Goal: Task Accomplishment & Management: Manage account settings

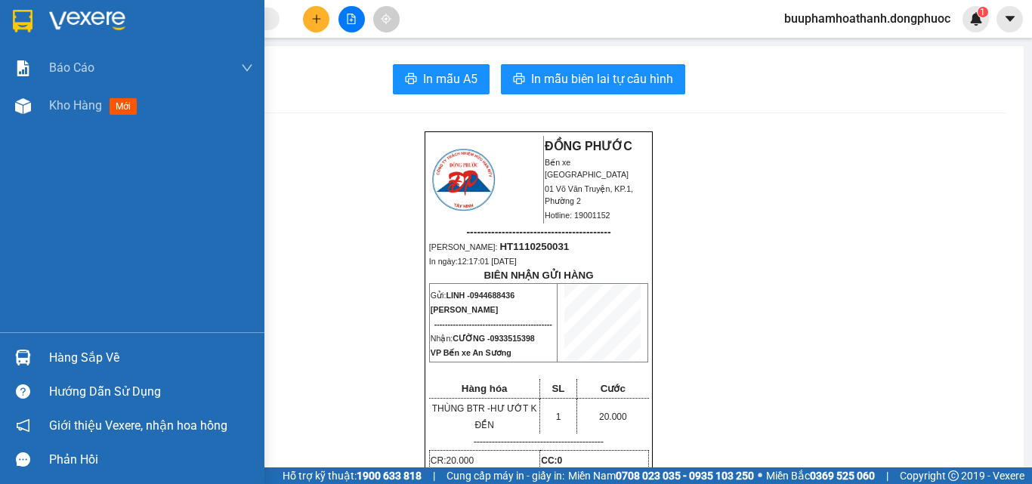
click at [45, 360] on div "Hàng sắp về" at bounding box center [132, 358] width 264 height 34
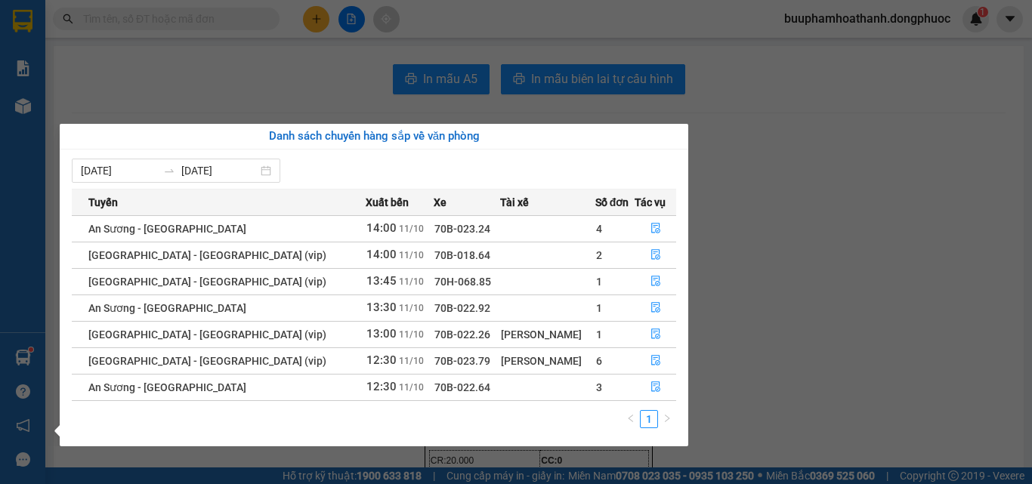
click at [228, 109] on section "Kết quả tìm kiếm ( 0 ) Bộ lọc Thuộc VP này No Data buuphamhoathanh.dongphuoc 1 …" at bounding box center [516, 242] width 1032 height 484
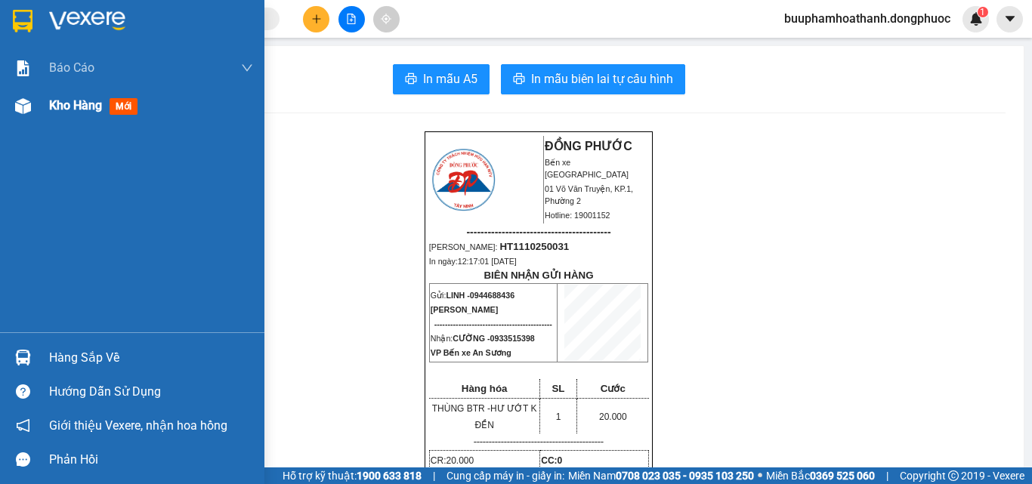
click at [27, 115] on div at bounding box center [23, 106] width 26 height 26
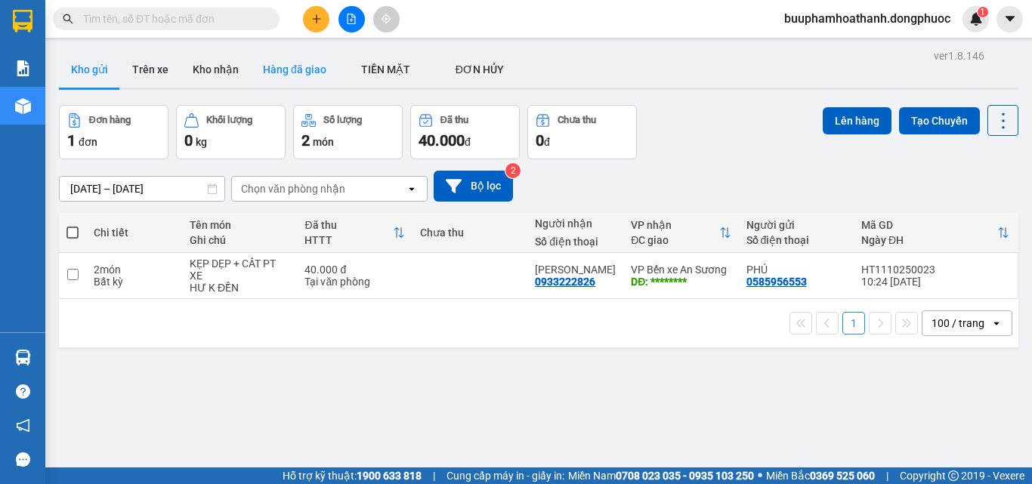
click at [282, 78] on button "Hàng đã giao" at bounding box center [295, 69] width 88 height 36
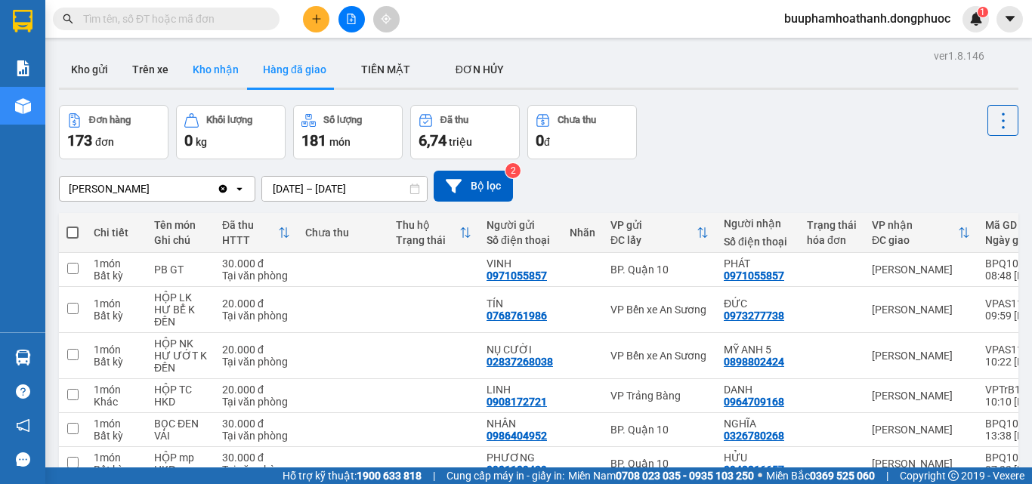
click at [221, 82] on button "Kho nhận" at bounding box center [216, 69] width 70 height 36
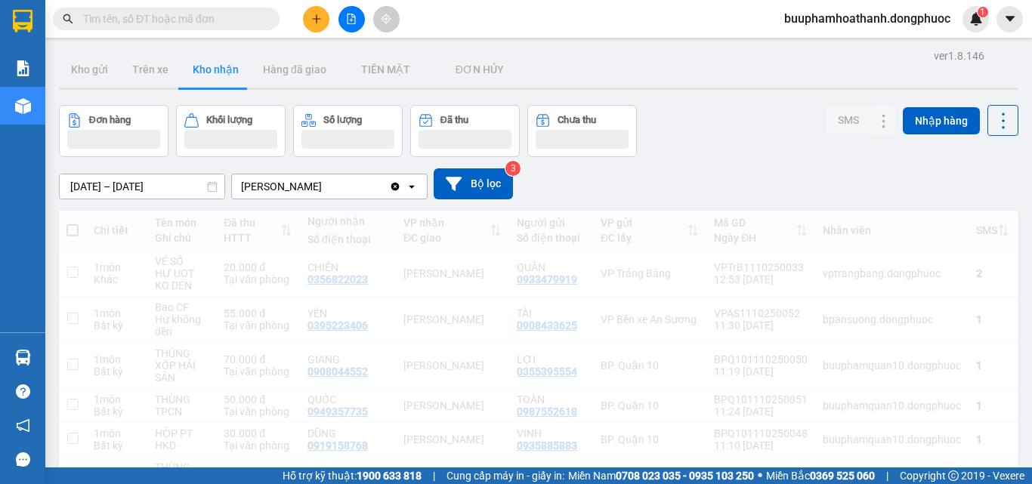
scroll to position [151, 0]
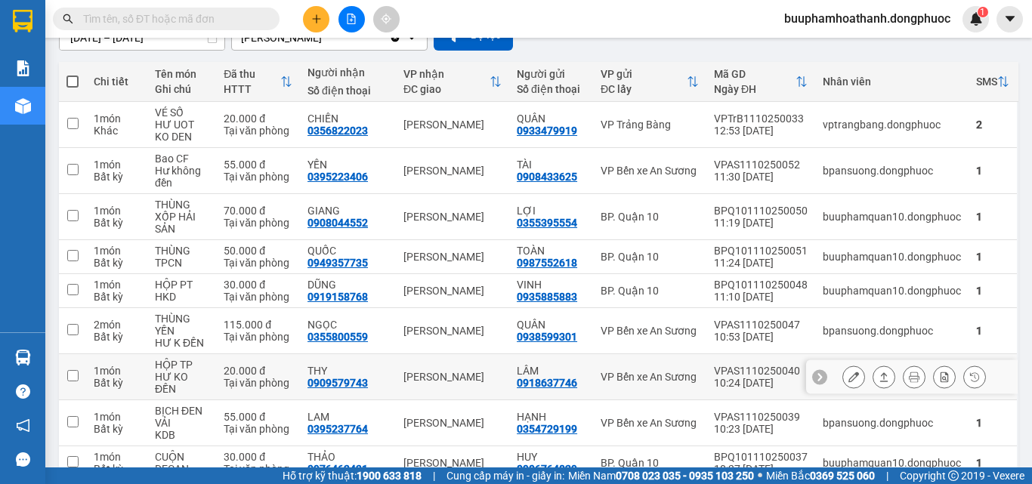
click at [366, 365] on div "THY" at bounding box center [347, 371] width 81 height 12
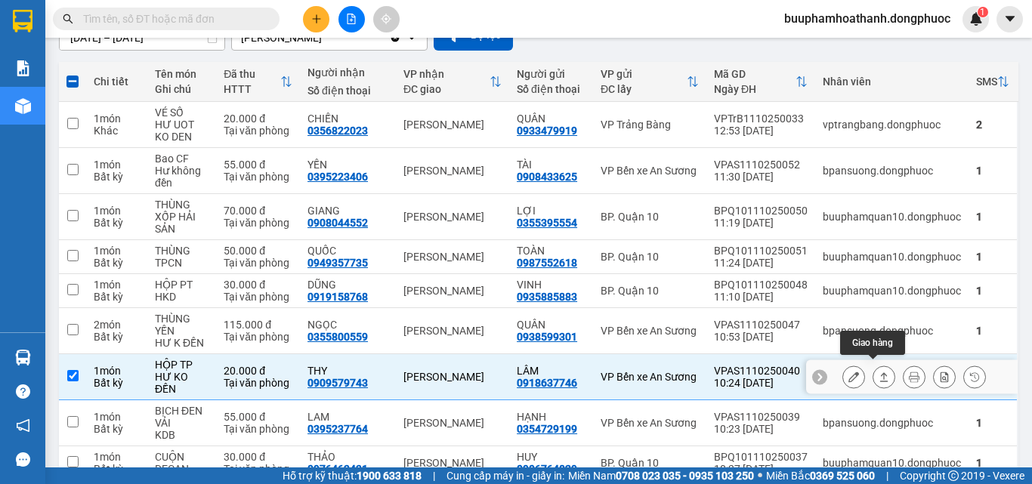
click at [880, 372] on icon at bounding box center [884, 376] width 8 height 9
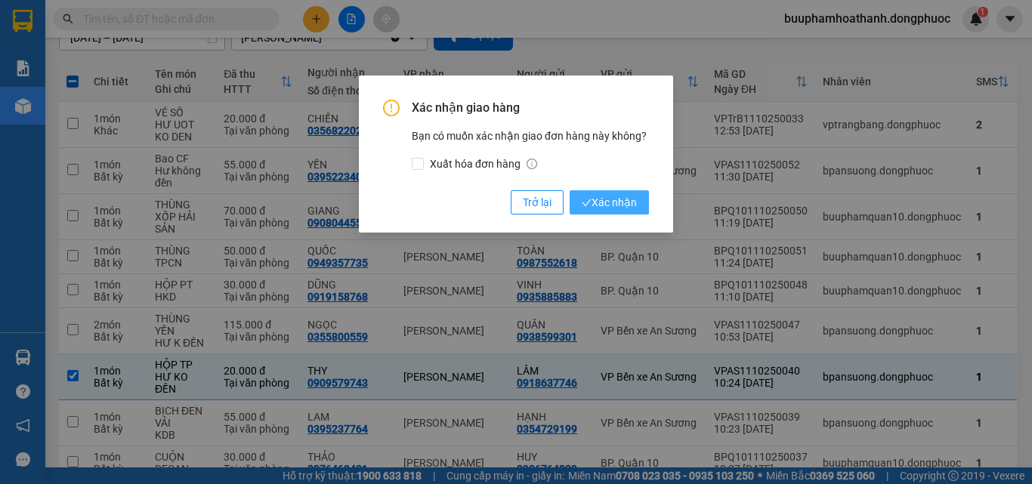
click at [606, 191] on button "Xác nhận" at bounding box center [608, 202] width 79 height 24
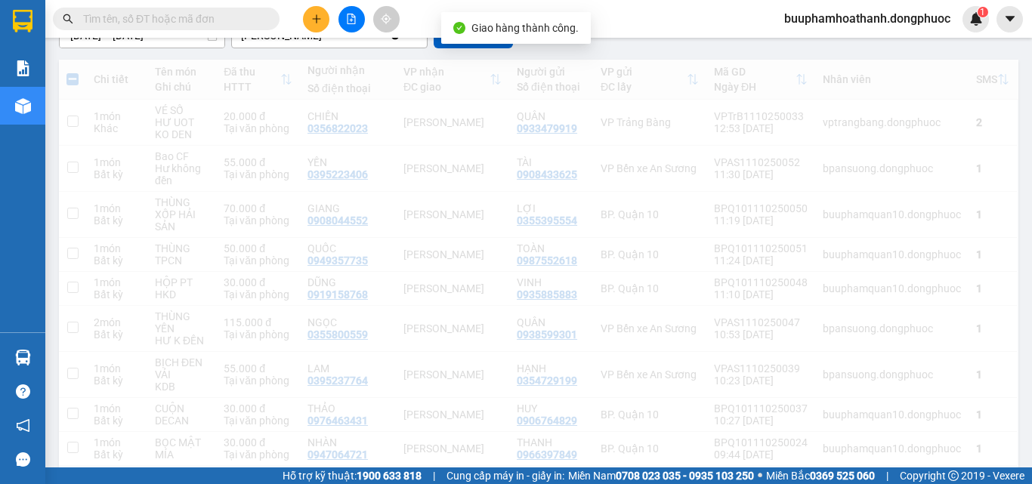
checkbox input "false"
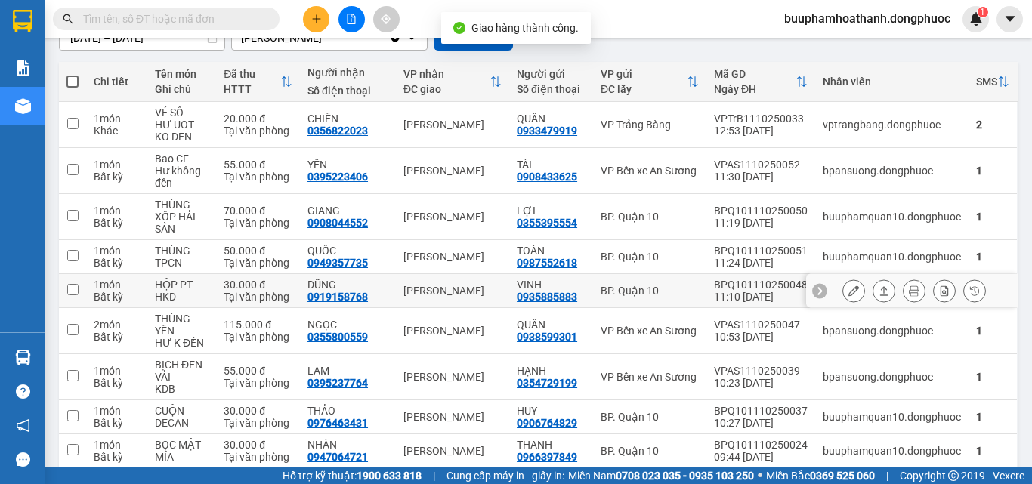
click at [378, 290] on div "DŨNG 0919158768" at bounding box center [347, 291] width 81 height 24
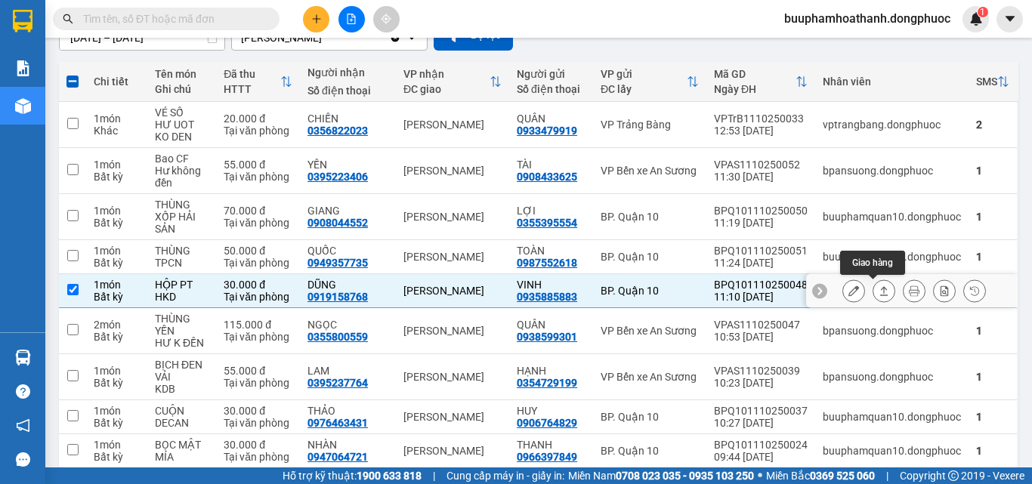
click at [878, 293] on icon at bounding box center [883, 290] width 11 height 11
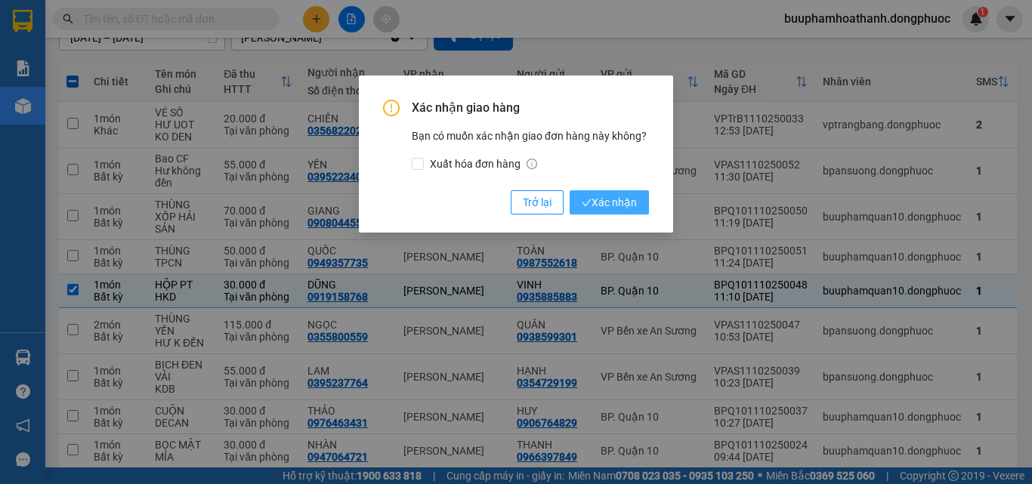
click at [635, 205] on span "Xác nhận" at bounding box center [609, 202] width 55 height 17
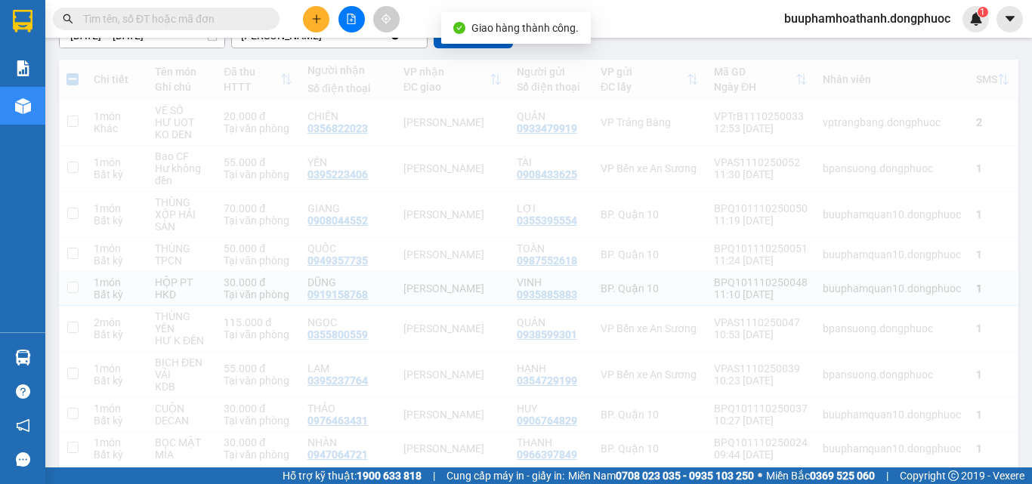
checkbox input "false"
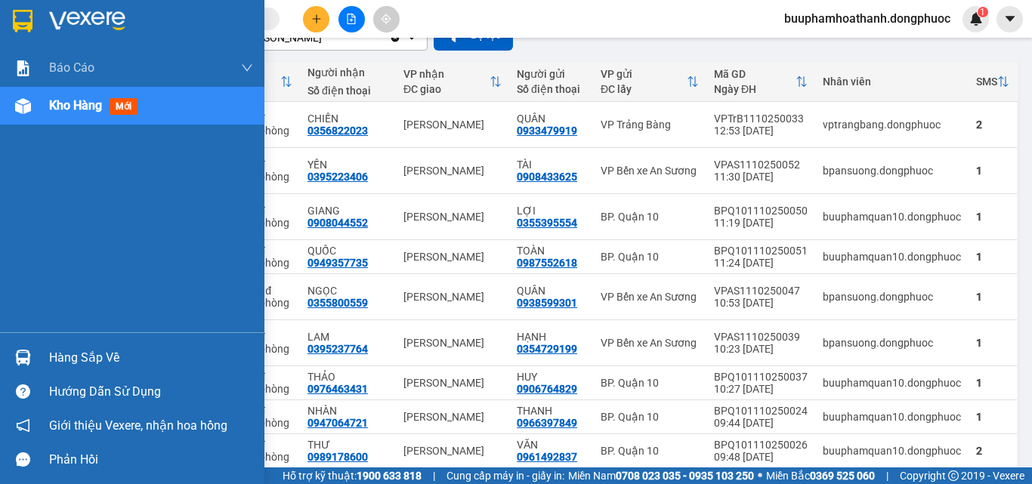
click at [25, 352] on img at bounding box center [23, 358] width 16 height 16
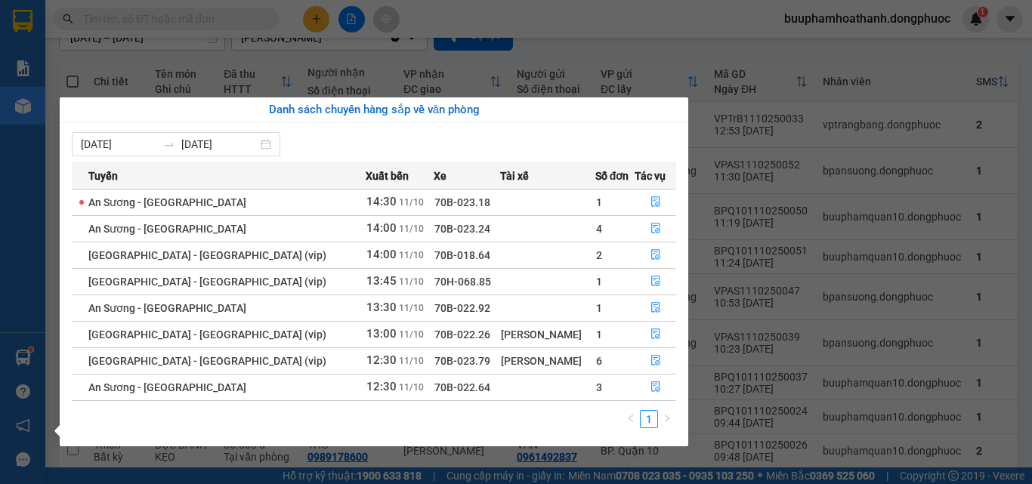
click at [1020, 228] on section "Kết quả tìm kiếm ( 0 ) Bộ lọc Thuộc VP này No Data buuphamhoathanh.dongphuoc 1 …" at bounding box center [516, 242] width 1032 height 484
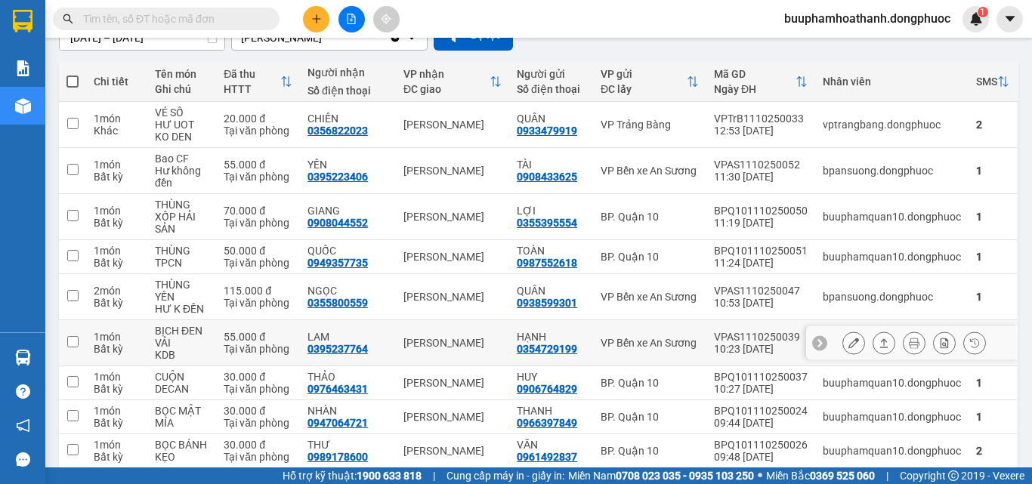
scroll to position [76, 0]
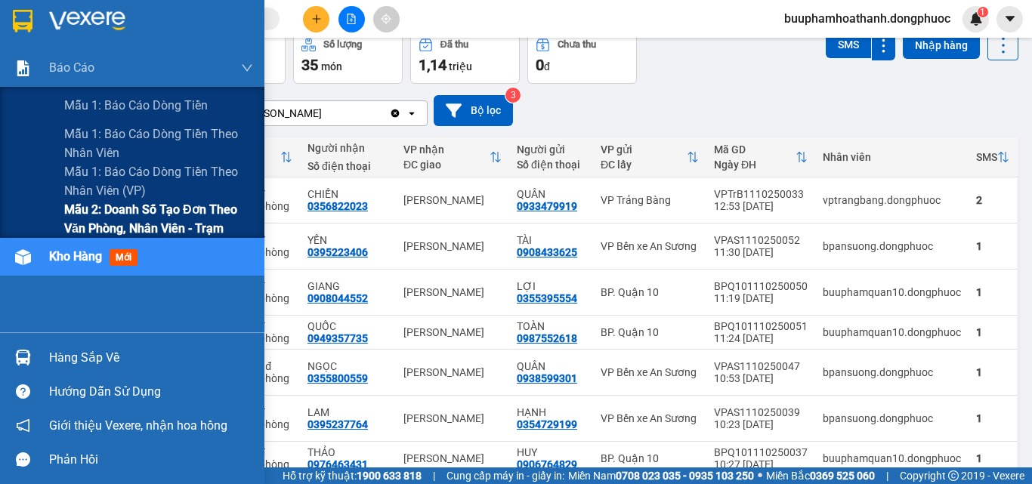
click at [98, 224] on span "Mẫu 2: Doanh số tạo đơn theo Văn phòng, nhân viên - Trạm" at bounding box center [158, 219] width 189 height 38
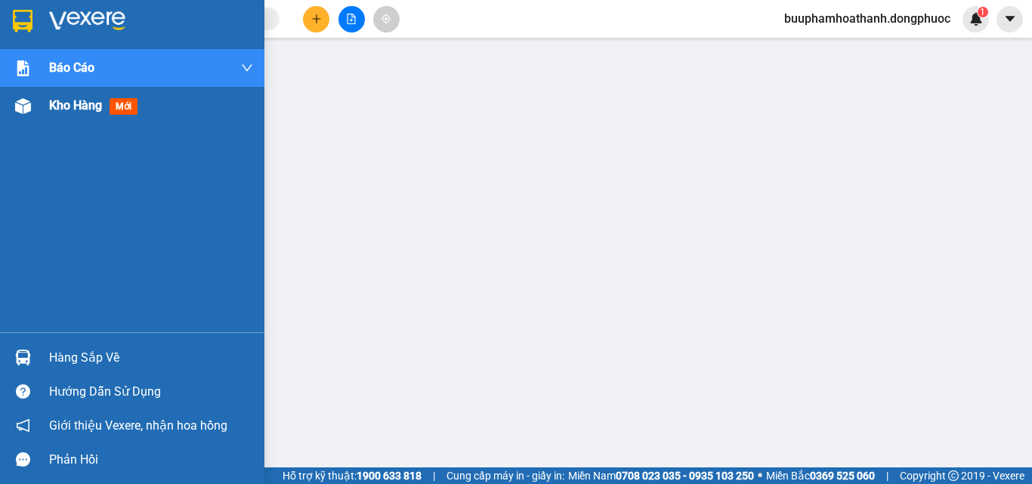
click at [33, 119] on div "Kho hàng mới" at bounding box center [132, 106] width 264 height 38
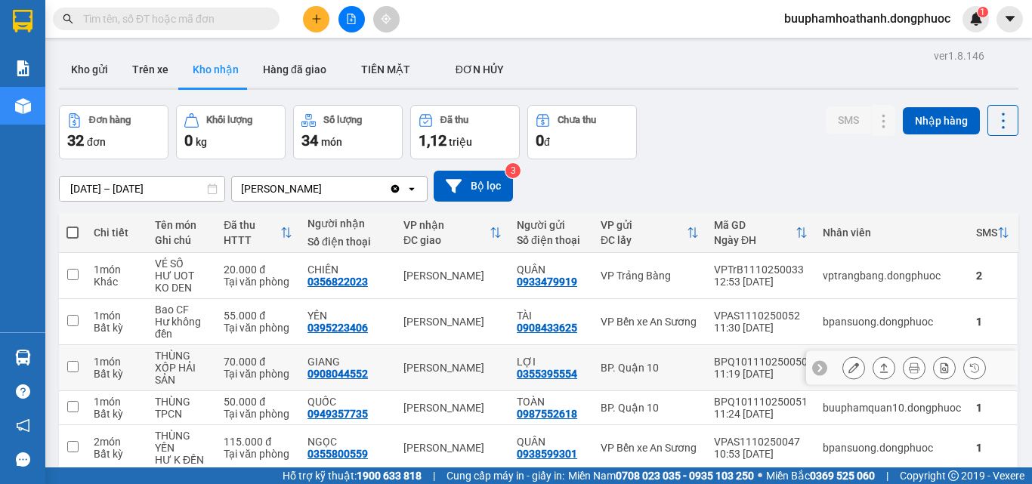
click at [373, 380] on td "GIANG 0908044552" at bounding box center [348, 368] width 96 height 46
checkbox input "true"
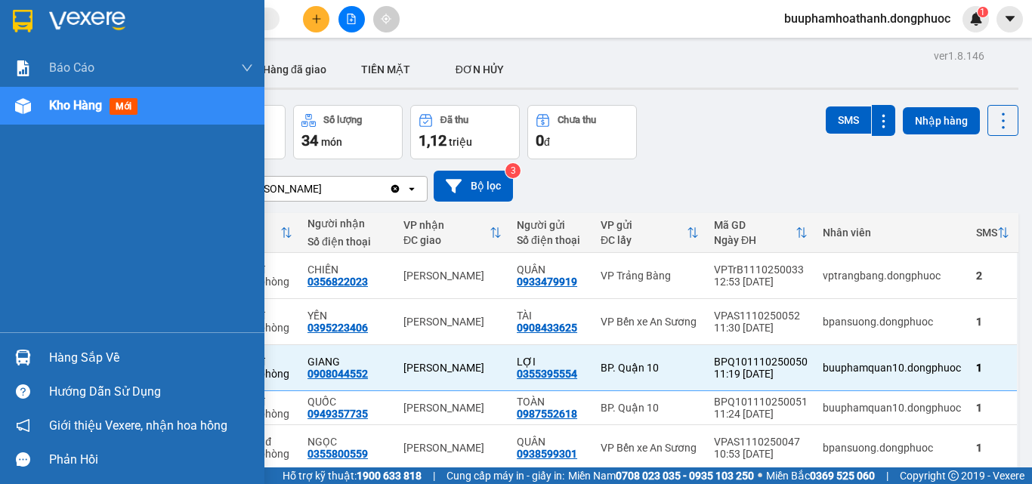
click at [29, 371] on div "Hàng sắp về" at bounding box center [132, 358] width 264 height 34
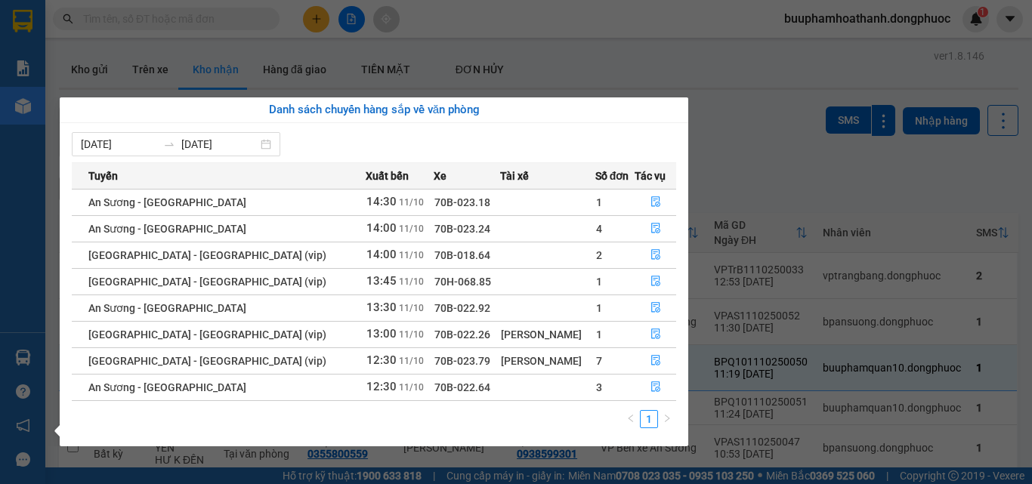
click at [326, 22] on section "Kết quả tìm kiếm ( 0 ) Bộ lọc Thuộc VP này No Data buuphamhoathanh.dongphuoc 1 …" at bounding box center [516, 242] width 1032 height 484
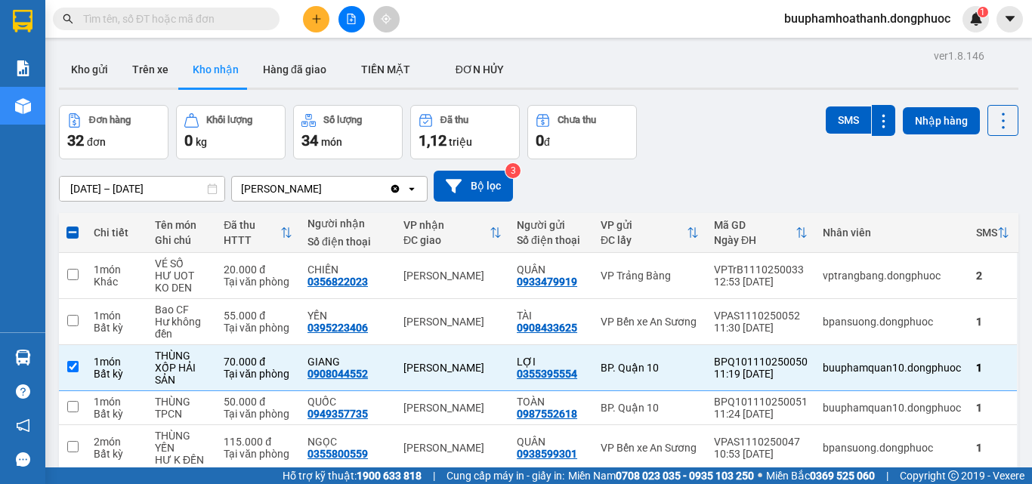
click at [324, 21] on button at bounding box center [316, 19] width 26 height 26
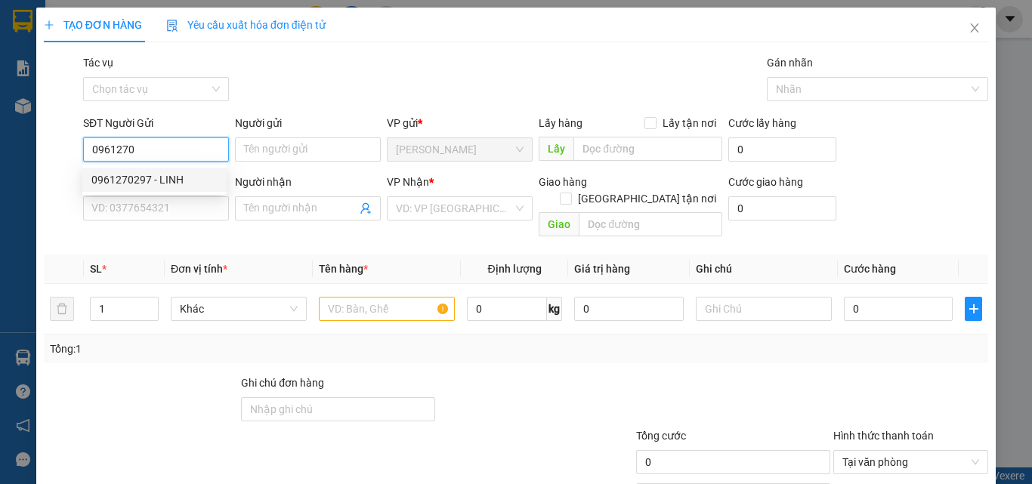
click at [151, 181] on div "0961270297 - LINH" at bounding box center [154, 179] width 126 height 17
type input "0961270297"
type input "LINH"
type input "0978052992"
type input "THANH"
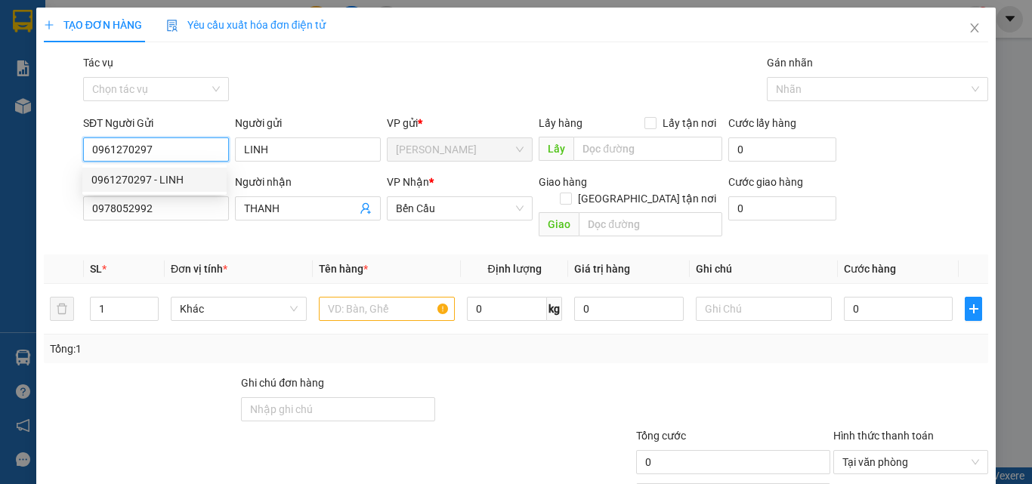
type input "35.000"
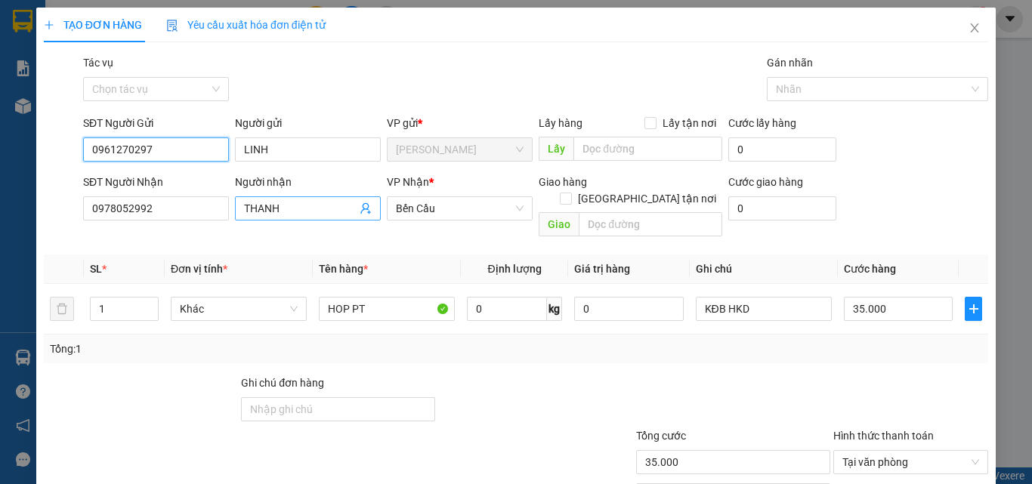
type input "0961270297"
click at [360, 211] on icon "user-add" at bounding box center [365, 208] width 12 height 12
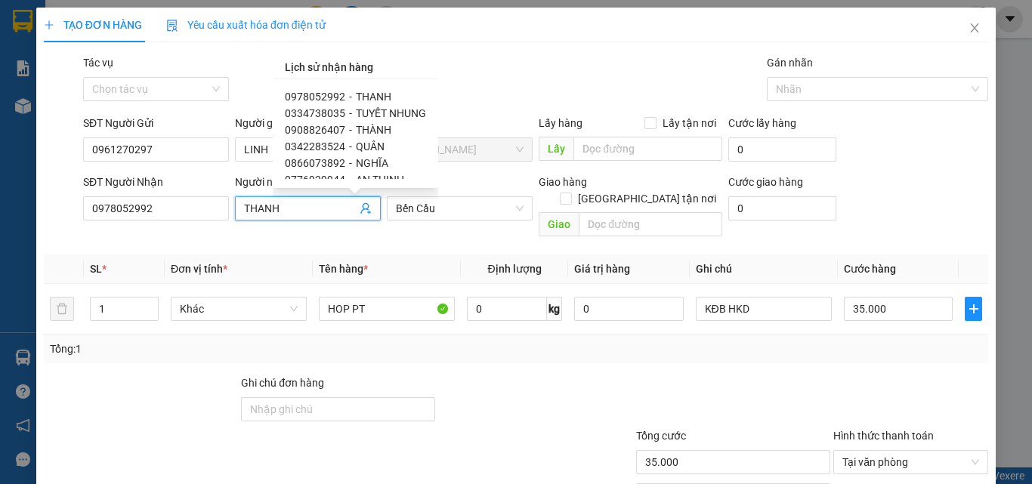
scroll to position [151, 0]
click at [191, 209] on input "0978052992" at bounding box center [156, 208] width 146 height 24
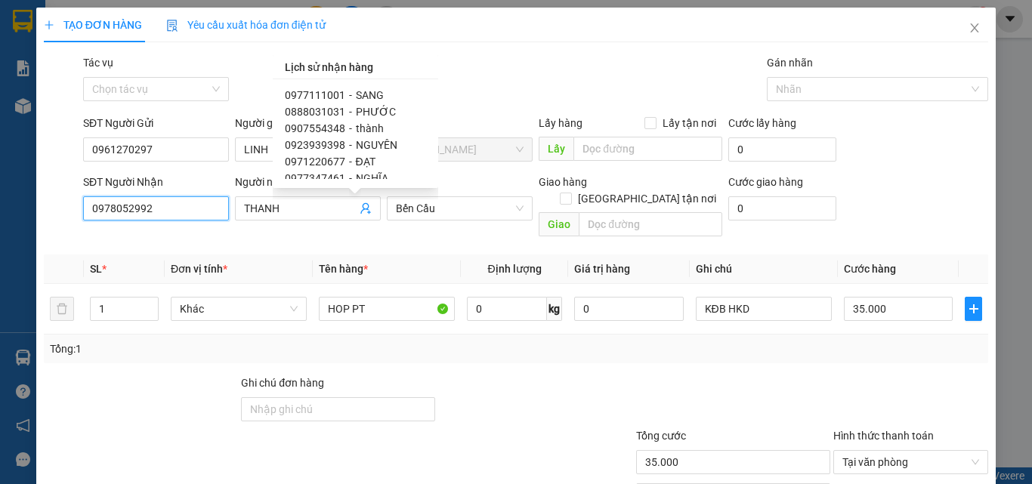
click at [191, 209] on input "0978052992" at bounding box center [156, 208] width 146 height 24
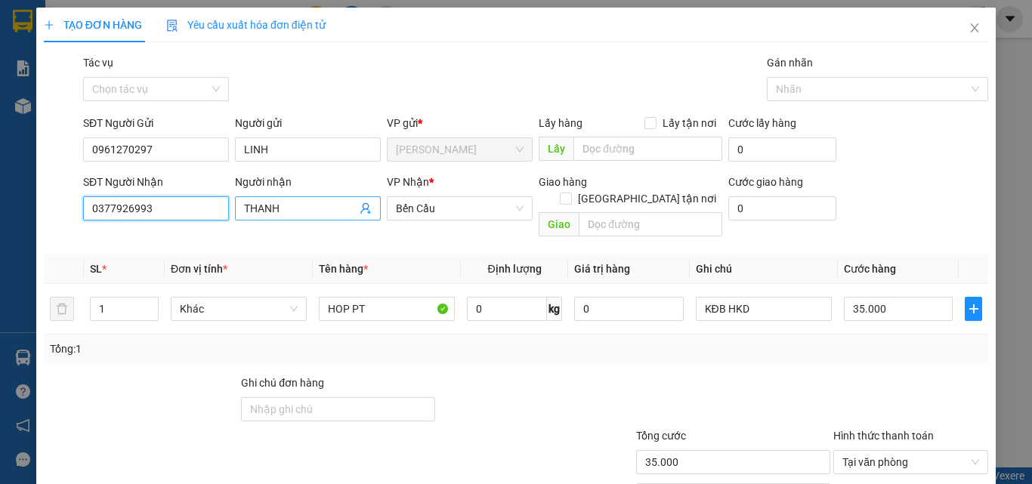
type input "0377926993"
drag, startPoint x: 276, startPoint y: 203, endPoint x: 239, endPoint y: 208, distance: 37.4
click at [239, 208] on span "THANH" at bounding box center [308, 208] width 146 height 24
click at [278, 216] on input "imh" at bounding box center [300, 208] width 113 height 17
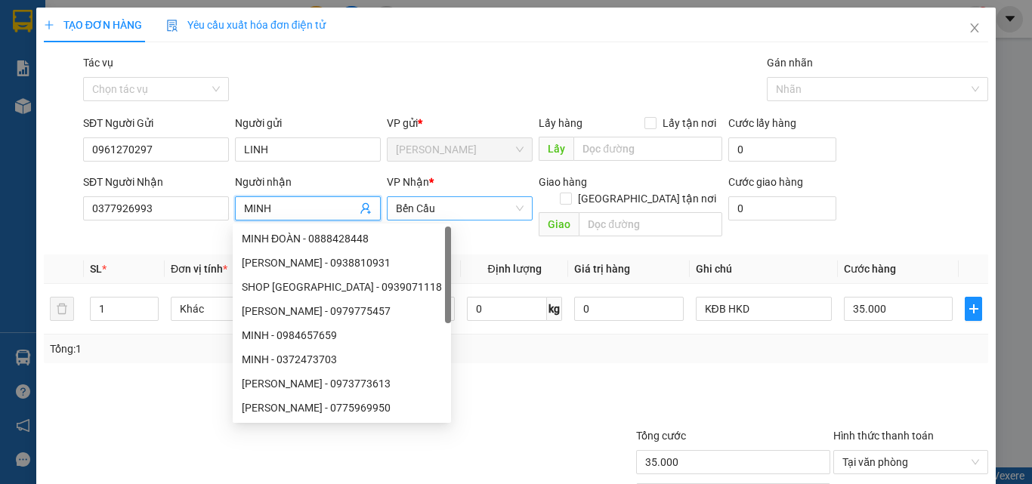
click at [437, 216] on span "Bến Cầu" at bounding box center [460, 208] width 128 height 23
type input "MINH"
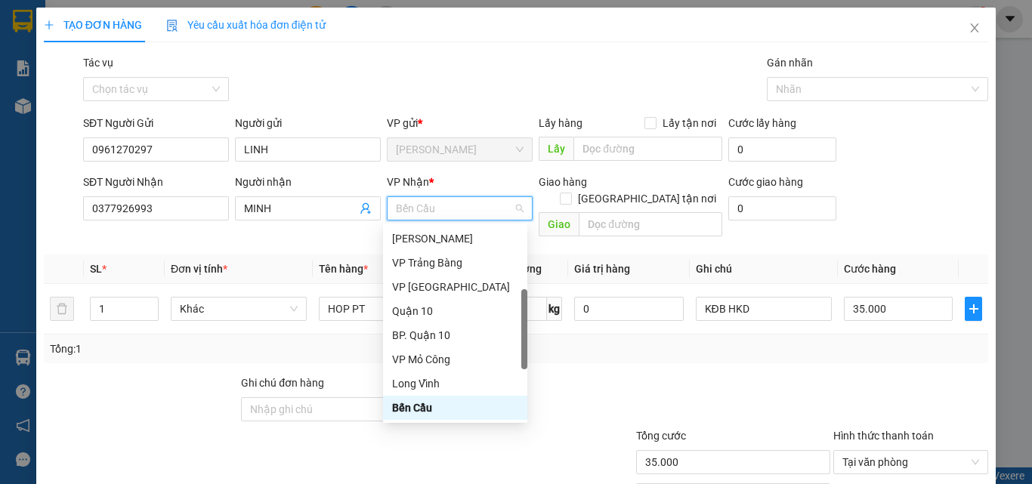
type input "G"
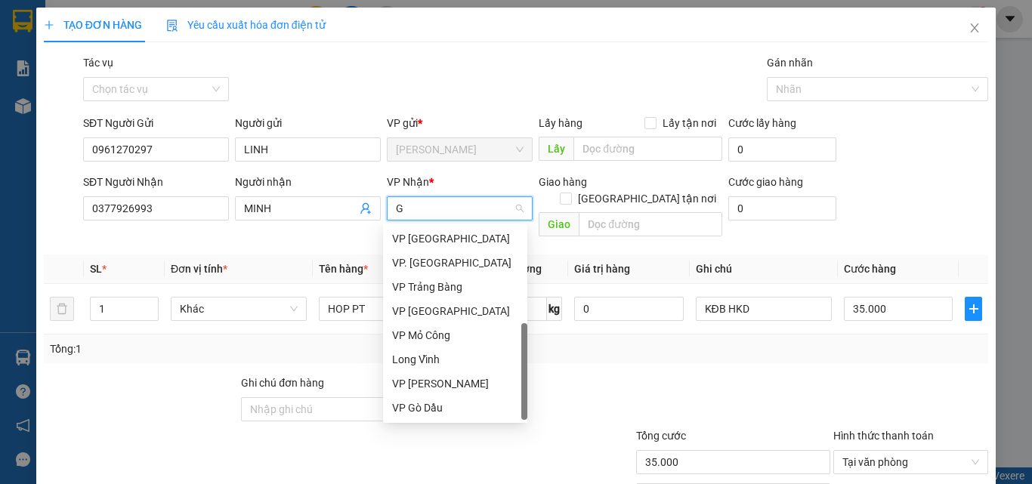
scroll to position [24, 0]
click at [412, 406] on div "VP Gò Dầu" at bounding box center [455, 408] width 126 height 17
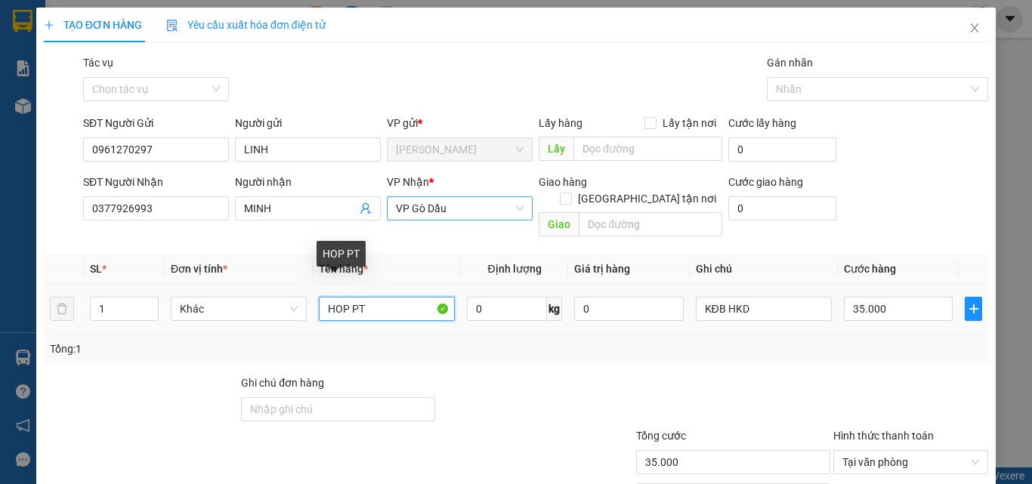
drag, startPoint x: 348, startPoint y: 290, endPoint x: 323, endPoint y: 289, distance: 24.9
click at [323, 297] on input "HOP PT" at bounding box center [387, 309] width 136 height 24
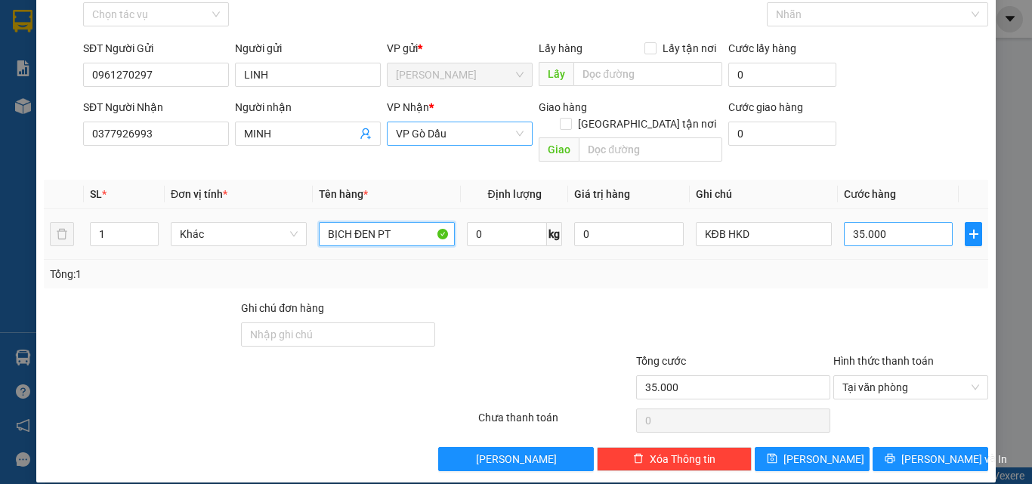
type input "BỊCH ĐEN PT"
click at [854, 222] on input "35.000" at bounding box center [898, 234] width 109 height 24
type input "2"
type input "20"
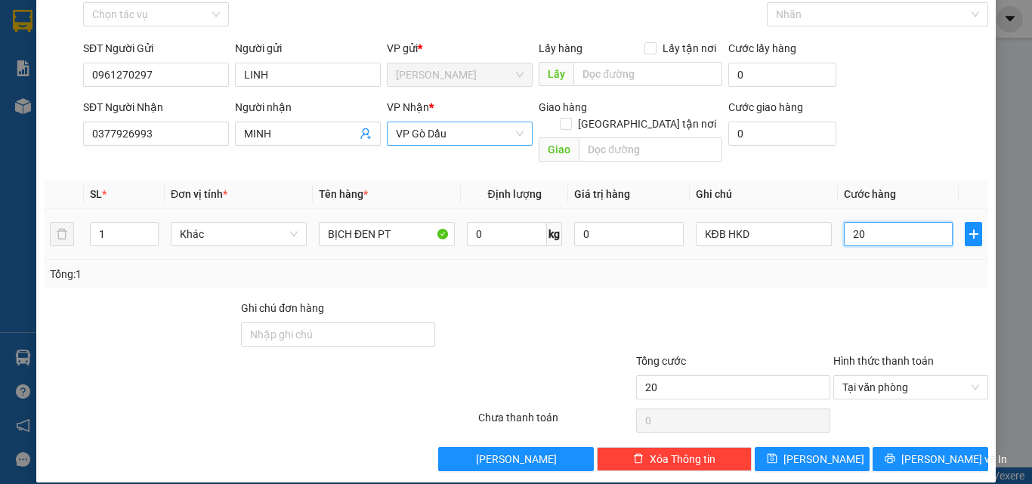
type input "20"
type input "20.000"
click at [841, 266] on div "Tổng: 1" at bounding box center [516, 274] width 932 height 17
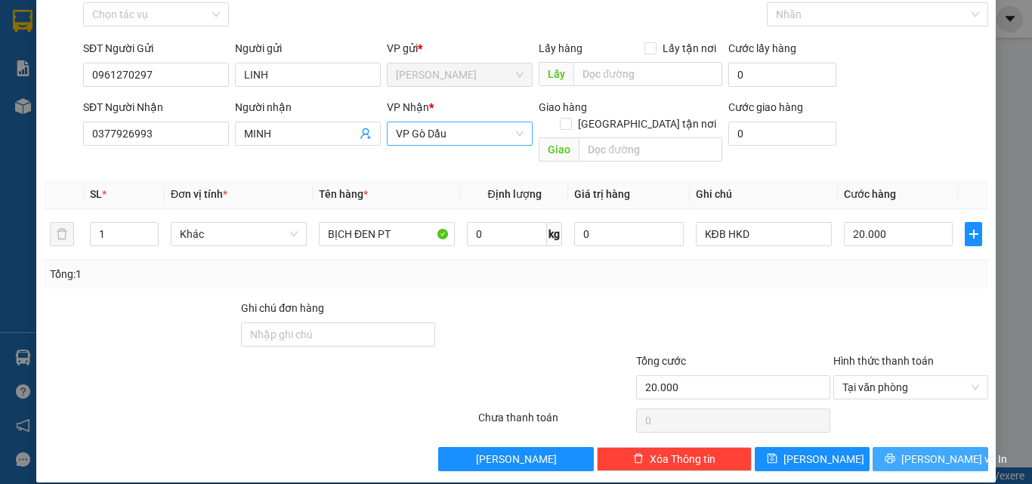
click at [933, 451] on span "[PERSON_NAME] và In" at bounding box center [954, 459] width 106 height 17
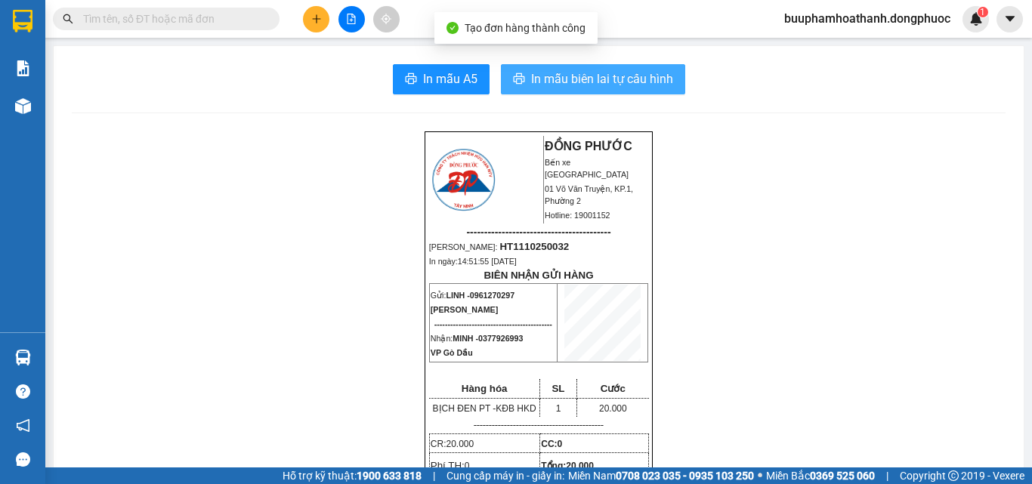
click at [594, 79] on span "In mẫu biên lai tự cấu hình" at bounding box center [602, 78] width 142 height 19
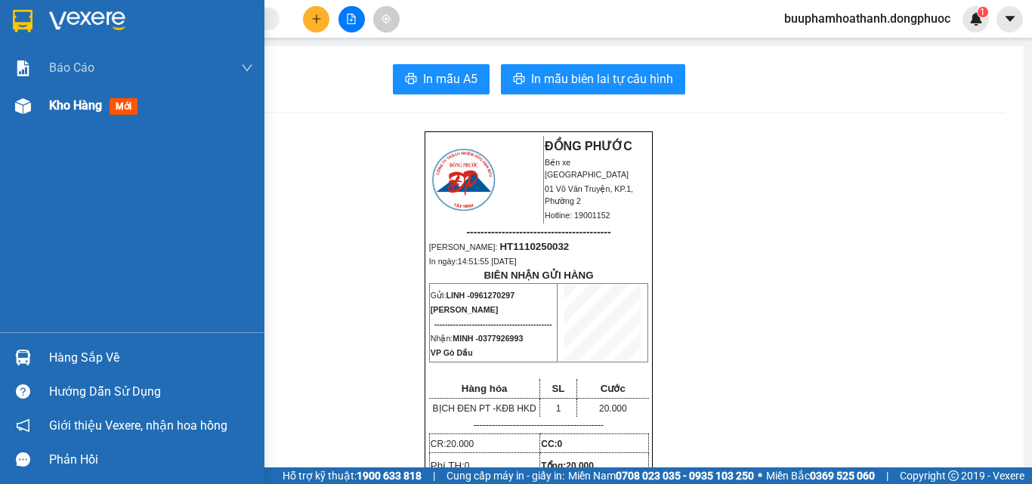
click at [35, 111] on div at bounding box center [23, 106] width 26 height 26
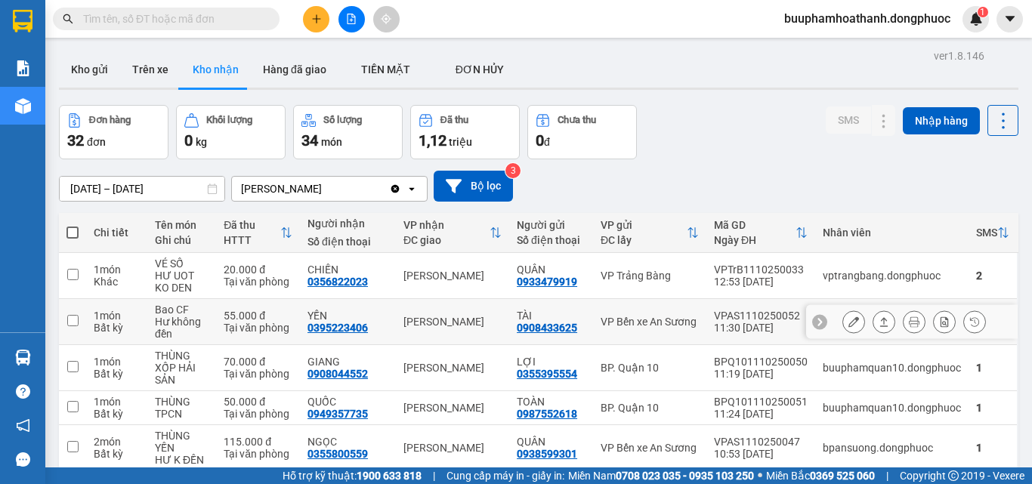
scroll to position [76, 0]
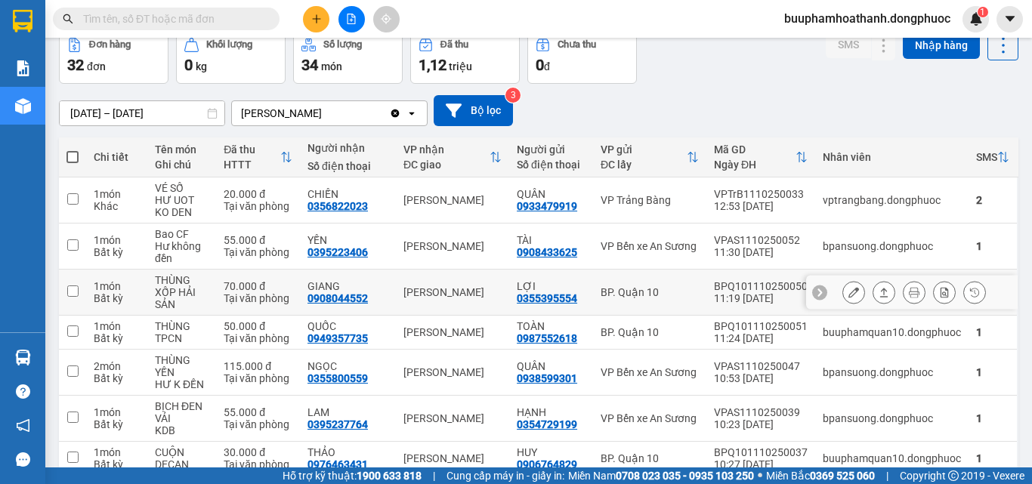
click at [205, 297] on div "THÙNG XỐP HẢI SẢN" at bounding box center [182, 292] width 54 height 36
checkbox input "true"
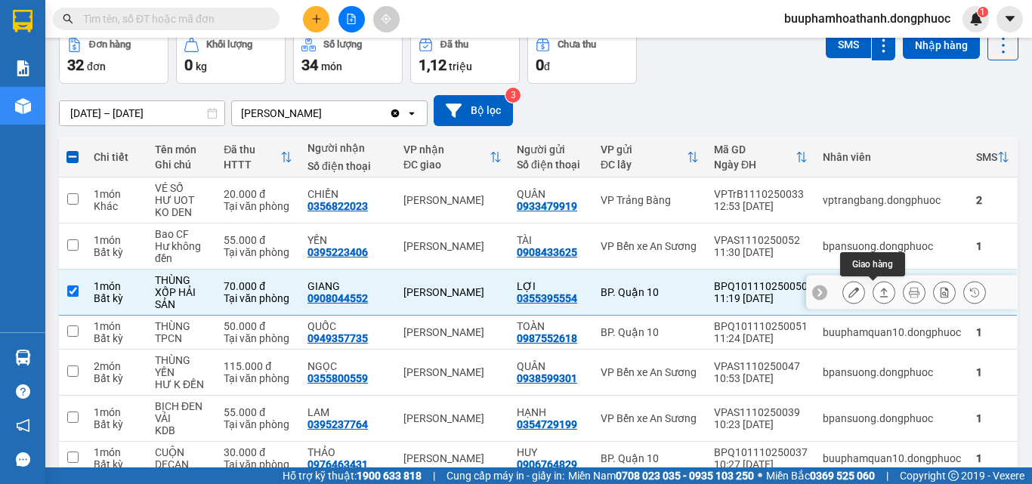
click at [878, 295] on icon at bounding box center [883, 292] width 11 height 11
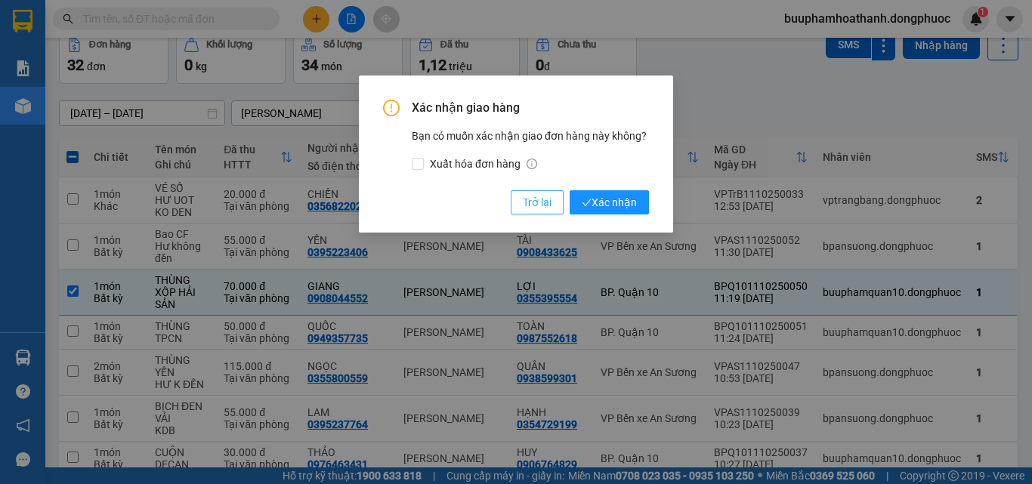
click at [542, 205] on span "Trở lại" at bounding box center [537, 202] width 29 height 17
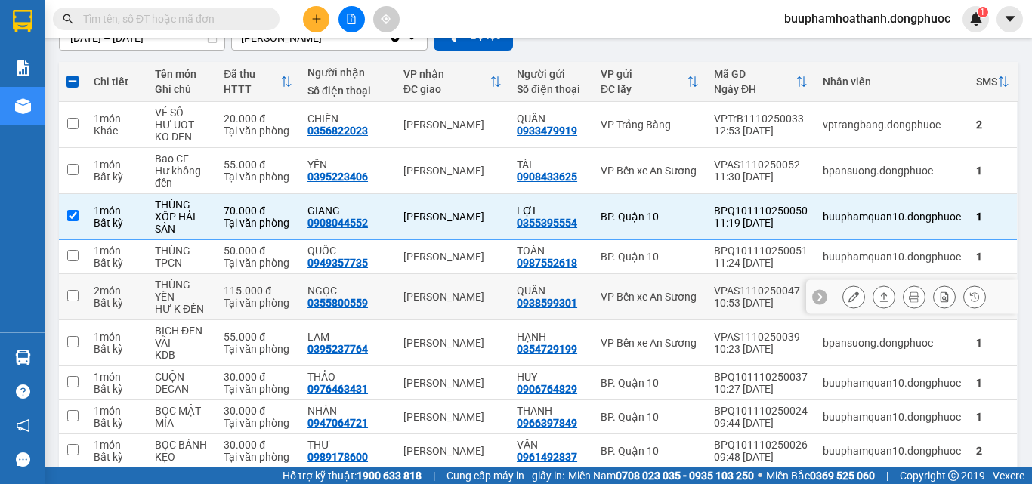
scroll to position [227, 0]
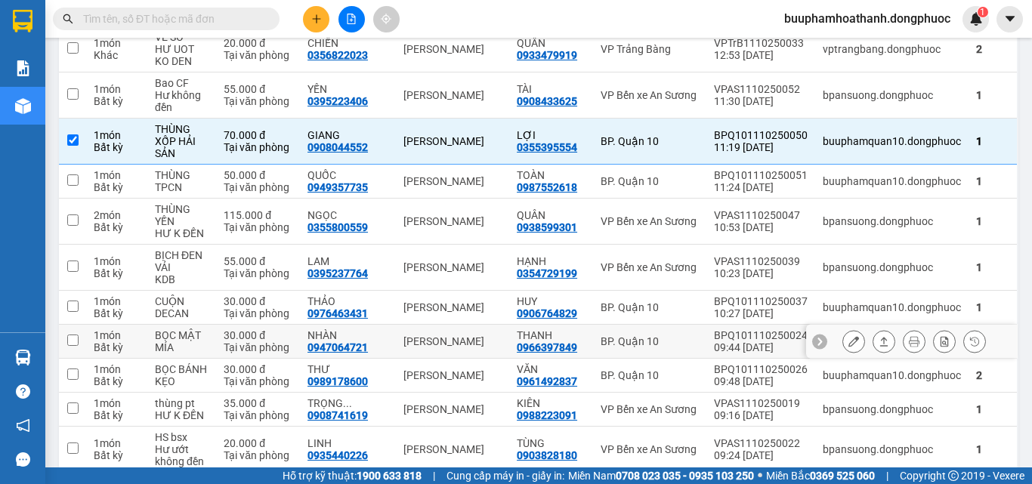
click at [204, 350] on div "BỌC MẬT MÍA" at bounding box center [182, 341] width 54 height 24
checkbox input "true"
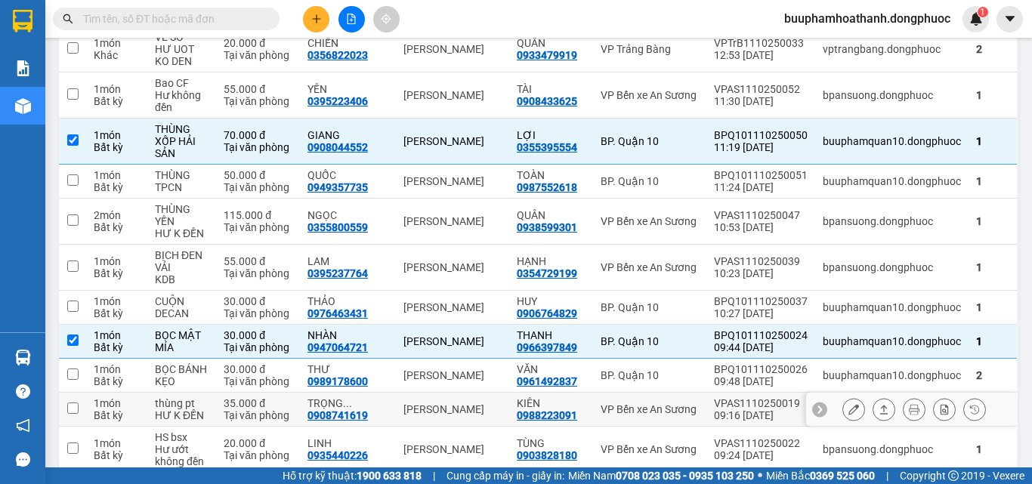
click at [378, 404] on div "TRỌNG ..." at bounding box center [347, 403] width 81 height 12
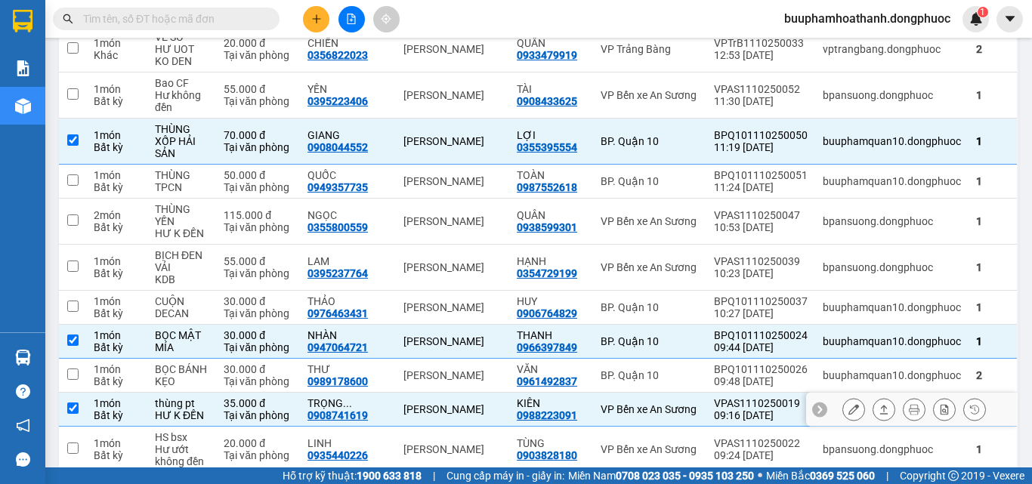
click at [878, 408] on icon at bounding box center [883, 409] width 11 height 11
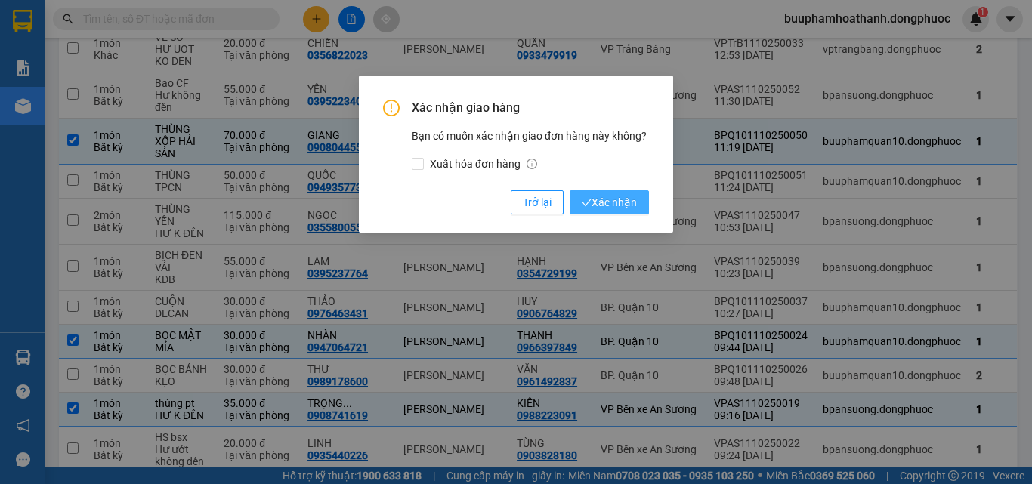
click at [616, 202] on span "Xác nhận" at bounding box center [609, 202] width 55 height 17
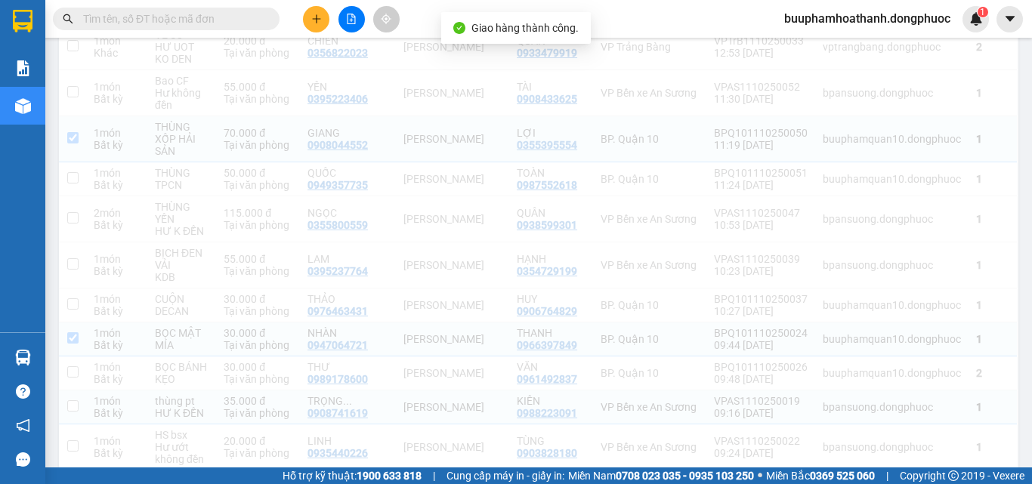
checkbox input "false"
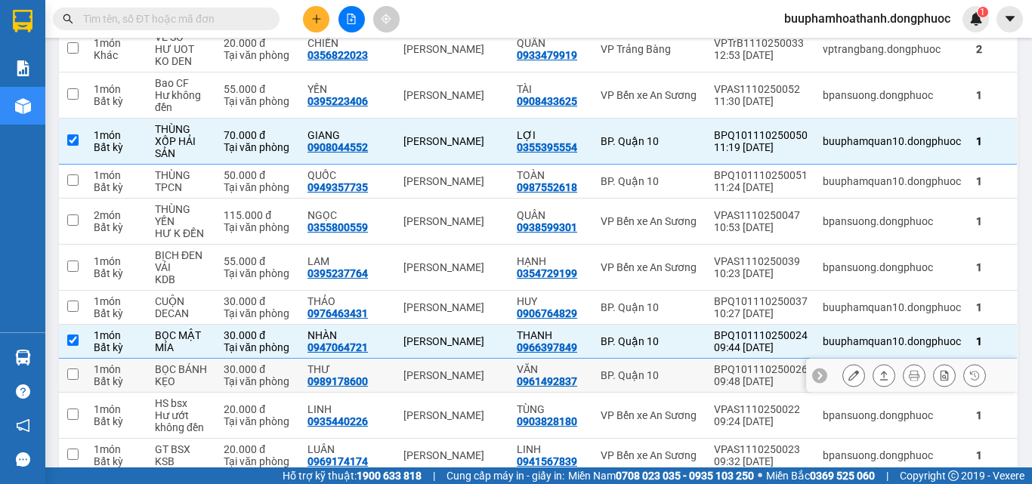
click at [216, 375] on tr "1 món Bất kỳ BỌC BÁNH KẸO 30.000 đ Tại văn phòng THƯ 0989178600 Hòa Thành VĂN 0…" at bounding box center [538, 376] width 959 height 34
checkbox input "true"
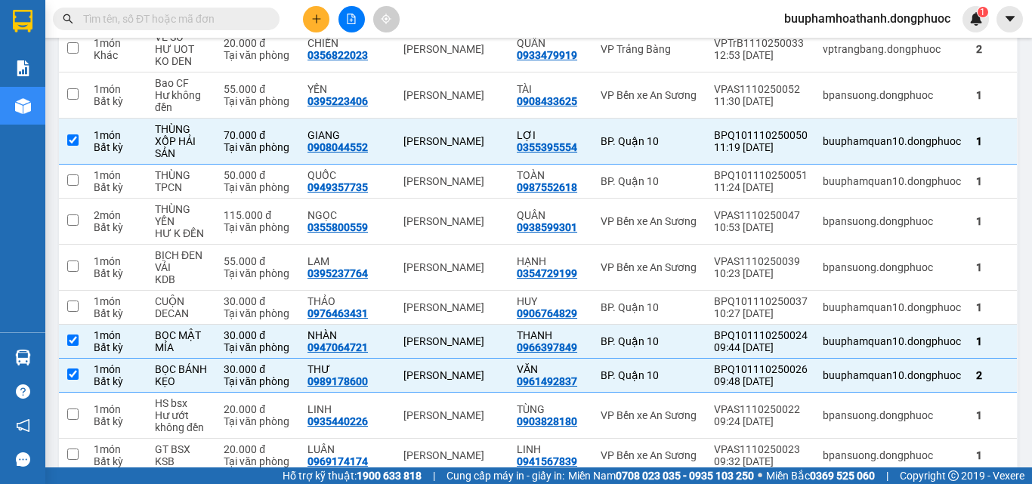
click at [248, 14] on input "text" at bounding box center [172, 19] width 178 height 17
click at [230, 23] on input "text" at bounding box center [172, 19] width 178 height 17
click at [168, 18] on input "text" at bounding box center [172, 19] width 178 height 17
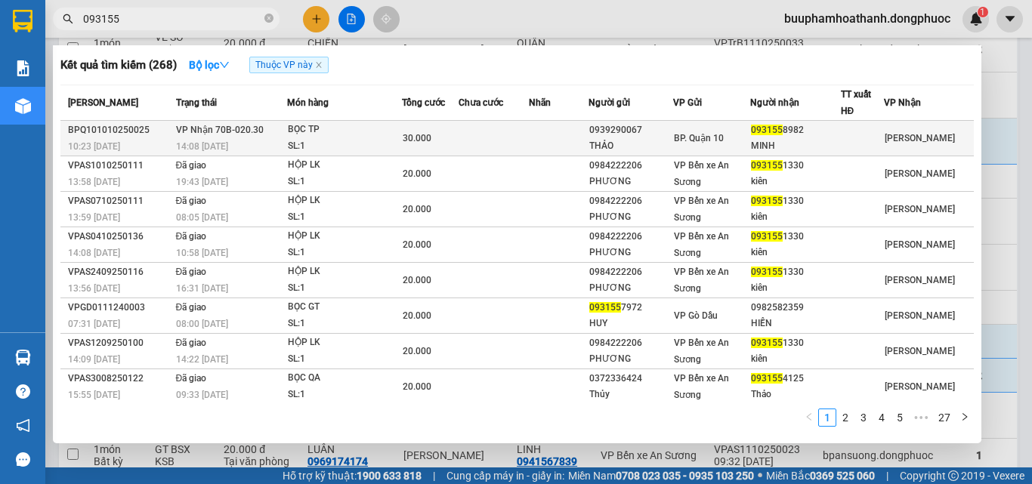
type input "093155"
click at [586, 149] on td at bounding box center [559, 138] width 60 height 35
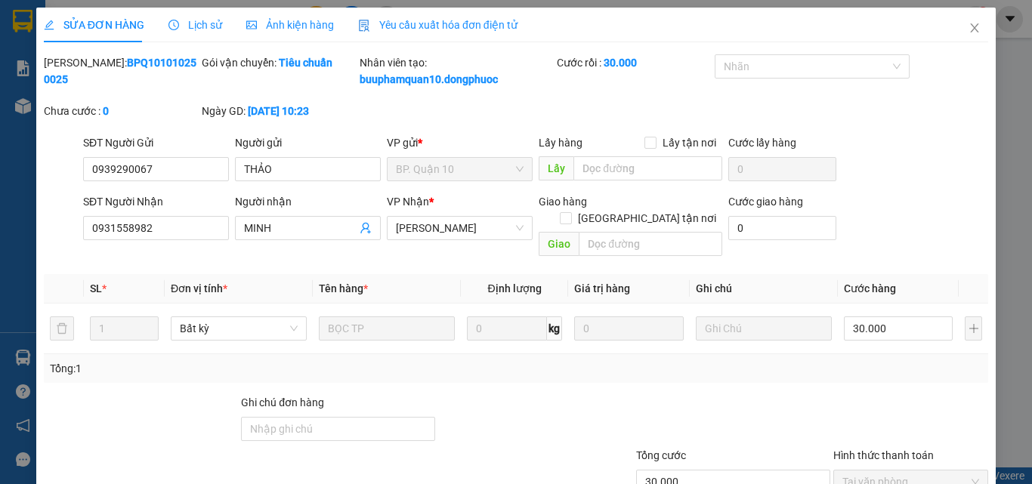
type input "0939290067"
type input "THẢO"
type input "0931558982"
type input "MINH"
type input "30.000"
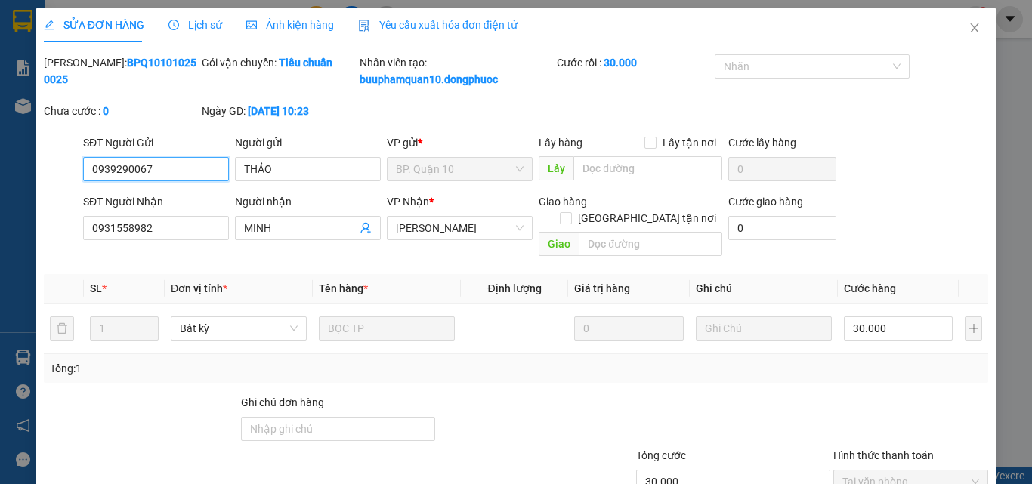
scroll to position [94, 0]
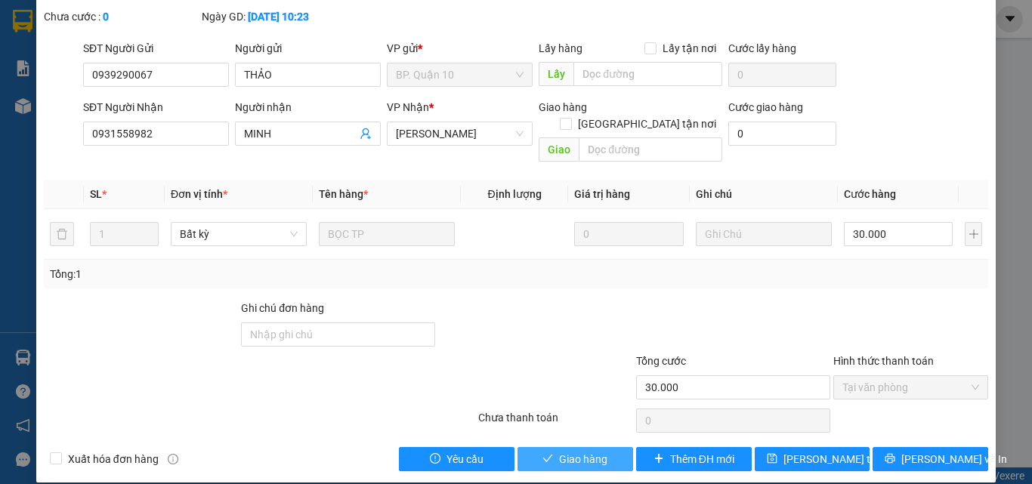
click at [591, 451] on button "Giao hàng" at bounding box center [575, 459] width 116 height 24
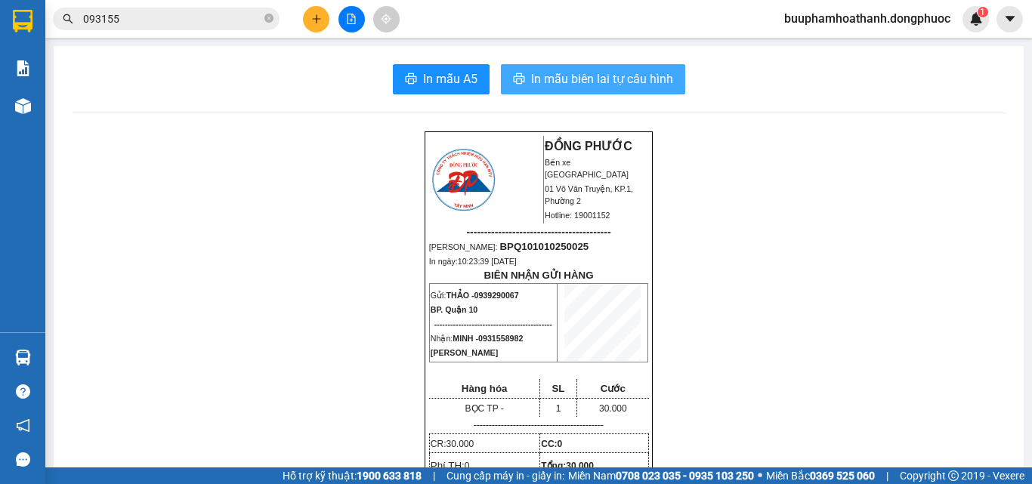
drag, startPoint x: 618, startPoint y: 59, endPoint x: 617, endPoint y: 69, distance: 10.6
click at [617, 74] on span "In mẫu biên lai tự cấu hình" at bounding box center [602, 78] width 142 height 19
click at [177, 17] on input "093155" at bounding box center [172, 19] width 178 height 17
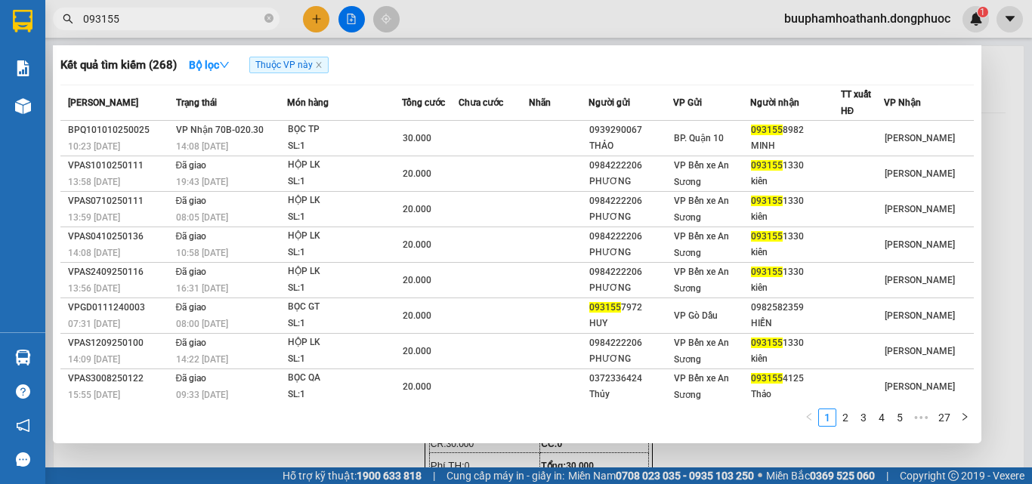
click at [177, 17] on input "093155" at bounding box center [172, 19] width 178 height 17
click at [316, 10] on div at bounding box center [516, 242] width 1032 height 484
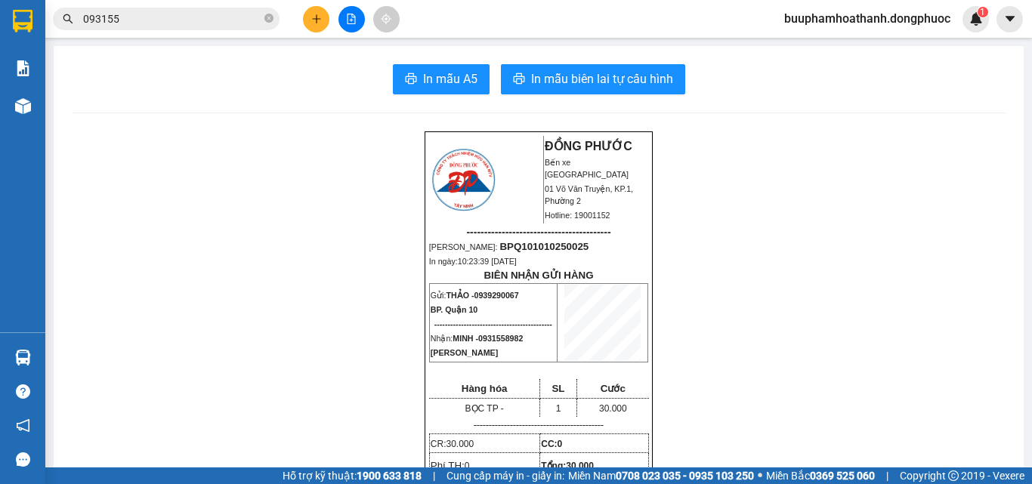
click at [316, 10] on button at bounding box center [316, 19] width 26 height 26
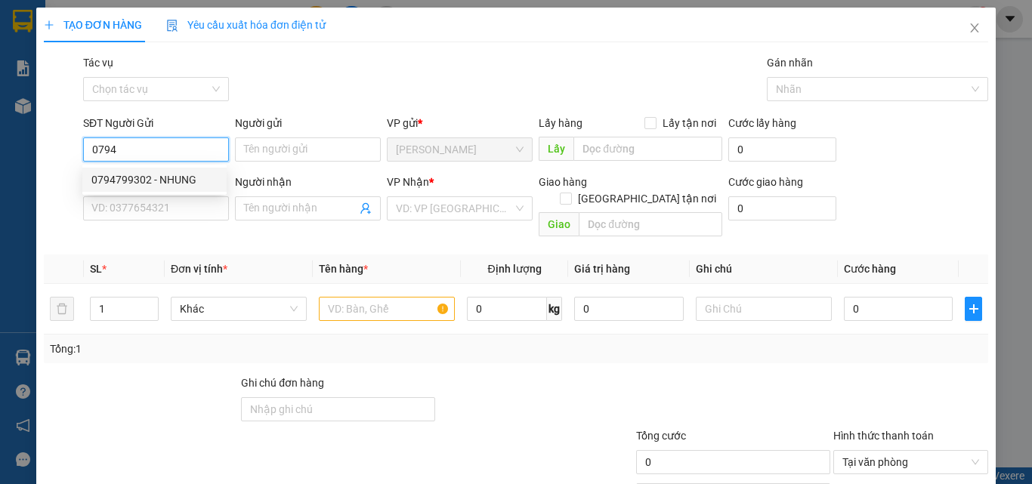
click at [173, 177] on div "0794799302 - NHUNG" at bounding box center [154, 179] width 126 height 17
type input "0794799302"
type input "NHUNG"
type input "0976290978"
type input "HẠNH LABO"
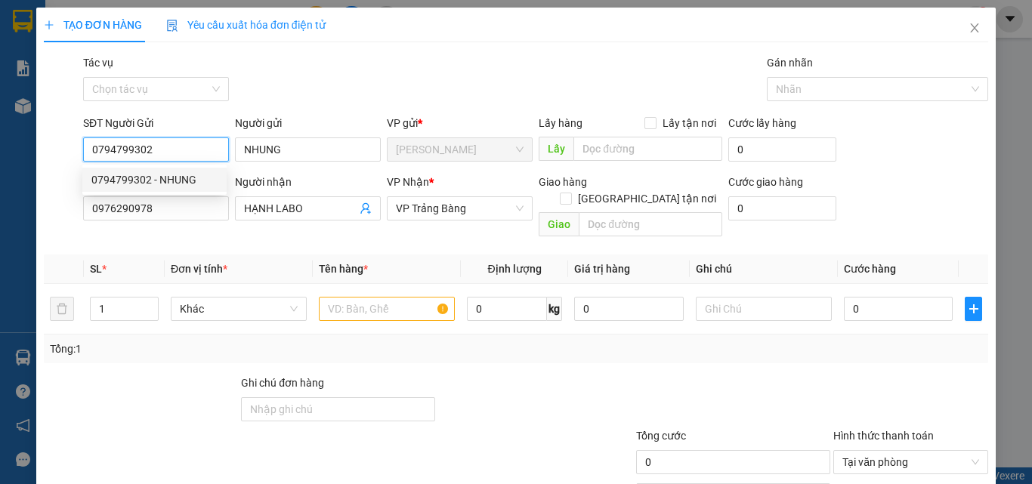
type input "20.000"
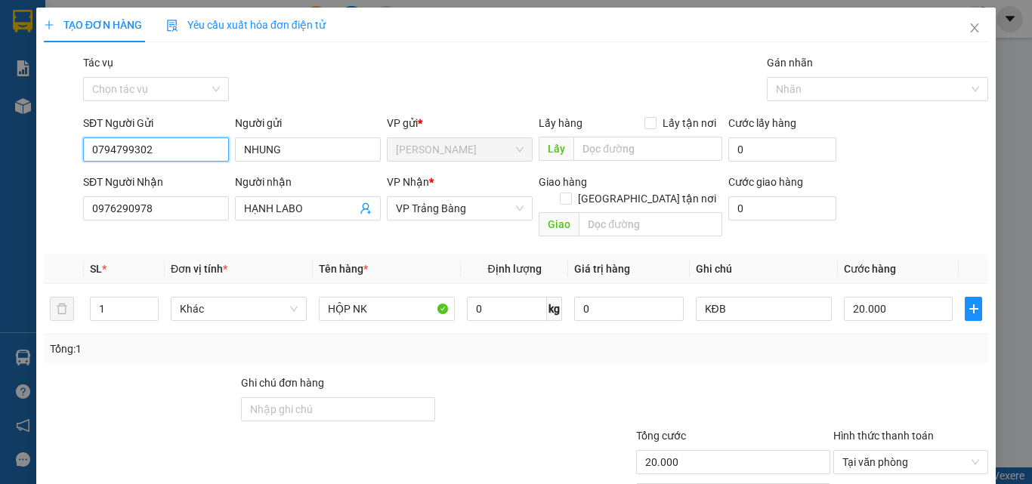
scroll to position [75, 0]
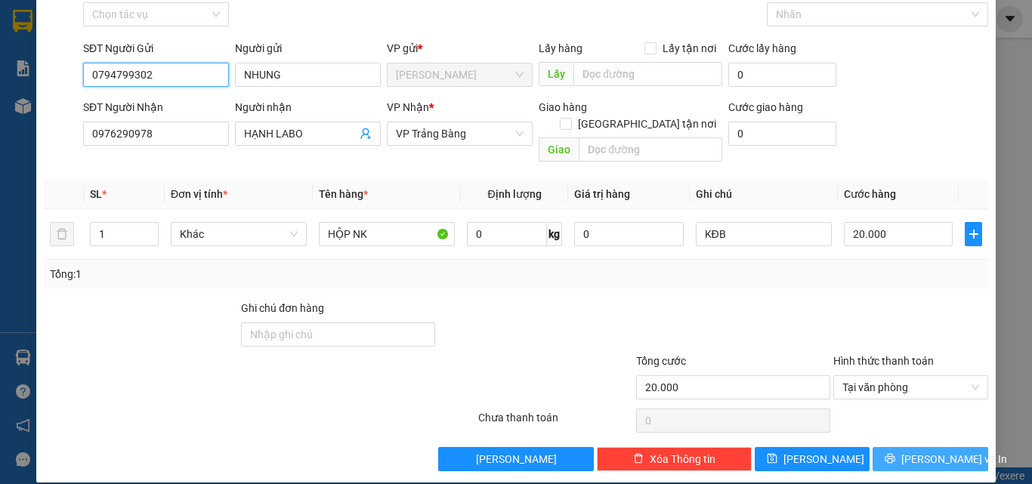
type input "0794799302"
click at [918, 451] on span "[PERSON_NAME] và In" at bounding box center [954, 459] width 106 height 17
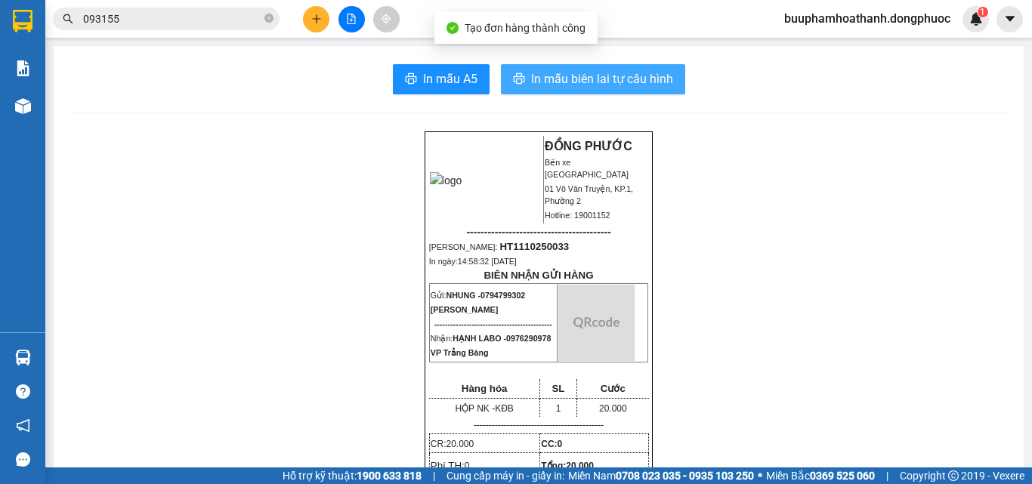
click at [570, 70] on span "In mẫu biên lai tự cấu hình" at bounding box center [602, 78] width 142 height 19
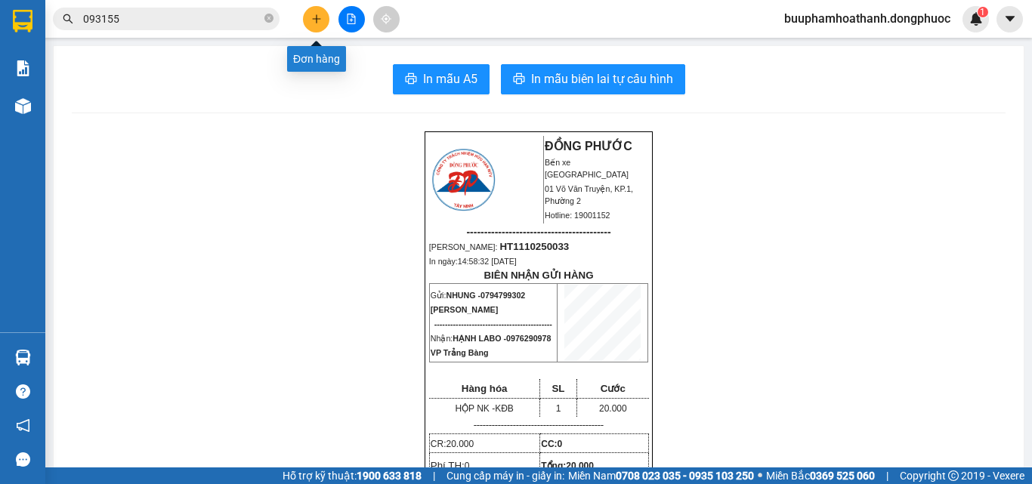
click at [319, 19] on icon "plus" at bounding box center [316, 18] width 8 height 1
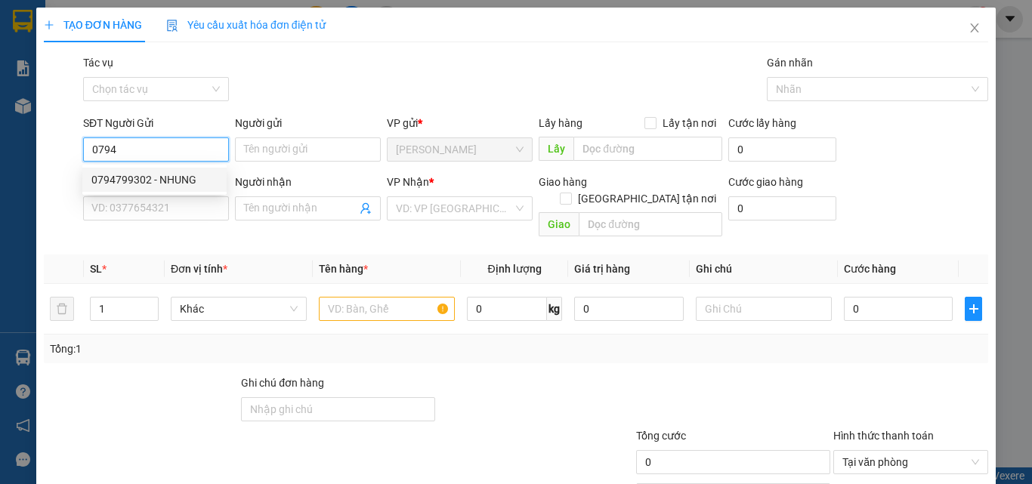
drag, startPoint x: 168, startPoint y: 178, endPoint x: 184, endPoint y: 179, distance: 15.9
click at [168, 178] on div "0794799302 - NHUNG" at bounding box center [154, 179] width 126 height 17
type input "0794799302"
type input "NHUNG"
type input "0976290978"
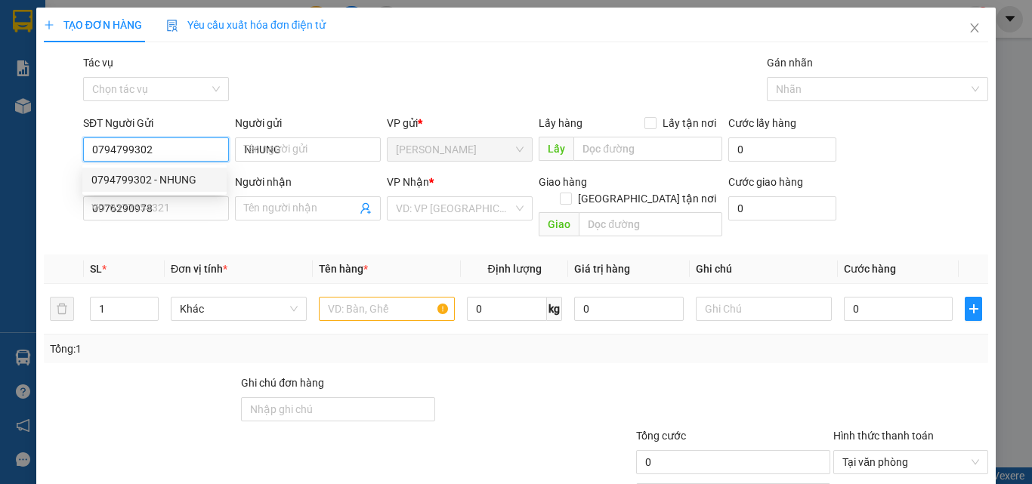
type input "HẠNH LABO"
type input "20.000"
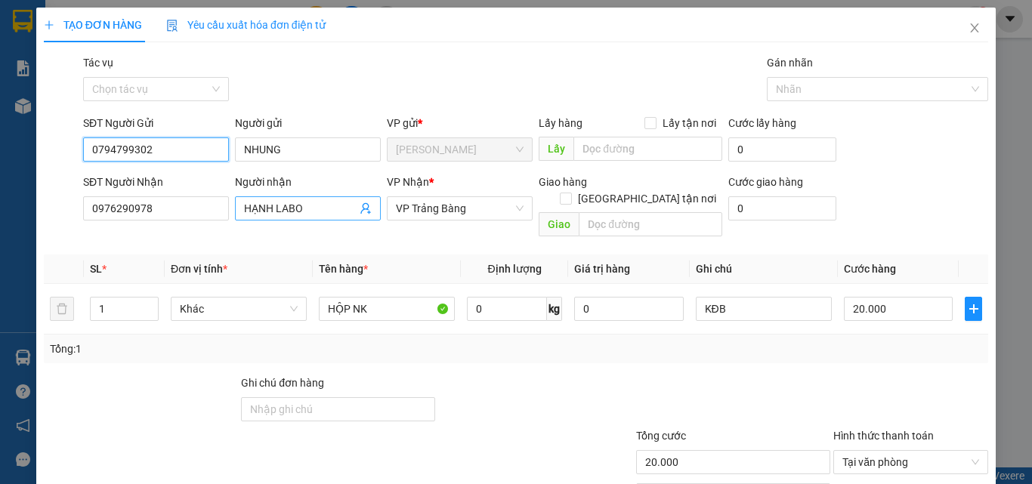
type input "0794799302"
click at [360, 203] on icon "user-add" at bounding box center [365, 208] width 10 height 11
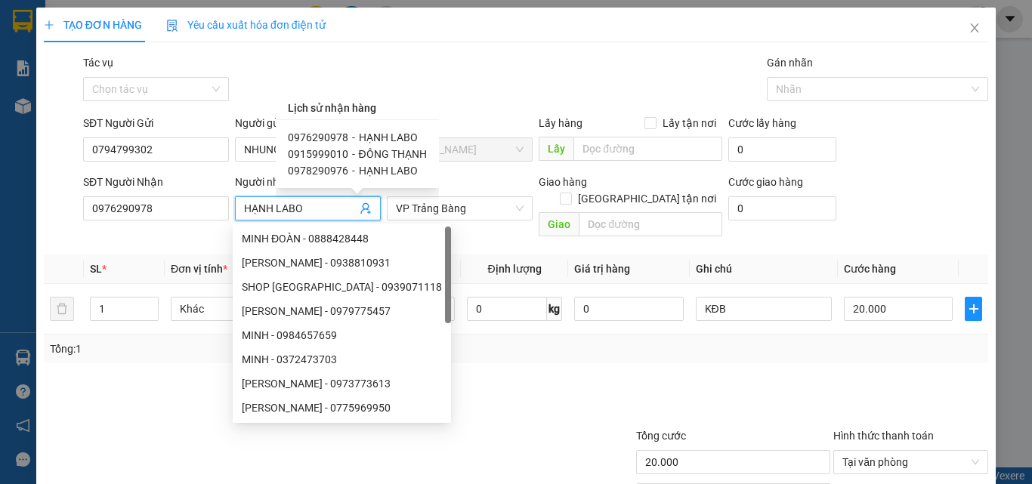
click at [360, 154] on span "ĐÔNG THẠNH" at bounding box center [393, 154] width 68 height 12
type input "0915999010"
type input "ĐÔNG THẠNH"
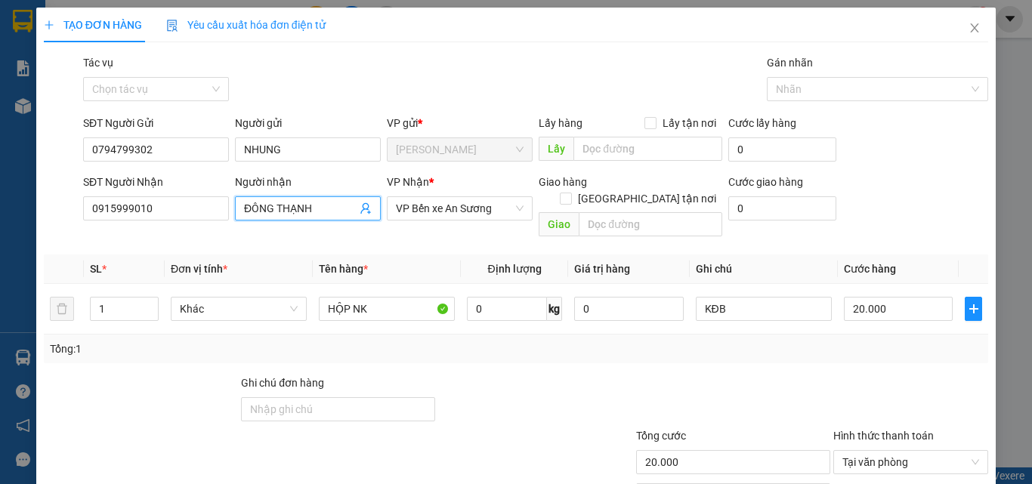
scroll to position [75, 0]
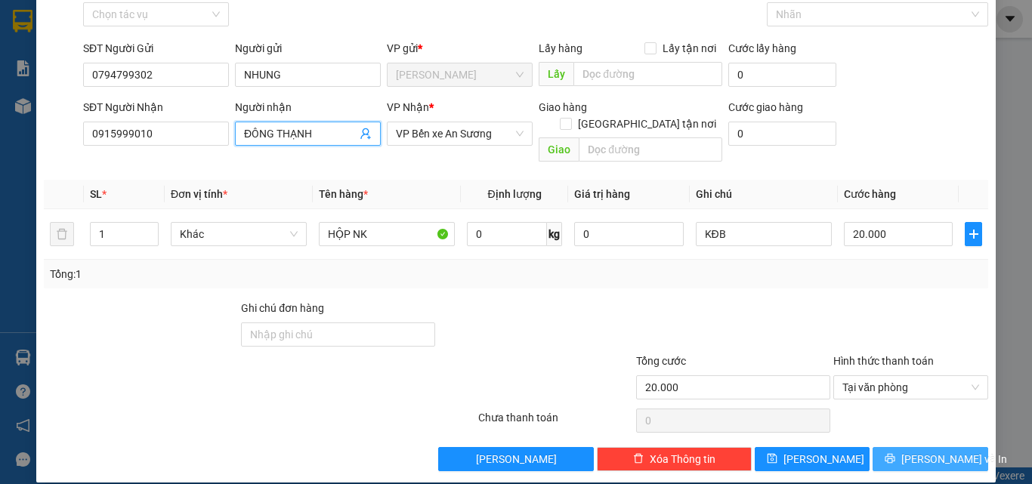
click at [889, 447] on button "[PERSON_NAME] và In" at bounding box center [930, 459] width 116 height 24
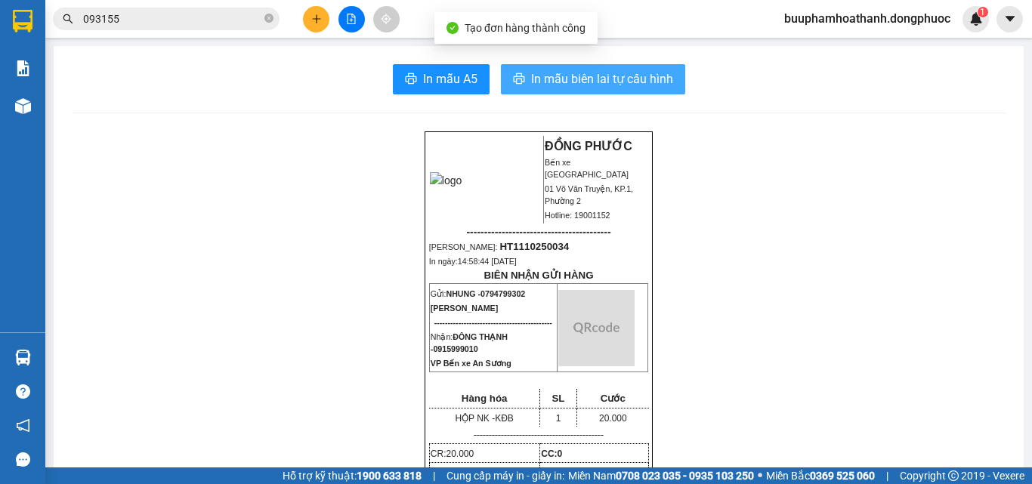
click at [604, 76] on span "In mẫu biên lai tự cấu hình" at bounding box center [602, 78] width 142 height 19
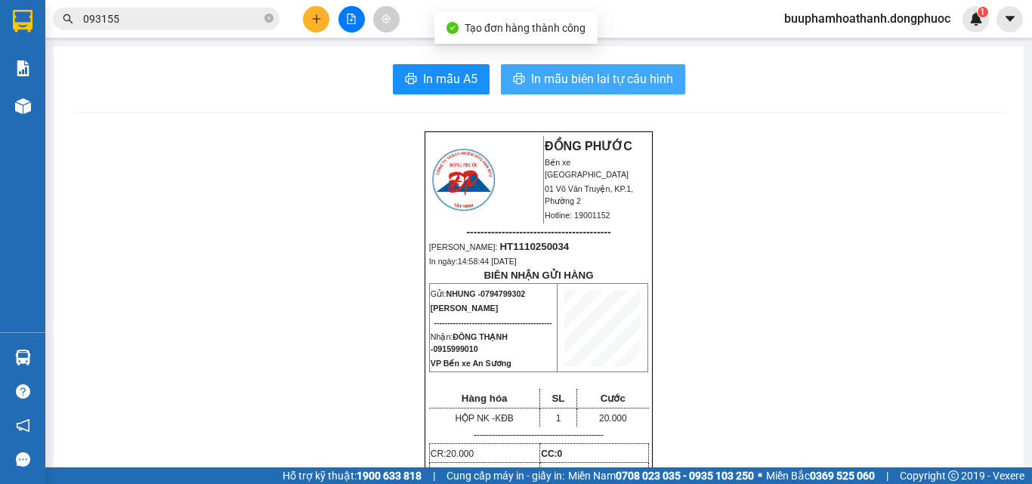
click at [501, 64] on button "In mẫu biên lai tự cấu hình" at bounding box center [593, 79] width 184 height 30
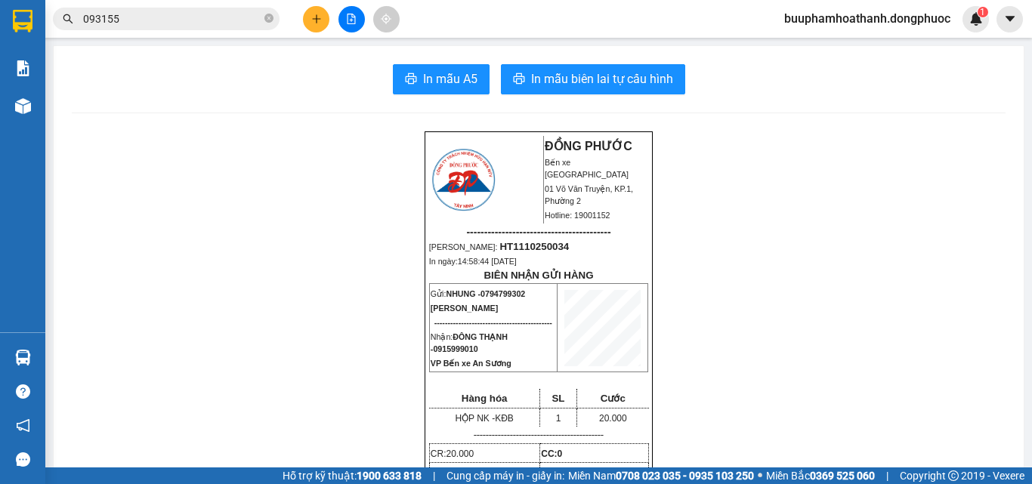
click at [226, 17] on input "093155" at bounding box center [172, 19] width 178 height 17
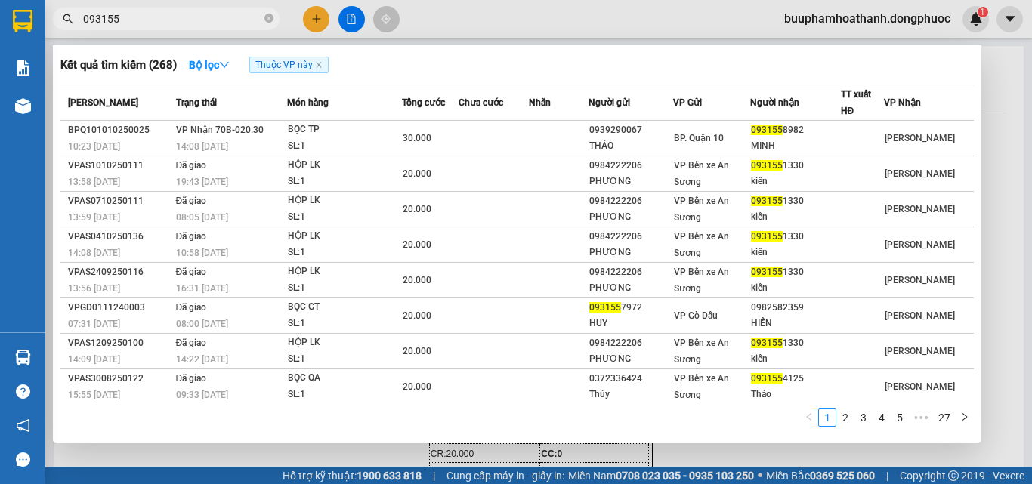
click at [224, 17] on input "093155" at bounding box center [172, 19] width 178 height 17
click at [236, 26] on input "093155" at bounding box center [172, 19] width 178 height 17
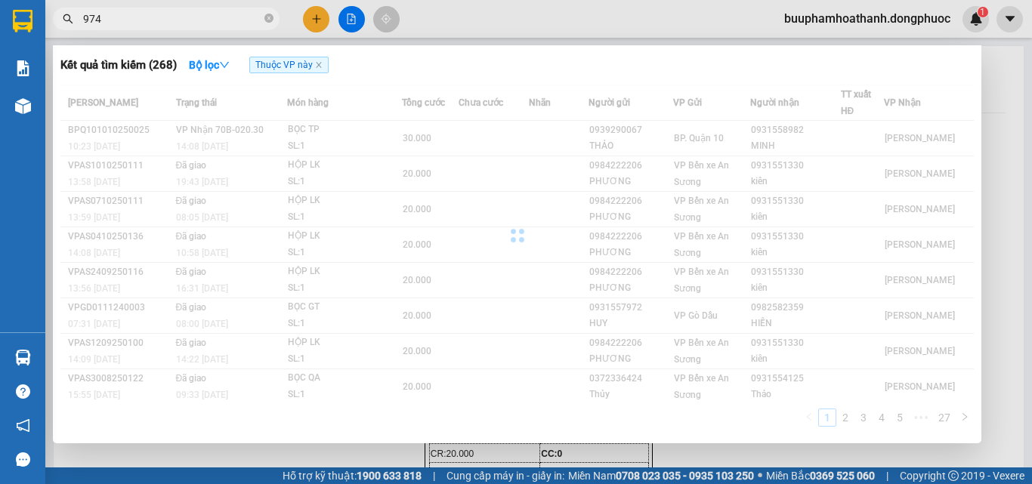
click at [236, 26] on input "974" at bounding box center [172, 19] width 178 height 17
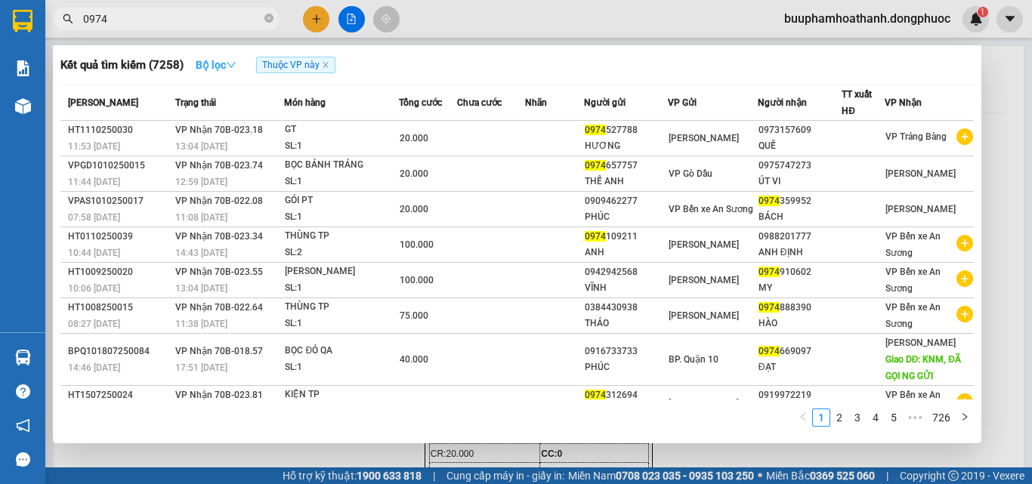
type input "0974"
click at [233, 68] on icon "down" at bounding box center [231, 65] width 11 height 11
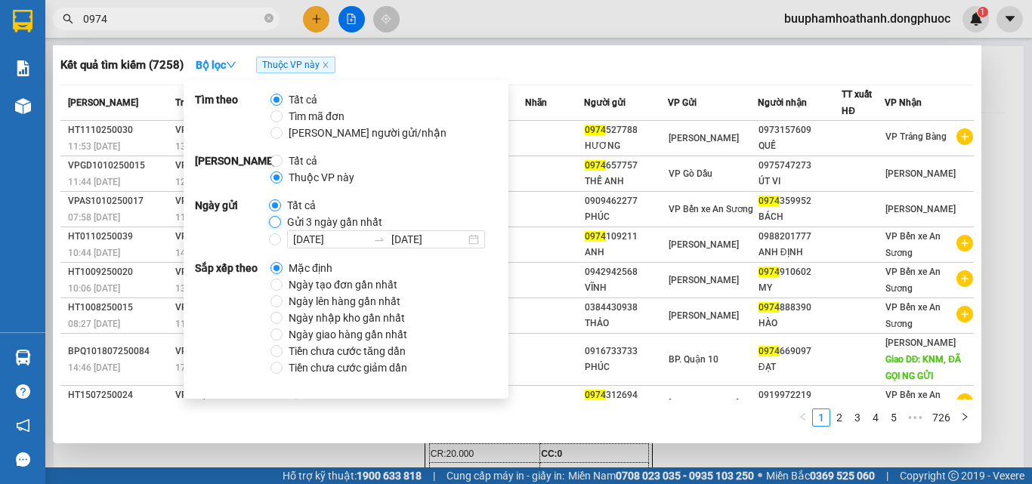
click at [271, 224] on input "Gửi 3 ngày gần nhất" at bounding box center [275, 222] width 12 height 12
radio input "true"
radio input "false"
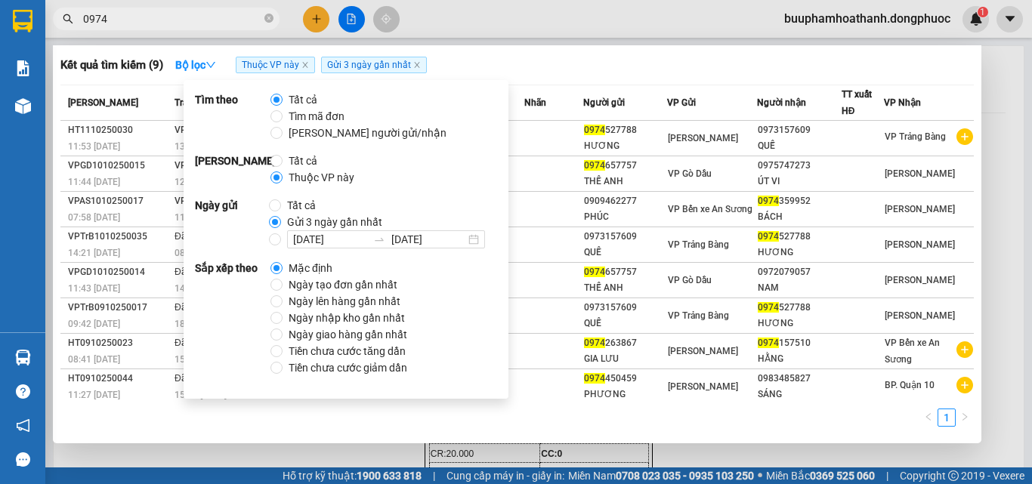
click at [497, 43] on div at bounding box center [516, 242] width 1032 height 484
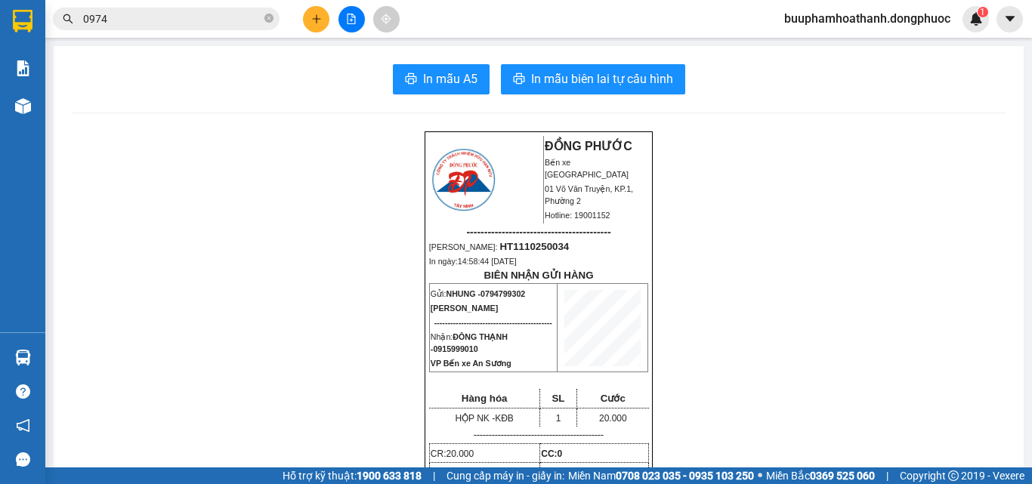
click at [161, 25] on input "0974" at bounding box center [172, 19] width 178 height 17
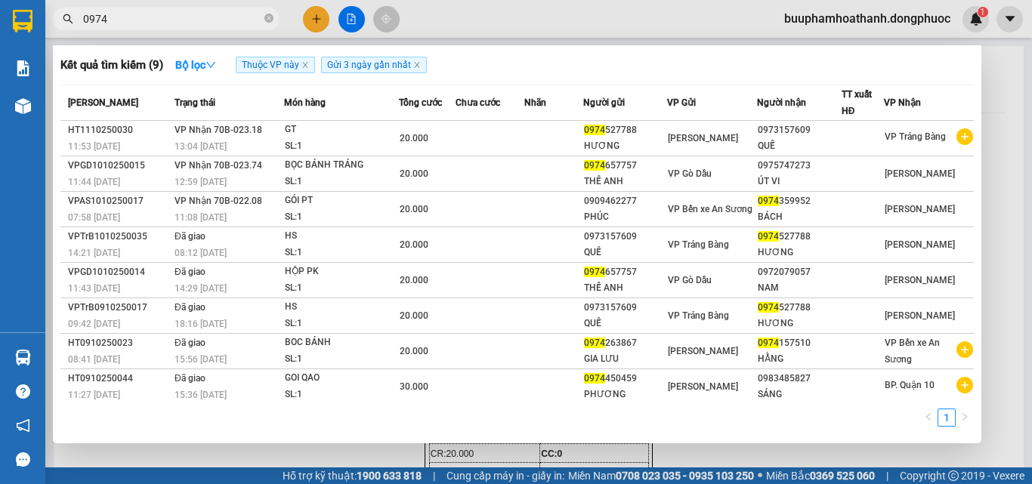
click at [181, 19] on input "0974" at bounding box center [172, 19] width 178 height 17
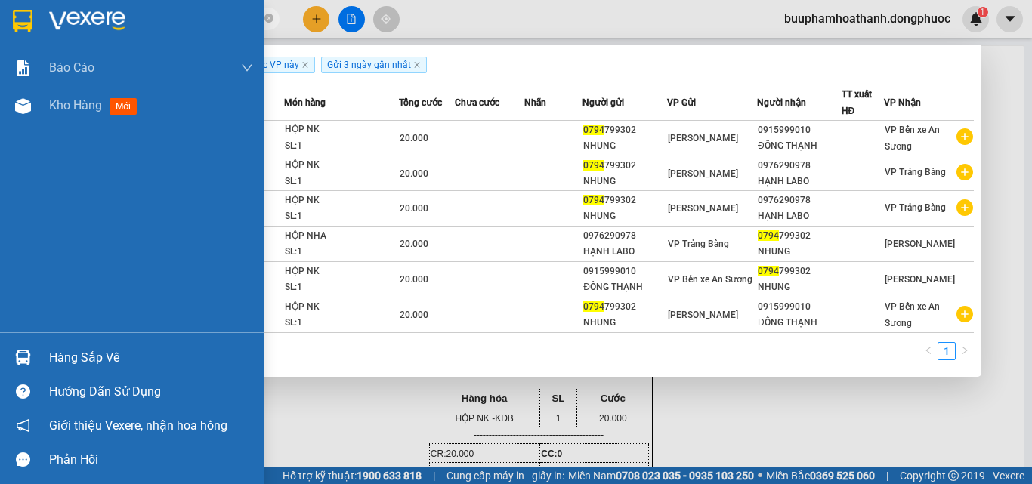
type input "0794"
click at [42, 358] on div "Hàng sắp về" at bounding box center [132, 358] width 264 height 34
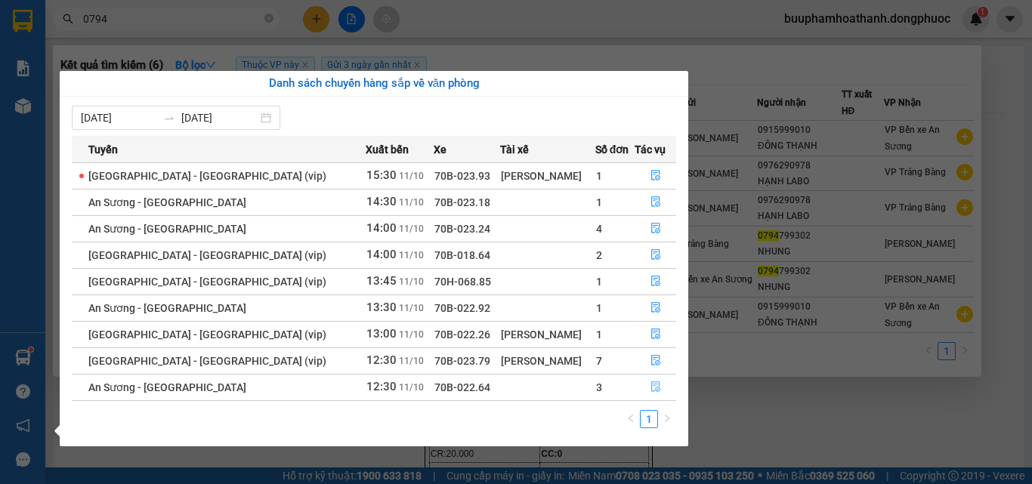
click at [652, 387] on icon "file-done" at bounding box center [655, 387] width 9 height 11
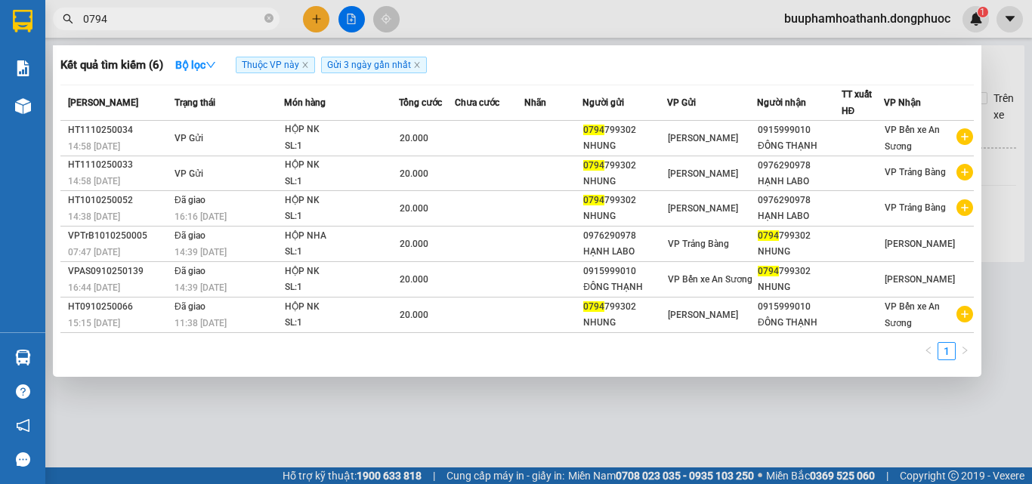
click at [286, 409] on div at bounding box center [516, 242] width 1032 height 484
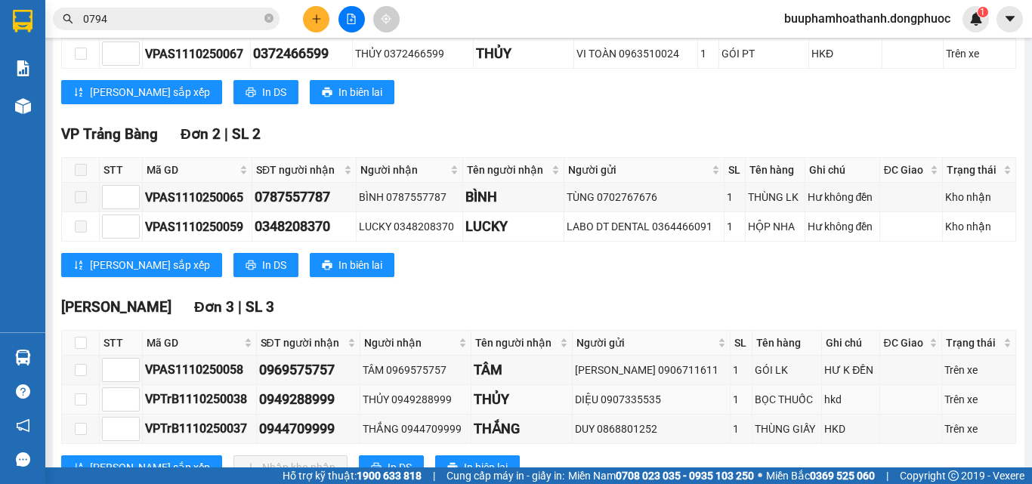
scroll to position [445, 0]
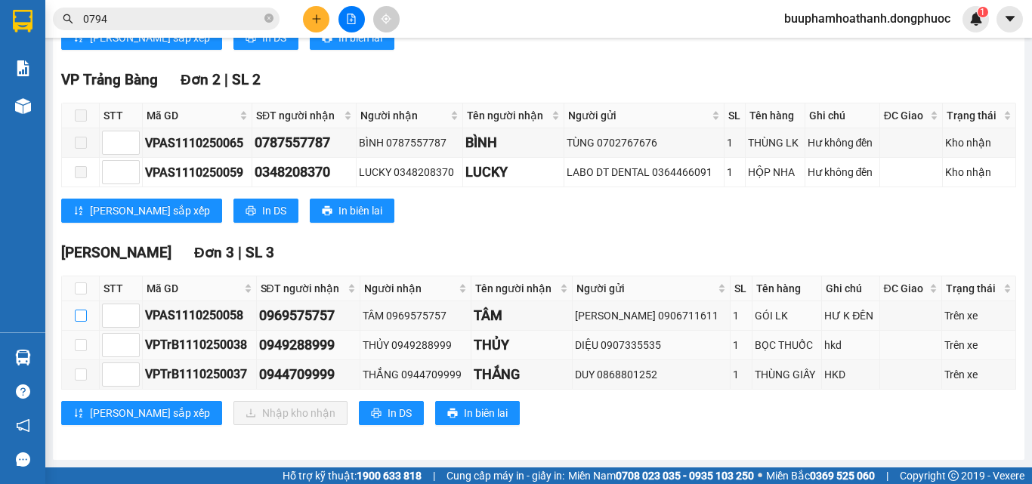
drag, startPoint x: 82, startPoint y: 312, endPoint x: 78, endPoint y: 332, distance: 20.0
click at [81, 312] on input "checkbox" at bounding box center [81, 316] width 12 height 12
checkbox input "true"
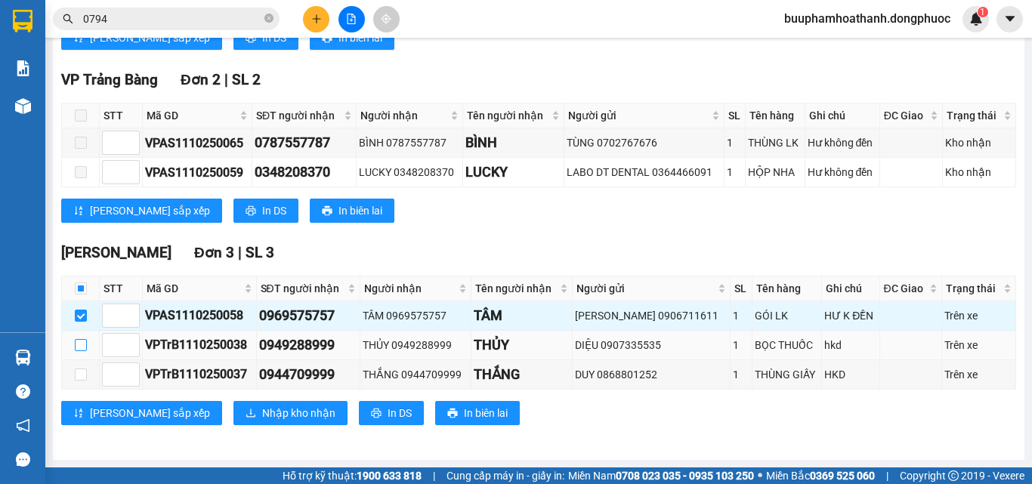
click at [78, 341] on input "checkbox" at bounding box center [81, 345] width 12 height 12
checkbox input "true"
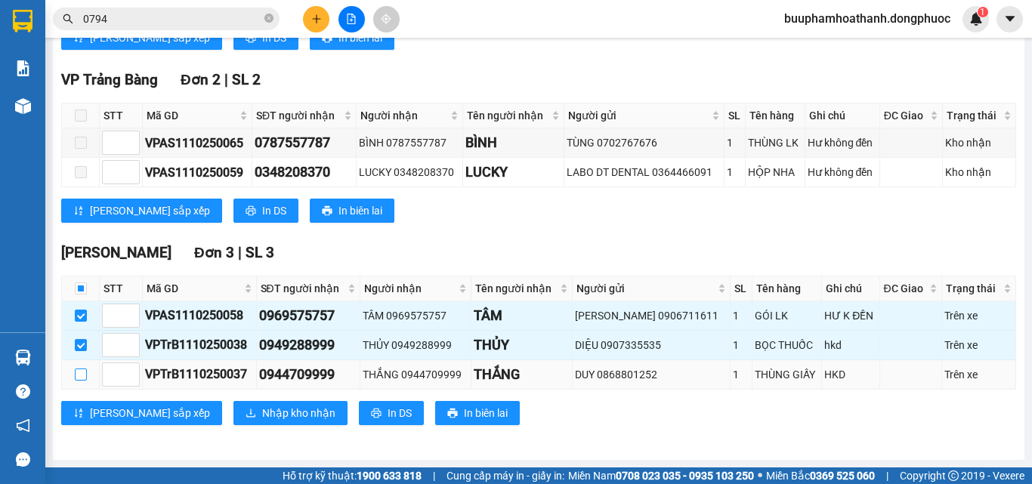
click at [82, 370] on input "checkbox" at bounding box center [81, 375] width 12 height 12
checkbox input "true"
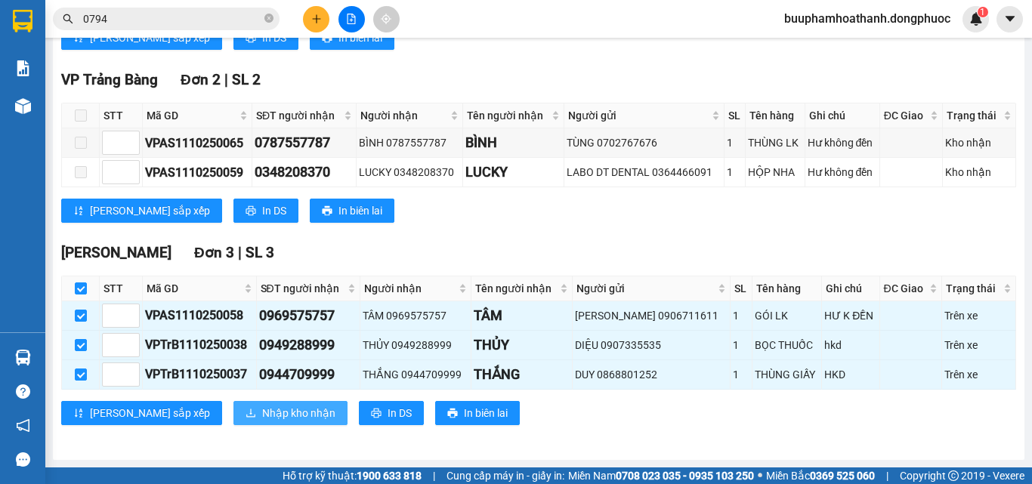
click at [262, 407] on span "Nhập kho nhận" at bounding box center [298, 413] width 73 height 17
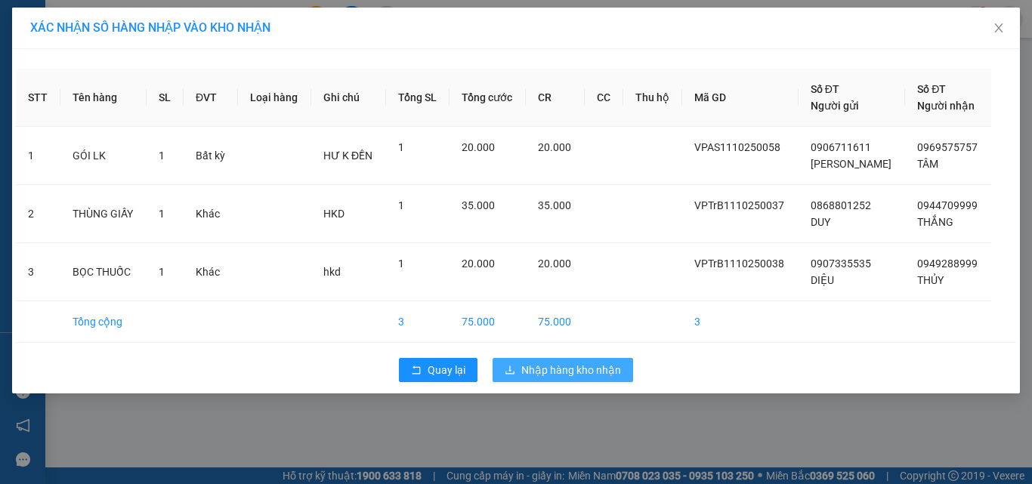
click at [570, 375] on span "Nhập hàng kho nhận" at bounding box center [571, 370] width 100 height 17
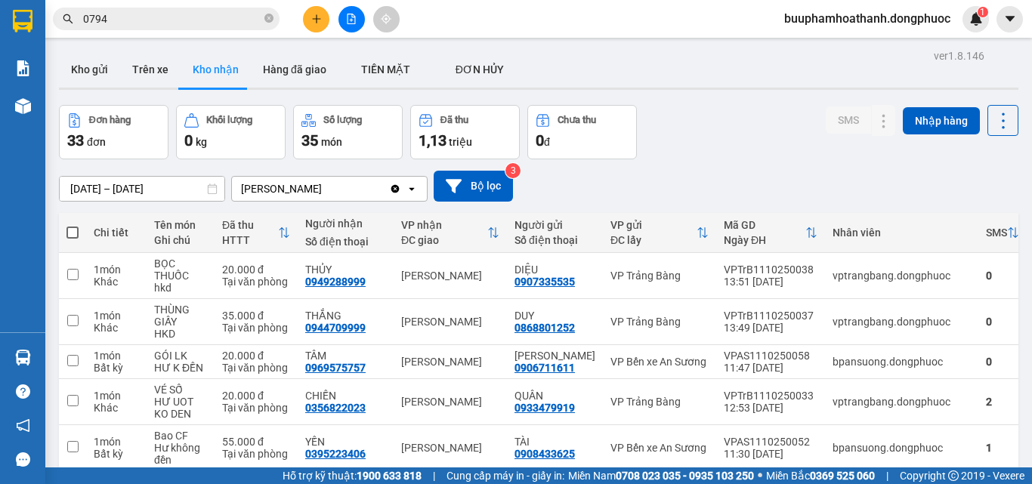
click at [220, 15] on input "0794" at bounding box center [172, 19] width 178 height 17
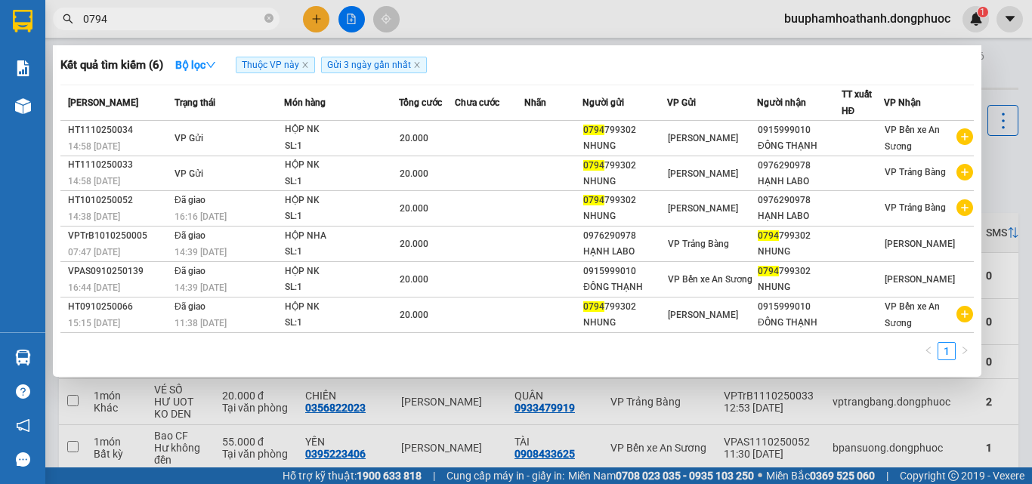
click at [220, 15] on input "0794" at bounding box center [172, 19] width 178 height 17
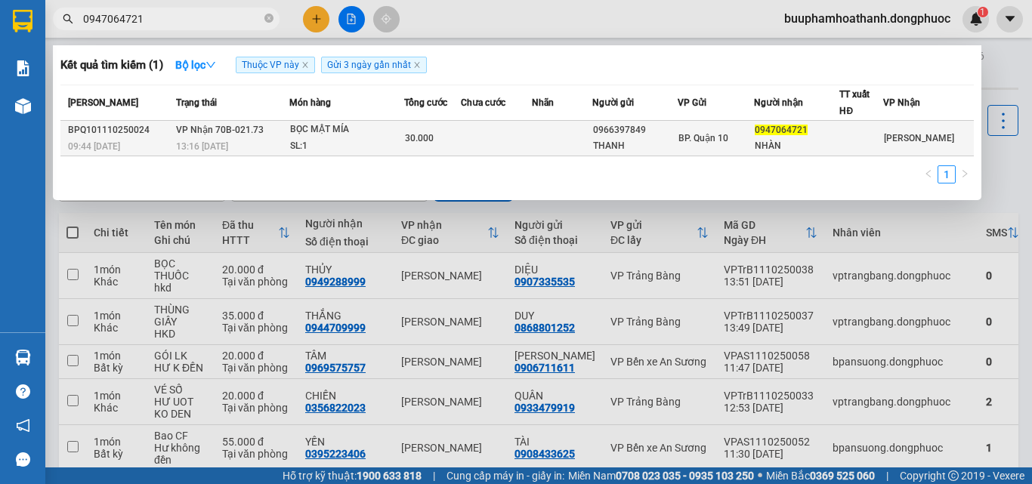
type input "0947064721"
click at [304, 134] on div "BỌC MẬT MÍA" at bounding box center [346, 130] width 113 height 17
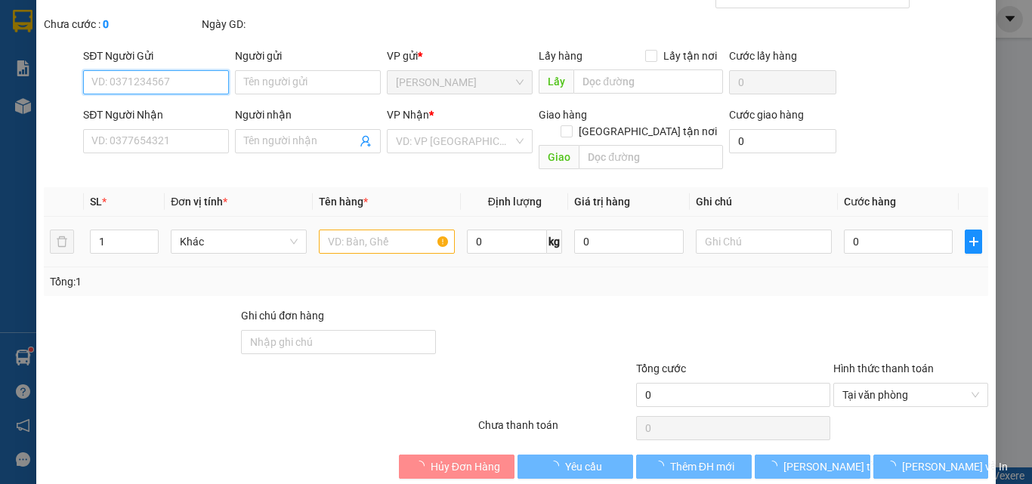
type input "0966397849"
type input "THANH"
type input "0947064721"
type input "NHÀN"
type input "30.000"
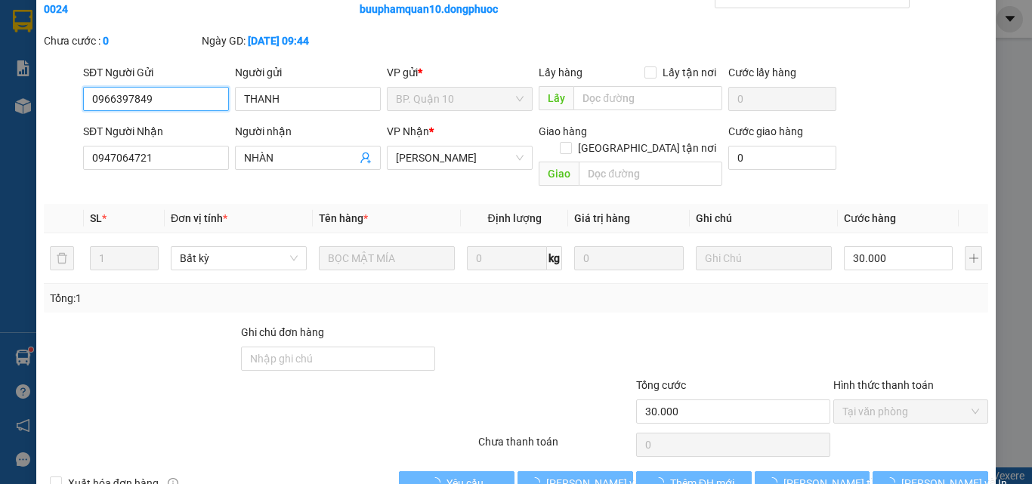
scroll to position [78, 0]
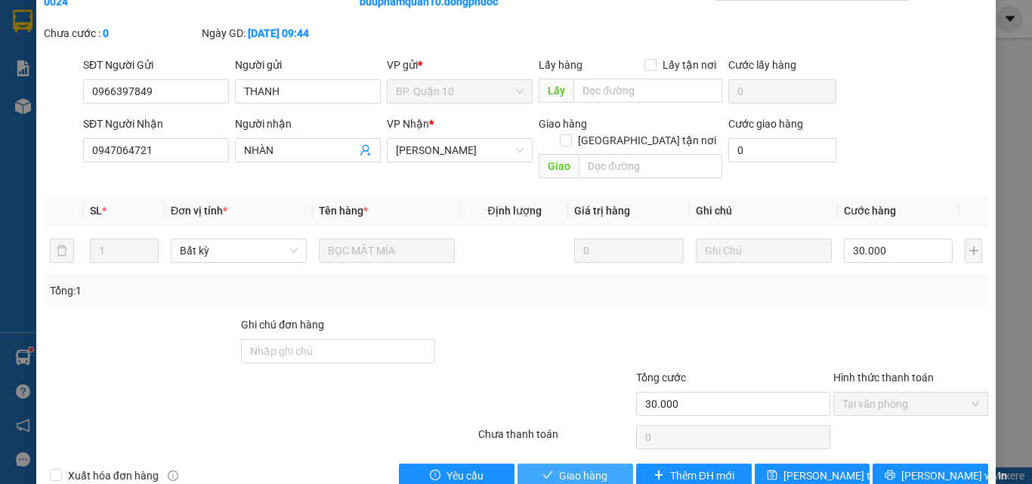
click at [574, 467] on span "Giao hàng" at bounding box center [583, 475] width 48 height 17
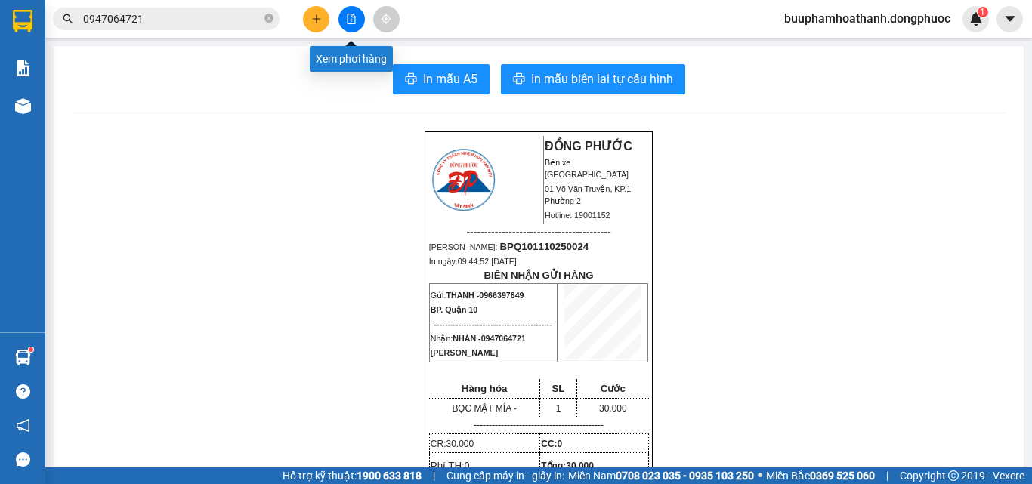
click at [350, 28] on button at bounding box center [351, 19] width 26 height 26
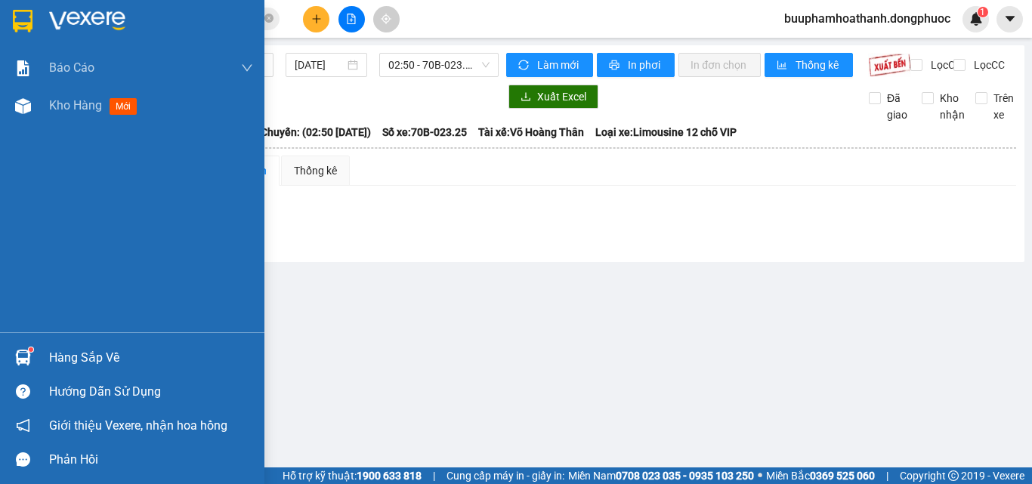
click at [77, 356] on div "Hàng sắp về" at bounding box center [151, 358] width 204 height 23
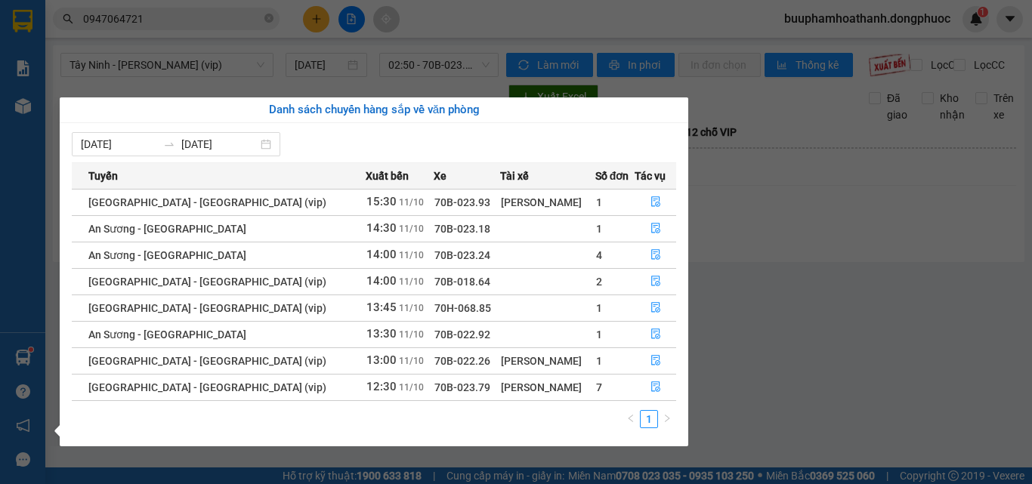
click at [312, 14] on section "Kết quả tìm kiếm ( 1 ) Bộ lọc Thuộc VP này Gửi 3 ngày gần nhất Mã ĐH Trạng thái…" at bounding box center [516, 242] width 1032 height 484
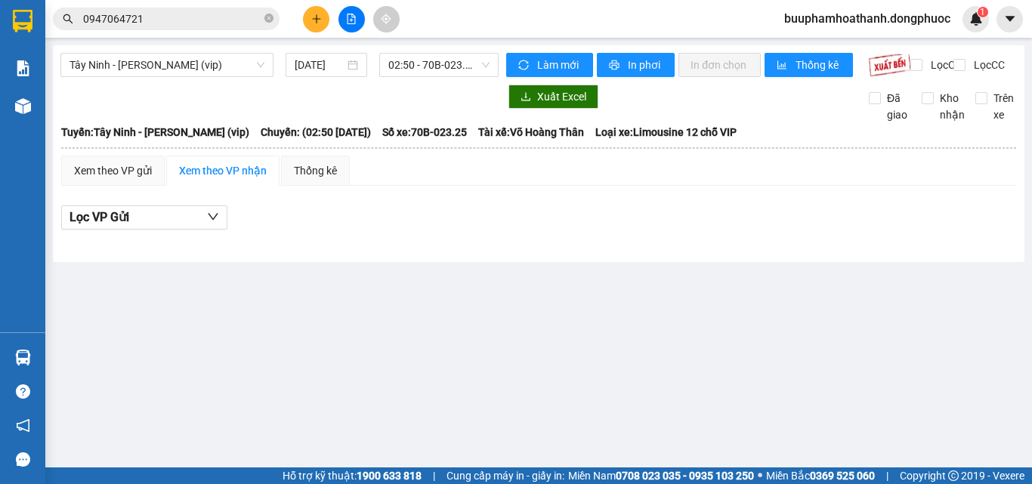
click at [311, 15] on icon "plus" at bounding box center [316, 19] width 11 height 11
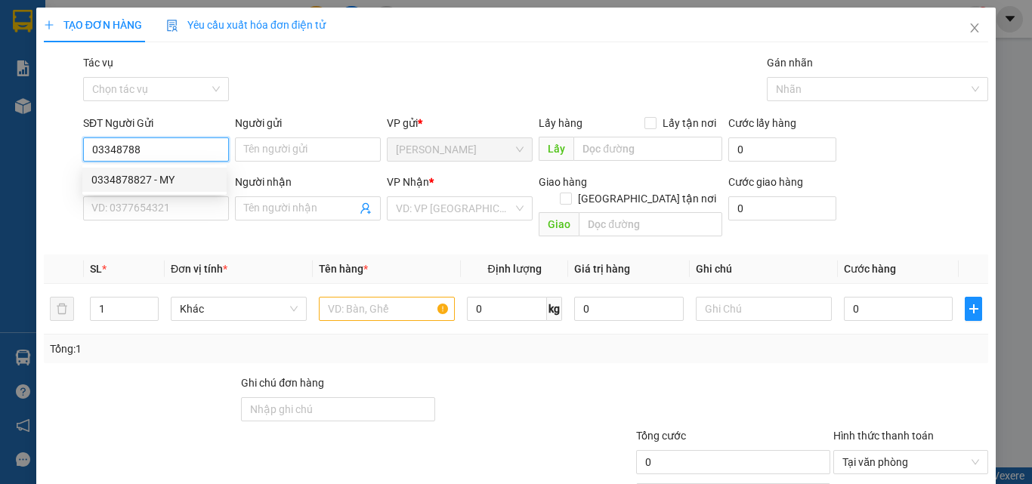
click at [156, 175] on div "0334878827 - MY" at bounding box center [154, 179] width 126 height 17
type input "0334878827"
type input "MY"
type input "0934099622"
type input "NGỌC"
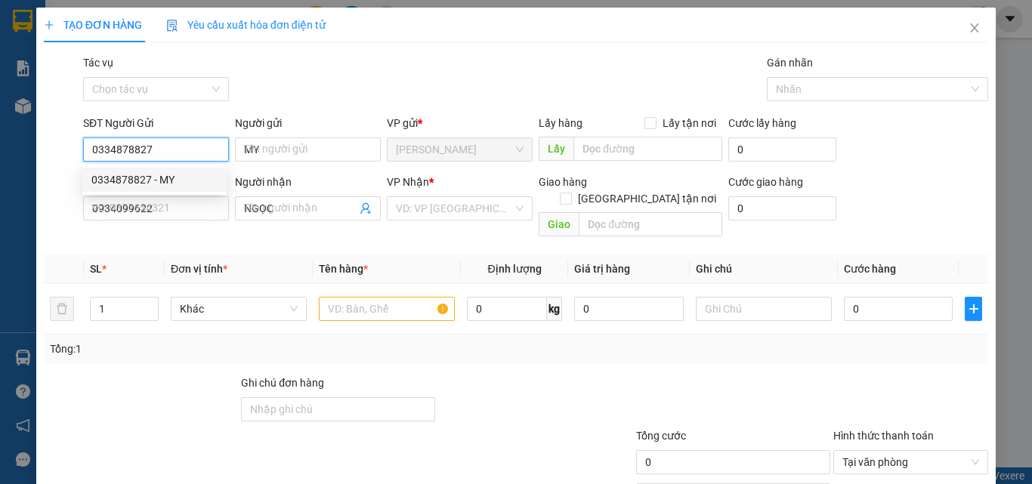
type input "30.000"
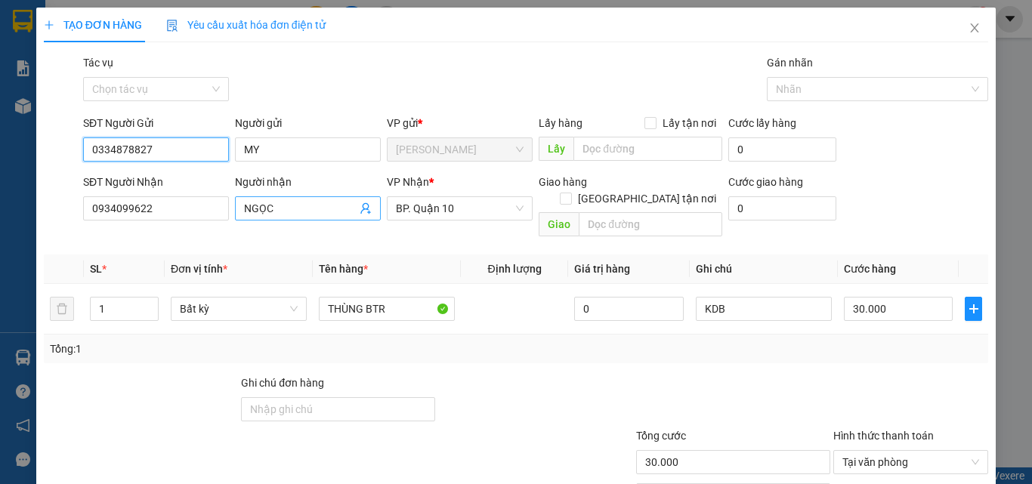
type input "0334878827"
click at [359, 214] on span at bounding box center [365, 208] width 12 height 17
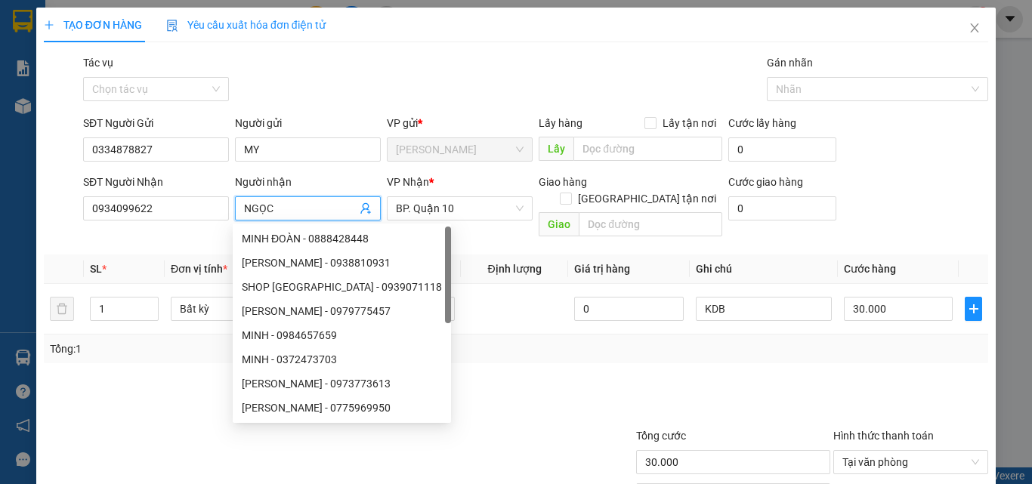
click at [359, 211] on icon "user-add" at bounding box center [365, 208] width 12 height 12
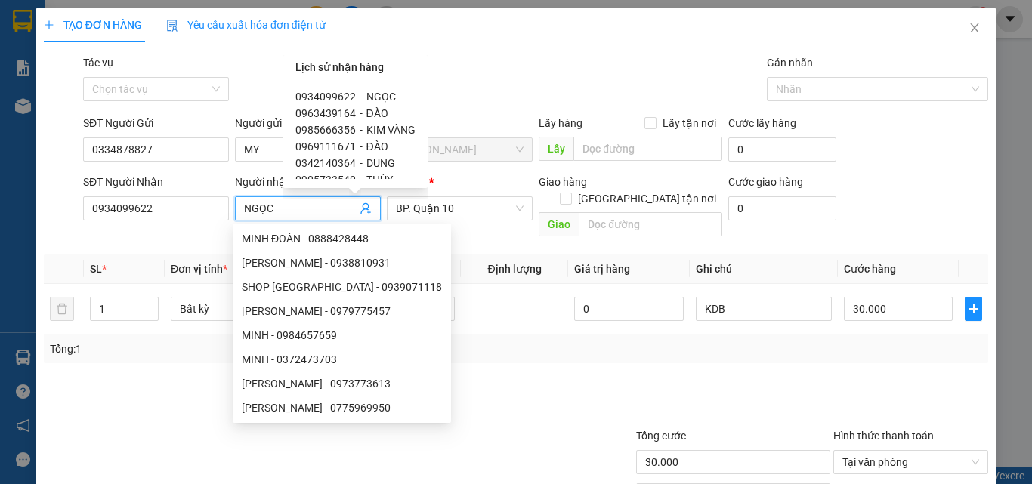
click at [372, 115] on span "ĐÀO" at bounding box center [377, 113] width 22 height 12
type input "0963439164"
type input "ĐÀO"
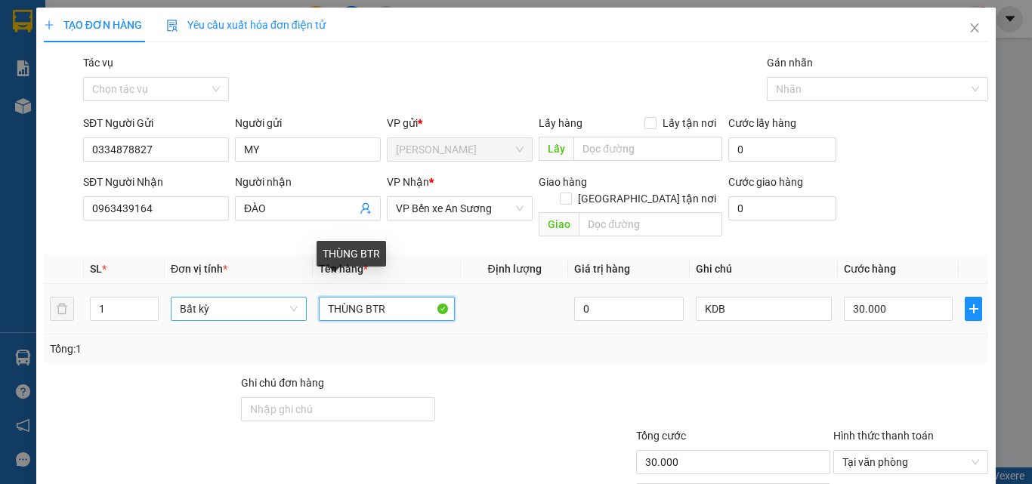
drag, startPoint x: 390, startPoint y: 291, endPoint x: 298, endPoint y: 295, distance: 92.3
click at [298, 295] on tr "1 Bất kỳ THÙNG BTR 0 KDB 30.000" at bounding box center [516, 309] width 944 height 51
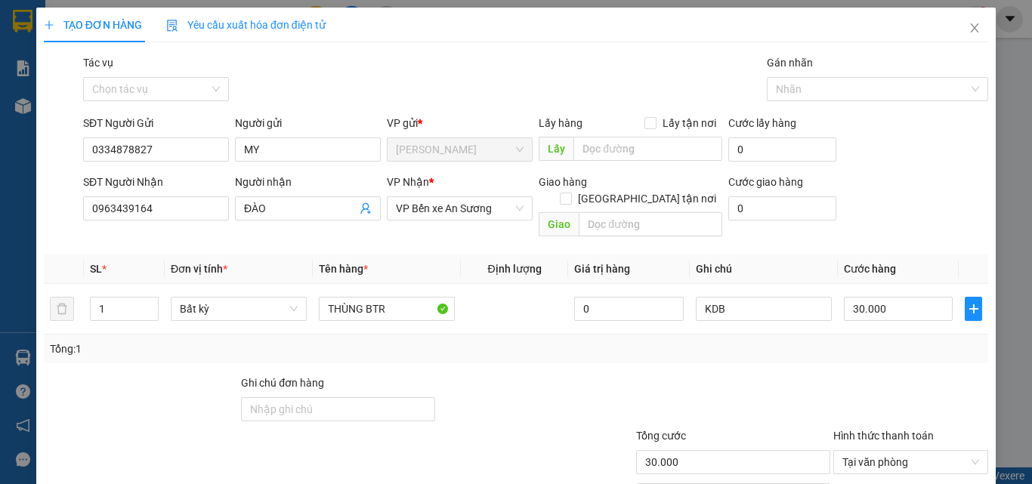
click at [565, 353] on div "Transit Pickup Surcharge Ids Transit Deliver Surcharge Ids Transit Deliver Surc…" at bounding box center [516, 300] width 944 height 492
click at [866, 301] on input "30.000" at bounding box center [898, 309] width 109 height 24
type input "2"
type input "25"
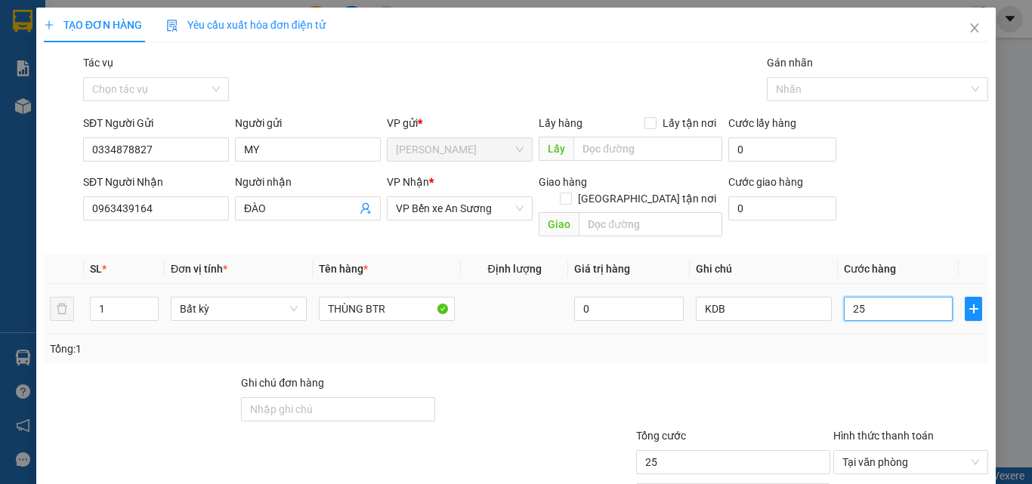
type input "25"
type input "25.000"
click at [853, 316] on td "25.000" at bounding box center [898, 309] width 121 height 51
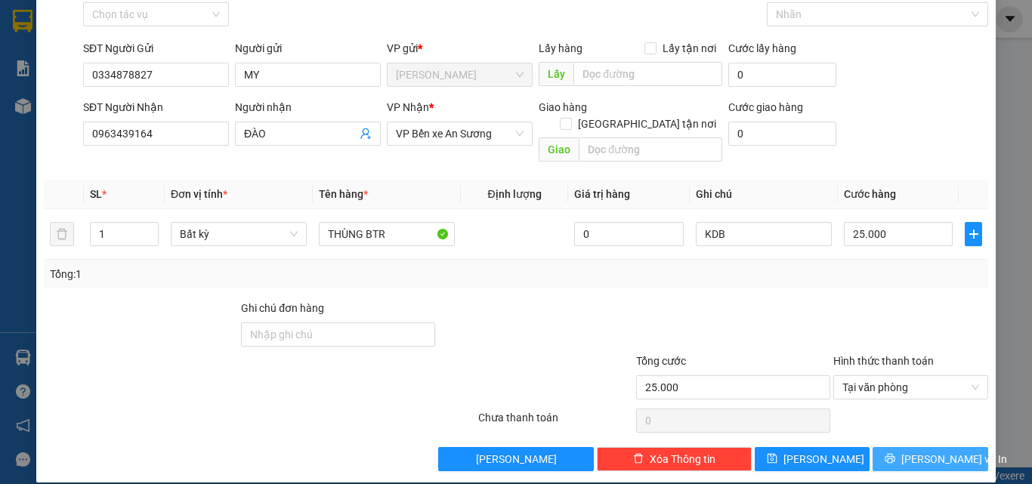
click at [913, 452] on button "[PERSON_NAME] và In" at bounding box center [930, 459] width 116 height 24
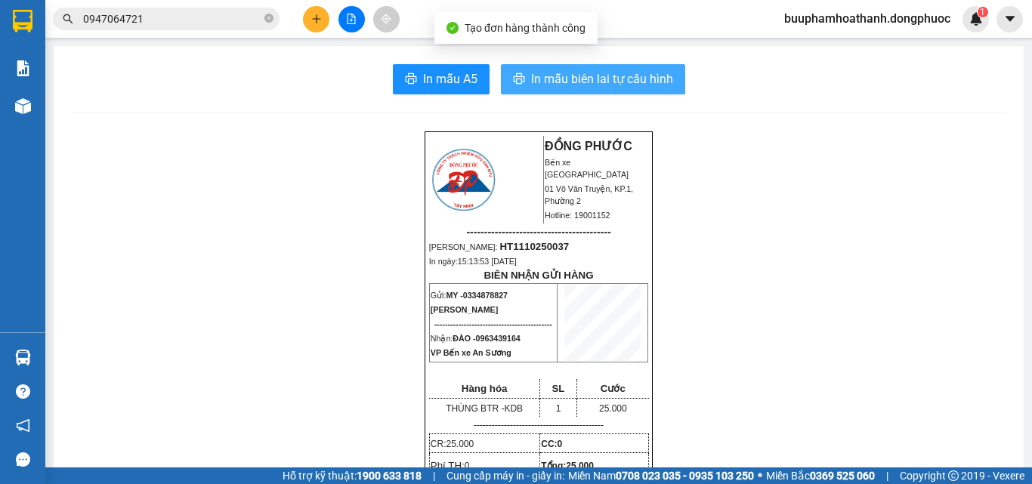
click at [587, 90] on button "In mẫu biên lai tự cấu hình" at bounding box center [593, 79] width 184 height 30
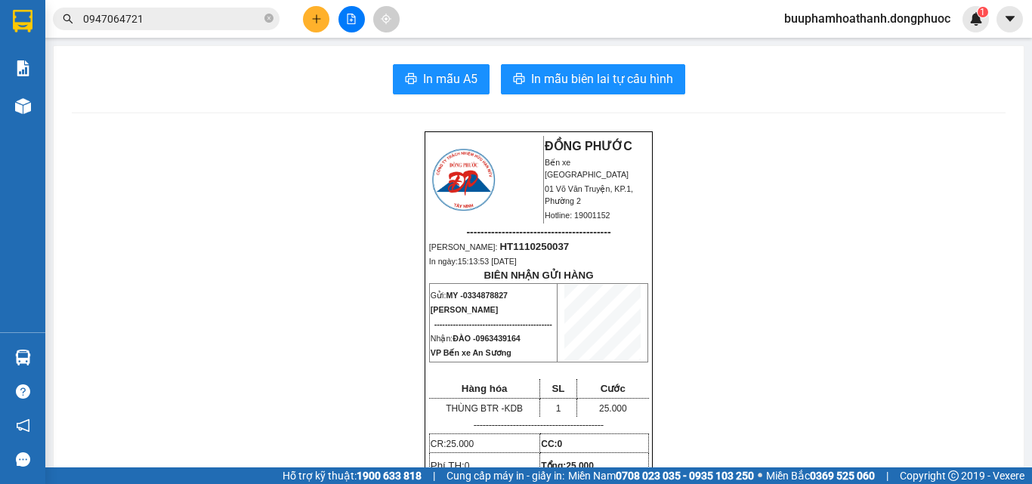
click at [146, 14] on input "0947064721" at bounding box center [172, 19] width 178 height 17
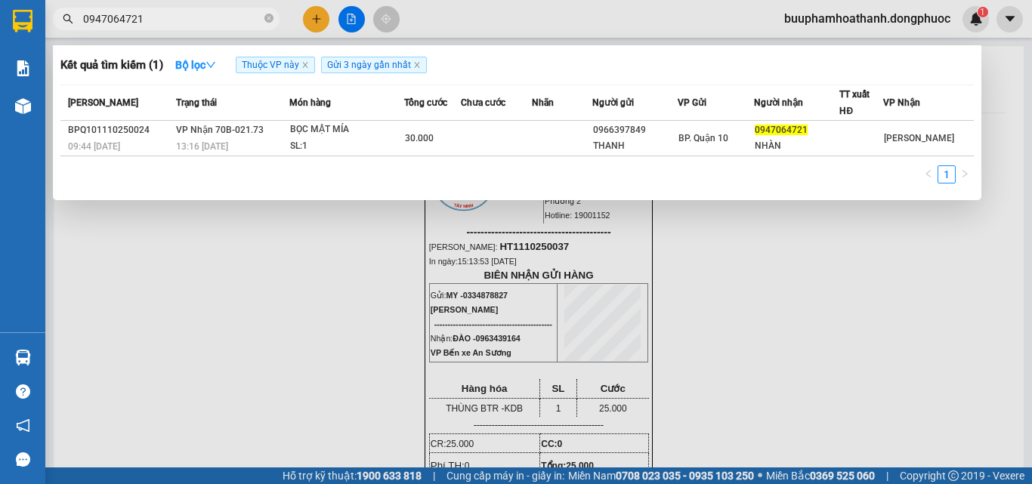
click at [146, 14] on input "0947064721" at bounding box center [172, 19] width 178 height 17
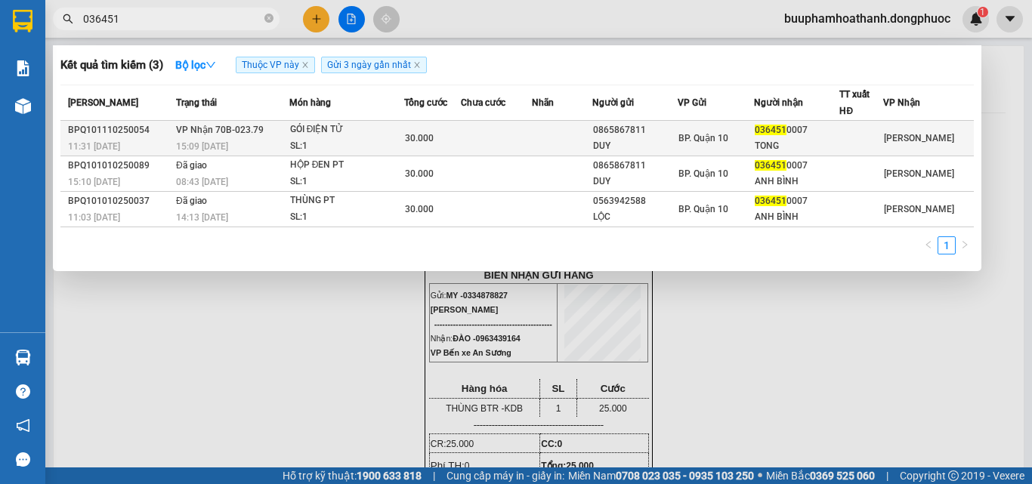
type input "036451"
click at [493, 140] on td at bounding box center [496, 138] width 71 height 35
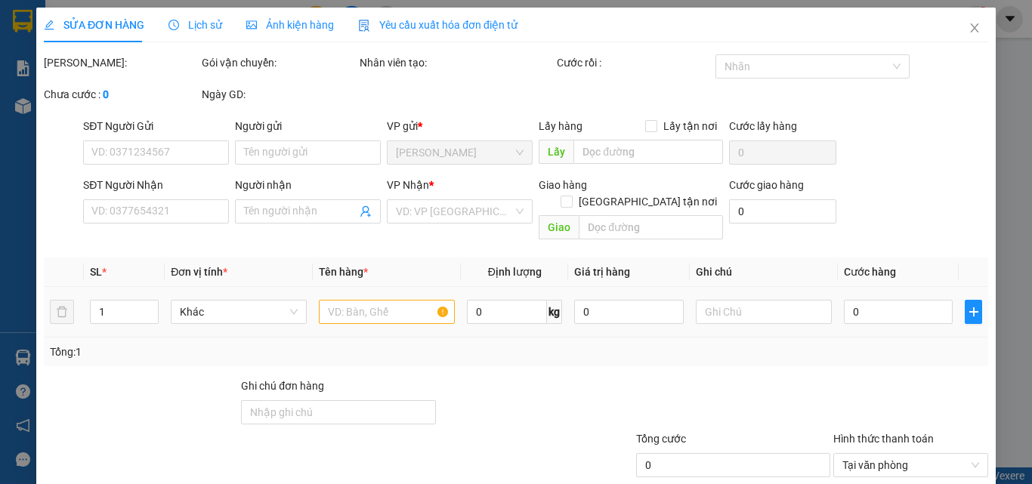
type input "0865867811"
type input "DUY"
type input "0364510007"
type input "TONG"
type input "30.000"
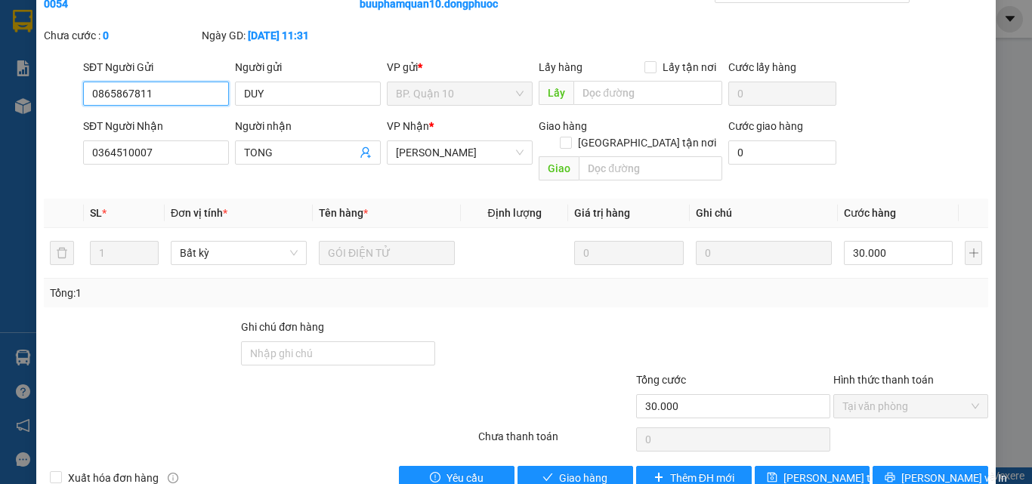
scroll to position [94, 0]
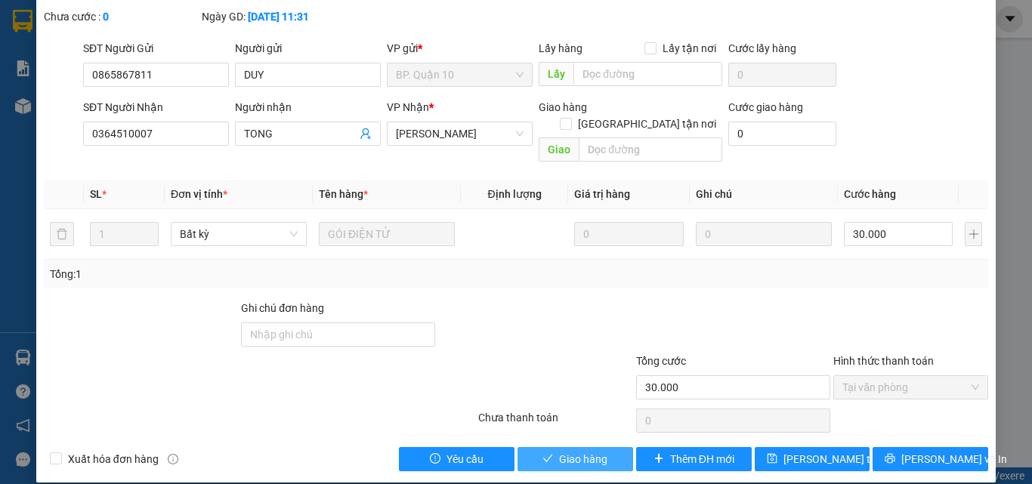
click at [575, 451] on span "Giao hàng" at bounding box center [583, 459] width 48 height 17
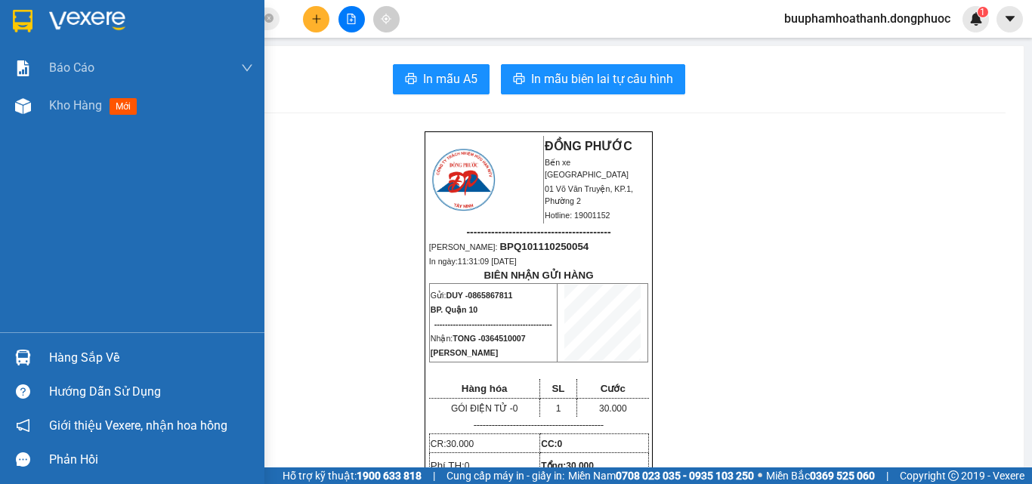
click at [29, 363] on img at bounding box center [23, 358] width 16 height 16
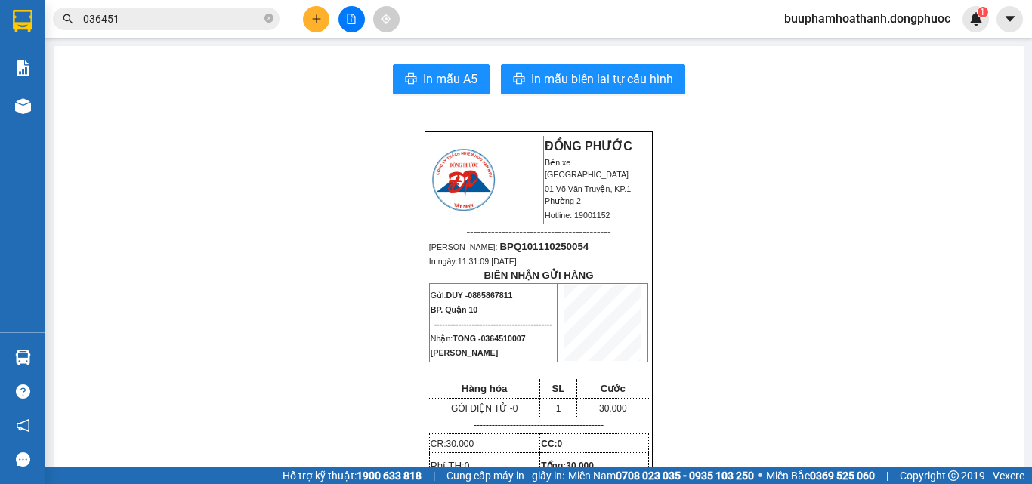
click at [331, 94] on section "Kết quả tìm kiếm ( 3 ) Bộ lọc Thuộc VP này Gửi 3 ngày gần nhất Mã ĐH Trạng thái…" at bounding box center [516, 242] width 1032 height 484
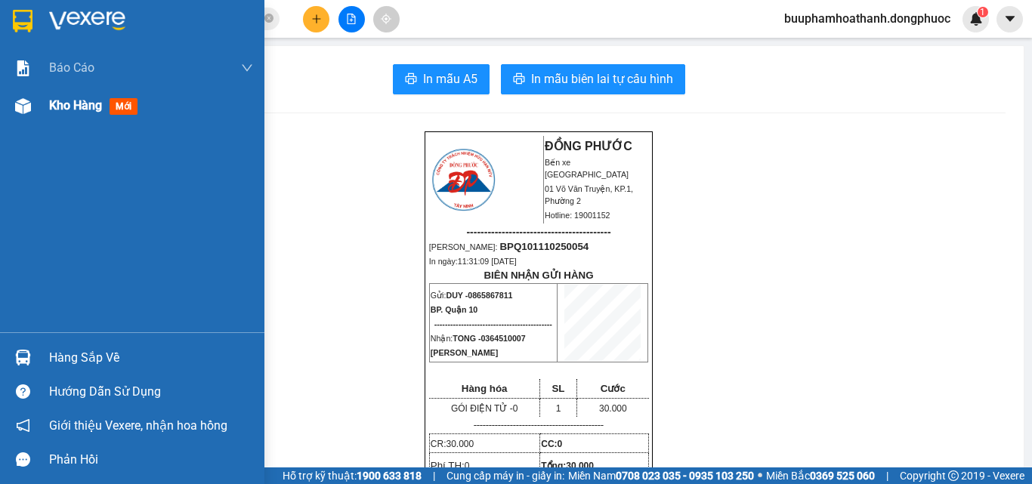
click at [41, 104] on div "Kho hàng mới" at bounding box center [132, 106] width 264 height 38
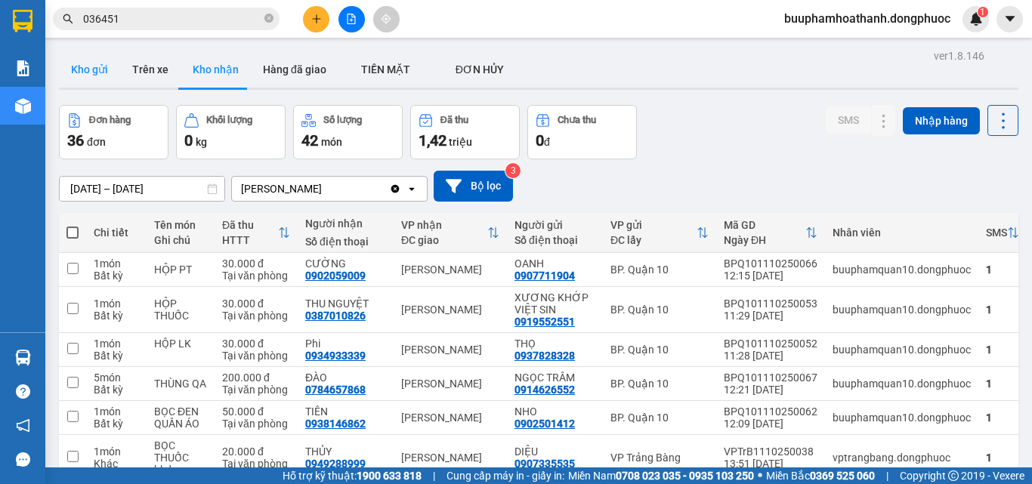
click at [101, 77] on button "Kho gửi" at bounding box center [89, 69] width 61 height 36
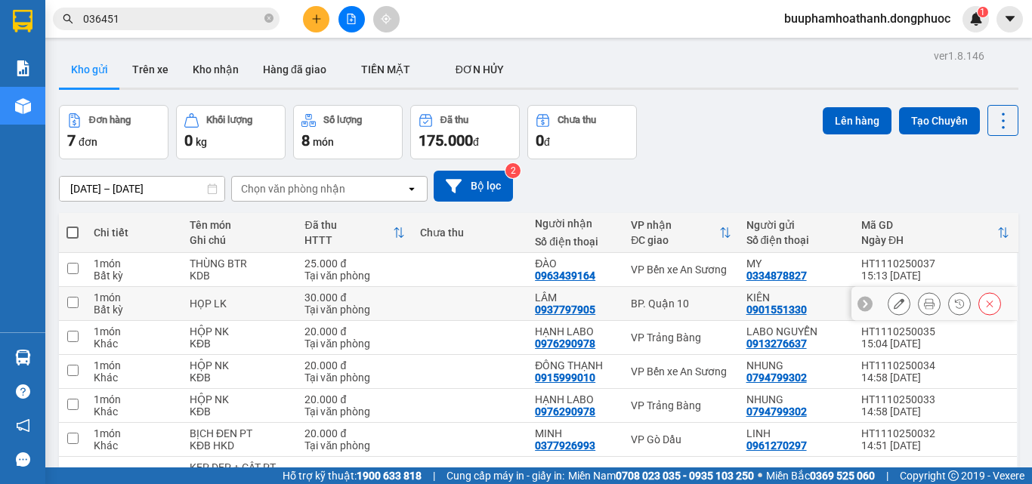
click at [653, 304] on div "BP. Quận 10" at bounding box center [681, 304] width 100 height 12
checkbox input "true"
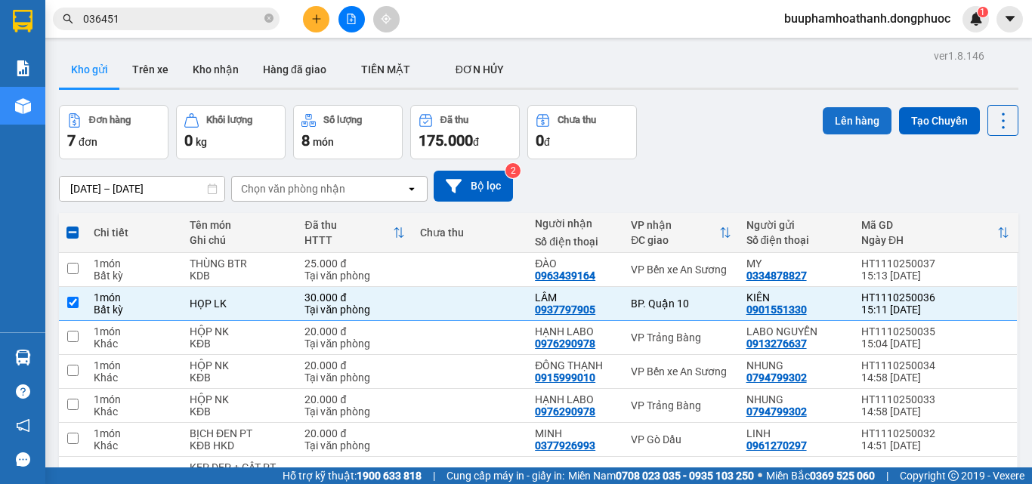
click at [841, 113] on button "Lên hàng" at bounding box center [856, 120] width 69 height 27
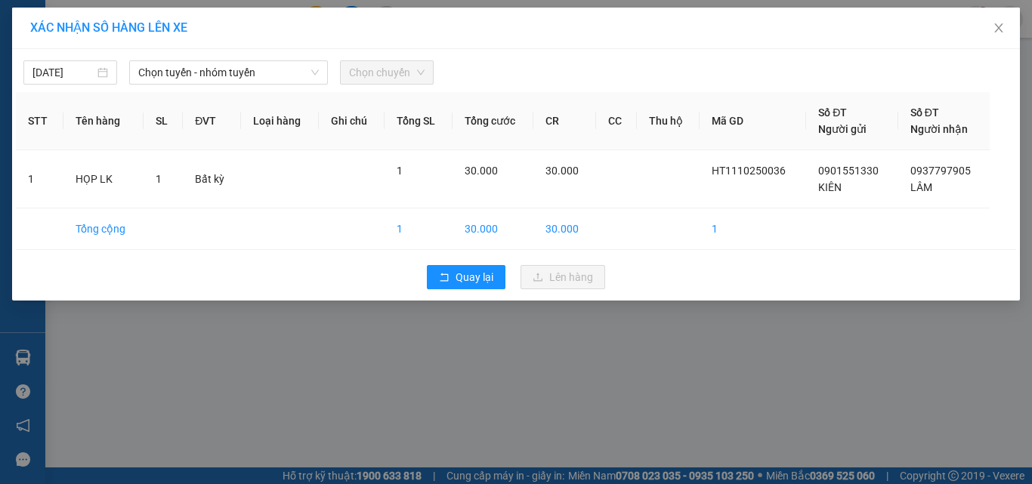
click at [233, 57] on div "11/10/2025 Chọn tuyến - nhóm tuyến Chọn chuyến" at bounding box center [516, 69] width 1000 height 32
click at [236, 62] on span "Chọn tuyến - nhóm tuyến" at bounding box center [228, 72] width 181 height 23
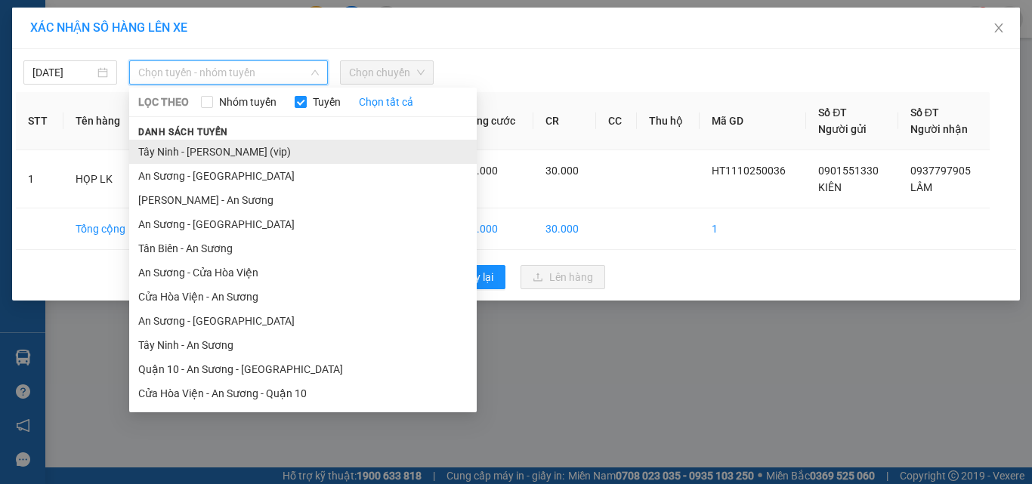
click at [213, 156] on li "Tây Ninh - Hồ Chí Minh (vip)" at bounding box center [302, 152] width 347 height 24
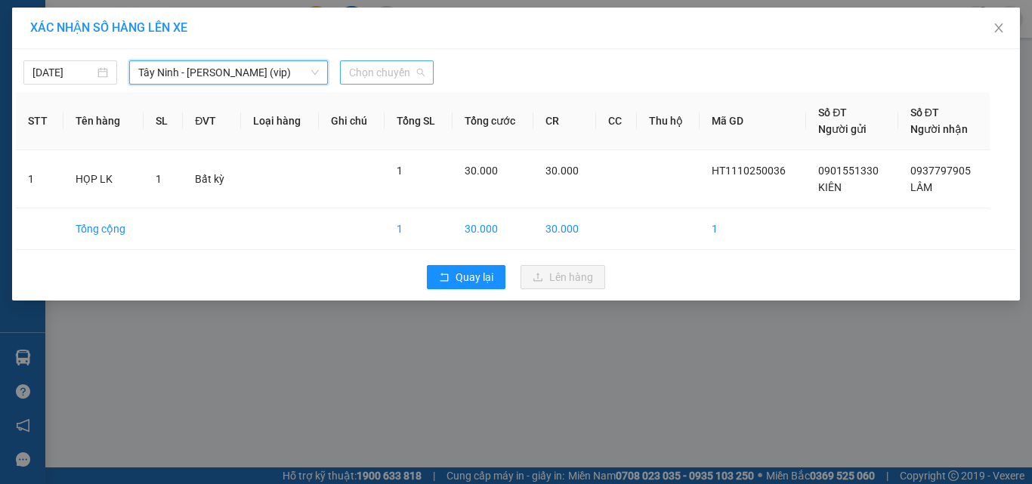
click at [390, 68] on span "Chọn chuyến" at bounding box center [387, 72] width 76 height 23
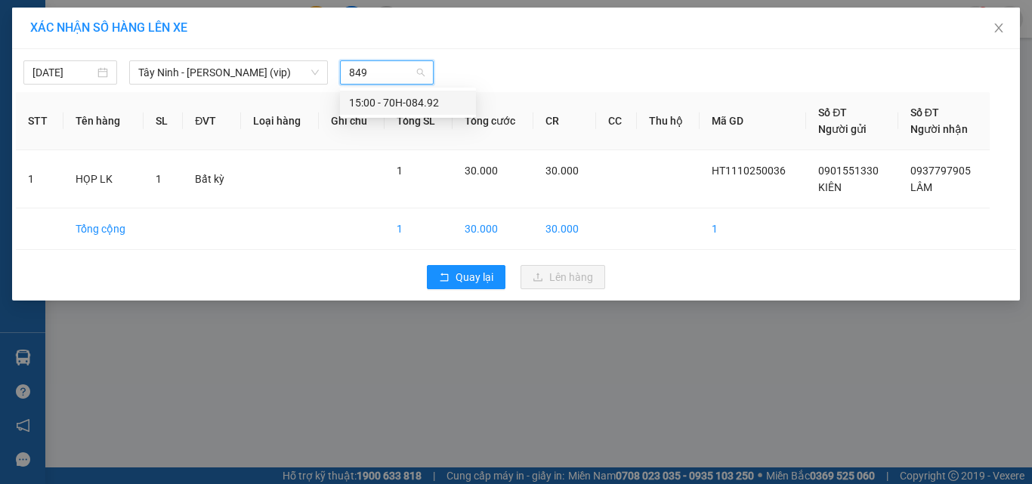
type input "8492"
click at [408, 102] on div "15:00 - 70H-084.92" at bounding box center [408, 102] width 118 height 17
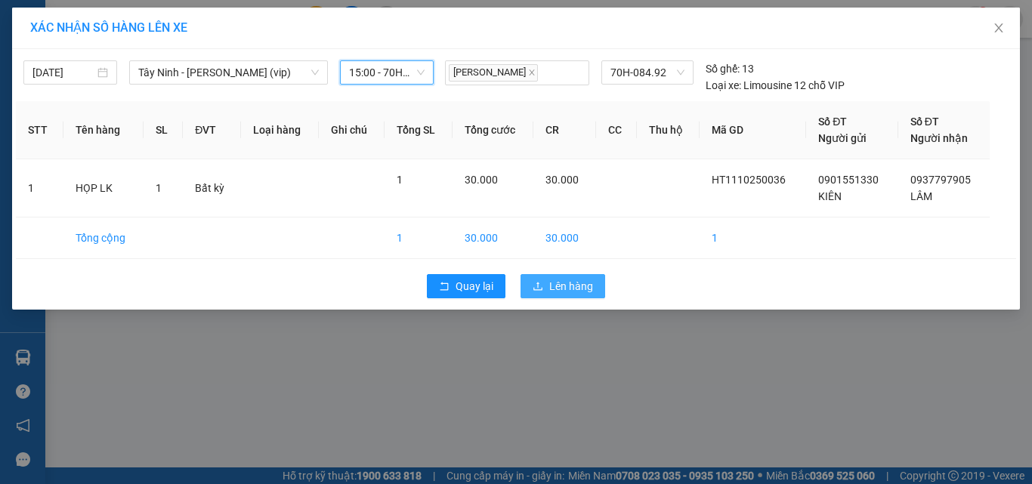
click at [566, 282] on span "Lên hàng" at bounding box center [571, 286] width 44 height 17
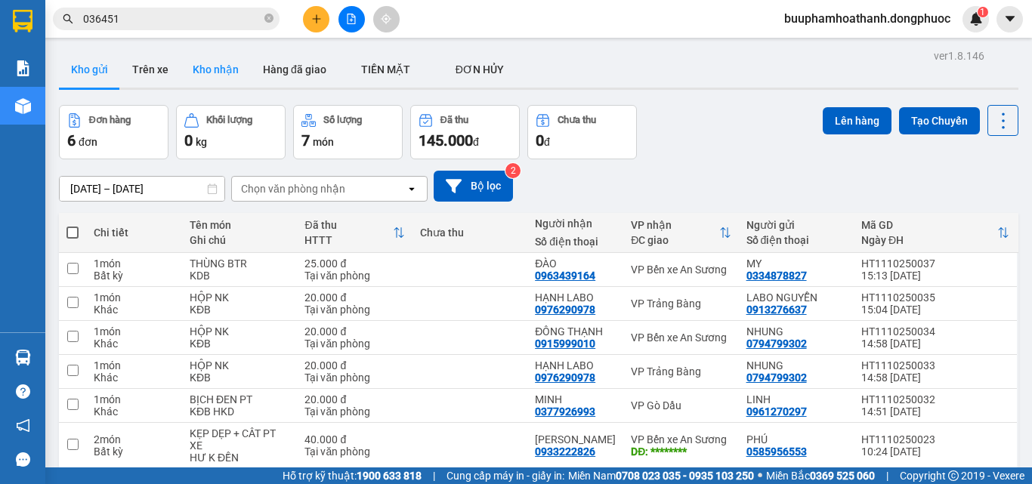
click at [226, 66] on button "Kho nhận" at bounding box center [216, 69] width 70 height 36
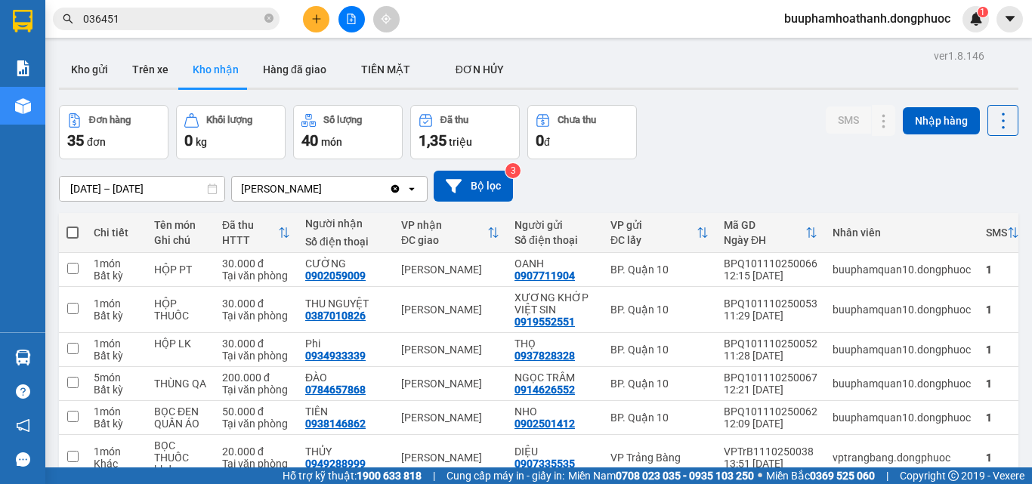
click at [233, 17] on input "036451" at bounding box center [172, 19] width 178 height 17
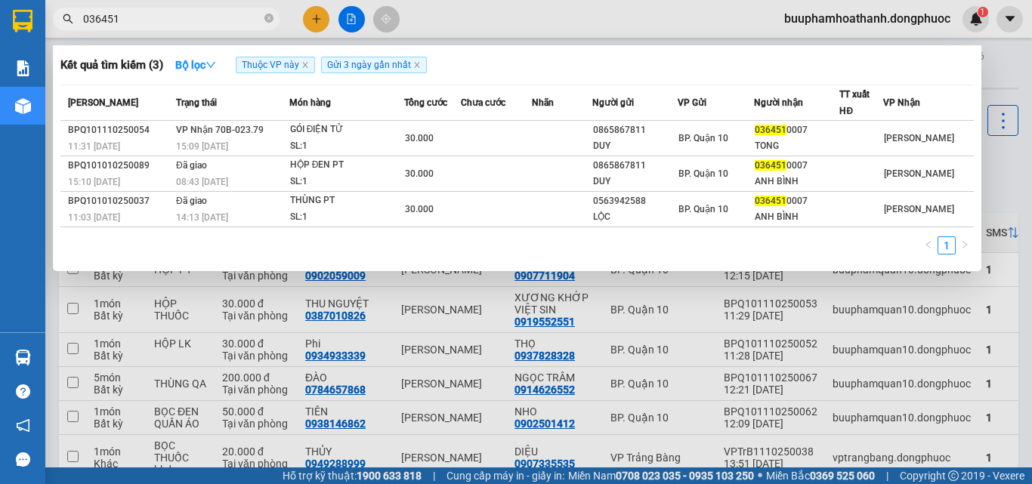
click at [218, 20] on input "036451" at bounding box center [172, 19] width 178 height 17
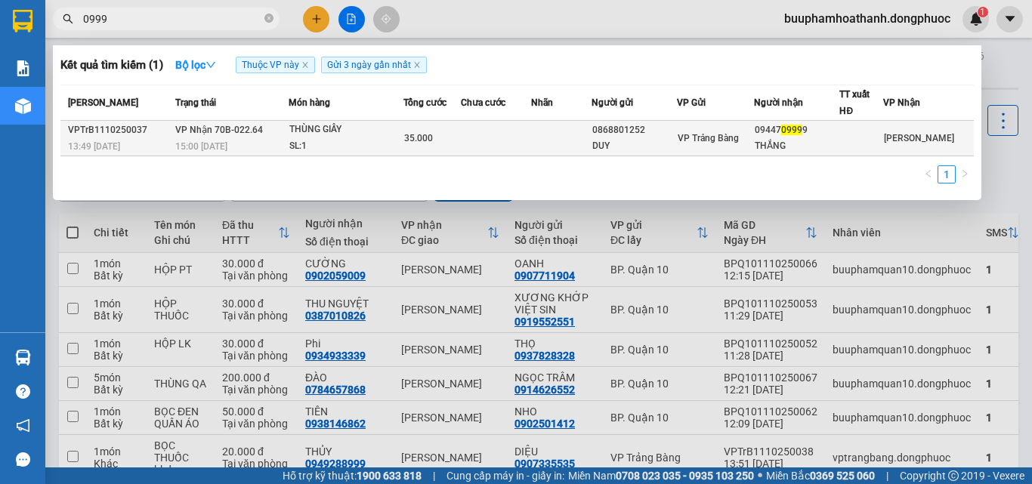
type input "0999"
click at [591, 139] on td at bounding box center [561, 138] width 60 height 35
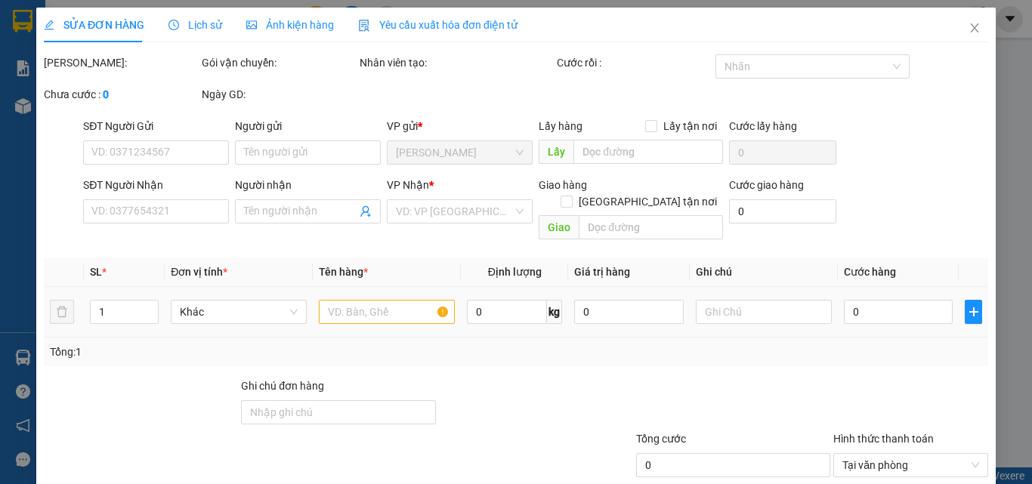
type input "0868801252"
type input "DUY"
type input "0944709999"
type input "THẮNG"
type input "35.000"
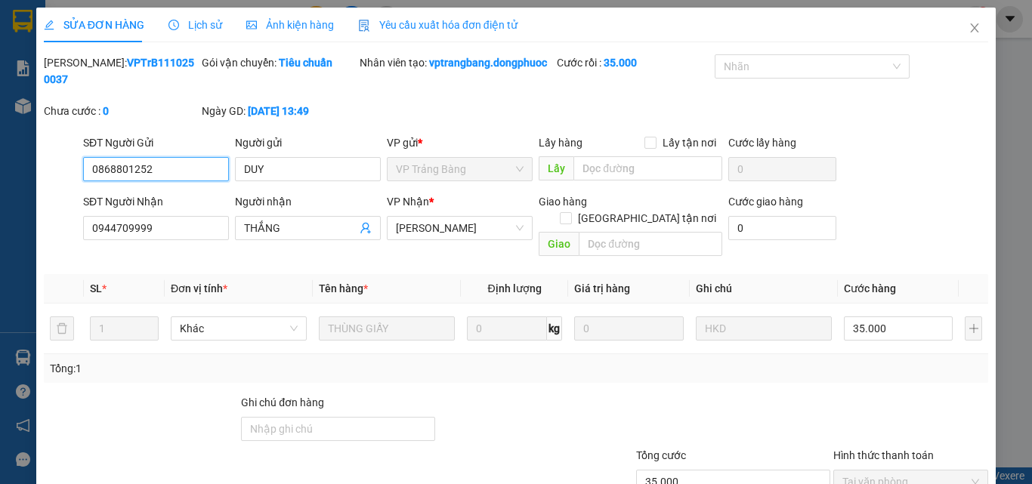
scroll to position [94, 0]
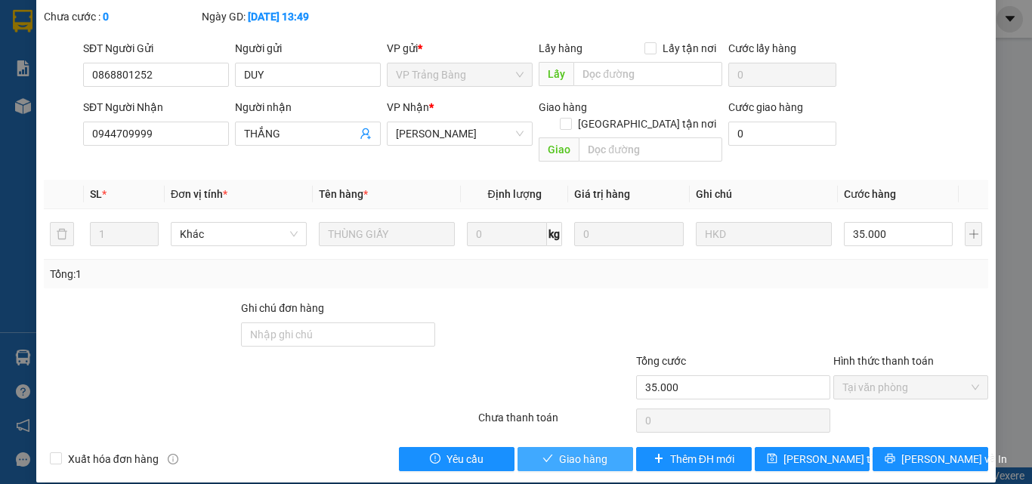
click at [606, 452] on button "Giao hàng" at bounding box center [575, 459] width 116 height 24
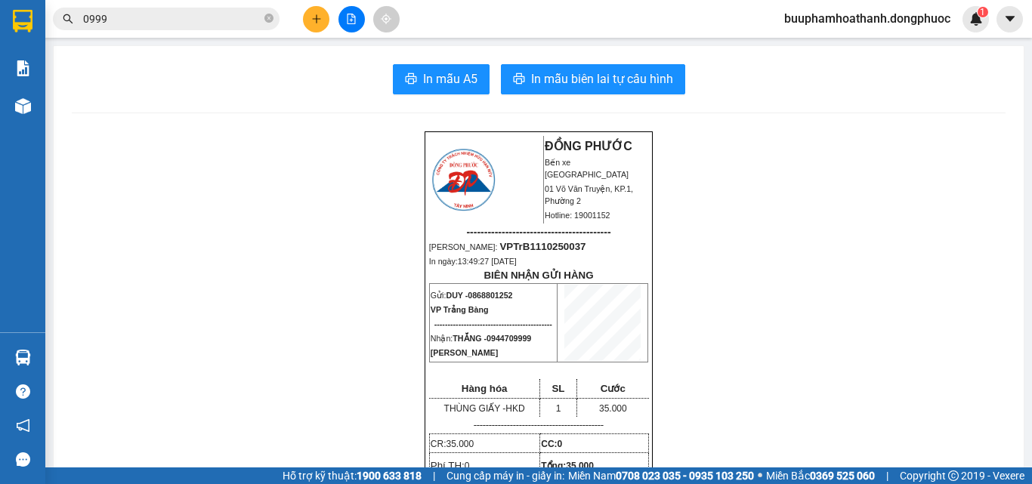
click at [42, 109] on div "Kho hàng mới" at bounding box center [22, 106] width 45 height 38
click at [66, 107] on span "Kho hàng" at bounding box center [75, 105] width 53 height 14
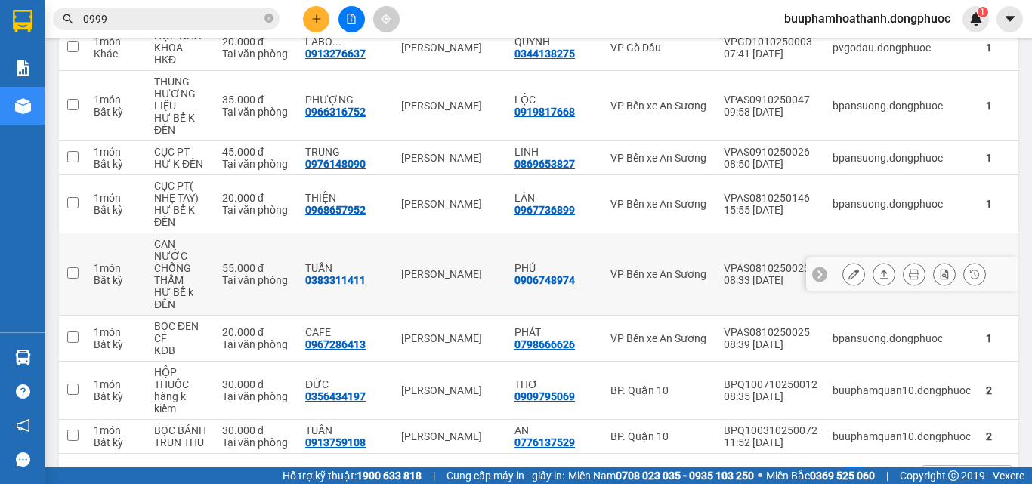
scroll to position [1154, 0]
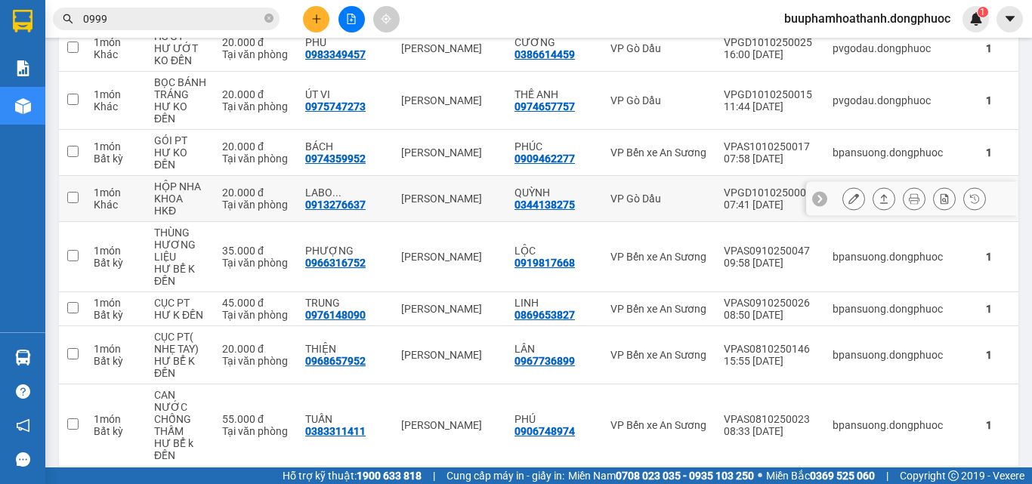
click at [378, 187] on div "LABO ... 0913276637" at bounding box center [345, 199] width 81 height 24
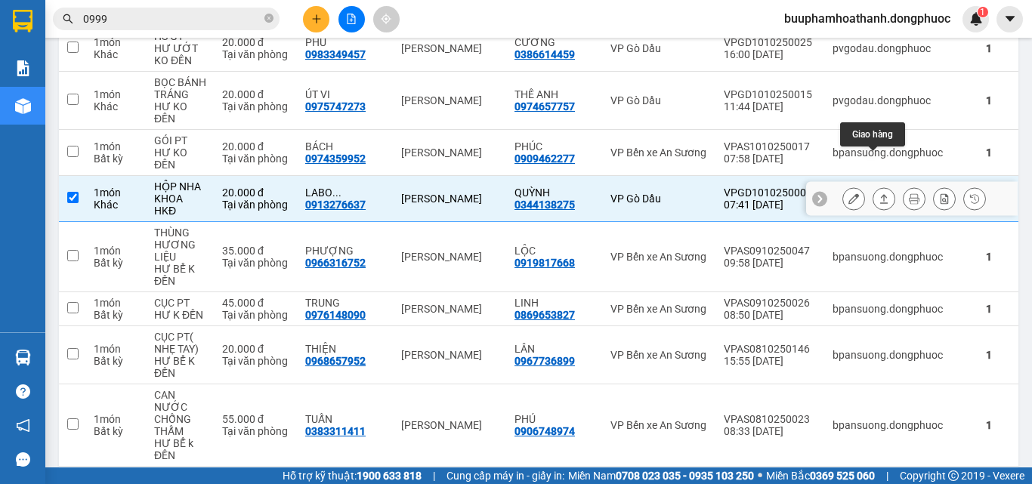
click at [873, 186] on button at bounding box center [883, 199] width 21 height 26
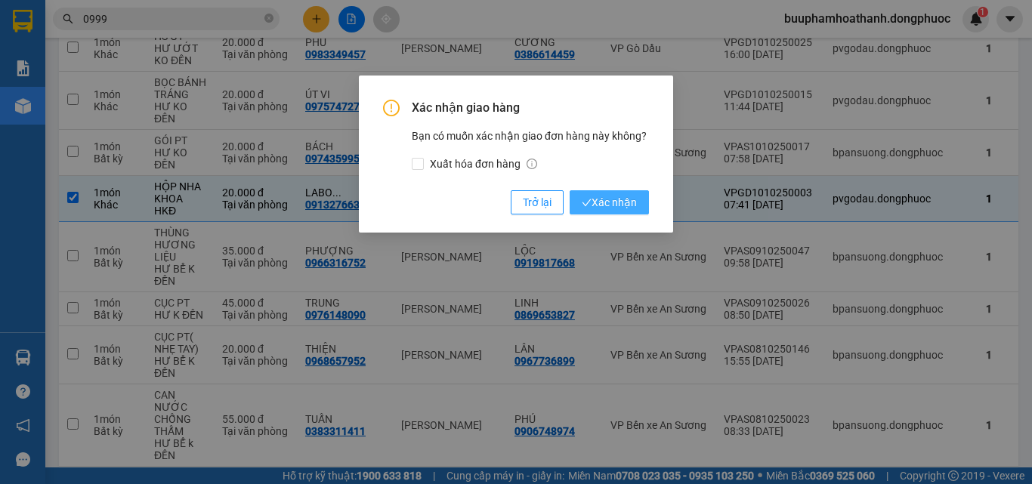
click at [606, 200] on span "Xác nhận" at bounding box center [609, 202] width 55 height 17
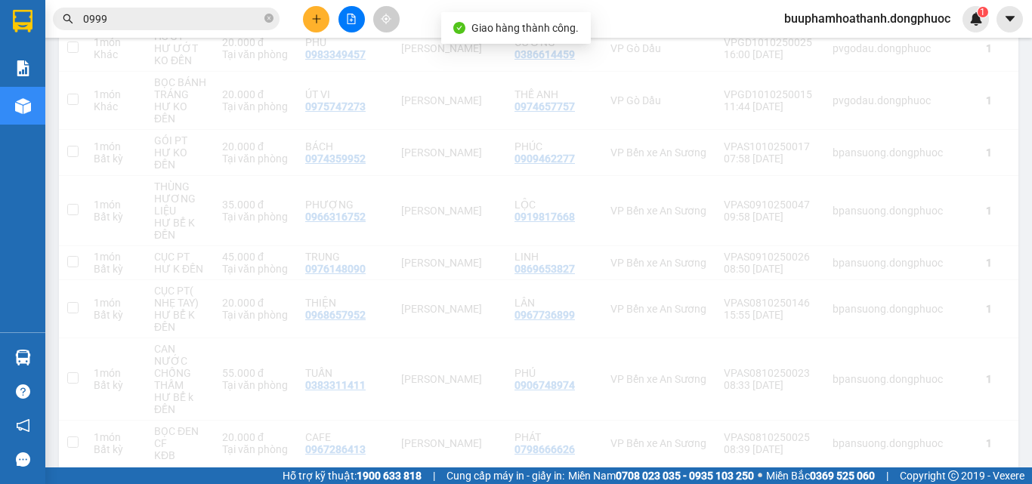
checkbox input "false"
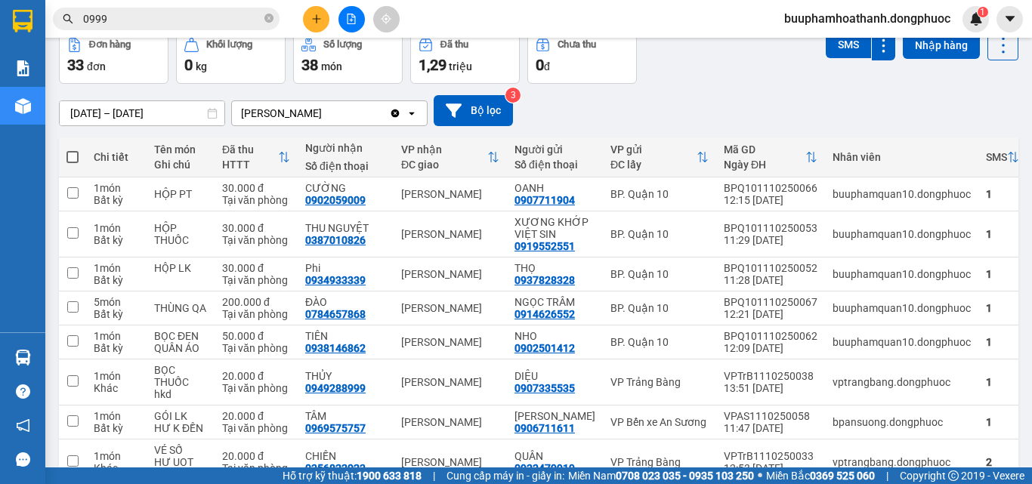
scroll to position [0, 0]
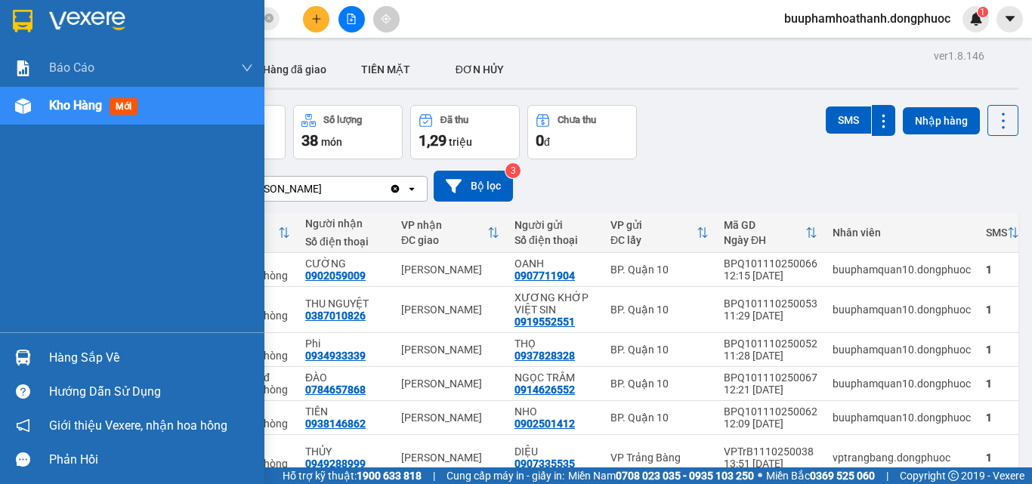
click at [30, 360] on img at bounding box center [23, 358] width 16 height 16
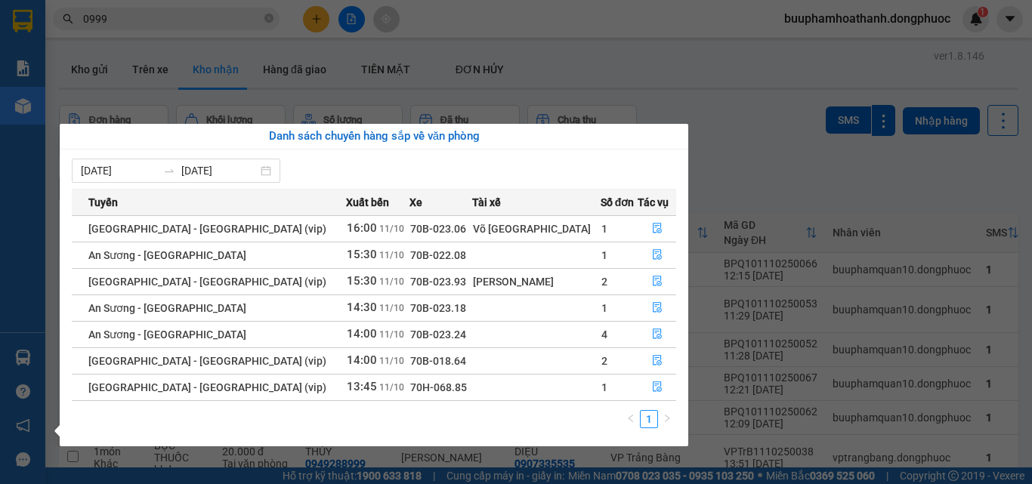
click at [650, 47] on section "Kết quả tìm kiếm ( 1 ) Bộ lọc Thuộc VP này Gửi 3 ngày gần nhất Mã ĐH Trạng thái…" at bounding box center [516, 242] width 1032 height 484
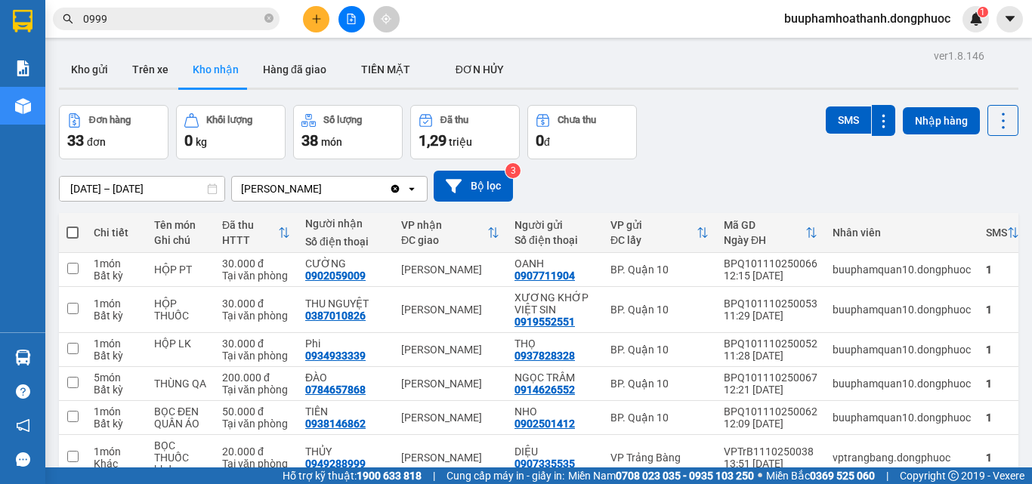
click at [37, 358] on div "Hàng sắp về" at bounding box center [22, 358] width 45 height 34
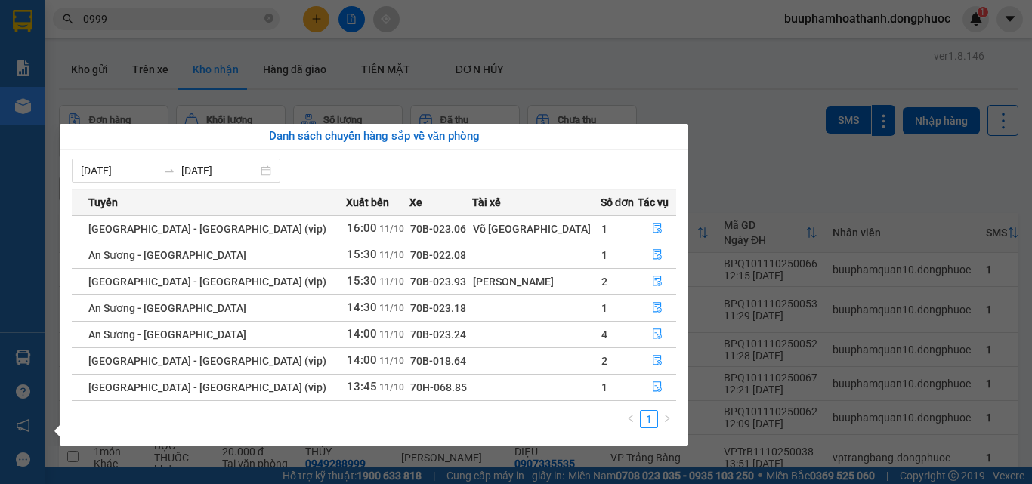
click at [702, 144] on section "Kết quả tìm kiếm ( 1 ) Bộ lọc Thuộc VP này Gửi 3 ngày gần nhất Mã ĐH Trạng thái…" at bounding box center [516, 242] width 1032 height 484
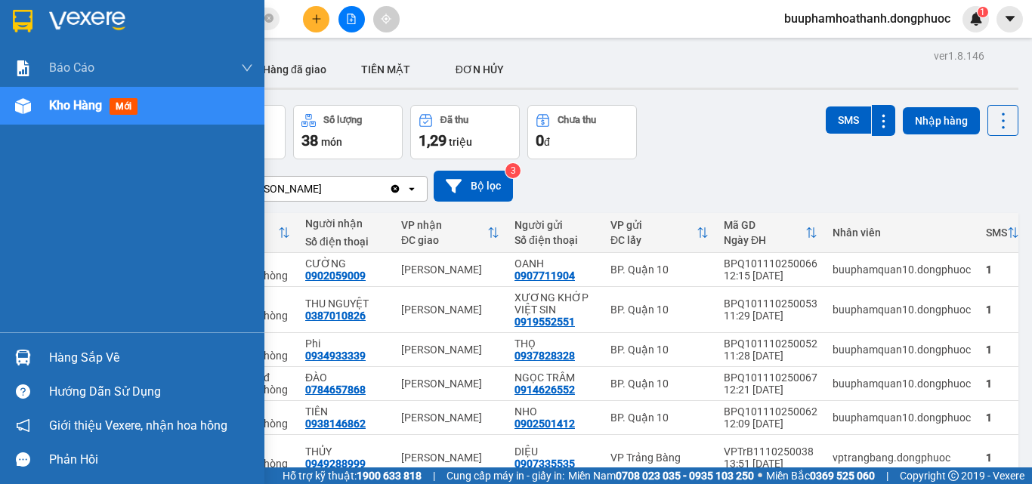
click at [39, 360] on div "Hàng sắp về" at bounding box center [132, 358] width 264 height 34
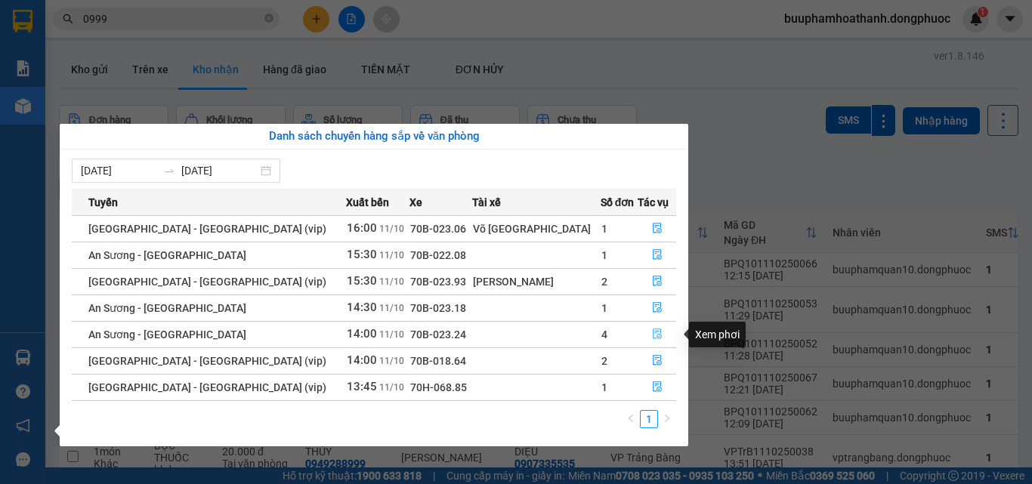
click at [652, 336] on icon "file-done" at bounding box center [657, 334] width 11 height 11
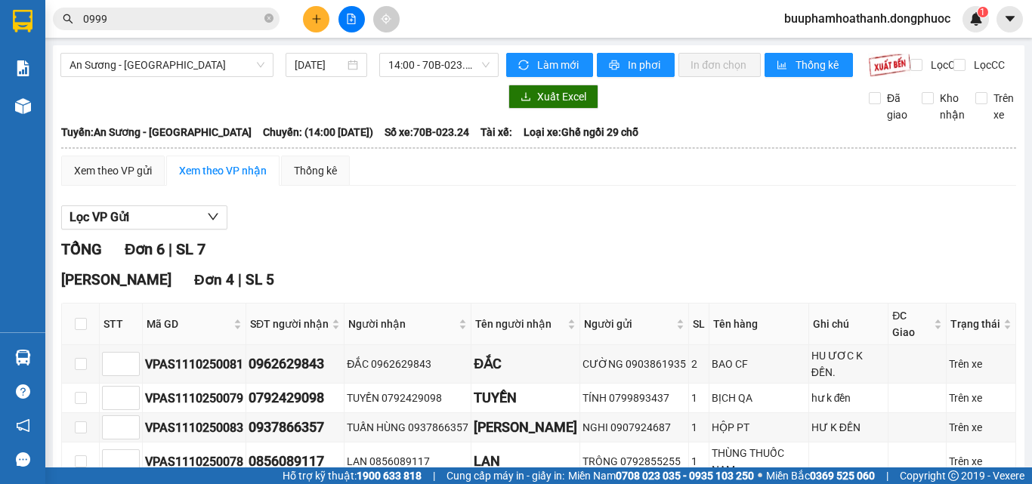
scroll to position [151, 0]
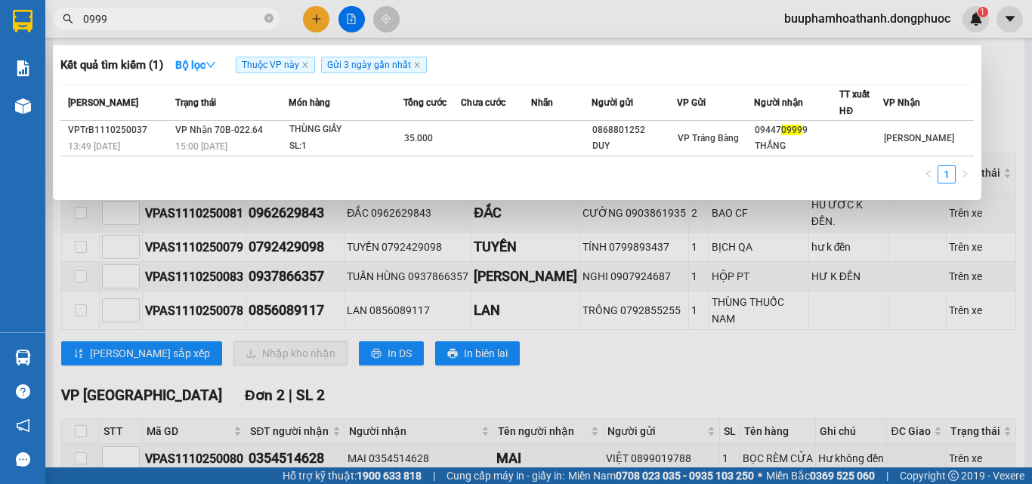
click at [204, 20] on input "0999" at bounding box center [172, 19] width 178 height 17
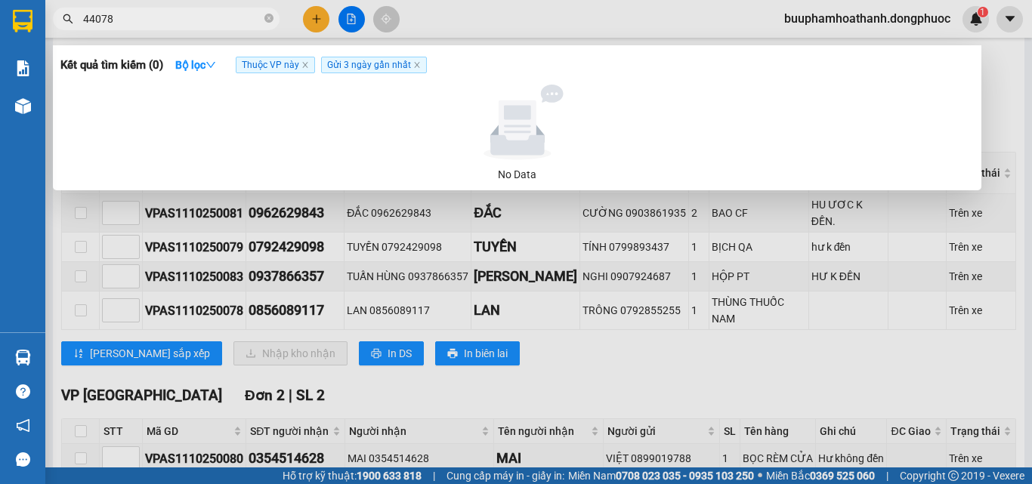
type input "44078"
click at [1027, 124] on div at bounding box center [516, 242] width 1032 height 484
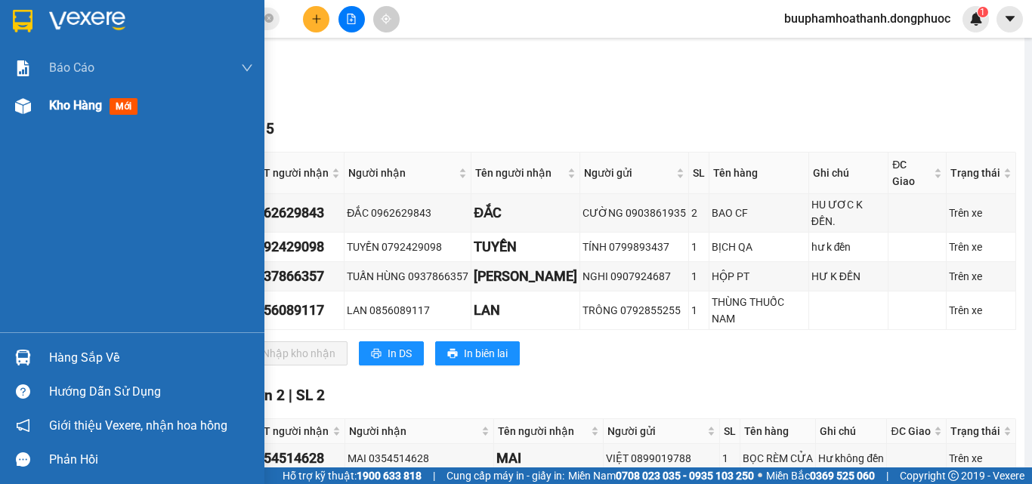
click at [35, 112] on div at bounding box center [23, 106] width 26 height 26
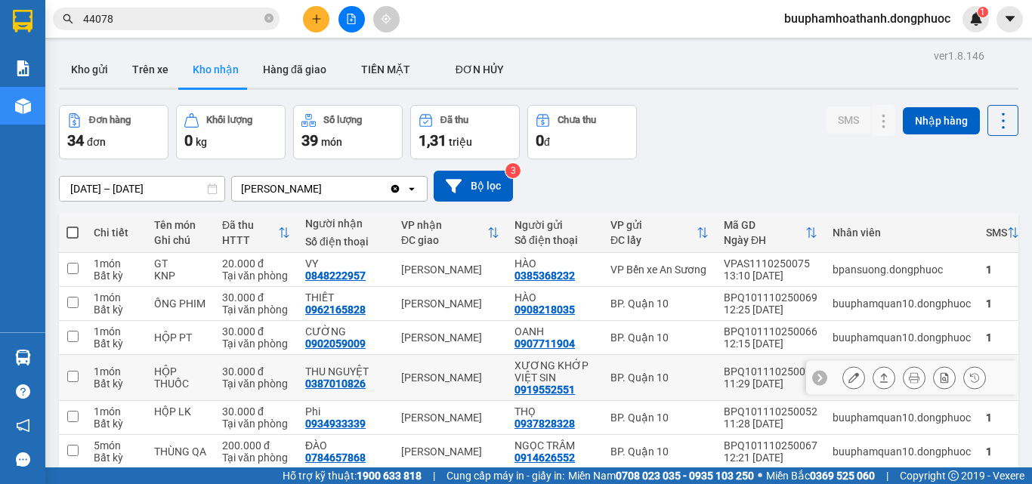
scroll to position [151, 0]
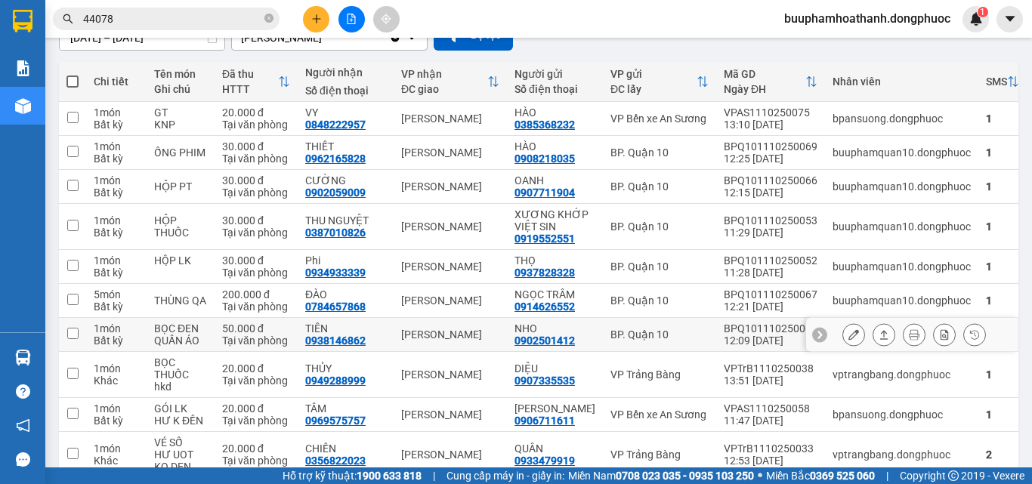
click at [350, 340] on div "0938146862" at bounding box center [335, 341] width 60 height 12
click at [452, 335] on div "[PERSON_NAME]" at bounding box center [450, 335] width 98 height 12
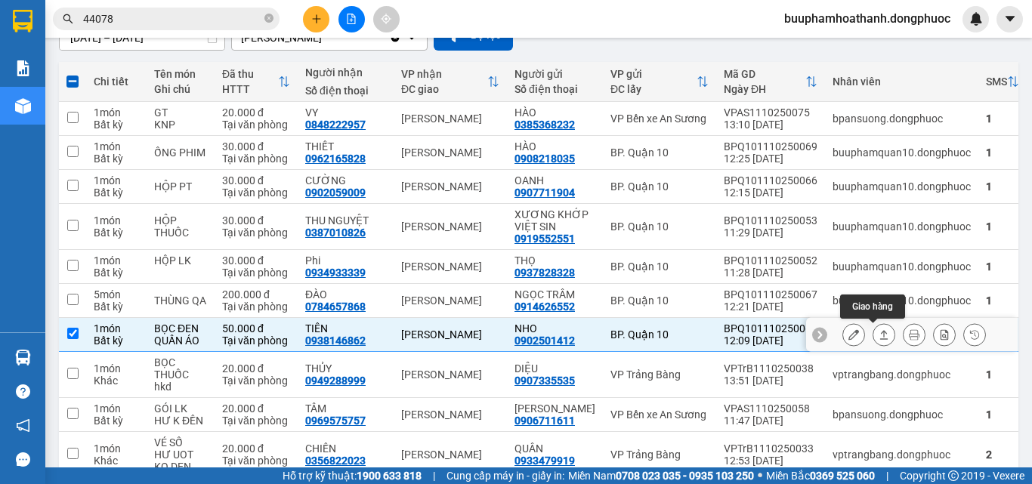
click at [879, 335] on button at bounding box center [883, 335] width 21 height 26
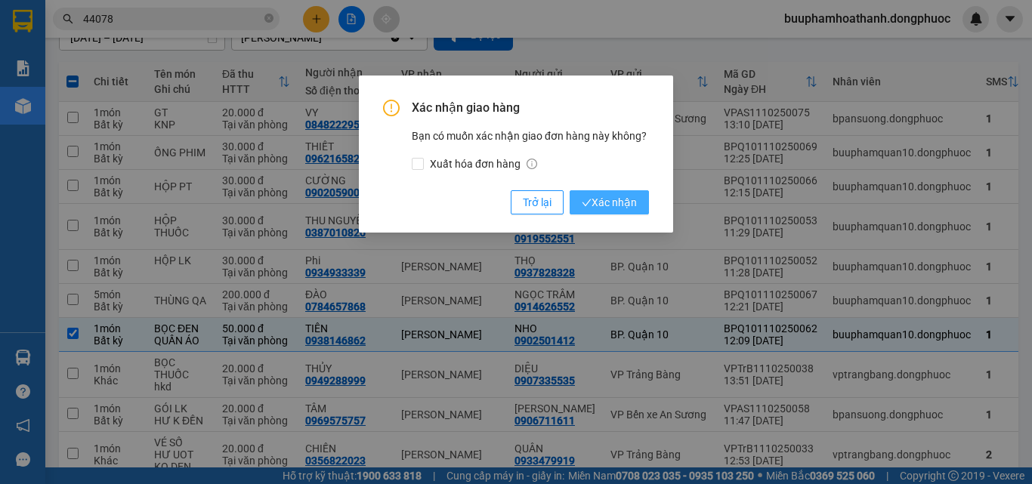
click at [609, 205] on span "Xác nhận" at bounding box center [609, 202] width 55 height 17
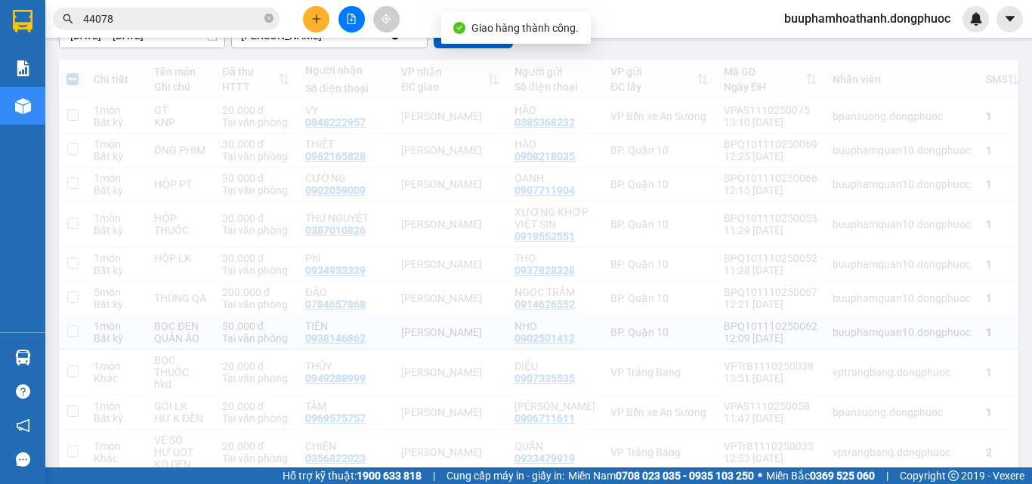
checkbox input "false"
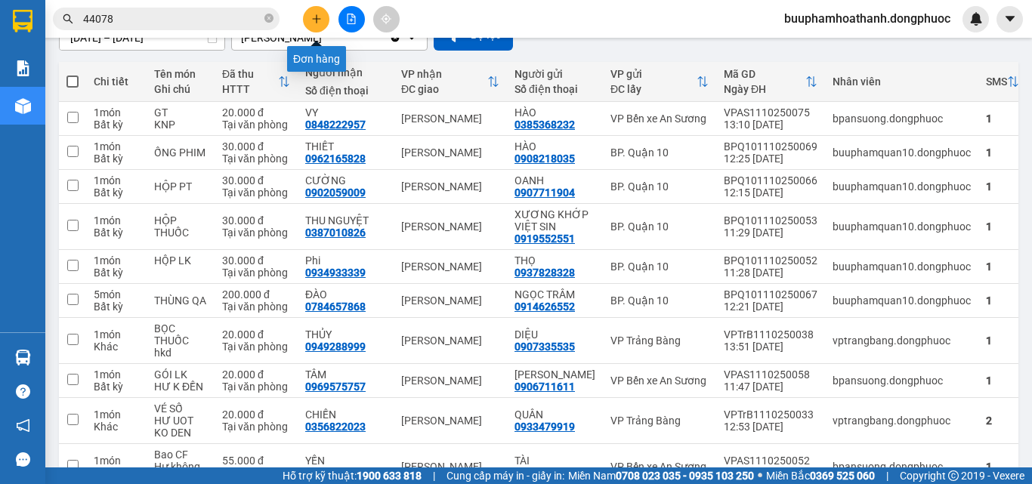
click at [319, 17] on icon "plus" at bounding box center [316, 19] width 11 height 11
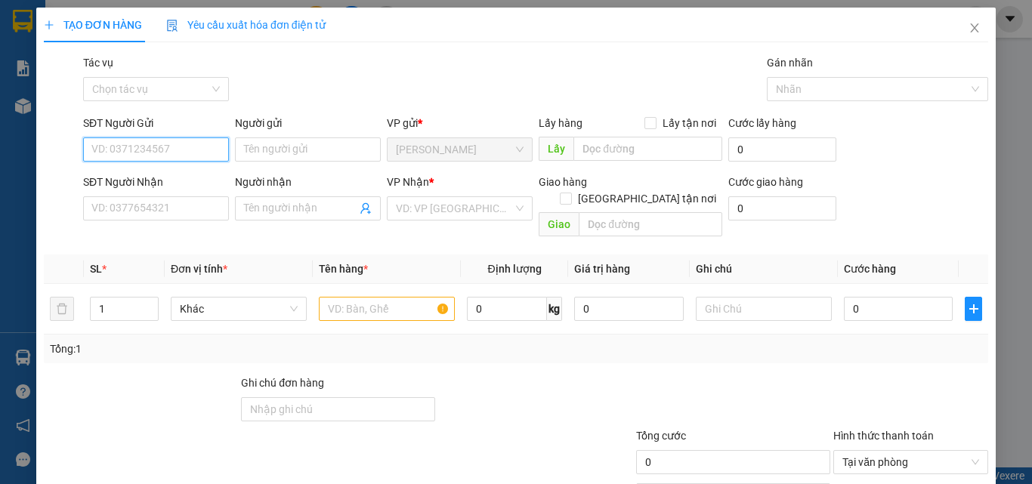
click at [170, 147] on input "SĐT Người Gửi" at bounding box center [156, 149] width 146 height 24
click at [181, 183] on div "0918199955 - CHINH" at bounding box center [154, 179] width 126 height 17
type input "0918199955"
type input "CHINH"
type input "0909608579"
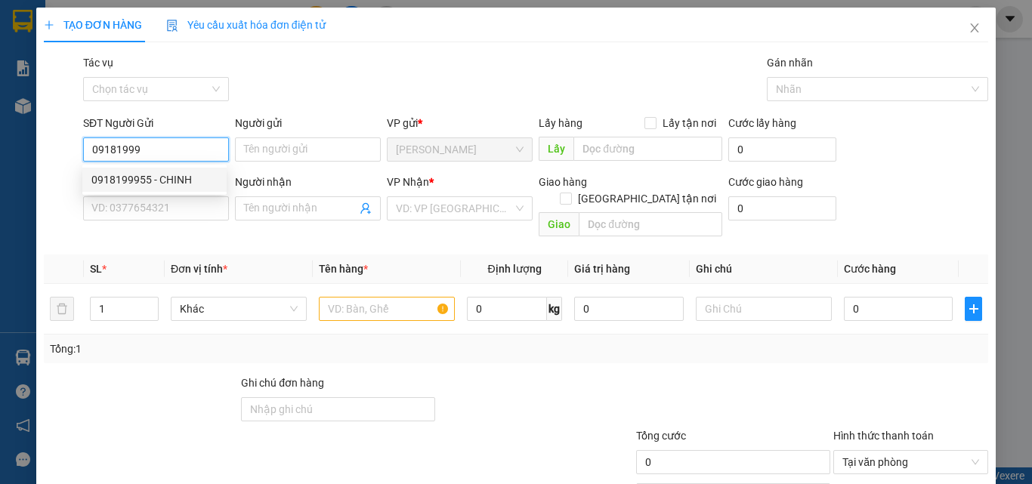
type input "QUANG"
type input "20.000"
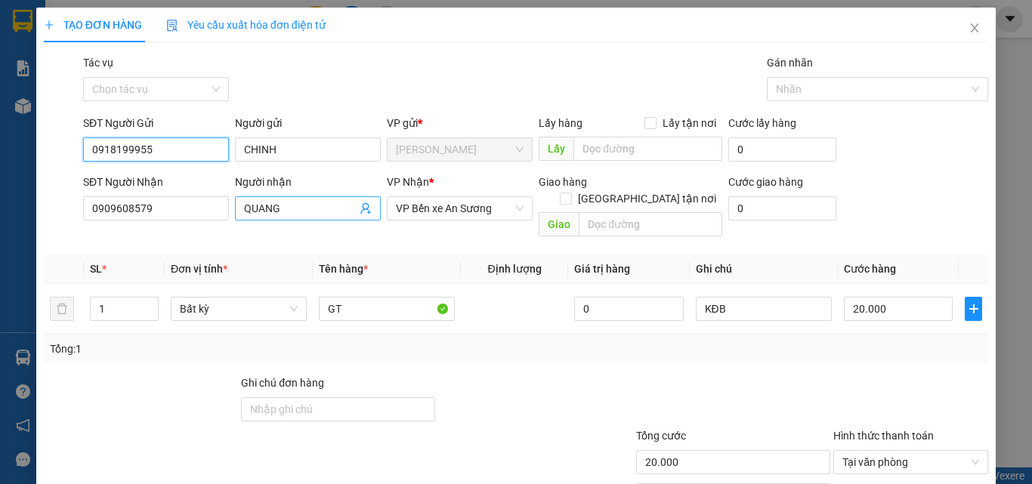
type input "0918199955"
click at [362, 212] on icon "user-add" at bounding box center [365, 208] width 12 height 12
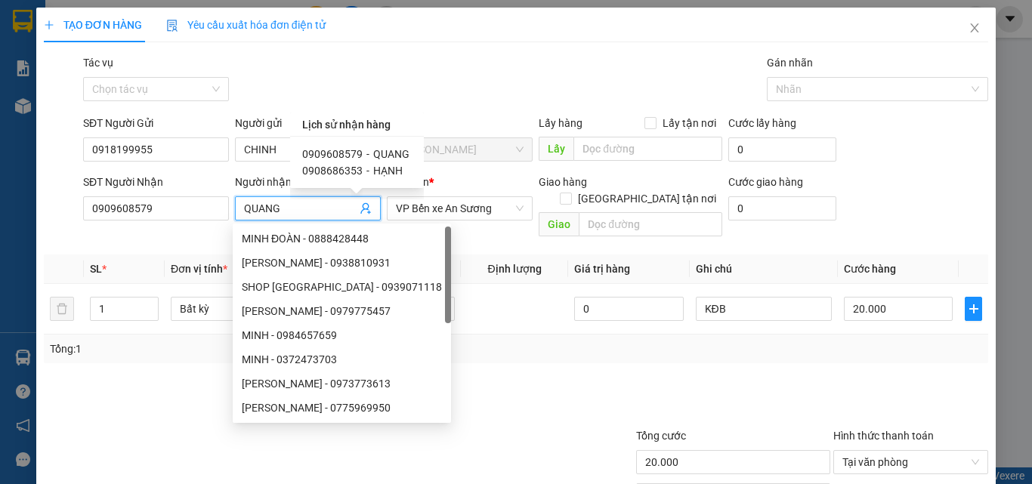
click at [366, 169] on span "-" at bounding box center [367, 171] width 3 height 12
type input "0908686353"
type input "HẠNH"
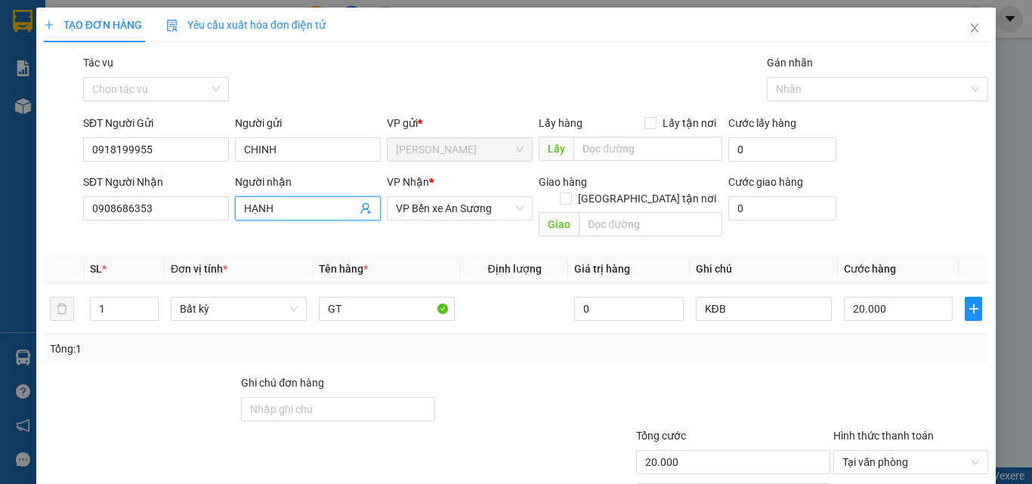
scroll to position [75, 0]
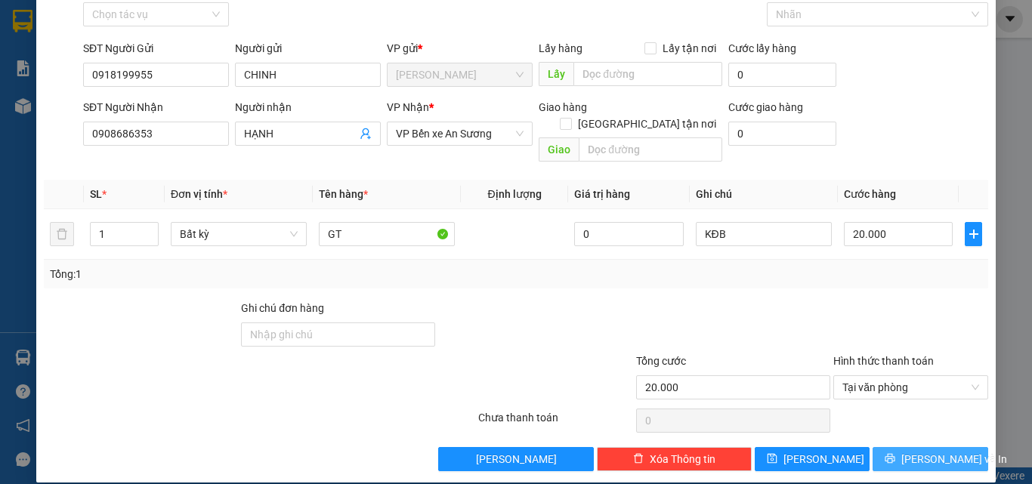
click at [881, 447] on button "Lưu và In" at bounding box center [930, 459] width 116 height 24
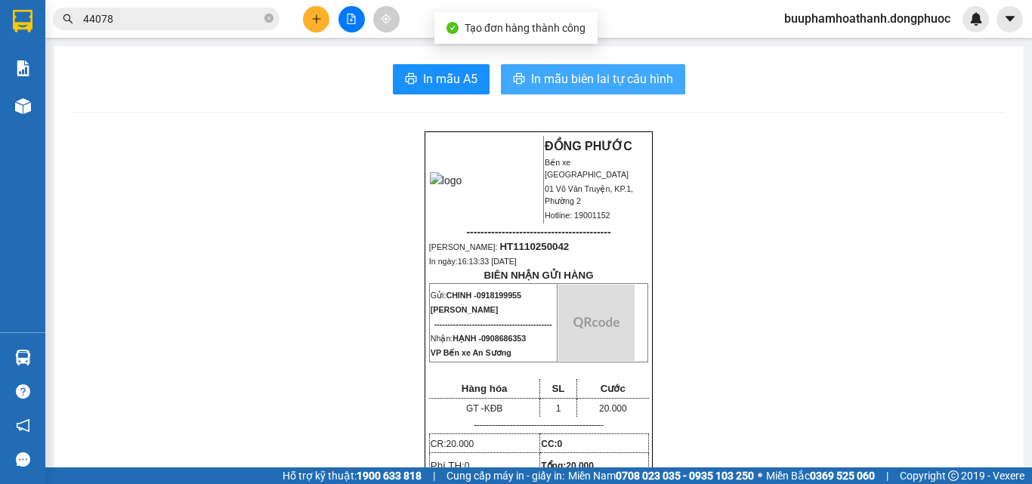
click at [551, 73] on span "In mẫu biên lai tự cấu hình" at bounding box center [602, 78] width 142 height 19
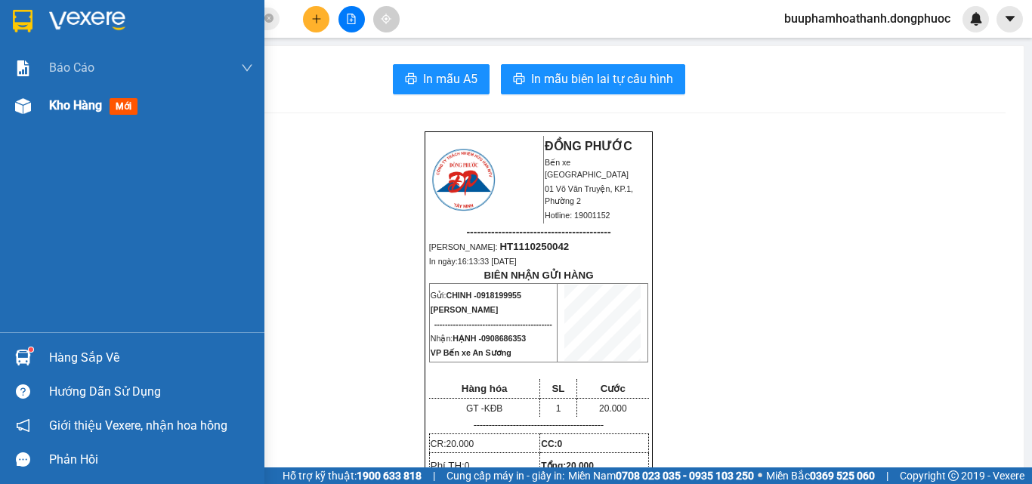
click at [35, 113] on div at bounding box center [23, 106] width 26 height 26
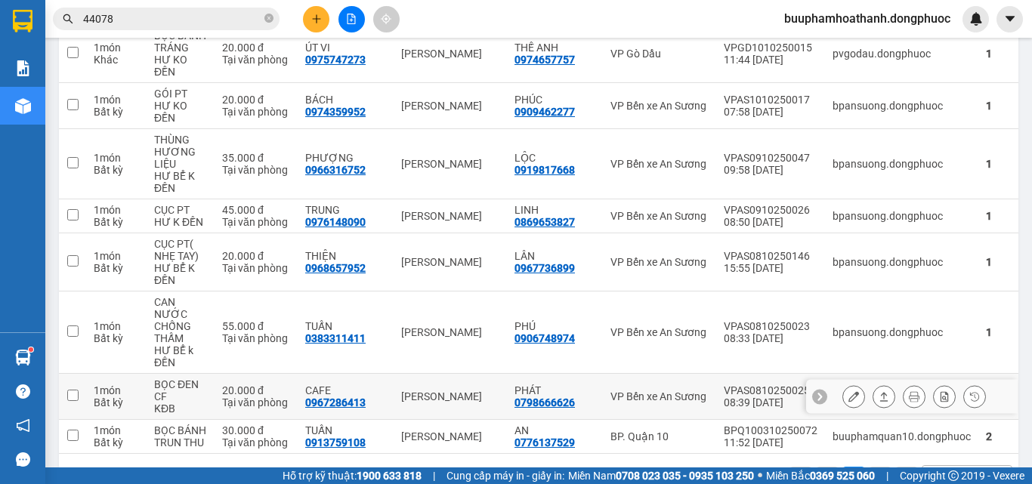
scroll to position [1285, 0]
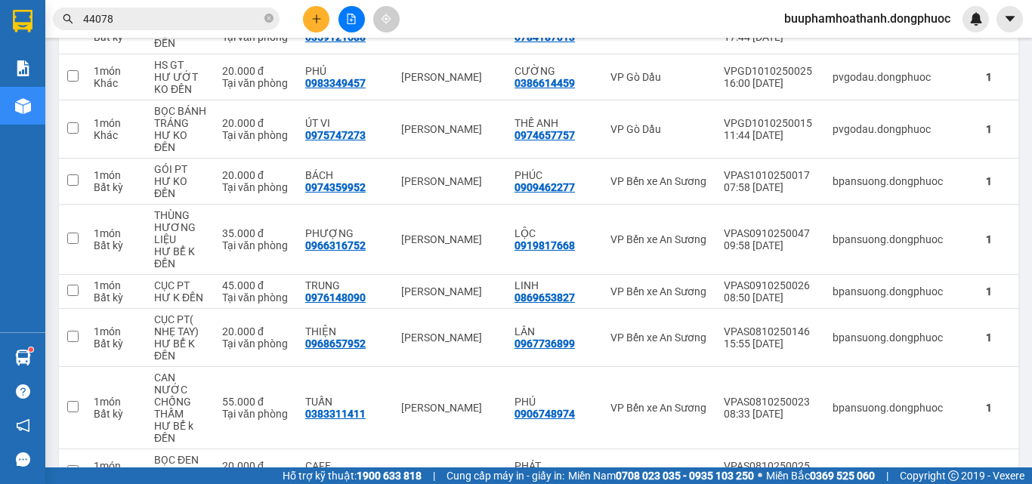
click at [164, 12] on input "44078" at bounding box center [172, 19] width 178 height 17
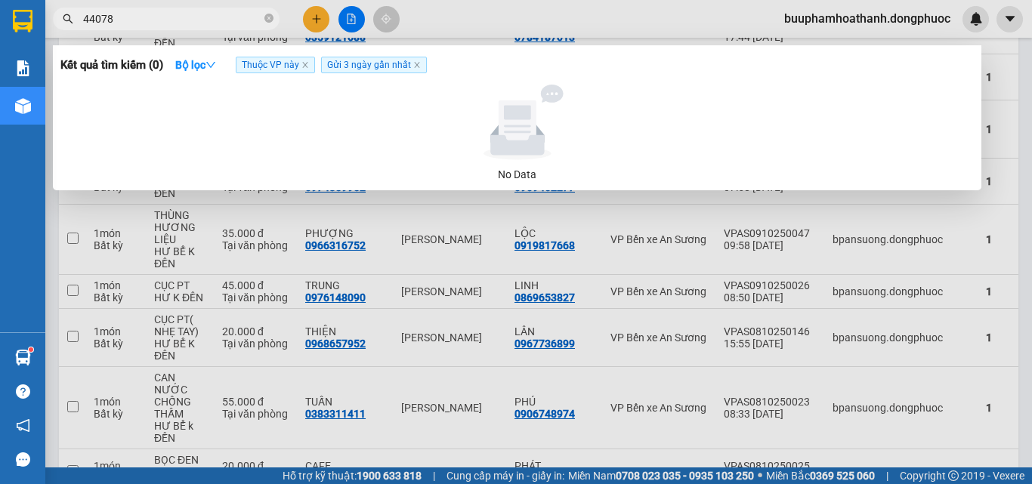
click at [164, 12] on input "44078" at bounding box center [172, 19] width 178 height 17
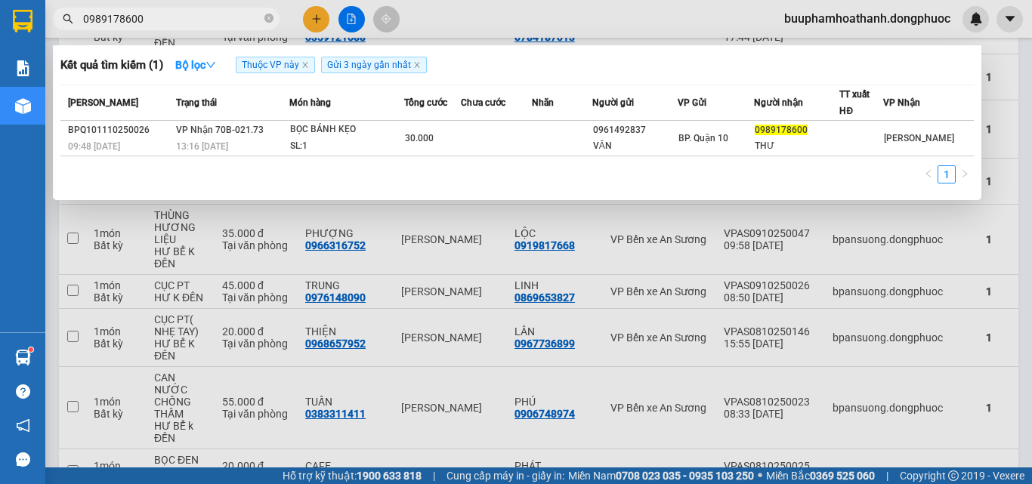
type input "0989178600"
click at [403, 132] on div "BỌC BÁNH KẸO" at bounding box center [346, 130] width 113 height 17
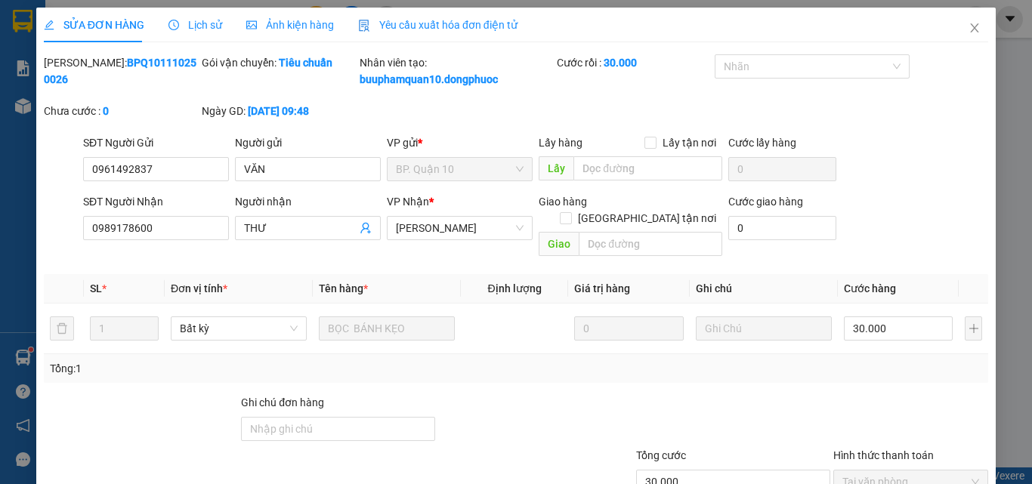
type input "0961492837"
type input "VĂN"
type input "0989178600"
type input "THƯ"
type input "30.000"
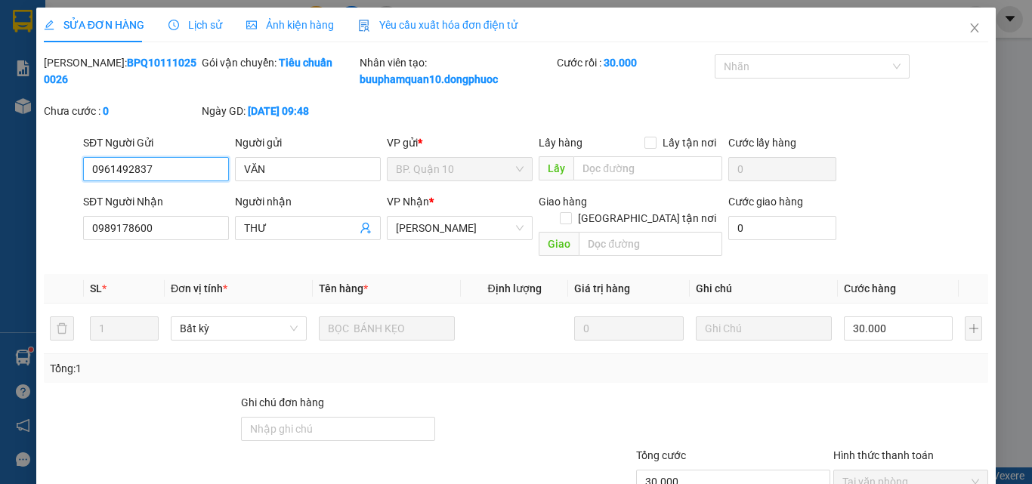
scroll to position [78, 0]
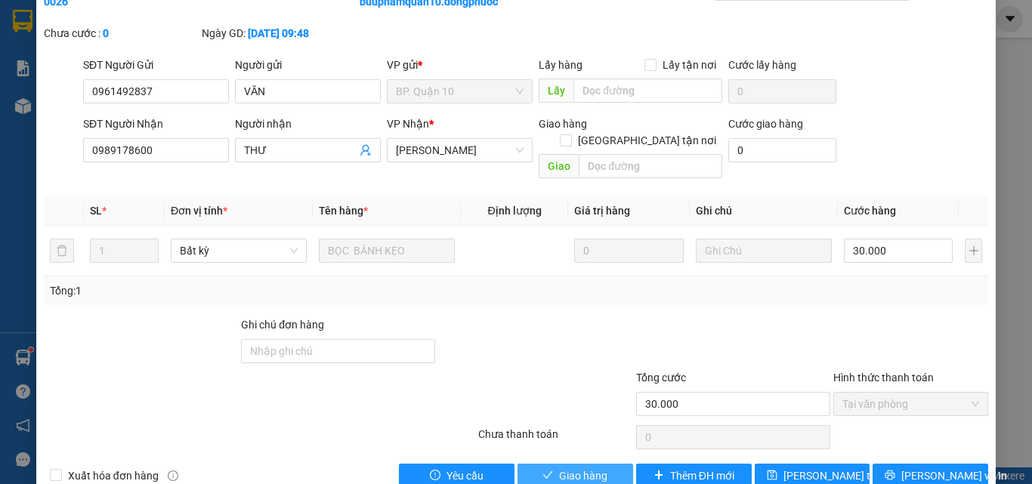
click at [561, 467] on span "Giao hàng" at bounding box center [583, 475] width 48 height 17
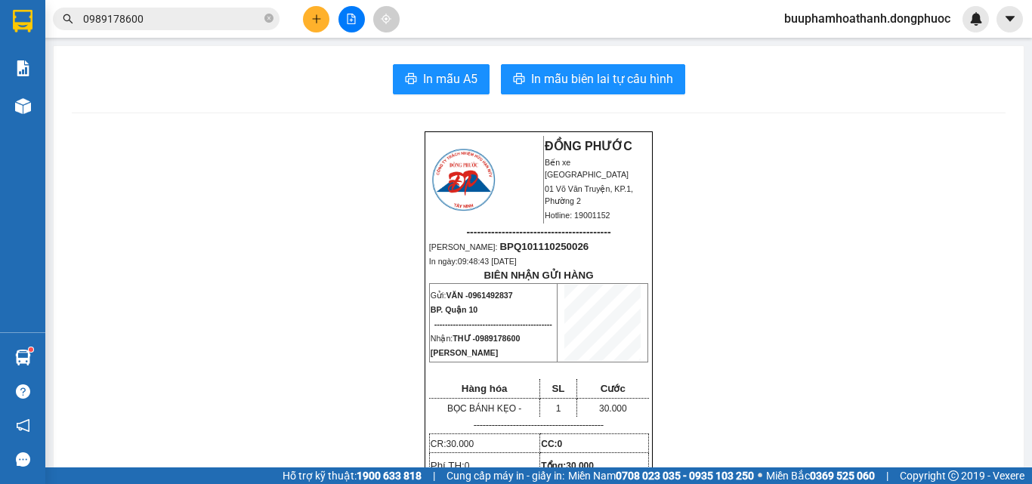
click at [170, 11] on input "0989178600" at bounding box center [172, 19] width 178 height 17
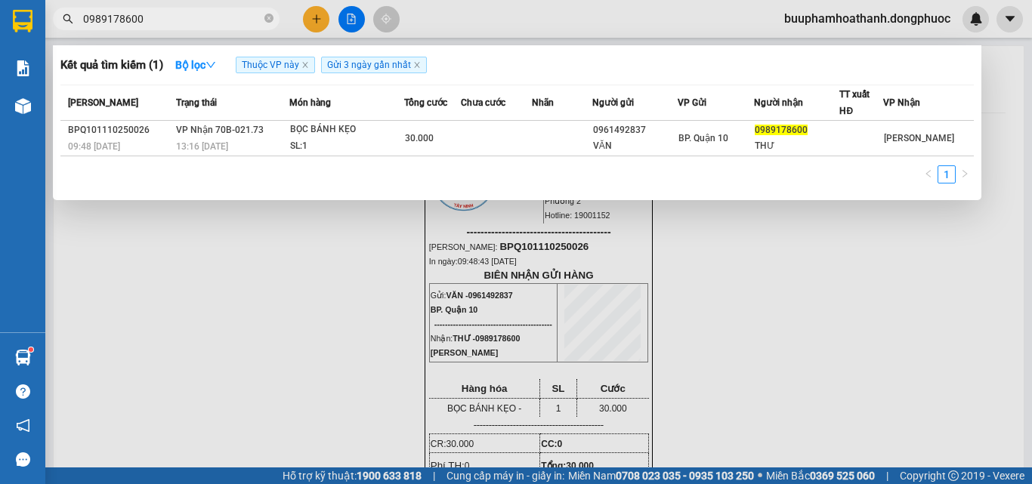
click at [170, 11] on input "0989178600" at bounding box center [172, 19] width 178 height 17
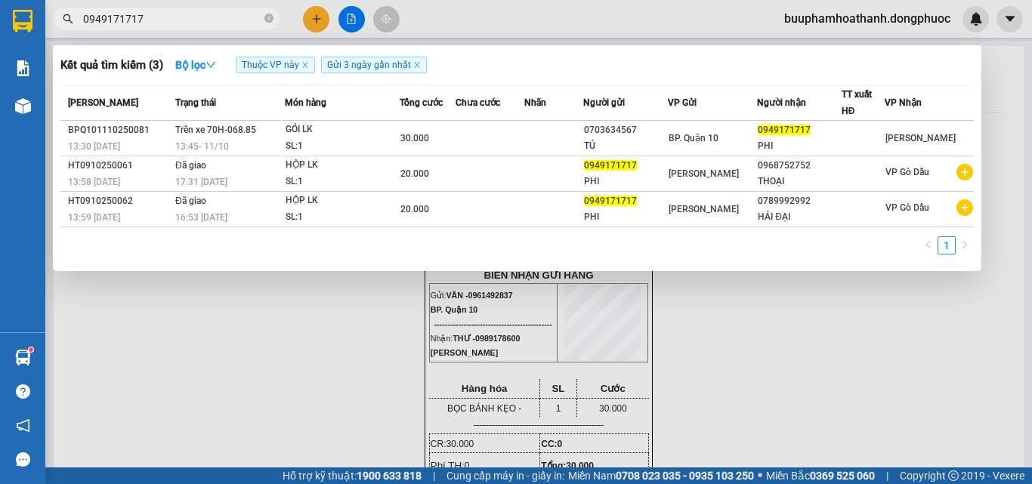
type input "0949171717"
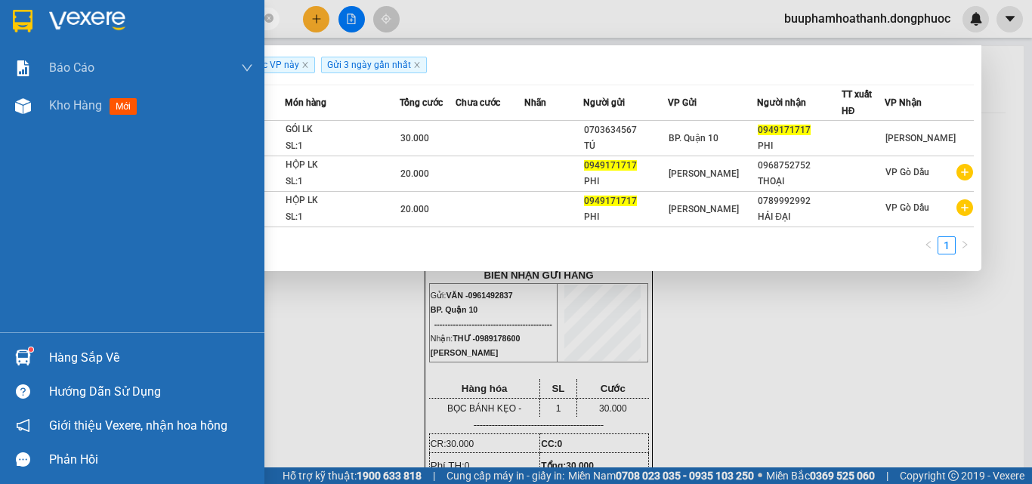
click at [34, 349] on div "Hàng sắp về" at bounding box center [132, 358] width 264 height 34
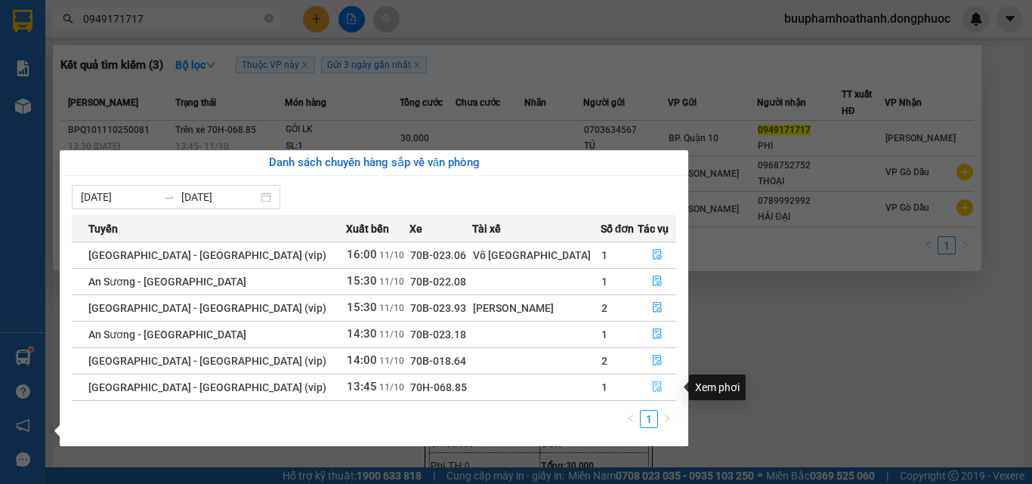
click at [639, 381] on button "button" at bounding box center [657, 387] width 38 height 24
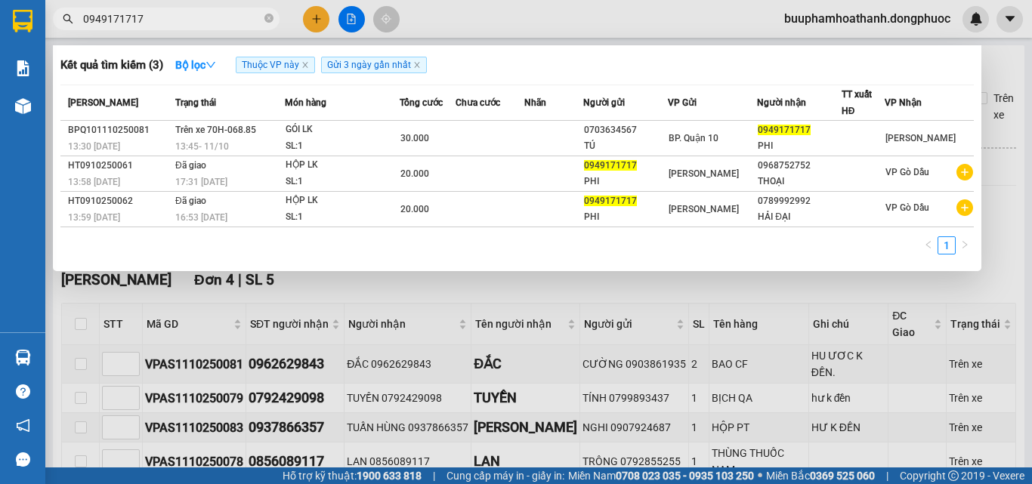
click at [300, 292] on div at bounding box center [516, 242] width 1032 height 484
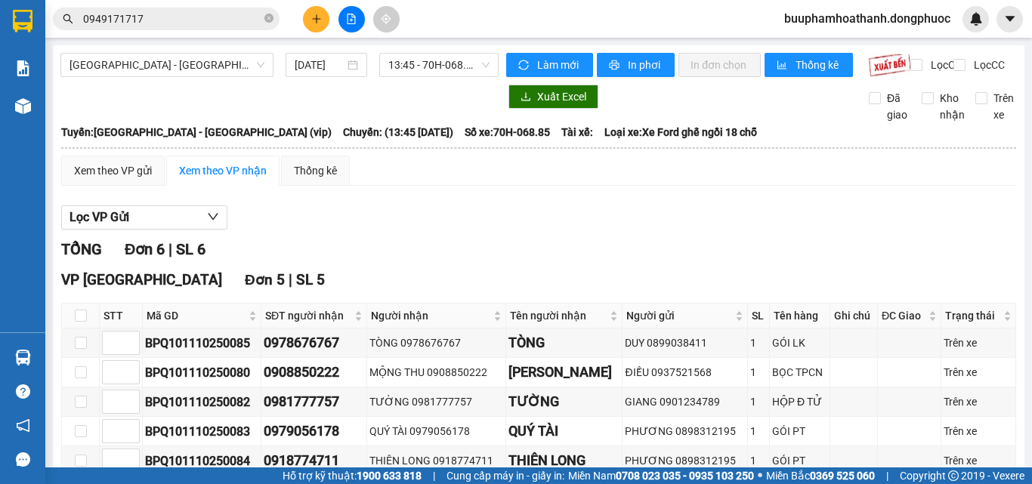
scroll to position [242, 0]
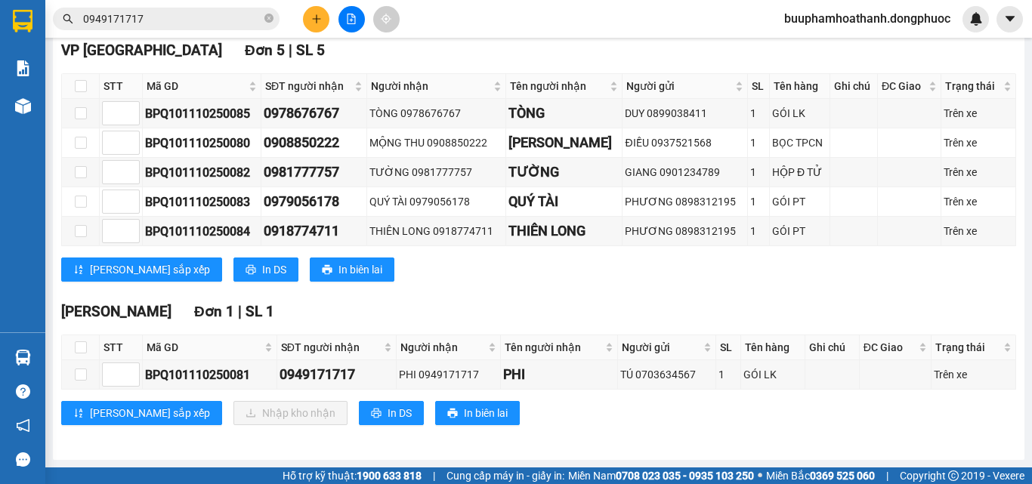
click at [88, 345] on th at bounding box center [81, 347] width 38 height 25
click at [85, 347] on input "checkbox" at bounding box center [81, 347] width 12 height 12
checkbox input "true"
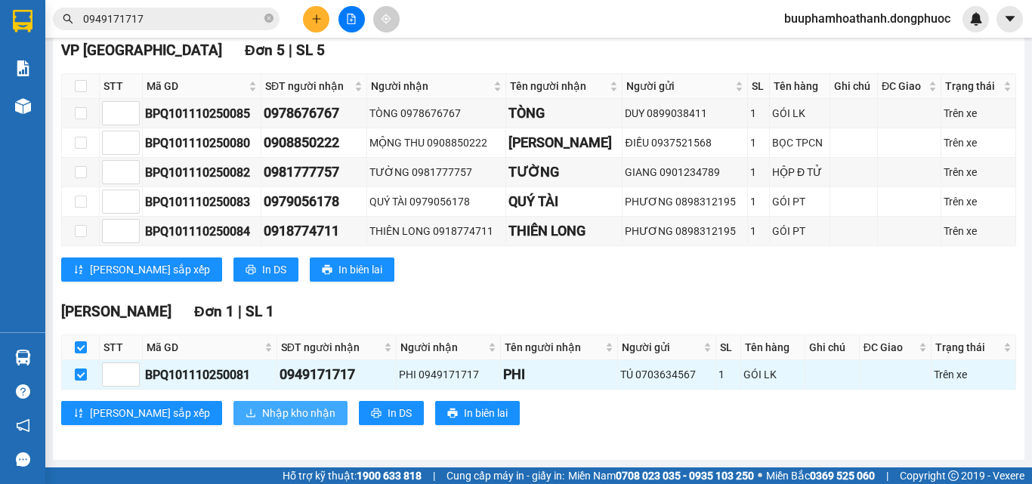
click at [262, 409] on span "Nhập kho nhận" at bounding box center [298, 413] width 73 height 17
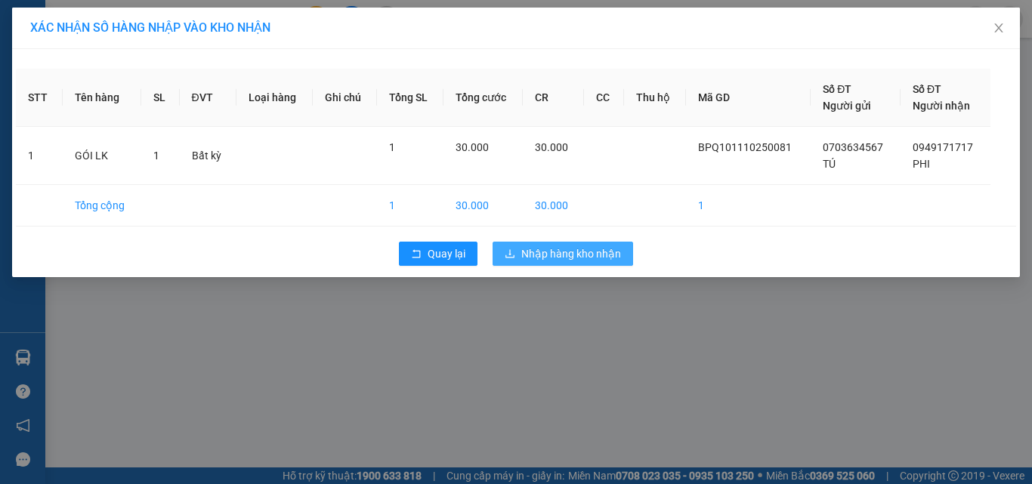
click at [548, 253] on span "Nhập hàng kho nhận" at bounding box center [571, 253] width 100 height 17
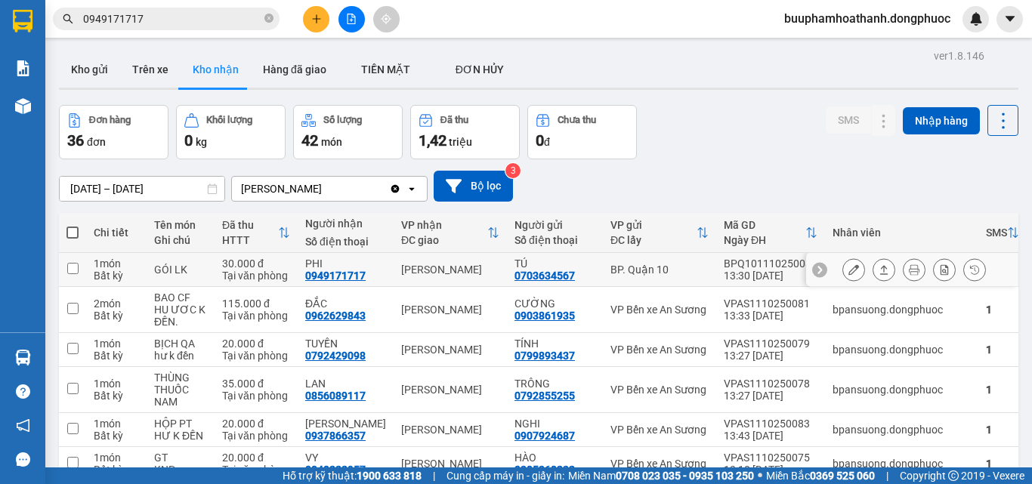
click at [417, 264] on div "[PERSON_NAME]" at bounding box center [450, 270] width 98 height 12
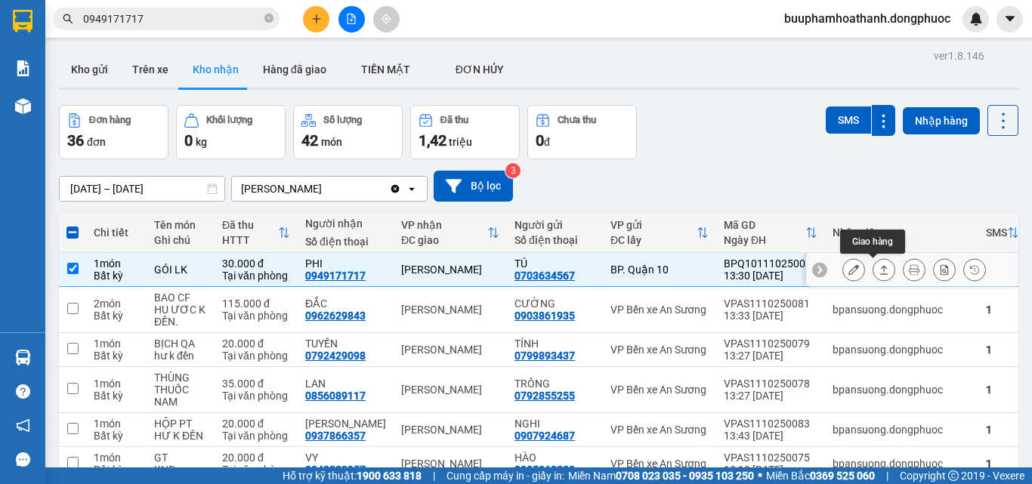
click at [878, 271] on icon at bounding box center [883, 269] width 11 height 11
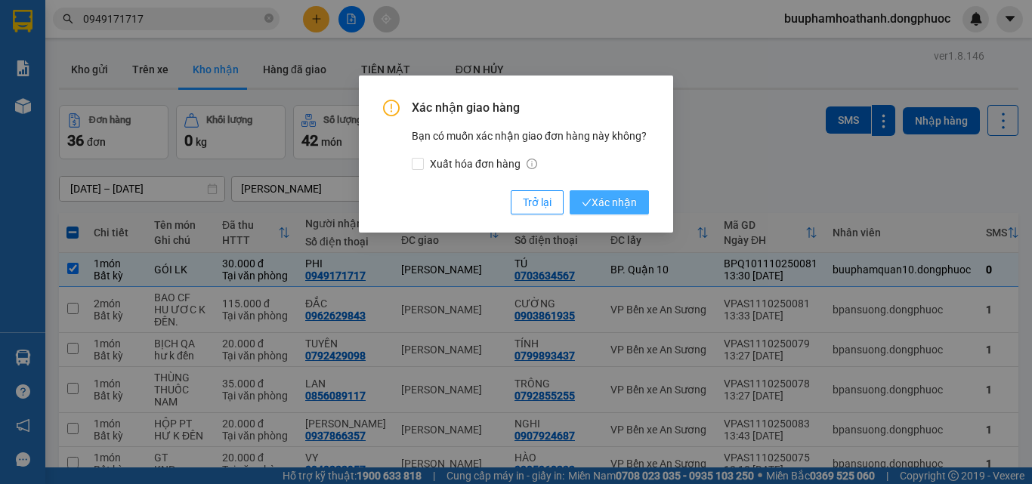
click at [625, 202] on span "Xác nhận" at bounding box center [609, 202] width 55 height 17
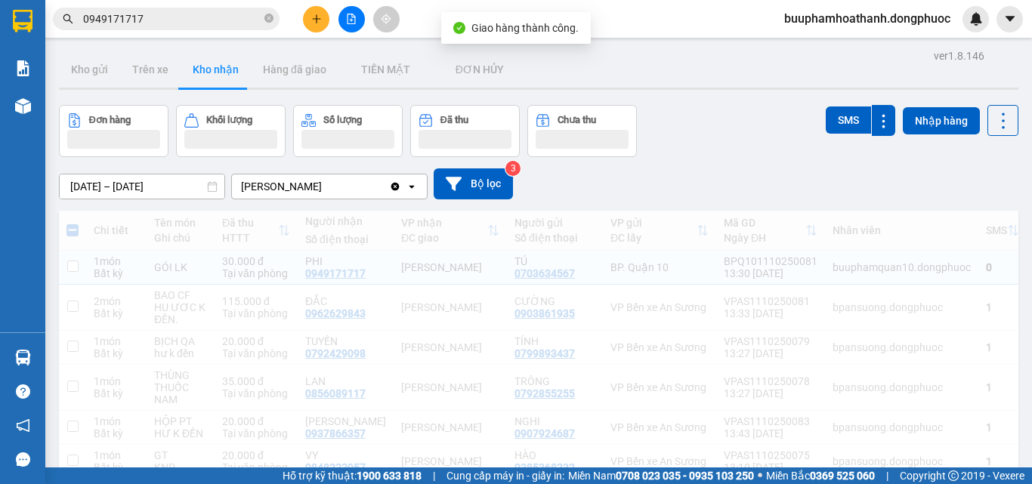
checkbox input "false"
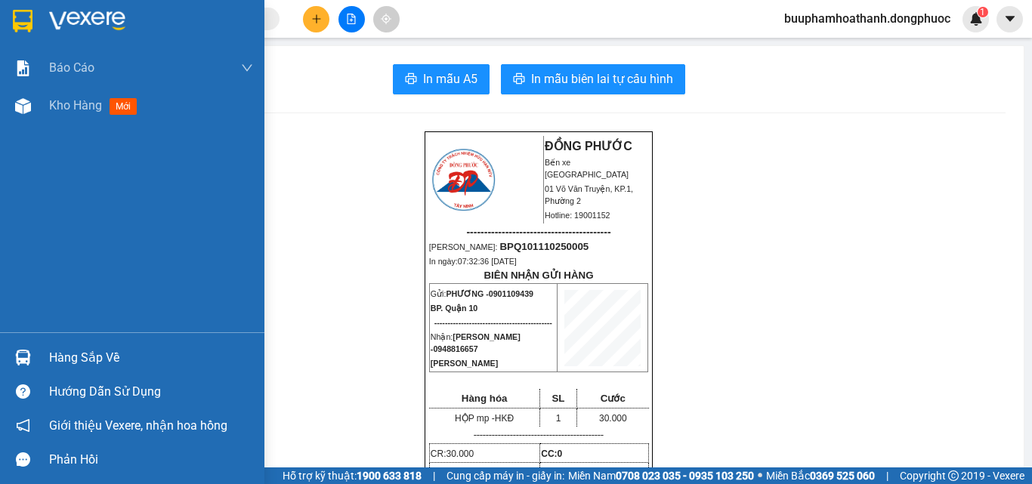
click at [82, 350] on div "Hàng sắp về" at bounding box center [151, 358] width 204 height 23
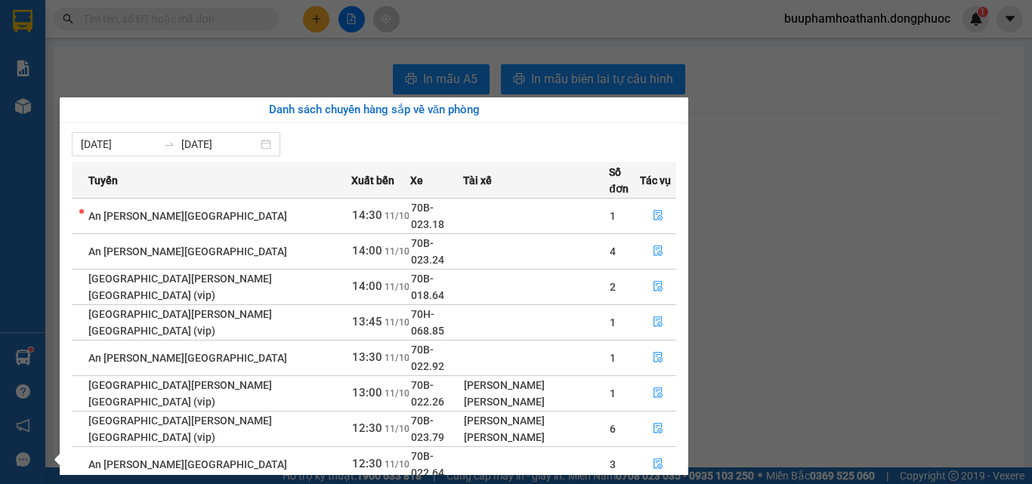
click at [196, 79] on section "Kết quả tìm kiếm ( 0 ) Bộ lọc Thuộc VP này No Data buuphamhoathanh.dongphuoc 1 …" at bounding box center [516, 242] width 1032 height 484
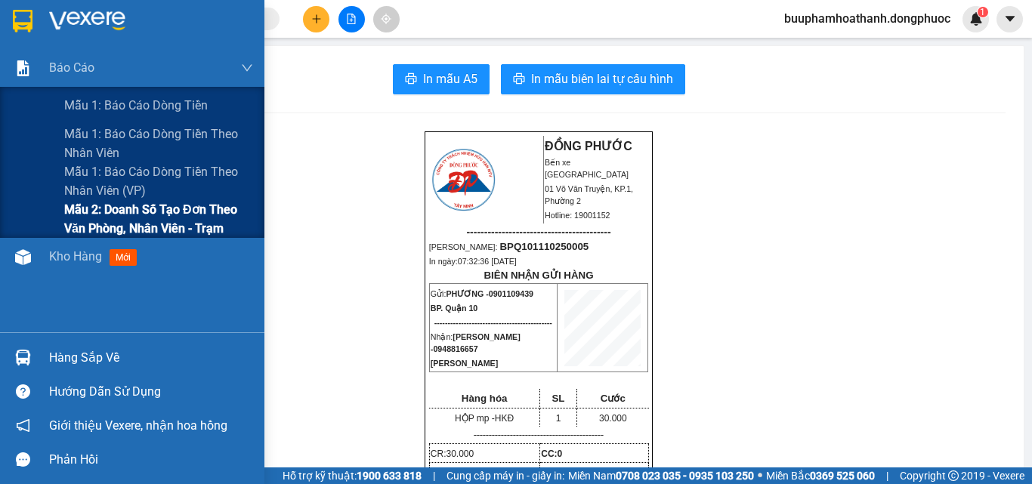
click at [106, 216] on span "Mẫu 2: Doanh số tạo đơn theo Văn phòng, nhân viên - Trạm" at bounding box center [158, 219] width 189 height 38
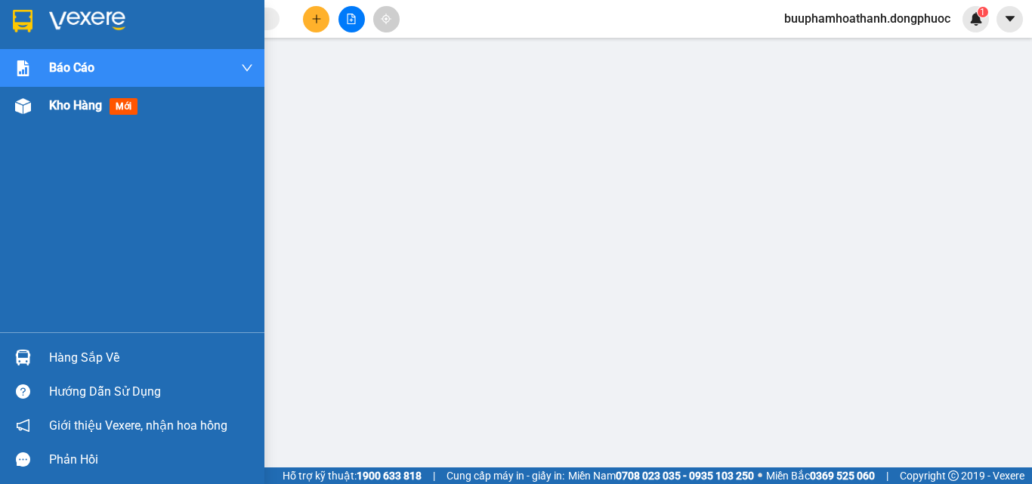
click at [39, 104] on div "Kho hàng mới" at bounding box center [132, 106] width 264 height 38
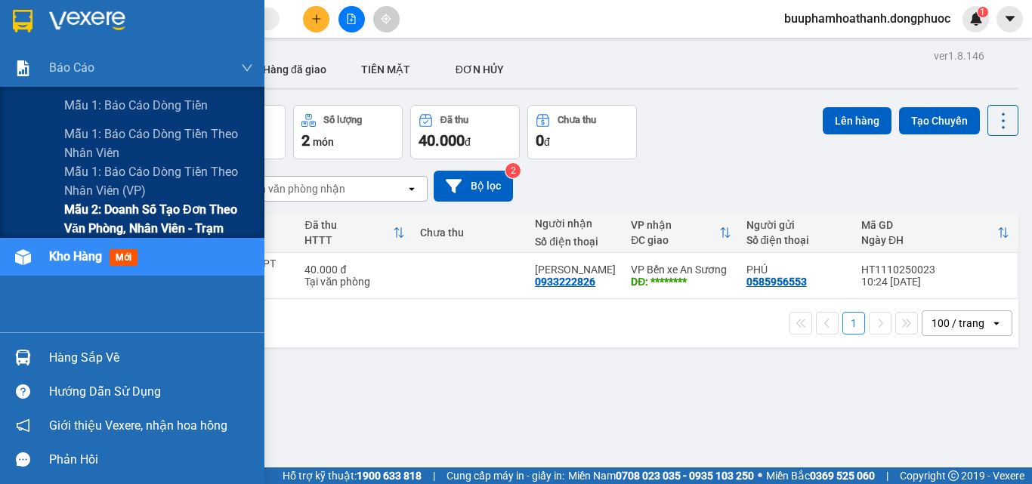
click at [124, 212] on span "Mẫu 2: Doanh số tạo đơn theo Văn phòng, nhân viên - Trạm" at bounding box center [158, 219] width 189 height 38
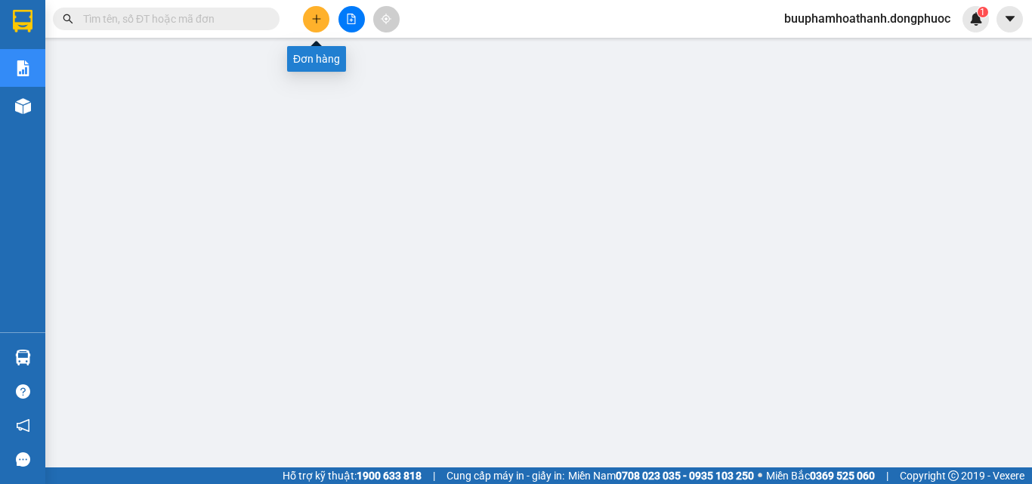
click at [355, 18] on icon "file-add" at bounding box center [351, 19] width 8 height 11
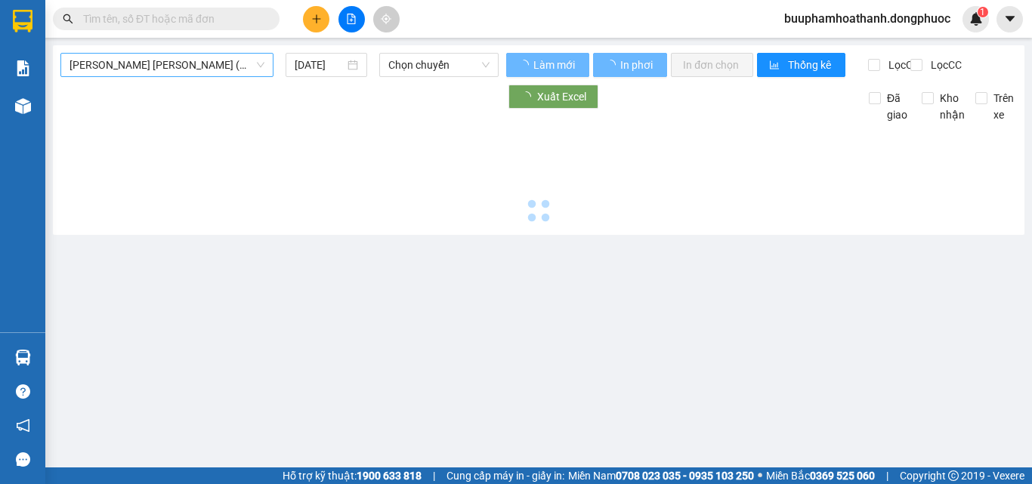
click at [242, 60] on span "Tây Ninh - Hồ Chí Minh (vip)" at bounding box center [166, 65] width 195 height 23
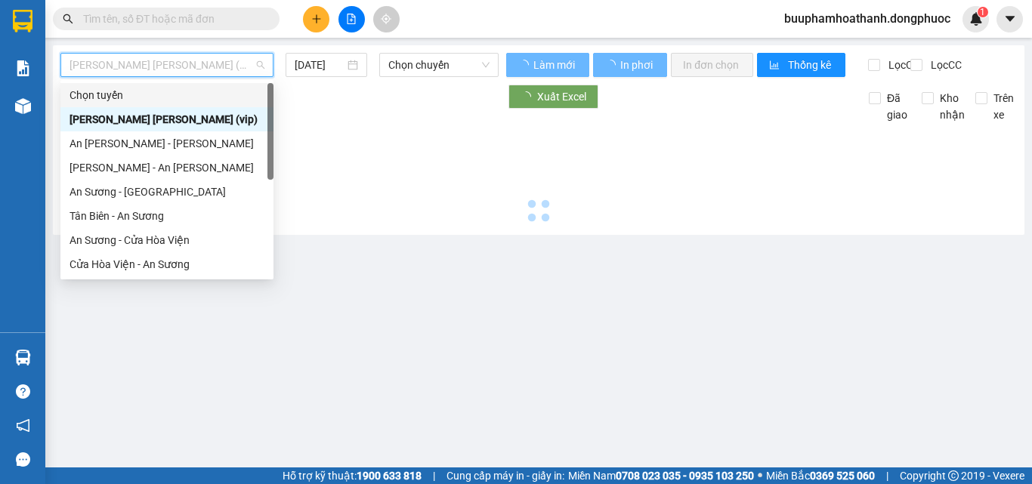
scroll to position [169, 0]
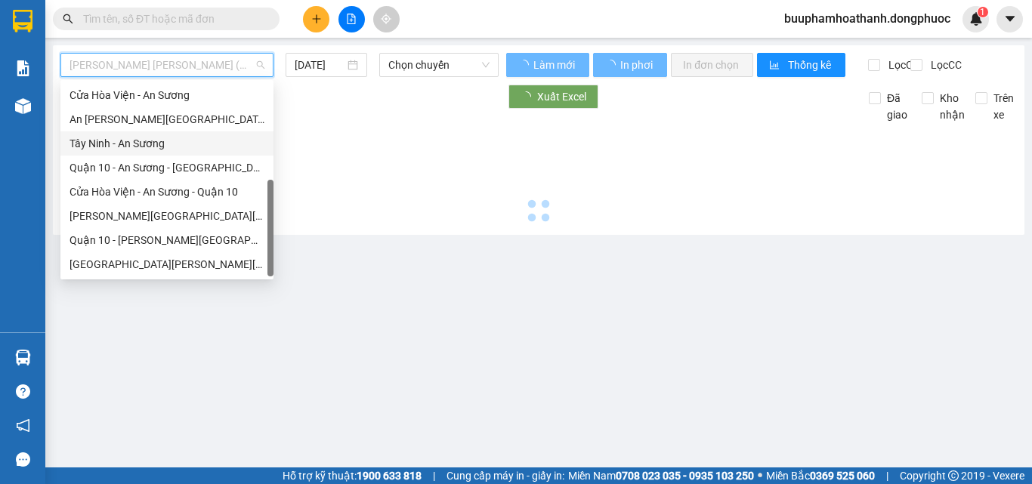
click at [140, 147] on div "Tây Ninh - An Sương" at bounding box center [166, 143] width 195 height 17
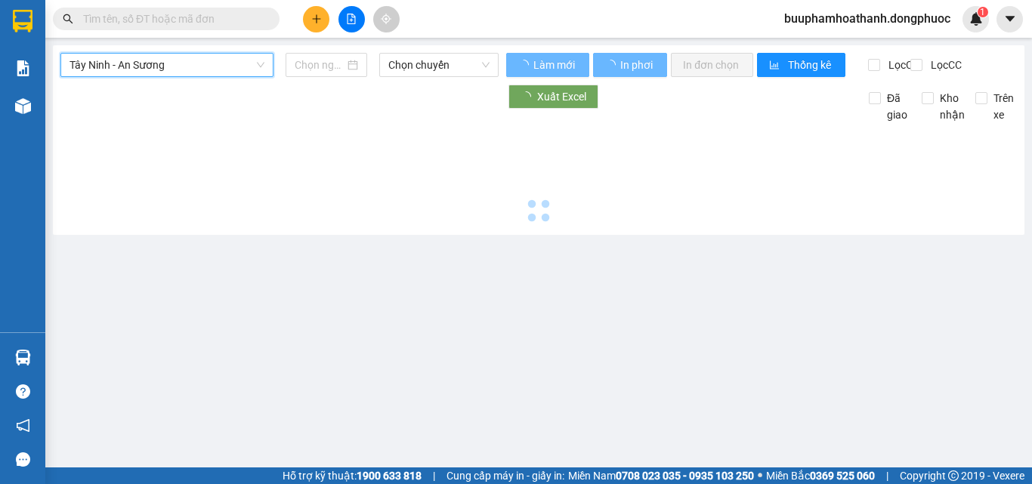
type input "[DATE]"
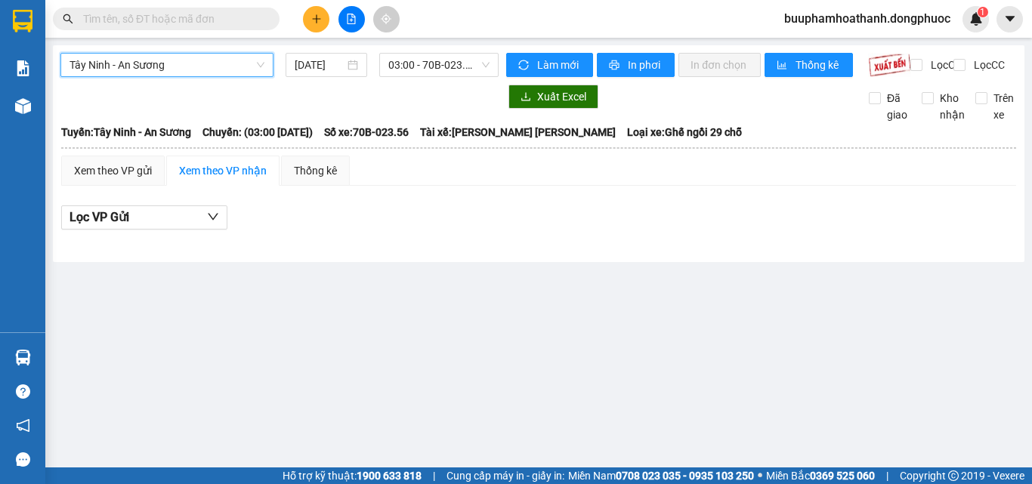
drag, startPoint x: 438, startPoint y: 80, endPoint x: 433, endPoint y: 69, distance: 12.5
click at [437, 77] on div "Tây Ninh - An Sương Tây Ninh - An Sương 11/10/2025 03:00 - 70B-023.56" at bounding box center [279, 65] width 438 height 24
click at [433, 68] on span "03:00 - 70B-023.56" at bounding box center [438, 65] width 101 height 23
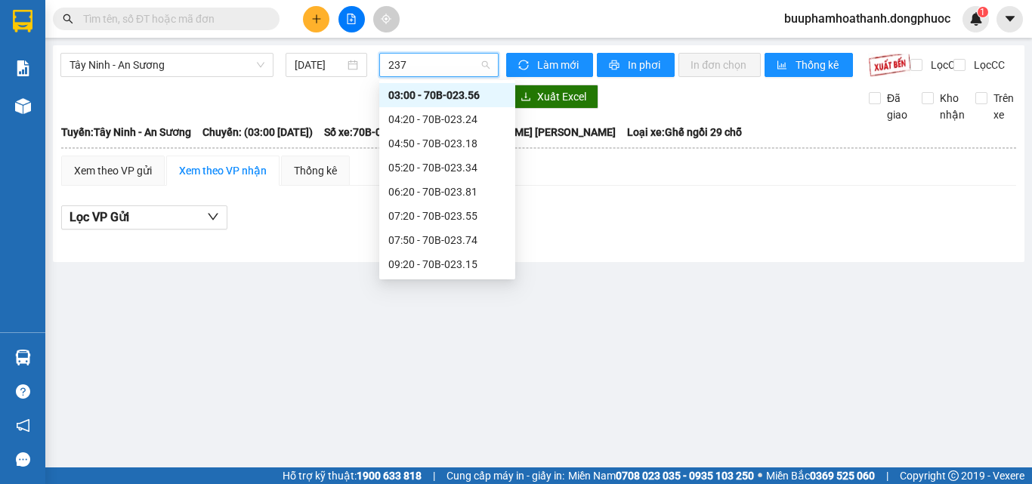
type input "2374"
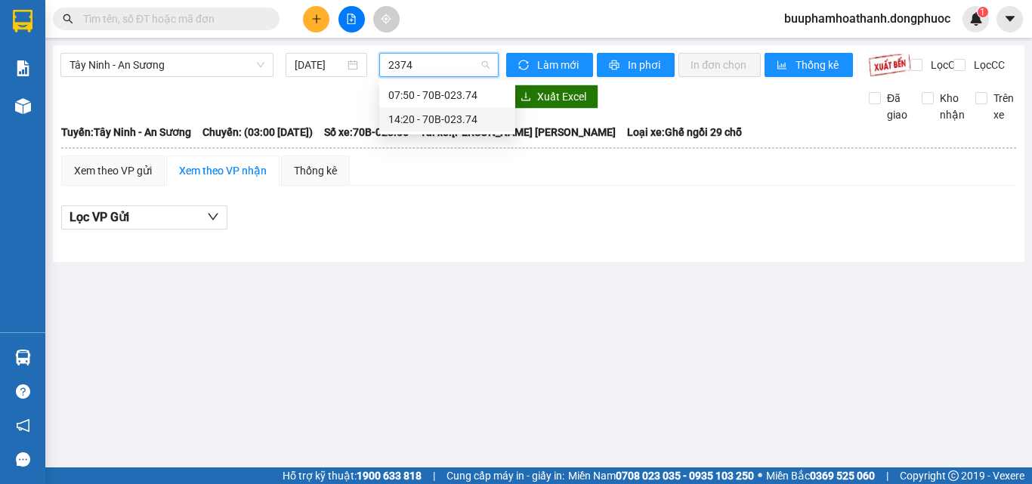
click at [446, 115] on div "14:20 - 70B-023.74" at bounding box center [447, 119] width 118 height 17
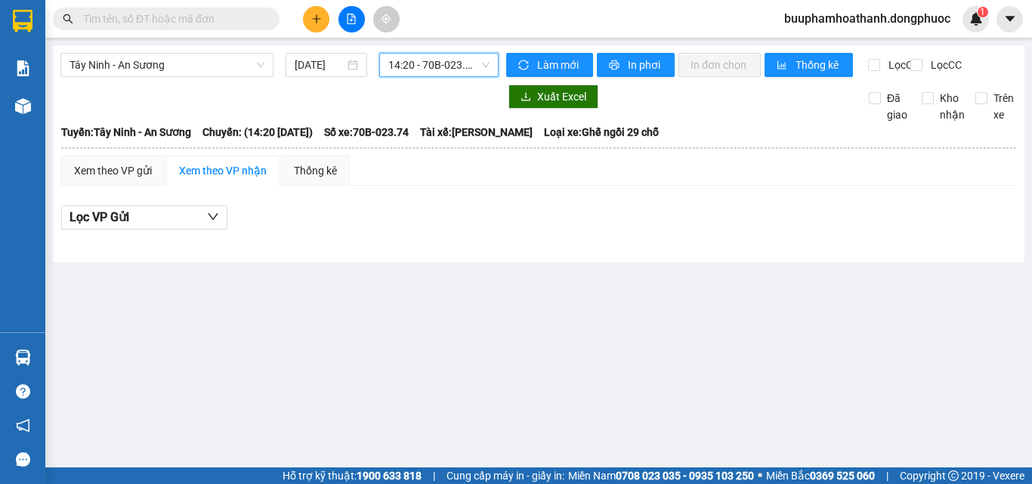
click at [178, 23] on input "text" at bounding box center [172, 19] width 178 height 17
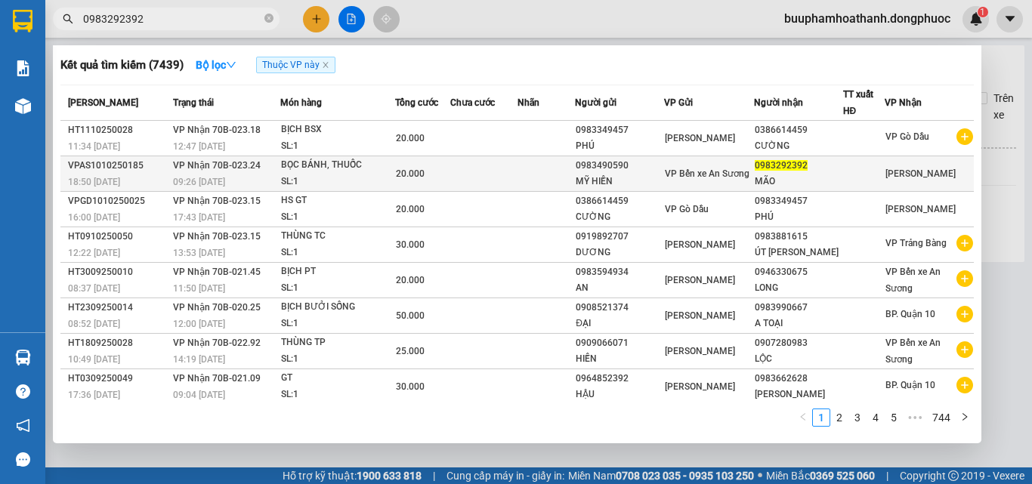
type input "0983292392"
click at [461, 178] on td at bounding box center [483, 173] width 67 height 35
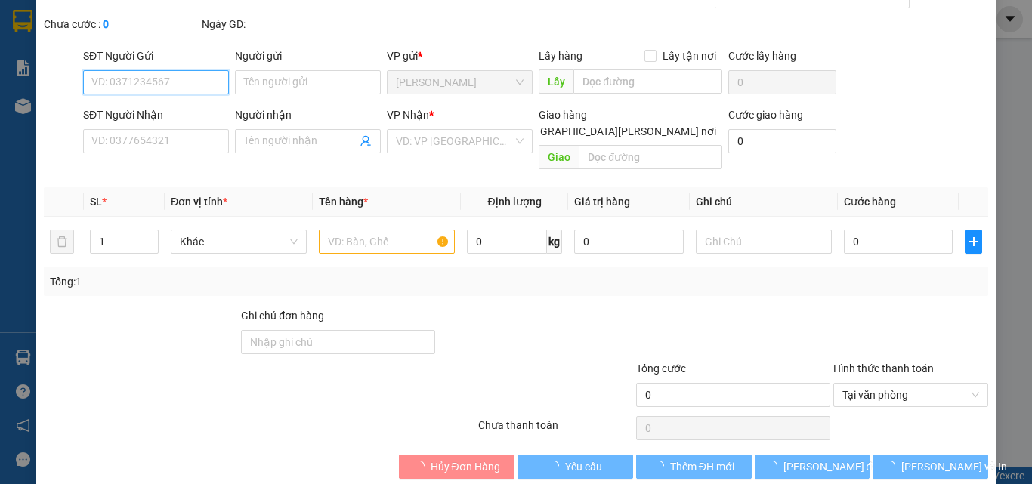
scroll to position [77, 0]
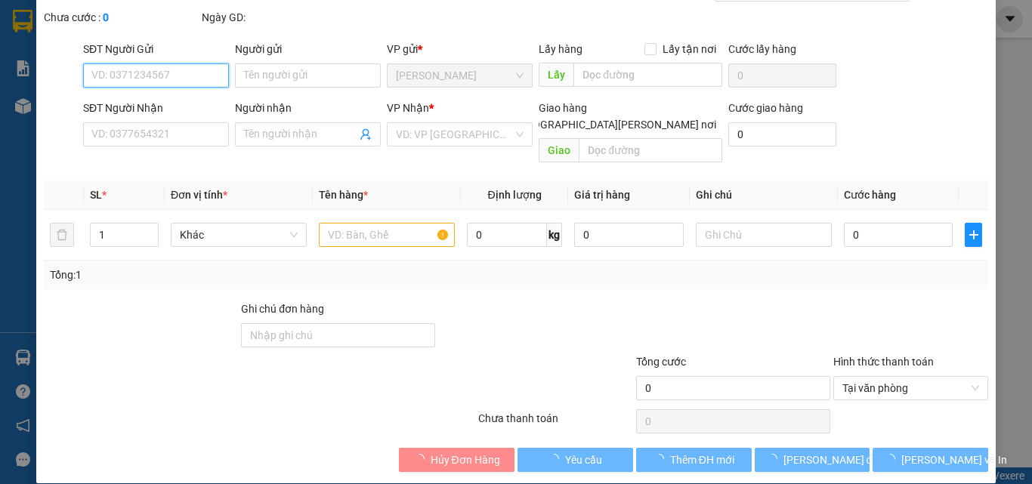
type input "0983490590"
type input "MỸ HIỀN"
type input "0983292392"
type input "MÃO"
type input "20.000"
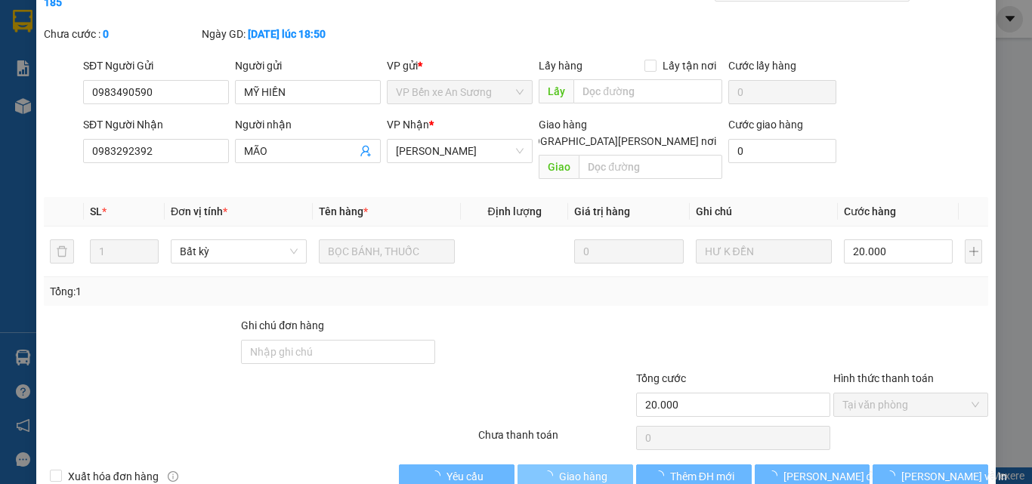
click at [590, 468] on span "Giao hàng" at bounding box center [583, 476] width 48 height 17
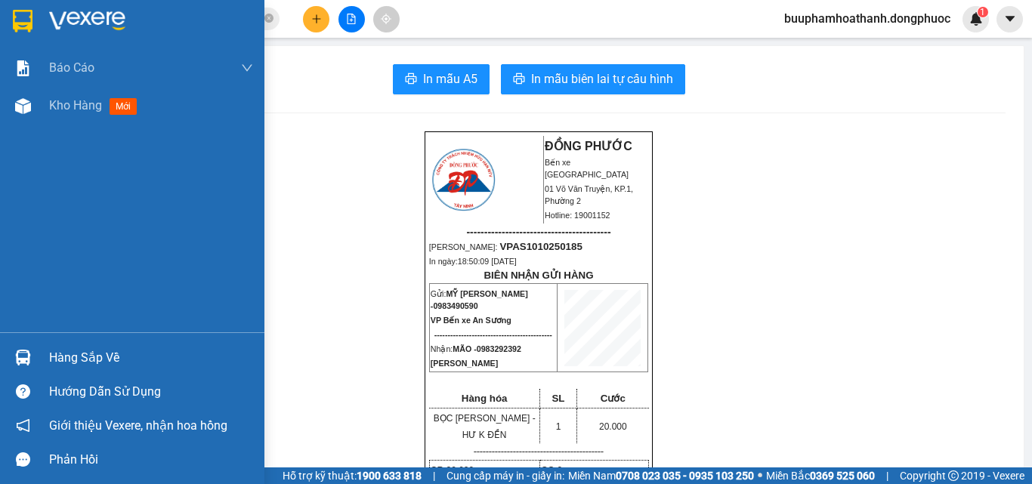
click at [48, 105] on div "Kho hàng mới" at bounding box center [132, 106] width 264 height 38
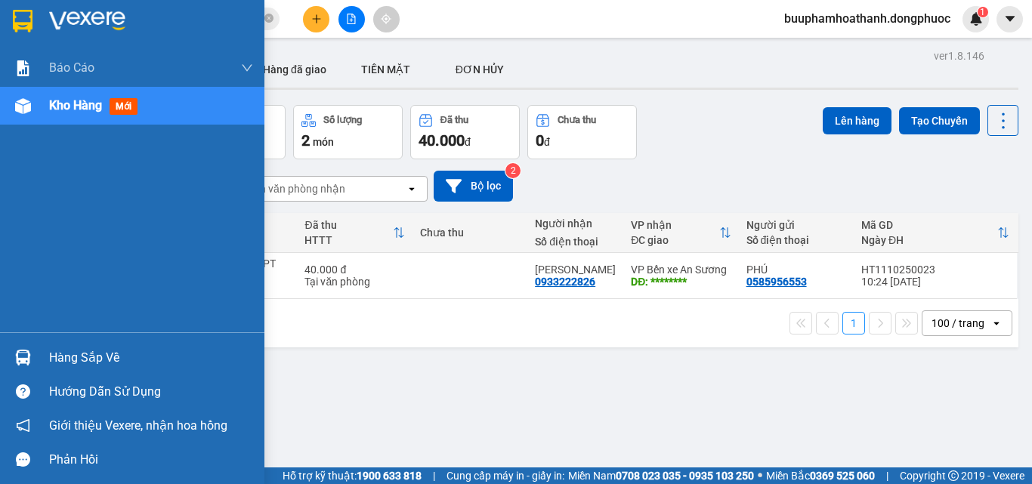
click at [70, 350] on div "Hàng sắp về" at bounding box center [151, 358] width 204 height 23
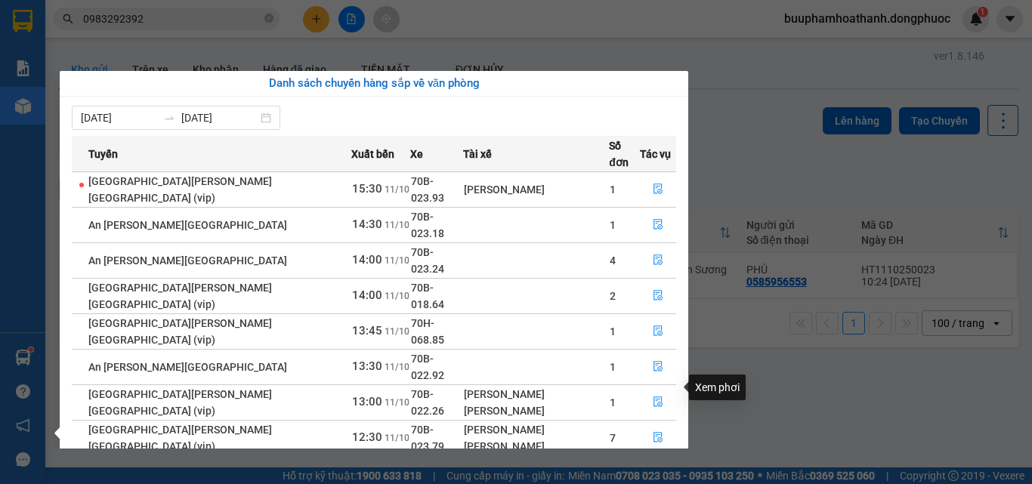
click at [653, 468] on icon "file-done" at bounding box center [657, 473] width 9 height 11
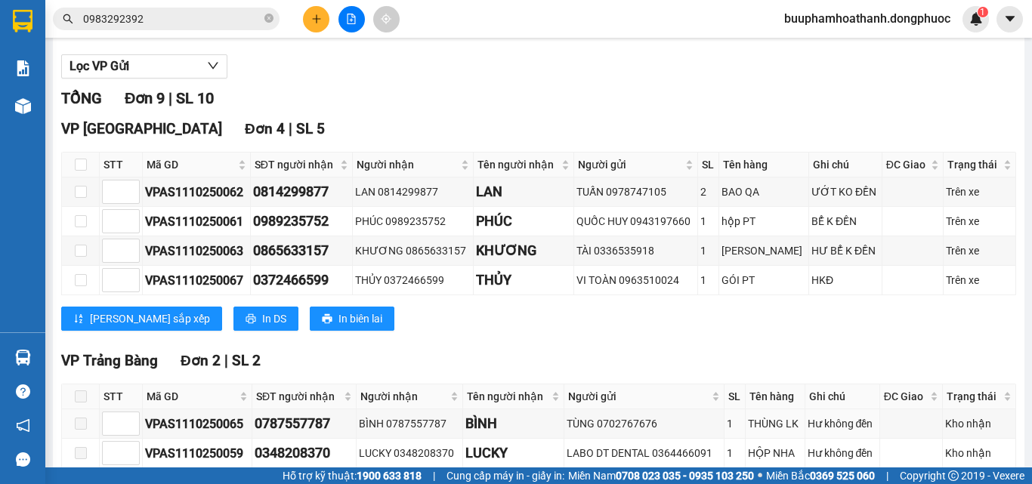
scroll to position [378, 0]
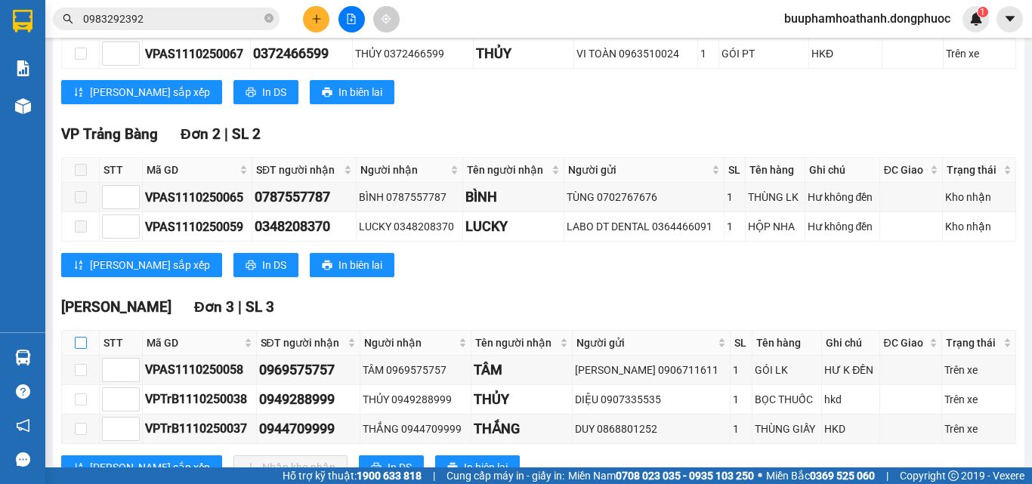
click at [82, 349] on input "checkbox" at bounding box center [81, 343] width 12 height 12
checkbox input "true"
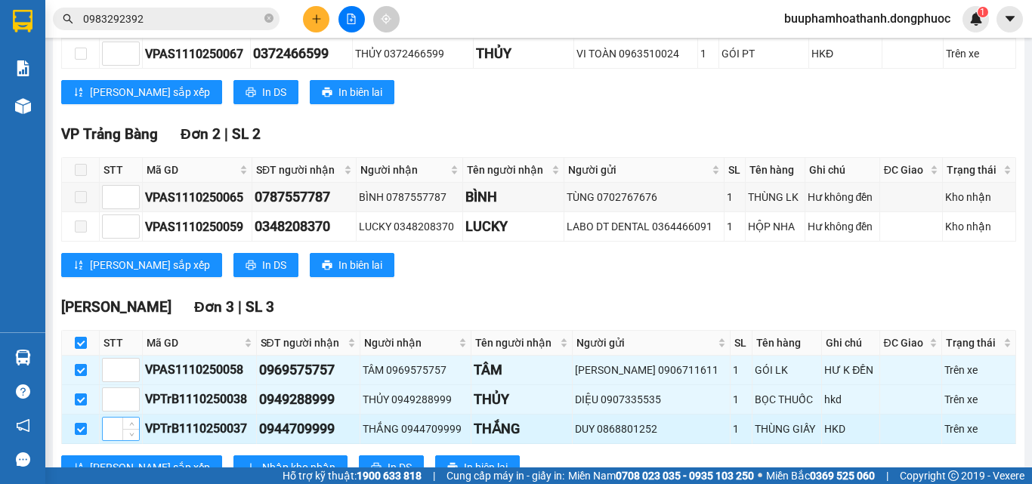
scroll to position [445, 0]
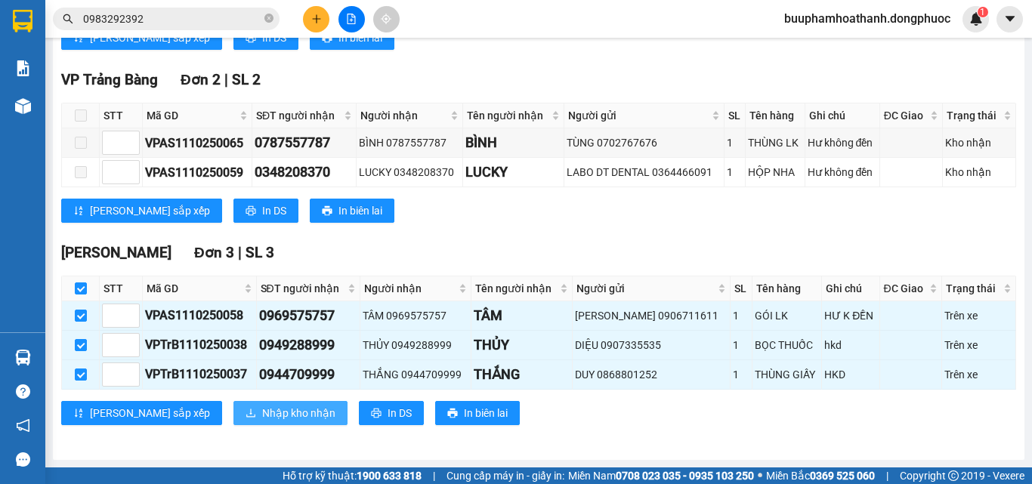
click at [262, 418] on span "Nhập kho nhận" at bounding box center [298, 413] width 73 height 17
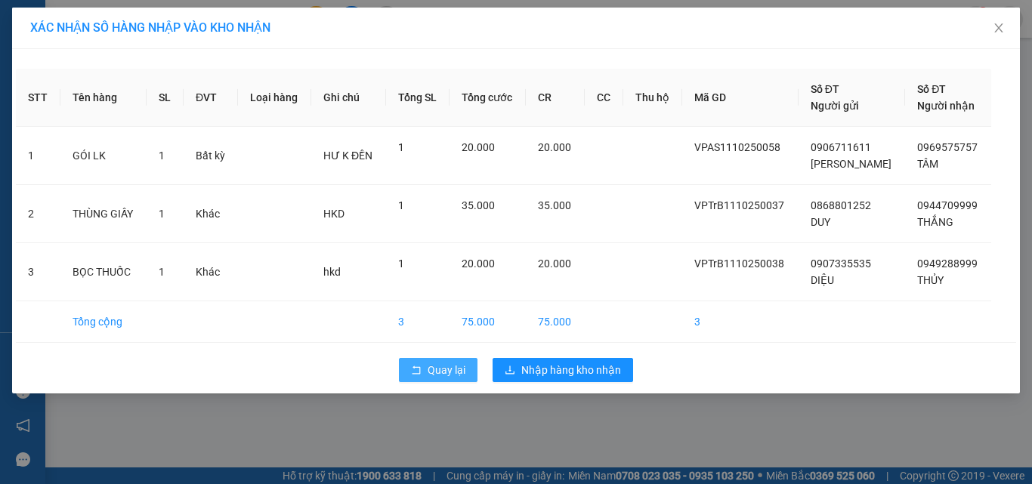
click at [444, 363] on span "Quay lại" at bounding box center [446, 370] width 38 height 17
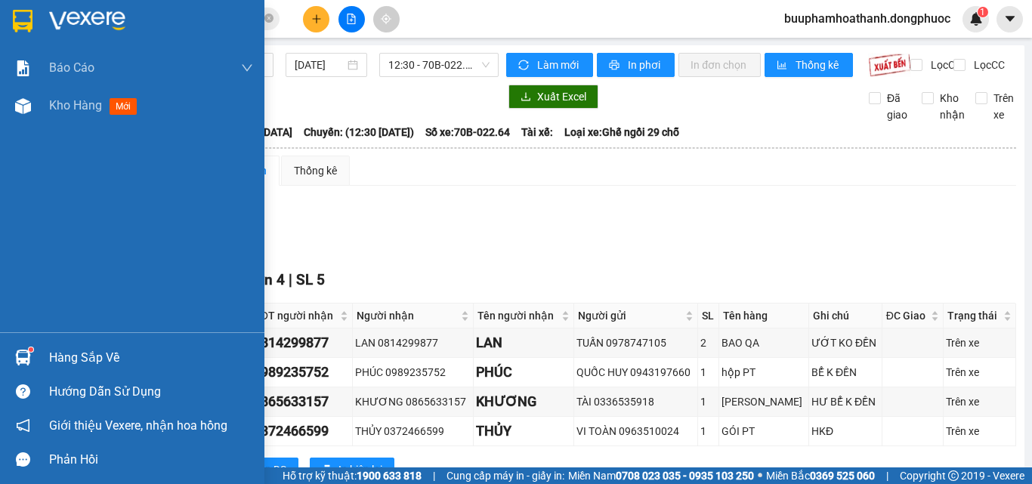
click at [35, 344] on div at bounding box center [23, 357] width 26 height 26
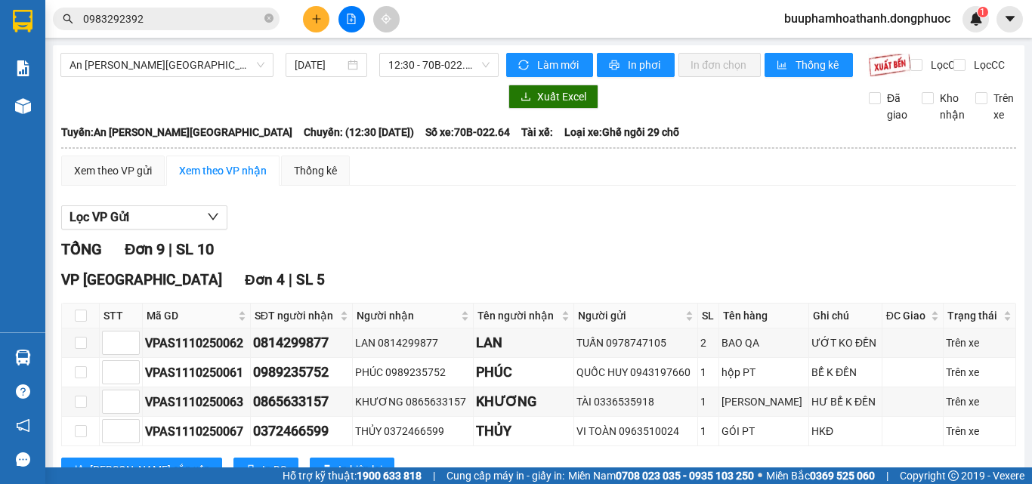
click at [772, 242] on section "Kết quả tìm kiếm ( 7439 ) Bộ lọc Thuộc VP này Mã ĐH Trạng thái Món hàng Tổng cư…" at bounding box center [516, 242] width 1032 height 484
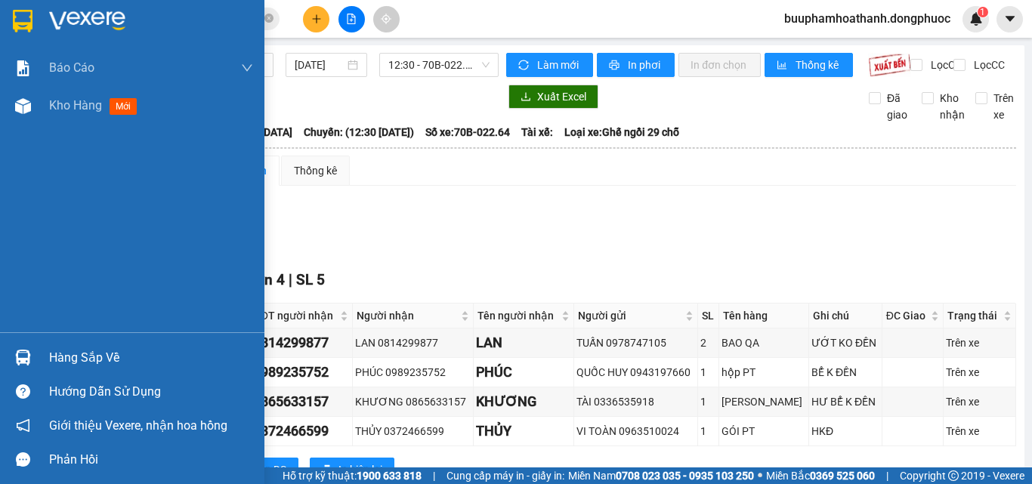
click at [32, 364] on div at bounding box center [23, 357] width 26 height 26
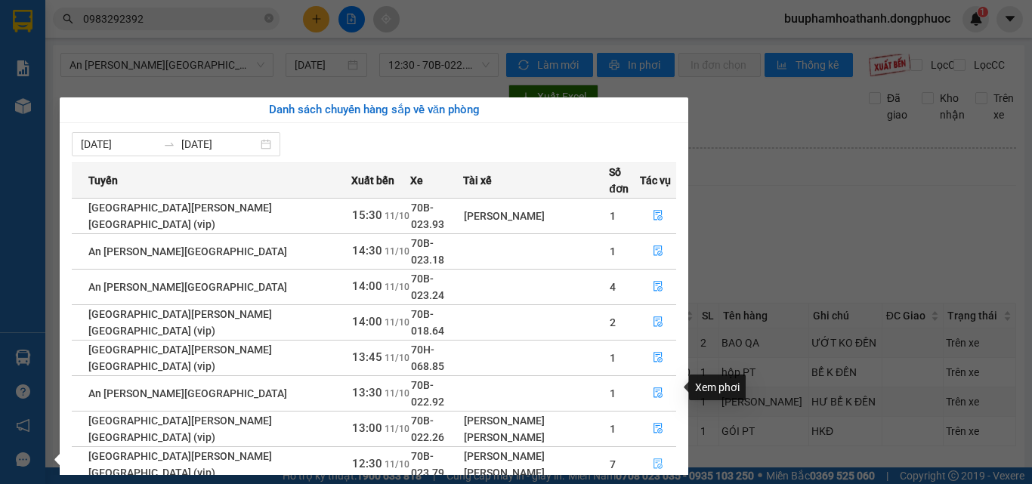
click at [658, 452] on button "button" at bounding box center [657, 464] width 35 height 24
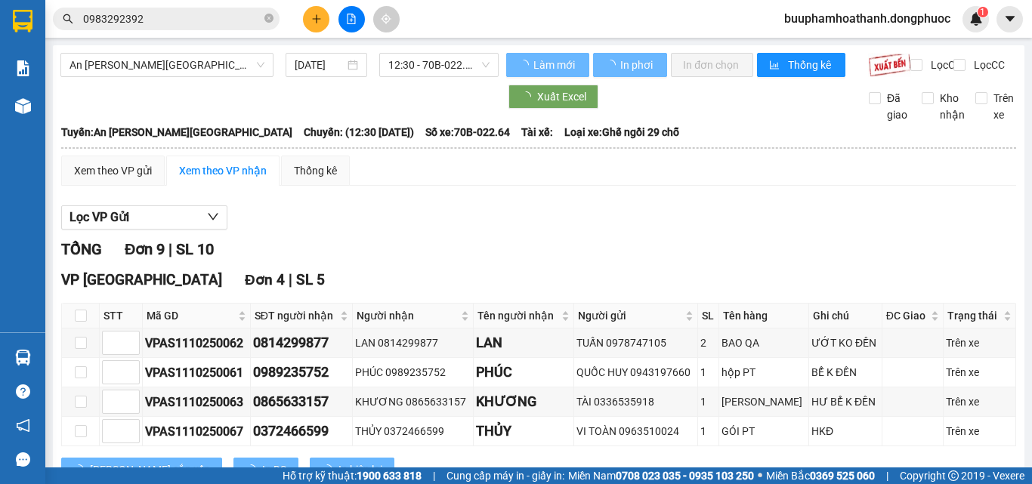
scroll to position [227, 0]
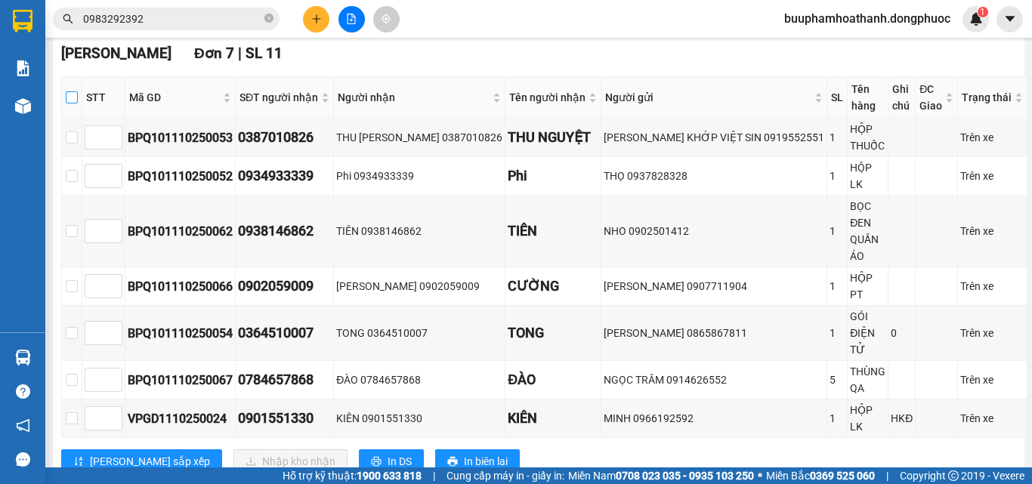
click at [78, 103] on input "checkbox" at bounding box center [72, 97] width 12 height 12
checkbox input "true"
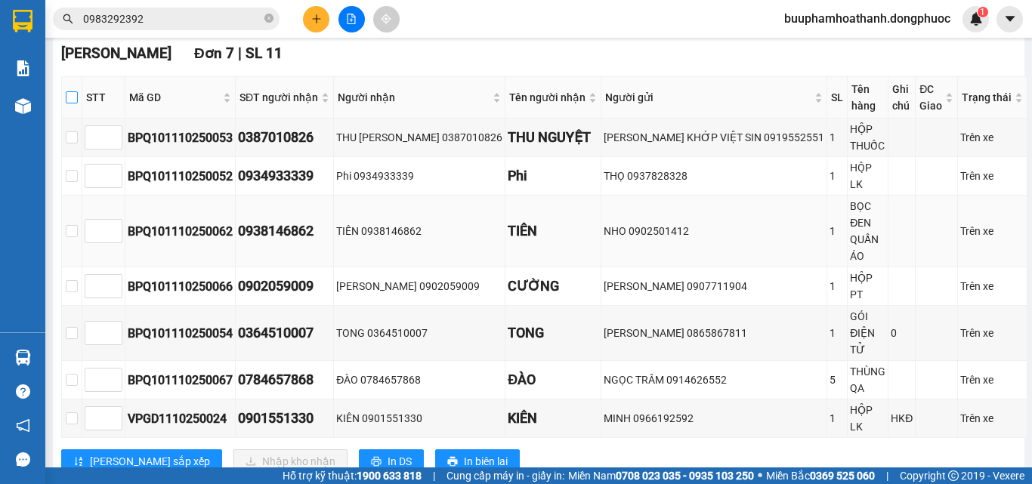
checkbox input "true"
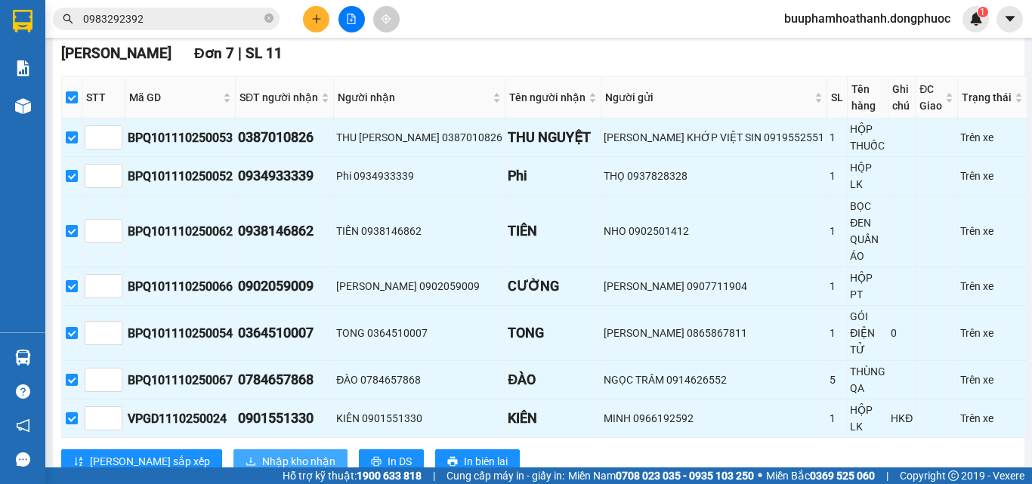
click at [262, 453] on span "Nhập kho nhận" at bounding box center [298, 461] width 73 height 17
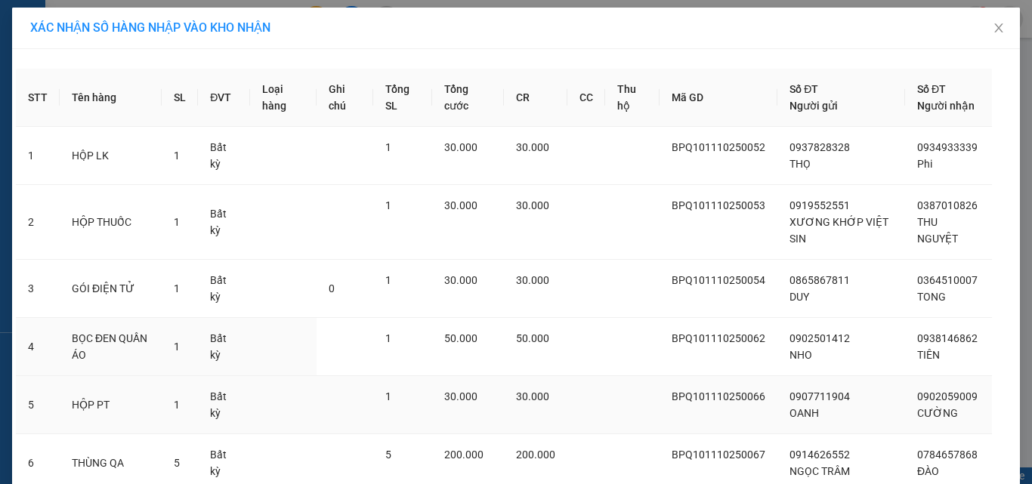
scroll to position [151, 0]
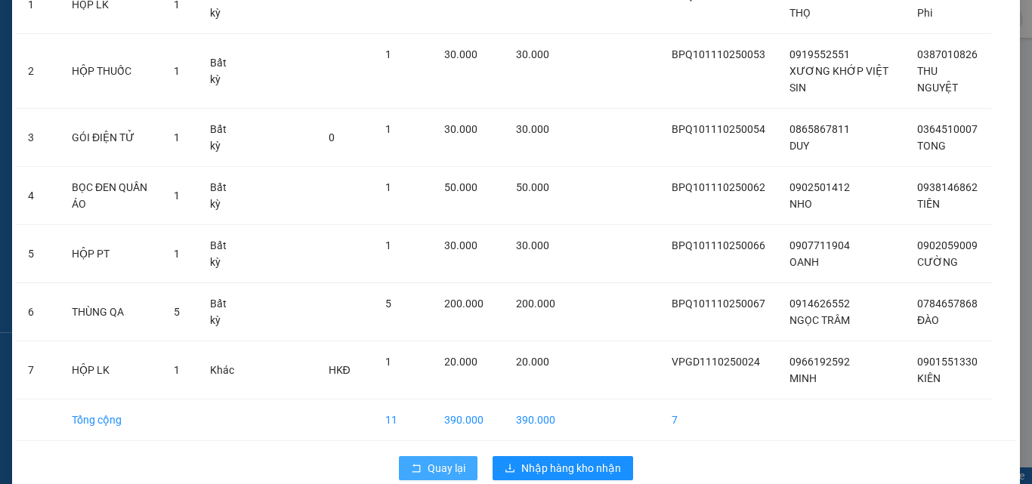
click at [452, 460] on span "Quay lại" at bounding box center [446, 468] width 38 height 17
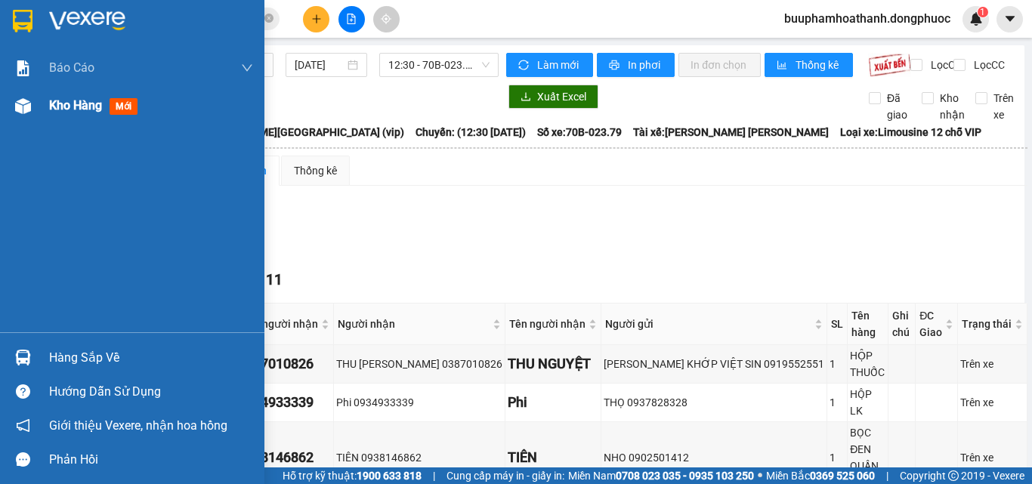
click at [23, 116] on div at bounding box center [23, 106] width 26 height 26
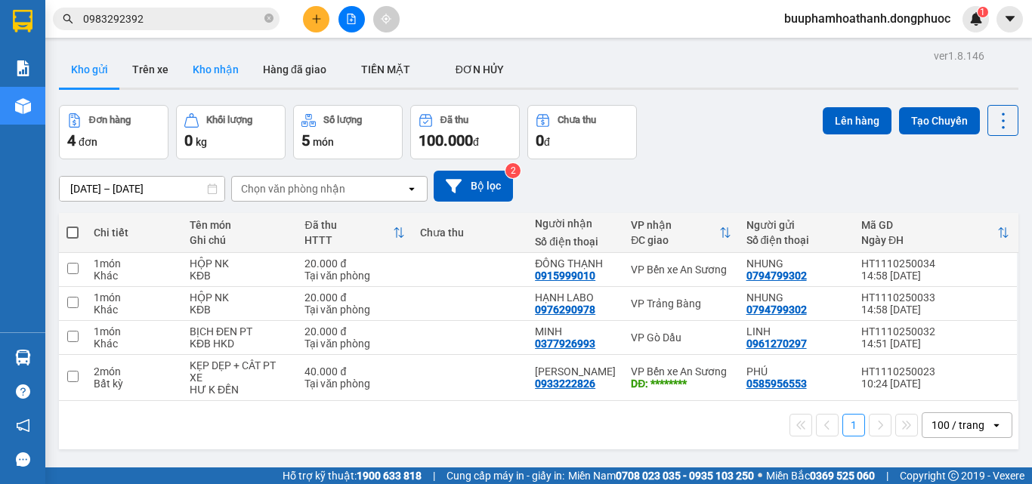
click at [219, 60] on button "Kho nhận" at bounding box center [216, 69] width 70 height 36
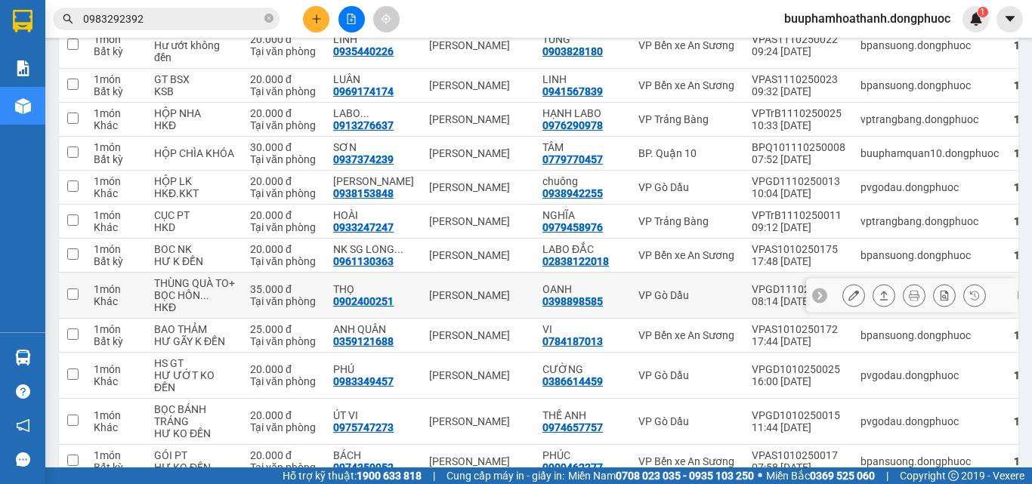
scroll to position [680, 0]
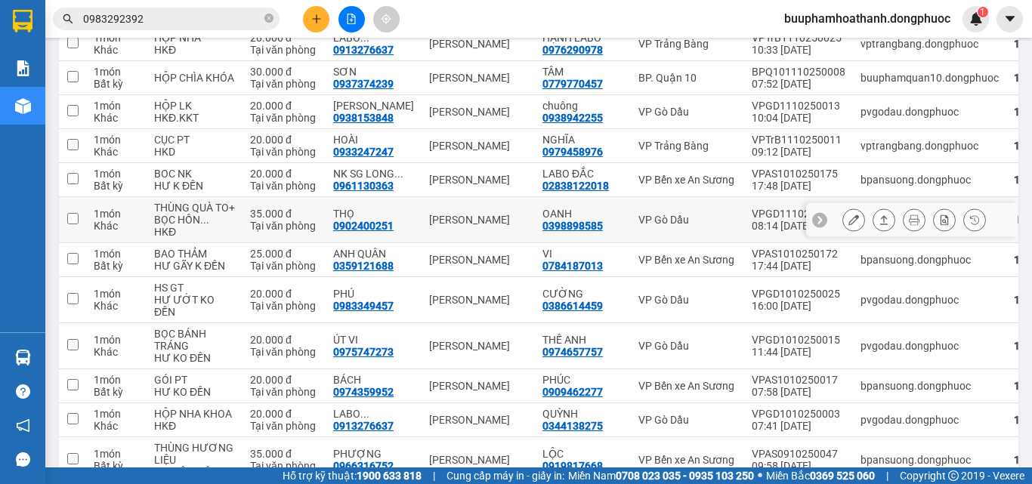
click at [326, 243] on td "THỌ 0902400251" at bounding box center [374, 220] width 96 height 46
checkbox input "true"
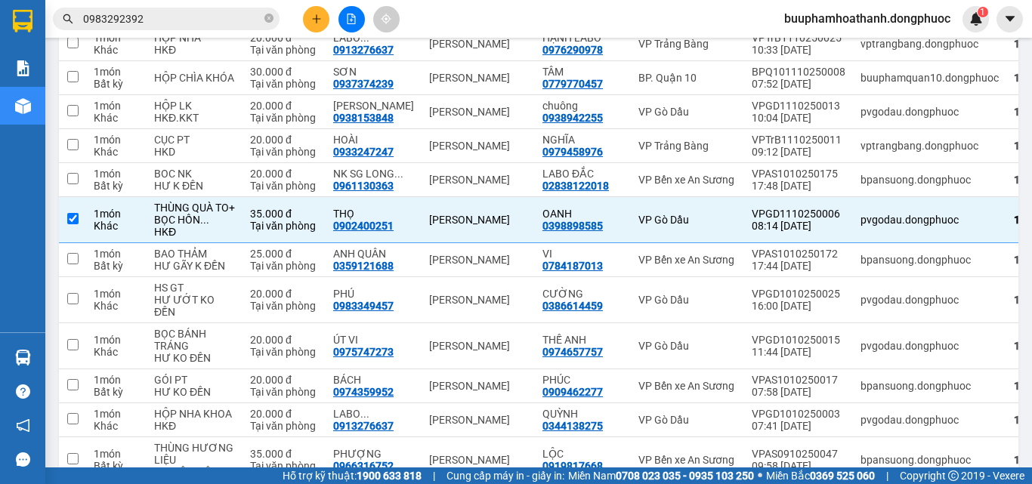
click at [324, 20] on button at bounding box center [316, 19] width 26 height 26
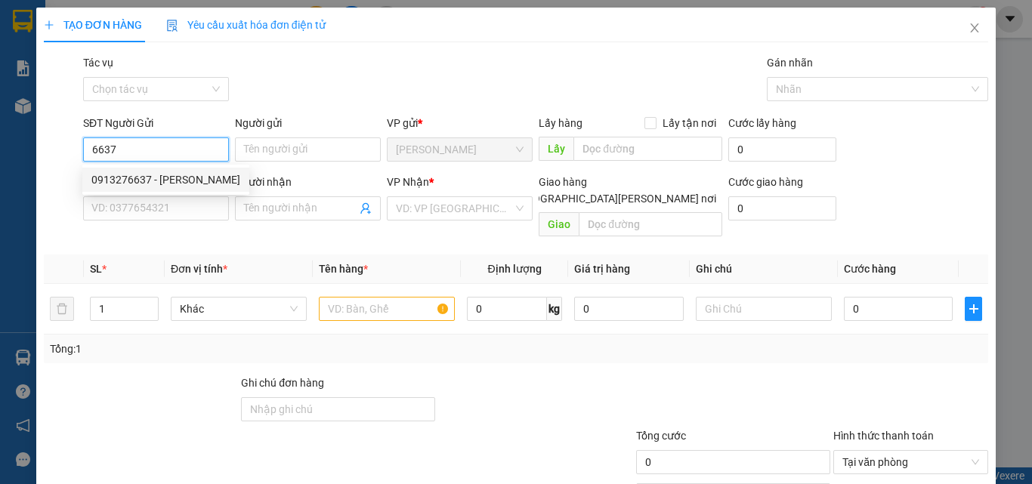
click at [165, 173] on div "0913276637 - LABO NGUYỄN" at bounding box center [165, 179] width 149 height 17
type input "0913276637"
type input "LABO NGUYỄN"
type input "0976290978"
type input "HẠNH LABO"
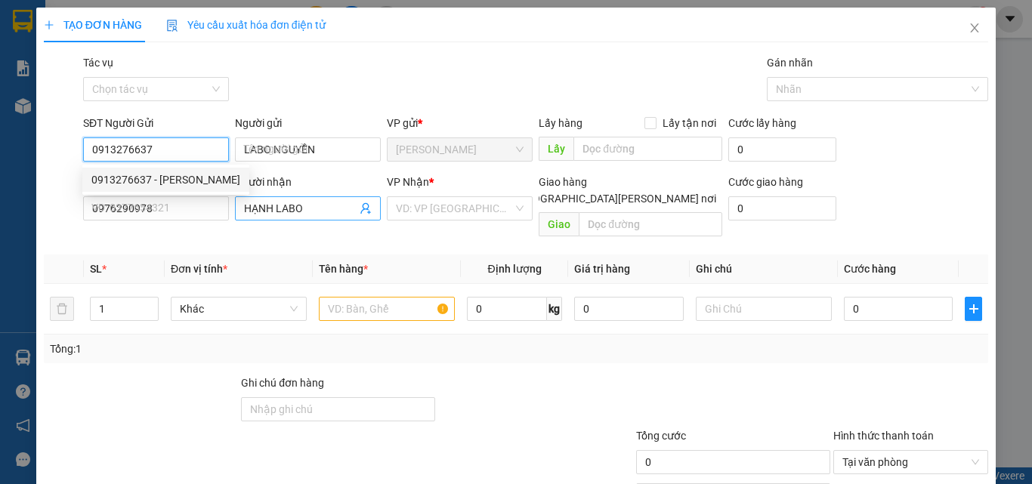
type input "20.000"
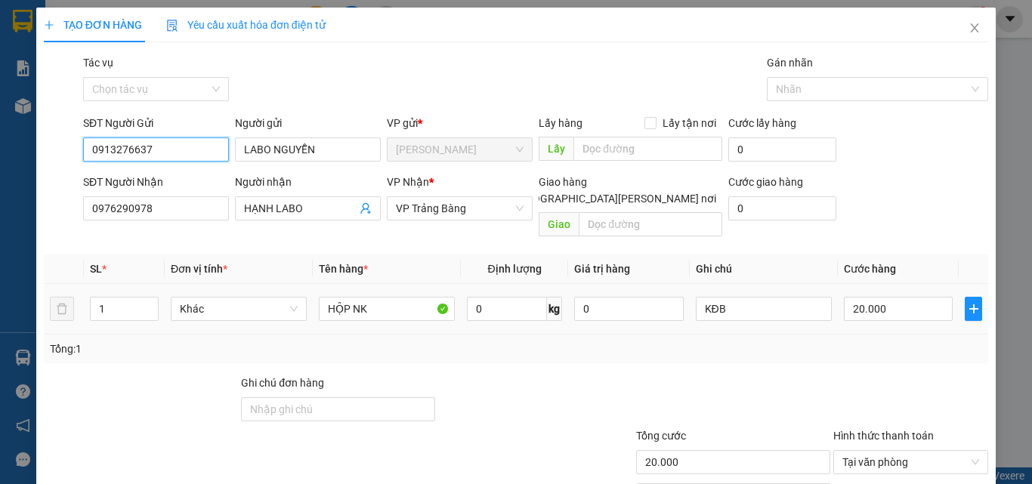
scroll to position [75, 0]
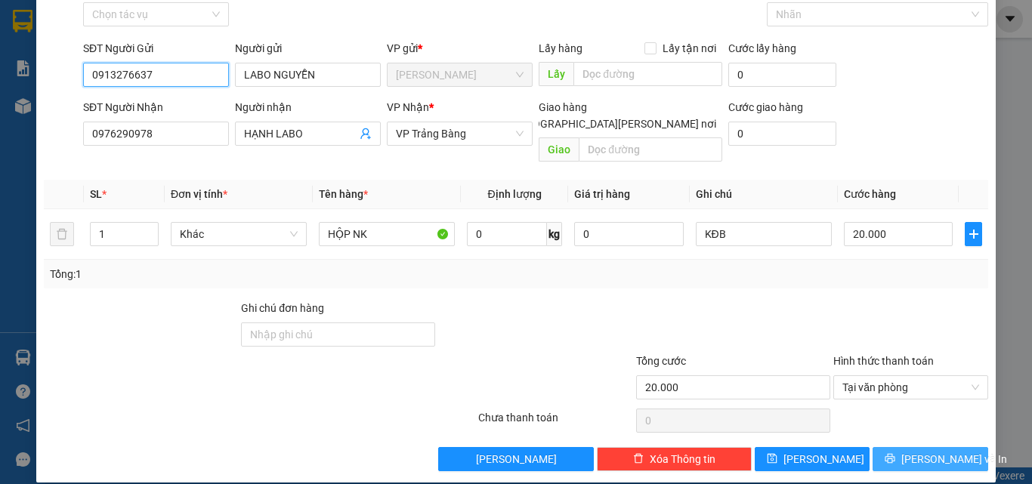
type input "0913276637"
click at [895, 453] on icon "printer" at bounding box center [889, 458] width 11 height 11
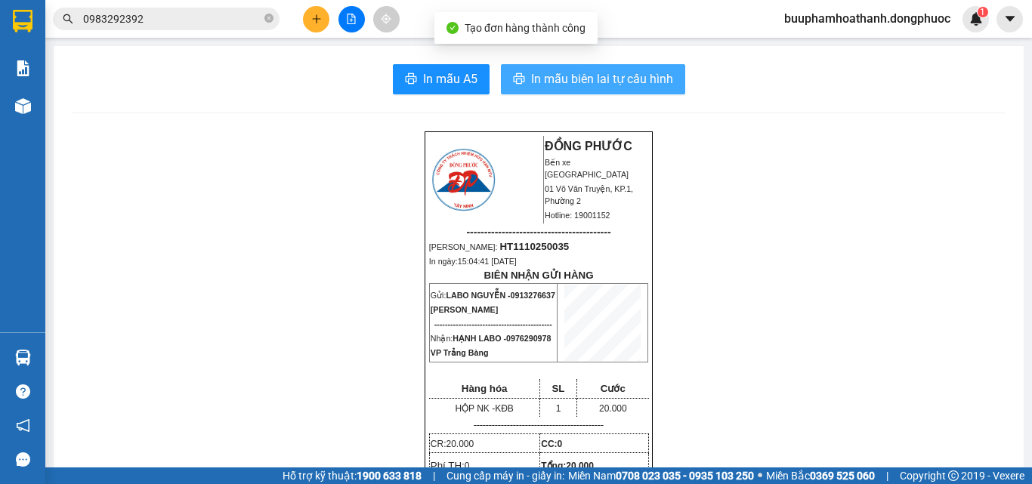
click at [594, 79] on span "In mẫu biên lai tự cấu hình" at bounding box center [602, 78] width 142 height 19
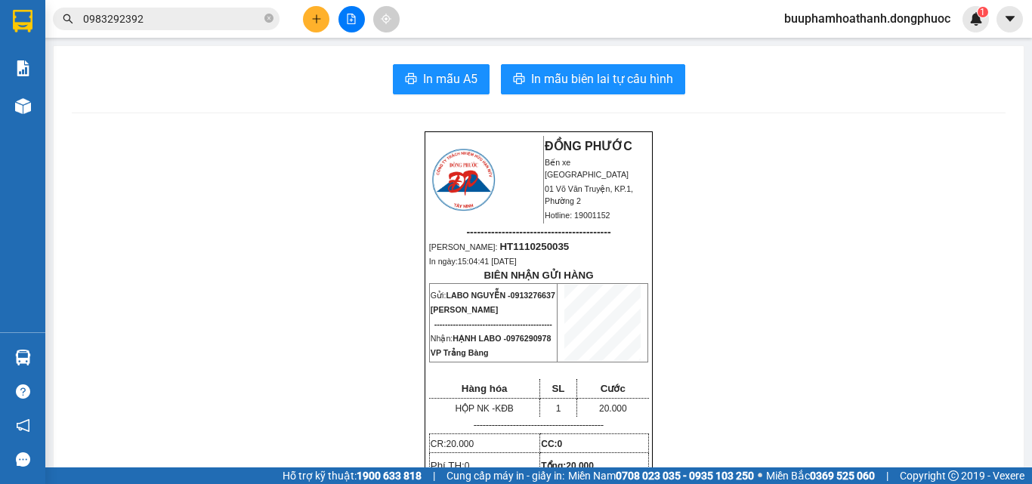
click at [199, 25] on input "0983292392" at bounding box center [172, 19] width 178 height 17
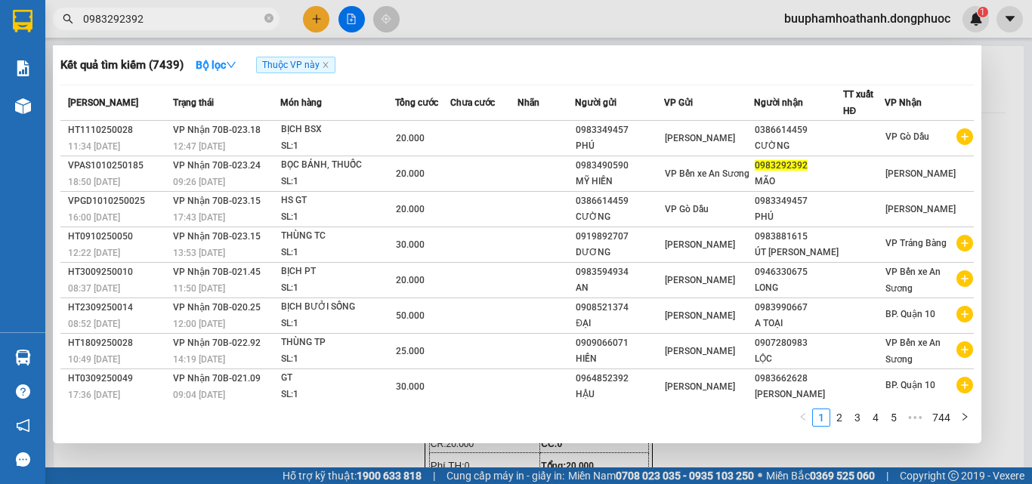
click at [199, 25] on input "0983292392" at bounding box center [172, 19] width 178 height 17
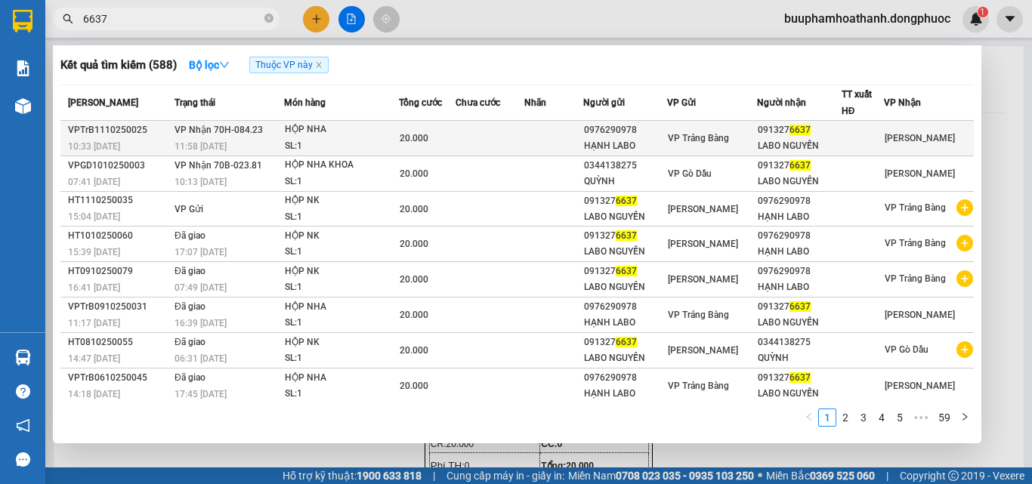
type input "6637"
click at [514, 140] on td at bounding box center [489, 138] width 69 height 35
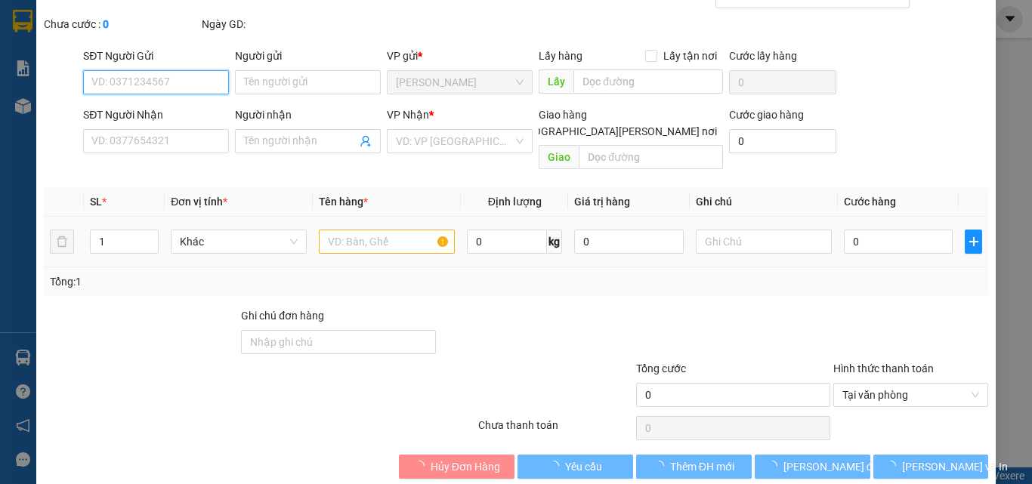
type input "0976290978"
type input "HẠNH LABO"
type input "0913276637"
type input "LABO NGUYỄN"
type input "20.000"
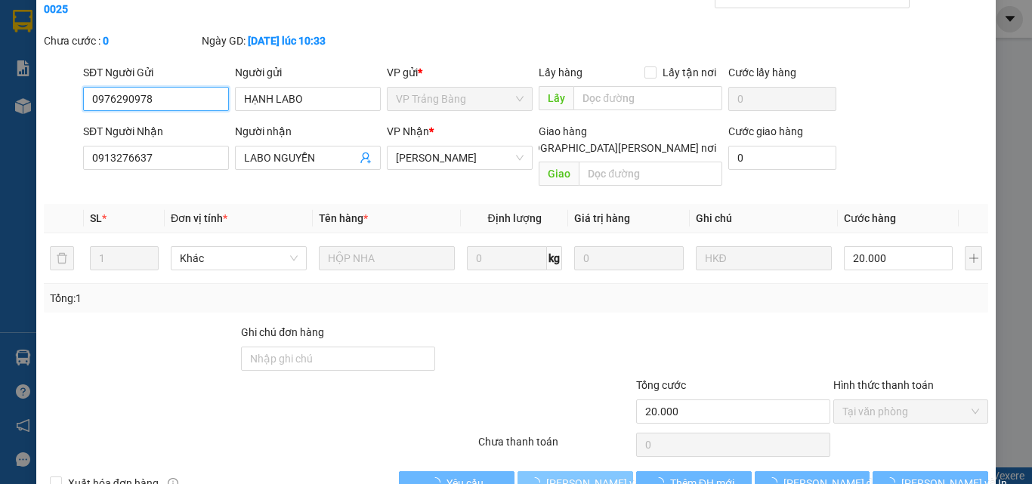
scroll to position [78, 0]
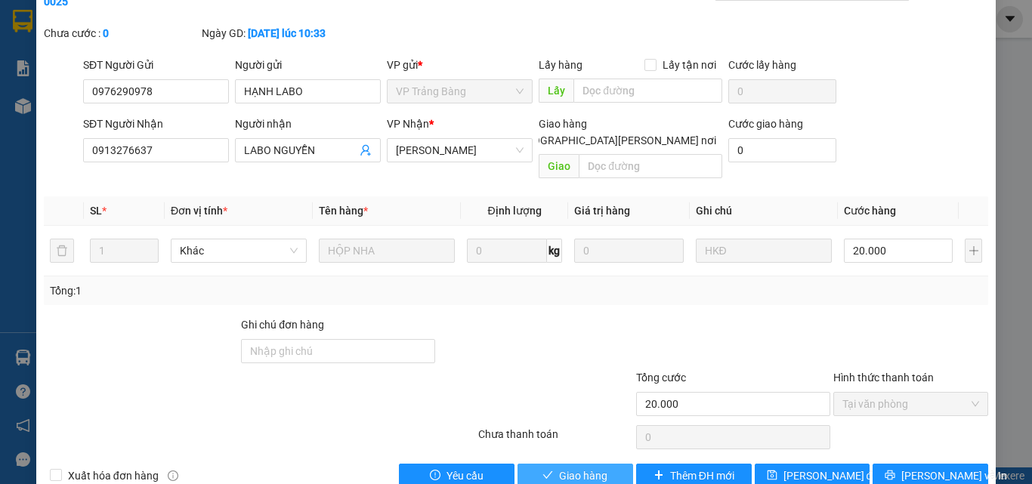
click at [611, 464] on button "Giao hàng" at bounding box center [575, 476] width 116 height 24
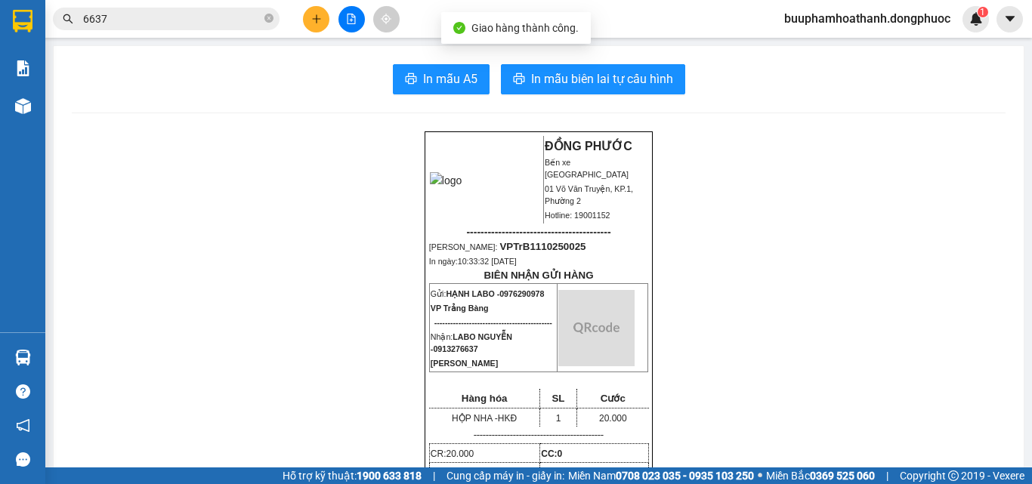
click at [206, 18] on input "6637" at bounding box center [172, 19] width 178 height 17
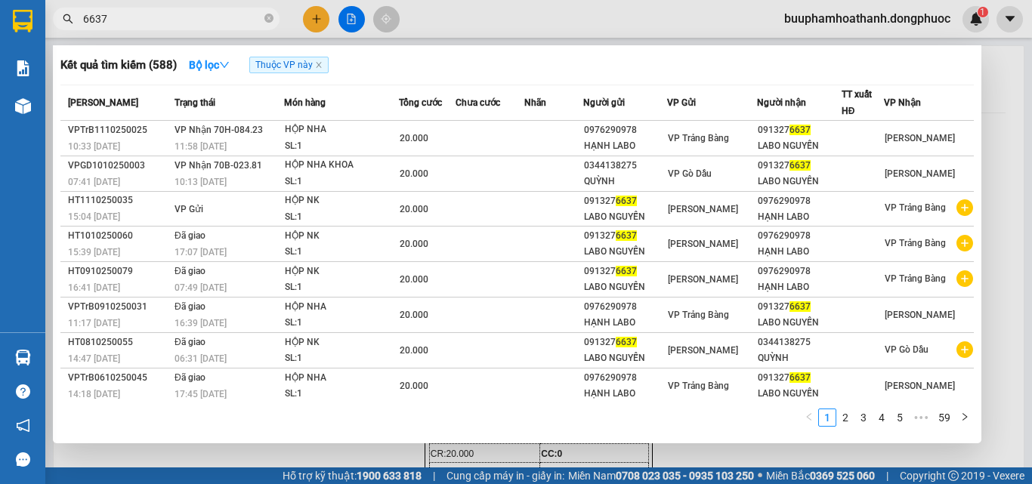
click at [304, 22] on div at bounding box center [516, 242] width 1032 height 484
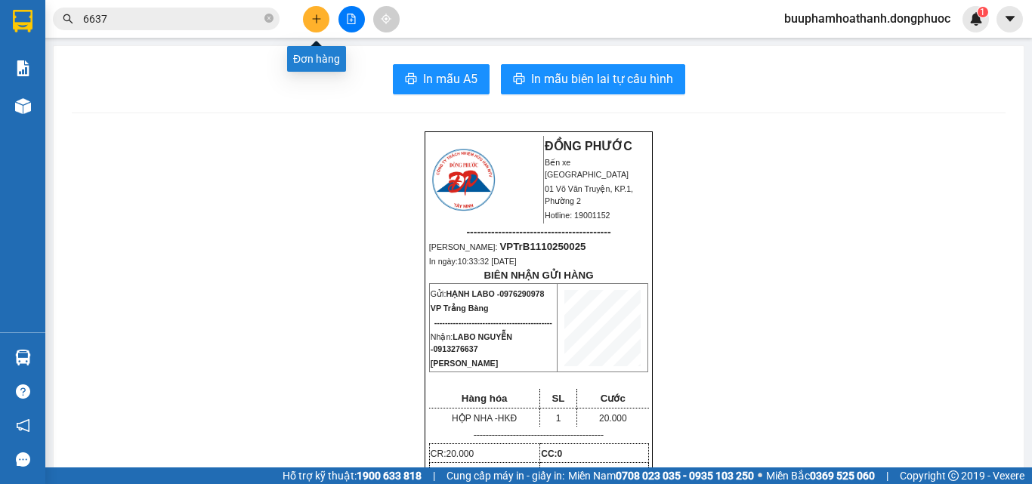
click at [304, 22] on button at bounding box center [316, 19] width 26 height 26
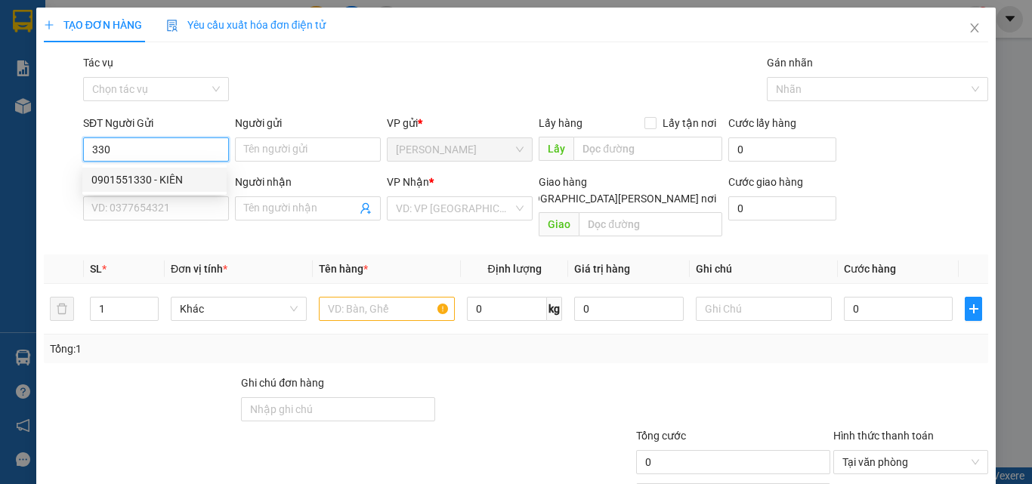
click at [130, 176] on div "0901551330 - KIÊN" at bounding box center [154, 179] width 126 height 17
type input "0901551330"
type input "KIÊN"
type input "0966192592"
type input "MINH"
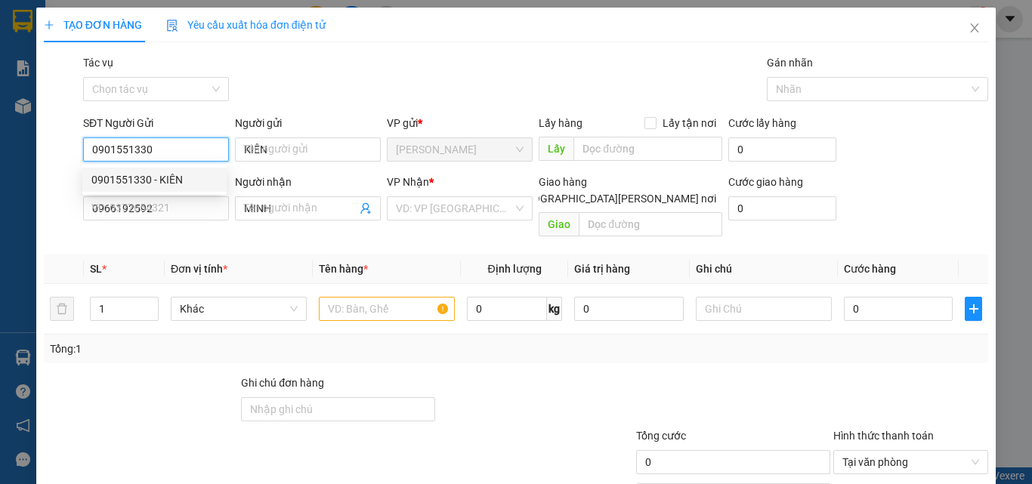
type input "20.000"
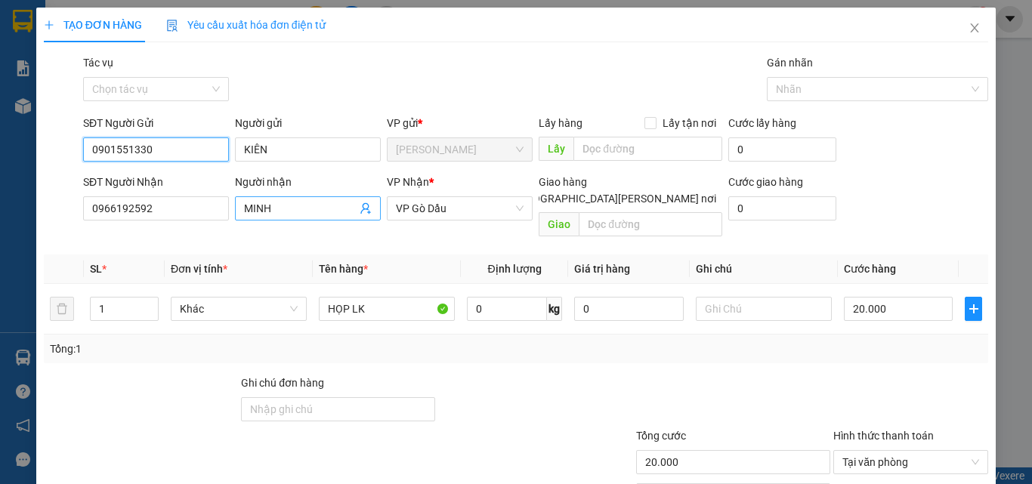
type input "0901551330"
click at [360, 208] on icon "user-add" at bounding box center [365, 208] width 10 height 11
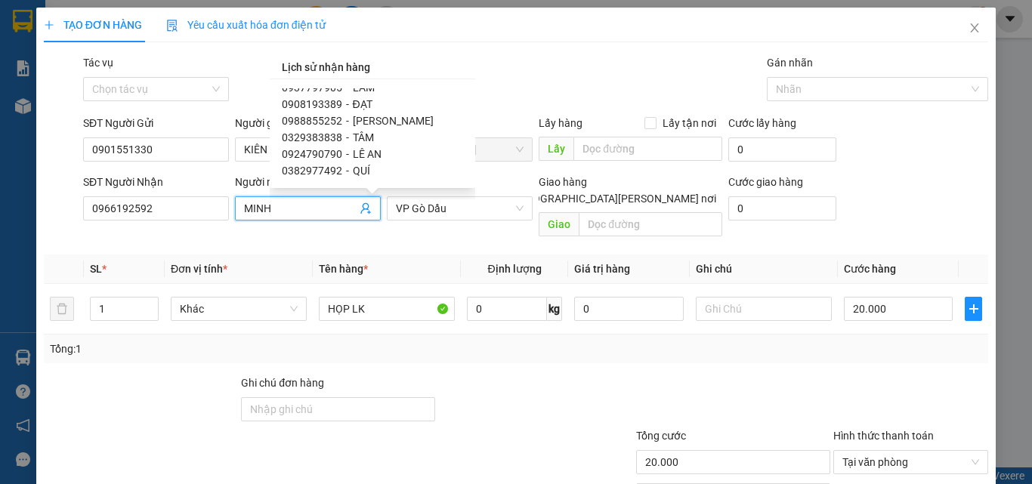
scroll to position [227, 0]
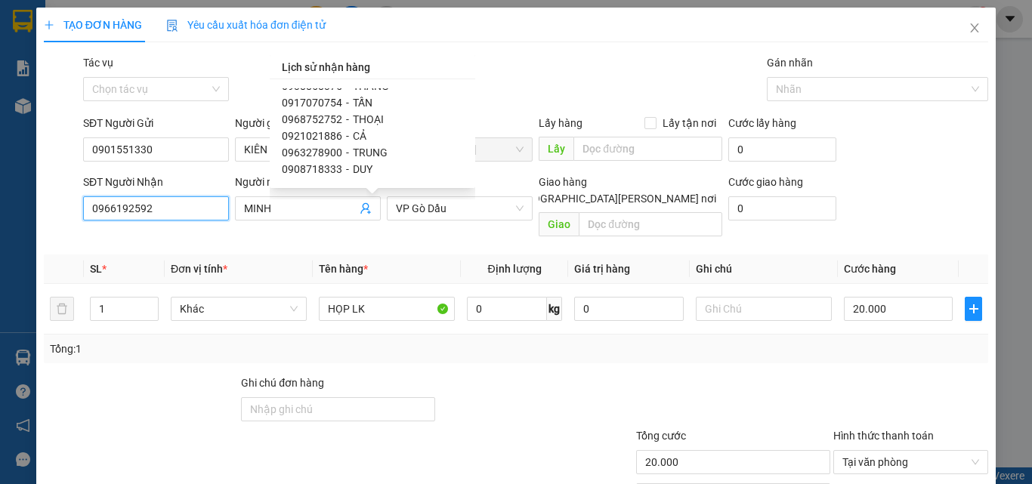
click at [185, 207] on input "0966192592" at bounding box center [156, 208] width 146 height 24
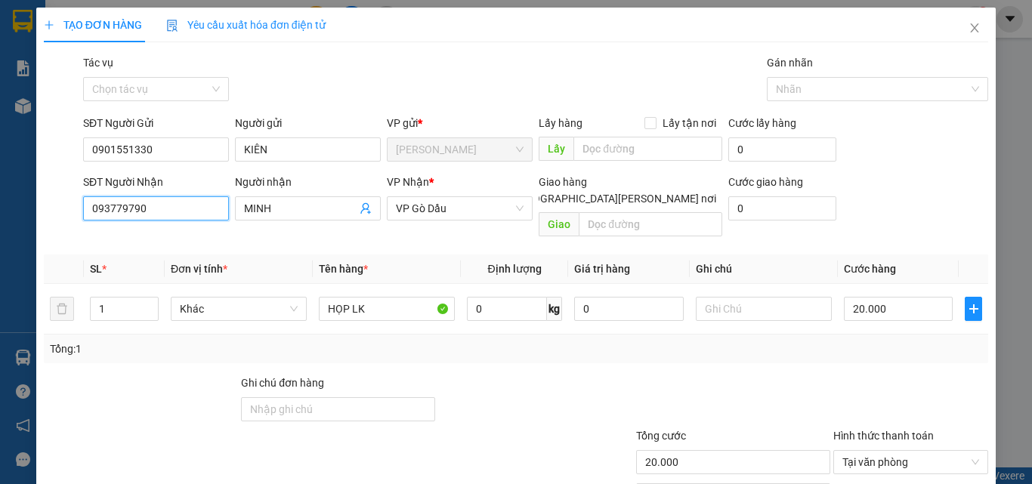
type input "0937797905"
click at [161, 240] on div "0937797905 - LÂM" at bounding box center [154, 238] width 126 height 17
type input "LÂM"
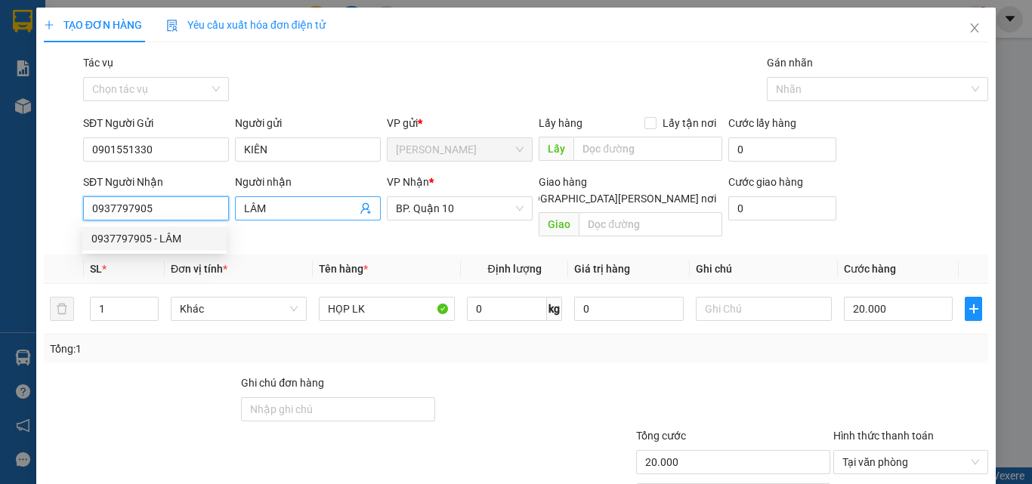
type input "30.000"
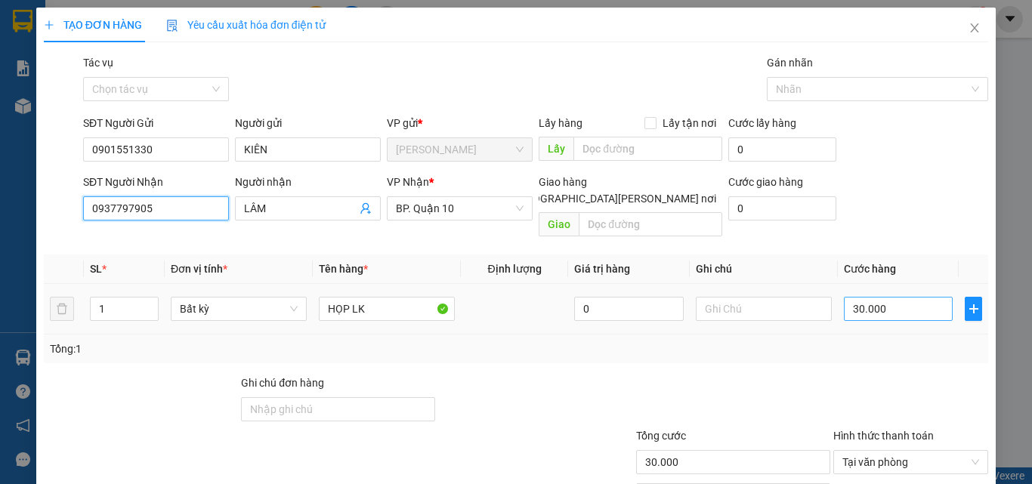
scroll to position [75, 0]
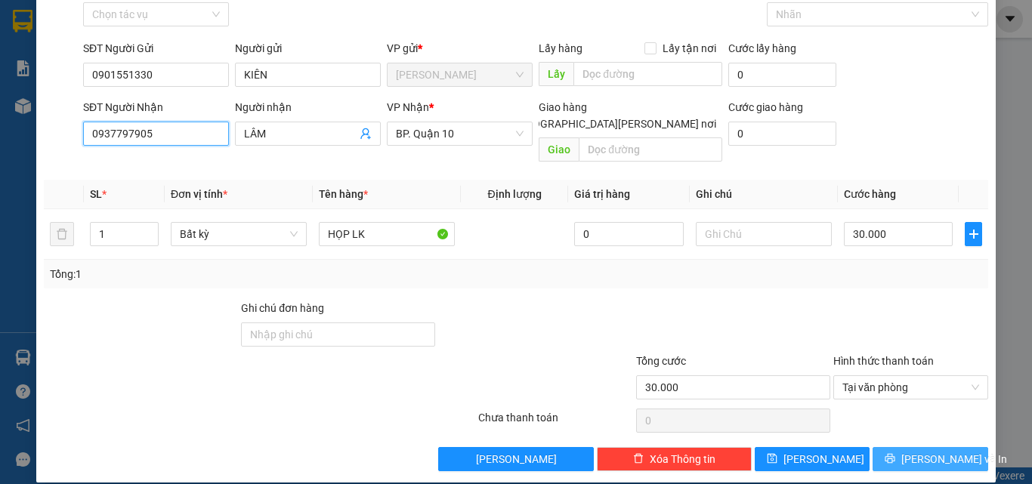
type input "0937797905"
click at [885, 447] on button "[PERSON_NAME] và In" at bounding box center [930, 459] width 116 height 24
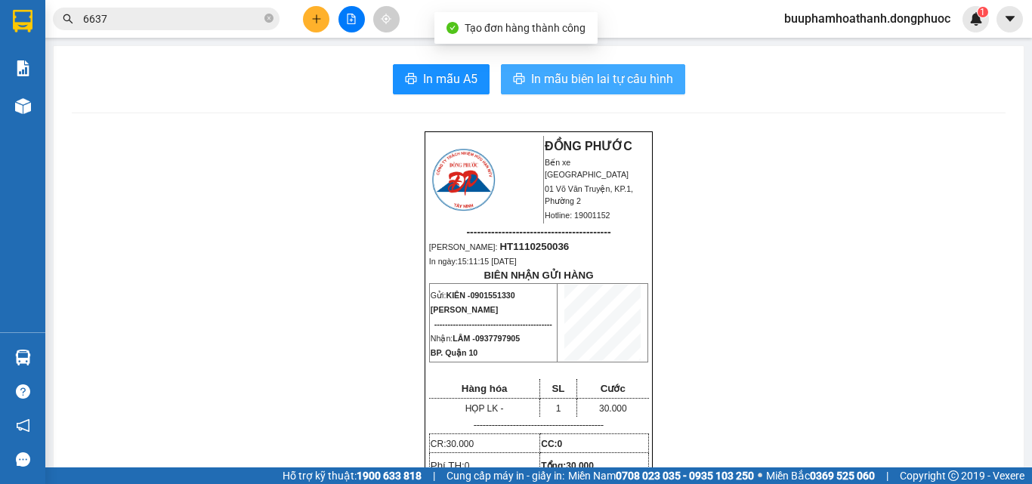
click at [501, 75] on button "In mẫu biên lai tự cấu hình" at bounding box center [593, 79] width 184 height 30
click at [557, 73] on span "In mẫu biên lai tự cấu hình" at bounding box center [602, 78] width 142 height 19
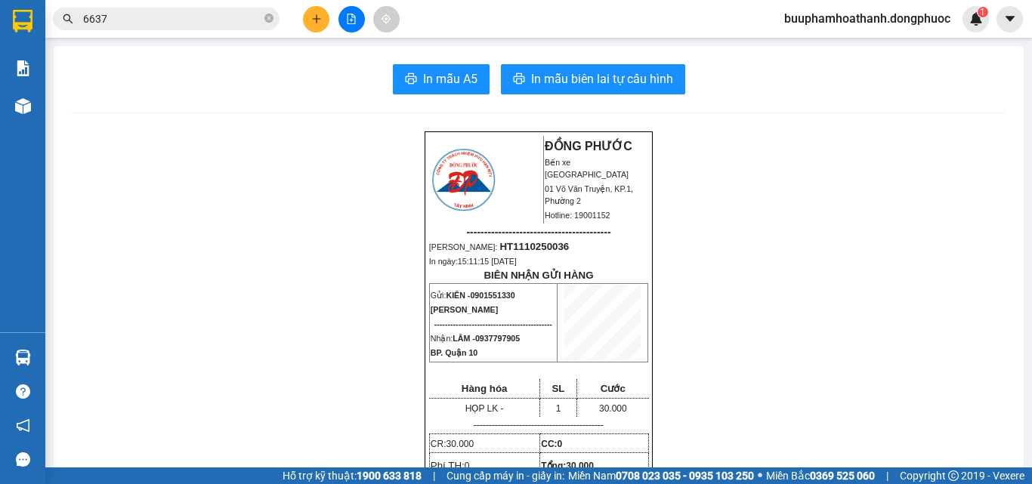
click at [203, 20] on input "6637" at bounding box center [172, 19] width 178 height 17
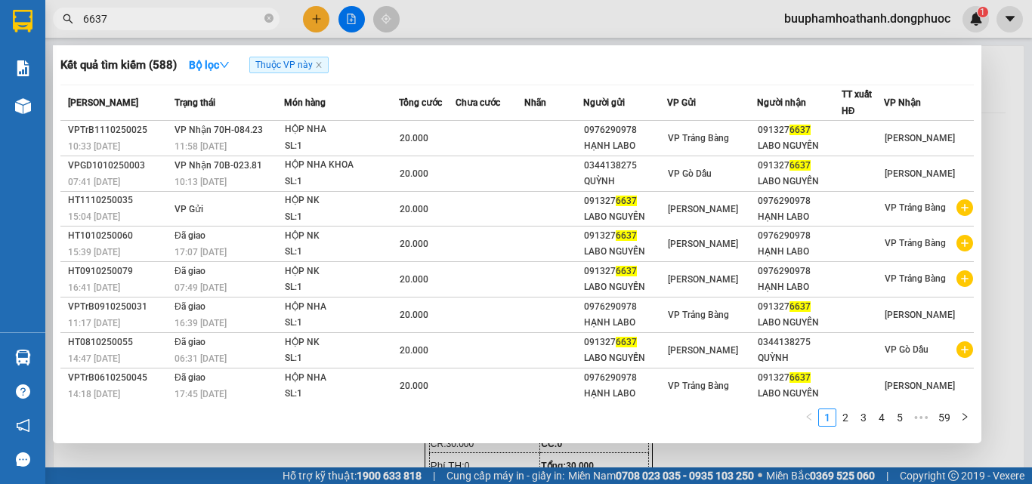
click at [203, 20] on input "6637" at bounding box center [172, 19] width 178 height 17
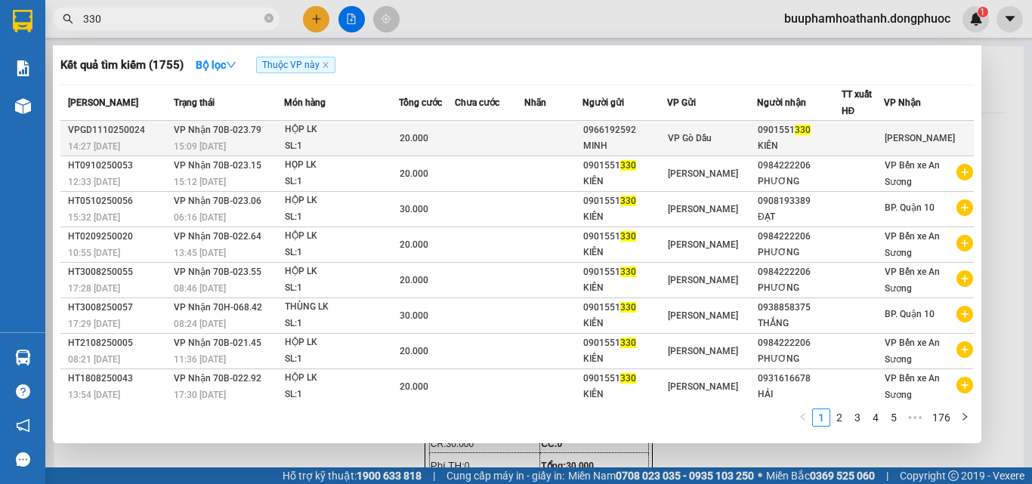
type input "330"
click at [440, 142] on div "20.000" at bounding box center [427, 138] width 54 height 17
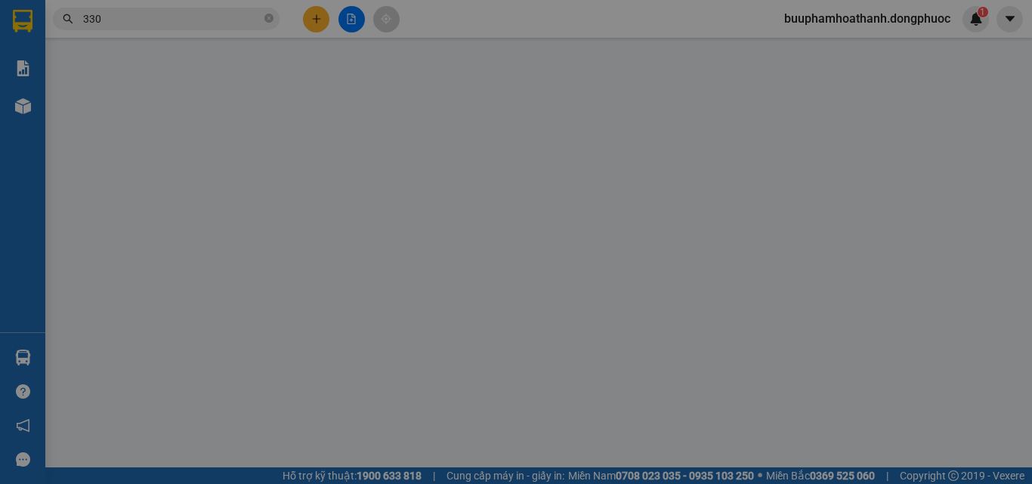
type input "0966192592"
type input "MINH"
type input "0901551330"
type input "KIÊN"
type input "20.000"
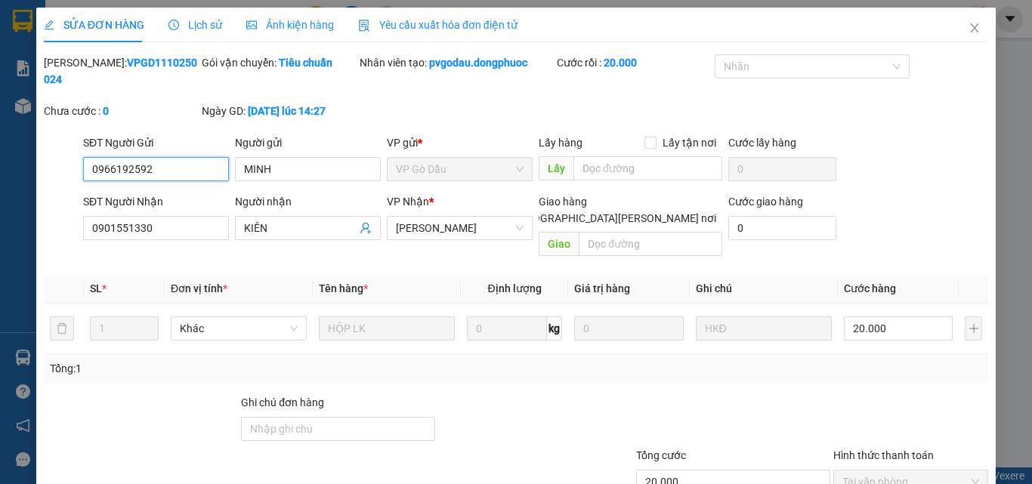
scroll to position [78, 0]
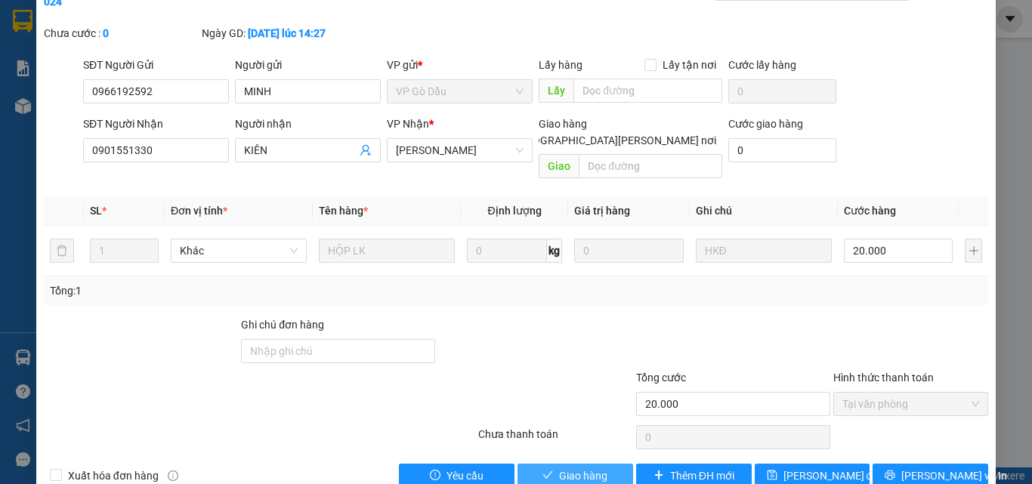
click at [559, 467] on span "Giao hàng" at bounding box center [583, 475] width 48 height 17
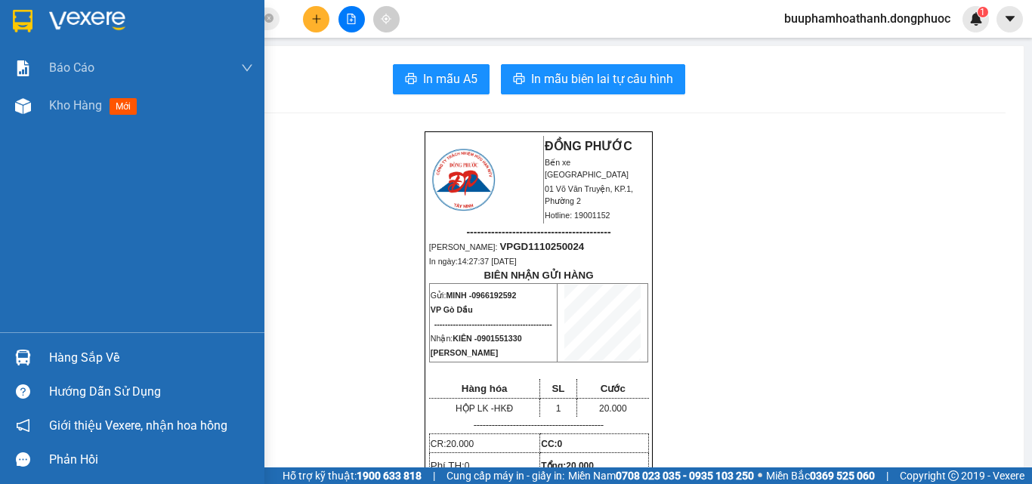
click at [22, 367] on div at bounding box center [23, 357] width 26 height 26
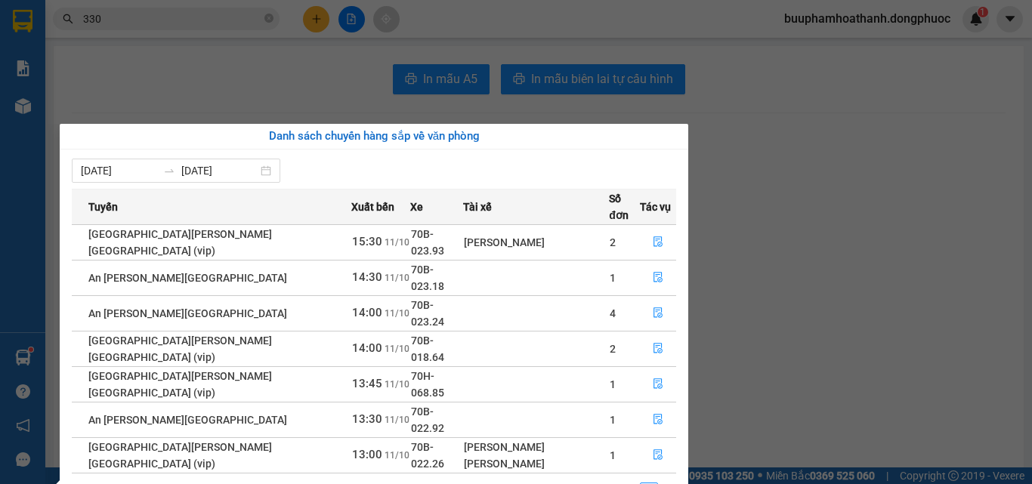
click at [895, 297] on section "Kết quả tìm kiếm ( 1755 ) Bộ lọc Thuộc VP này Mã ĐH Trạng thái Món hàng Tổng cư…" at bounding box center [516, 242] width 1032 height 484
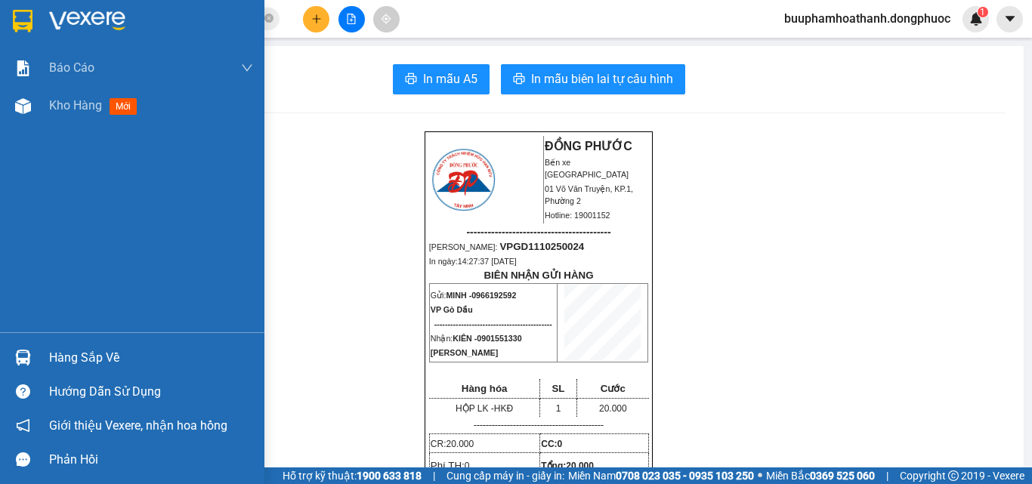
click at [32, 350] on div at bounding box center [23, 357] width 26 height 26
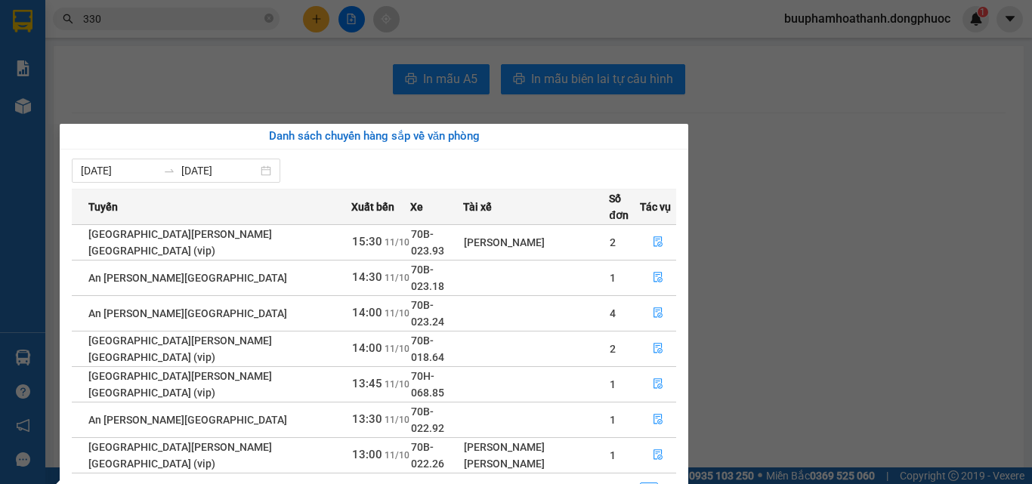
click at [309, 80] on section "Kết quả tìm kiếm ( 1755 ) Bộ lọc Thuộc VP này Mã ĐH Trạng thái Món hàng Tổng cư…" at bounding box center [516, 242] width 1032 height 484
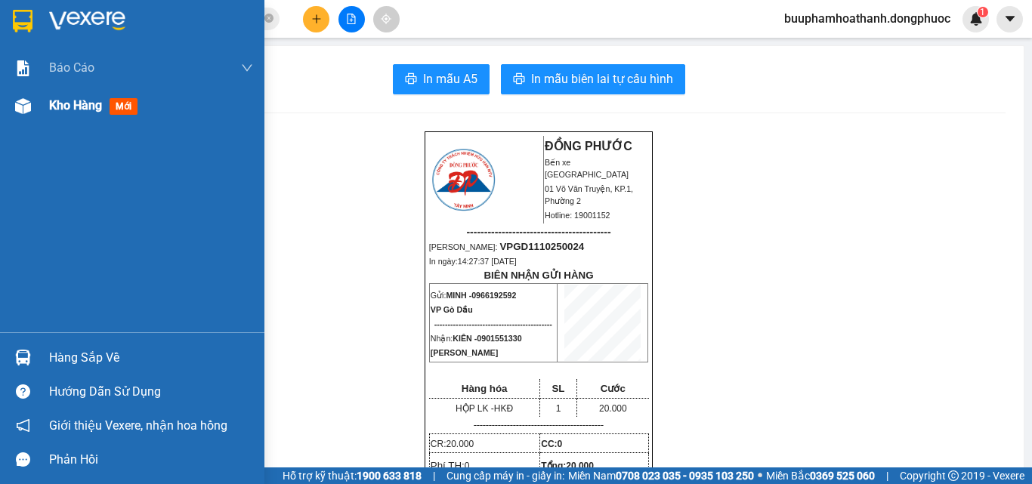
click at [12, 113] on div at bounding box center [23, 106] width 26 height 26
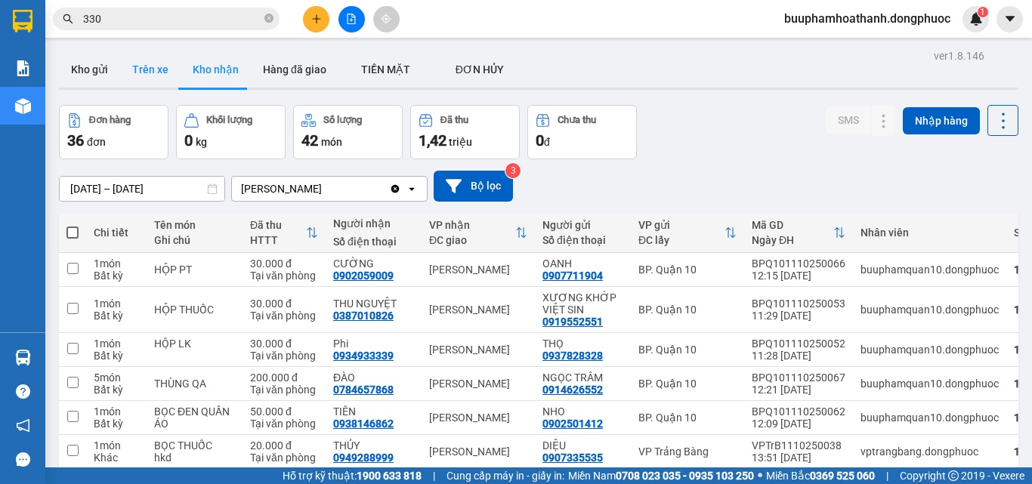
click at [160, 85] on button "Trên xe" at bounding box center [150, 69] width 60 height 36
type input "09/10/2025 – 11/10/2025"
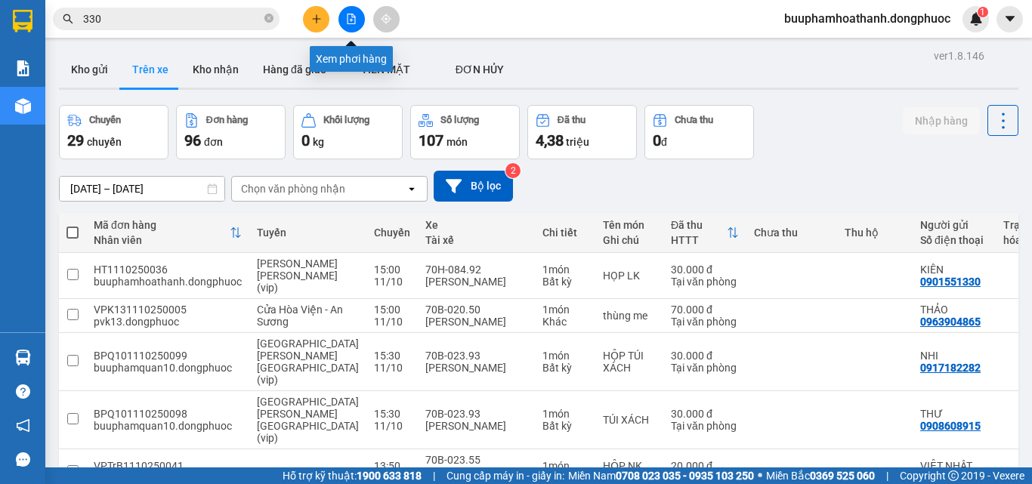
click at [347, 9] on button at bounding box center [351, 19] width 26 height 26
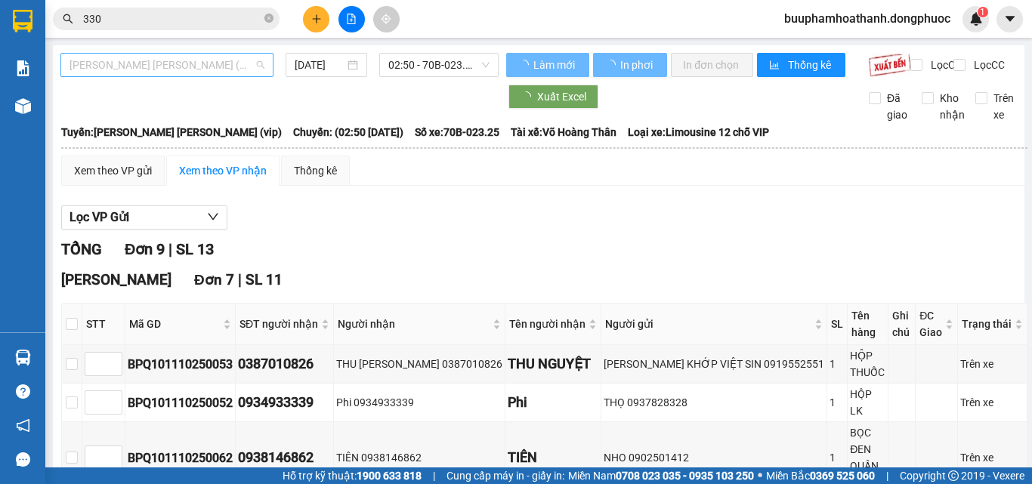
click at [220, 69] on span "Tây Ninh - Hồ Chí Minh (vip)" at bounding box center [166, 65] width 195 height 23
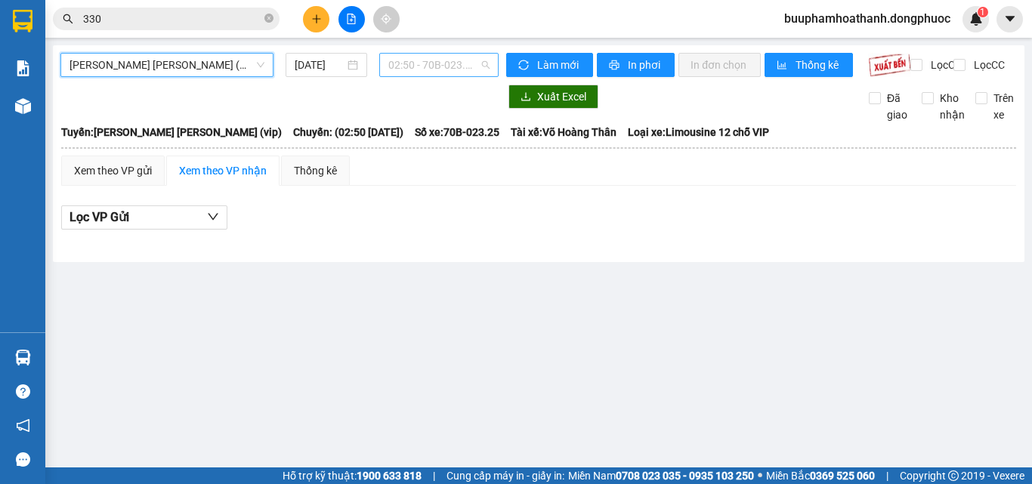
click at [456, 74] on span "02:50 - 70B-023.25" at bounding box center [438, 65] width 101 height 23
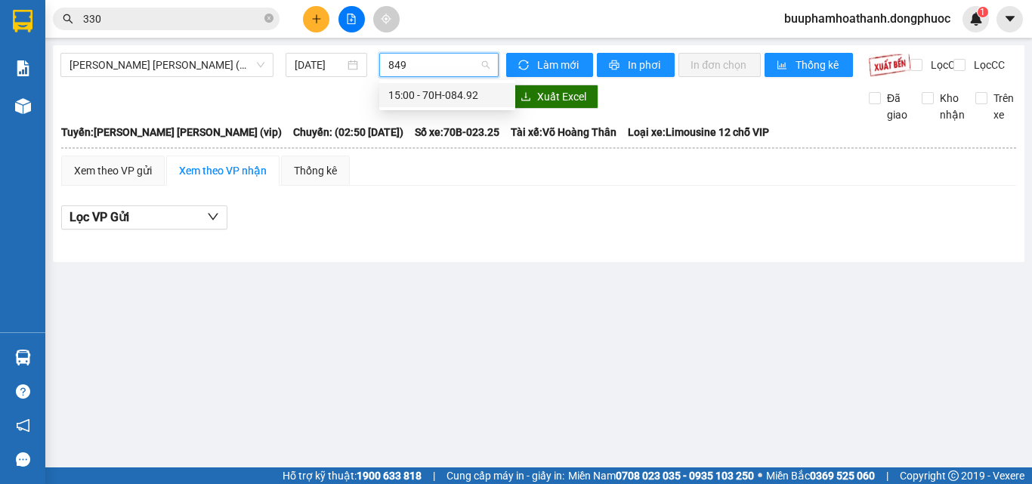
type input "8492"
click at [411, 98] on div "15:00 - 70H-084.92" at bounding box center [447, 95] width 118 height 17
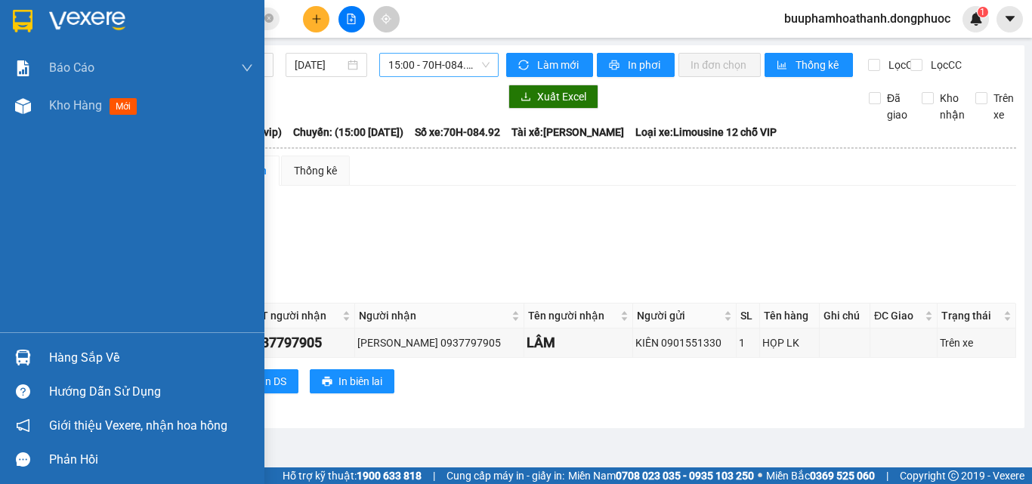
click at [31, 352] on div at bounding box center [23, 357] width 26 height 26
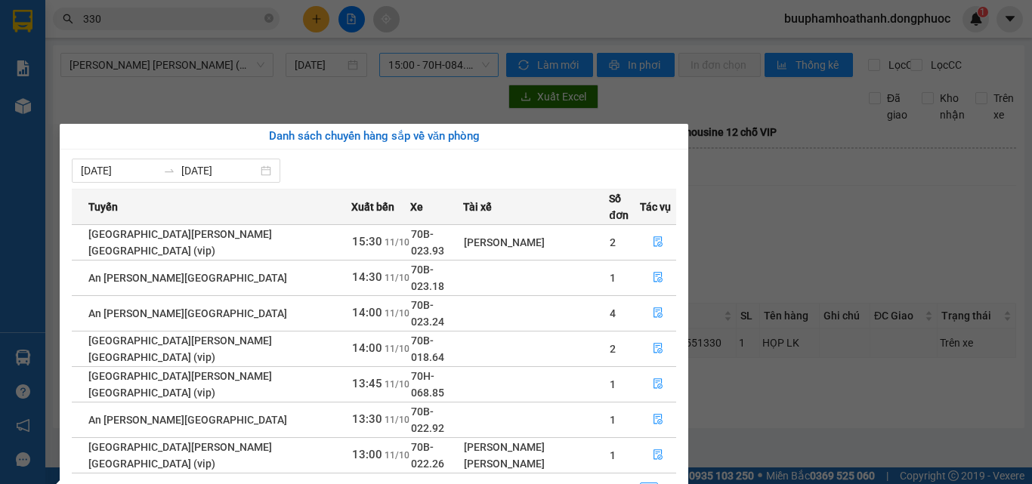
click at [781, 255] on section "Kết quả tìm kiếm ( 1755 ) Bộ lọc Thuộc VP này Mã ĐH Trạng thái Món hàng Tổng cư…" at bounding box center [516, 242] width 1032 height 484
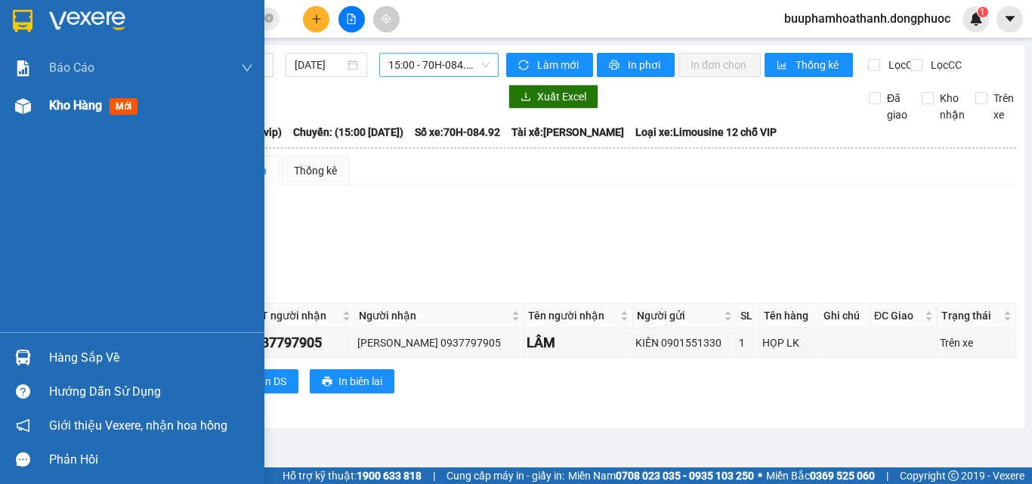
click at [60, 110] on span "Kho hàng" at bounding box center [75, 105] width 53 height 14
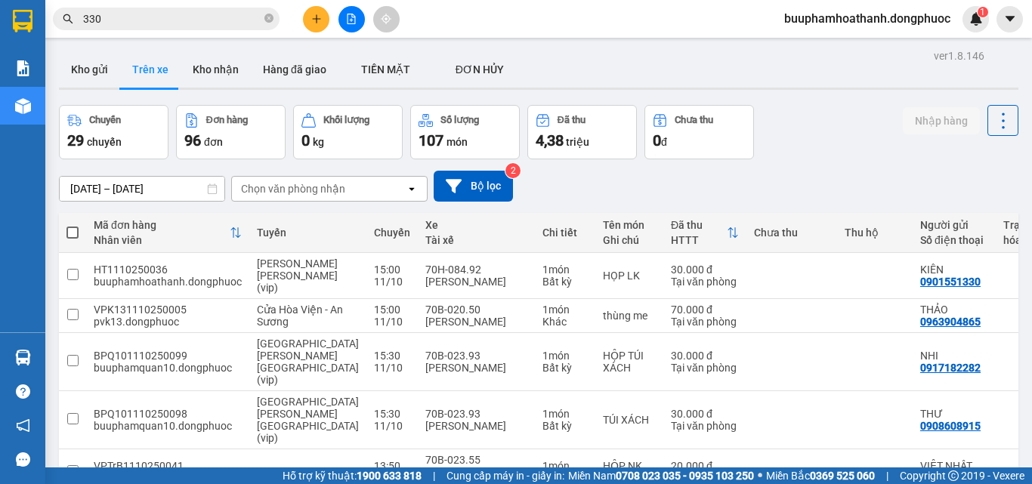
click at [85, 51] on div "ver 1.8.146 Kho gửi Trên xe Kho nhận Hàng đã giao TIỀN MẶT ĐƠN HỦY Chuyến 29 …" at bounding box center [538, 412] width 971 height 735
click at [85, 59] on button "Kho gửi" at bounding box center [89, 69] width 61 height 36
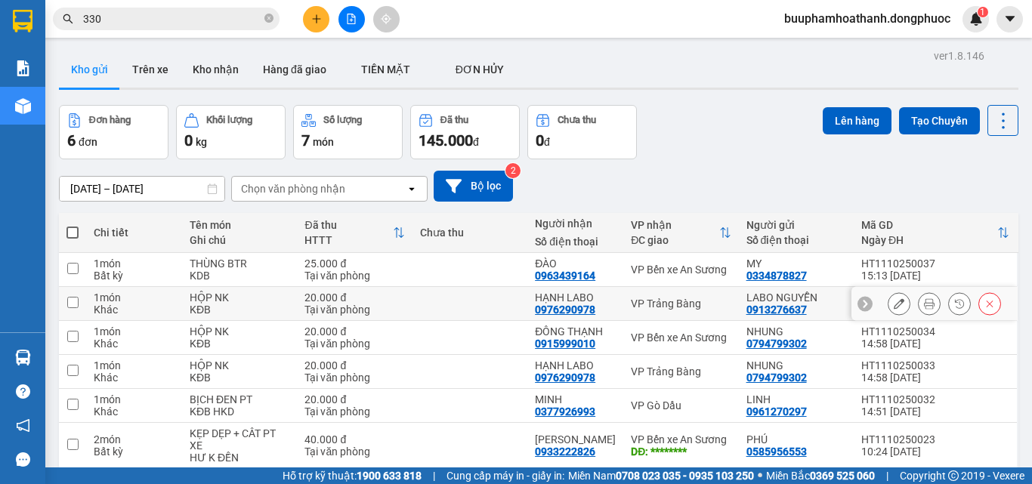
scroll to position [69, 0]
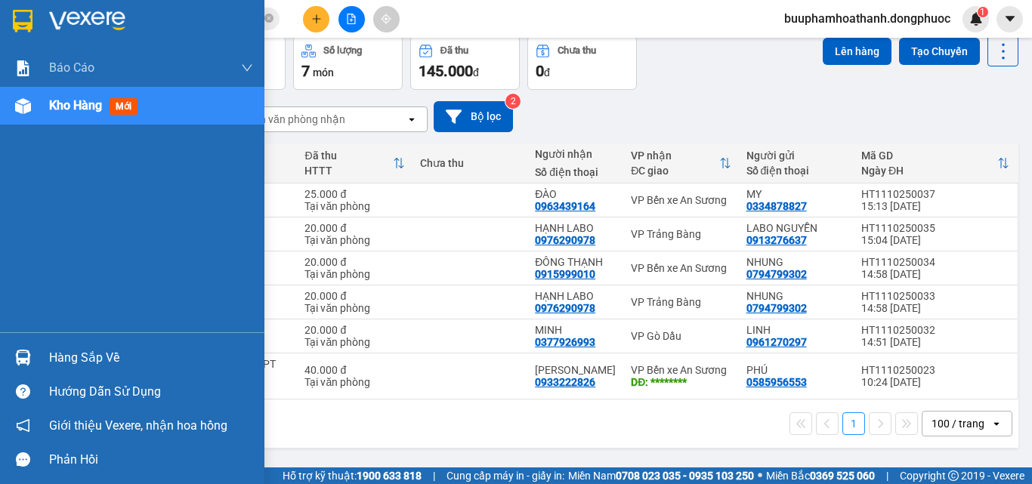
click at [20, 367] on div at bounding box center [23, 357] width 26 height 26
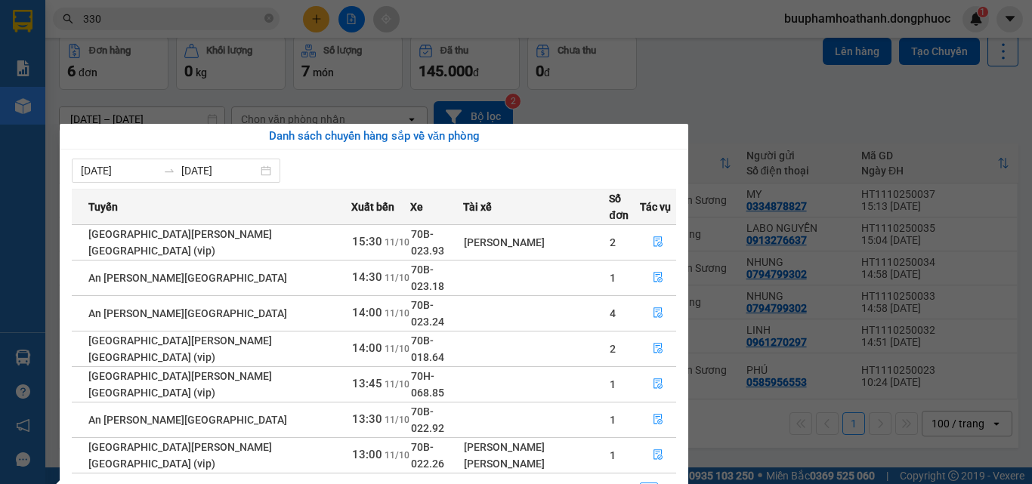
click at [361, 19] on section "Kết quả tìm kiếm ( 1755 ) Bộ lọc Thuộc VP này Mã ĐH Trạng thái Món hàng Tổng cư…" at bounding box center [516, 242] width 1032 height 484
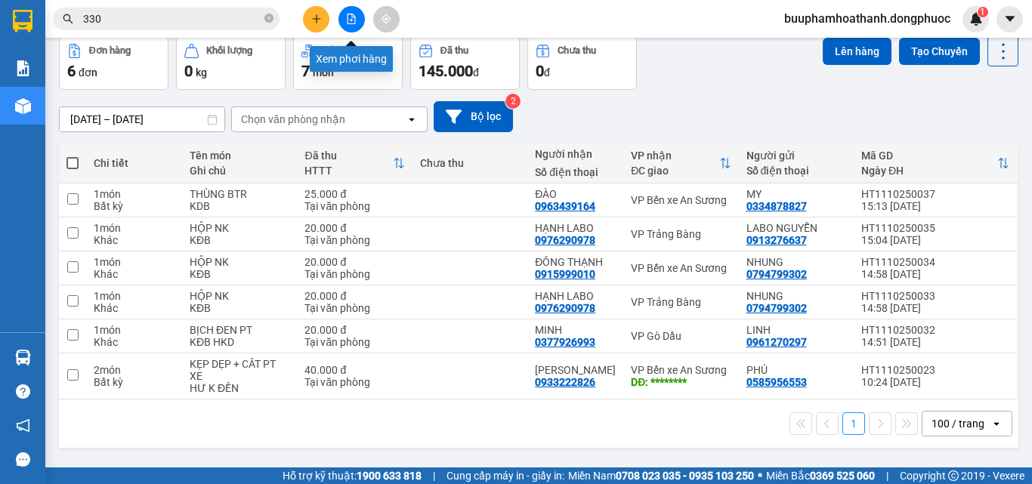
click at [361, 19] on button at bounding box center [351, 19] width 26 height 26
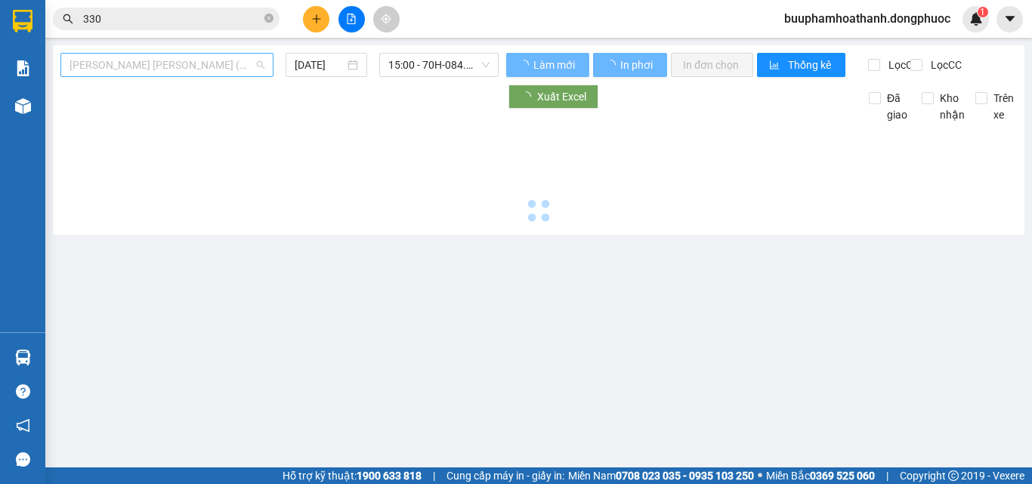
click at [207, 71] on span "Tây Ninh - Hồ Chí Minh (vip)" at bounding box center [166, 65] width 195 height 23
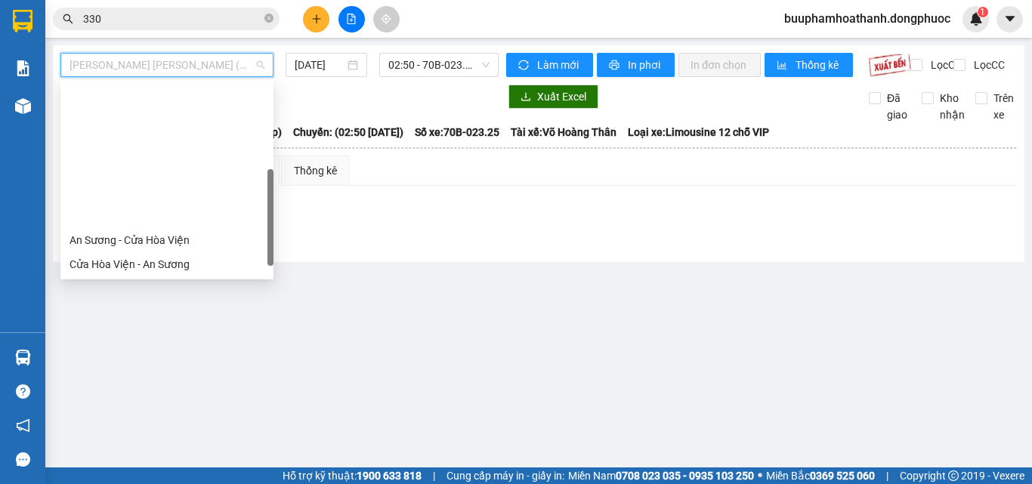
scroll to position [151, 0]
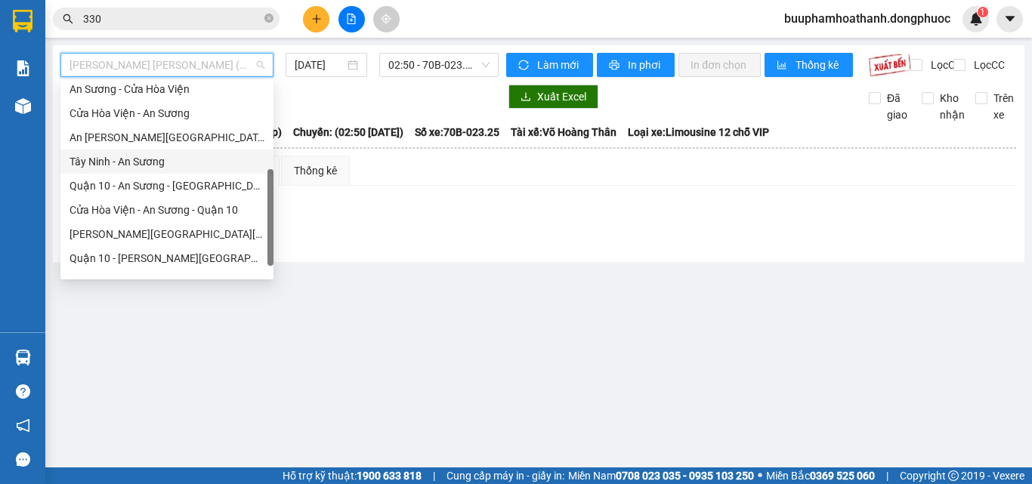
click at [153, 159] on div "Tây Ninh - An Sương" at bounding box center [166, 161] width 195 height 17
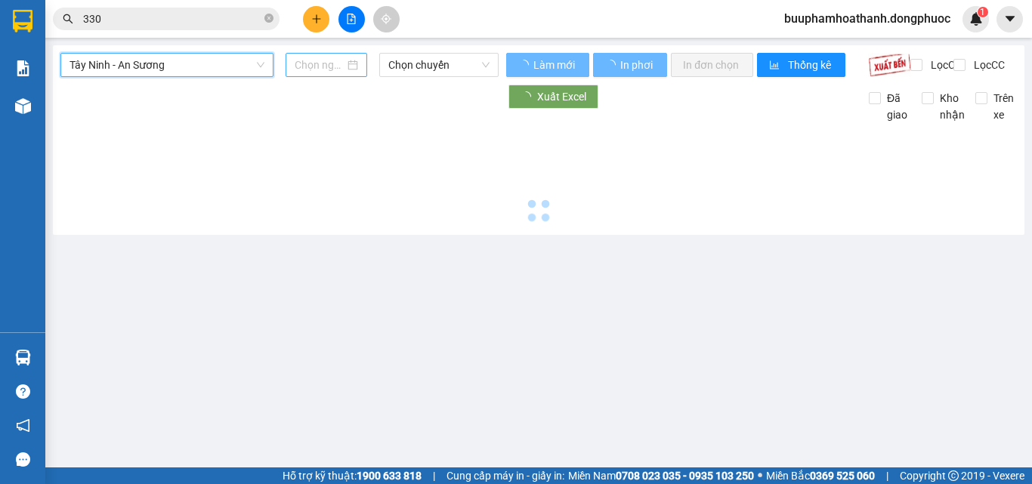
type input "[DATE]"
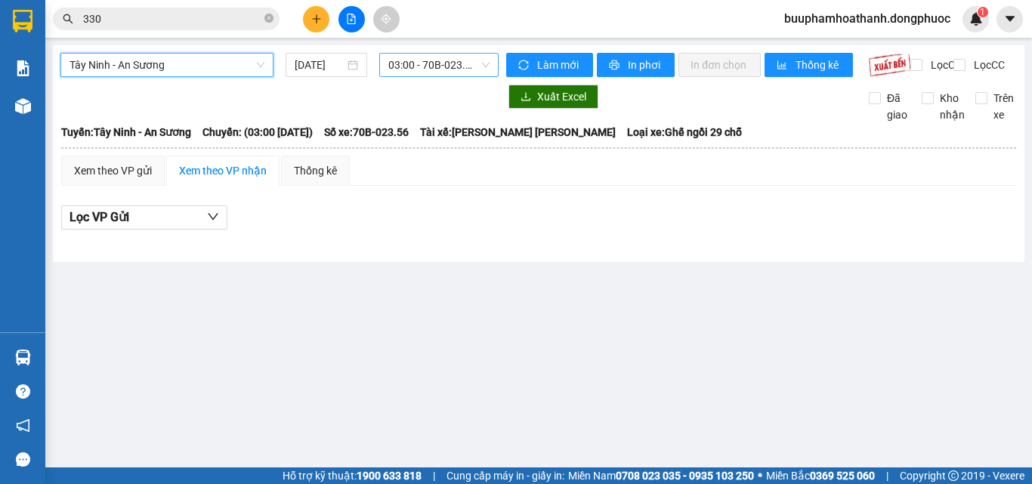
click at [422, 54] on span "03:00 - 70B-023.56" at bounding box center [438, 65] width 101 height 23
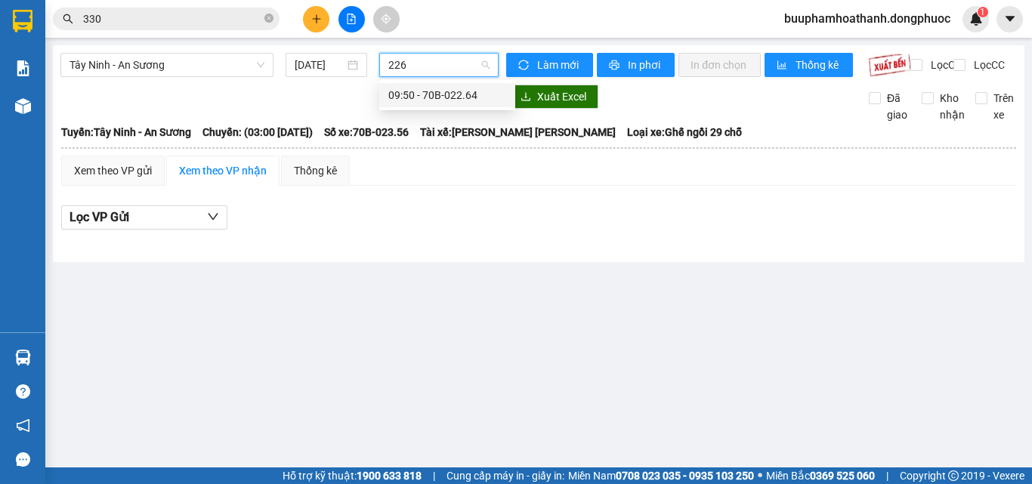
type input "2264"
click at [438, 91] on div "09:50 - 70B-022.64" at bounding box center [447, 95] width 118 height 17
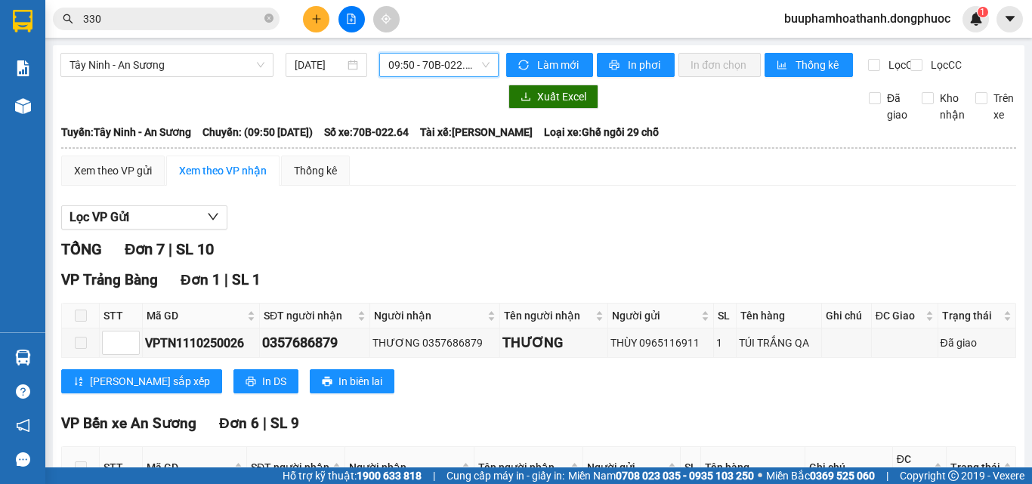
scroll to position [76, 0]
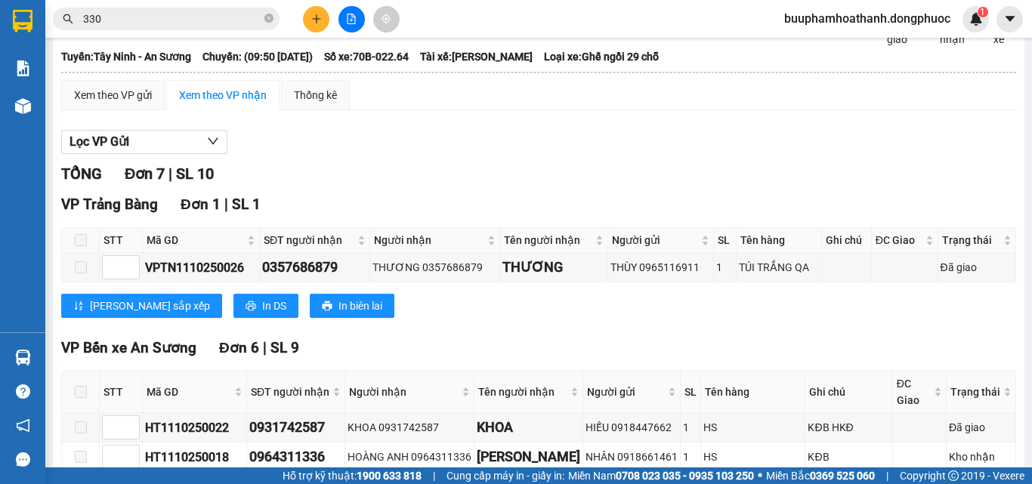
click at [360, 15] on button at bounding box center [351, 19] width 26 height 26
click at [347, 22] on icon "file-add" at bounding box center [351, 19] width 8 height 11
click at [354, 26] on button at bounding box center [351, 19] width 26 height 26
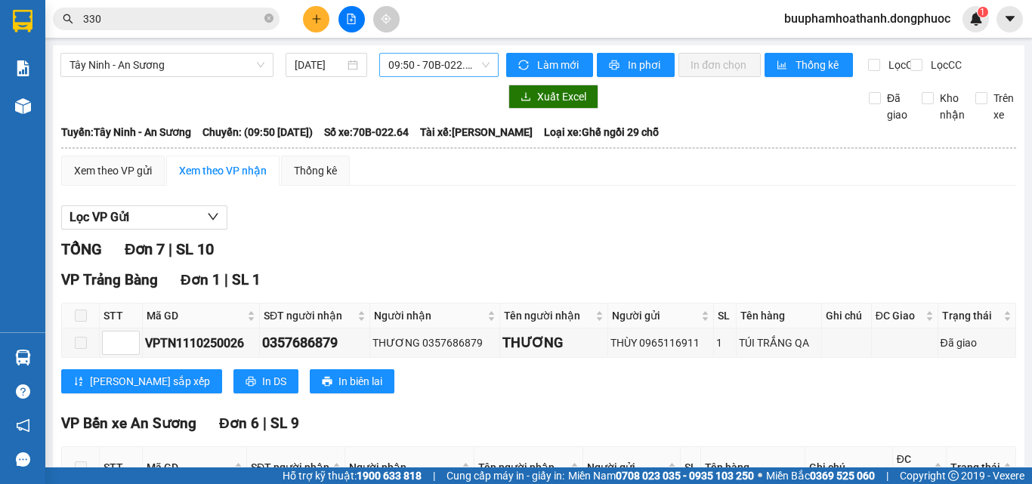
click at [436, 69] on span "09:50 - 70B-022.64" at bounding box center [438, 65] width 101 height 23
type input "2264"
click at [430, 63] on span "09:50 - 70B-022.64" at bounding box center [438, 65] width 101 height 23
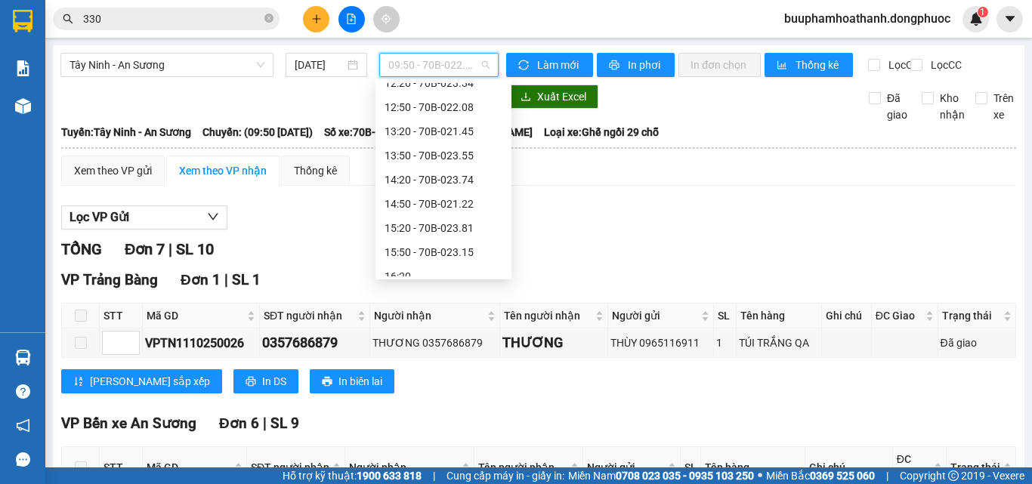
scroll to position [547, 0]
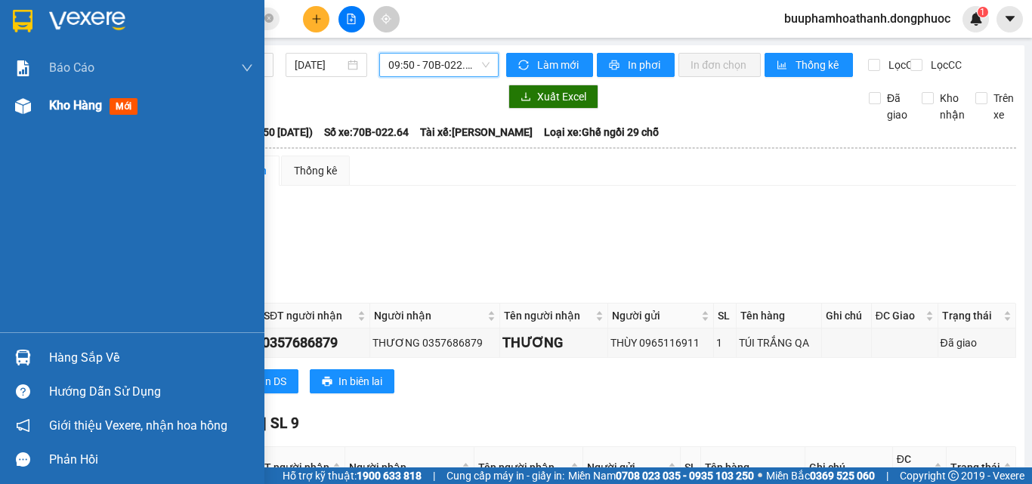
click at [32, 112] on div at bounding box center [23, 106] width 26 height 26
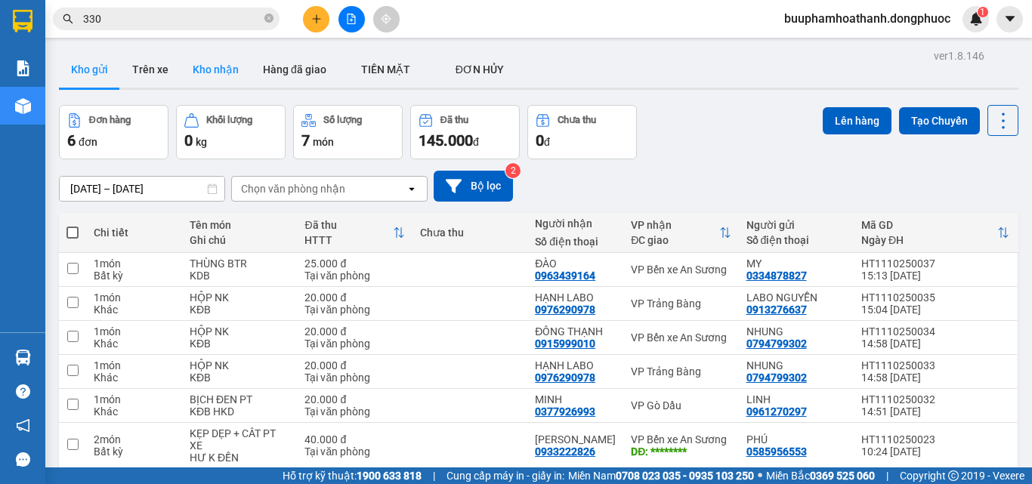
click at [222, 81] on button "Kho nhận" at bounding box center [216, 69] width 70 height 36
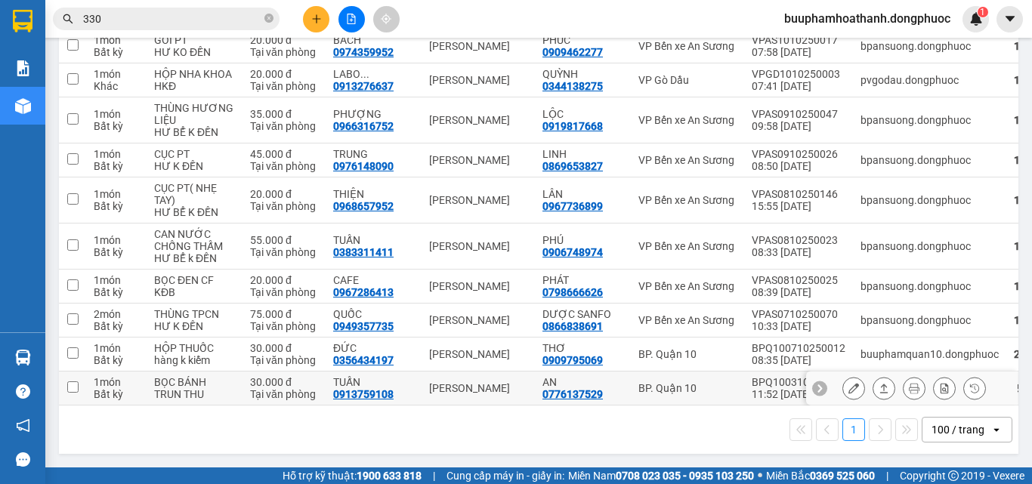
scroll to position [1397, 0]
click at [389, 345] on td "ĐỨC 0356434197" at bounding box center [374, 355] width 96 height 34
checkbox input "true"
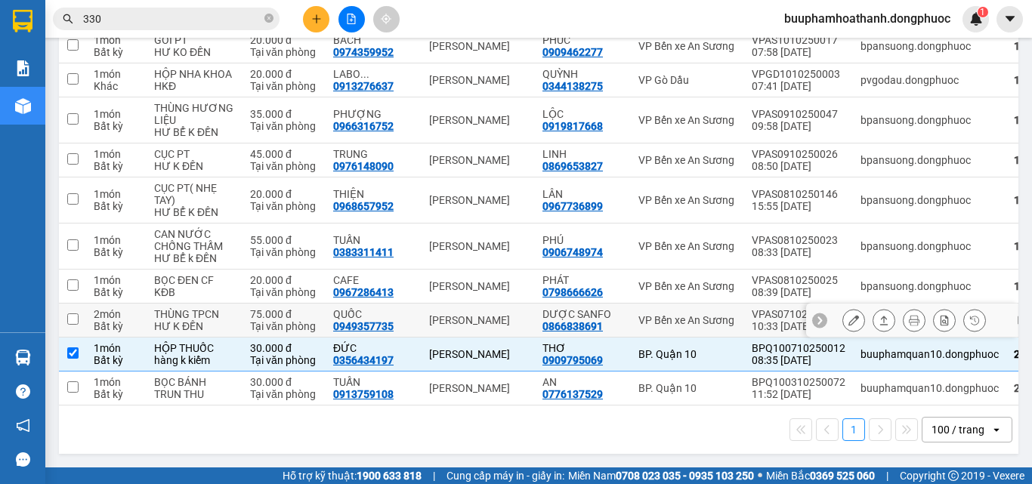
click at [873, 307] on button at bounding box center [883, 320] width 21 height 26
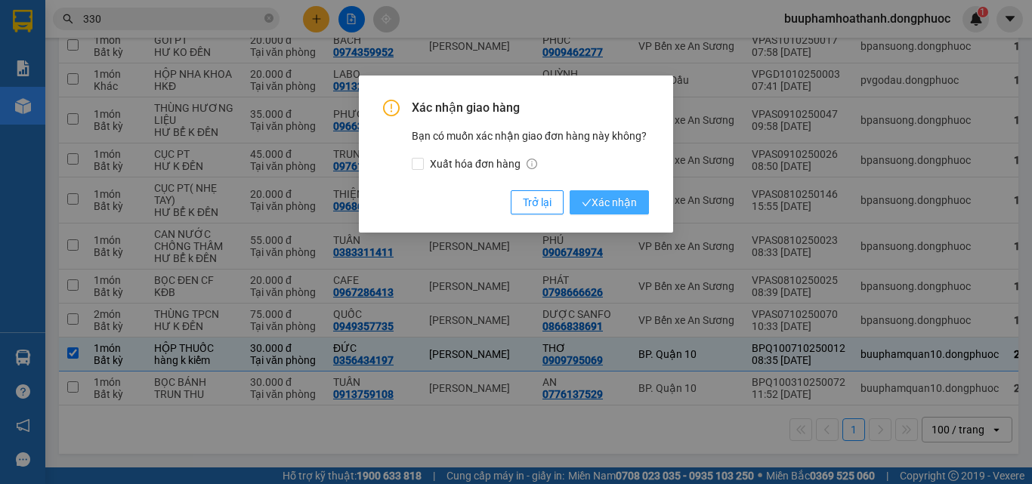
click at [605, 196] on span "Xác nhận" at bounding box center [609, 202] width 55 height 17
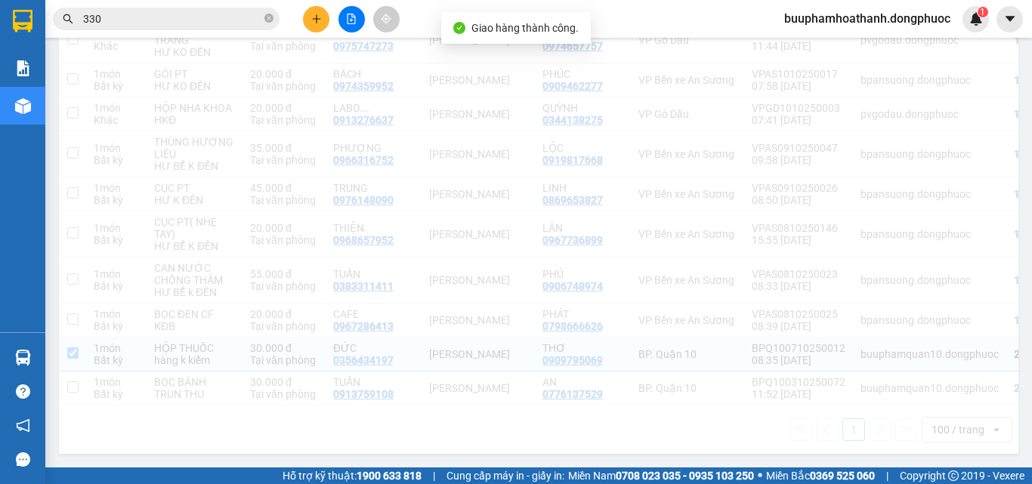
checkbox input "true"
checkbox input "false"
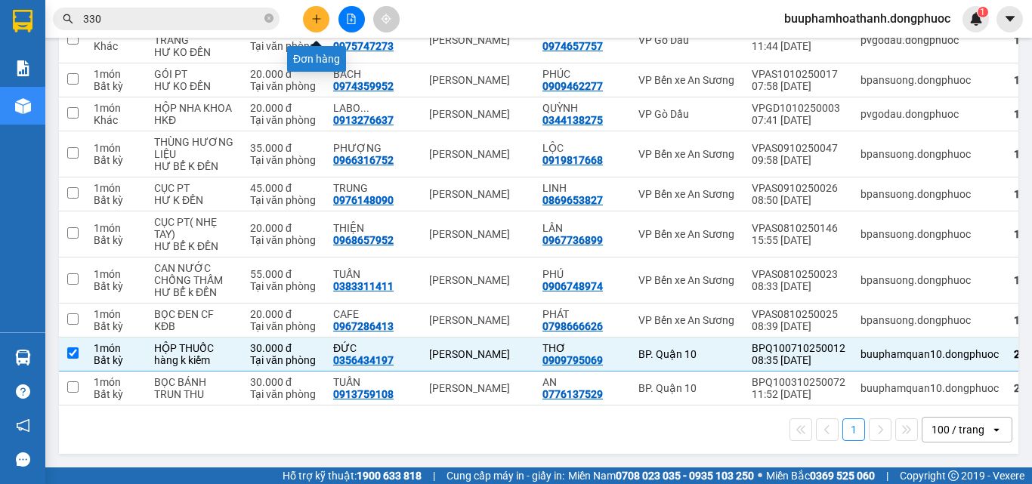
click at [311, 16] on icon "plus" at bounding box center [316, 19] width 11 height 11
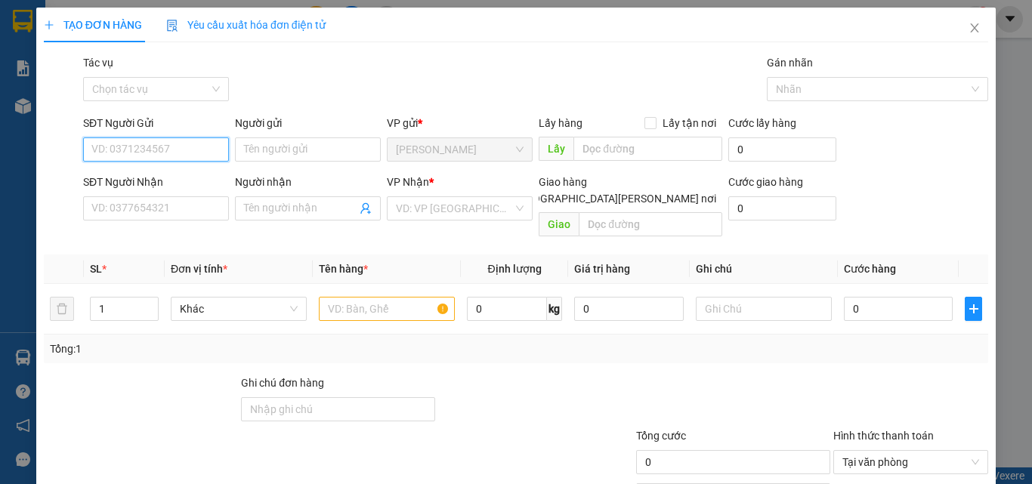
click at [179, 150] on input "SĐT Người Gửi" at bounding box center [156, 149] width 146 height 24
click at [182, 177] on div "0937308937 - THUẬN" at bounding box center [165, 179] width 149 height 17
type input "0937308937"
type input "THUẬN"
type input "0908604498"
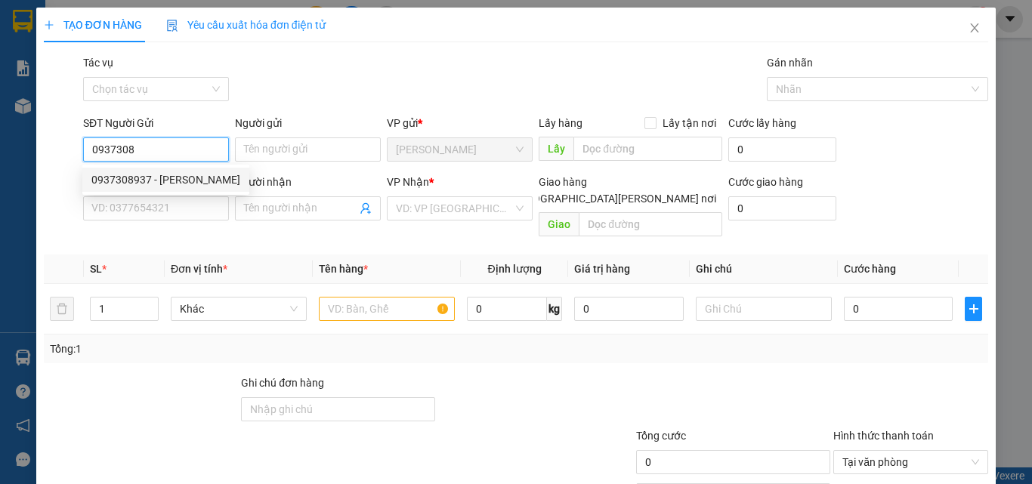
type input "TUẤN"
type input "20.000"
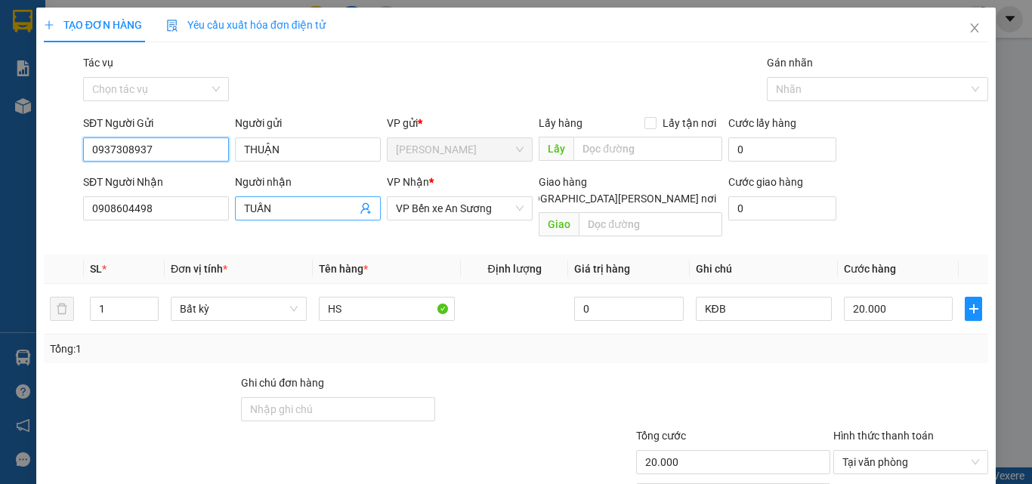
type input "0937308937"
click at [359, 206] on icon "user-add" at bounding box center [365, 208] width 12 height 12
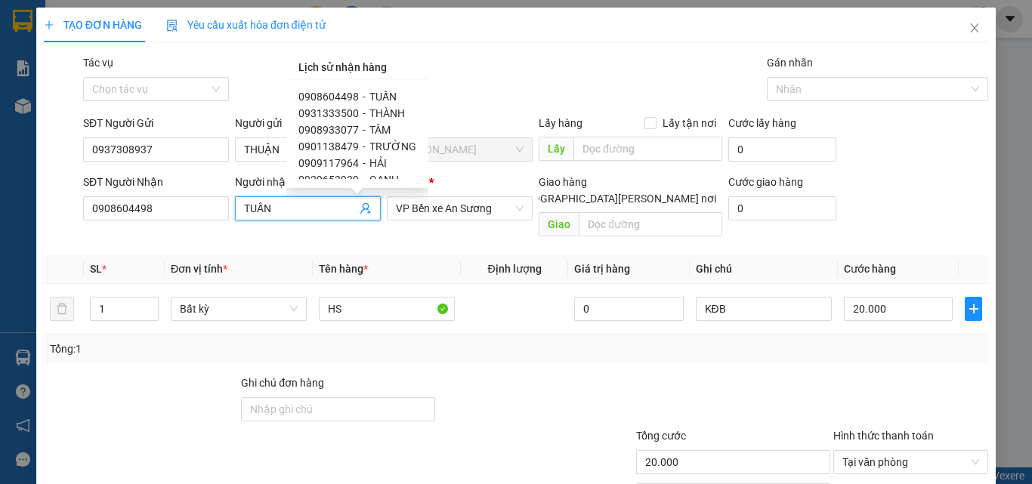
click at [391, 131] on div "0908933077 - TÂM" at bounding box center [357, 130] width 118 height 17
type input "0908933077"
type input "TÂM"
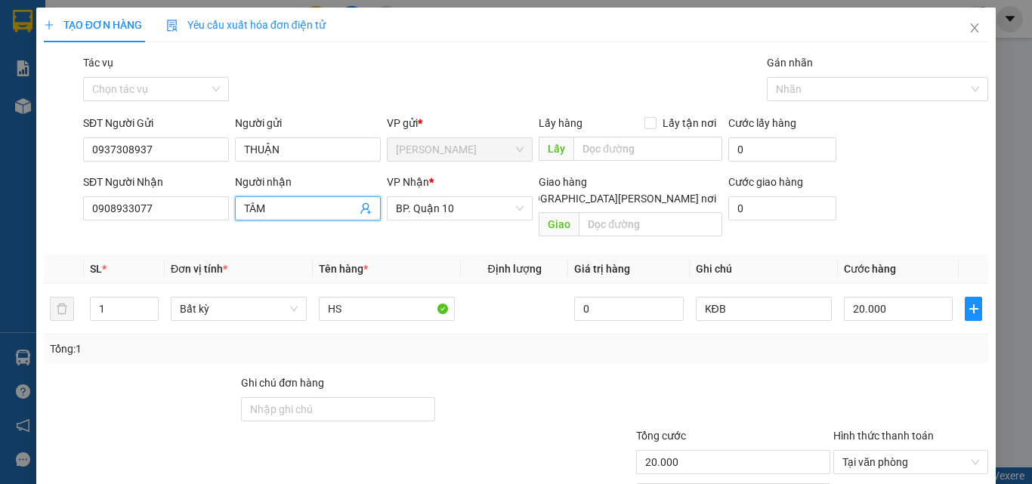
scroll to position [75, 0]
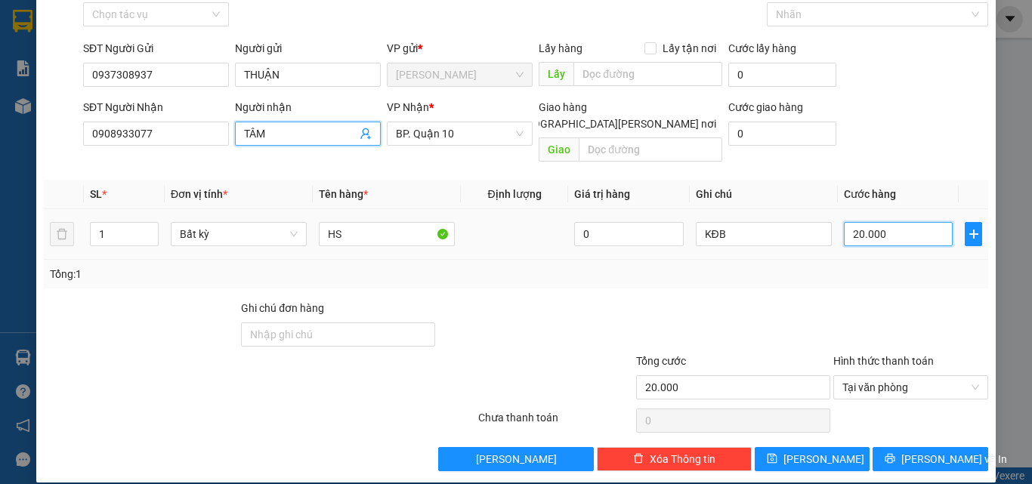
click at [917, 222] on input "20.000" at bounding box center [898, 234] width 109 height 24
type input "3"
type input "30"
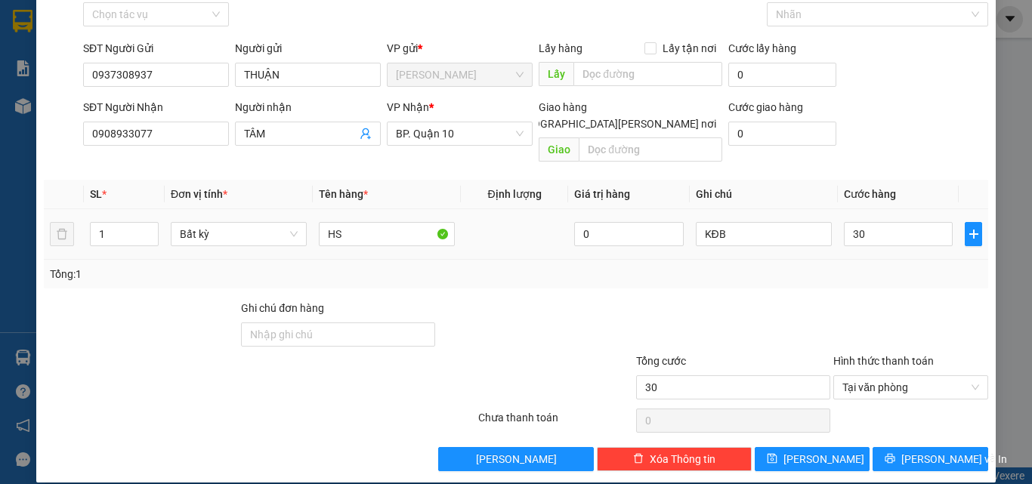
type input "30.000"
click at [909, 260] on div "Tổng: 1" at bounding box center [516, 274] width 944 height 29
click at [911, 451] on span "[PERSON_NAME] và In" at bounding box center [954, 459] width 106 height 17
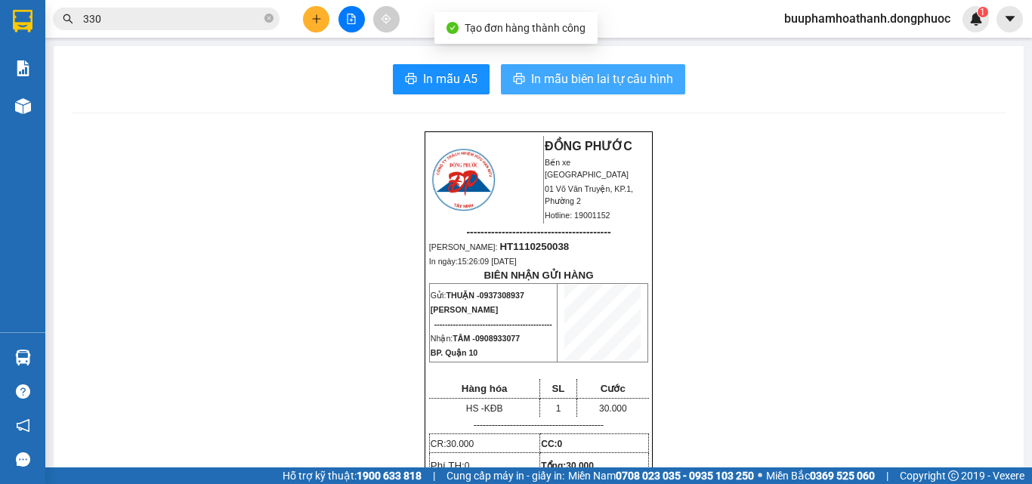
click at [575, 84] on span "In mẫu biên lai tự cấu hình" at bounding box center [602, 78] width 142 height 19
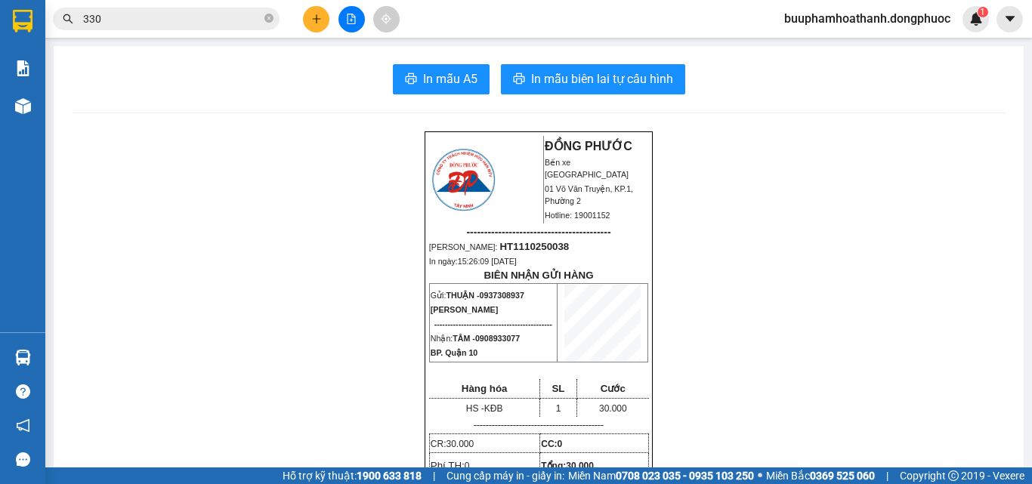
click at [176, 26] on input "330" at bounding box center [172, 19] width 178 height 17
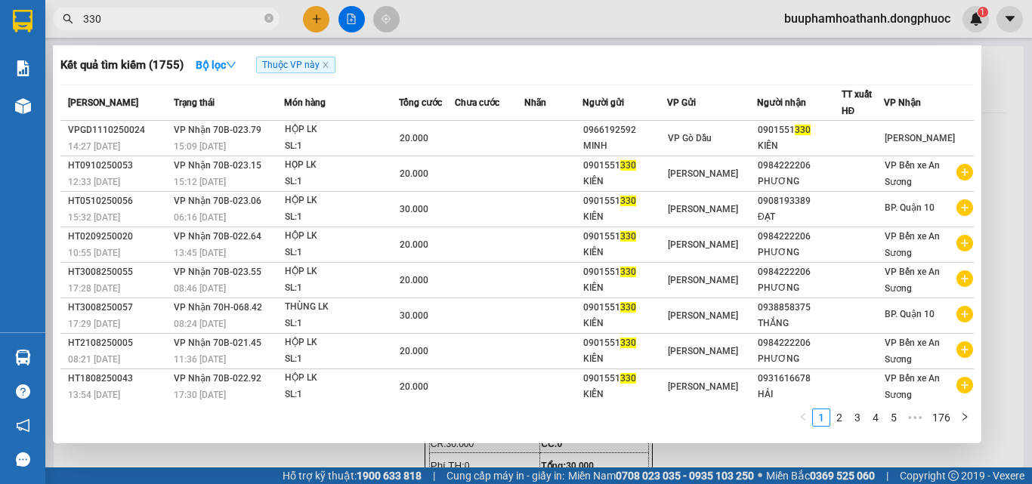
click at [176, 26] on input "330" at bounding box center [172, 19] width 178 height 17
click at [1006, 138] on div at bounding box center [516, 242] width 1032 height 484
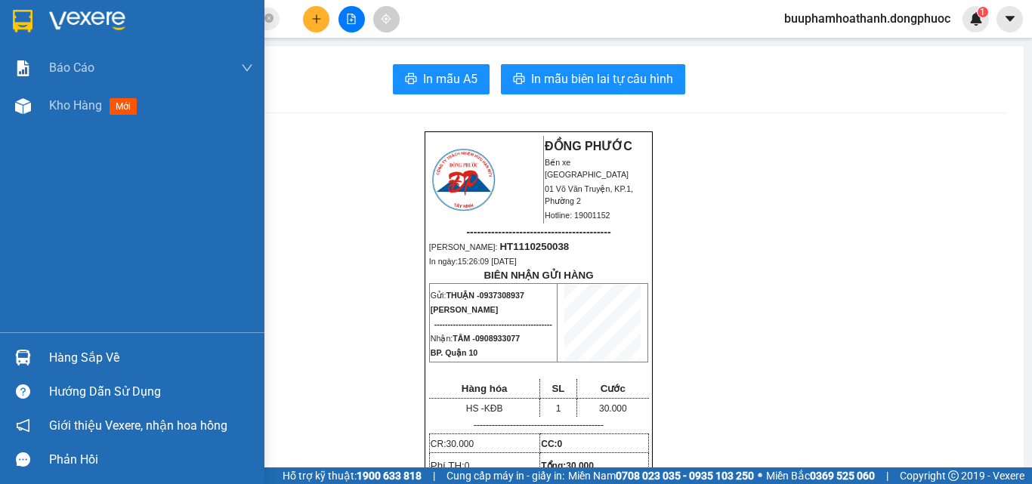
click at [56, 125] on div "Báo cáo Mẫu 1: Báo cáo dòng tiền Mẫu 1: Báo cáo dòng tiền theo nhân viên Mẫu 1:…" at bounding box center [132, 190] width 264 height 283
click at [55, 120] on div "Kho hàng mới" at bounding box center [151, 106] width 204 height 38
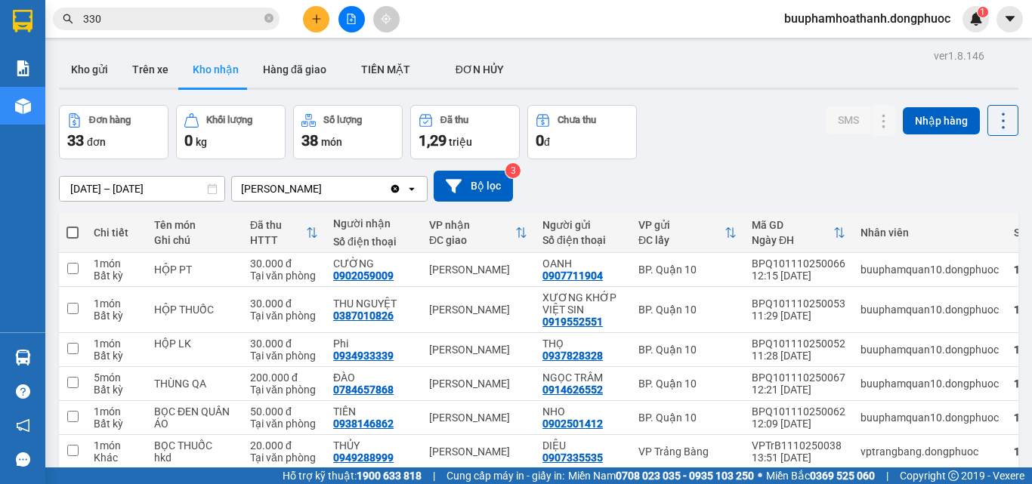
click at [218, 18] on input "330" at bounding box center [172, 19] width 178 height 17
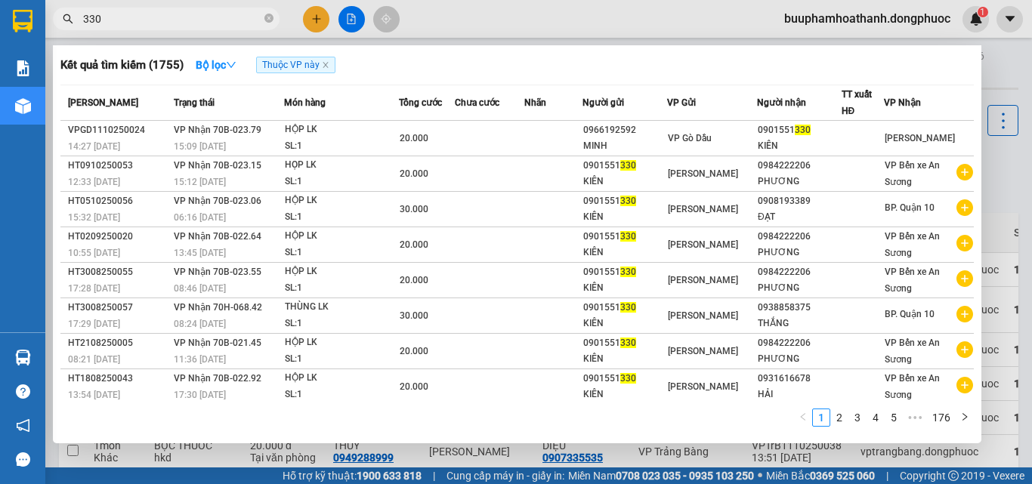
click at [218, 18] on input "330" at bounding box center [172, 19] width 178 height 17
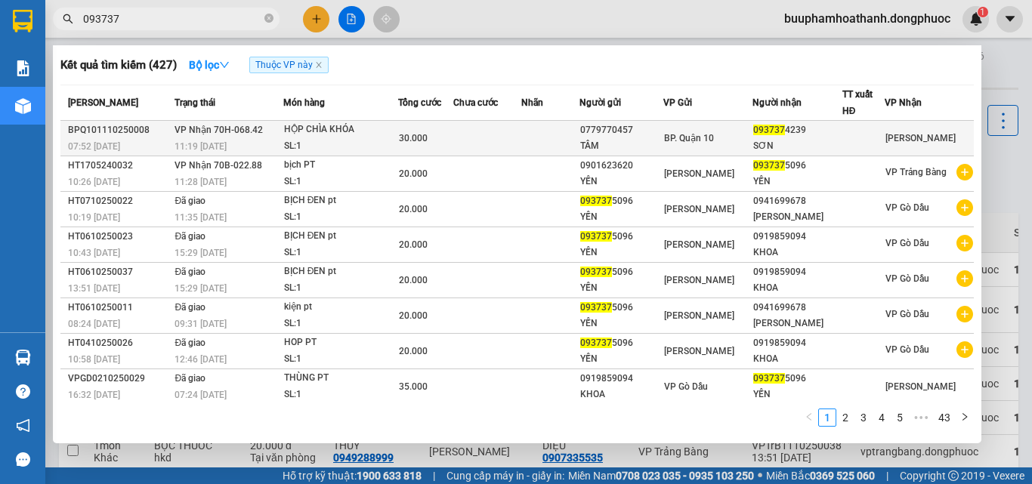
type input "093737"
click at [535, 143] on td at bounding box center [550, 138] width 58 height 35
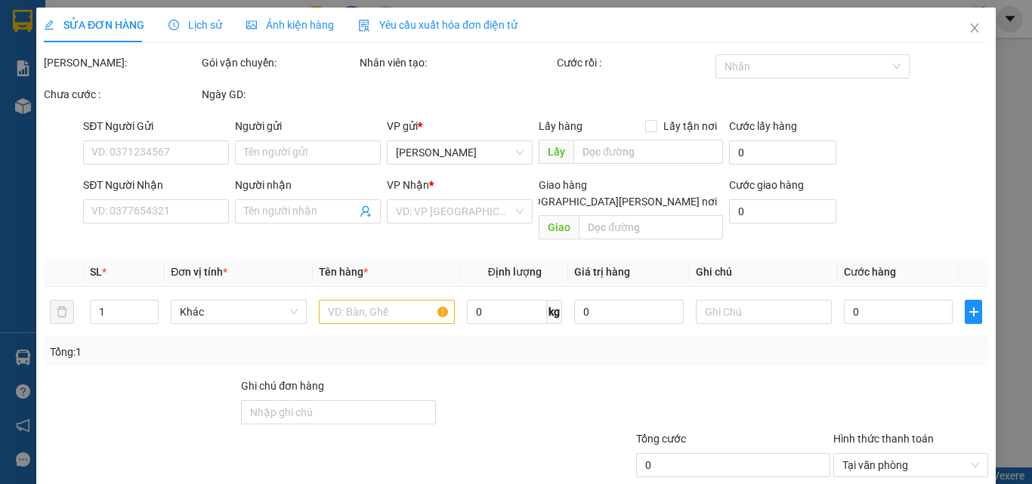
scroll to position [70, 0]
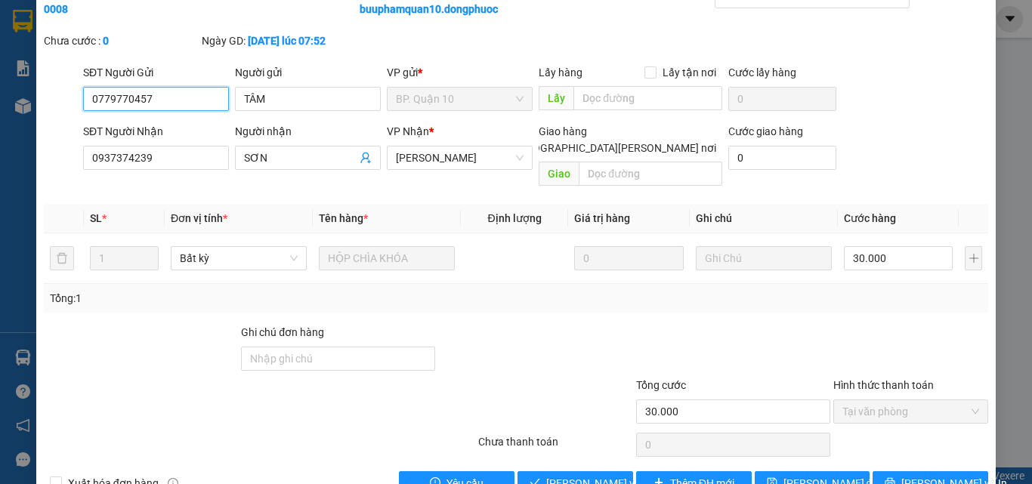
type input "0779770457"
type input "TÂM"
type input "0937374239"
type input "SƠN"
type input "30.000"
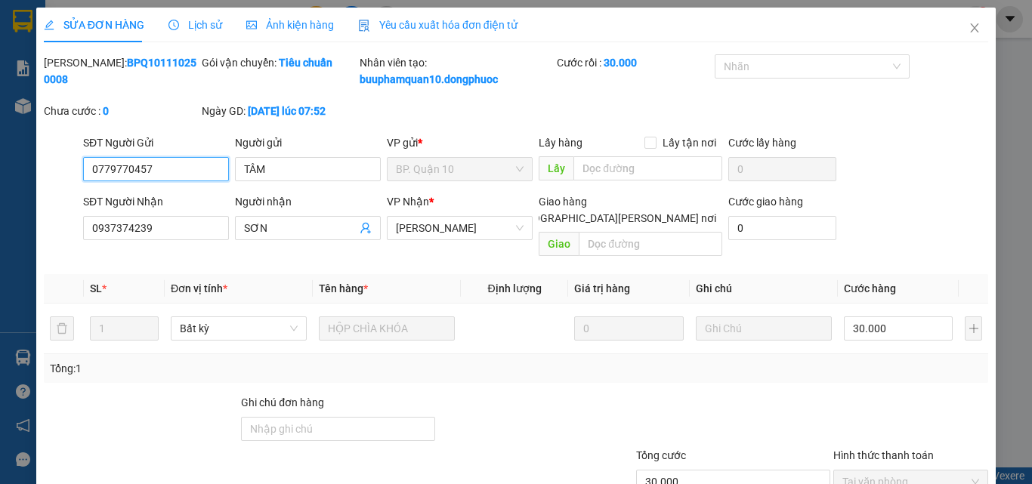
scroll to position [78, 0]
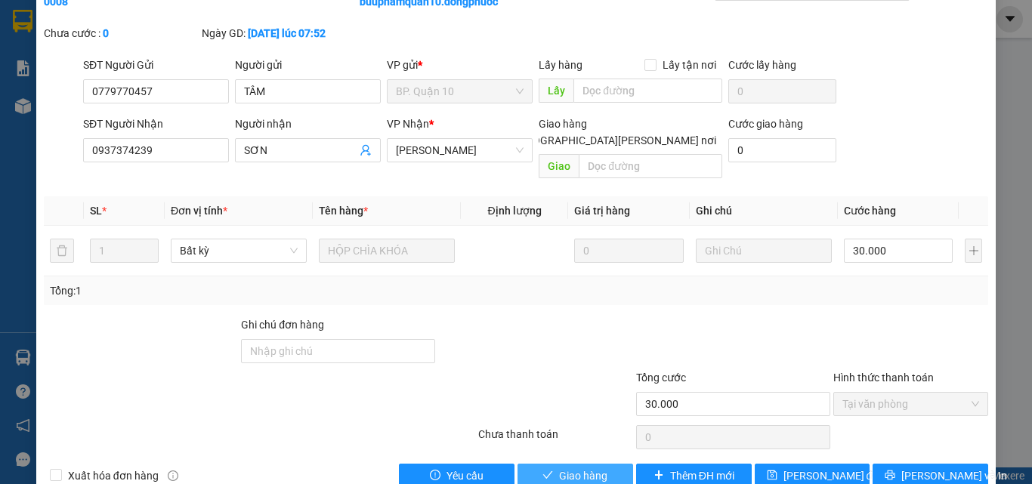
click at [582, 467] on span "Giao hàng" at bounding box center [583, 475] width 48 height 17
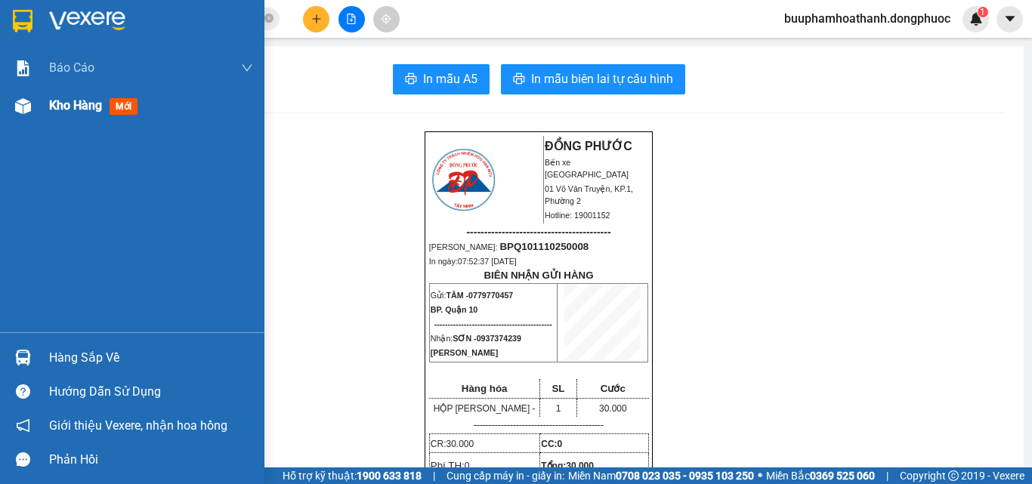
click at [33, 111] on div at bounding box center [23, 106] width 26 height 26
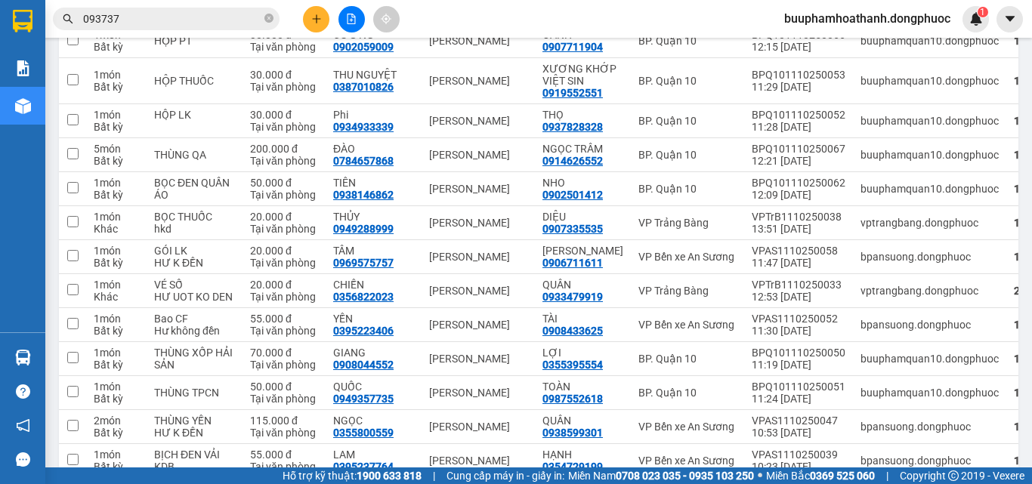
scroll to position [2, 0]
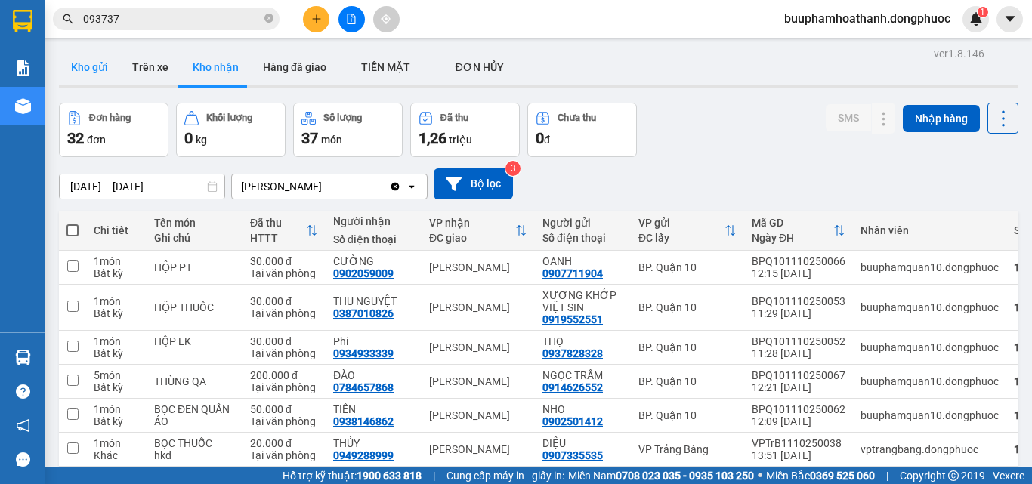
click at [86, 84] on button "Kho gửi" at bounding box center [89, 67] width 61 height 36
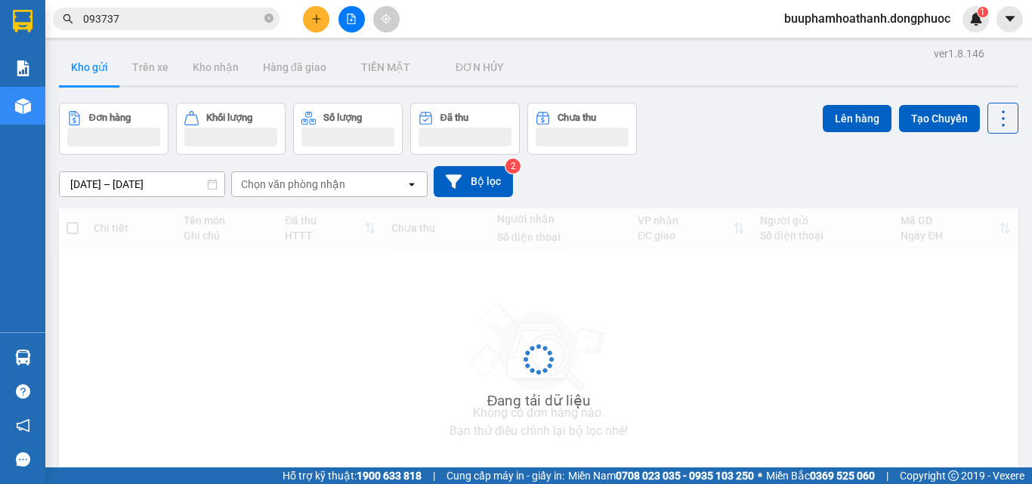
scroll to position [82, 0]
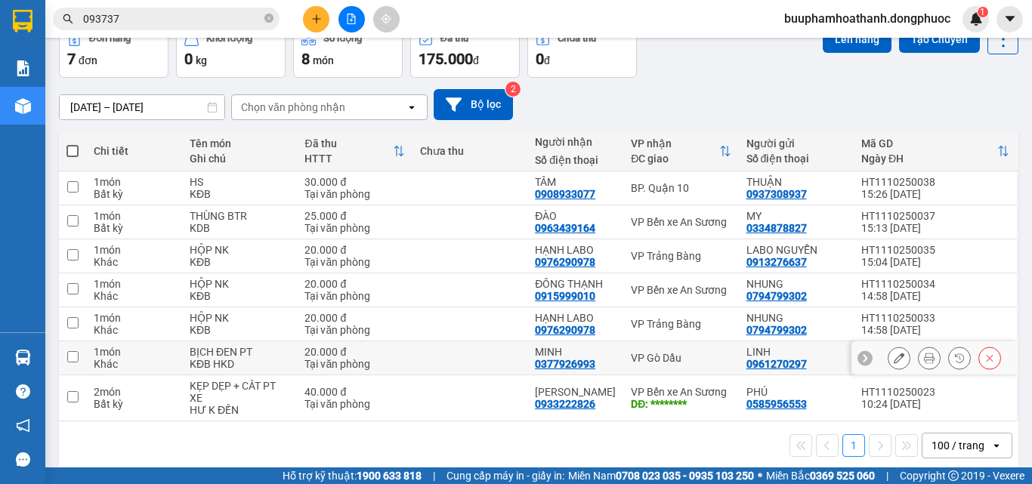
click at [674, 361] on div "VP Gò Dầu" at bounding box center [681, 358] width 100 height 12
checkbox input "true"
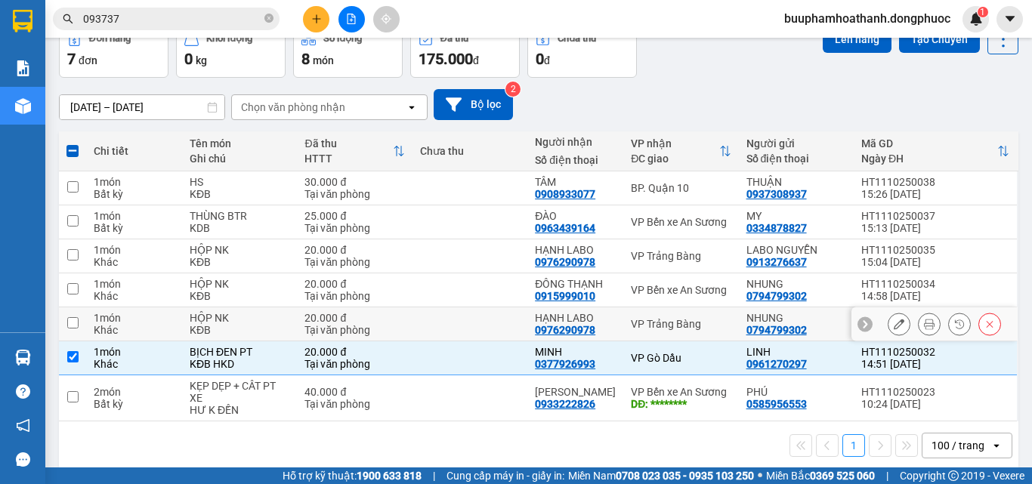
drag, startPoint x: 688, startPoint y: 324, endPoint x: 686, endPoint y: 282, distance: 41.6
click at [687, 322] on div "VP Trảng Bàng" at bounding box center [681, 324] width 100 height 12
checkbox input "true"
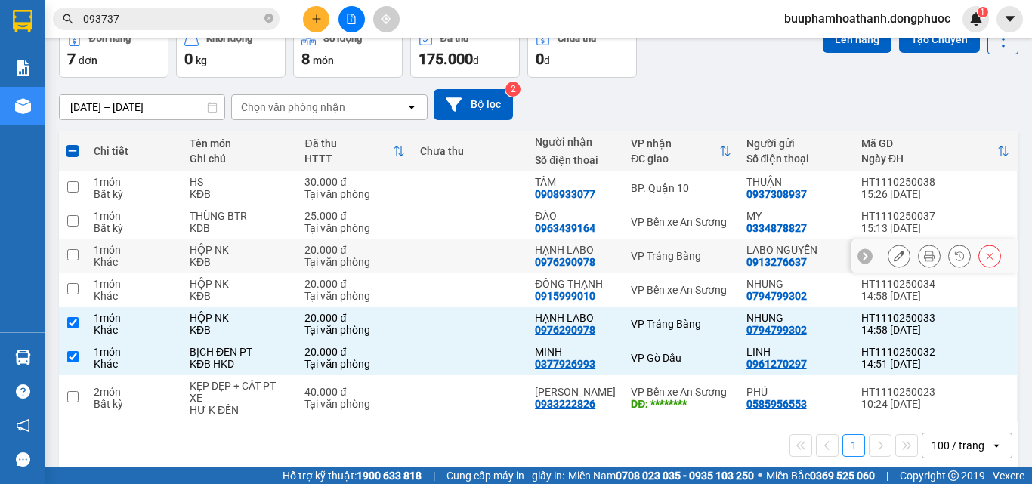
click at [683, 247] on td "VP Trảng Bàng" at bounding box center [680, 256] width 115 height 34
checkbox input "true"
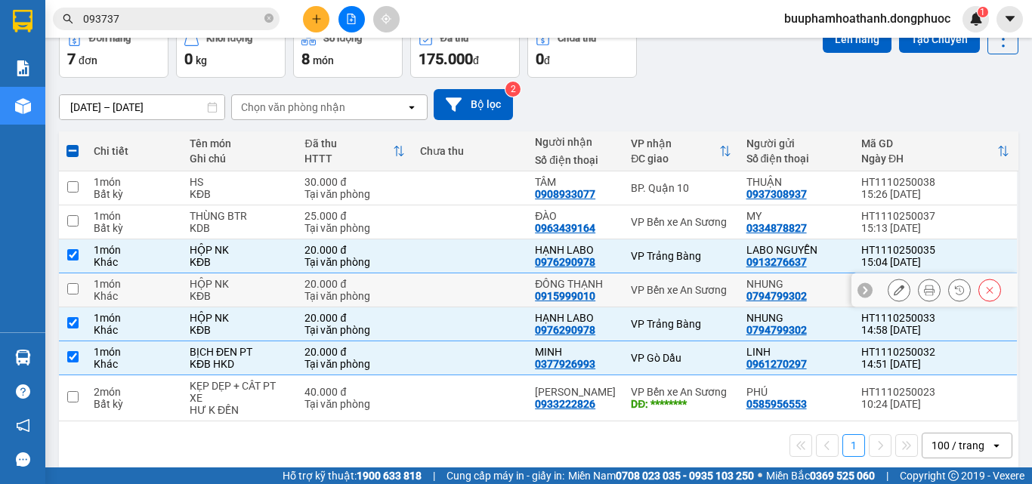
click at [676, 297] on td "VP Bến xe An Sương" at bounding box center [680, 290] width 115 height 34
checkbox input "true"
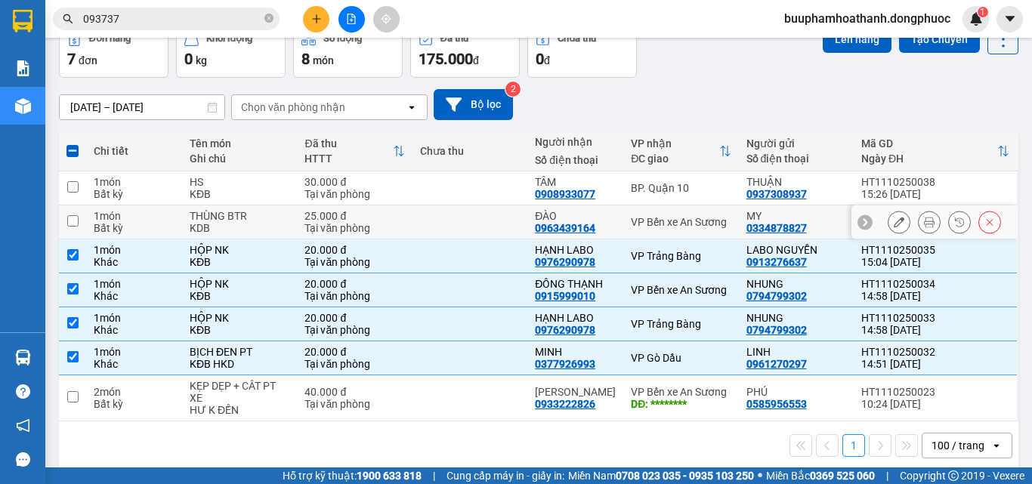
click at [667, 217] on div "VP Bến xe An Sương" at bounding box center [681, 222] width 100 height 12
checkbox input "true"
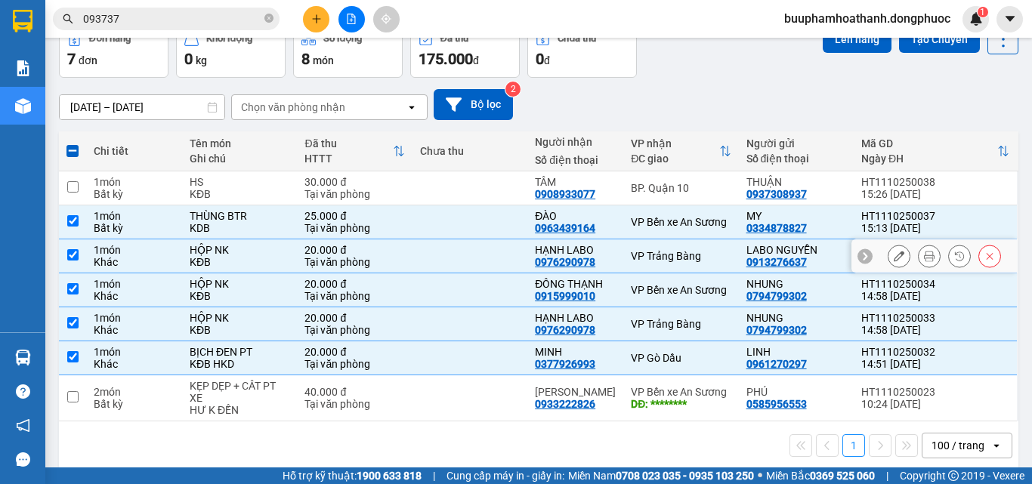
scroll to position [0, 0]
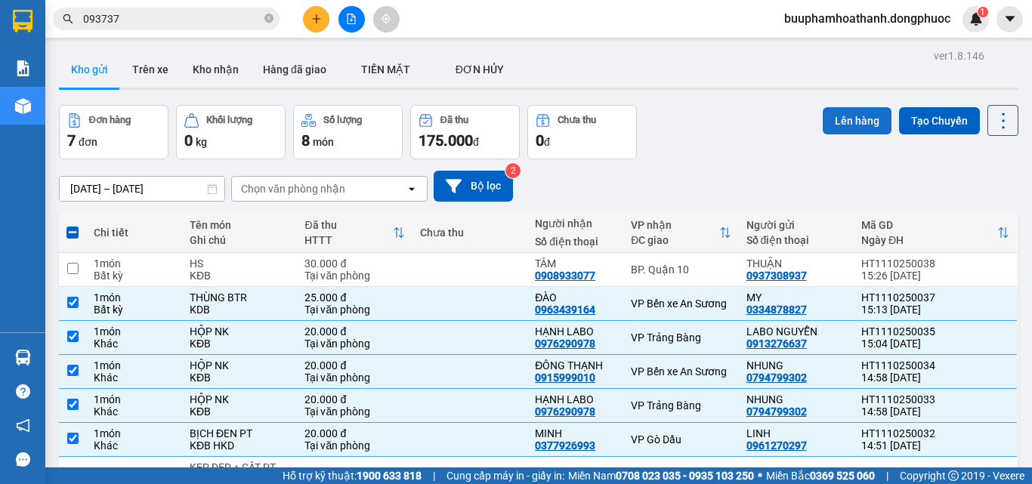
click at [853, 114] on button "Lên hàng" at bounding box center [856, 120] width 69 height 27
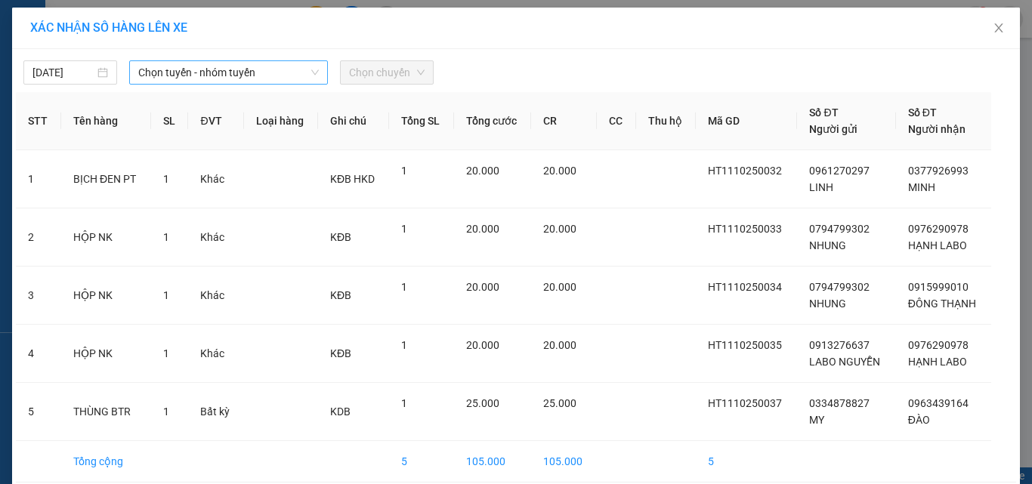
click at [256, 70] on span "Chọn tuyến - nhóm tuyến" at bounding box center [228, 72] width 181 height 23
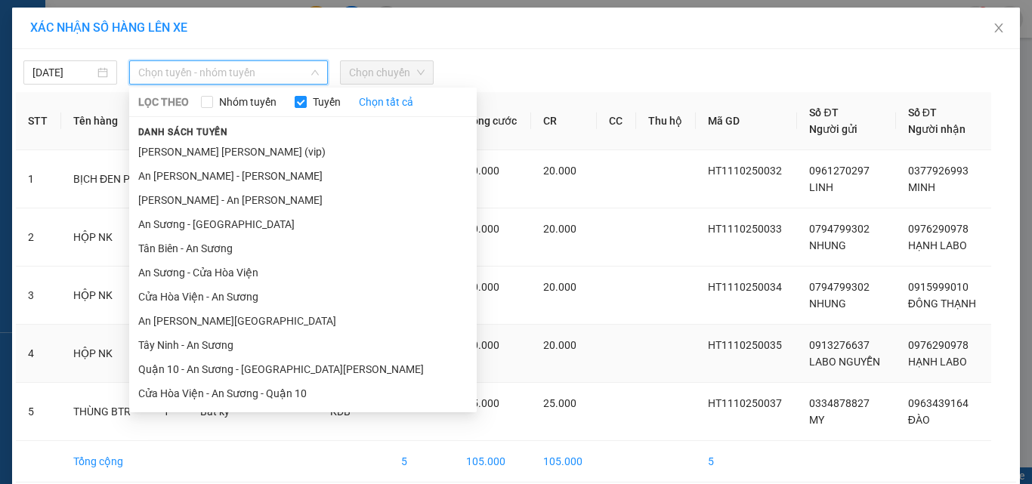
drag, startPoint x: 212, startPoint y: 350, endPoint x: 221, endPoint y: 333, distance: 18.9
click at [213, 350] on li "Tây Ninh - An Sương" at bounding box center [302, 345] width 347 height 24
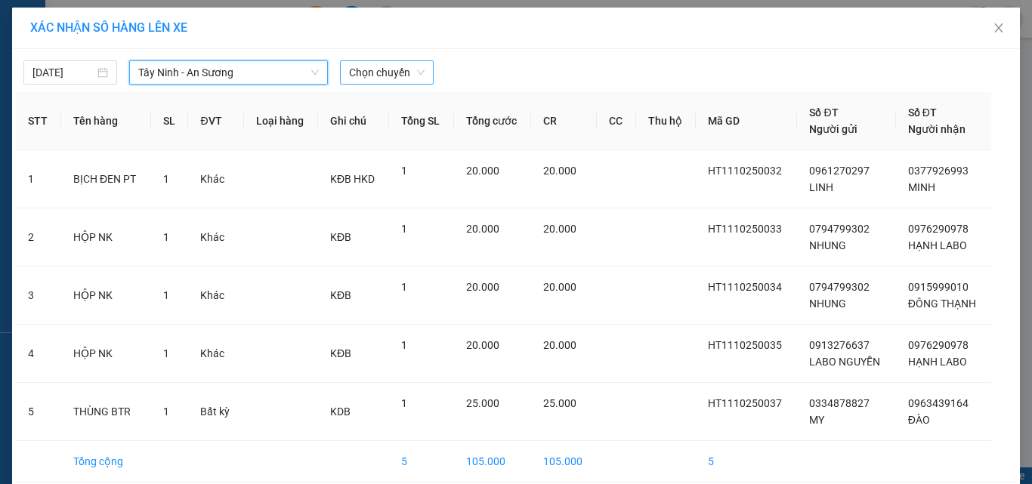
click at [371, 77] on span "Chọn chuyến" at bounding box center [387, 72] width 76 height 23
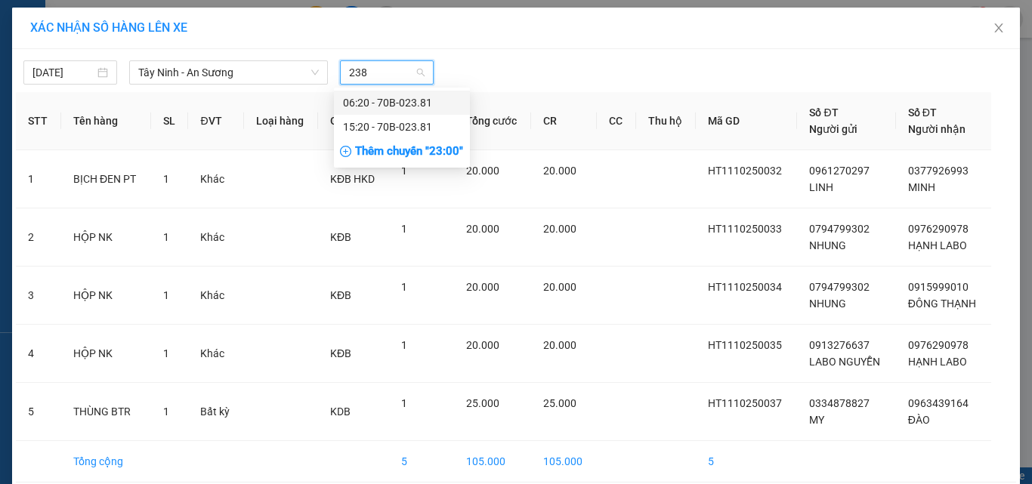
type input "2381"
click at [382, 124] on div "15:20 - 70B-023.81" at bounding box center [402, 127] width 118 height 17
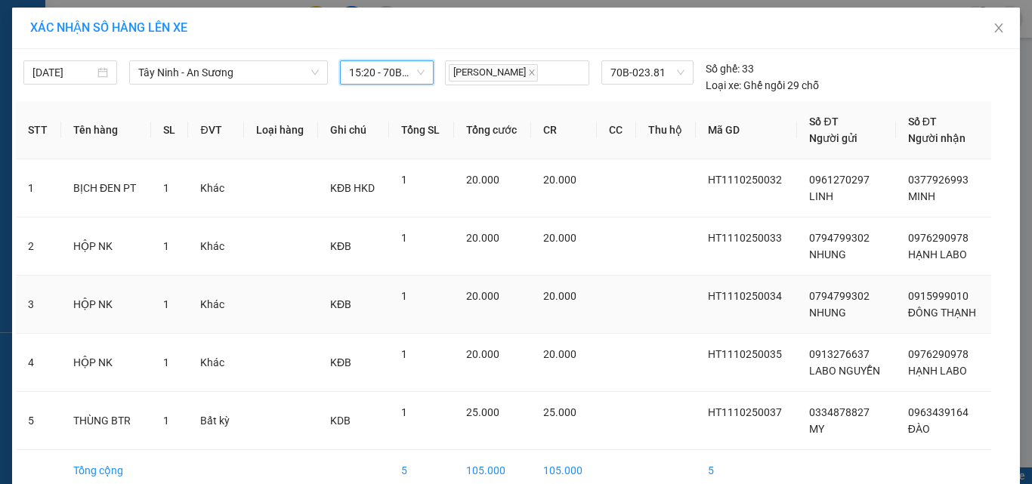
scroll to position [76, 0]
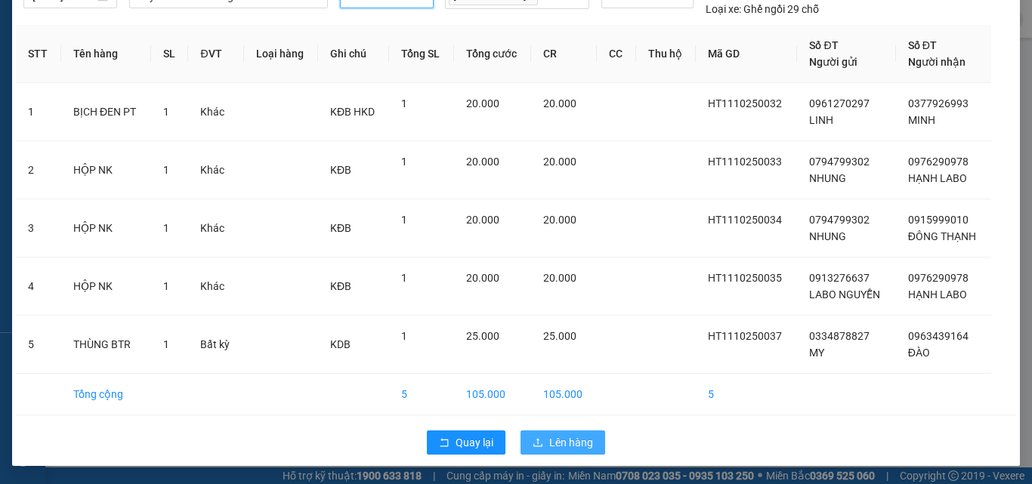
click at [549, 436] on span "Lên hàng" at bounding box center [571, 442] width 44 height 17
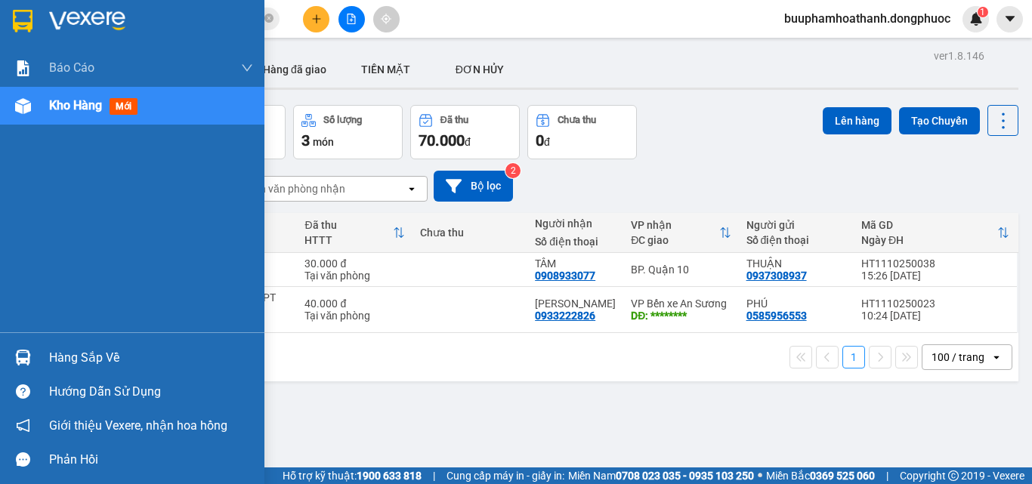
click at [23, 356] on img at bounding box center [23, 358] width 16 height 16
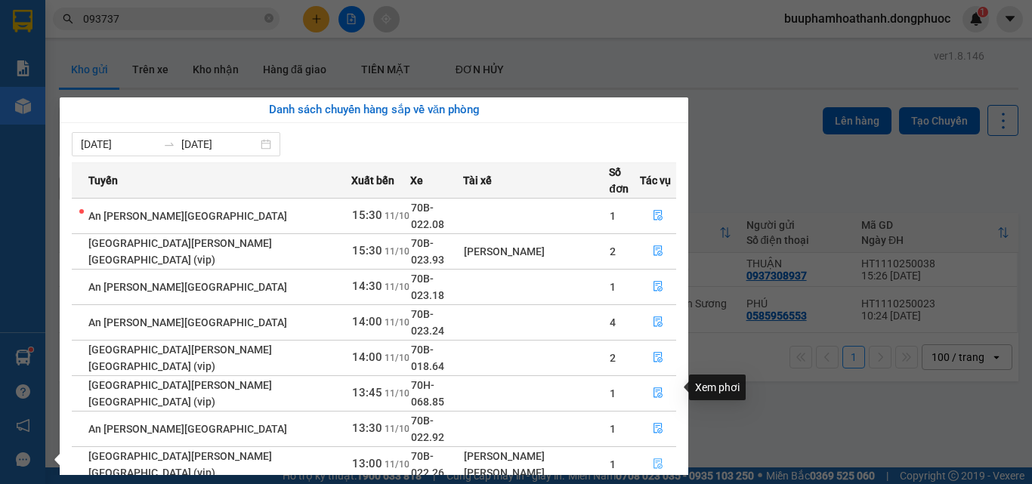
click at [653, 458] on span "file-done" at bounding box center [658, 464] width 11 height 12
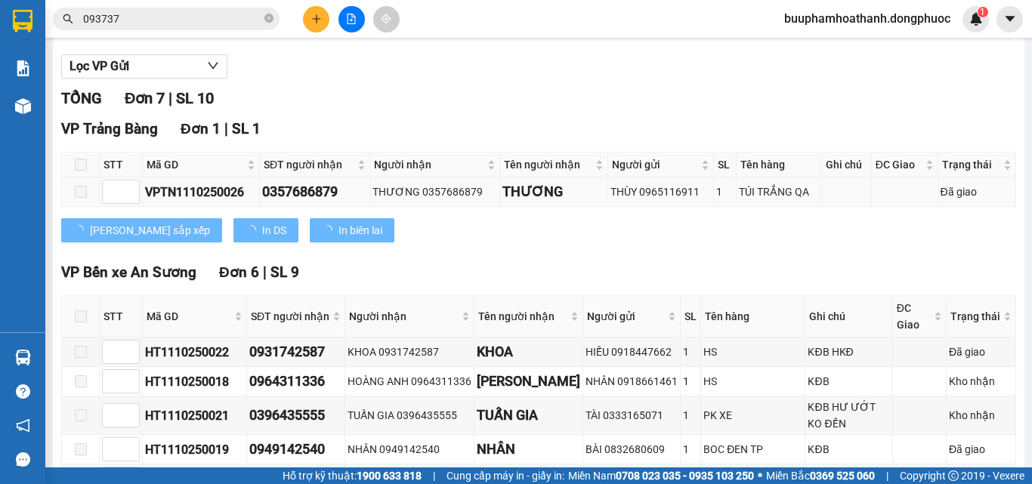
scroll to position [125, 0]
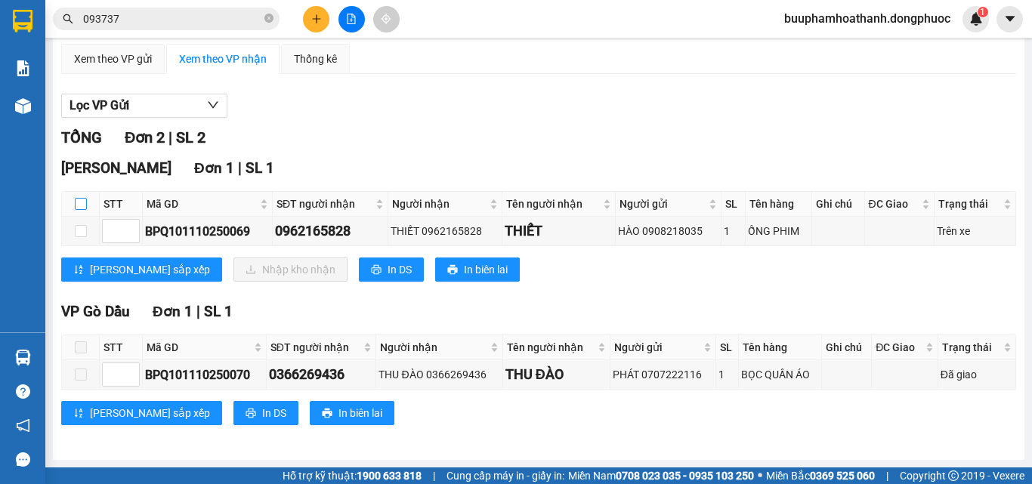
click at [78, 209] on input "checkbox" at bounding box center [81, 204] width 12 height 12
checkbox input "true"
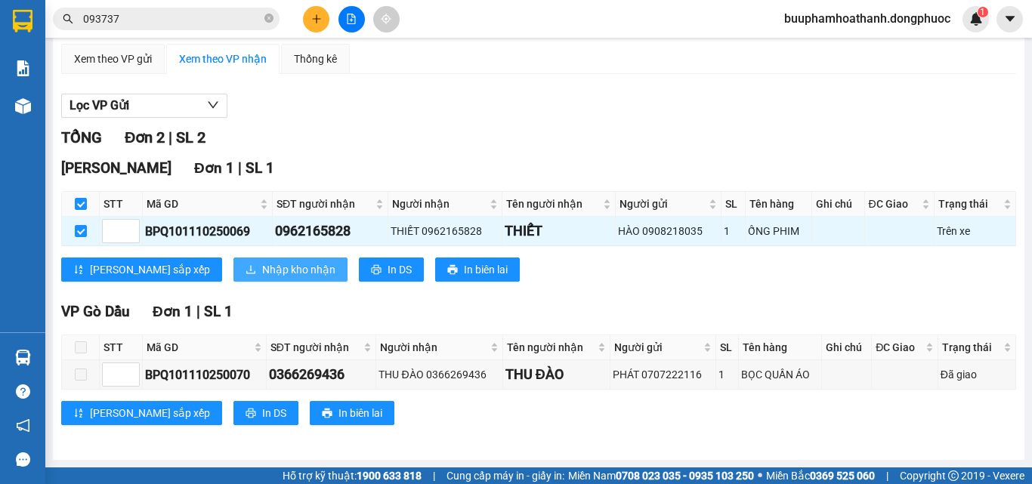
click at [262, 264] on span "Nhập kho nhận" at bounding box center [298, 269] width 73 height 17
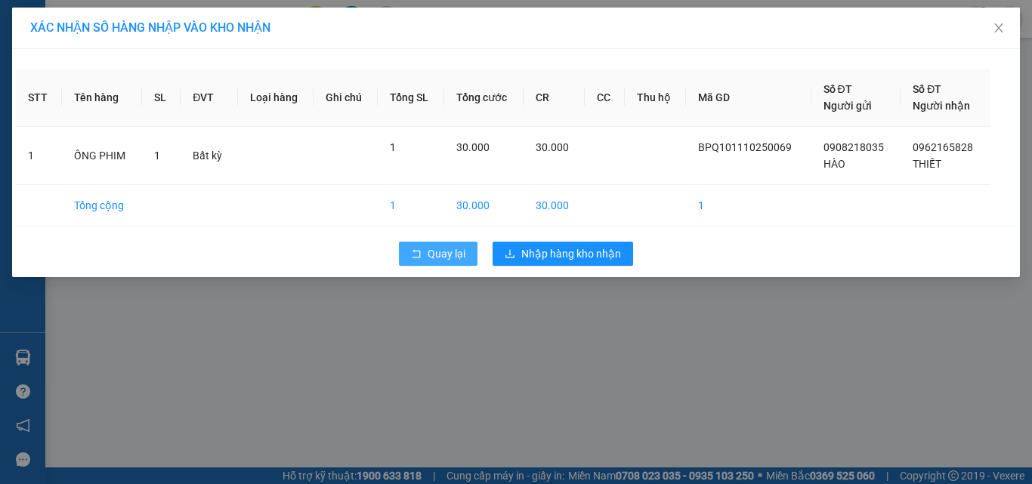
click at [427, 255] on button "Quay lại" at bounding box center [438, 254] width 79 height 24
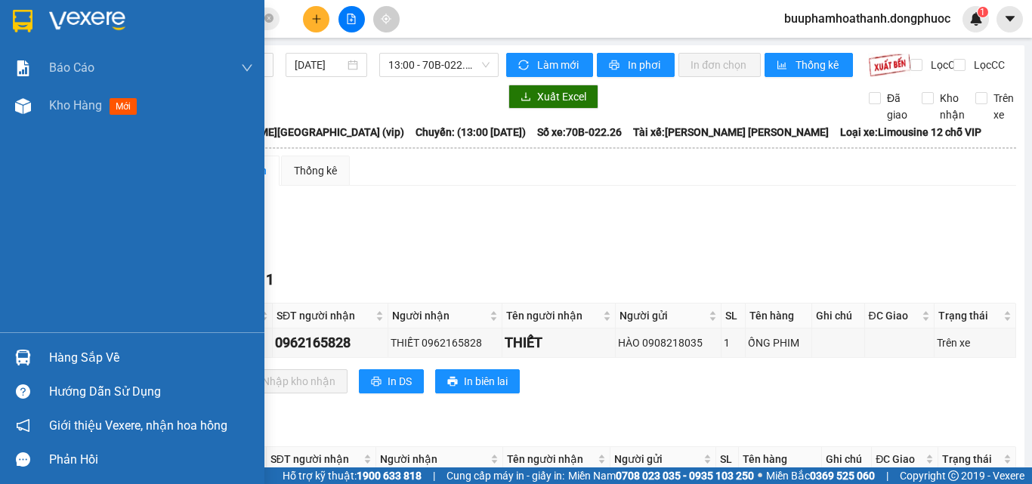
click at [26, 359] on img at bounding box center [23, 358] width 16 height 16
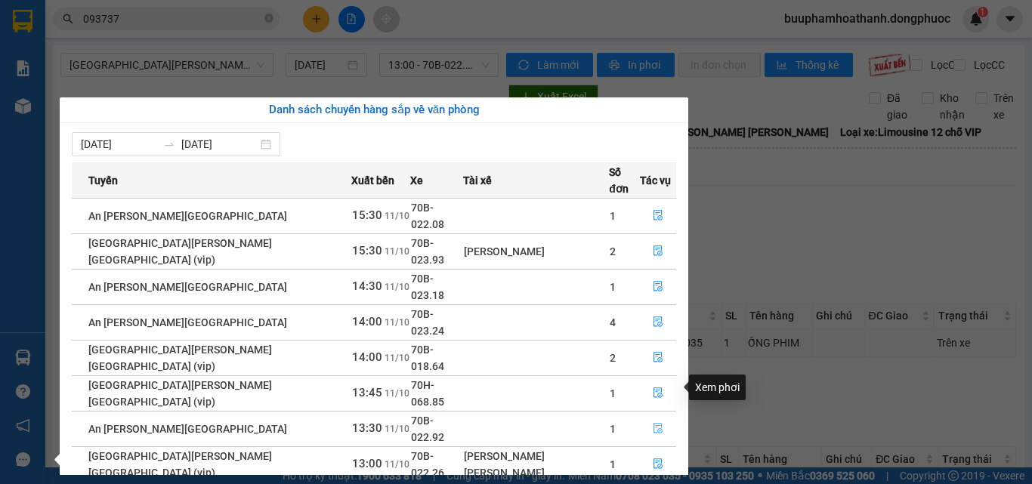
click at [656, 423] on icon "file-done" at bounding box center [658, 428] width 11 height 11
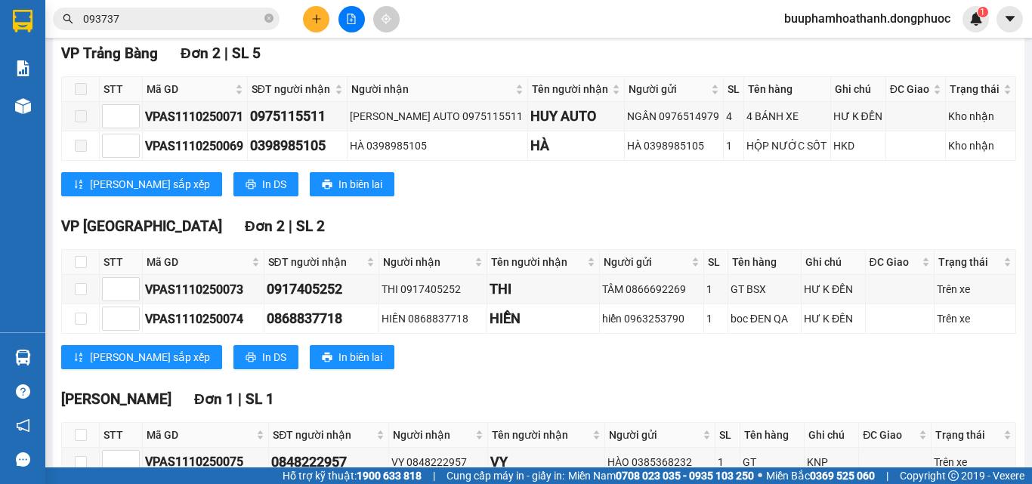
scroll to position [327, 0]
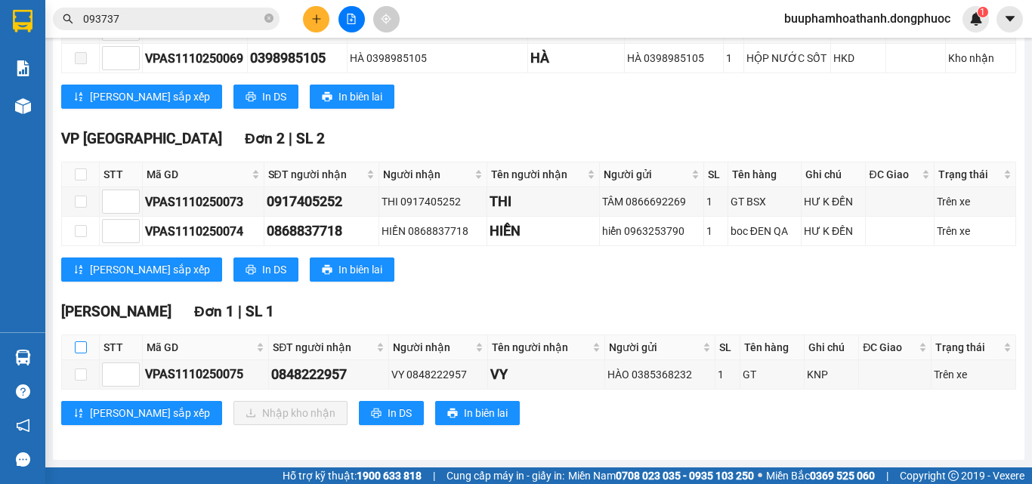
click at [78, 346] on input "checkbox" at bounding box center [81, 347] width 12 height 12
checkbox input "true"
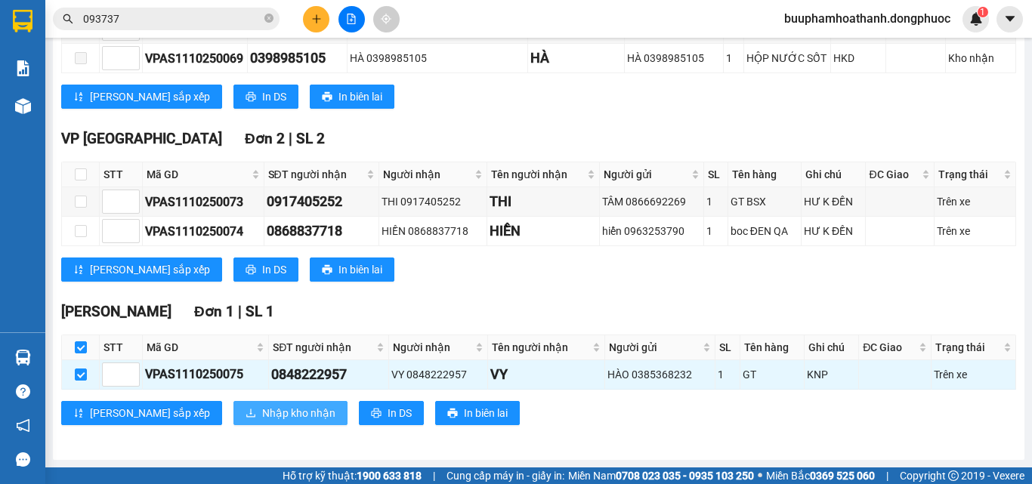
click at [237, 421] on button "Nhập kho nhận" at bounding box center [290, 413] width 114 height 24
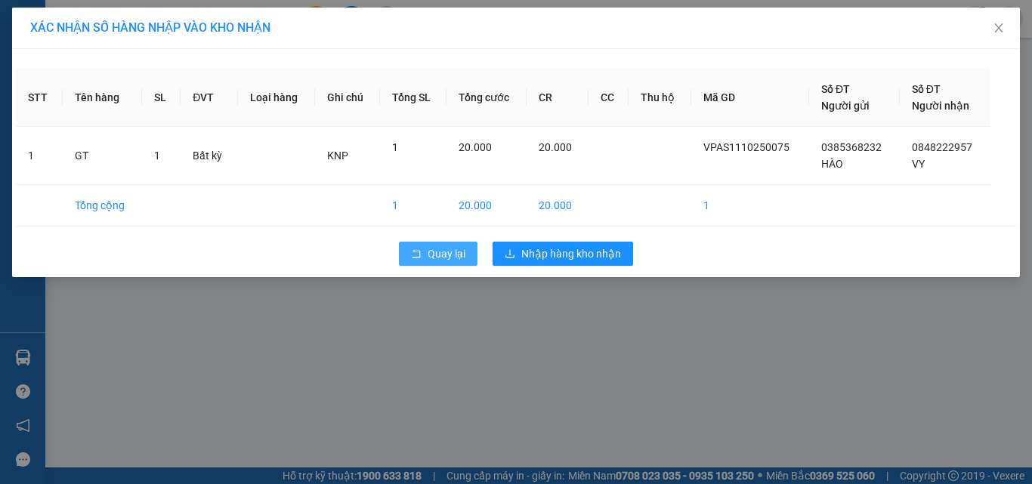
click at [453, 248] on span "Quay lại" at bounding box center [446, 253] width 38 height 17
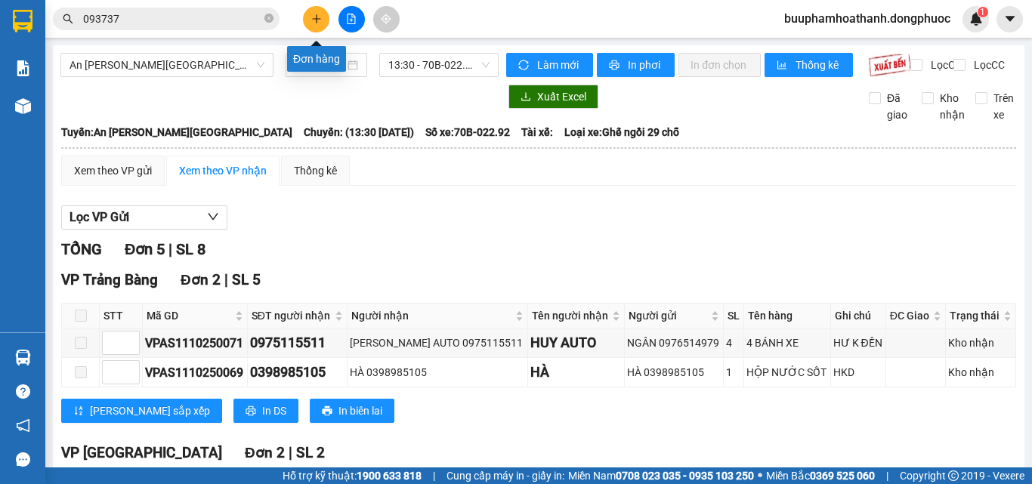
click at [307, 14] on button at bounding box center [316, 19] width 26 height 26
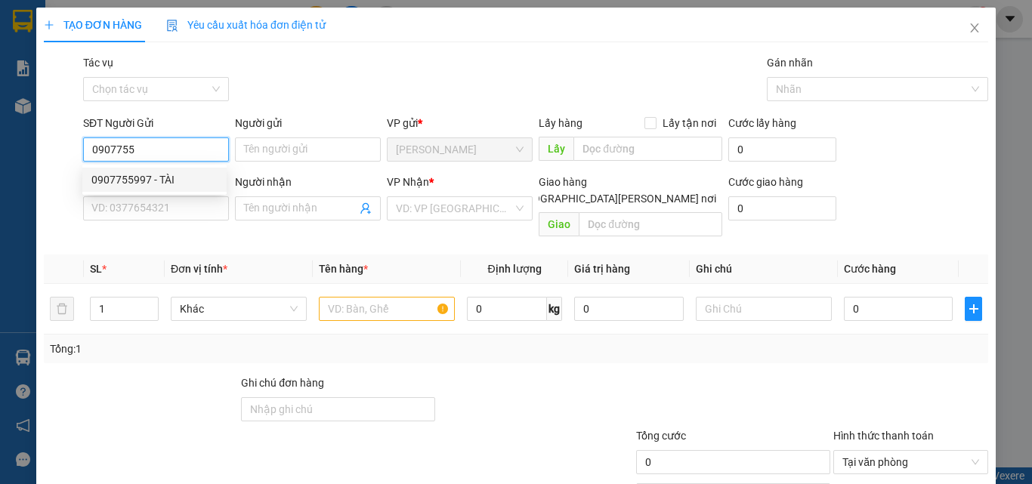
click at [152, 187] on div "0907755997 - TÀI" at bounding box center [154, 179] width 126 height 17
type input "0907755997"
type input "TÀI"
type input "0938833097"
type input "CẦN"
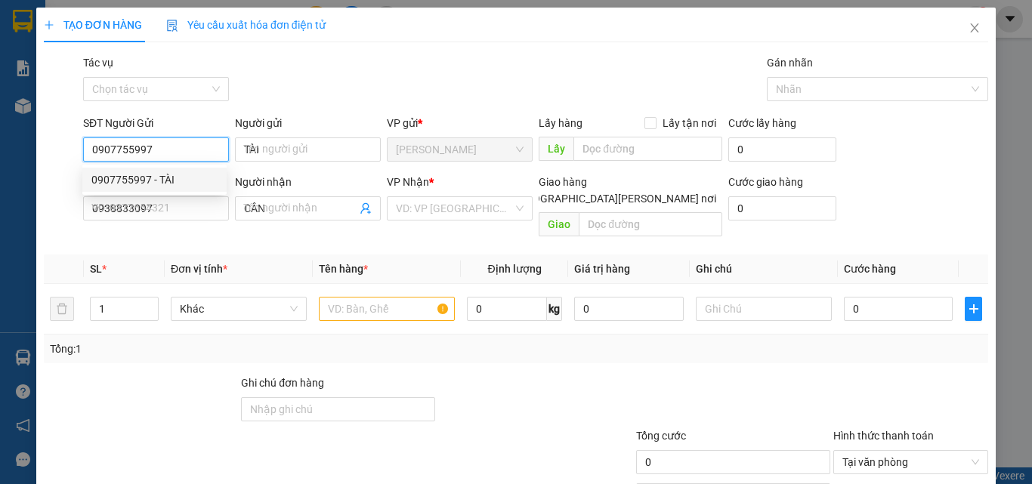
type input "30.000"
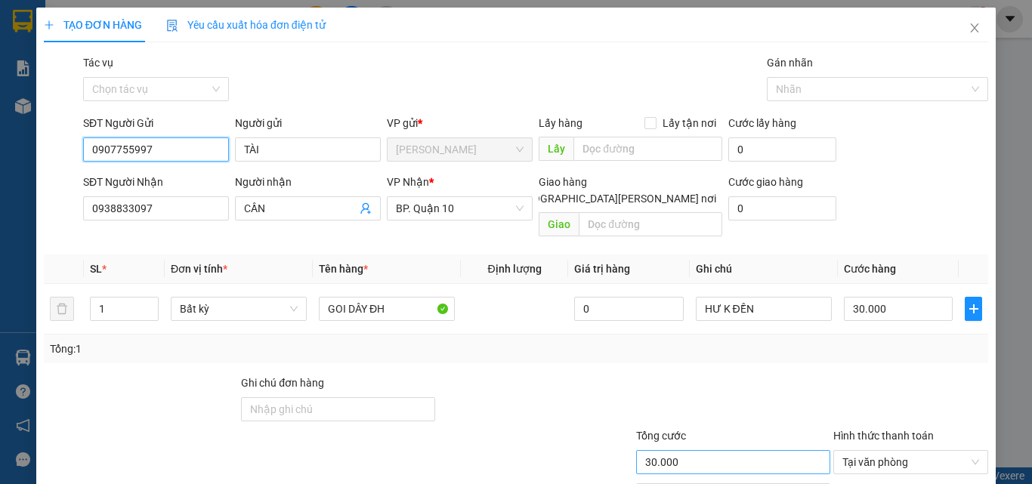
scroll to position [75, 0]
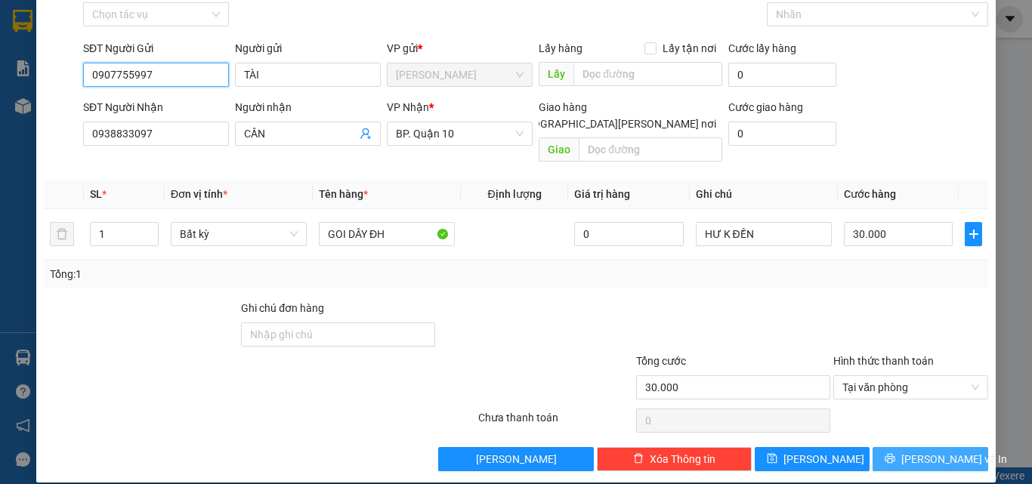
type input "0907755997"
click at [895, 453] on icon "printer" at bounding box center [889, 458] width 11 height 11
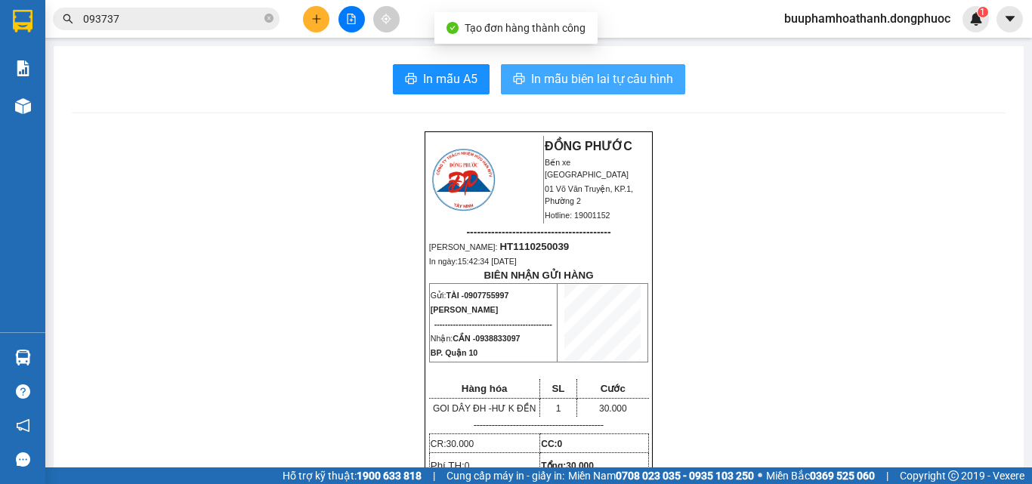
click at [548, 86] on span "In mẫu biên lai tự cấu hình" at bounding box center [602, 78] width 142 height 19
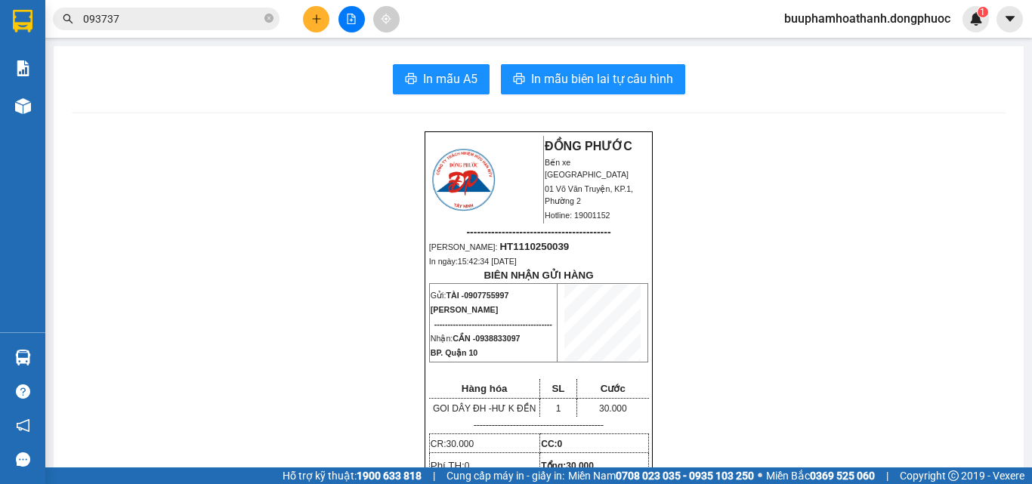
click at [352, 14] on icon "file-add" at bounding box center [351, 19] width 8 height 11
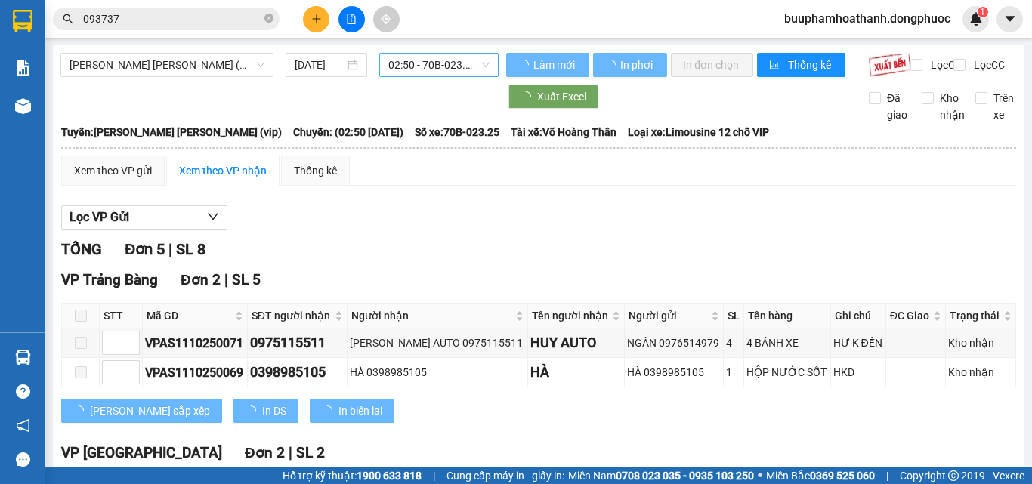
click at [455, 63] on span "02:50 - 70B-023.25" at bounding box center [438, 65] width 101 height 23
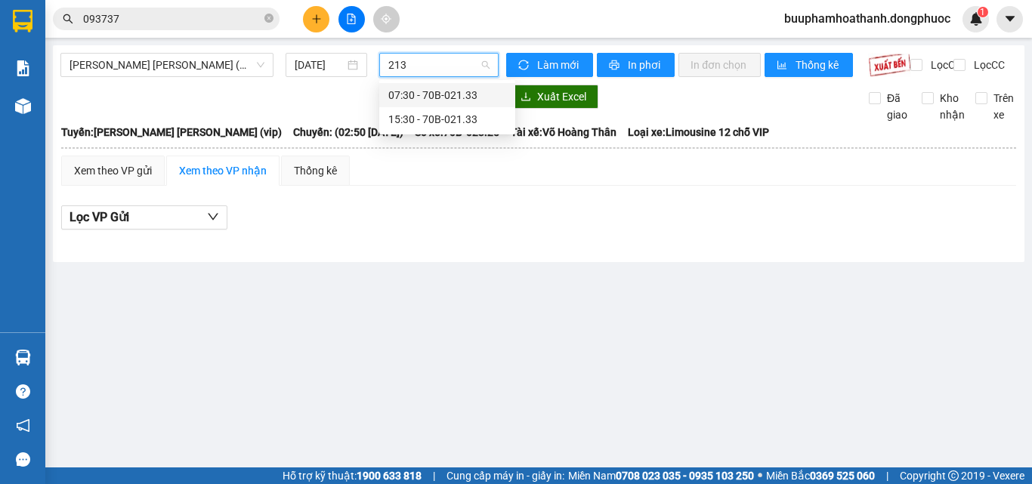
type input "2133"
click at [443, 118] on div "15:30 - 70B-021.33" at bounding box center [447, 119] width 118 height 17
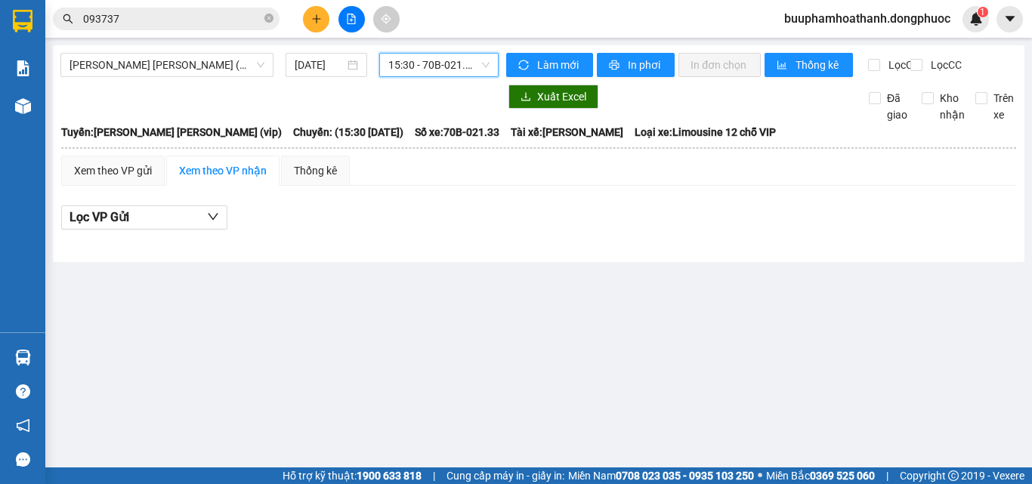
click at [437, 69] on span "15:30 - 70B-021.33" at bounding box center [438, 65] width 101 height 23
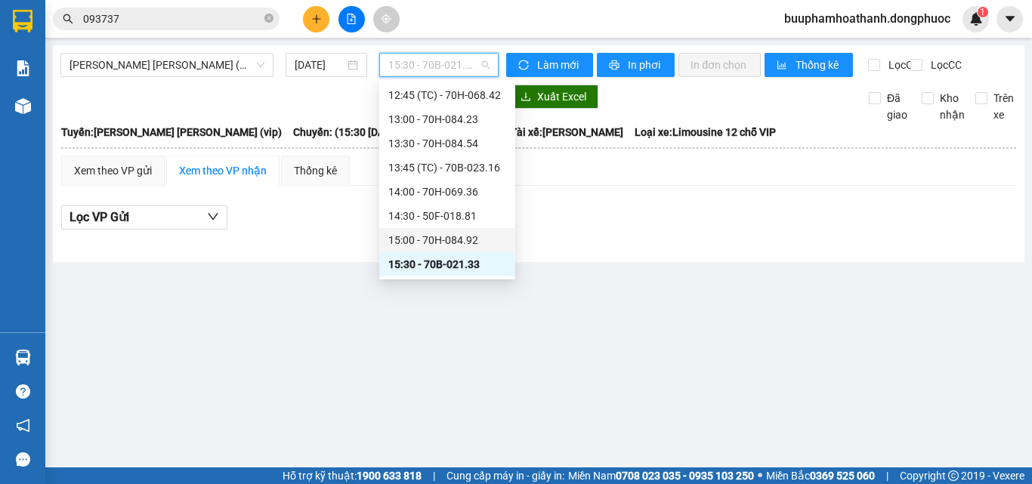
scroll to position [918, 0]
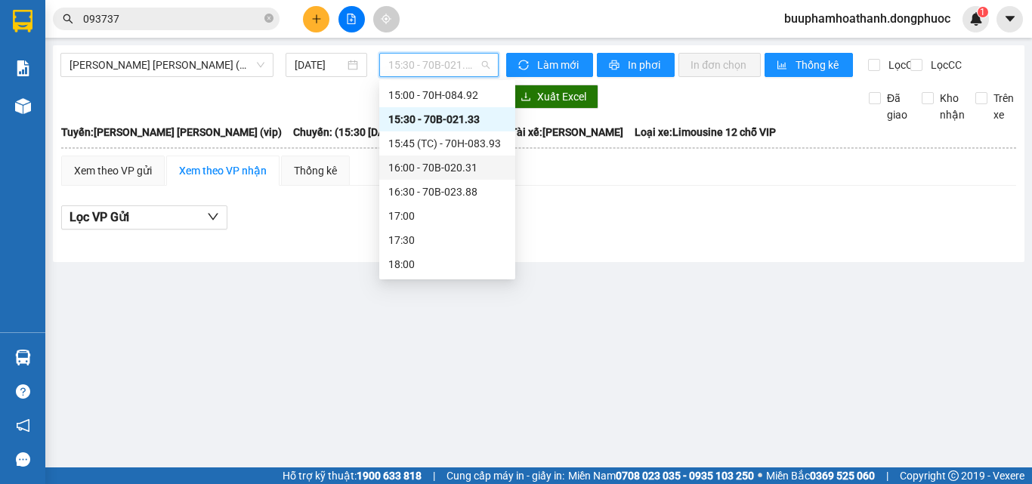
click at [435, 168] on div "16:00 - 70B-020.31" at bounding box center [447, 167] width 118 height 17
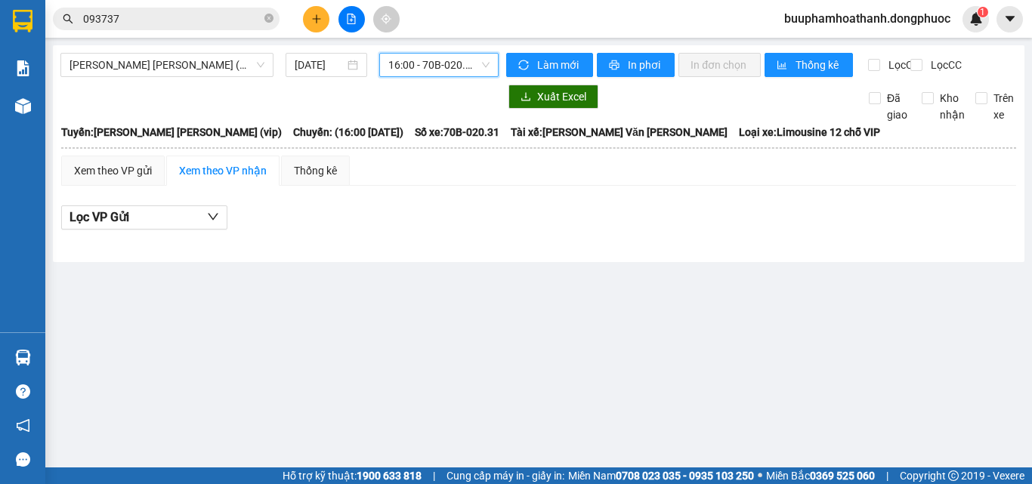
click at [455, 76] on span "16:00 - 70B-020.31" at bounding box center [438, 65] width 101 height 23
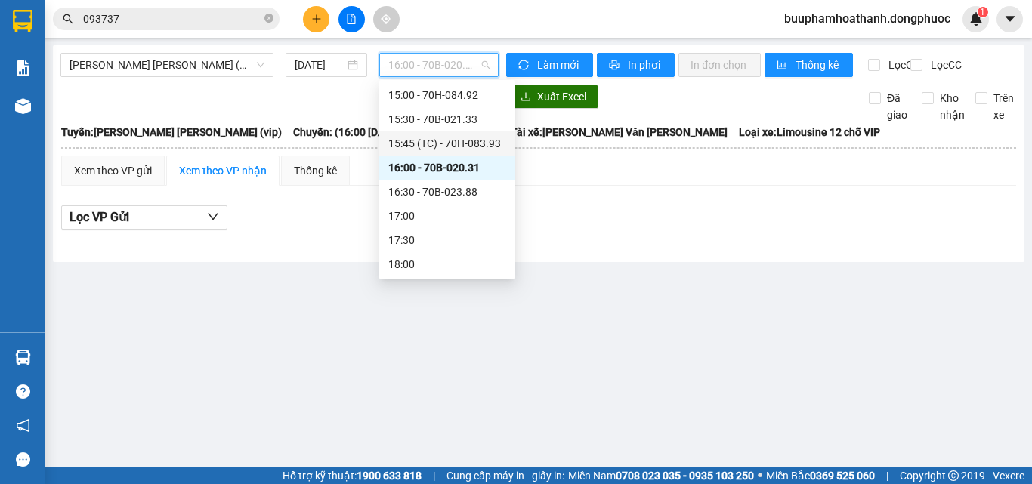
click at [472, 144] on div "15:45 (TC) - 70H-083.93" at bounding box center [447, 143] width 118 height 17
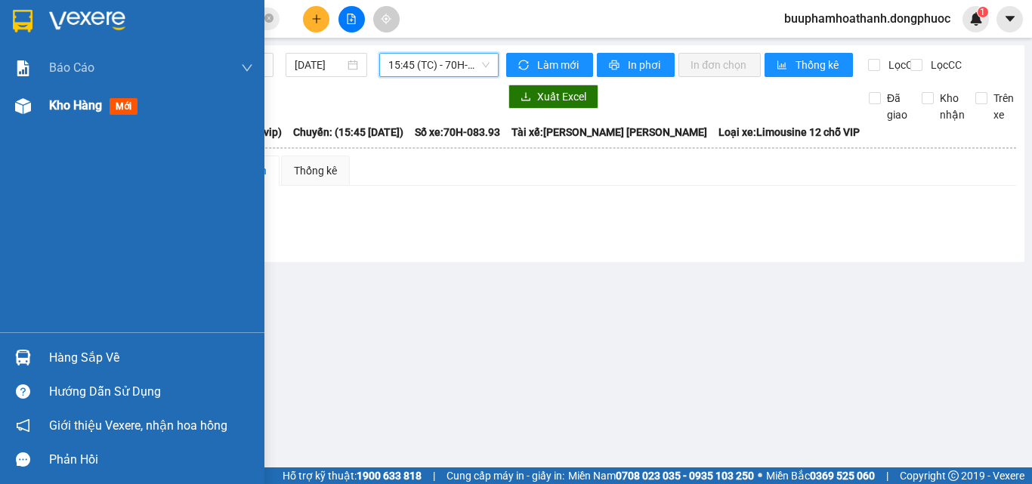
click at [69, 123] on div "Kho hàng mới" at bounding box center [151, 106] width 204 height 38
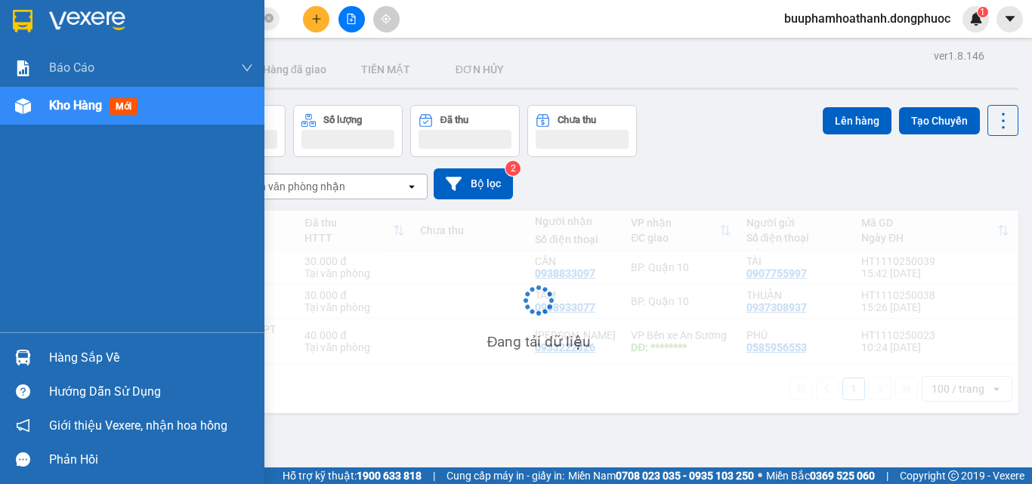
click at [92, 356] on div "Hàng sắp về" at bounding box center [151, 358] width 204 height 23
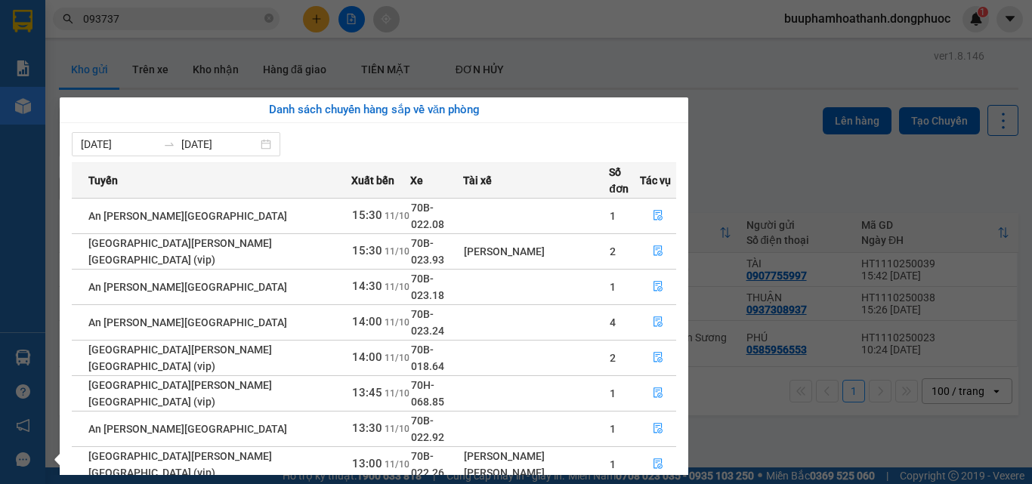
click at [663, 58] on section "Kết quả tìm kiếm ( 427 ) Bộ lọc Thuộc VP này Mã ĐH Trạng thái Món hàng Tổng cướ…" at bounding box center [516, 242] width 1032 height 484
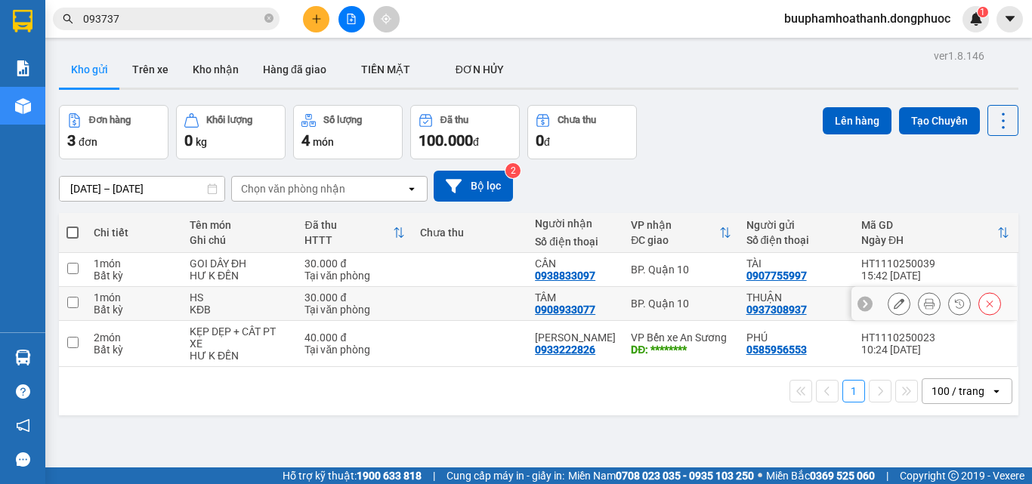
click at [612, 304] on td "TÂM 0908933077" at bounding box center [575, 304] width 96 height 34
checkbox input "true"
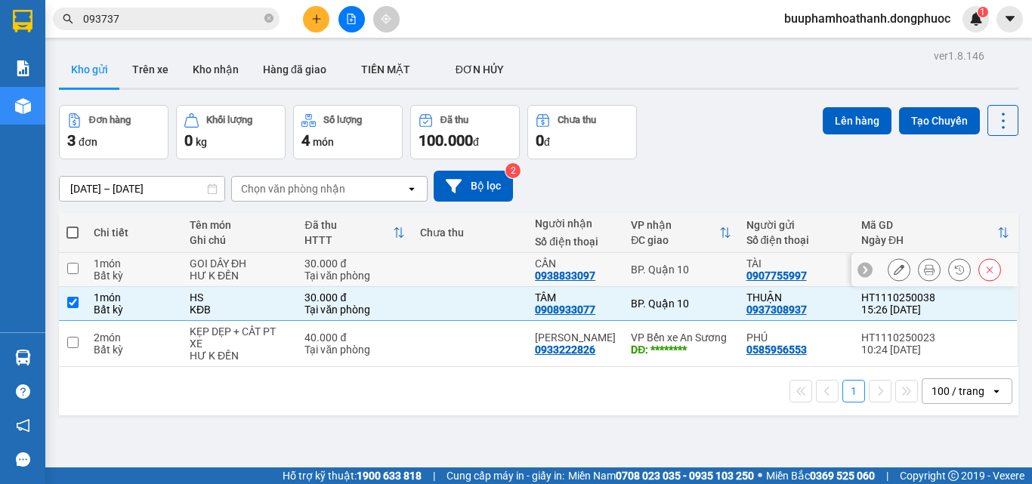
click at [614, 267] on td "CẦN 0938833097" at bounding box center [575, 270] width 96 height 34
checkbox input "true"
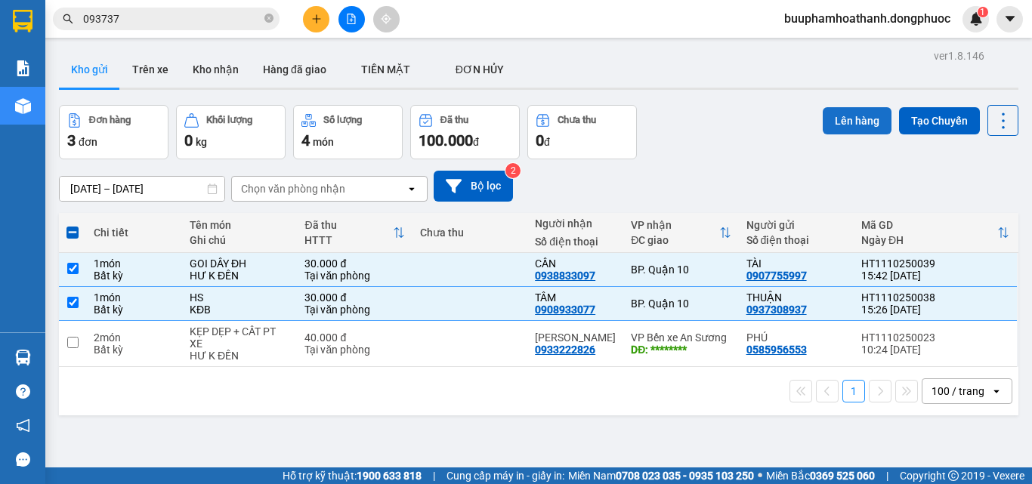
click at [844, 111] on button "Lên hàng" at bounding box center [856, 120] width 69 height 27
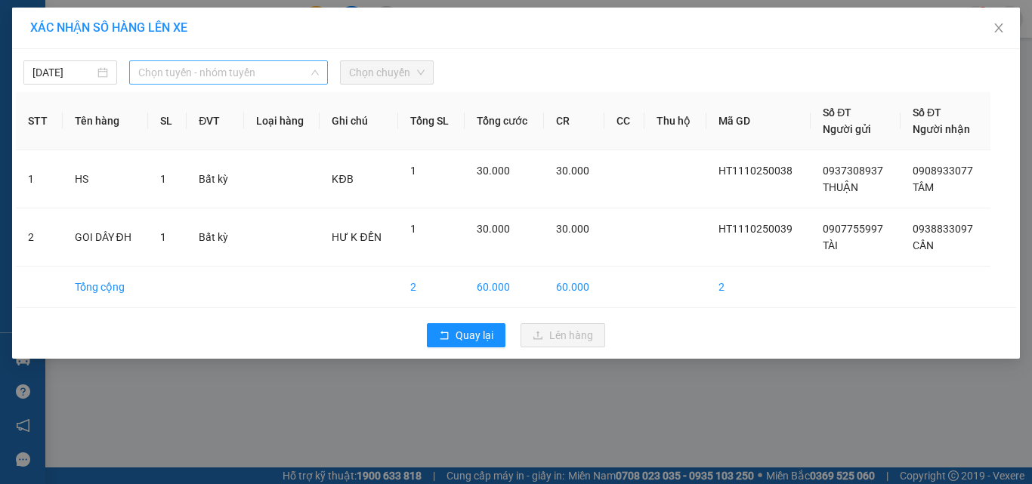
click at [218, 76] on span "Chọn tuyến - nhóm tuyến" at bounding box center [228, 72] width 181 height 23
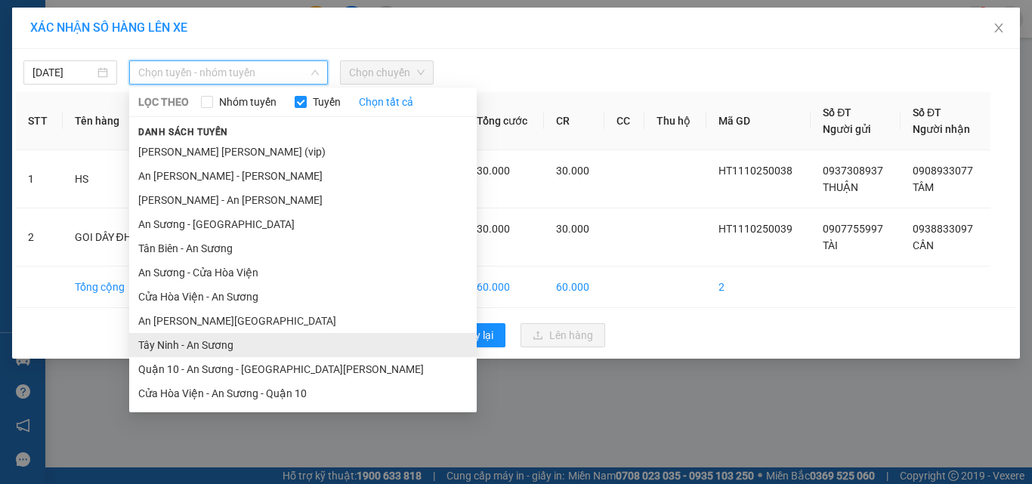
click at [229, 342] on li "Tây Ninh - An Sương" at bounding box center [302, 345] width 347 height 24
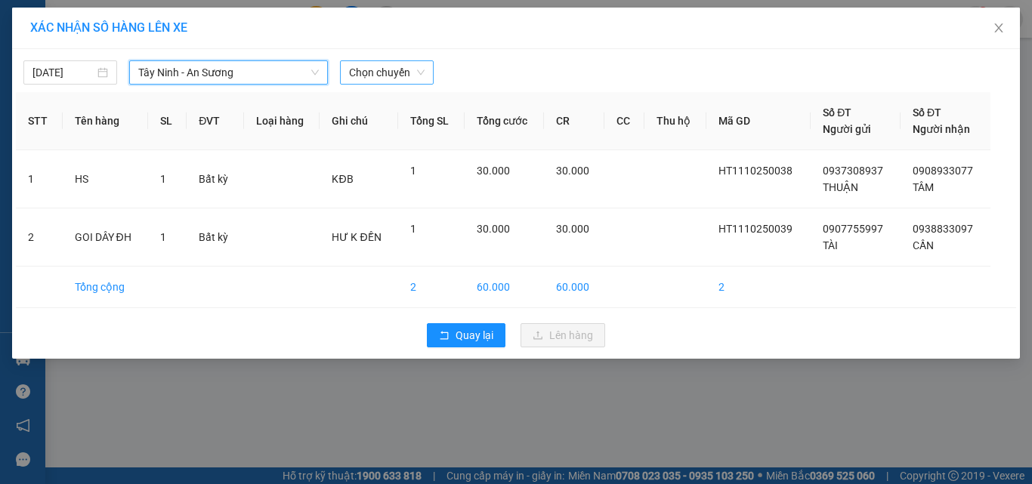
click at [378, 76] on span "Chọn chuyến" at bounding box center [387, 72] width 76 height 23
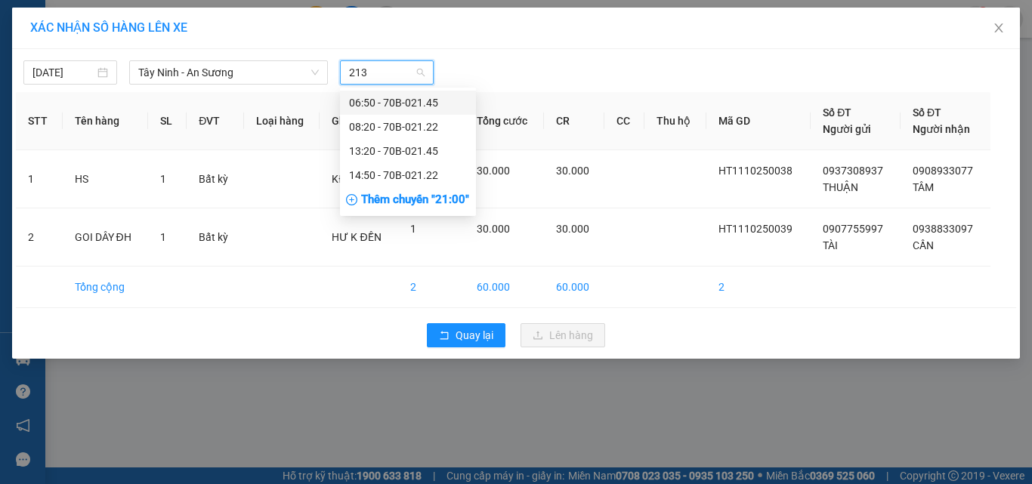
type input "2133"
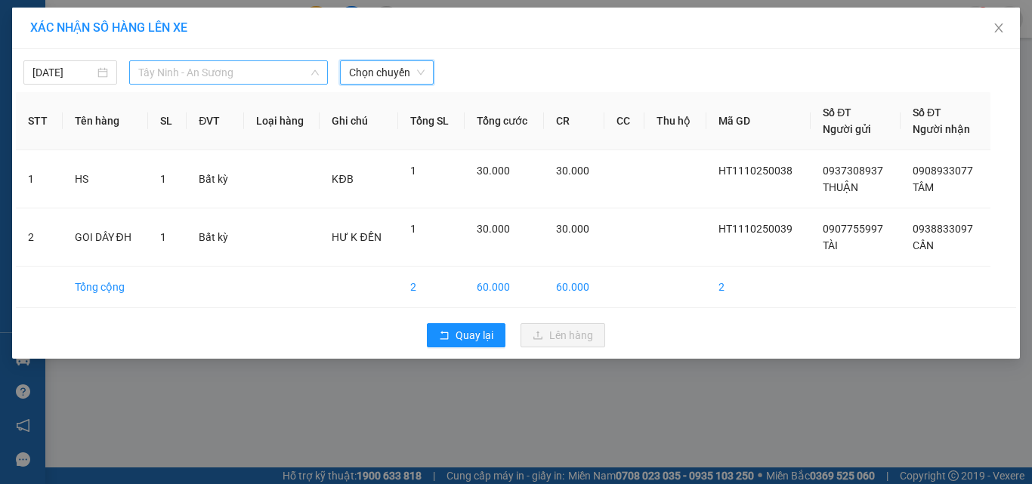
click at [299, 67] on span "Tây Ninh - An Sương" at bounding box center [228, 72] width 181 height 23
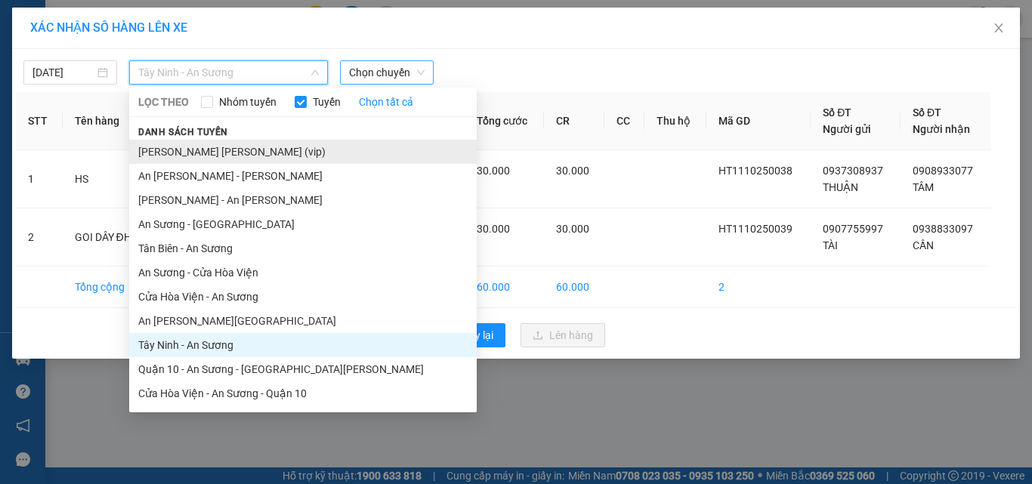
click at [270, 150] on li "Tây Ninh - Hồ Chí Minh (vip)" at bounding box center [302, 152] width 347 height 24
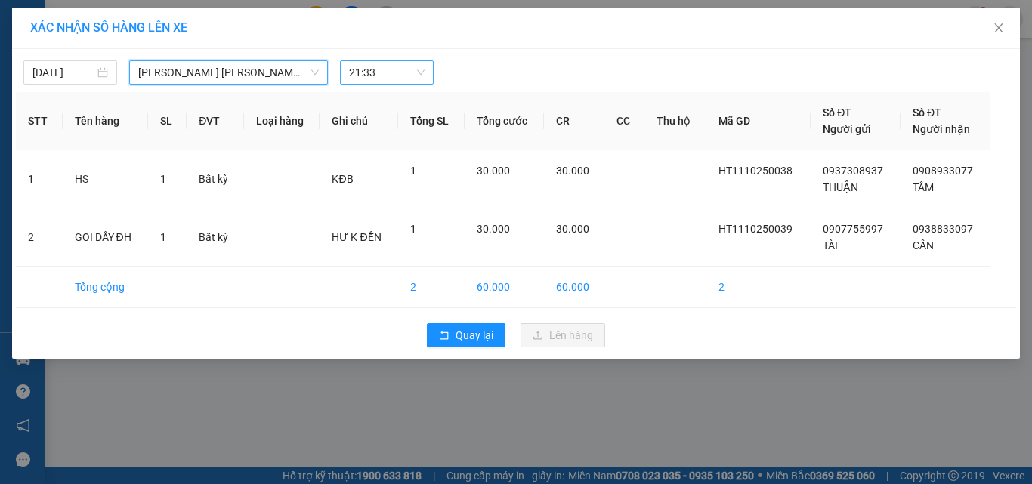
click at [383, 76] on span "21:33" at bounding box center [387, 72] width 76 height 23
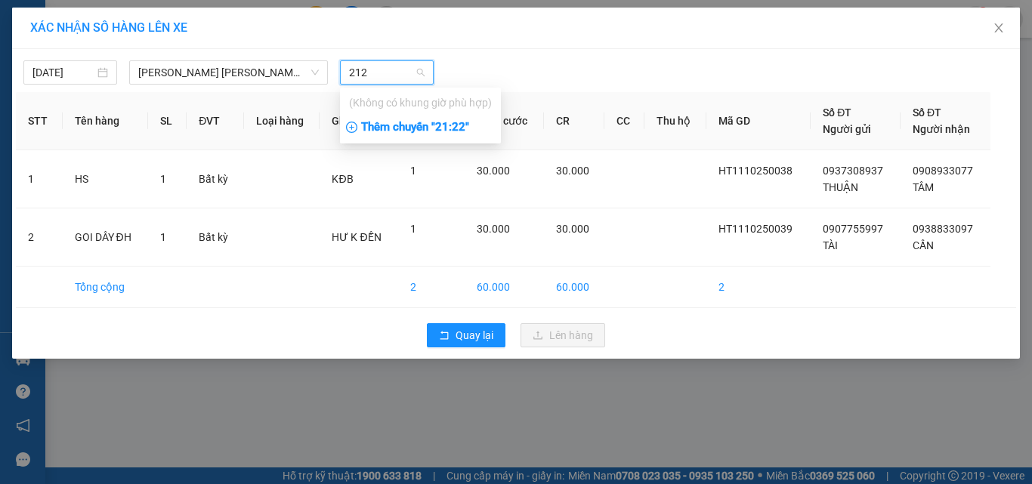
type input "21"
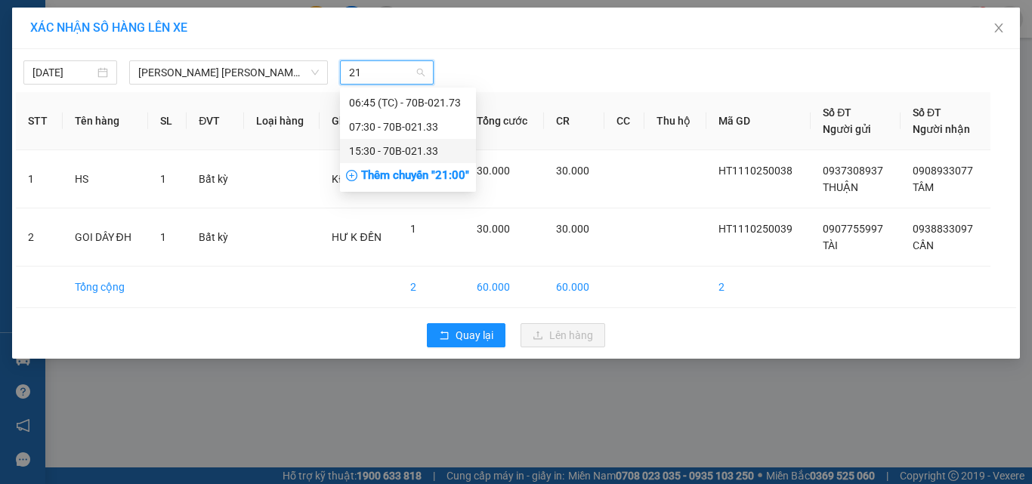
click at [418, 148] on div "15:30 - 70B-021.33" at bounding box center [408, 151] width 118 height 17
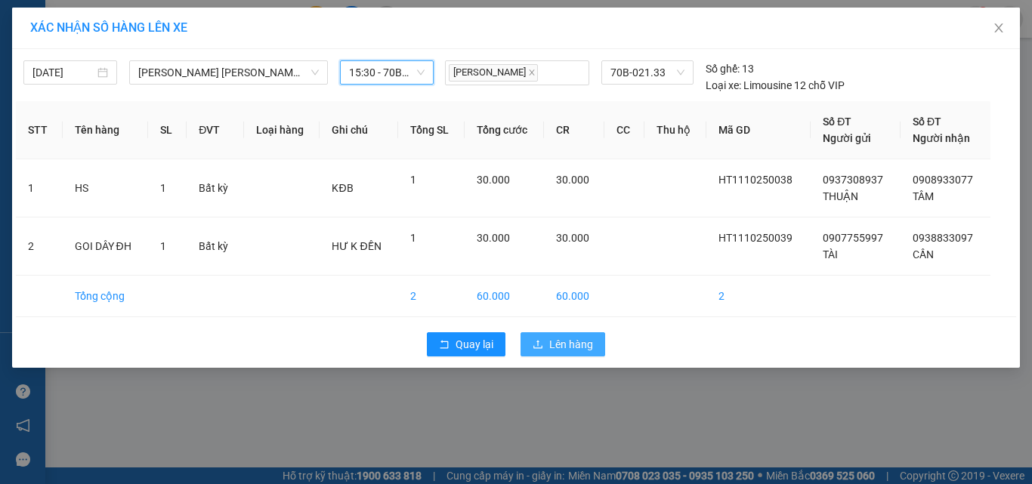
click at [574, 338] on span "Lên hàng" at bounding box center [571, 344] width 44 height 17
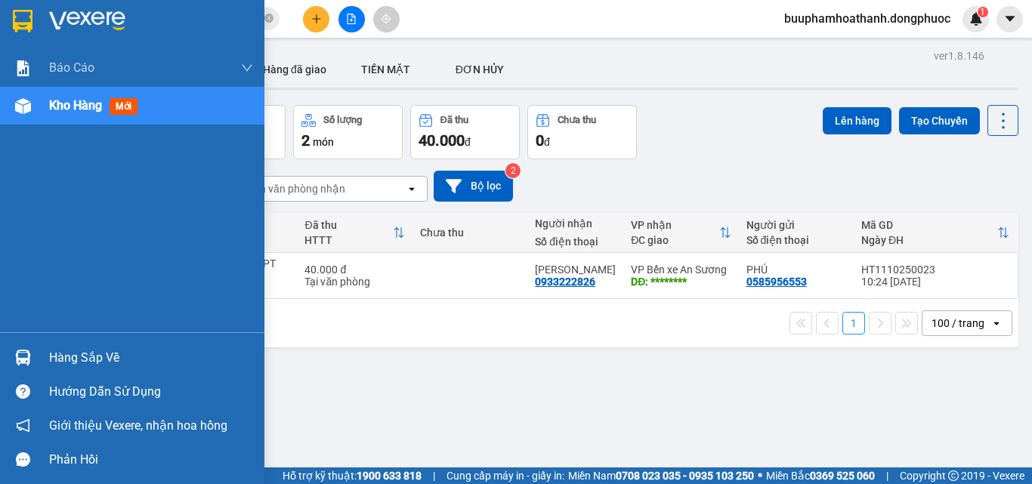
click at [22, 349] on div at bounding box center [23, 357] width 26 height 26
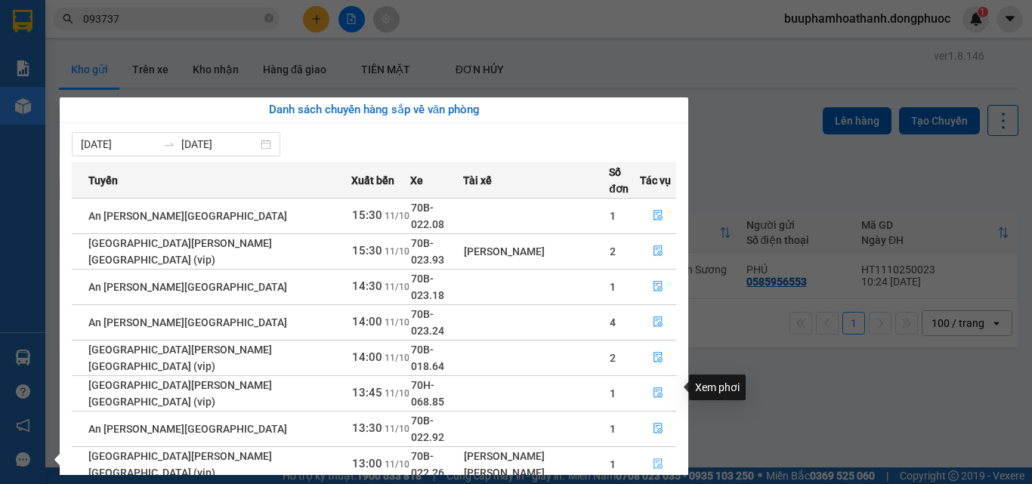
click at [653, 459] on icon "file-done" at bounding box center [657, 464] width 9 height 11
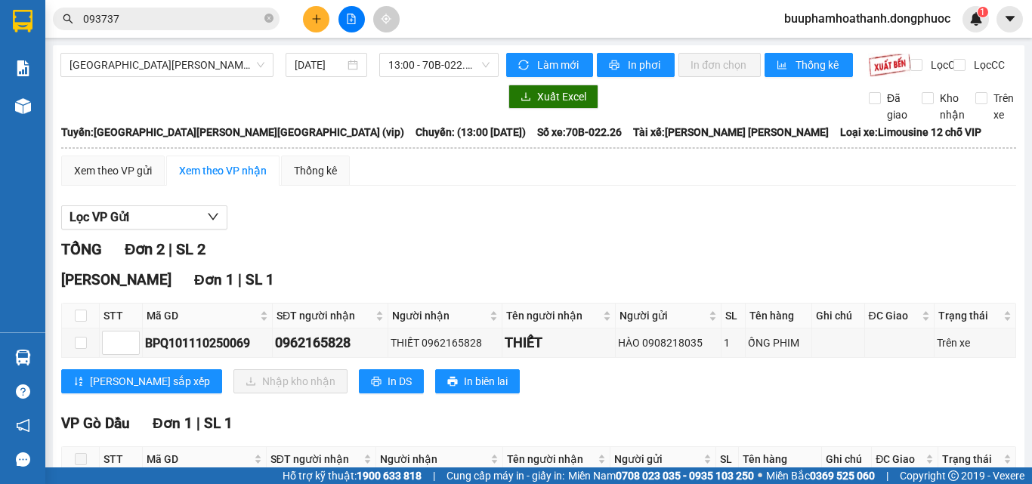
click at [87, 327] on th at bounding box center [81, 316] width 38 height 25
click at [81, 322] on input "checkbox" at bounding box center [81, 316] width 12 height 12
checkbox input "true"
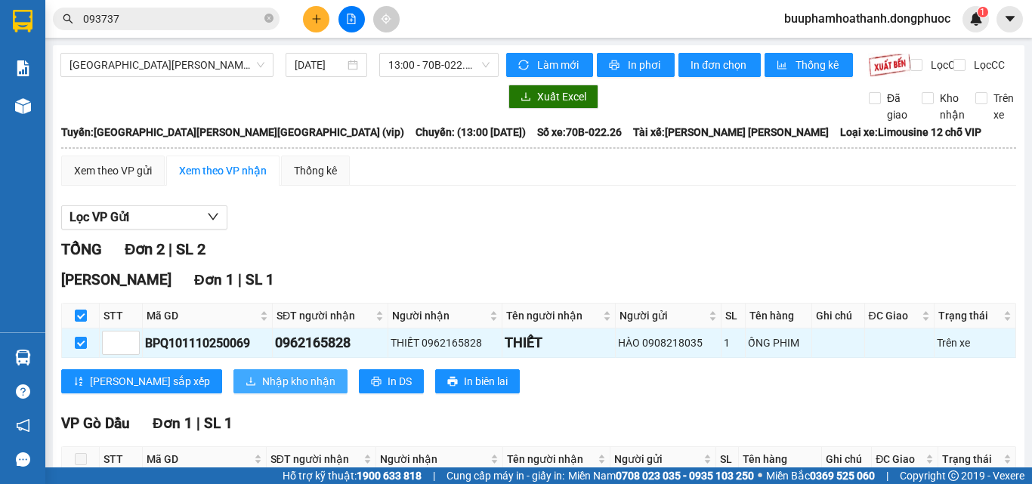
click at [262, 390] on span "Nhập kho nhận" at bounding box center [298, 381] width 73 height 17
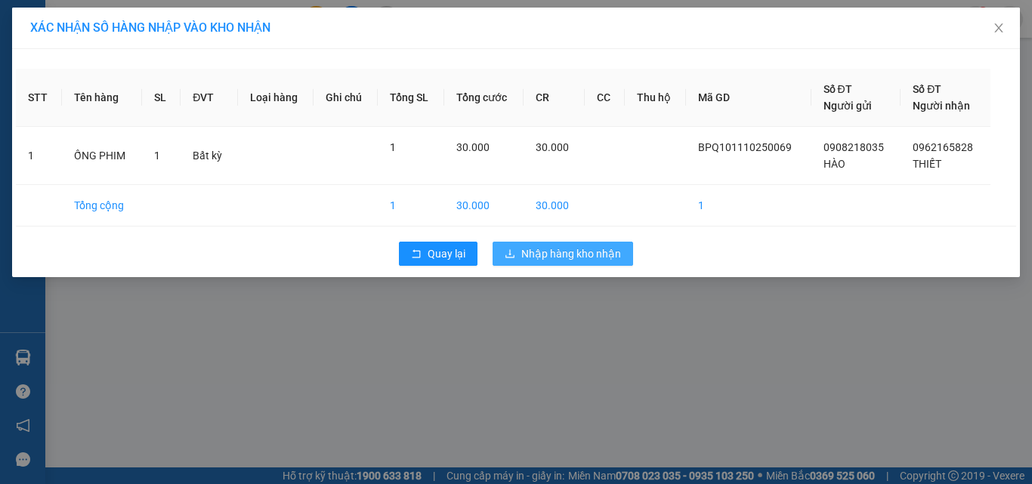
click at [572, 261] on button "Nhập hàng kho nhận" at bounding box center [562, 254] width 140 height 24
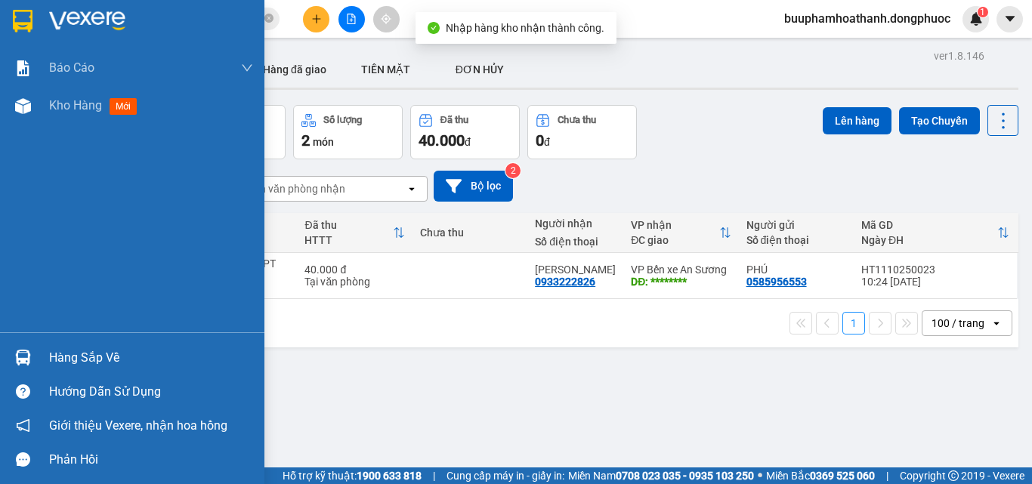
click at [42, 359] on div "Hàng sắp về" at bounding box center [132, 358] width 264 height 34
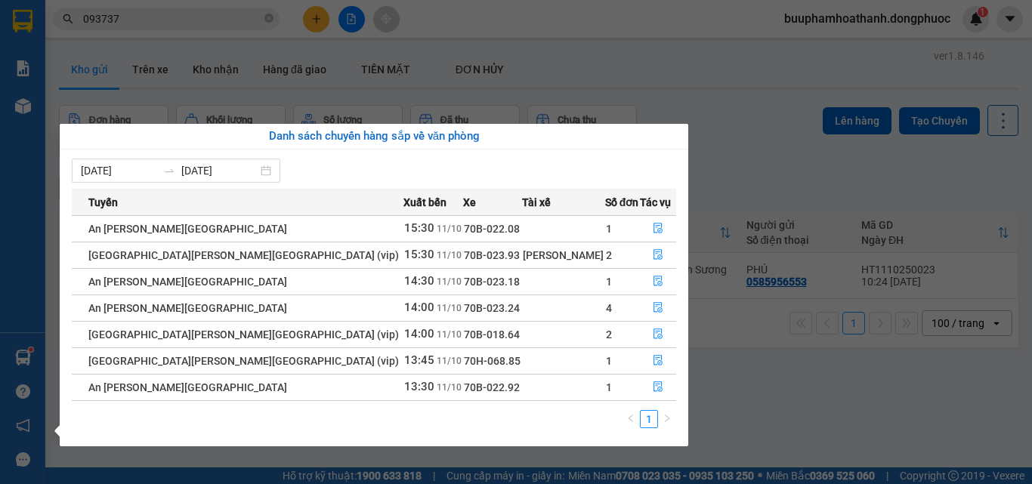
click at [715, 146] on section "Kết quả tìm kiếm ( 427 ) Bộ lọc Thuộc VP này Mã ĐH Trạng thái Món hàng Tổng cướ…" at bounding box center [516, 242] width 1032 height 484
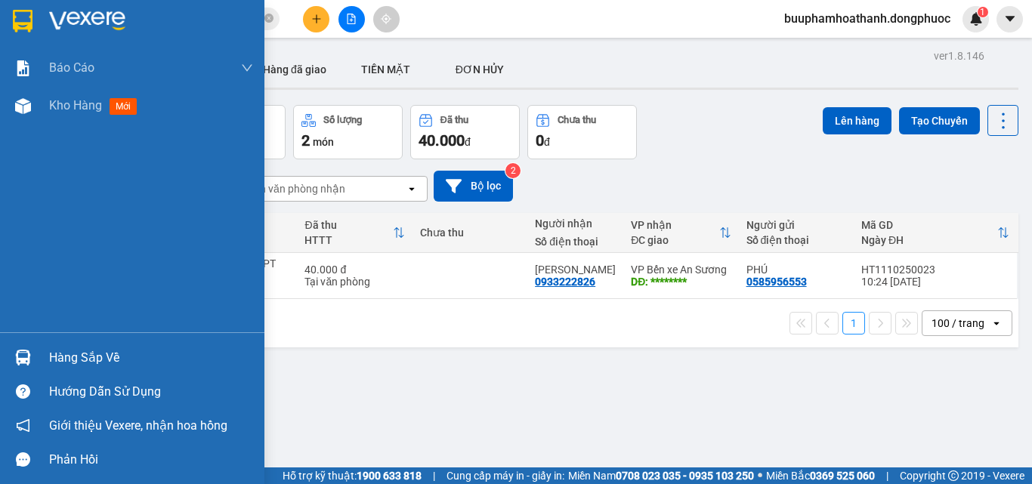
click at [31, 356] on div at bounding box center [23, 357] width 26 height 26
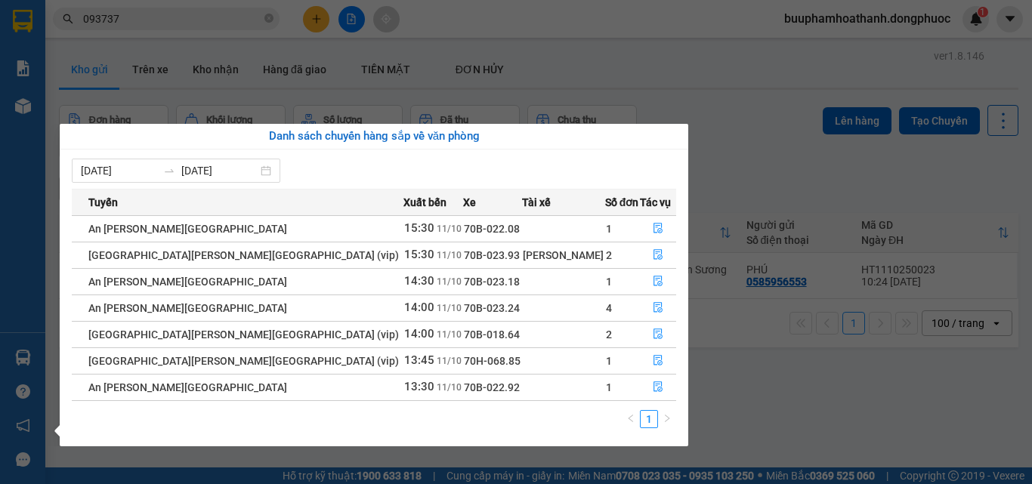
click at [314, 14] on section "Kết quả tìm kiếm ( 427 ) Bộ lọc Thuộc VP này Mã ĐH Trạng thái Món hàng Tổng cướ…" at bounding box center [516, 242] width 1032 height 484
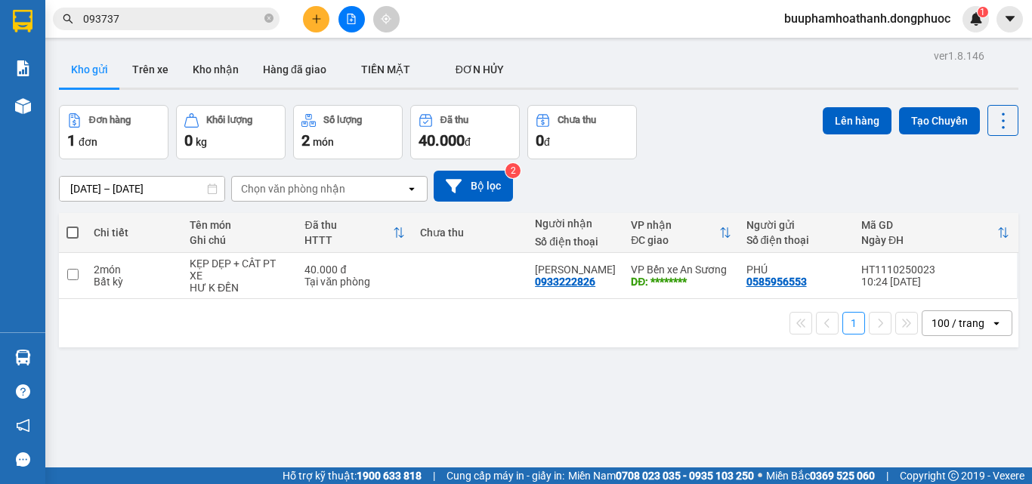
click at [314, 14] on icon "plus" at bounding box center [316, 19] width 11 height 11
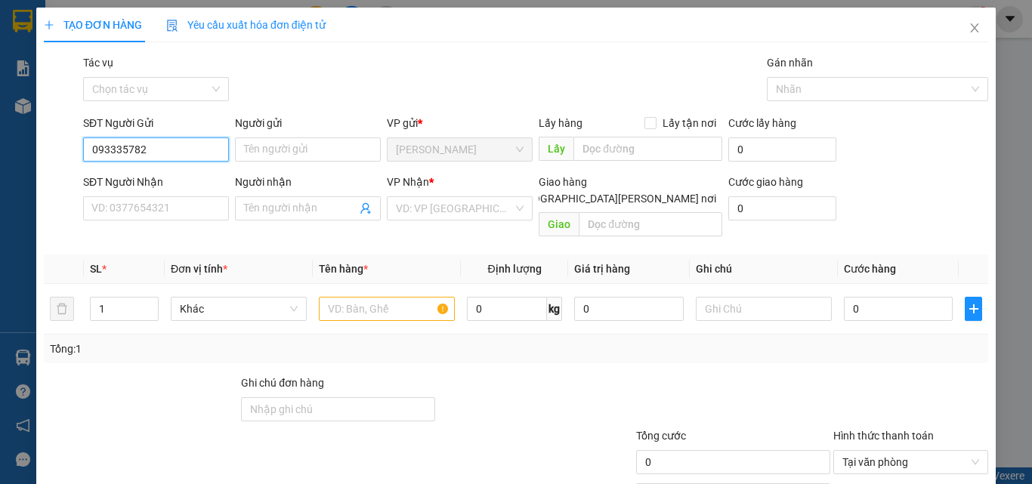
type input "0933357829"
click at [173, 182] on div "0933357829 - THOA" at bounding box center [165, 179] width 149 height 17
type input "THOA"
type input "0933357829"
type input "THOA"
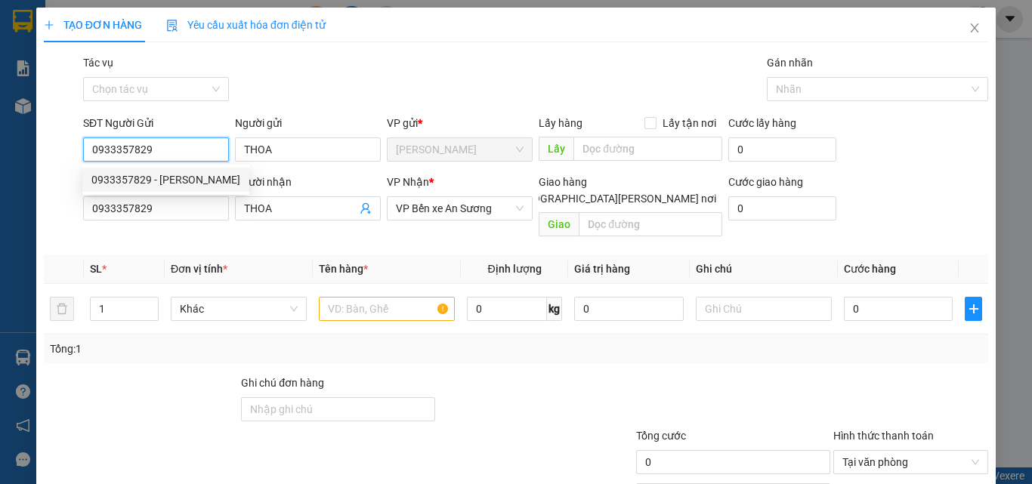
type input "70.000"
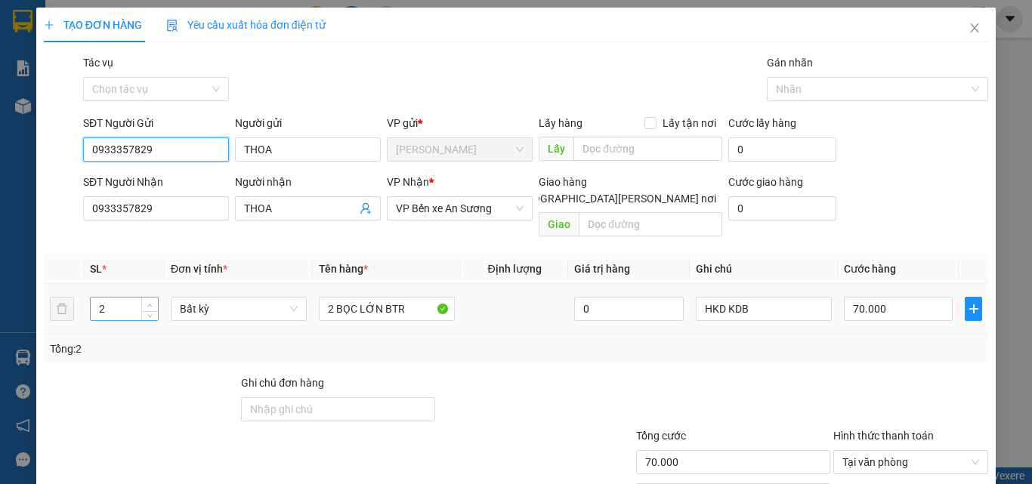
type input "0933357829"
type input "3"
click at [149, 301] on span "up" at bounding box center [150, 305] width 9 height 9
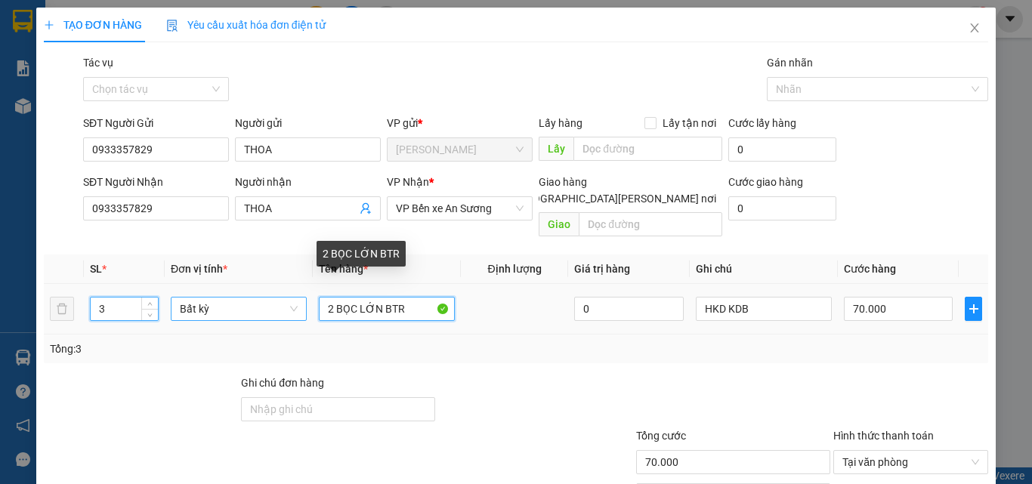
drag, startPoint x: 406, startPoint y: 300, endPoint x: 267, endPoint y: 292, distance: 139.2
click at [267, 292] on tr "3 Bất kỳ 2 BỌC LỚN BTR 0 HKD KDB 70.000" at bounding box center [516, 309] width 944 height 51
type input "0"
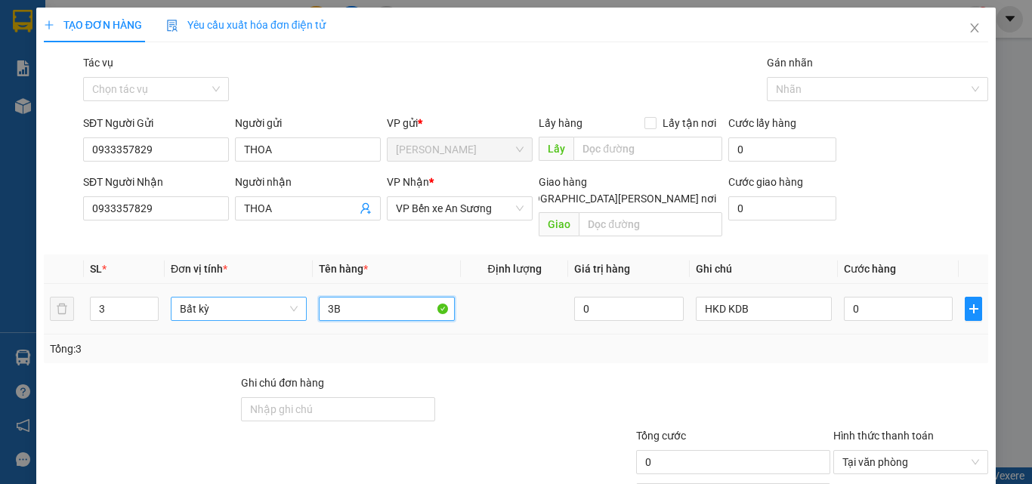
type input "3"
type input "HÀNG KÈM KHÁCH"
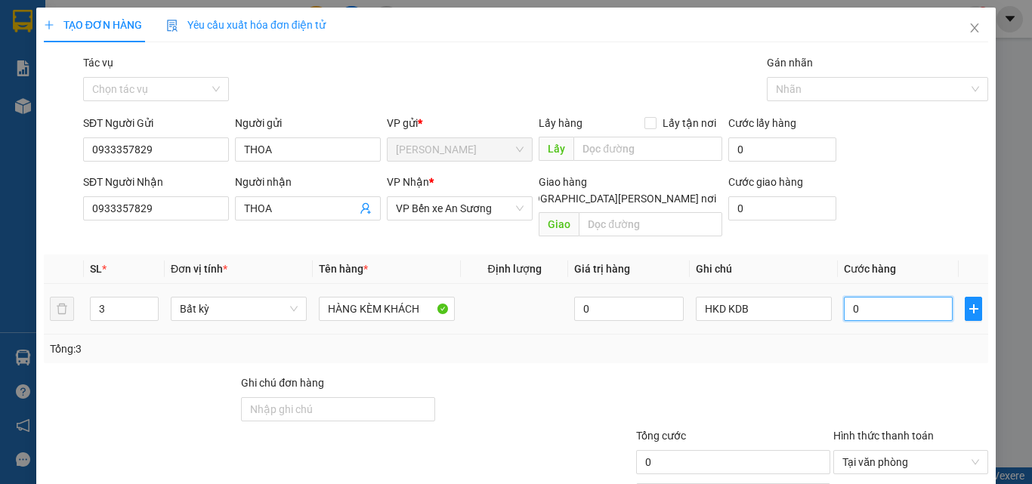
click at [869, 302] on input "0" at bounding box center [898, 309] width 109 height 24
type input "50"
type input "50.000"
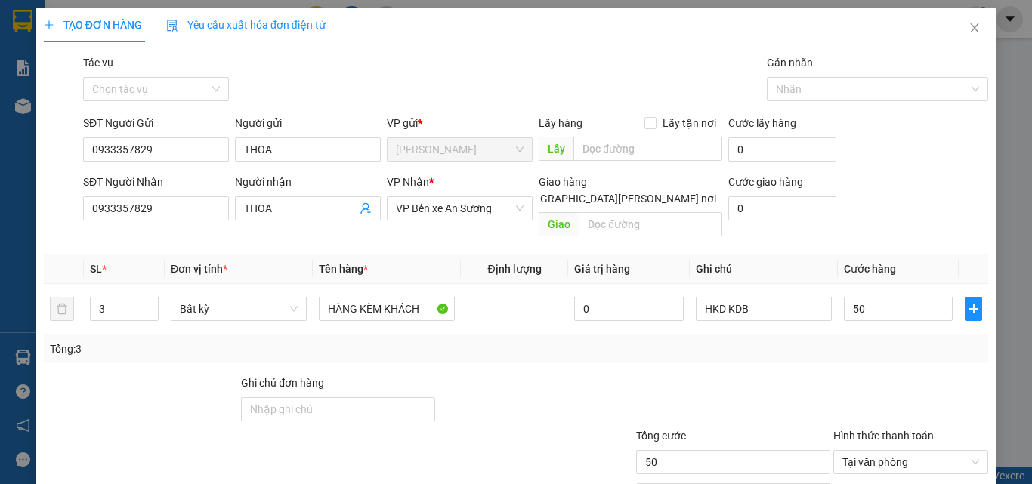
type input "50.000"
click at [865, 341] on div "Tổng: 3" at bounding box center [516, 349] width 932 height 17
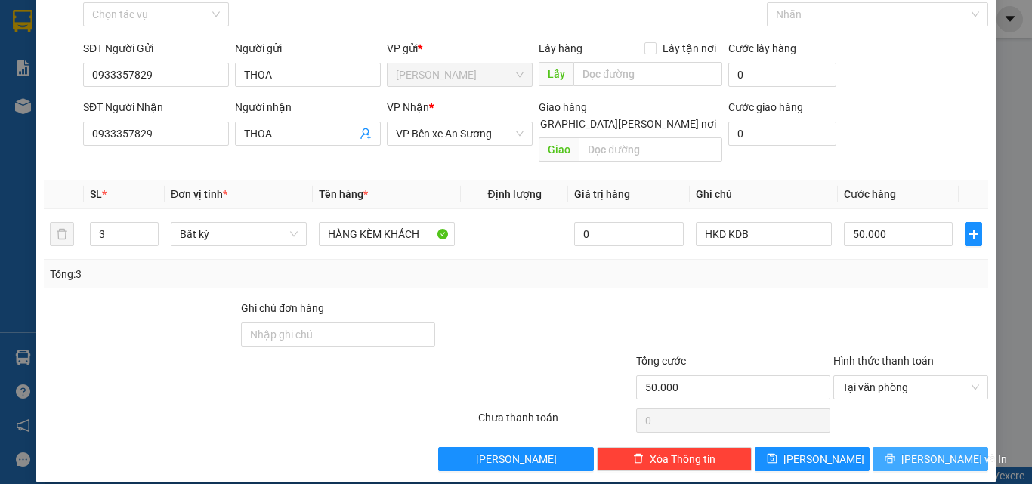
click at [902, 447] on button "Lưu và In" at bounding box center [930, 459] width 116 height 24
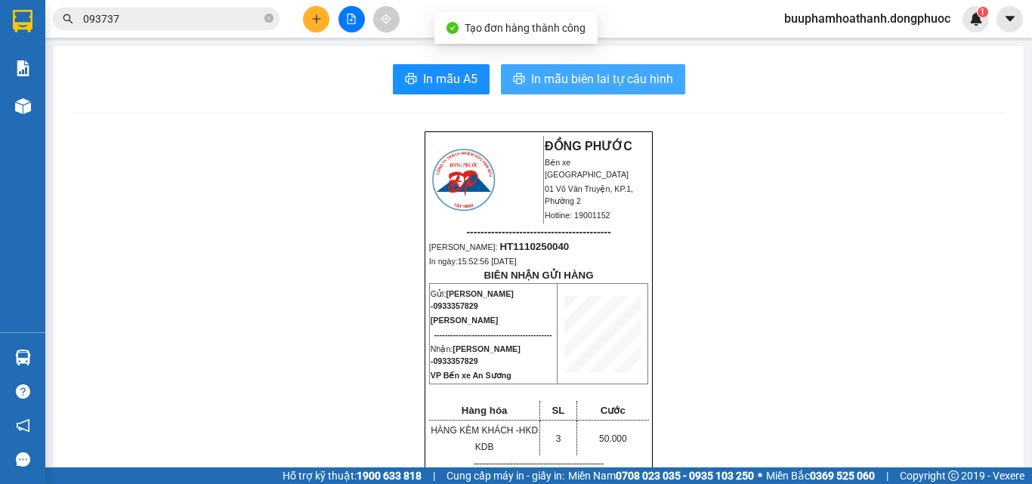
click at [545, 78] on span "In mẫu biên lai tự cấu hình" at bounding box center [602, 78] width 142 height 19
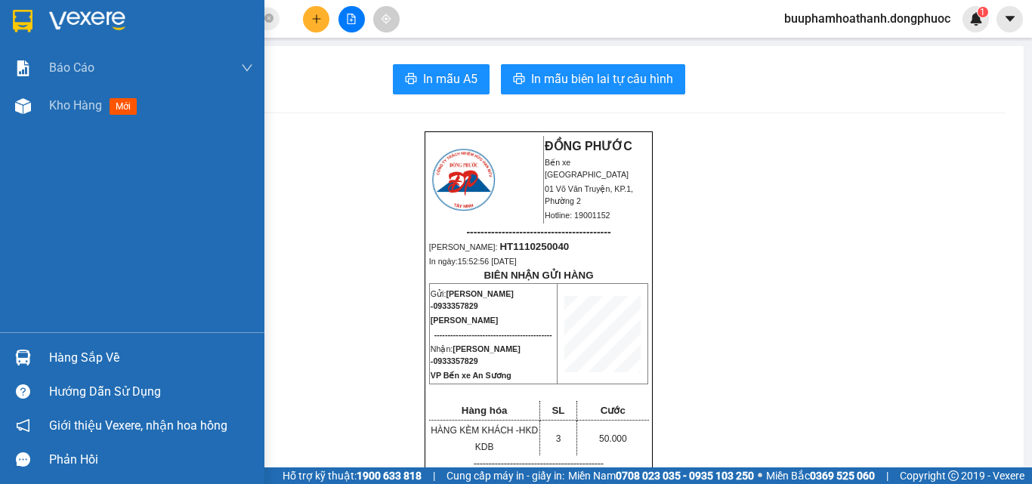
click at [51, 353] on div "Hàng sắp về" at bounding box center [151, 358] width 204 height 23
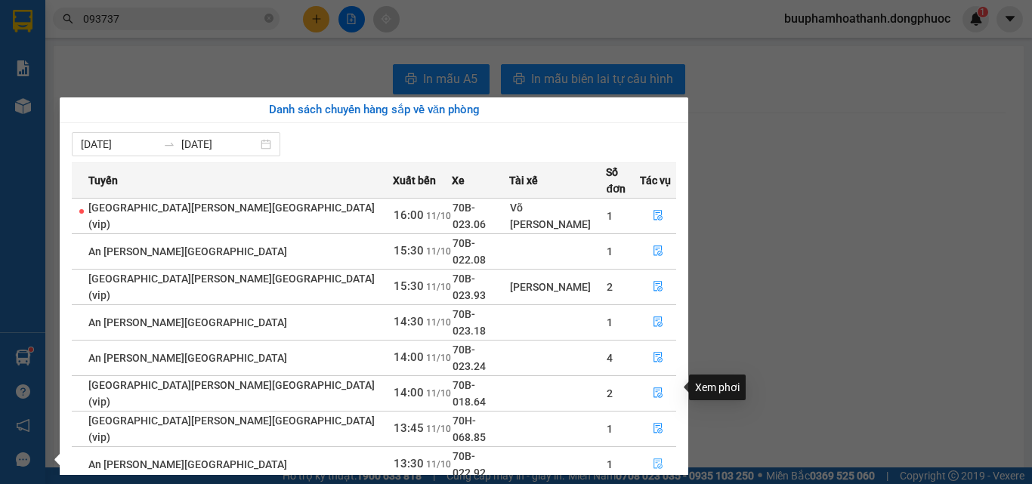
click at [660, 452] on button "button" at bounding box center [657, 464] width 35 height 24
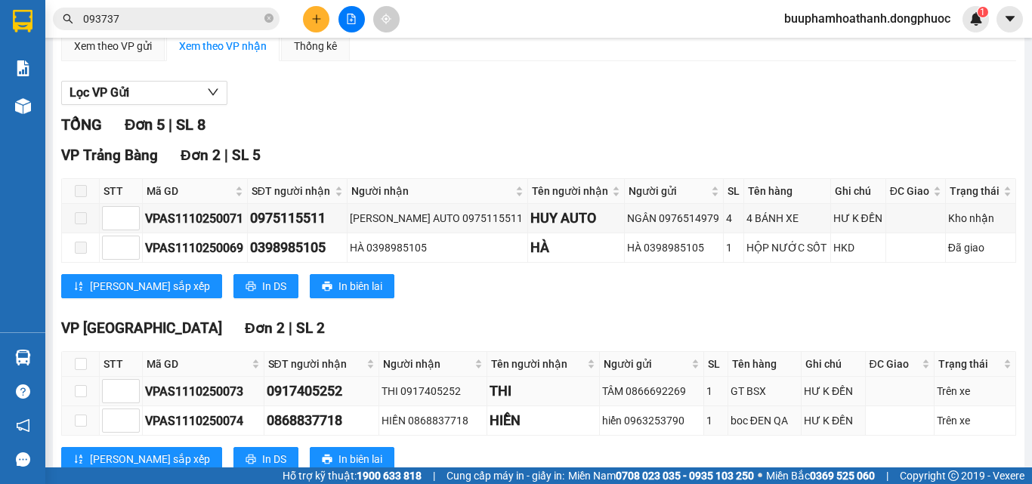
scroll to position [327, 0]
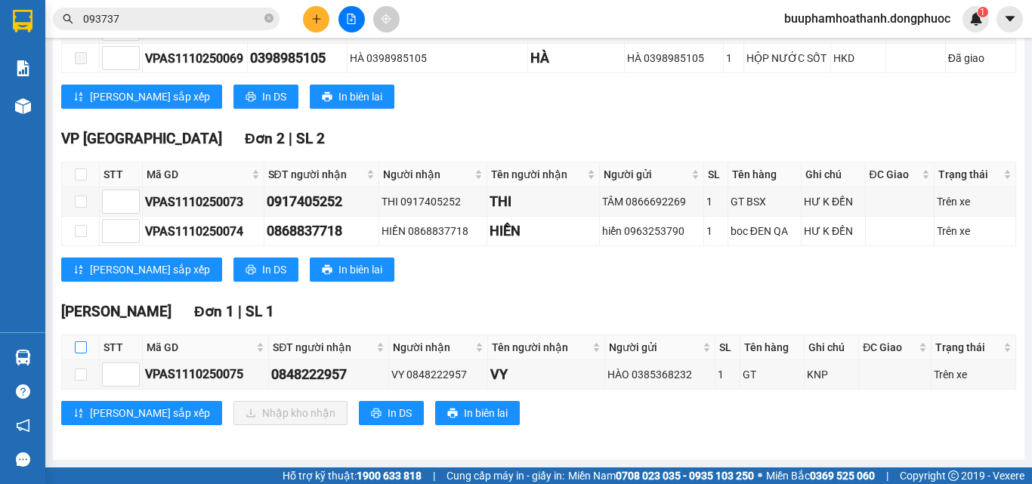
click at [79, 342] on input "checkbox" at bounding box center [81, 347] width 12 height 12
checkbox input "true"
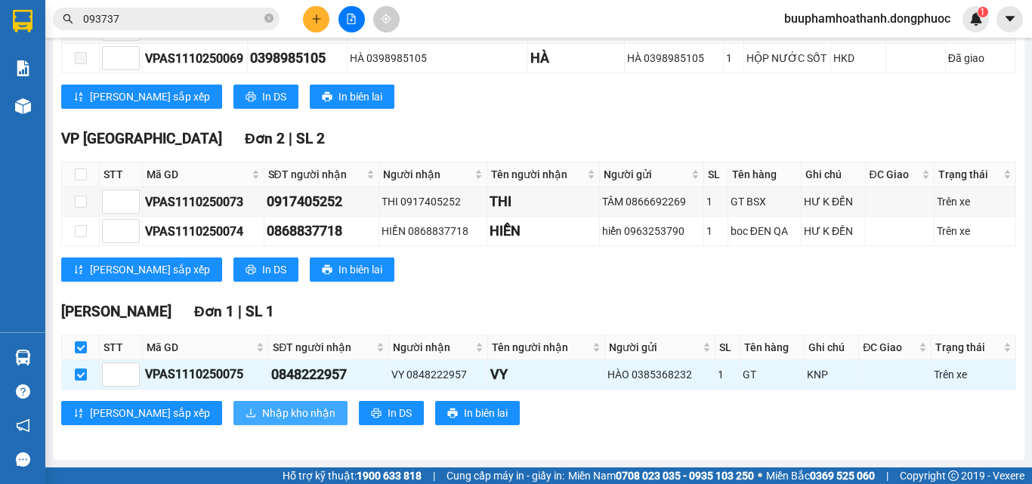
click at [262, 415] on span "Nhập kho nhận" at bounding box center [298, 413] width 73 height 17
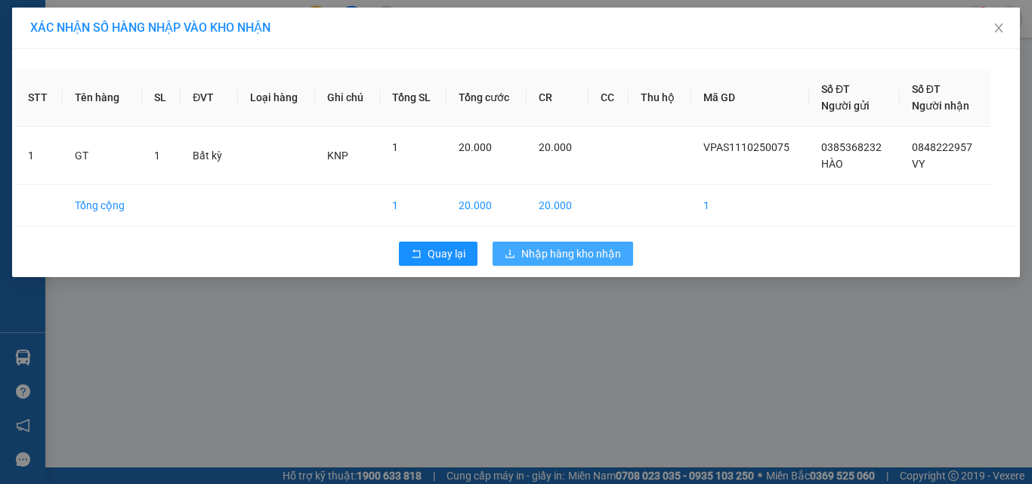
drag, startPoint x: 594, startPoint y: 250, endPoint x: 332, endPoint y: 299, distance: 266.6
click at [594, 249] on span "Nhập hàng kho nhận" at bounding box center [571, 253] width 100 height 17
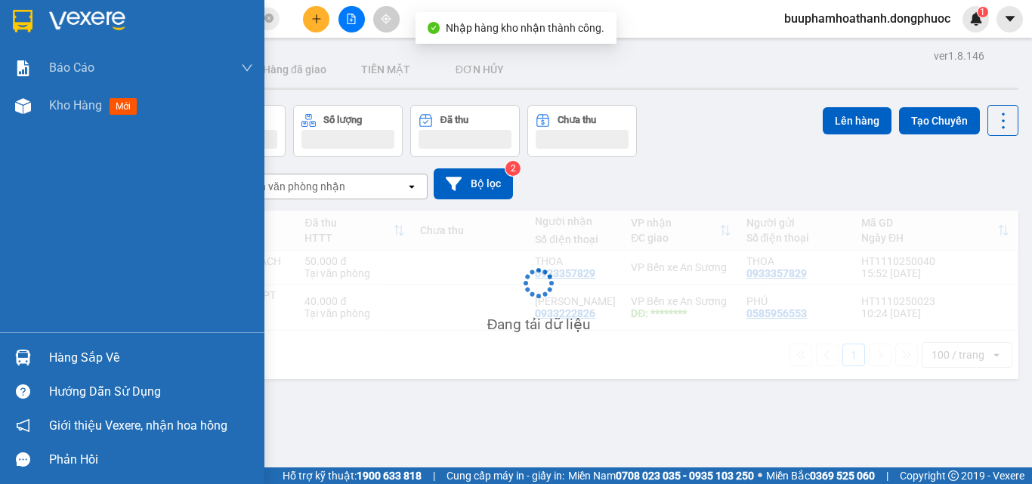
click at [41, 350] on div "Hàng sắp về" at bounding box center [132, 358] width 264 height 34
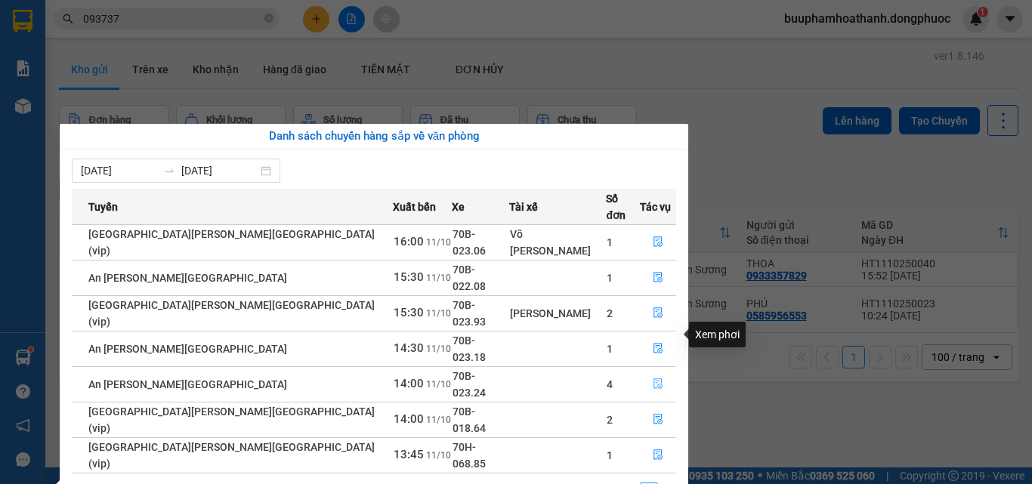
click at [653, 378] on icon "file-done" at bounding box center [658, 383] width 11 height 11
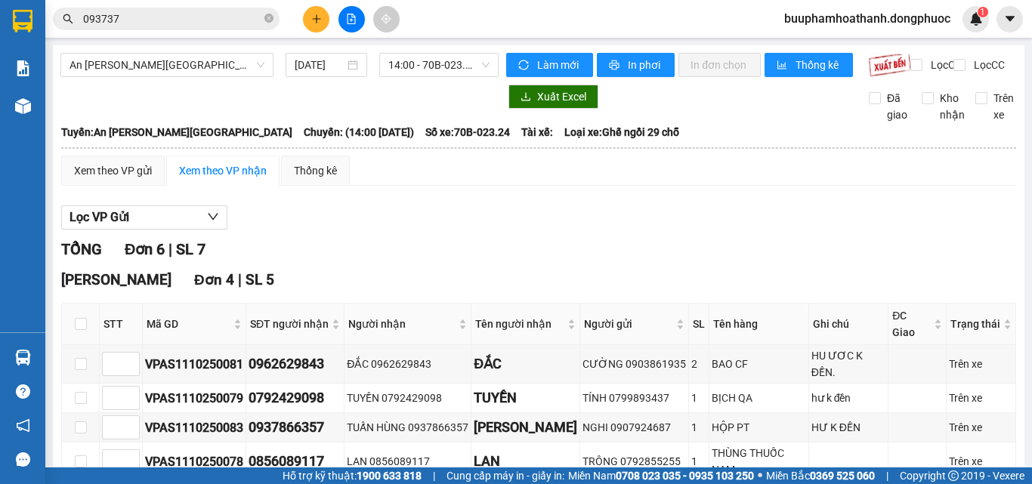
scroll to position [151, 0]
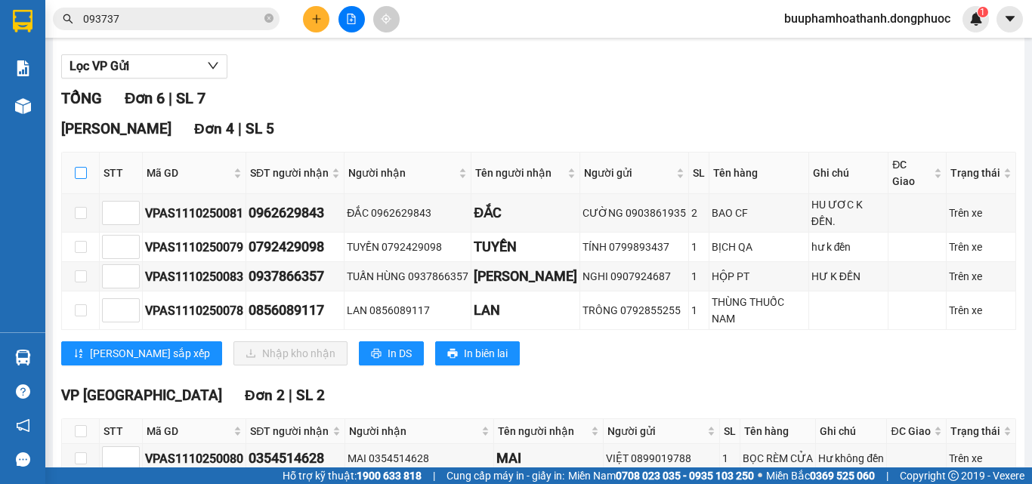
click at [82, 177] on input "checkbox" at bounding box center [81, 173] width 12 height 12
checkbox input "true"
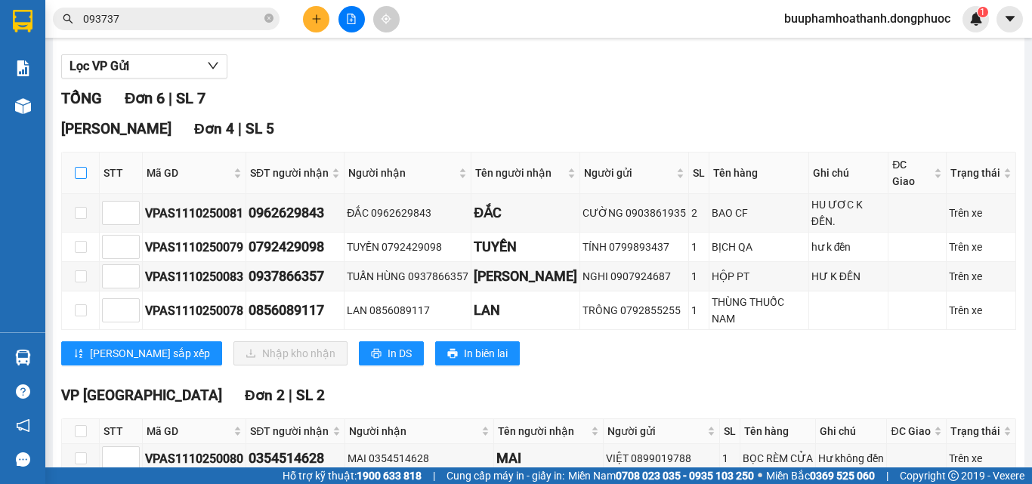
checkbox input "true"
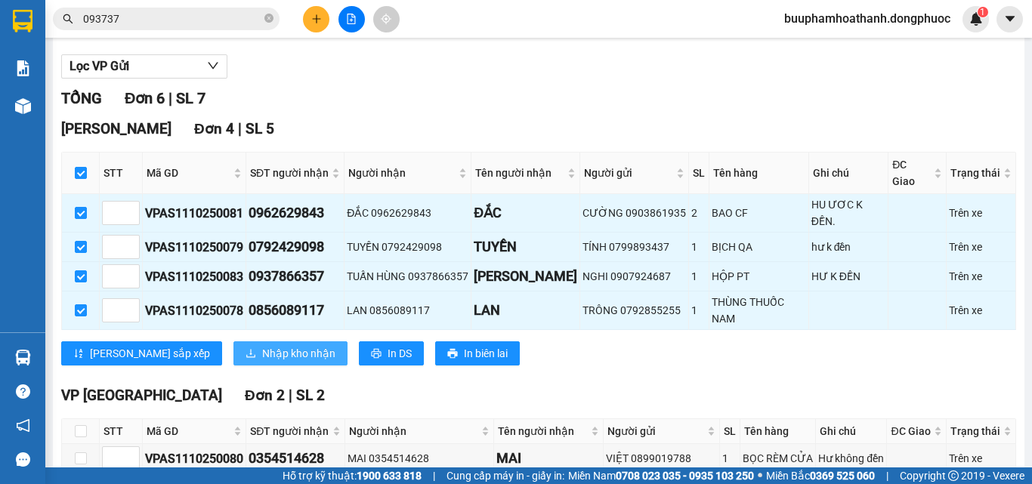
click at [262, 345] on span "Nhập kho nhận" at bounding box center [298, 353] width 73 height 17
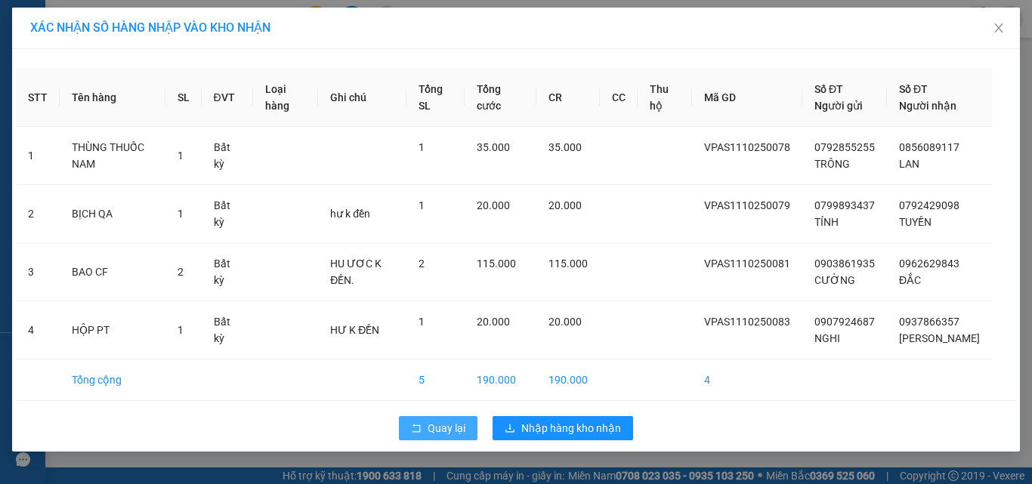
click at [439, 437] on span "Quay lại" at bounding box center [446, 428] width 38 height 17
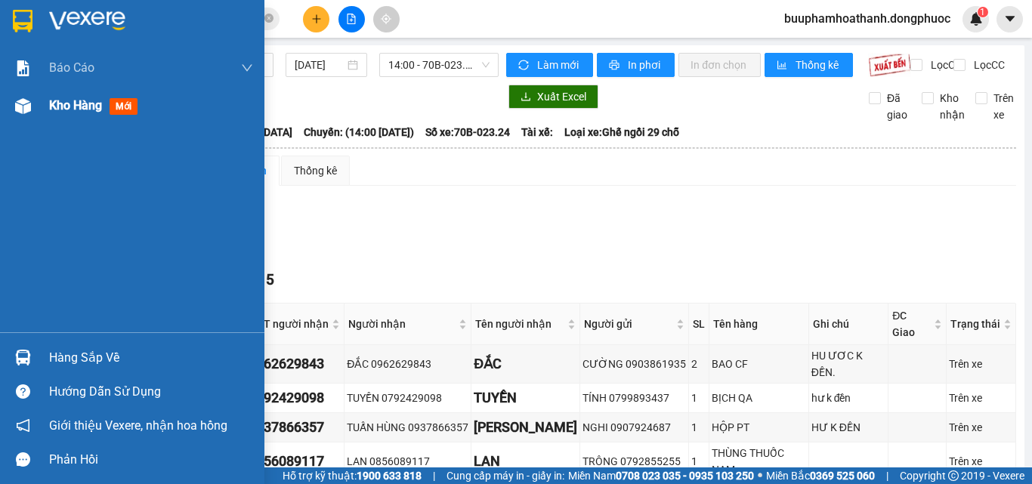
click at [31, 109] on div at bounding box center [23, 106] width 26 height 26
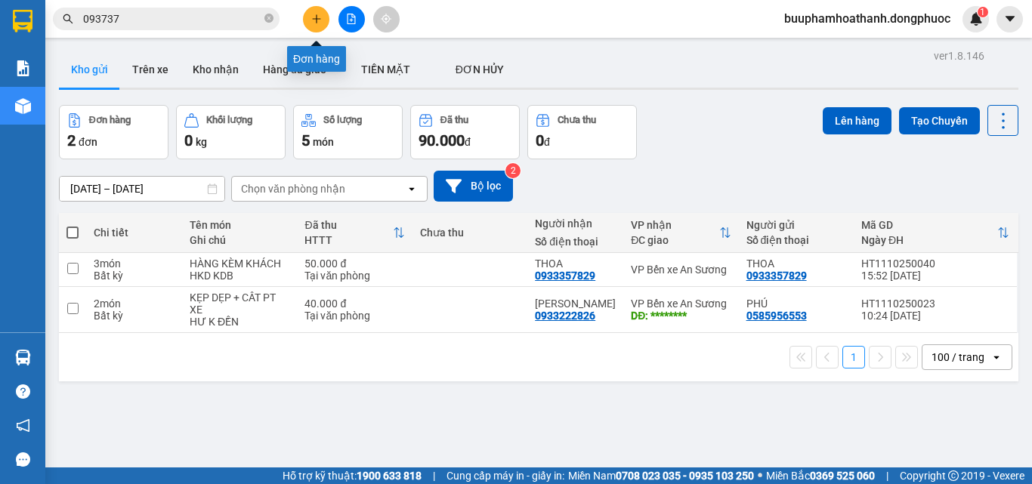
click at [319, 14] on icon "plus" at bounding box center [316, 19] width 11 height 11
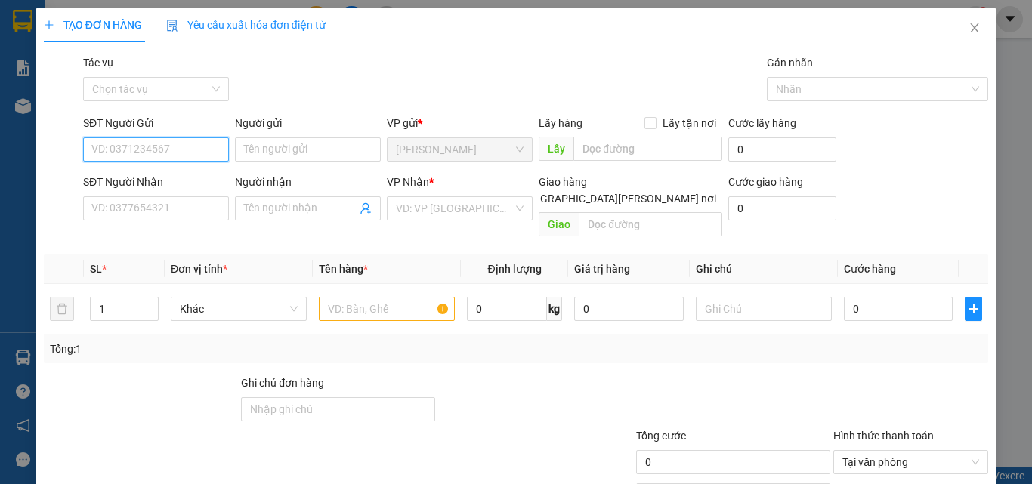
click at [149, 147] on input "SĐT Người Gửi" at bounding box center [156, 149] width 146 height 24
click at [169, 174] on div "0933431533 - ĐẠT" at bounding box center [154, 179] width 126 height 17
type input "0933431533"
type input "ĐẠT"
type input "0945798829"
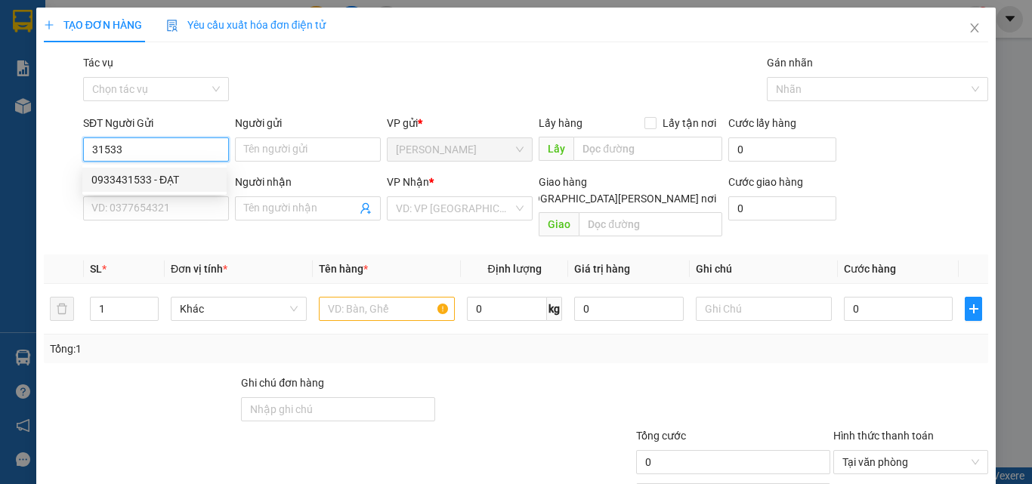
type input "HÂN"
type input "30.000"
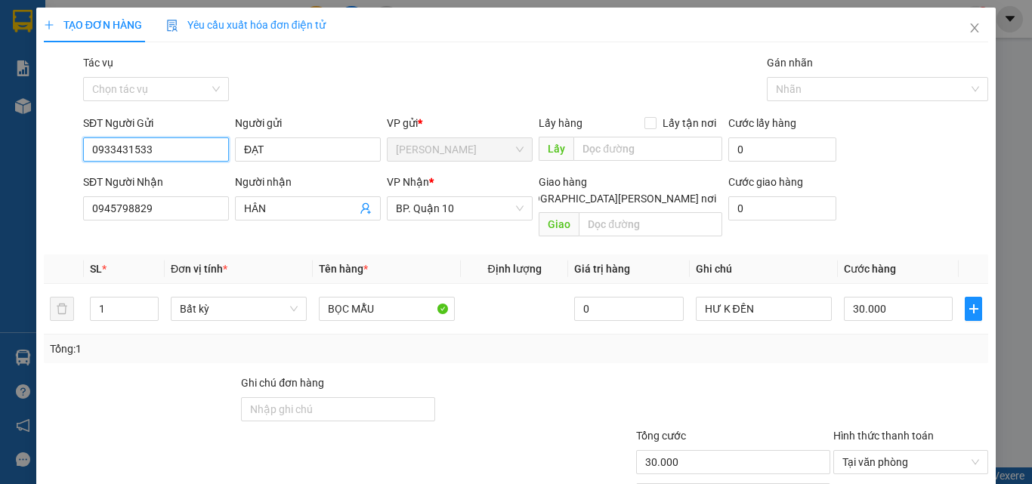
type input "0933431533"
click at [968, 26] on icon "close" at bounding box center [974, 28] width 12 height 12
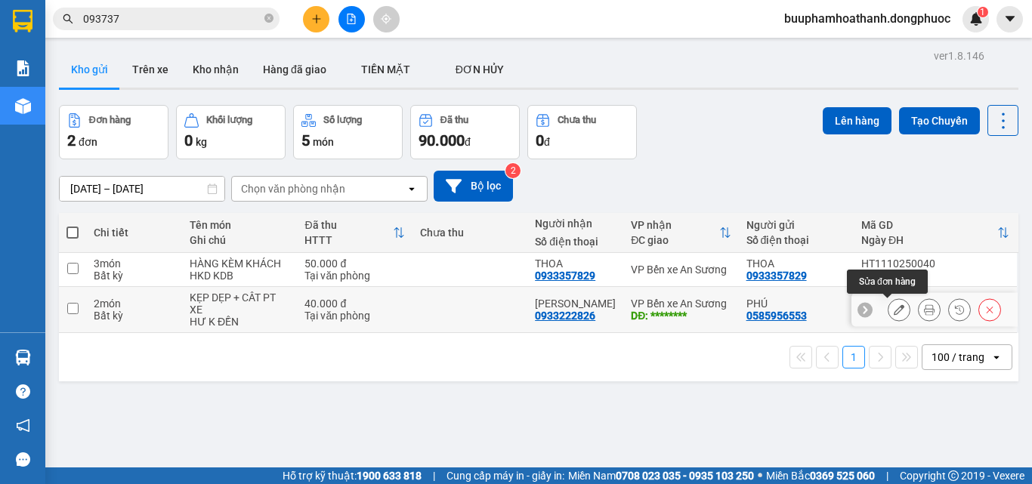
click at [893, 308] on icon at bounding box center [898, 309] width 11 height 11
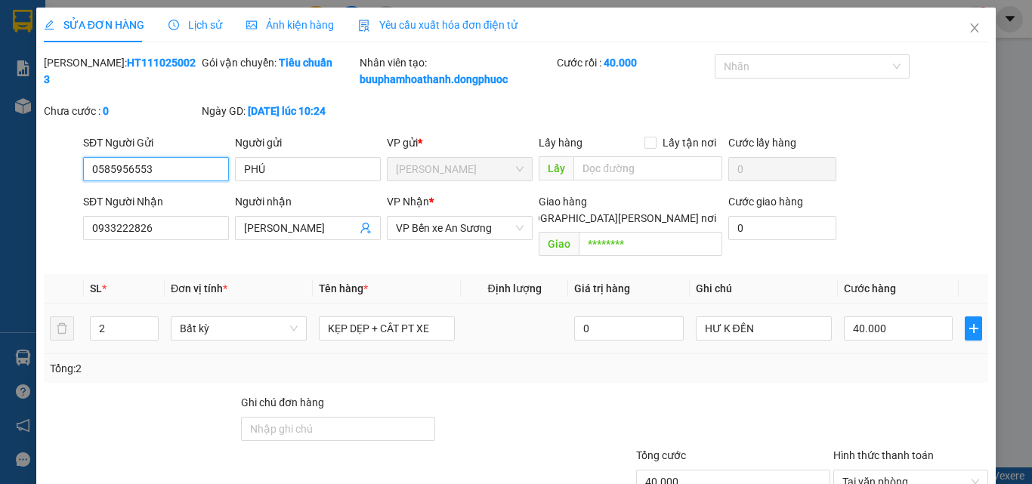
type input "0585956553"
type input "PHÚ"
type input "0933222826"
type input "NGỌC ÂN"
type input "********"
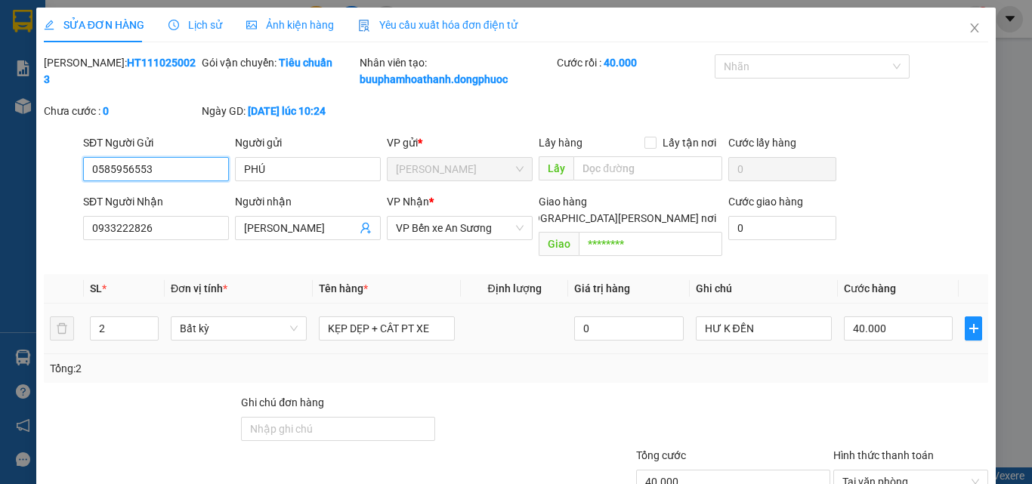
type input "40.000"
drag, startPoint x: 165, startPoint y: 169, endPoint x: 73, endPoint y: 184, distance: 92.5
click at [73, 184] on div "SĐT Người Gửi 0585956553 0585956553 Người gửi PHÚ VP gửi * Hòa Thành Lấy hàng L…" at bounding box center [515, 160] width 947 height 53
click at [156, 202] on div "0933431533 - ĐẠT" at bounding box center [154, 199] width 126 height 17
type input "0933431533"
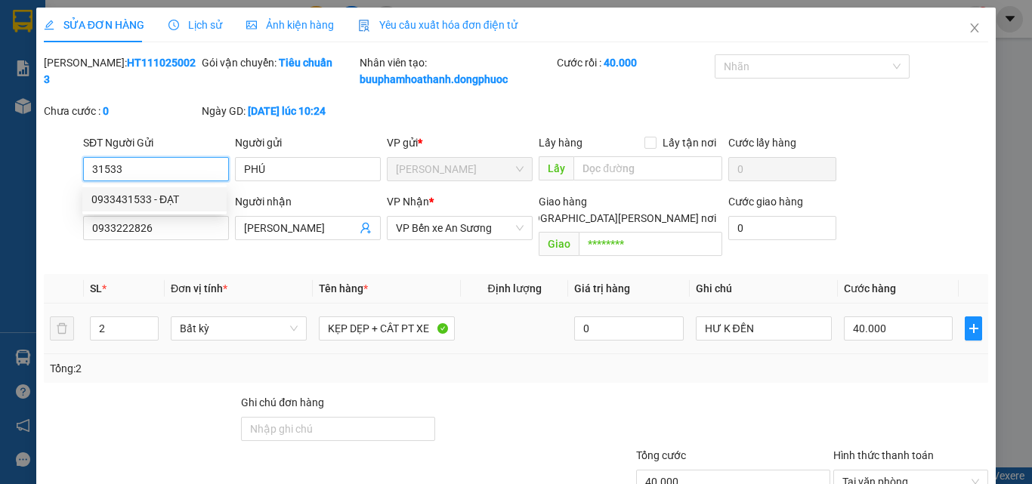
type input "ĐẠT"
type input "0933431533"
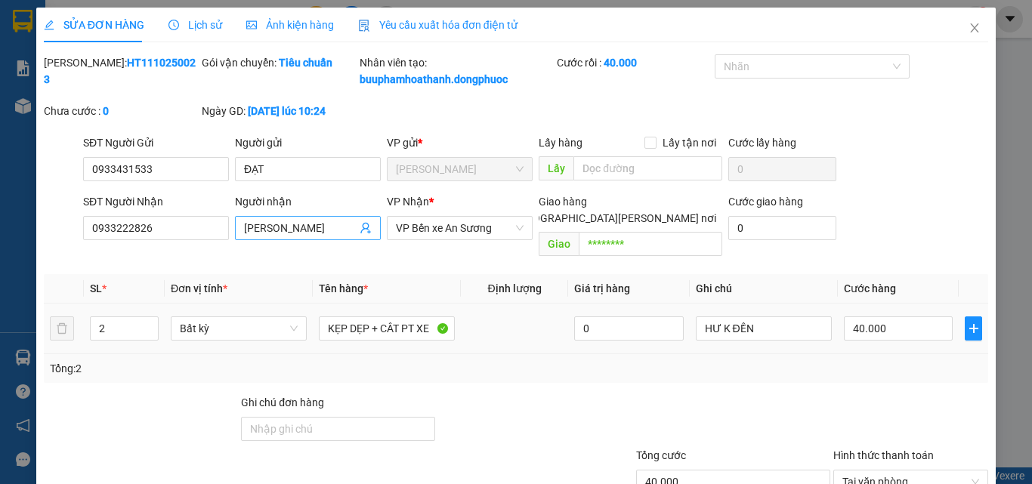
click at [366, 232] on icon "user-add" at bounding box center [365, 228] width 10 height 11
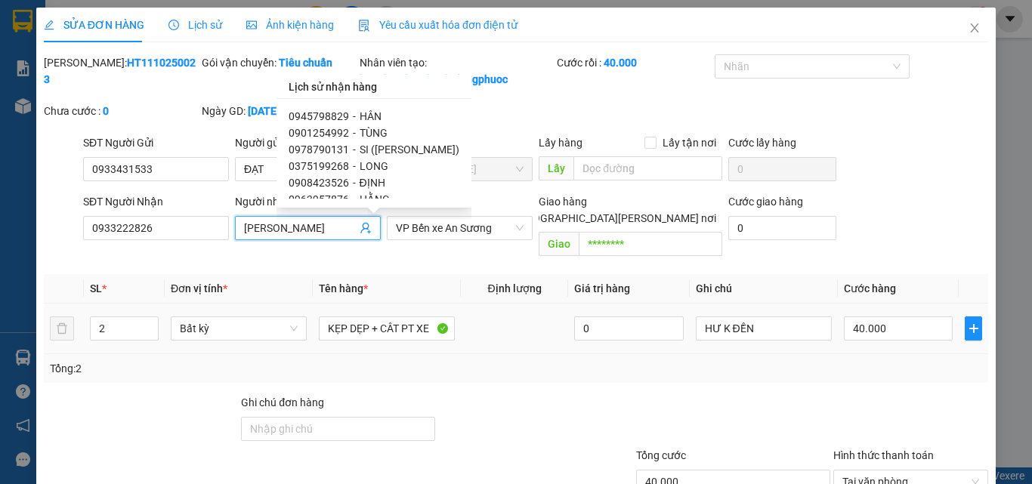
click at [365, 114] on span "HÂN" at bounding box center [370, 116] width 22 height 12
type input "0945798829"
type input "HÂN"
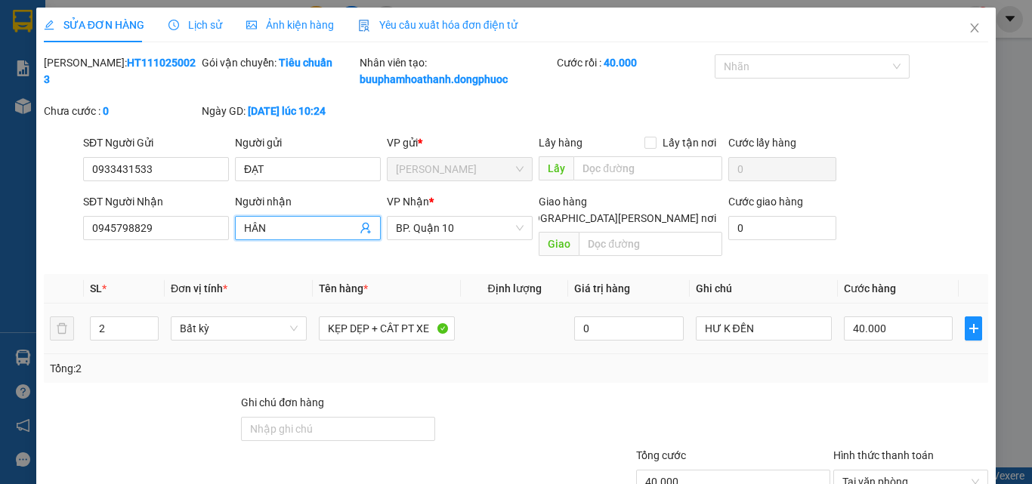
click at [407, 274] on th "Tên hàng *" at bounding box center [387, 288] width 148 height 29
type input "1"
click at [148, 331] on icon "down" at bounding box center [149, 333] width 5 height 5
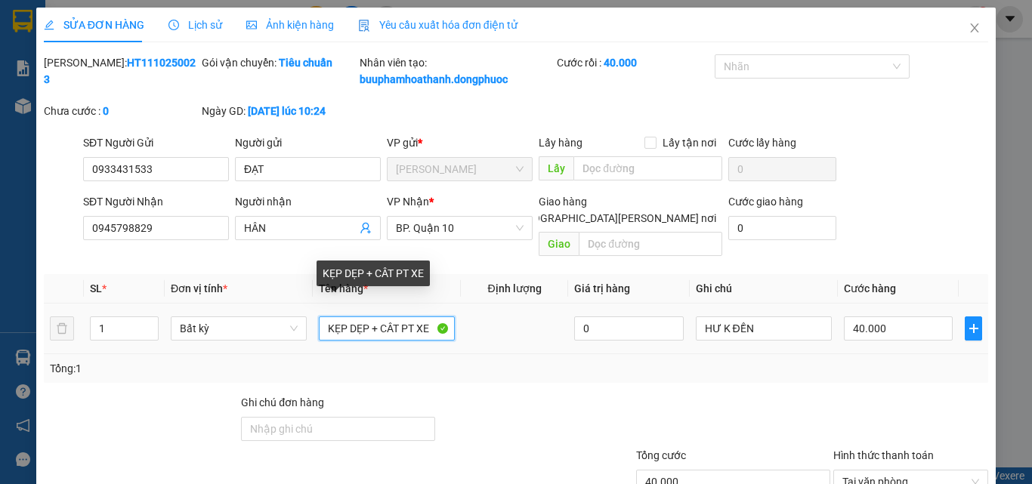
drag, startPoint x: 429, startPoint y: 316, endPoint x: 307, endPoint y: 316, distance: 121.6
click at [307, 316] on tr "1 Bất kỳ KẸP DẸP + CÂT PT XE 0 HƯ K ĐỀN 40.000" at bounding box center [516, 329] width 944 height 51
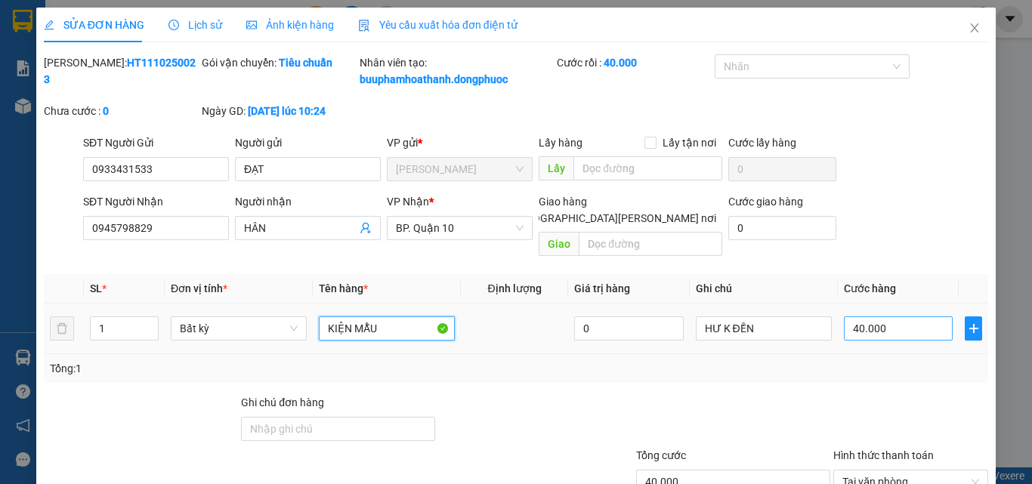
type input "KIỆN MẪU"
click at [844, 316] on input "40.000" at bounding box center [898, 328] width 109 height 24
type input "5"
type input "50"
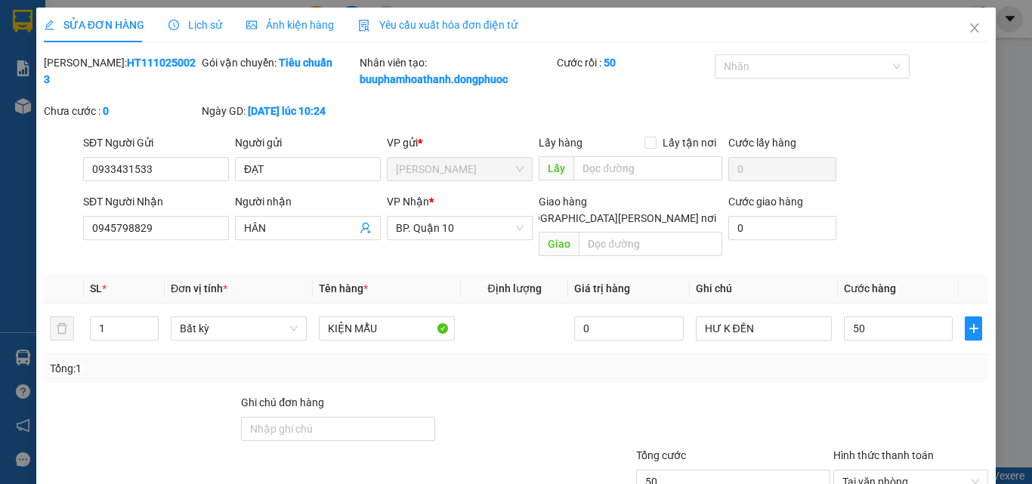
type input "50.000"
click at [795, 376] on div "Total Paid Fee 40.000 Total UnPaid Fee 0 Cash Collection Total Fee Mã ĐH: HT111…" at bounding box center [516, 309] width 944 height 511
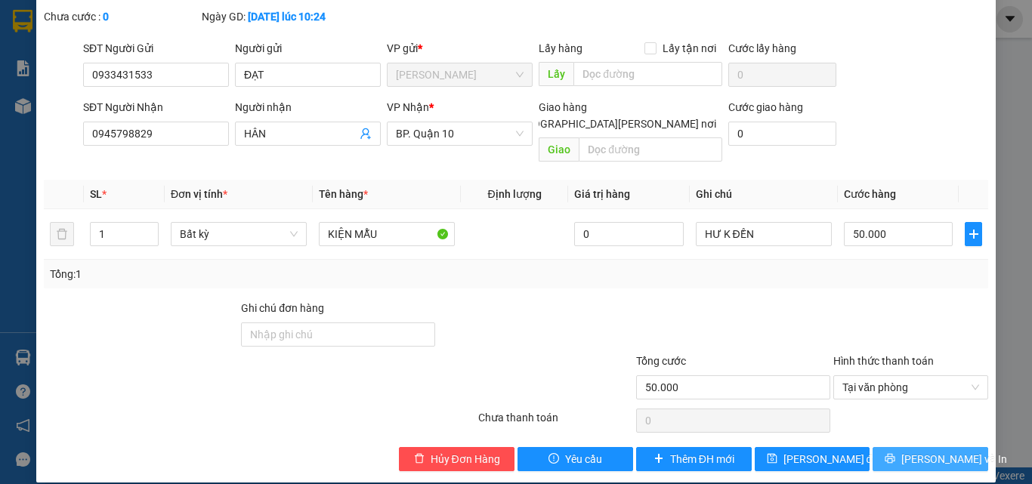
click at [903, 450] on button "Lưu và In" at bounding box center [930, 459] width 116 height 24
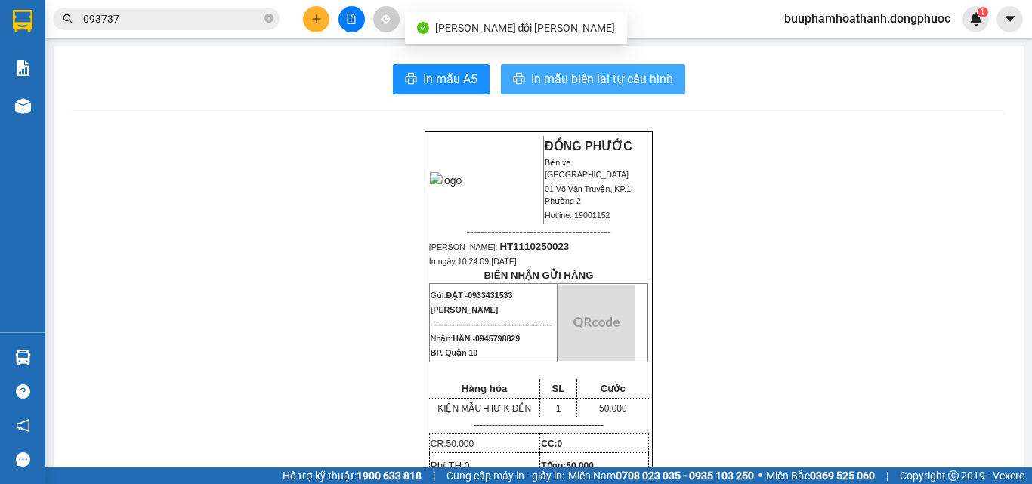
click at [531, 82] on span "In mẫu biên lai tự cấu hình" at bounding box center [602, 78] width 142 height 19
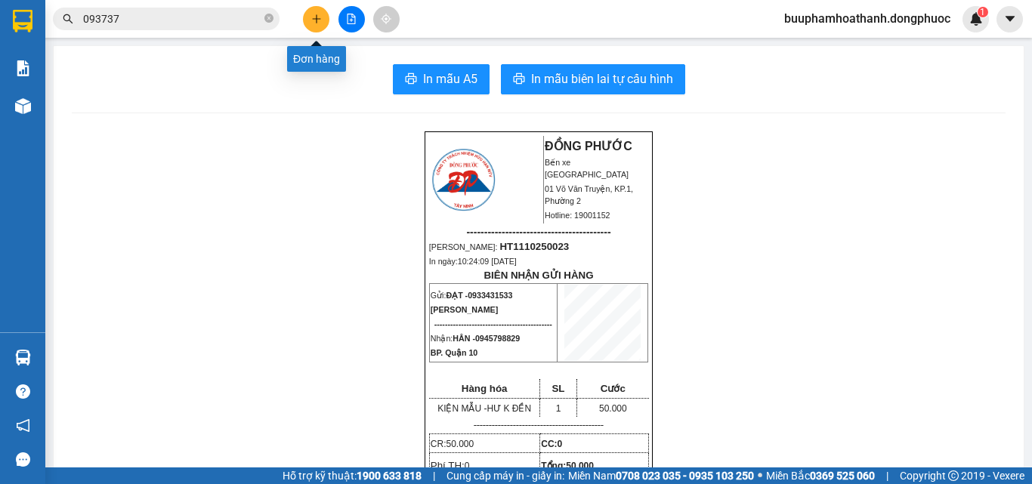
click at [327, 18] on button at bounding box center [316, 19] width 26 height 26
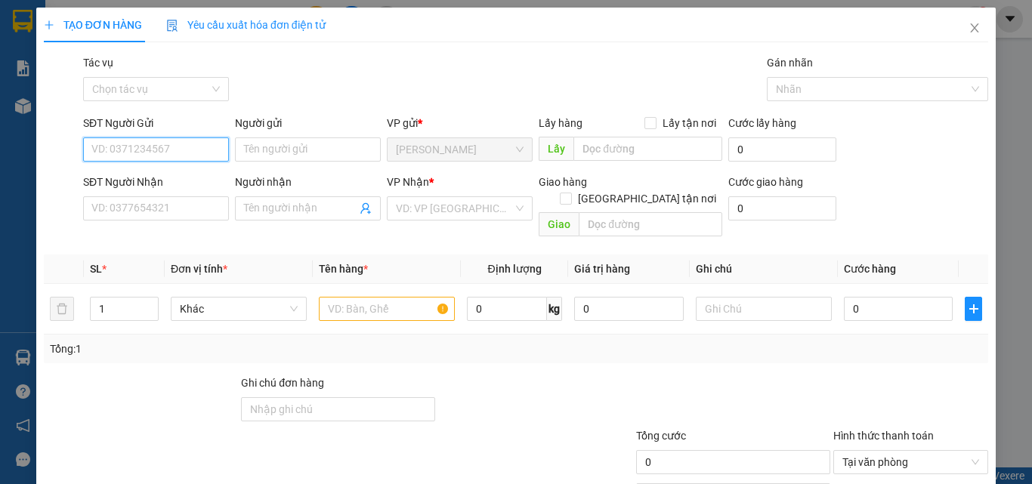
click at [183, 155] on input "SĐT Người Gửi" at bounding box center [156, 149] width 146 height 24
type input "0972046056"
click at [177, 187] on div "0972046056 - PHƯỚC" at bounding box center [154, 179] width 126 height 17
type input "PHƯỚC"
type input "0962322936"
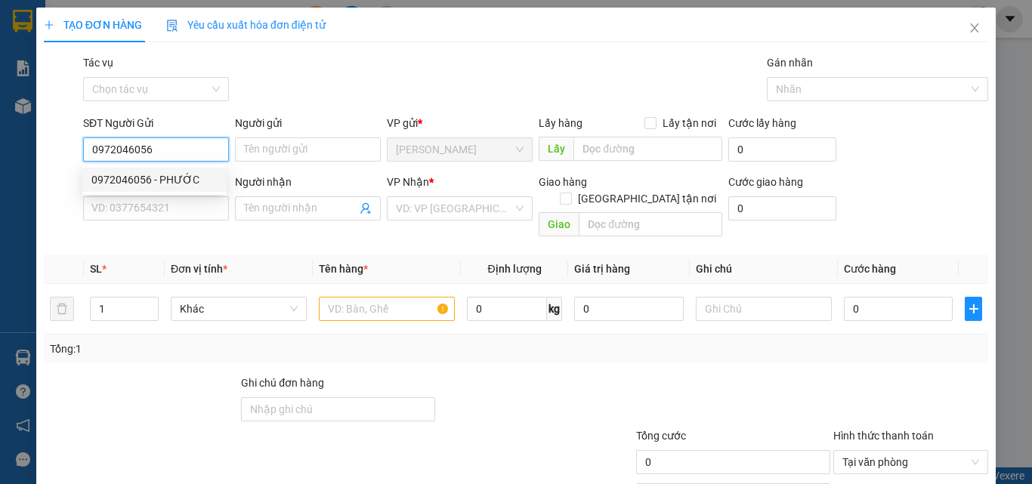
type input "SANG"
type input "30.000"
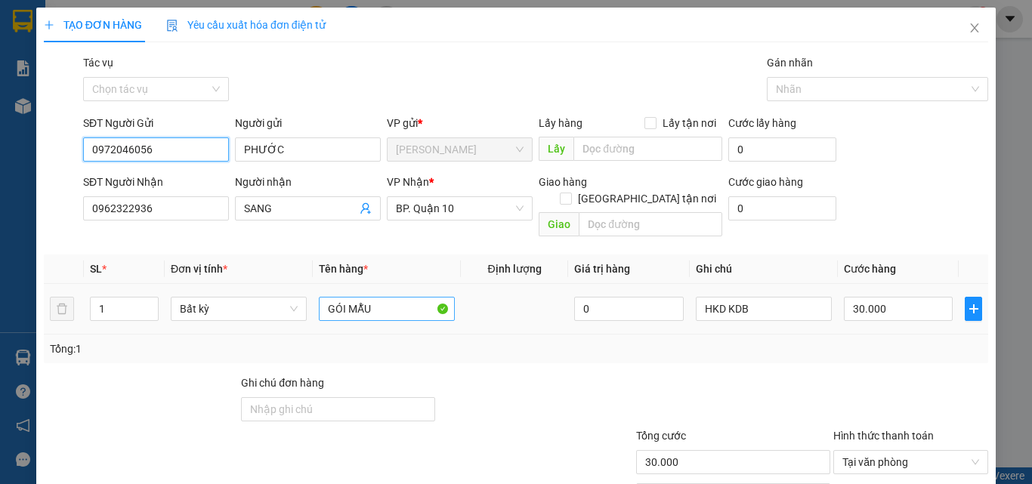
type input "0972046056"
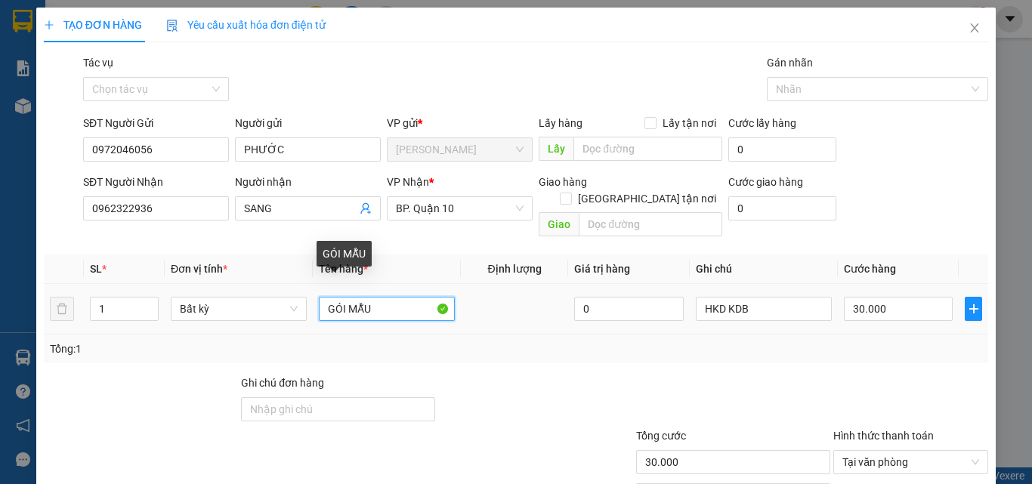
drag, startPoint x: 376, startPoint y: 293, endPoint x: 314, endPoint y: 304, distance: 63.0
click at [314, 304] on td "GÓI MẪU" at bounding box center [387, 309] width 148 height 51
type input "T"
type input "TỆP MẪU"
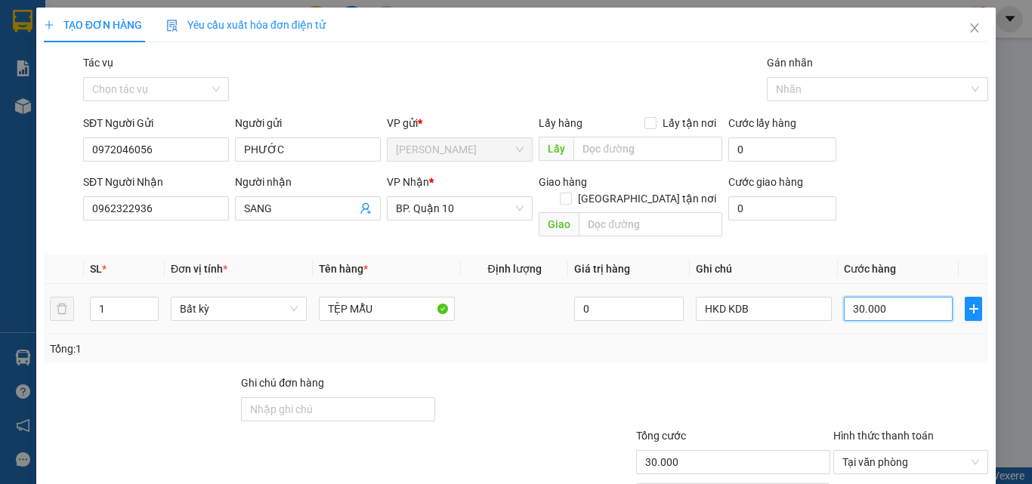
click at [845, 297] on input "30.000" at bounding box center [898, 309] width 109 height 24
drag, startPoint x: 266, startPoint y: 214, endPoint x: 239, endPoint y: 228, distance: 29.7
click at [239, 228] on div "Transit Pickup Surcharge Ids Transit Deliver Surcharge Ids Transit Deliver Surc…" at bounding box center [516, 300] width 944 height 492
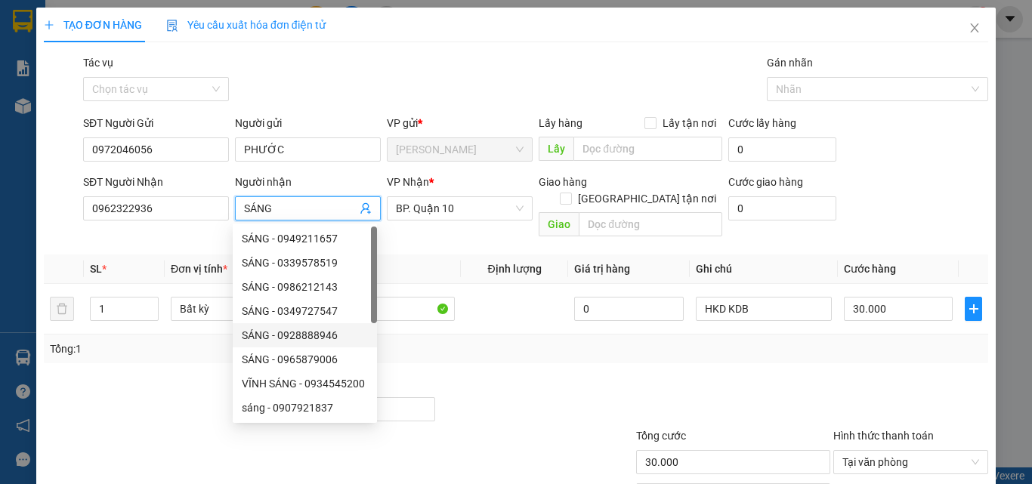
type input "SÁNG"
drag, startPoint x: 702, startPoint y: 323, endPoint x: 757, endPoint y: 309, distance: 57.0
click at [707, 341] on div "Tổng: 1" at bounding box center [516, 349] width 932 height 17
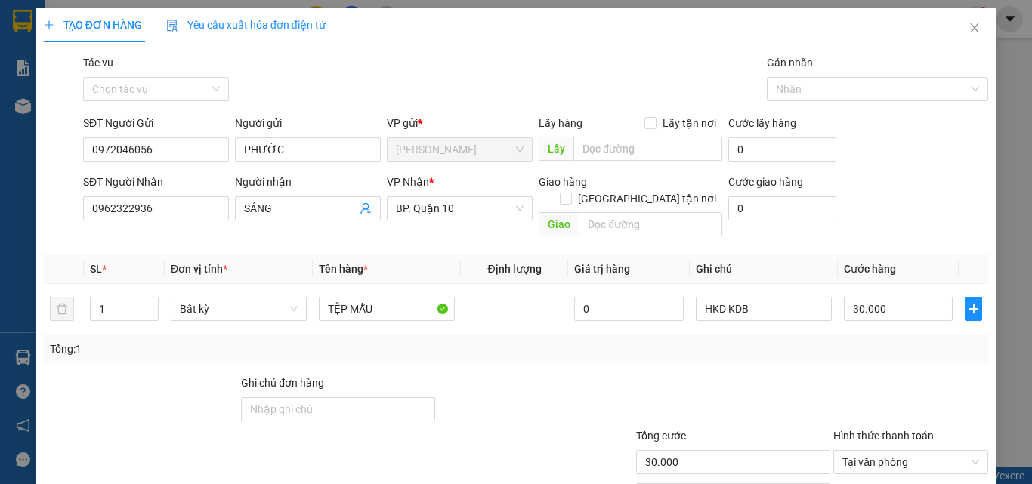
click at [857, 341] on div "Tổng: 1" at bounding box center [516, 349] width 932 height 17
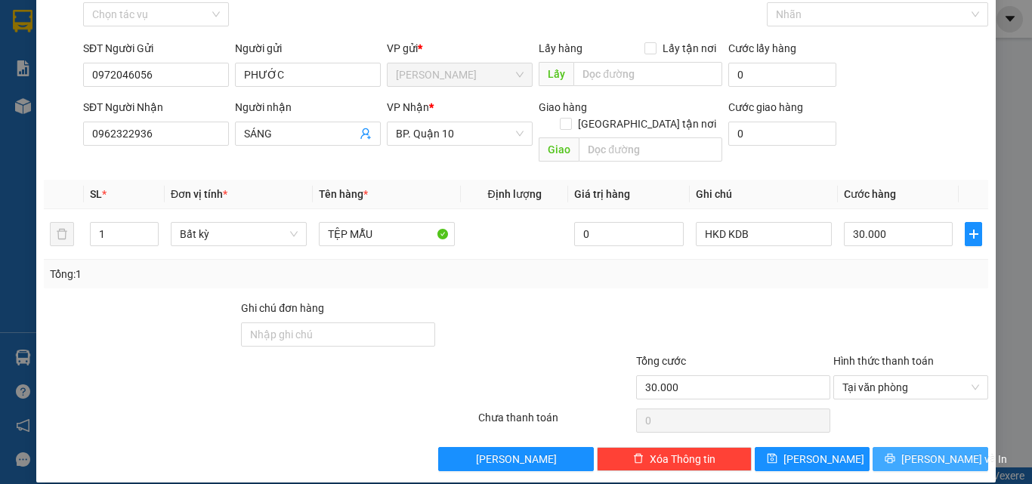
click at [938, 451] on span "[PERSON_NAME] và In" at bounding box center [954, 459] width 106 height 17
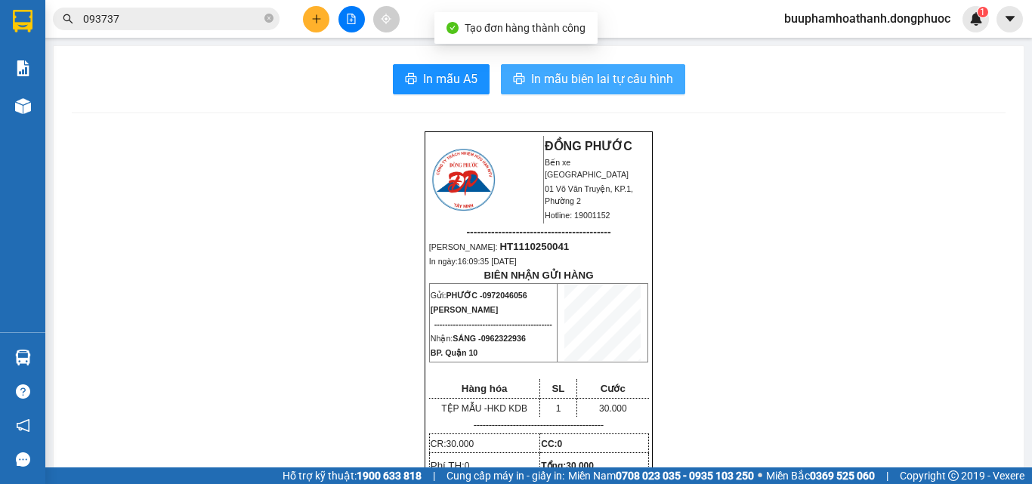
click at [547, 83] on span "In mẫu biên lai tự cấu hình" at bounding box center [602, 78] width 142 height 19
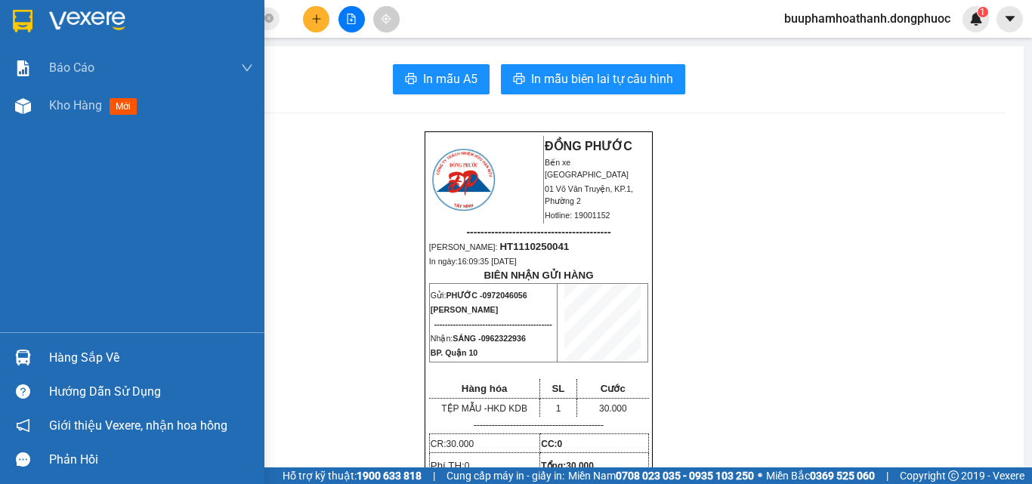
click at [19, 361] on img at bounding box center [23, 358] width 16 height 16
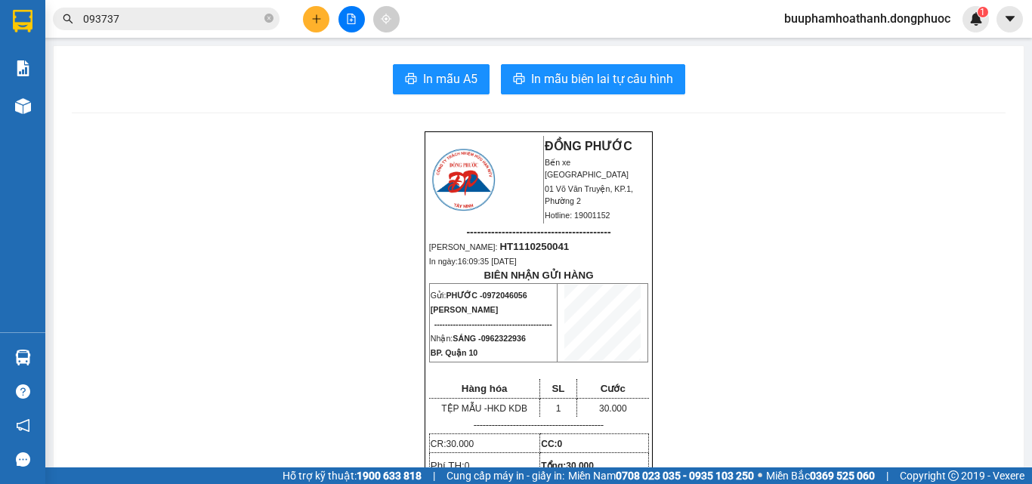
click at [715, 162] on section "Kết quả tìm kiếm ( 427 ) Bộ lọc Thuộc VP này Mã ĐH Trạng thái Món hàng Tổng cướ…" at bounding box center [516, 242] width 1032 height 484
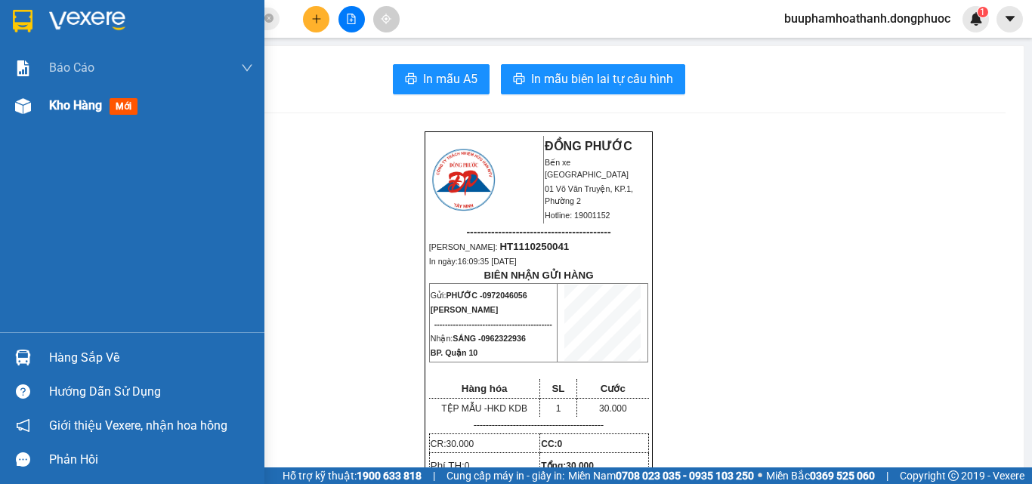
click at [21, 104] on img at bounding box center [23, 106] width 16 height 16
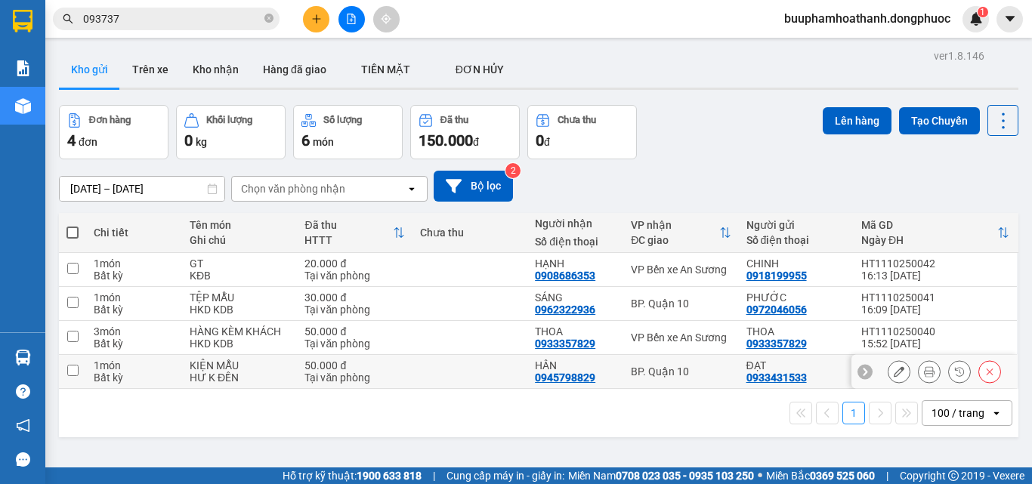
click at [610, 362] on td "HÂN 0945798829" at bounding box center [575, 372] width 96 height 34
checkbox input "true"
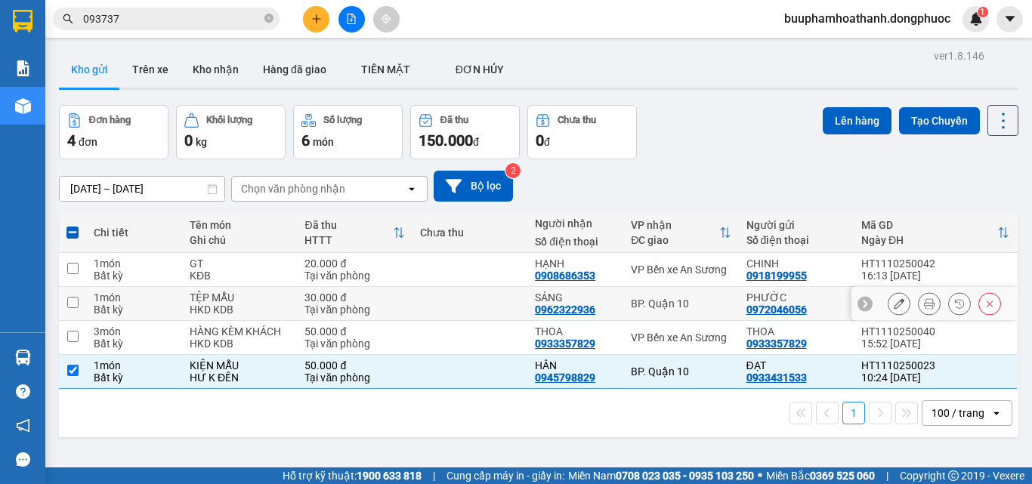
click at [612, 295] on td "SÁNG 0962322936" at bounding box center [575, 304] width 96 height 34
checkbox input "true"
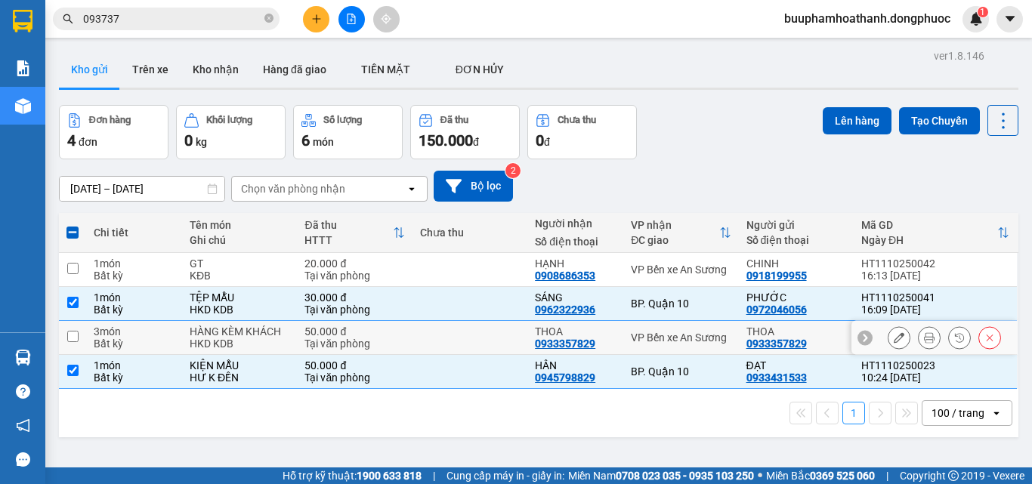
click at [634, 334] on div "VP Bến xe An Sương" at bounding box center [681, 338] width 100 height 12
checkbox input "true"
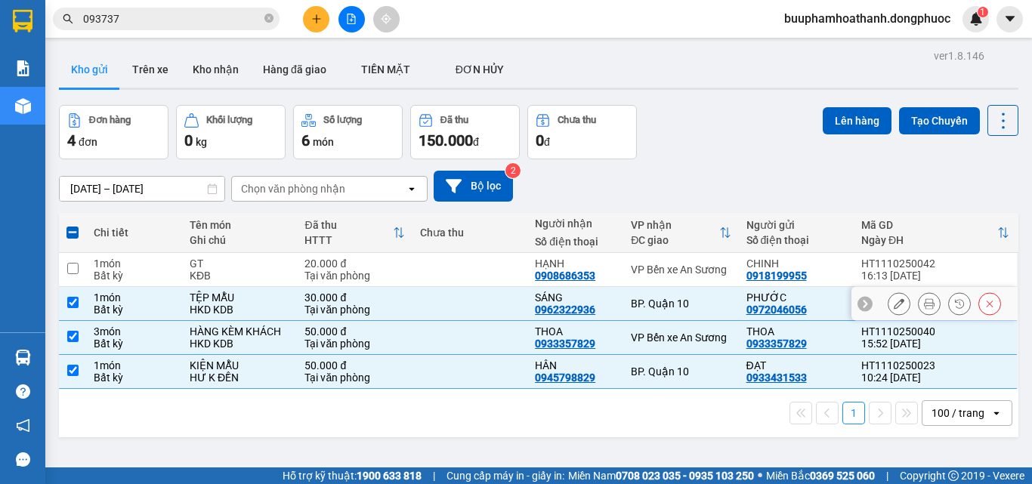
click at [635, 310] on div "BP. Quận 10" at bounding box center [681, 304] width 100 height 12
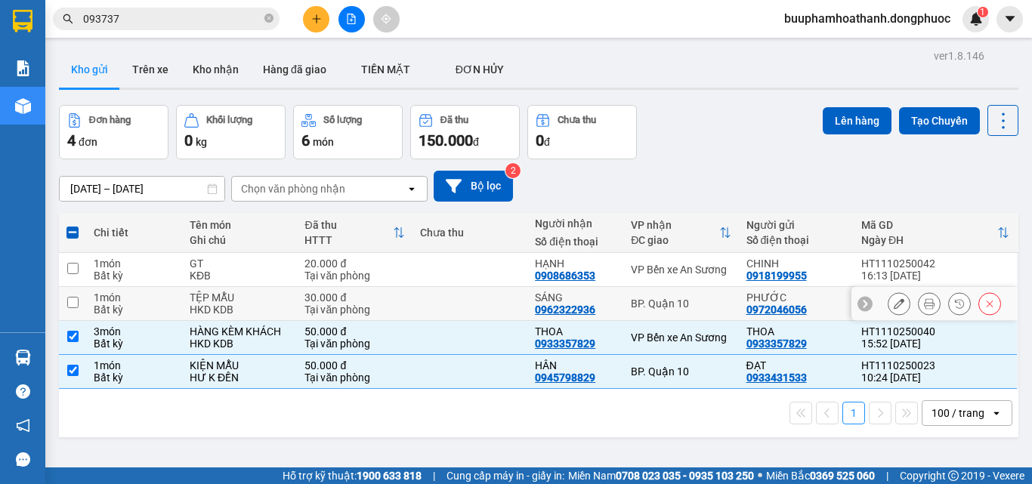
click at [646, 310] on div "BP. Quận 10" at bounding box center [681, 304] width 100 height 12
checkbox input "true"
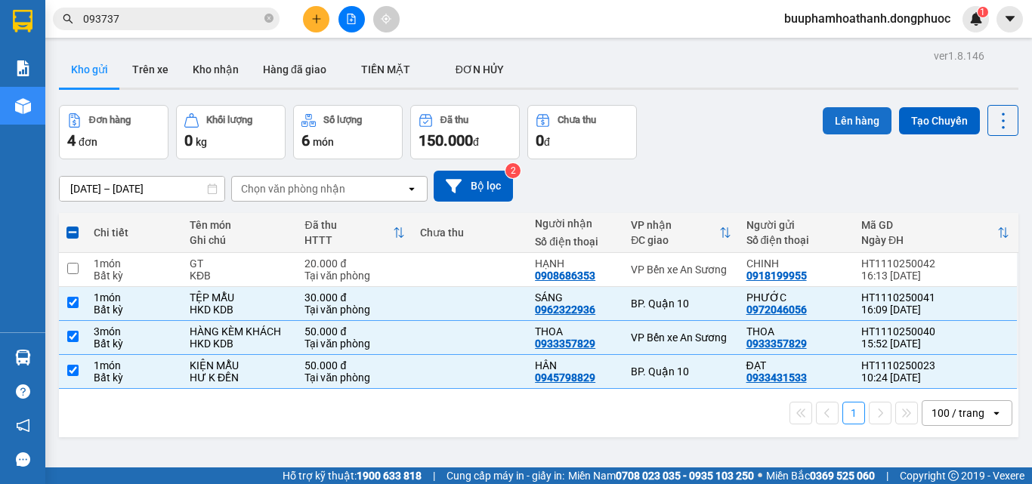
click at [832, 122] on button "Lên hàng" at bounding box center [856, 120] width 69 height 27
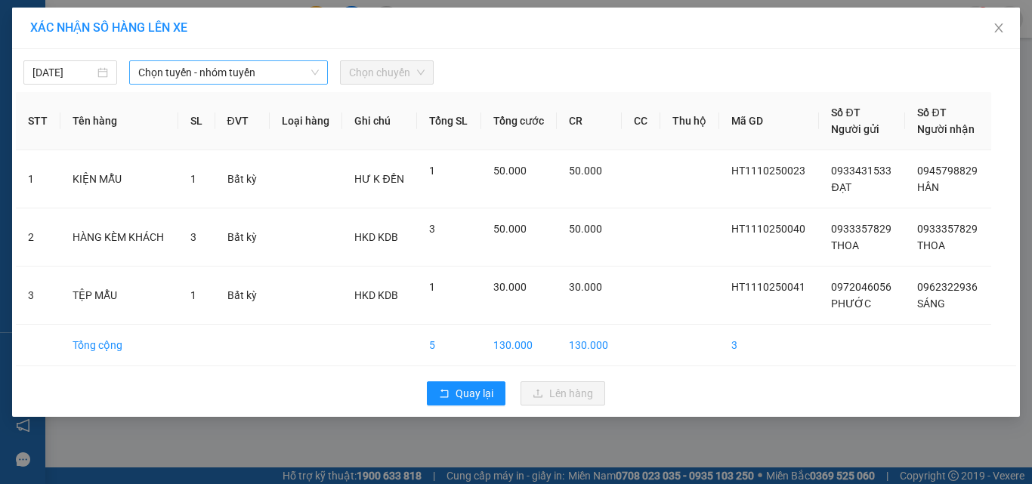
click at [261, 76] on span "Chọn tuyến - nhóm tuyến" at bounding box center [228, 72] width 181 height 23
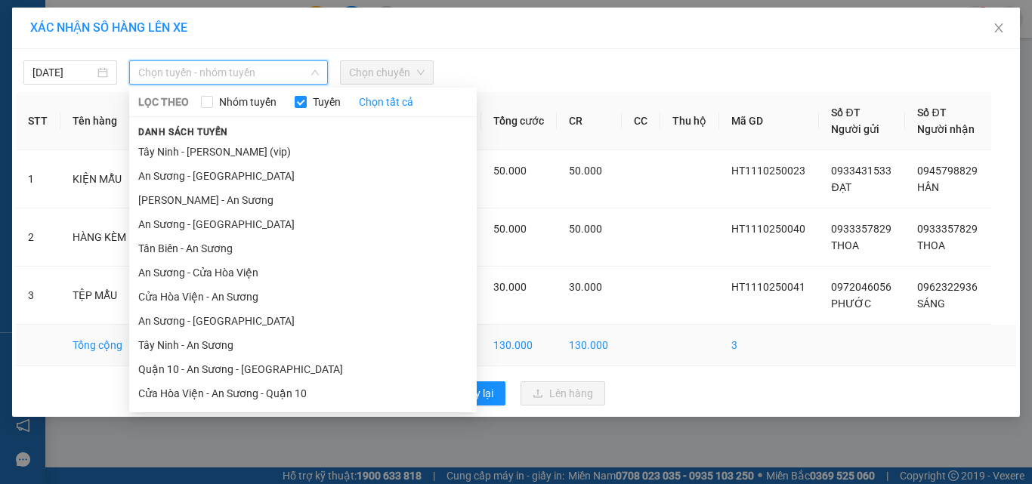
click at [223, 339] on li "Tây Ninh - An Sương" at bounding box center [302, 345] width 347 height 24
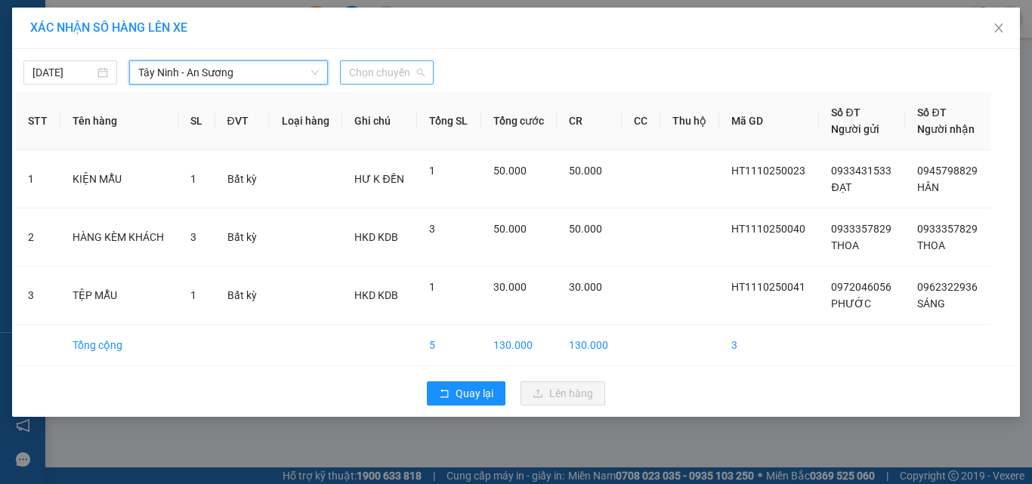
click at [412, 83] on span "Chọn chuyến" at bounding box center [387, 72] width 76 height 23
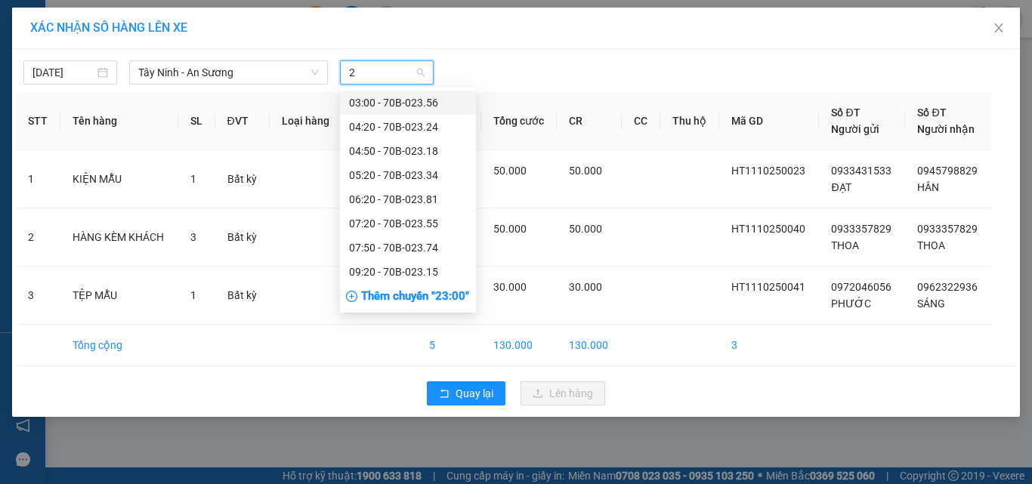
type input "2"
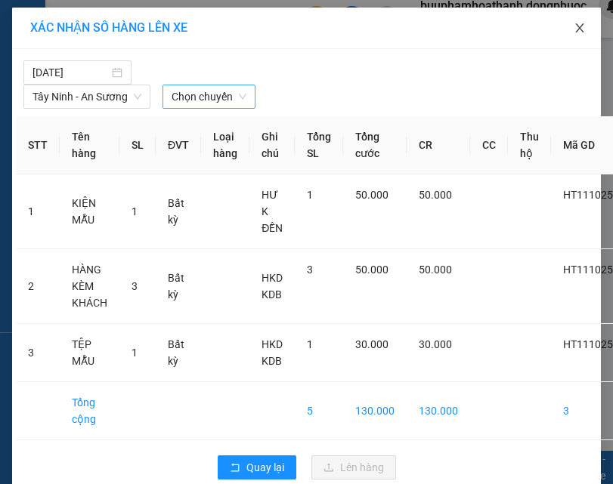
click at [573, 33] on icon "close" at bounding box center [579, 28] width 12 height 12
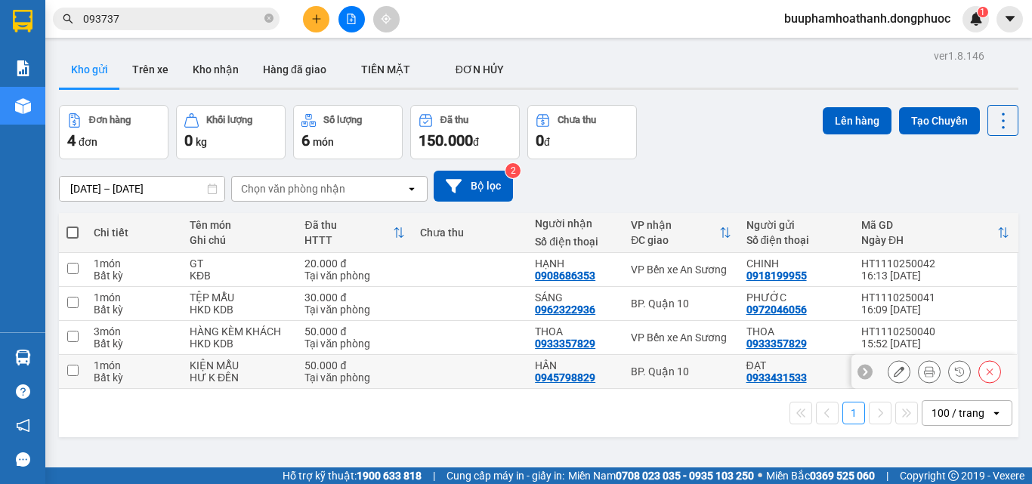
click at [637, 366] on div "BP. Quận 10" at bounding box center [681, 372] width 100 height 12
checkbox input "true"
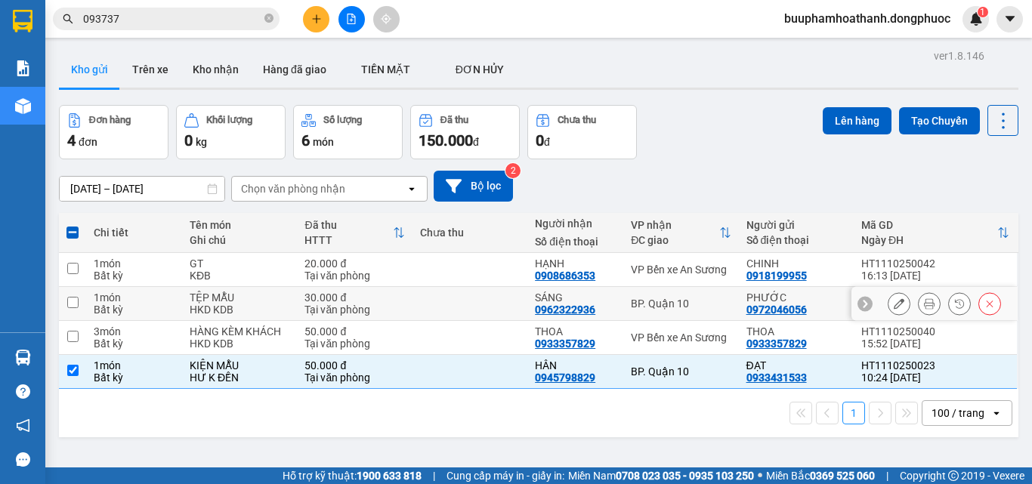
click at [642, 316] on td "BP. Quận 10" at bounding box center [680, 304] width 115 height 34
checkbox input "true"
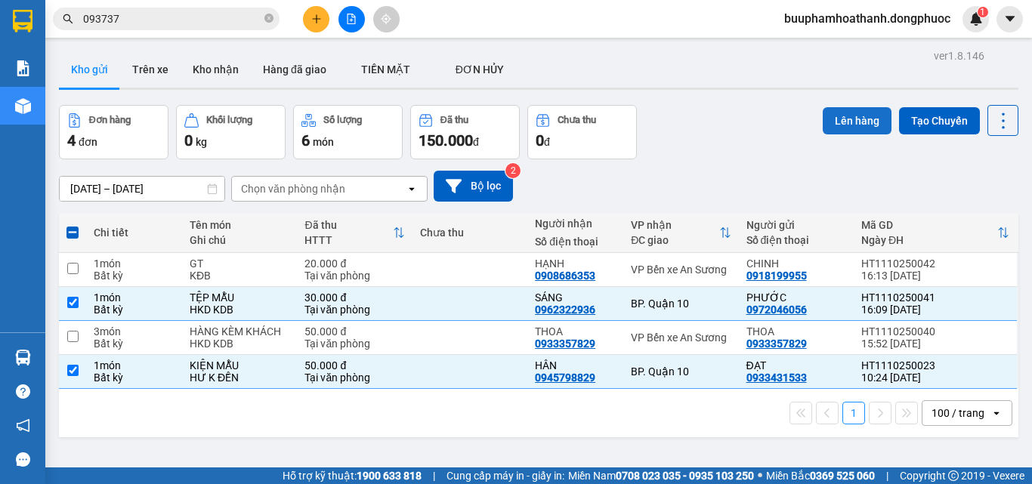
click at [853, 119] on button "Lên hàng" at bounding box center [856, 120] width 69 height 27
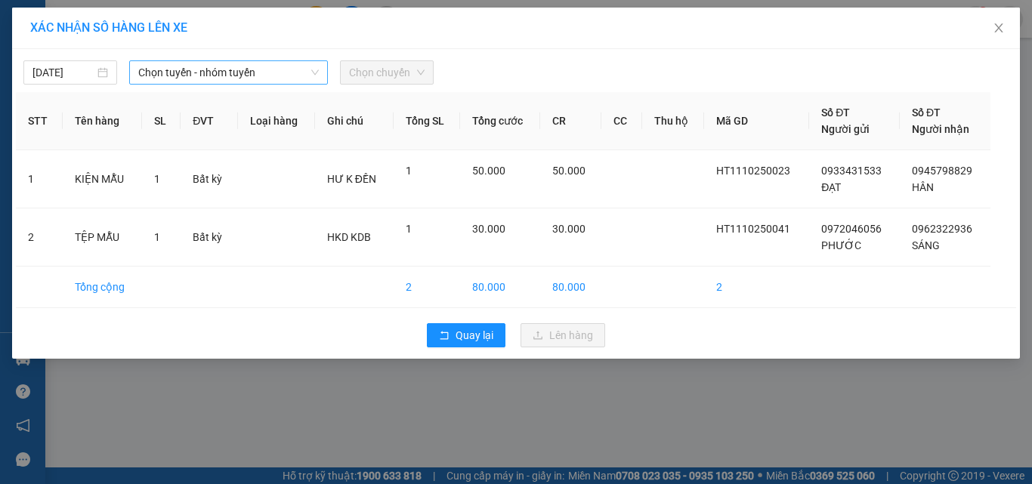
click at [259, 63] on span "Chọn tuyến - nhóm tuyến" at bounding box center [228, 72] width 181 height 23
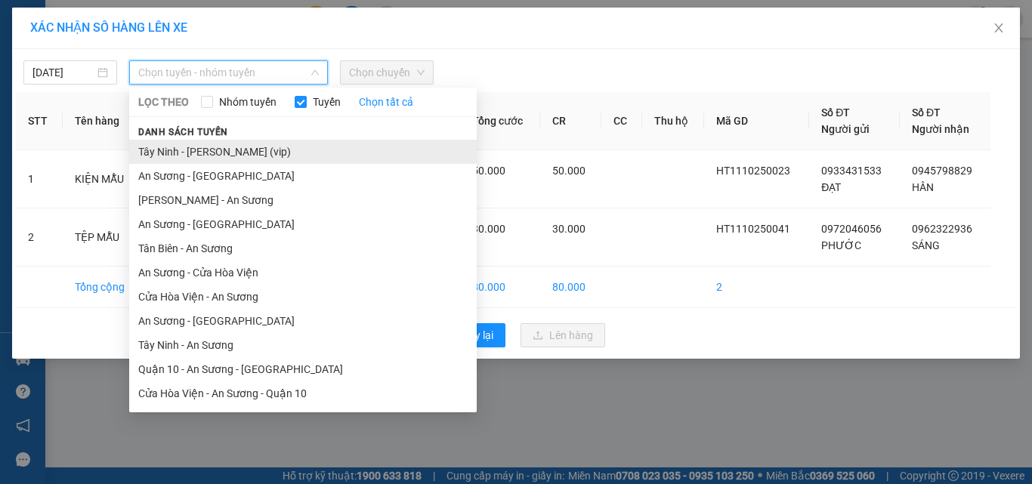
click at [248, 156] on li "Tây Ninh - Hồ Chí Minh (vip)" at bounding box center [302, 152] width 347 height 24
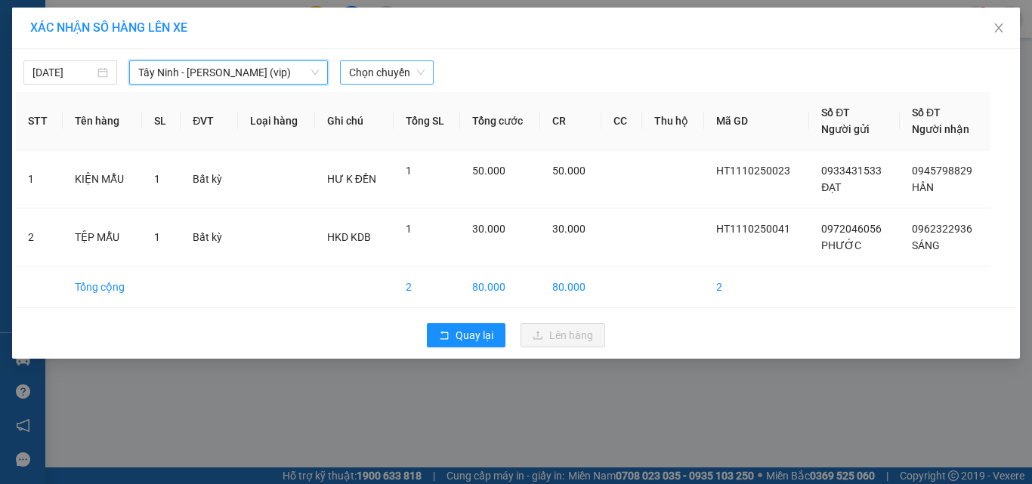
click at [380, 68] on span "Chọn chuyến" at bounding box center [387, 72] width 76 height 23
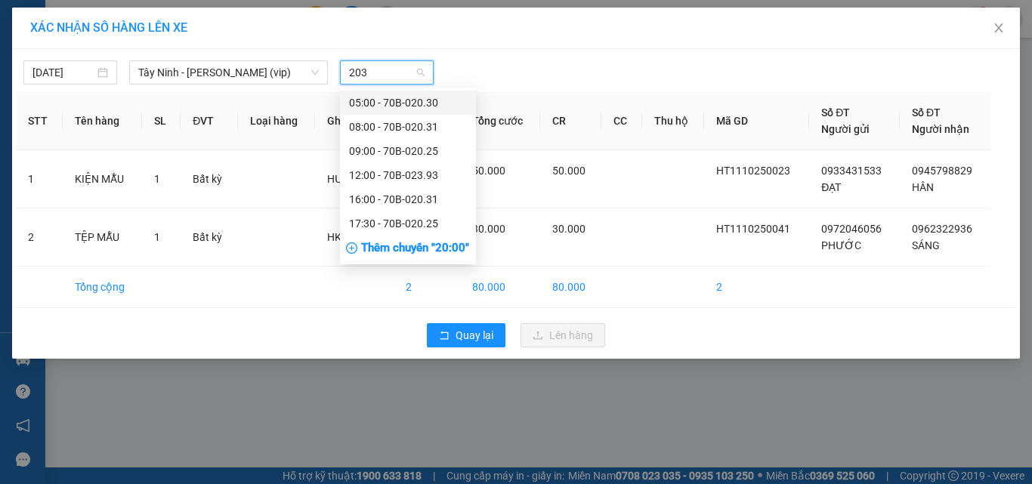
type input "2031"
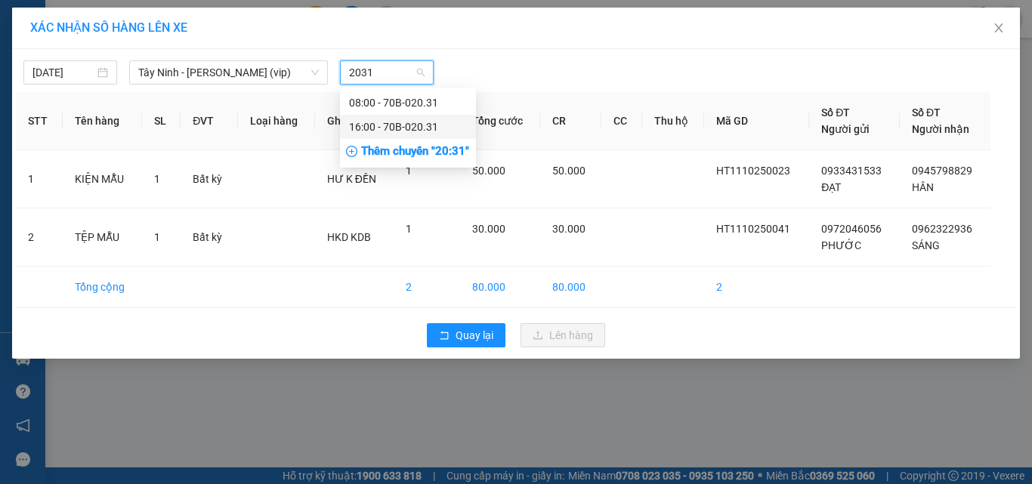
click at [406, 133] on div "16:00 - 70B-020.31" at bounding box center [408, 127] width 118 height 17
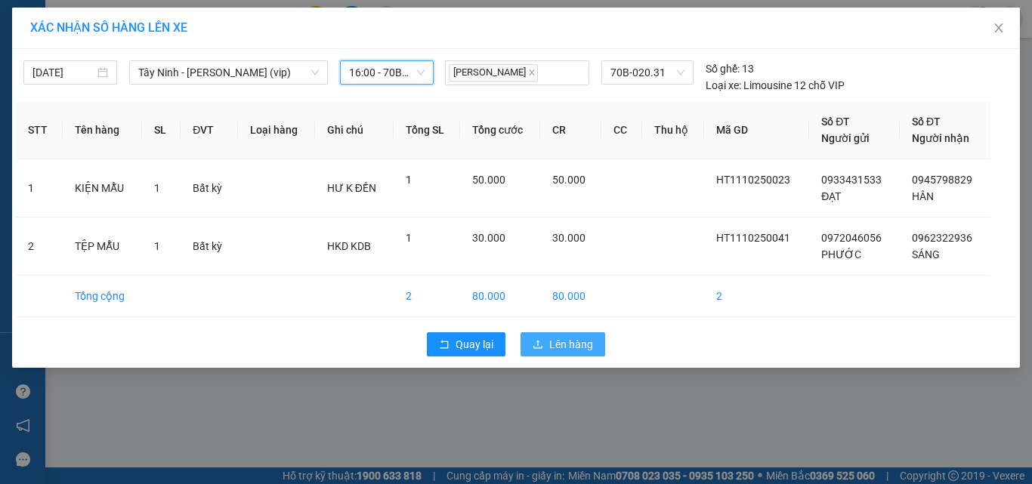
click at [542, 340] on icon "upload" at bounding box center [537, 344] width 11 height 11
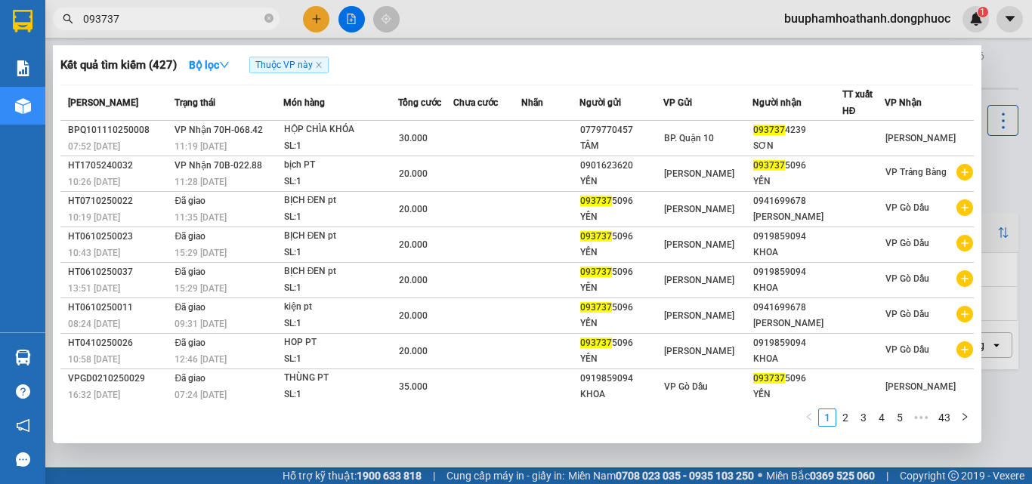
click at [165, 27] on span "093737" at bounding box center [166, 19] width 227 height 23
click at [165, 26] on input "093737" at bounding box center [172, 19] width 178 height 17
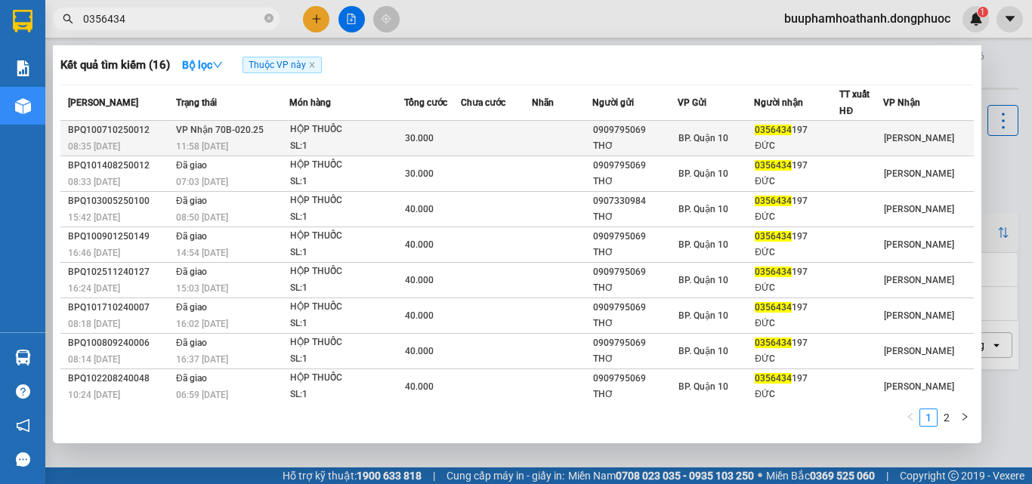
type input "0356434"
click at [489, 134] on td at bounding box center [496, 138] width 71 height 35
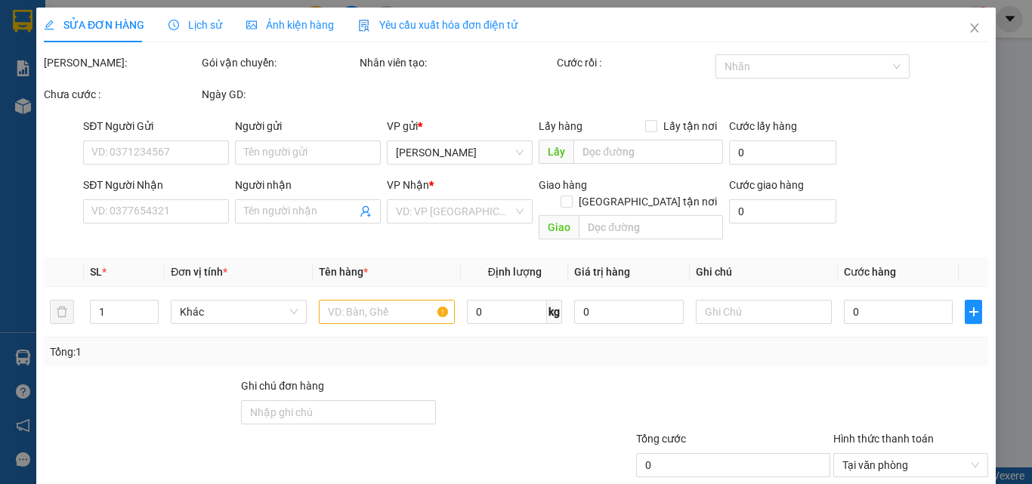
scroll to position [70, 0]
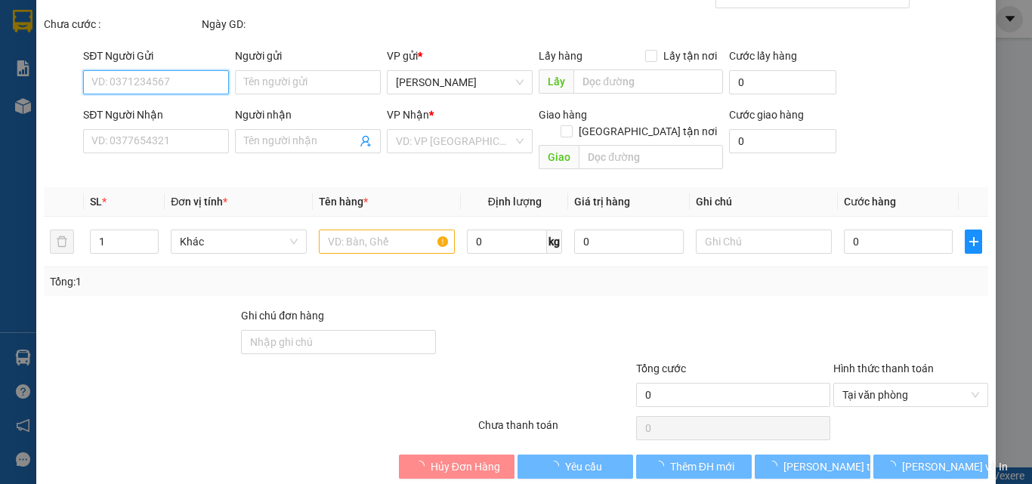
type input "0909795069"
type input "THƠ"
type input "0356434197"
type input "ĐỨC"
type input "30.000"
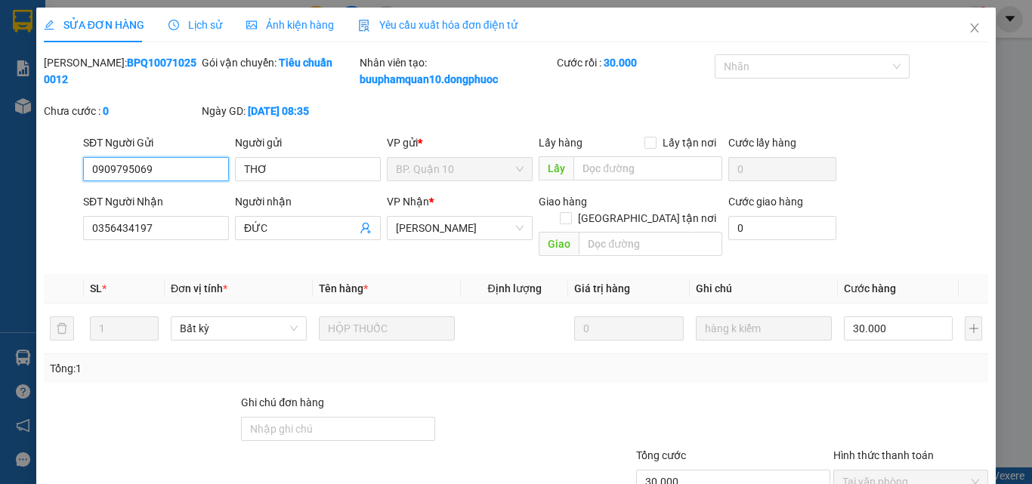
scroll to position [78, 0]
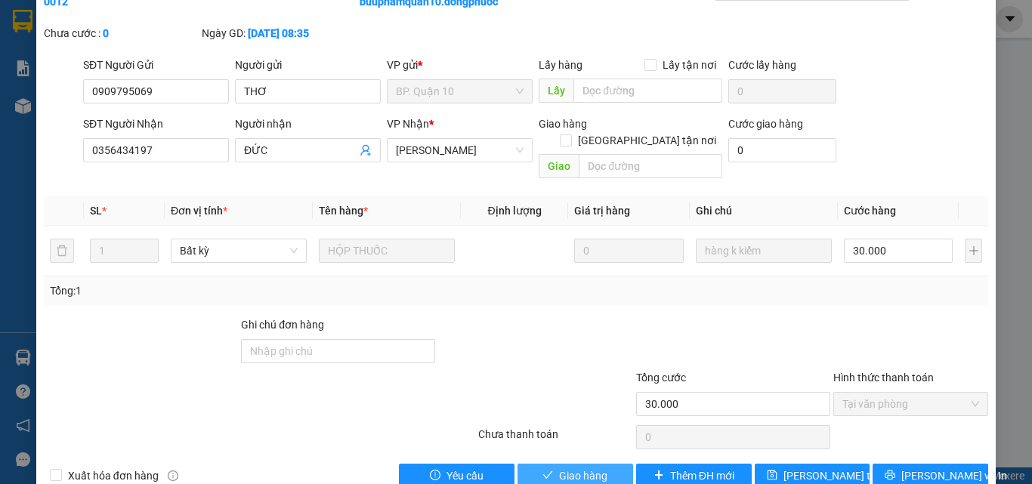
click at [616, 464] on button "Giao hàng" at bounding box center [575, 476] width 116 height 24
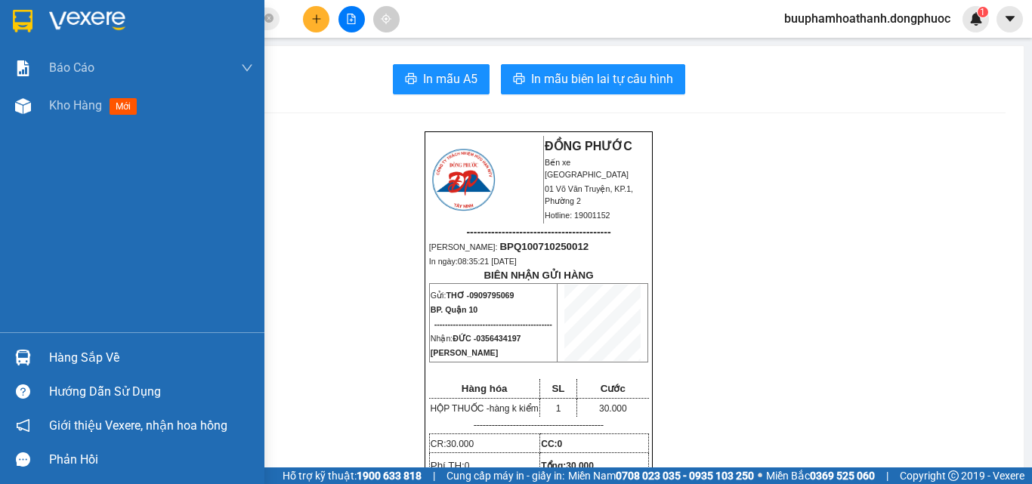
click at [68, 356] on div "Hàng sắp về" at bounding box center [151, 358] width 204 height 23
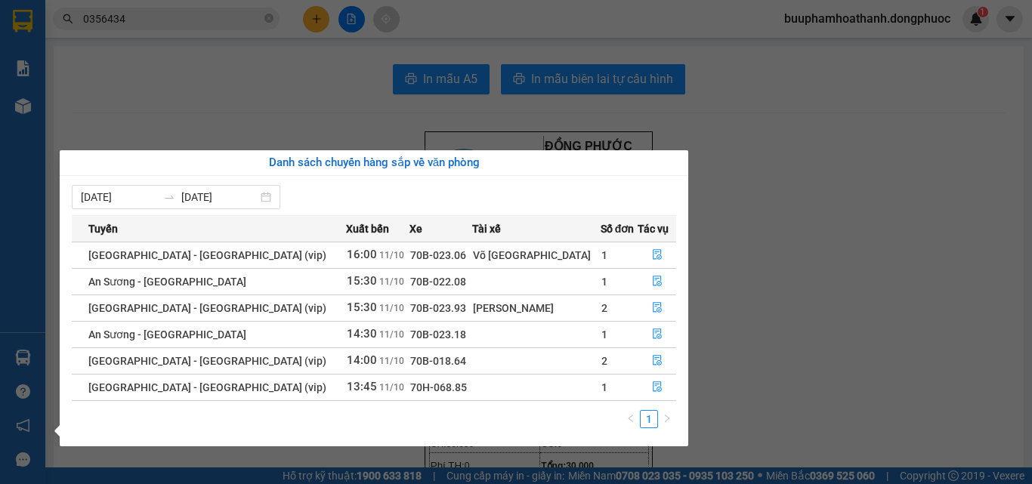
click at [825, 227] on section "Kết quả tìm kiếm ( 16 ) Bộ lọc Thuộc VP này Mã ĐH Trạng thái Món hàng Tổng cước…" at bounding box center [516, 242] width 1032 height 484
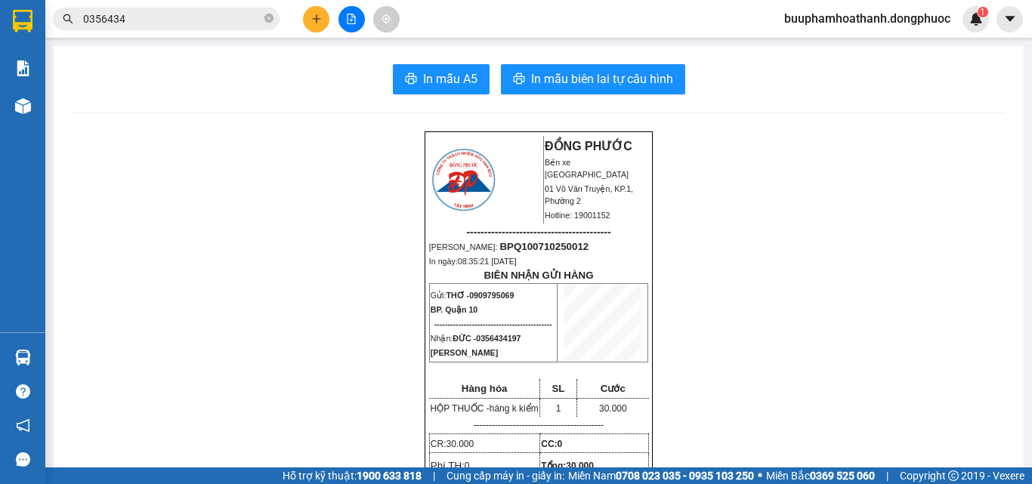
click at [230, 23] on input "0356434" at bounding box center [172, 19] width 178 height 17
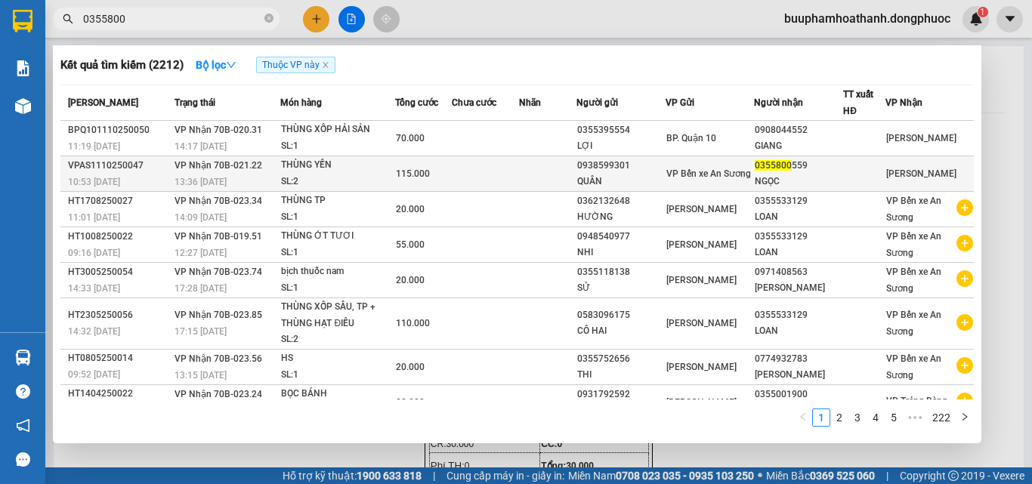
type input "0355800"
click at [363, 174] on div "SL: 2" at bounding box center [337, 182] width 113 height 17
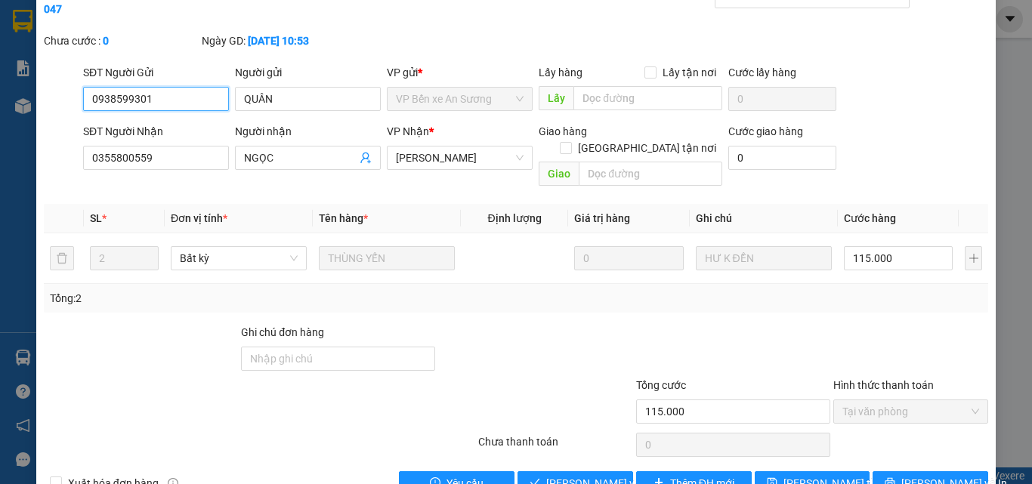
type input "0938599301"
type input "QUÂN"
type input "0355800559"
type input "NGỌC"
type input "115.000"
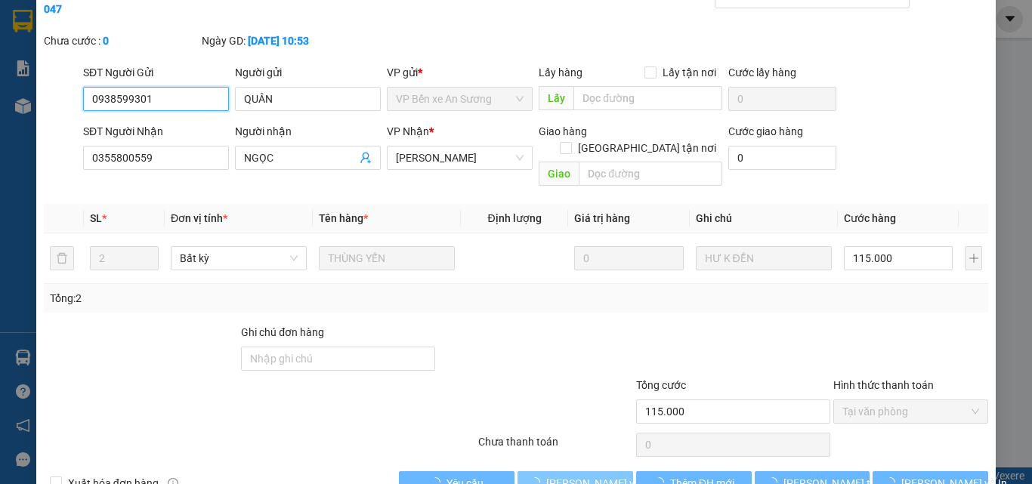
scroll to position [78, 0]
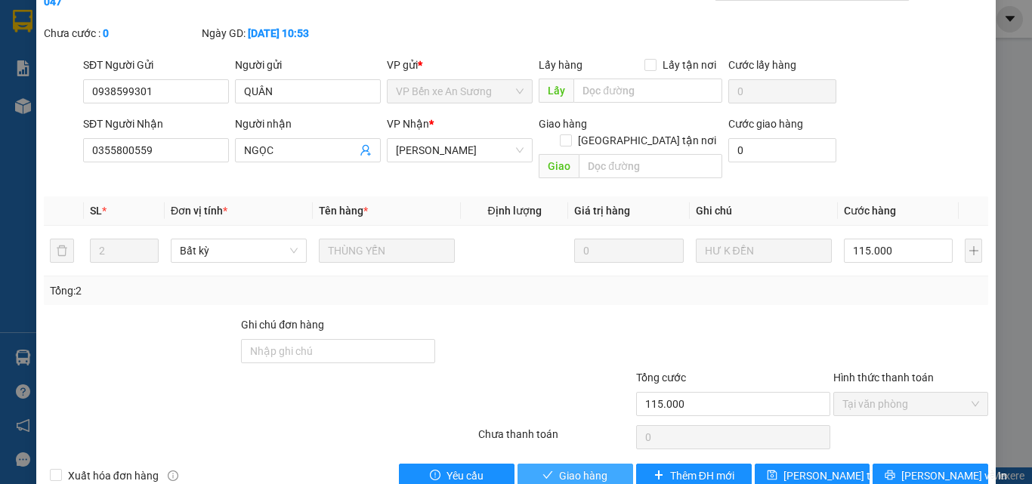
click at [574, 467] on span "Giao hàng" at bounding box center [583, 475] width 48 height 17
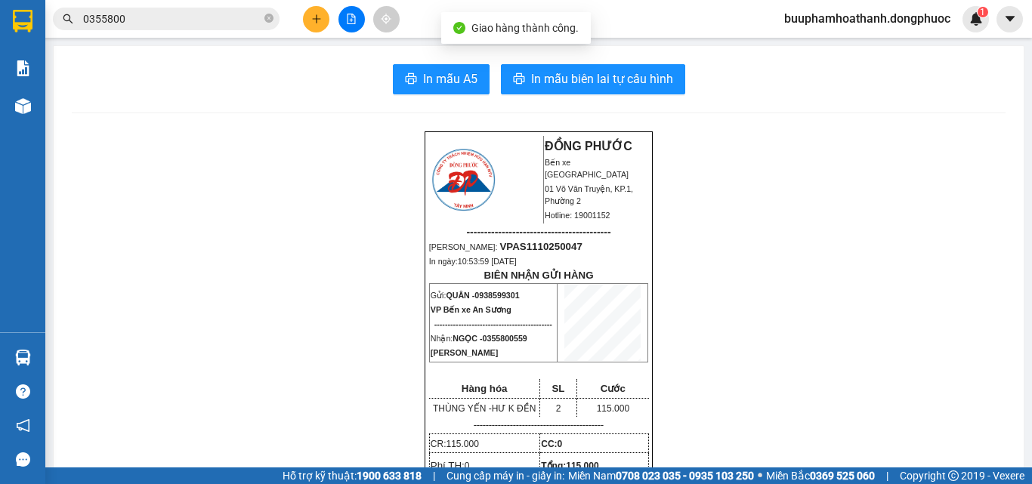
click at [185, 23] on input "0355800" at bounding box center [172, 19] width 178 height 17
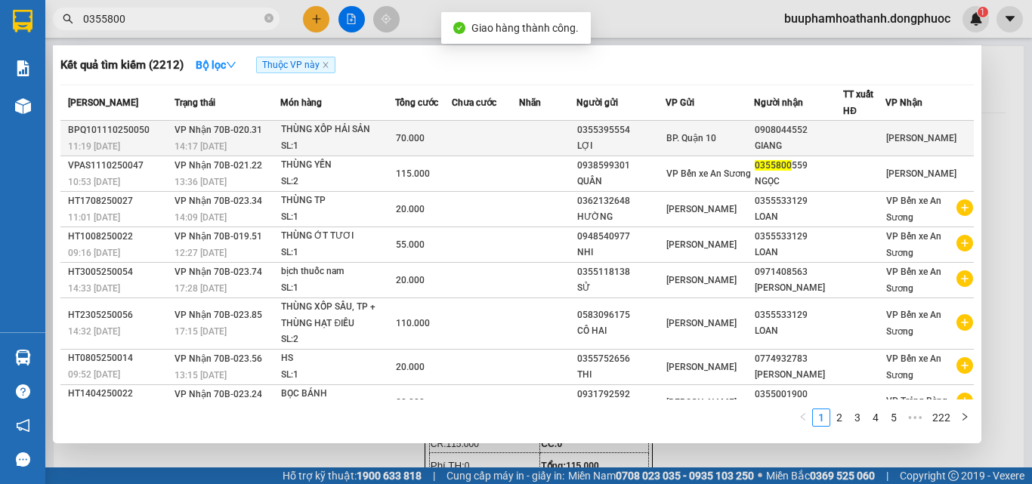
click at [404, 133] on span "70.000" at bounding box center [410, 138] width 29 height 11
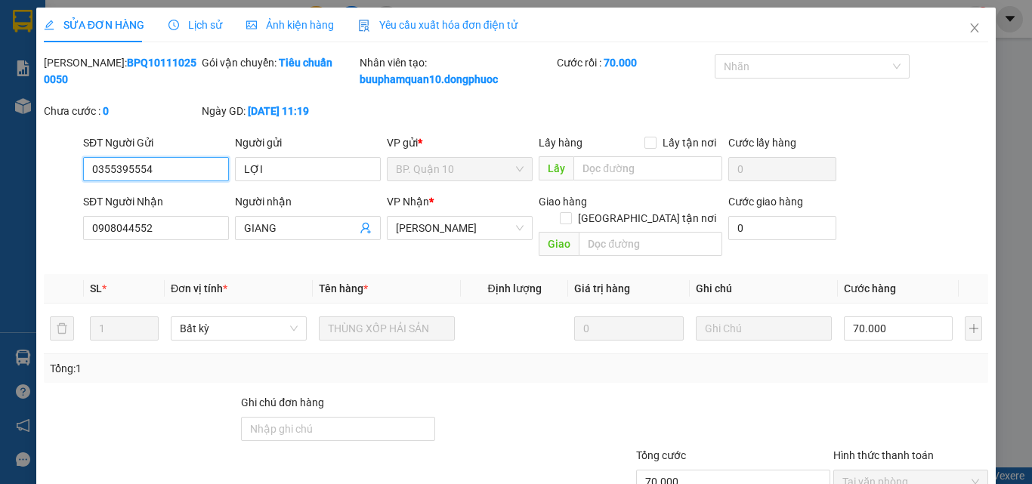
scroll to position [94, 0]
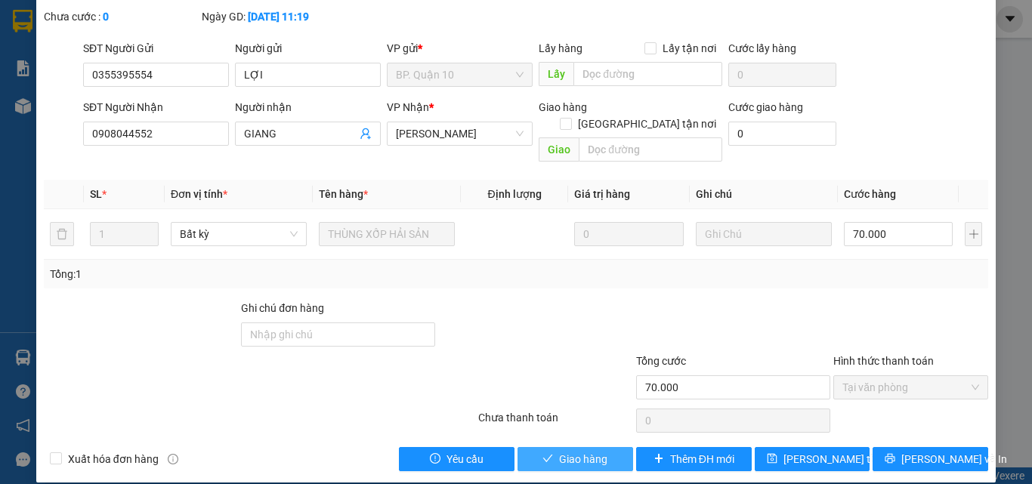
click at [563, 451] on span "Giao hàng" at bounding box center [583, 459] width 48 height 17
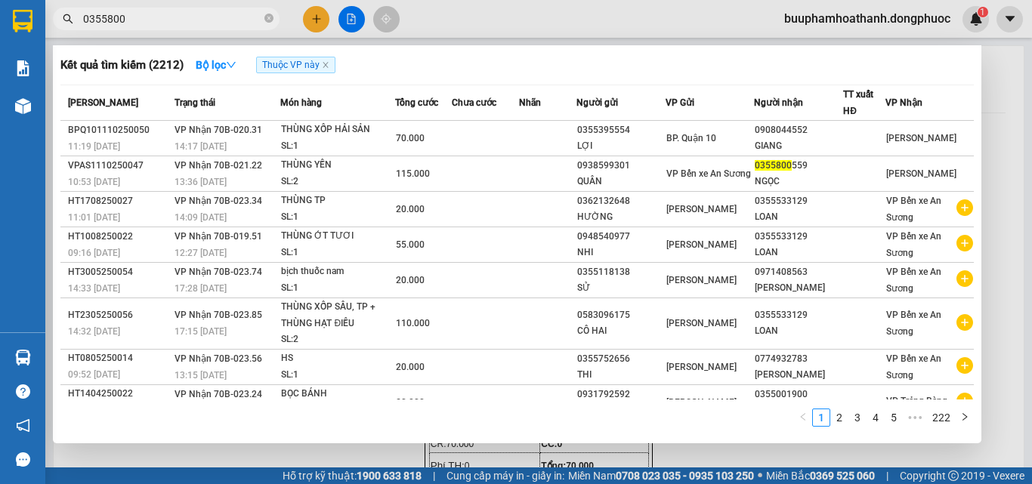
click at [197, 17] on input "0355800" at bounding box center [172, 19] width 178 height 17
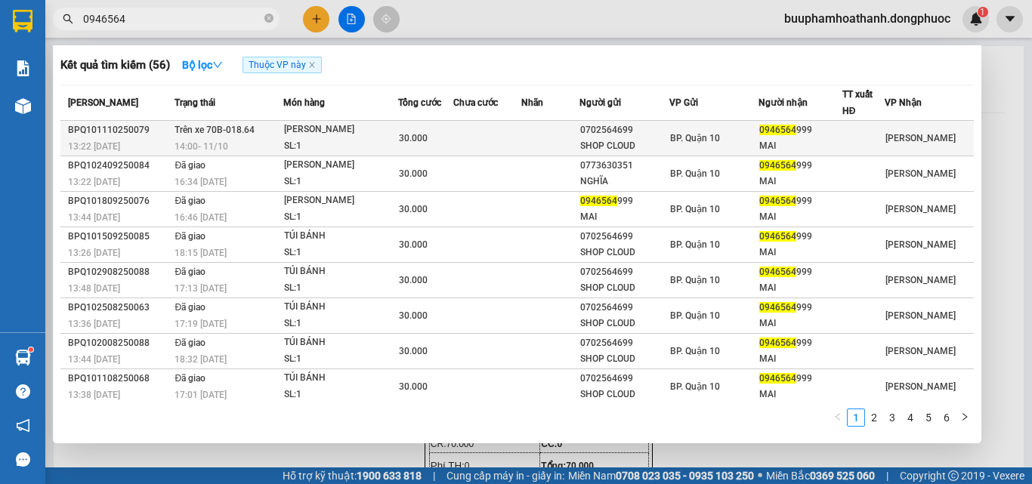
type input "0946564"
click at [355, 143] on div "SL: 1" at bounding box center [340, 146] width 113 height 17
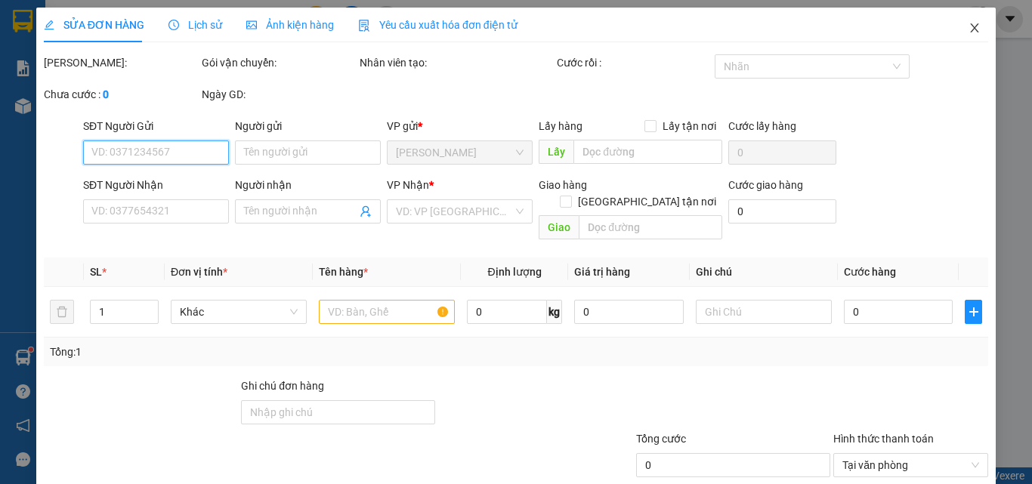
type input "0702564699"
type input "SHOP CLOUD"
type input "0946564999"
type input "MAI"
type input "30.000"
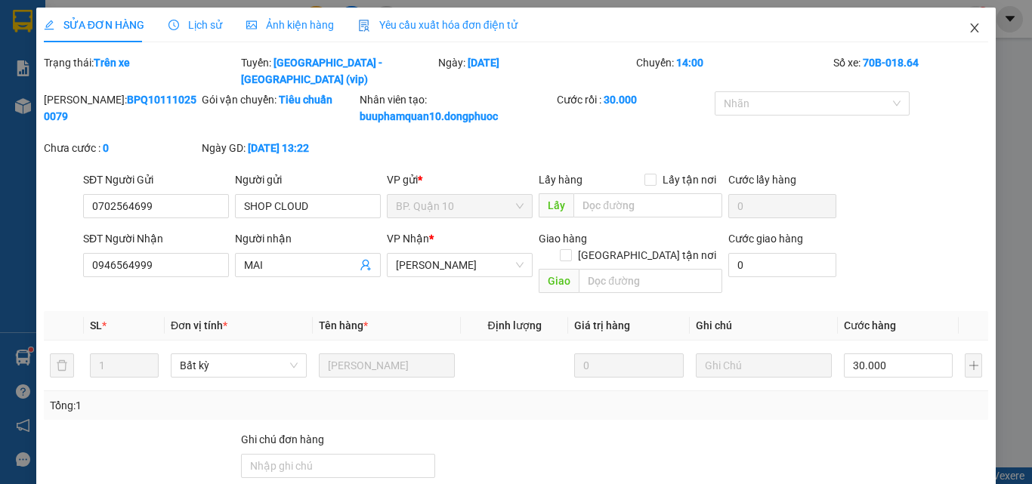
click at [961, 21] on span "Close" at bounding box center [974, 29] width 42 height 42
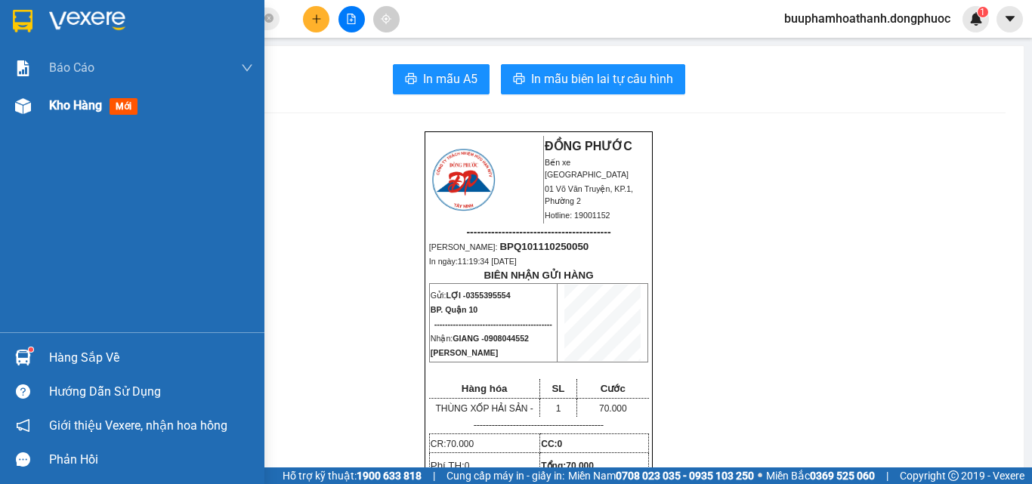
click at [36, 106] on div "Kho hàng mới" at bounding box center [132, 106] width 264 height 38
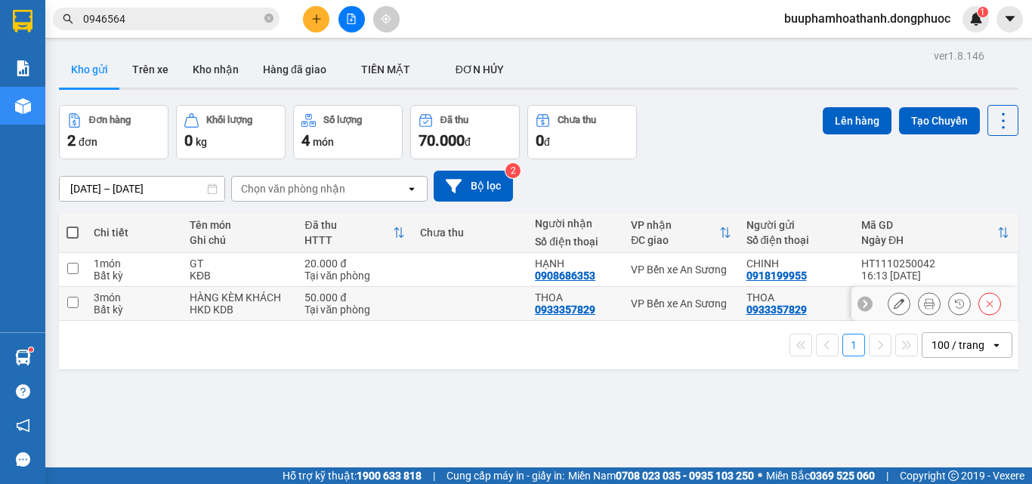
click at [224, 306] on div "HKD KDB" at bounding box center [240, 310] width 100 height 12
checkbox input "true"
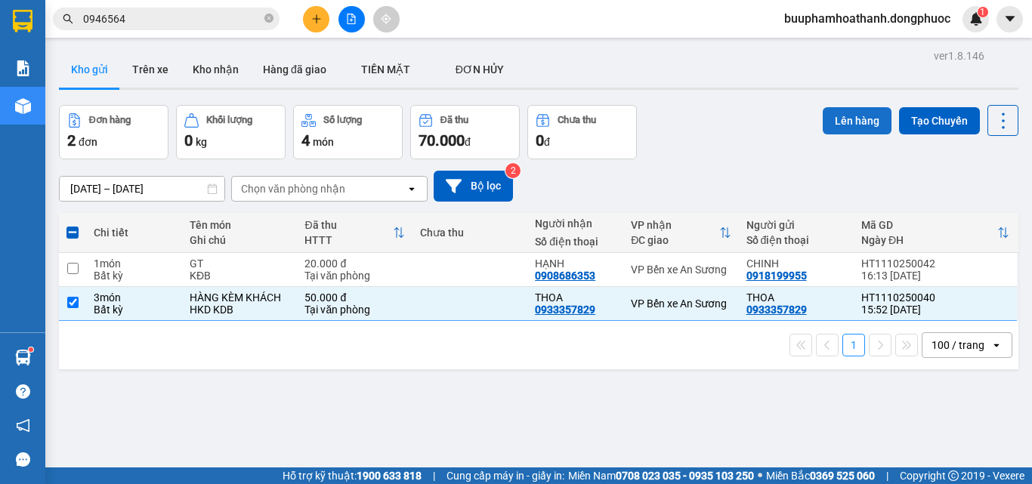
click at [848, 117] on button "Lên hàng" at bounding box center [856, 120] width 69 height 27
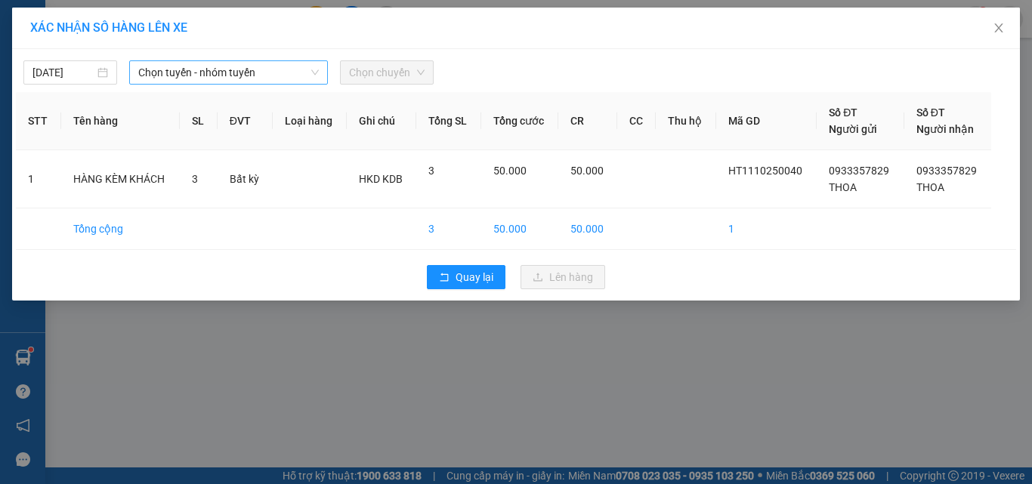
click at [200, 82] on span "Chọn tuyến - nhóm tuyến" at bounding box center [228, 72] width 181 height 23
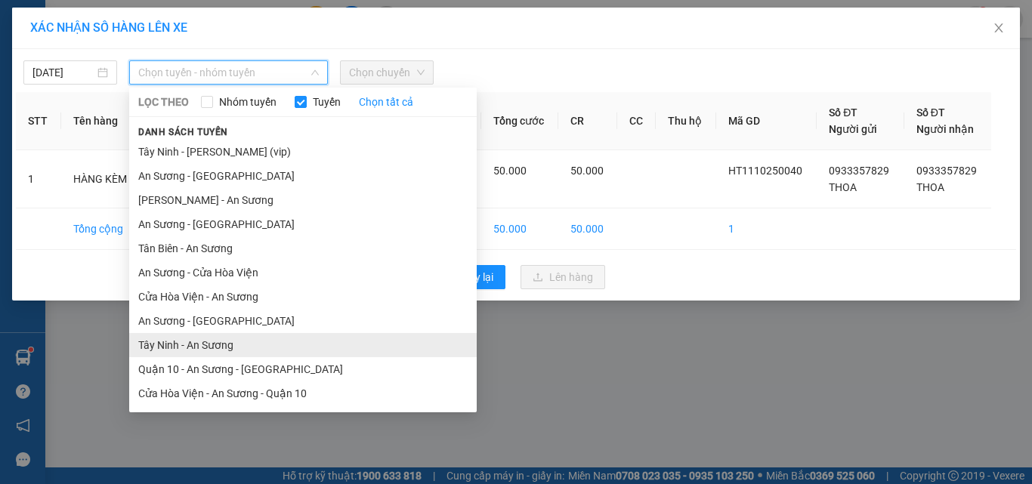
click at [197, 351] on li "Tây Ninh - An Sương" at bounding box center [302, 345] width 347 height 24
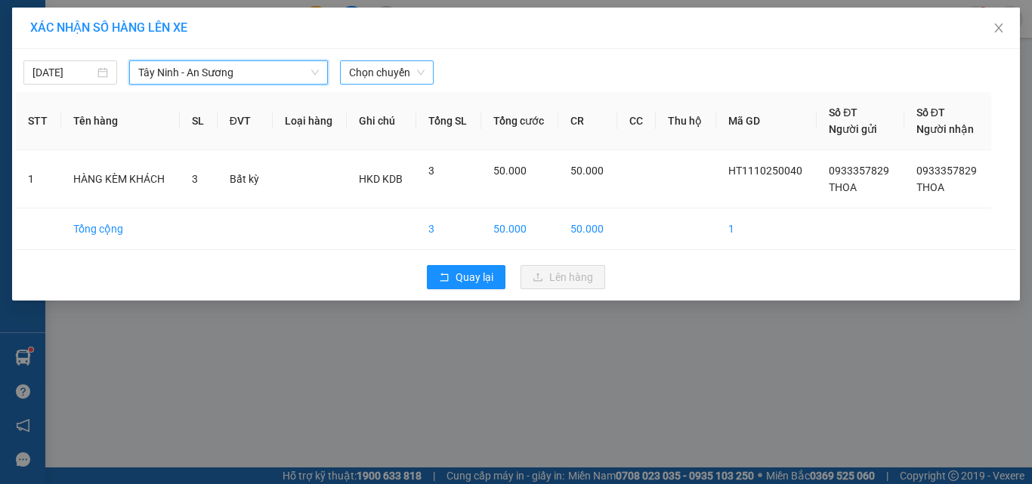
click at [393, 73] on span "Chọn chuyến" at bounding box center [387, 72] width 76 height 23
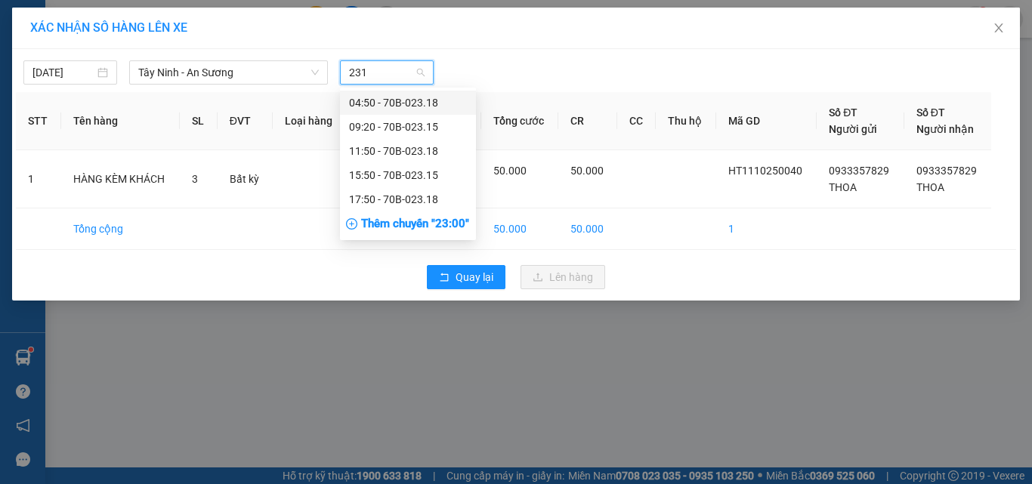
type input "2315"
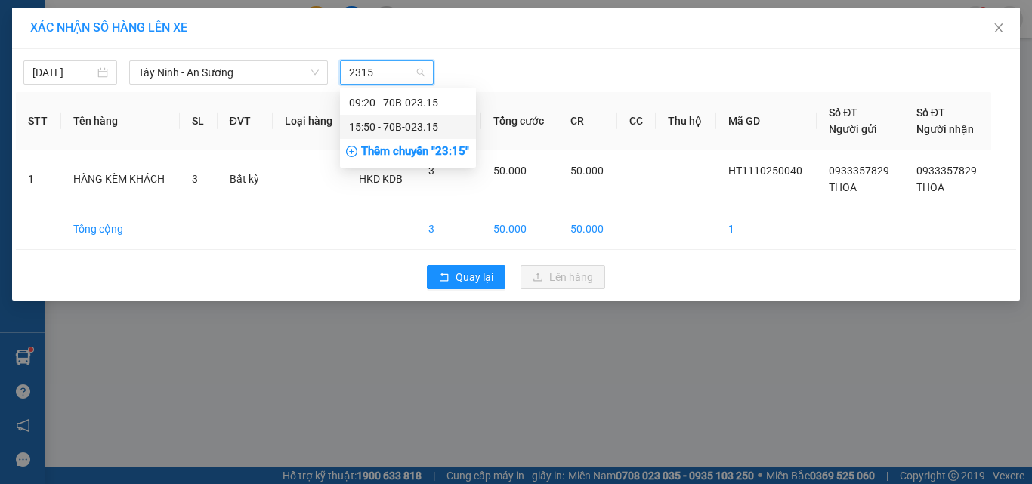
click at [393, 118] on div "15:50 - 70B-023.15" at bounding box center [408, 127] width 136 height 24
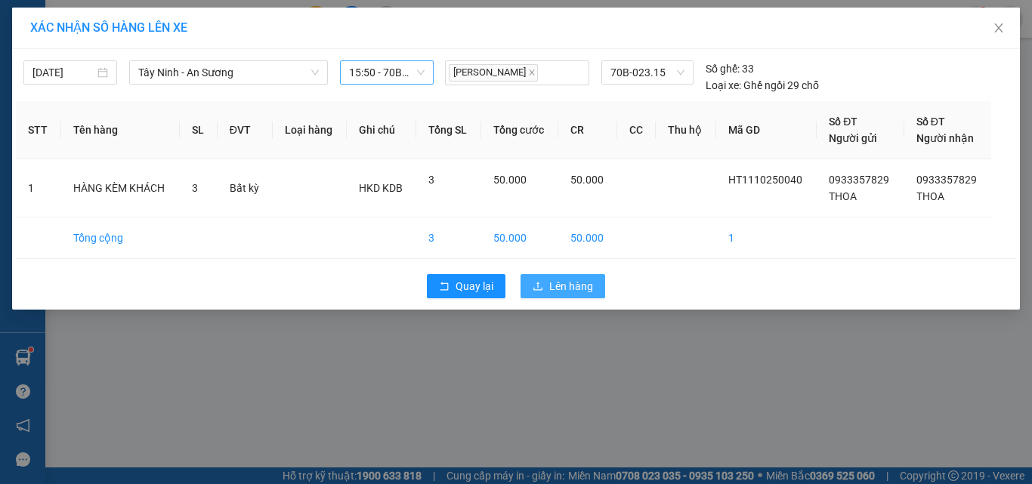
drag, startPoint x: 550, startPoint y: 296, endPoint x: 565, endPoint y: 297, distance: 15.1
click at [565, 297] on button "Lên hàng" at bounding box center [562, 286] width 85 height 24
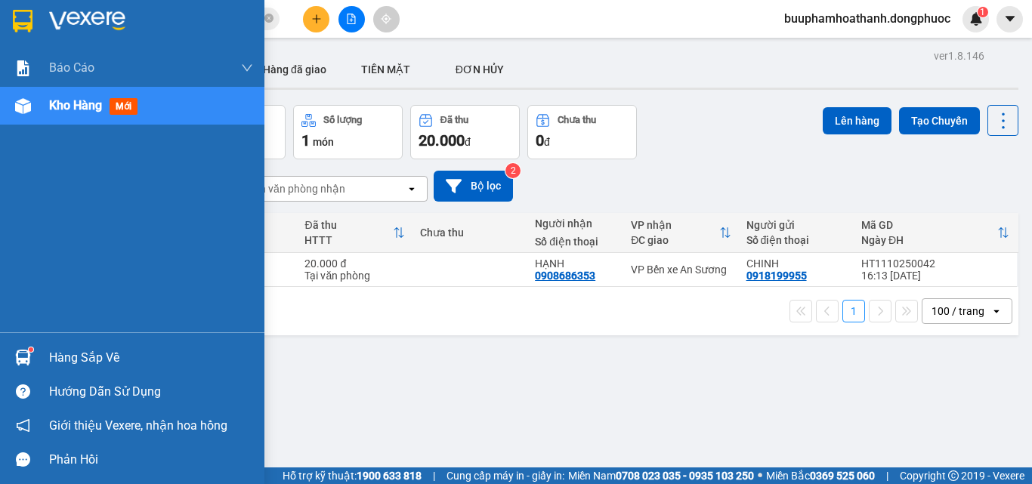
click at [18, 359] on img at bounding box center [23, 358] width 16 height 16
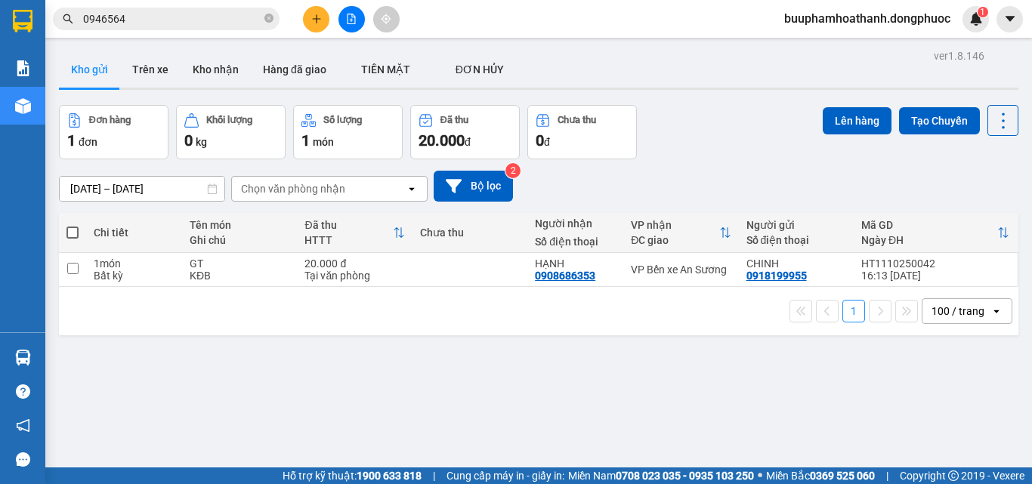
click at [775, 406] on section "Kết quả tìm kiếm ( 56 ) Bộ lọc Thuộc VP này Mã ĐH Trạng thái Món hàng Tổng cước…" at bounding box center [516, 242] width 1032 height 484
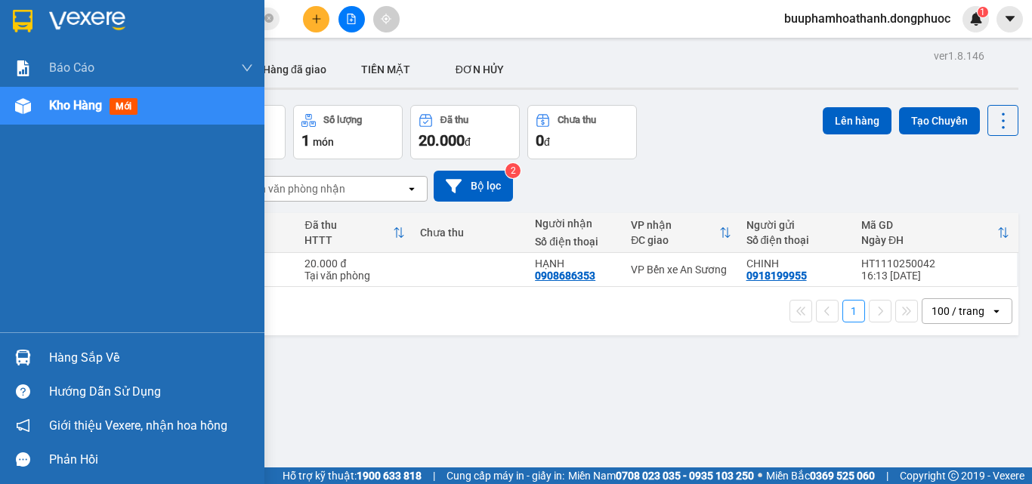
click at [34, 365] on div at bounding box center [23, 357] width 26 height 26
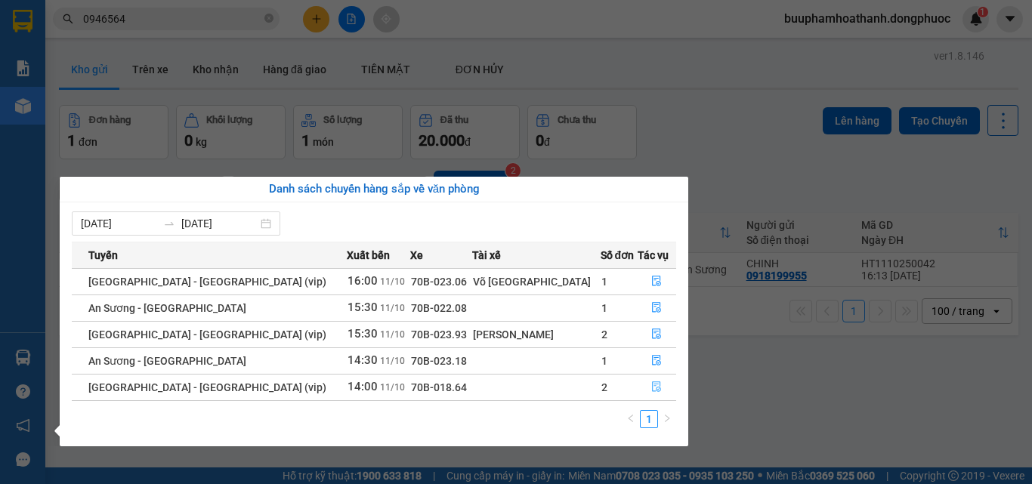
click at [651, 391] on icon "file-done" at bounding box center [656, 386] width 11 height 11
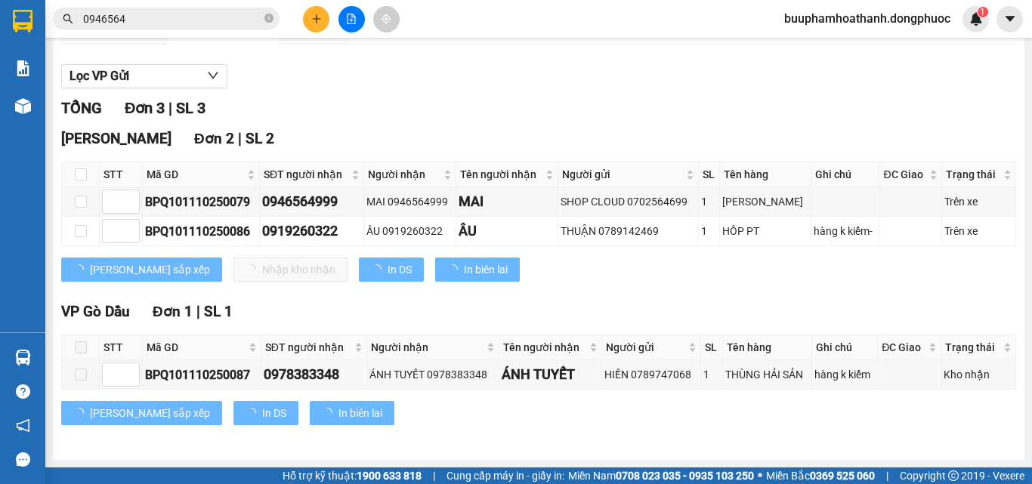
scroll to position [154, 0]
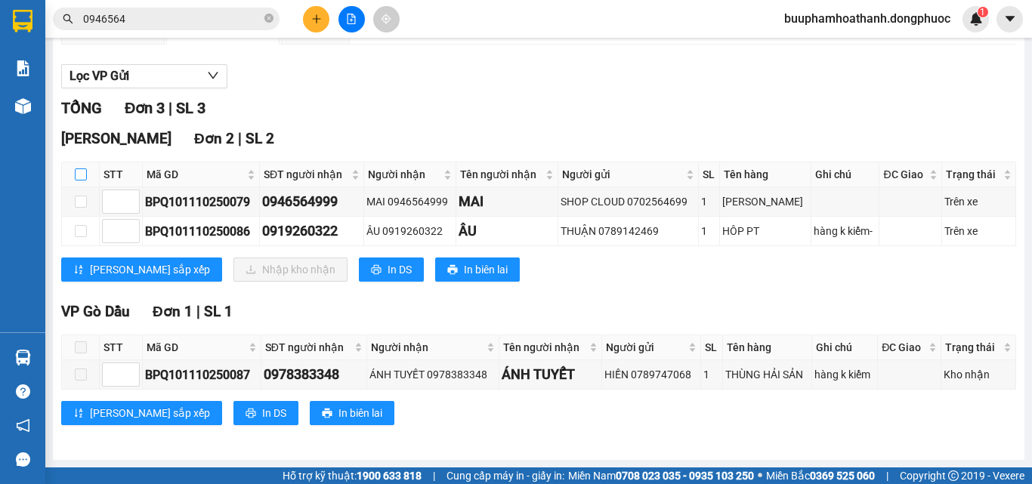
click at [83, 176] on input "checkbox" at bounding box center [81, 174] width 12 height 12
checkbox input "true"
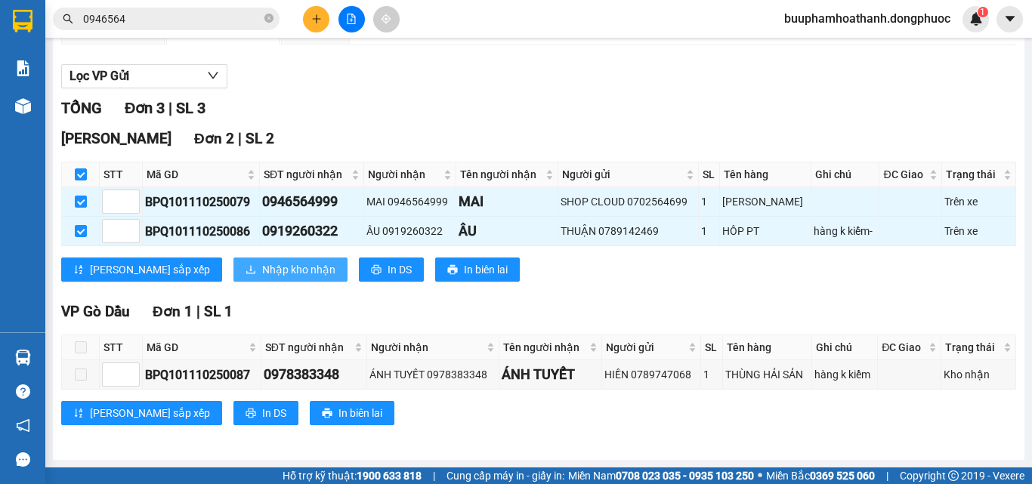
click at [262, 266] on span "Nhập kho nhận" at bounding box center [298, 269] width 73 height 17
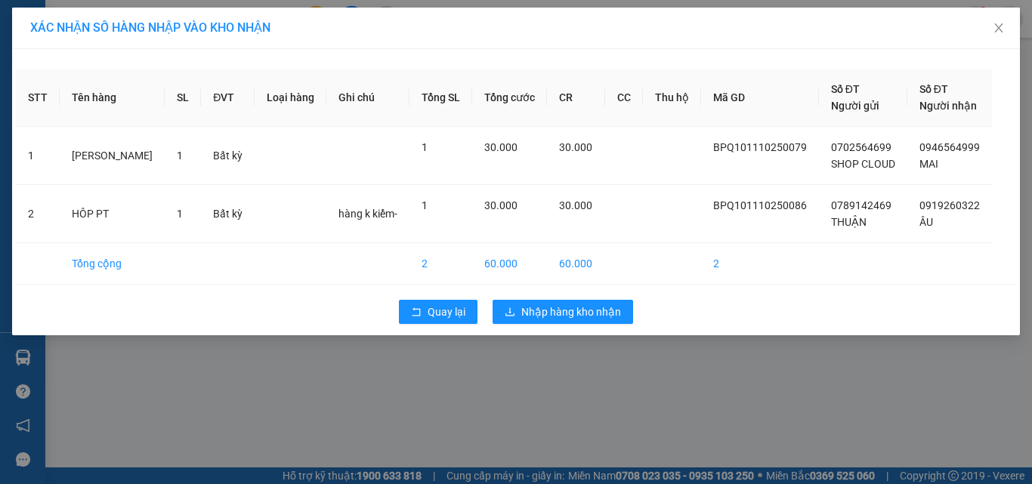
click at [426, 329] on div "Quay lại Nhập hàng kho nhận" at bounding box center [516, 311] width 1000 height 39
click at [431, 319] on span "Quay lại" at bounding box center [446, 312] width 38 height 17
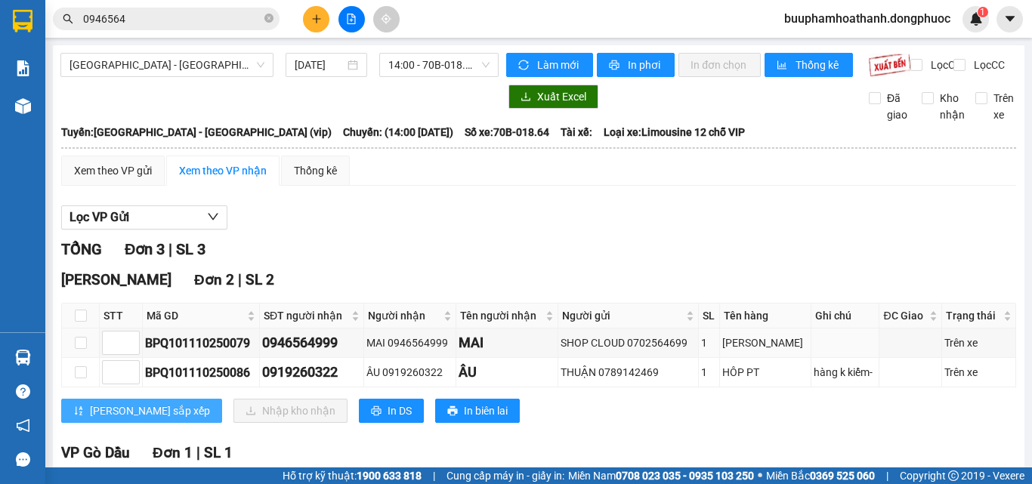
scroll to position [76, 0]
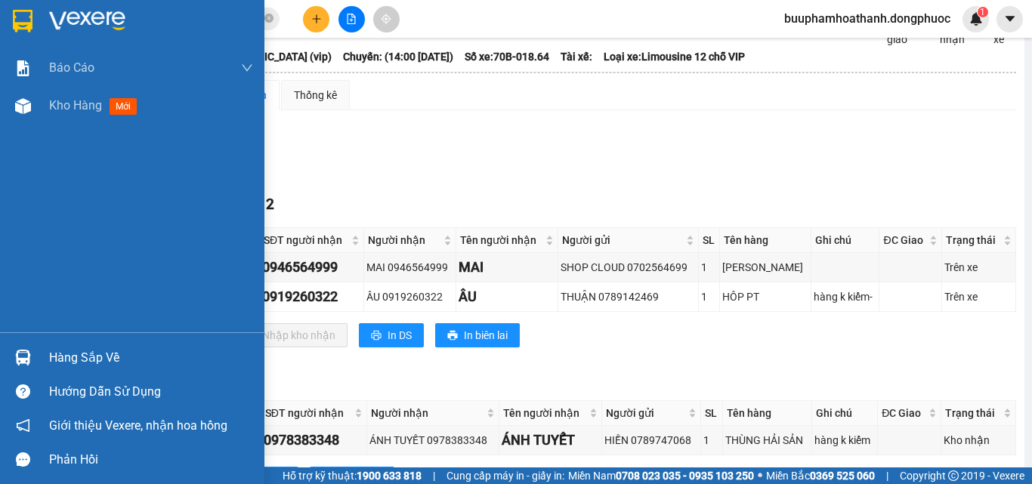
click at [32, 350] on div at bounding box center [23, 357] width 26 height 26
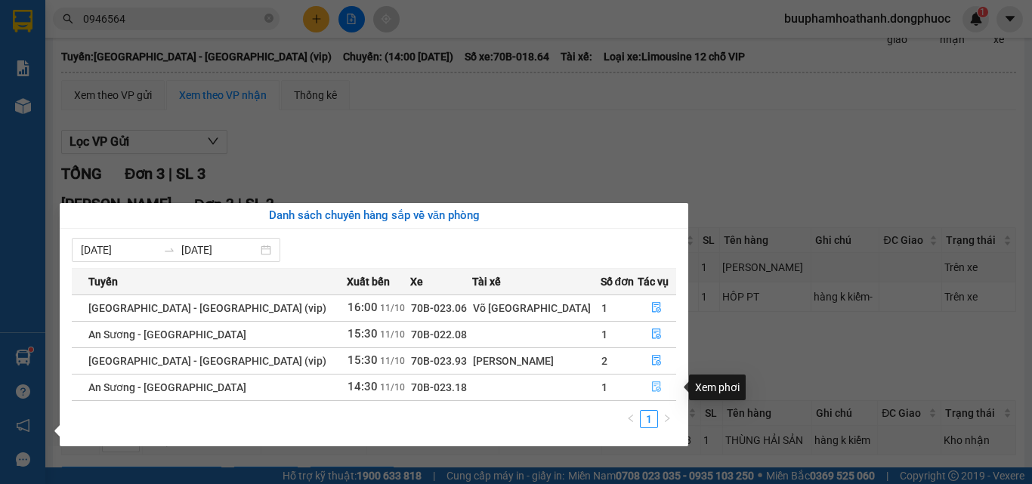
click at [653, 381] on button "button" at bounding box center [657, 387] width 38 height 24
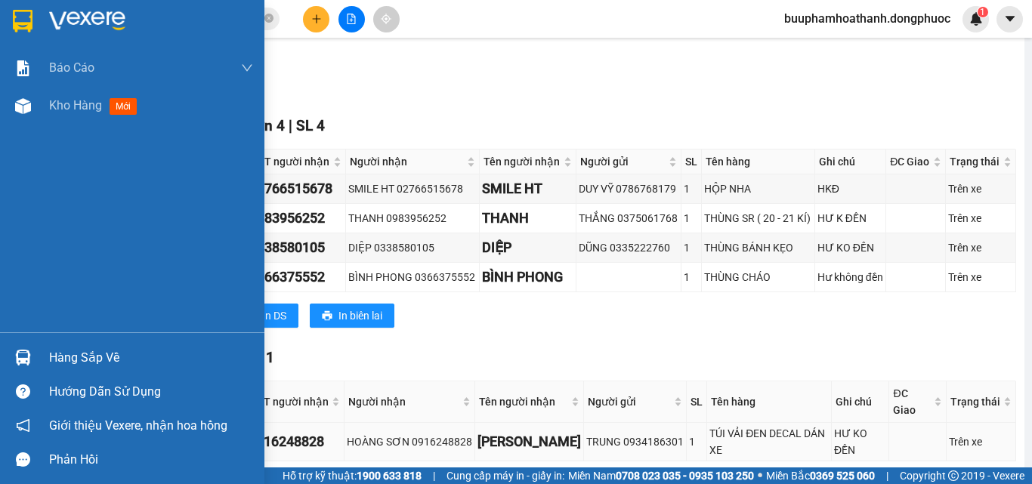
scroll to position [230, 0]
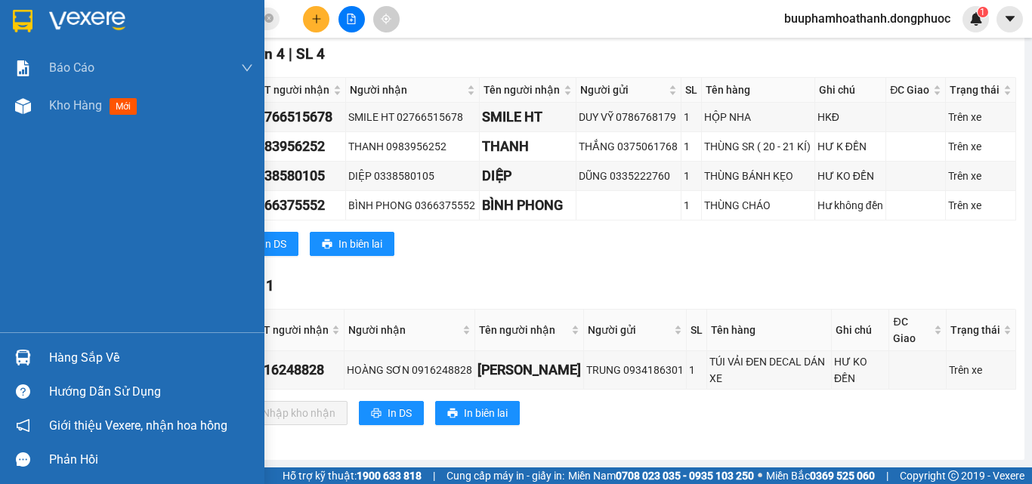
click at [23, 348] on div at bounding box center [23, 357] width 26 height 26
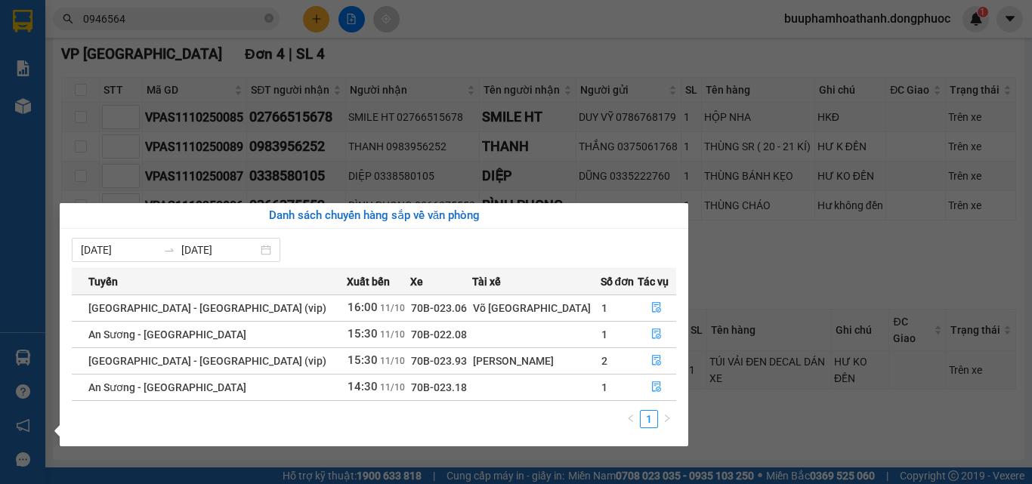
click at [748, 320] on section "Kết quả tìm kiếm ( 56 ) Bộ lọc Thuộc VP này Mã ĐH Trạng thái Món hàng Tổng cước…" at bounding box center [516, 242] width 1032 height 484
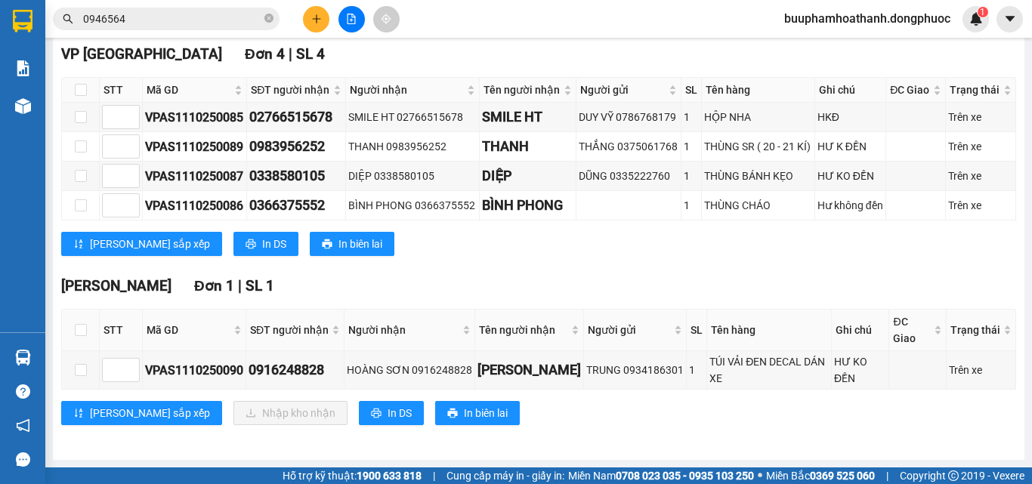
click at [88, 335] on th at bounding box center [81, 331] width 38 height 42
click at [85, 336] on input "checkbox" at bounding box center [81, 330] width 12 height 12
checkbox input "true"
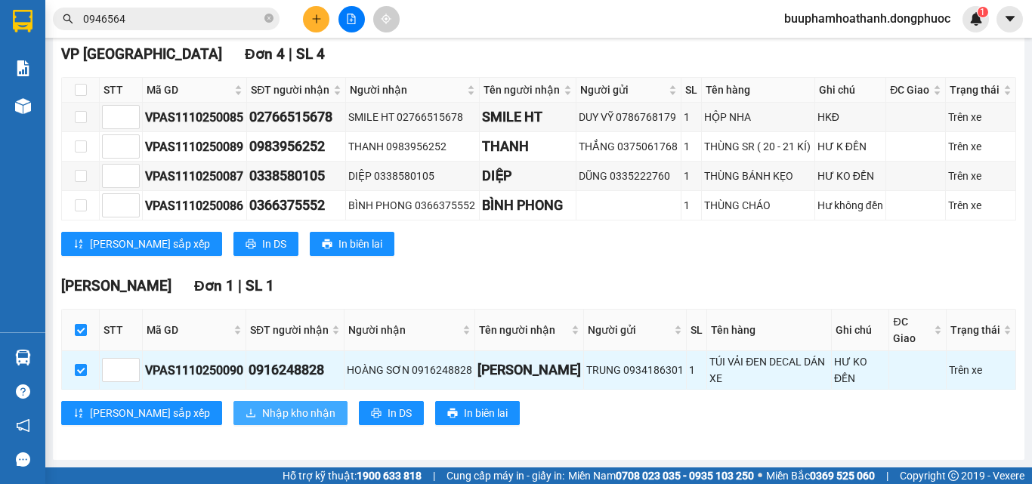
click at [262, 421] on span "Nhập kho nhận" at bounding box center [298, 413] width 73 height 17
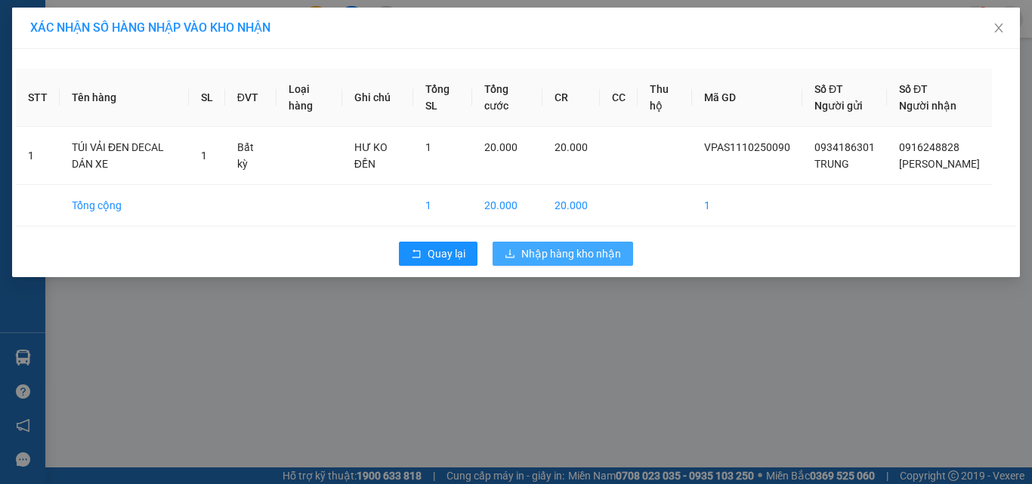
click at [550, 266] on button "Nhập hàng kho nhận" at bounding box center [562, 254] width 140 height 24
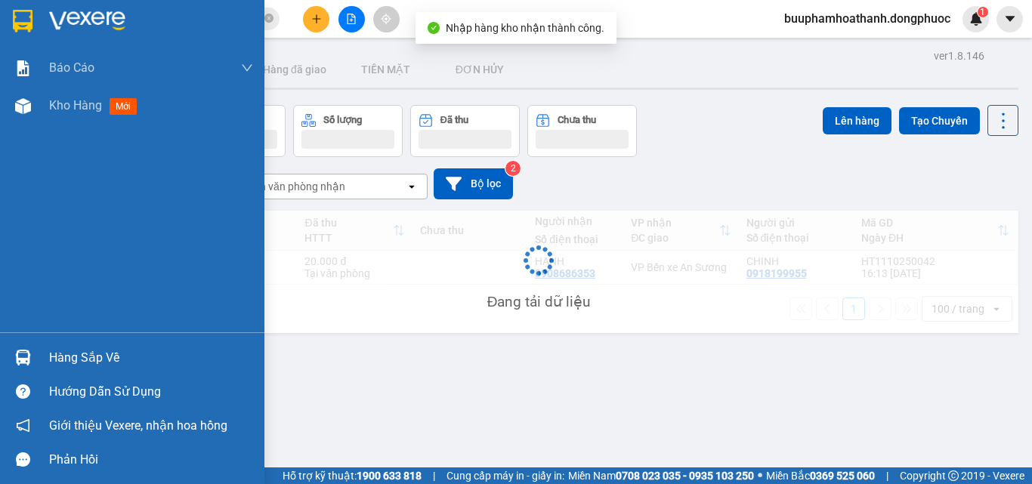
click at [63, 354] on div "ver 1.8.146 Kho gửi Trên xe Kho nhận Hàng đã giao TIỀN MẶT ĐƠN HỦY Đơn hàng K…" at bounding box center [538, 287] width 971 height 484
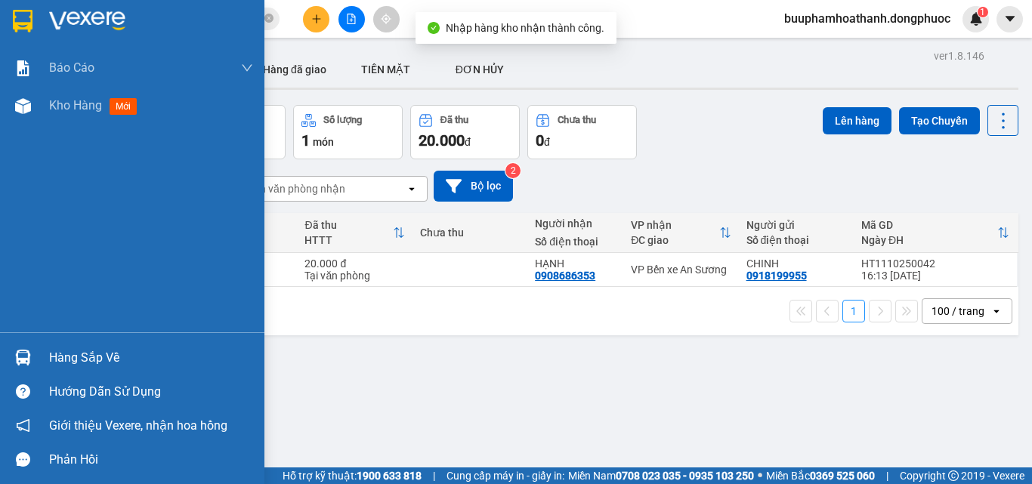
click at [35, 364] on div at bounding box center [23, 357] width 26 height 26
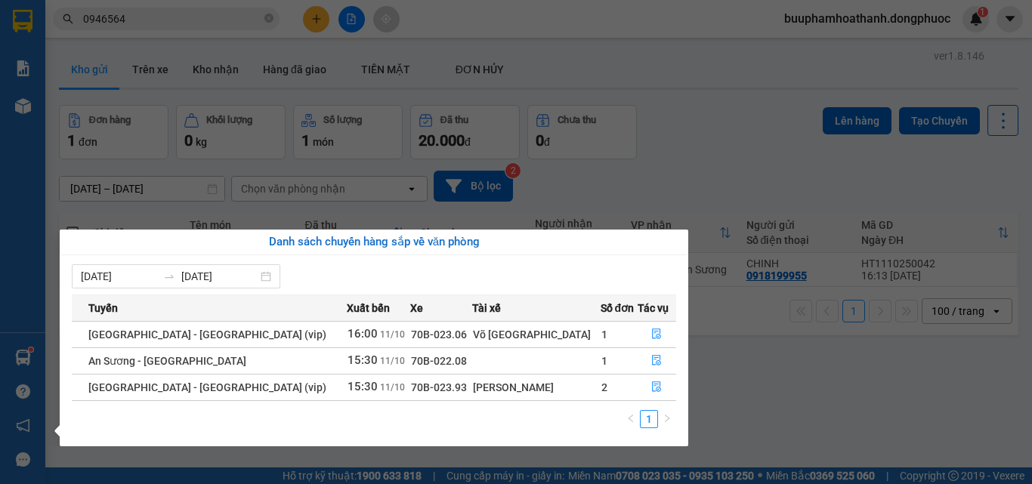
click at [688, 136] on section "Kết quả tìm kiếm ( 56 ) Bộ lọc Thuộc VP này Mã ĐH Trạng thái Món hàng Tổng cước…" at bounding box center [516, 242] width 1032 height 484
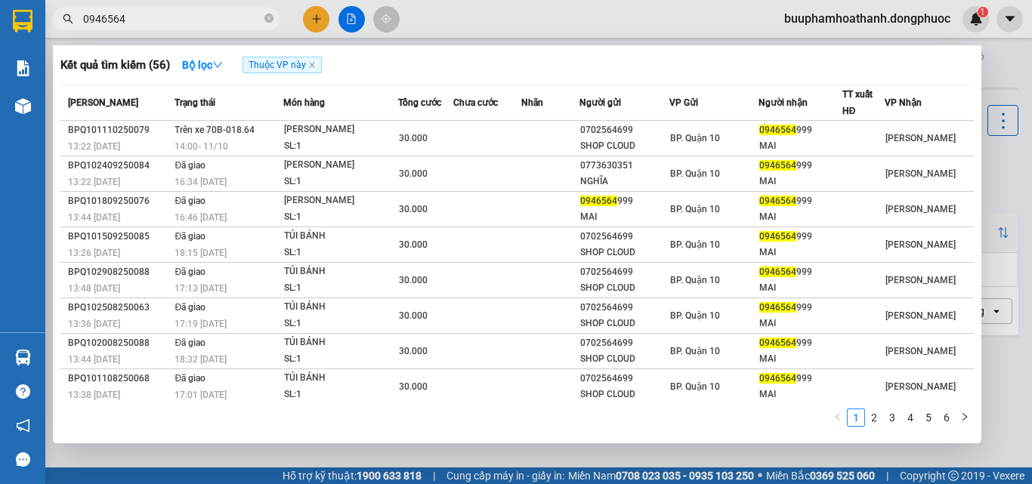
click at [179, 20] on input "0946564" at bounding box center [172, 19] width 178 height 17
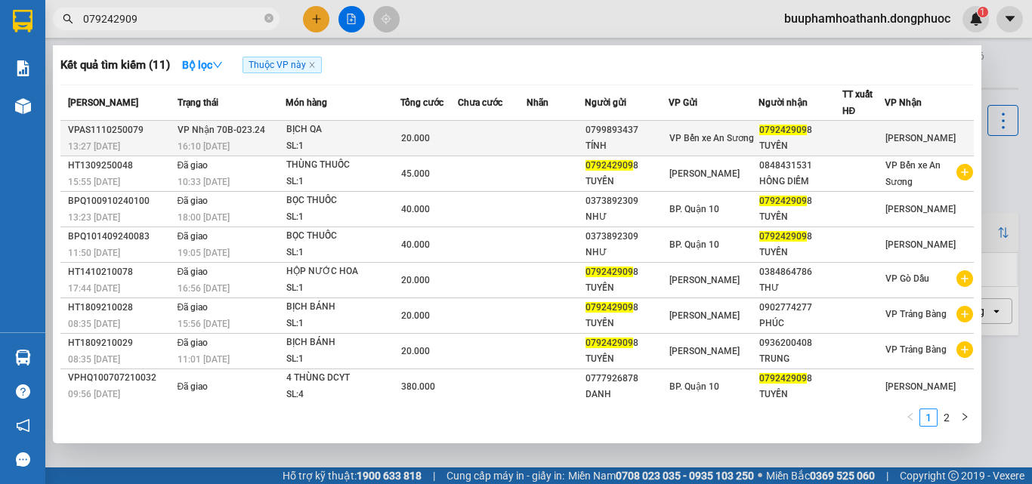
type input "079242909"
click at [561, 135] on td at bounding box center [555, 138] width 58 height 35
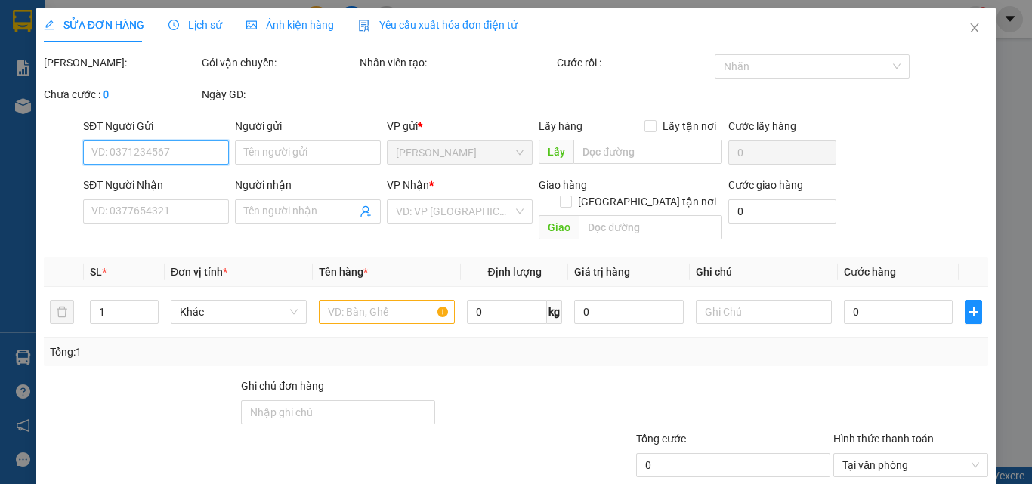
type input "0799893437"
type input "TÍNH"
type input "0792429098"
type input "TUYỀN"
type input "20.000"
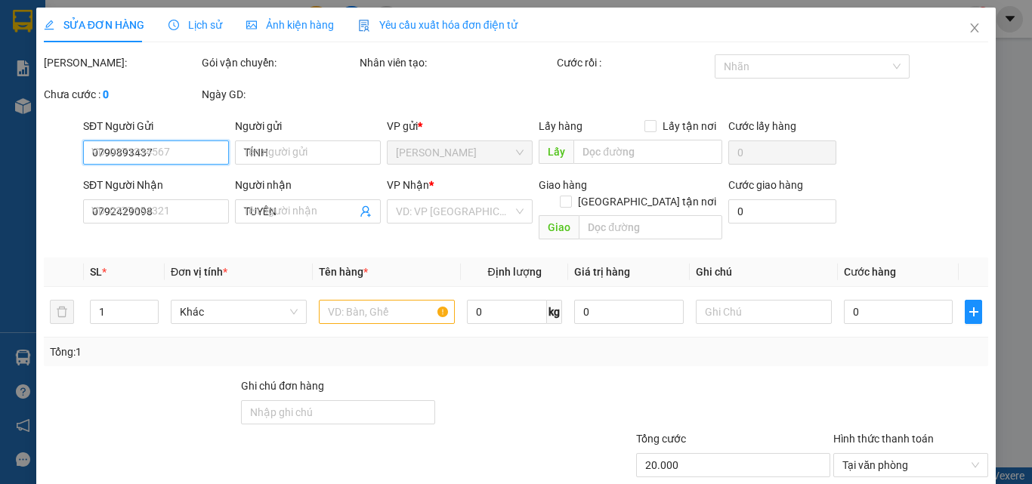
scroll to position [78, 0]
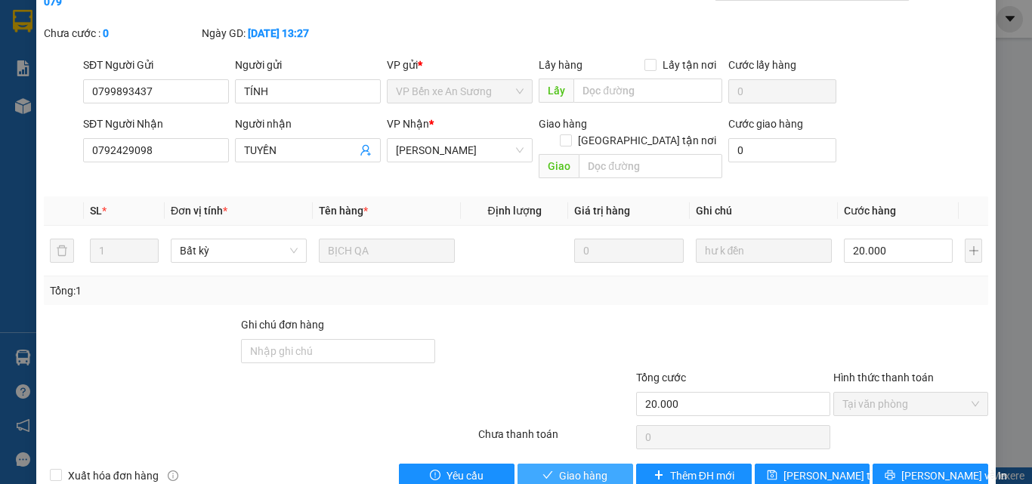
click at [603, 464] on button "Giao hàng" at bounding box center [575, 476] width 116 height 24
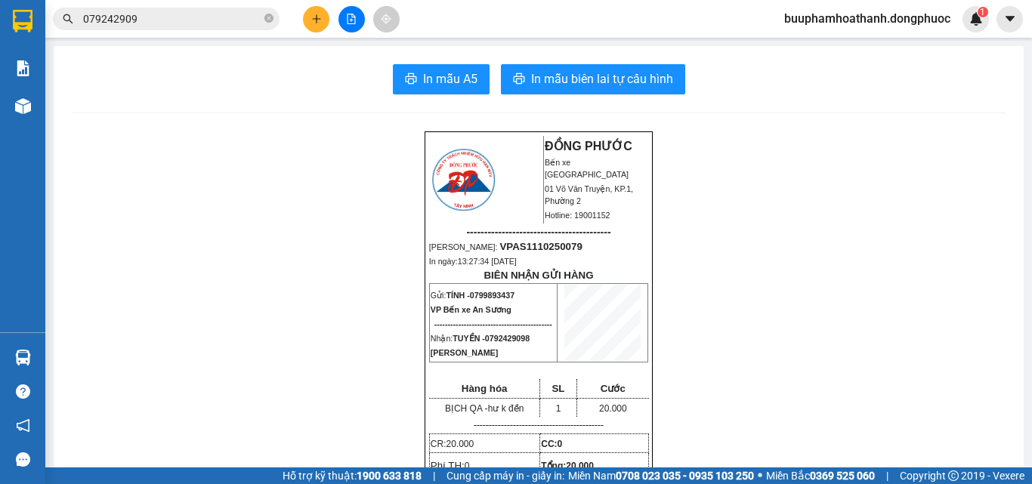
click at [233, 22] on input "079242909" at bounding box center [172, 19] width 178 height 17
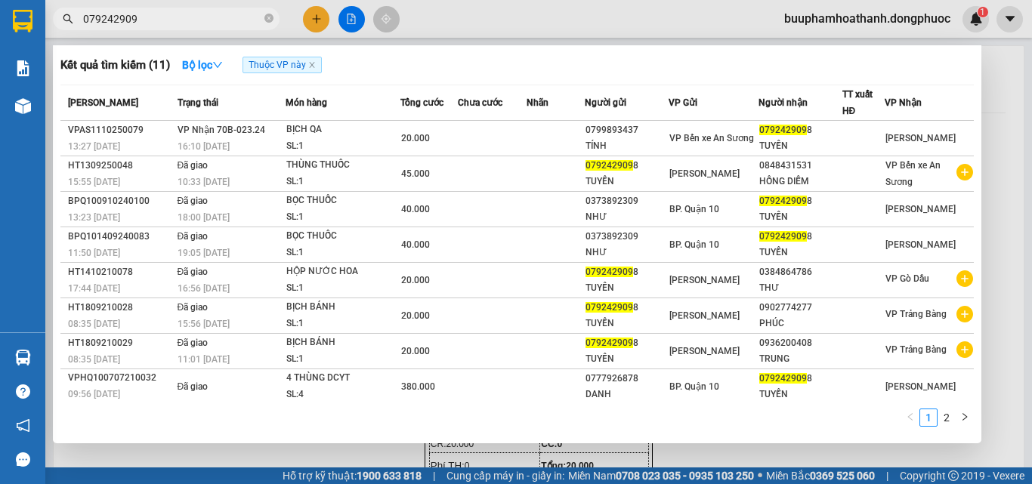
click at [233, 22] on input "079242909" at bounding box center [172, 19] width 178 height 17
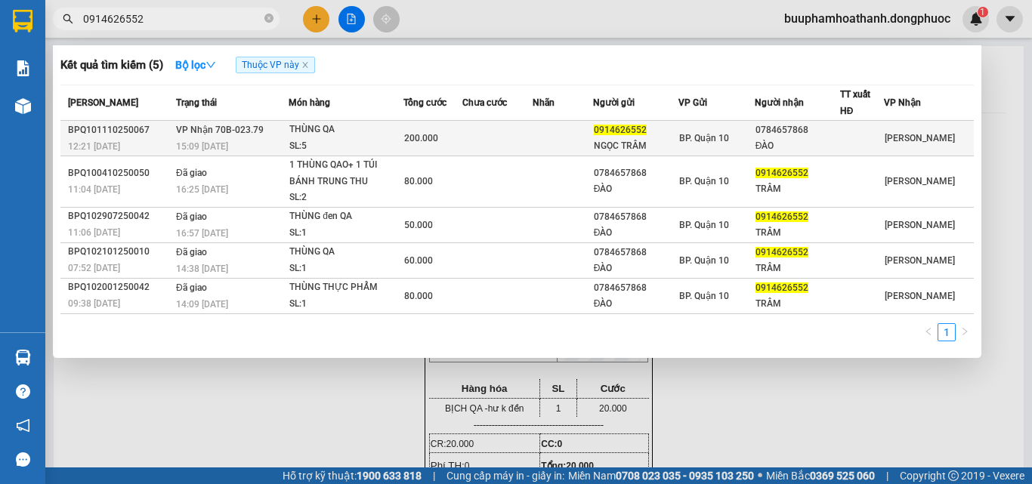
type input "0914626552"
click at [250, 144] on div "15:09 - 11/10" at bounding box center [232, 146] width 112 height 17
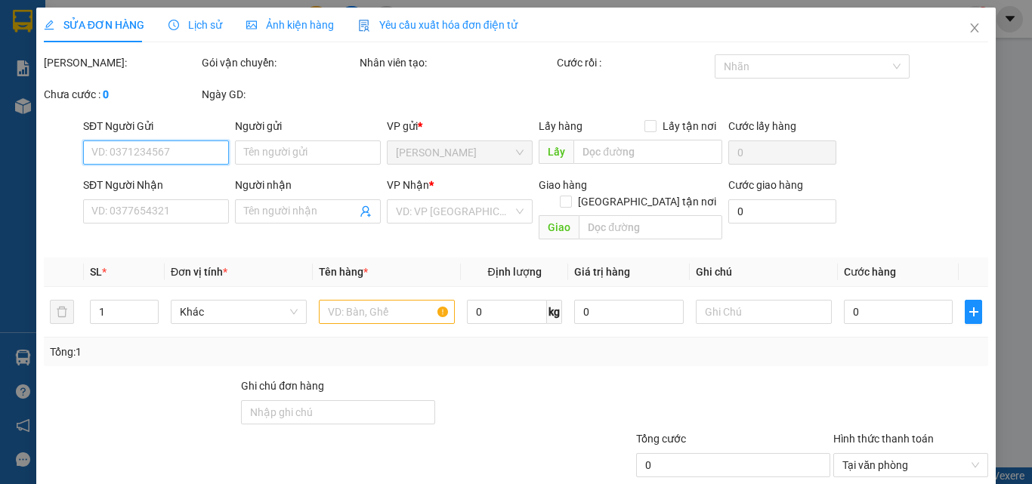
type input "0914626552"
type input "NGỌC TRÂM"
type input "0784657868"
type input "ĐÀO"
type input "200.000"
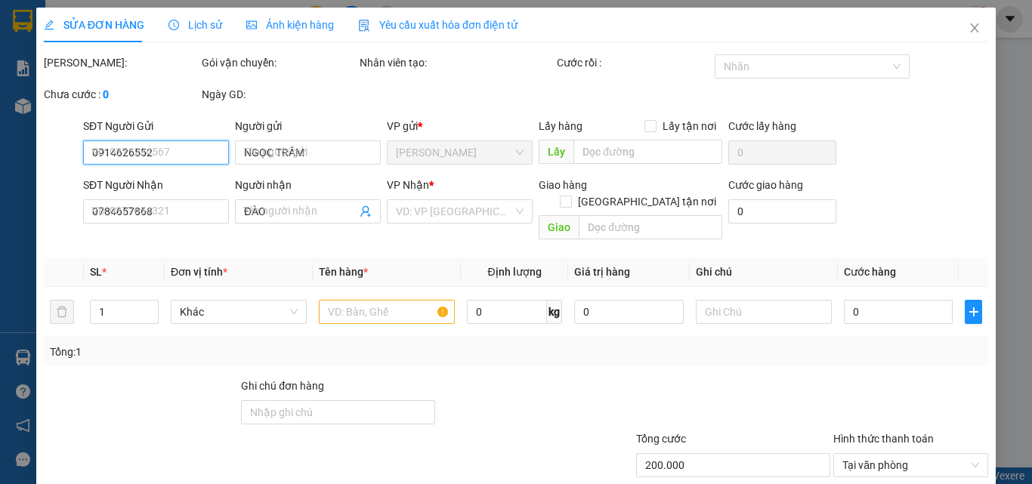
scroll to position [78, 0]
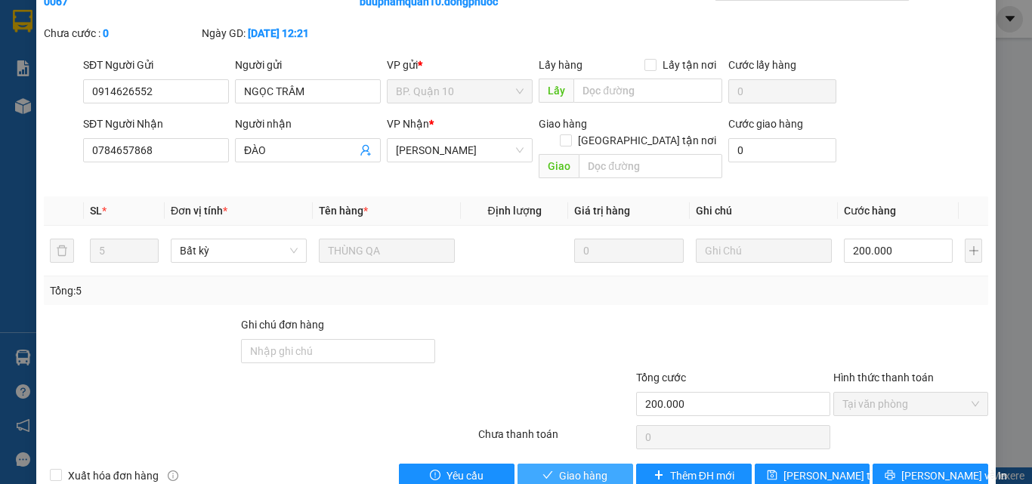
click at [583, 467] on span "Giao hàng" at bounding box center [583, 475] width 48 height 17
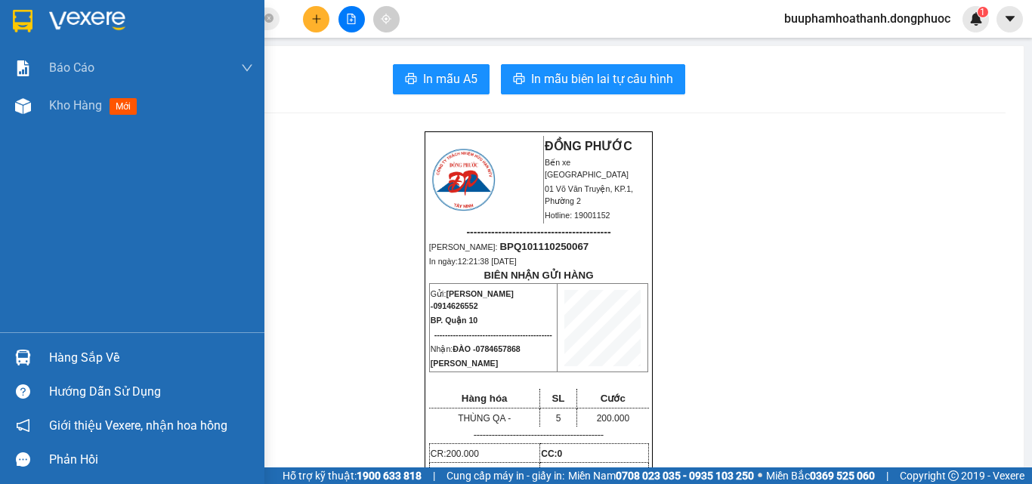
click at [23, 15] on img at bounding box center [23, 21] width 20 height 23
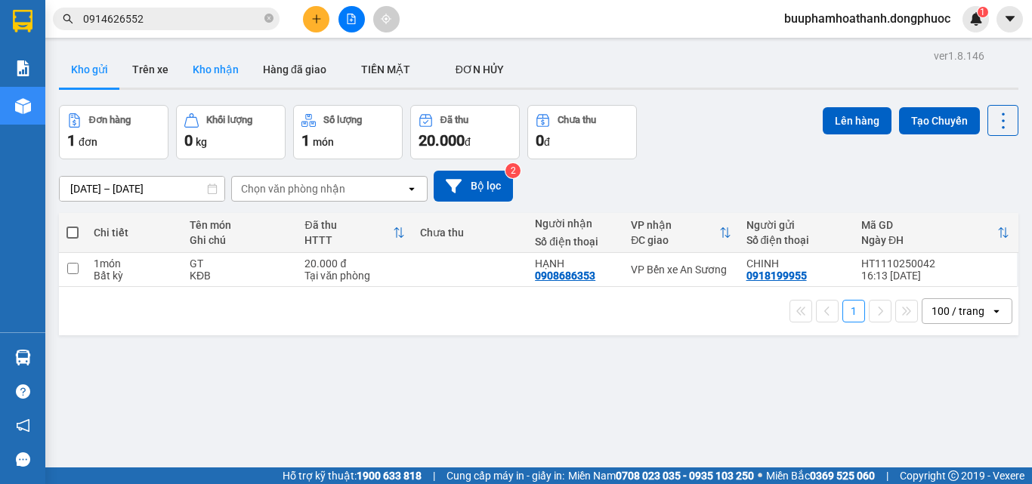
drag, startPoint x: 213, startPoint y: 65, endPoint x: 197, endPoint y: 71, distance: 17.0
click at [212, 65] on button "Kho nhận" at bounding box center [216, 69] width 70 height 36
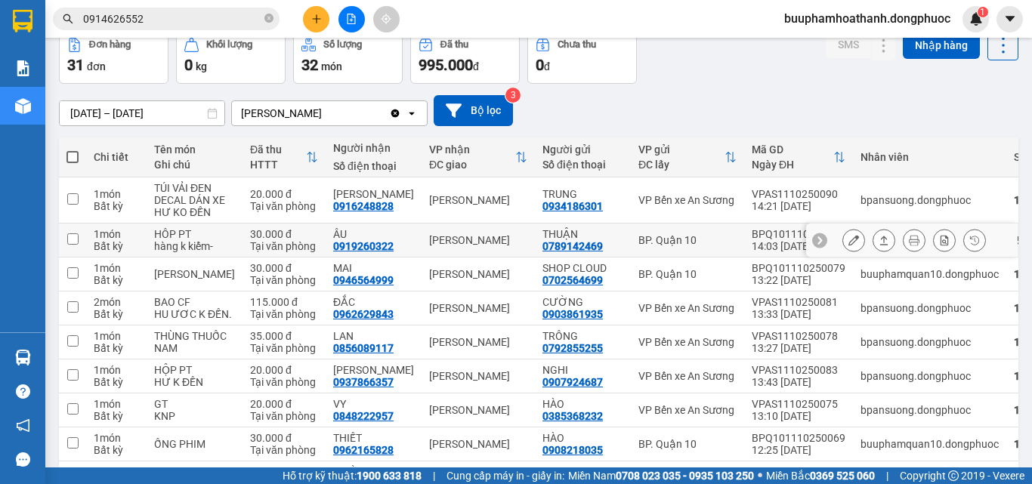
scroll to position [151, 0]
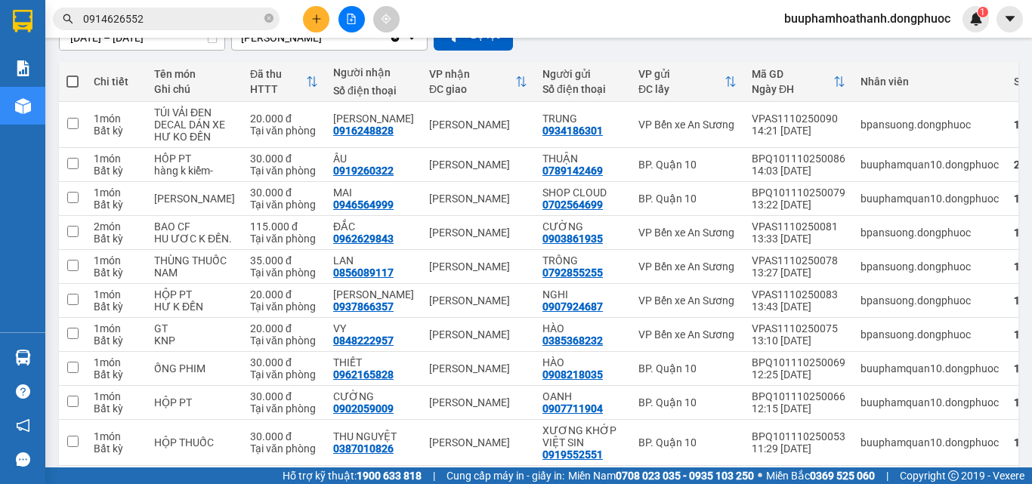
click at [202, 20] on input "0914626552" at bounding box center [172, 19] width 178 height 17
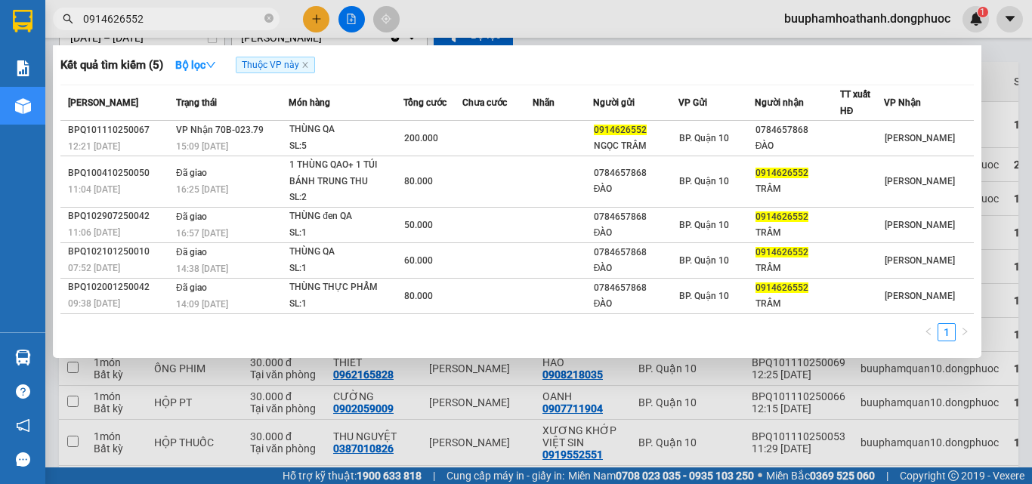
click at [202, 20] on input "0914626552" at bounding box center [172, 19] width 178 height 17
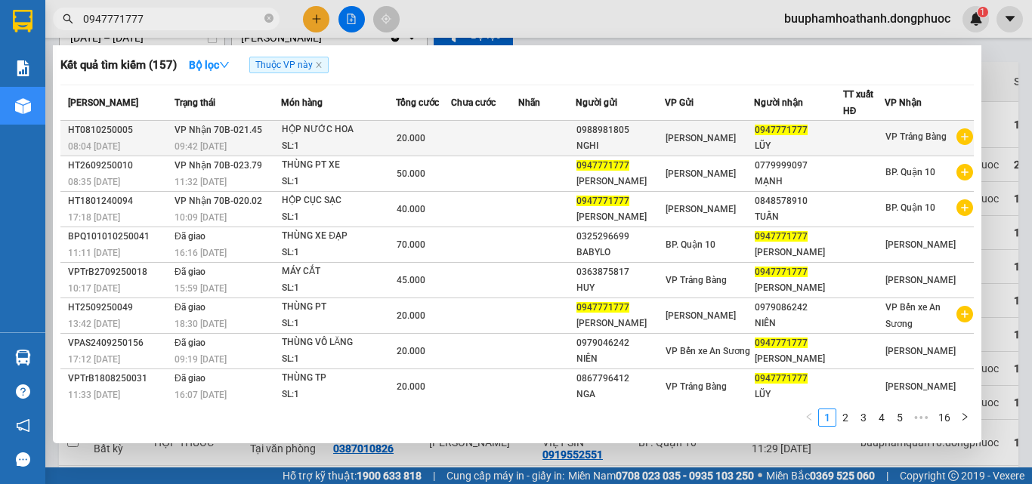
type input "0947771777"
click at [471, 143] on td at bounding box center [484, 138] width 67 height 35
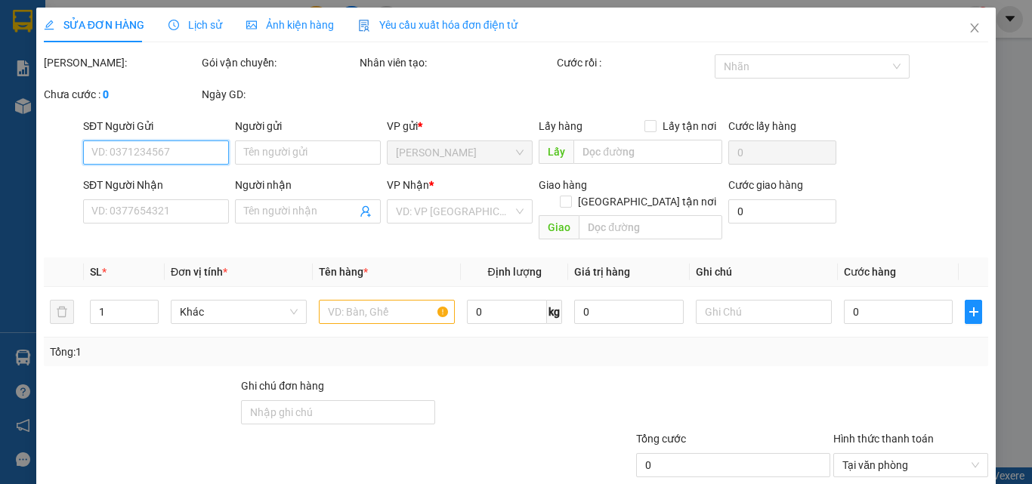
type input "0988981805"
type input "NGHI"
type input "0947771777"
type input "LŨY"
type input "20.000"
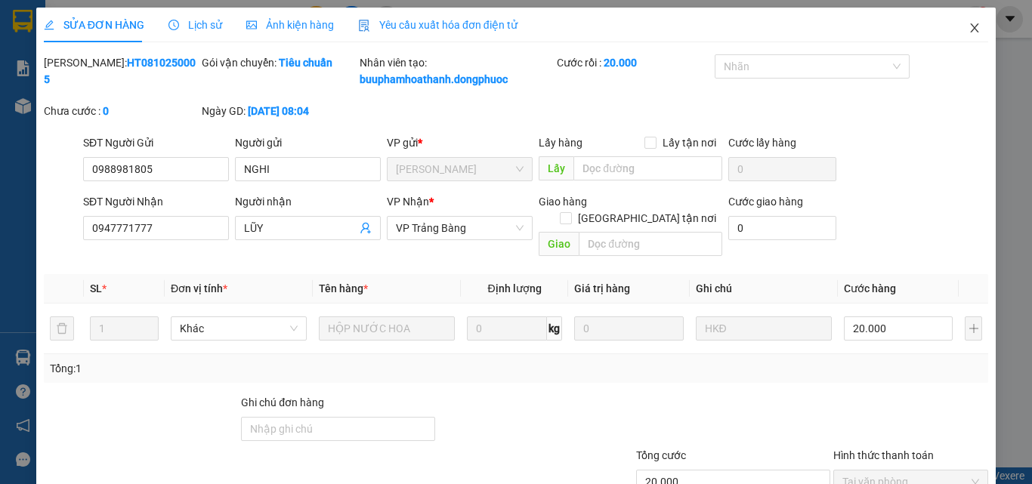
click at [968, 32] on icon "close" at bounding box center [974, 28] width 12 height 12
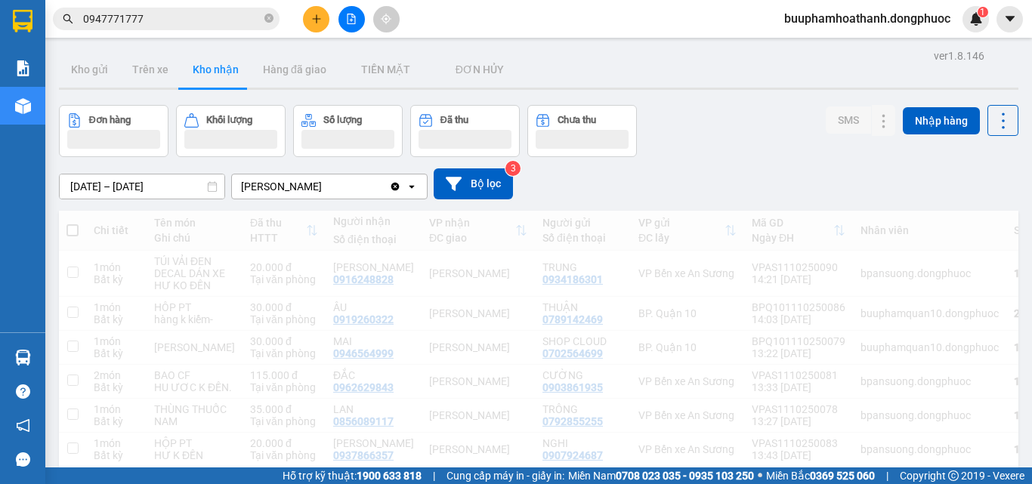
click at [195, 17] on input "0947771777" at bounding box center [172, 19] width 178 height 17
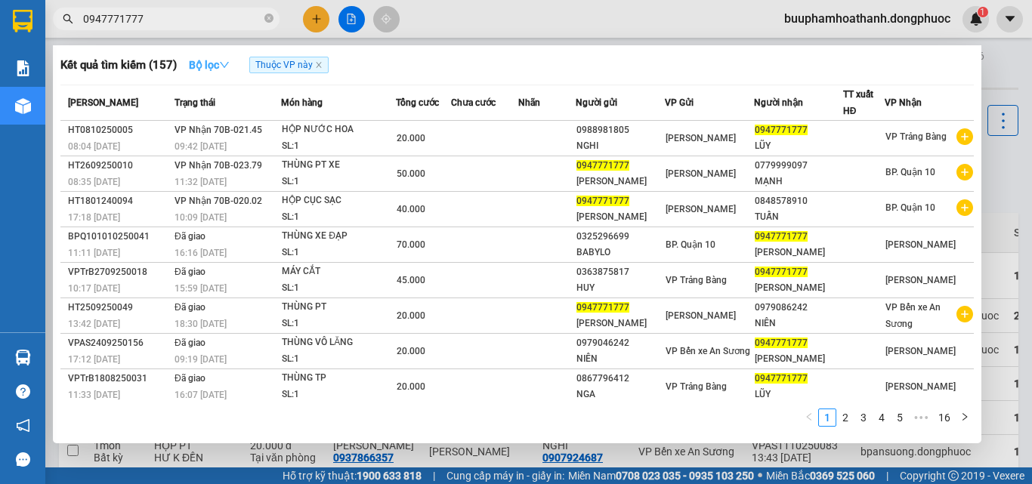
click at [205, 61] on strong "Bộ lọc" at bounding box center [209, 65] width 41 height 12
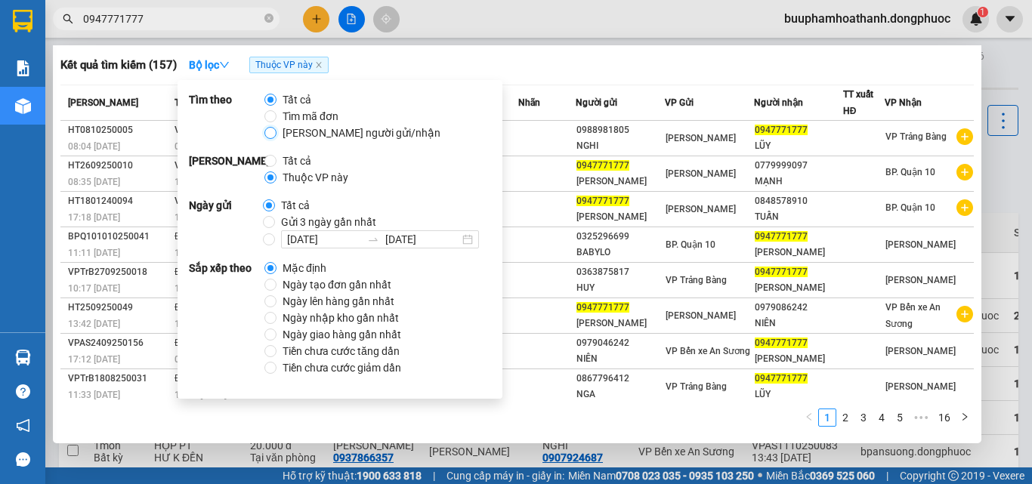
click at [272, 134] on input "[PERSON_NAME] người gửi/nhận" at bounding box center [270, 133] width 12 height 12
radio input "true"
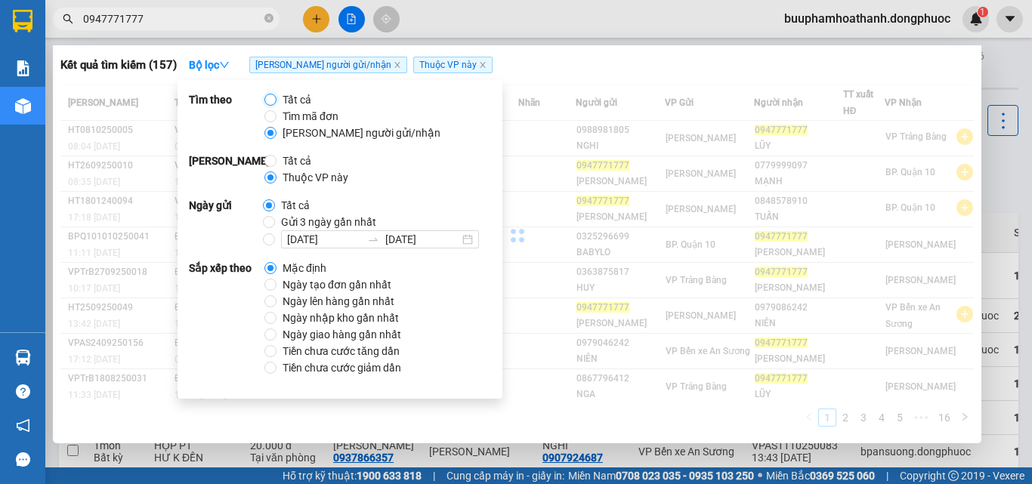
click at [268, 103] on input "Tất cả" at bounding box center [270, 100] width 12 height 12
radio input "true"
radio input "false"
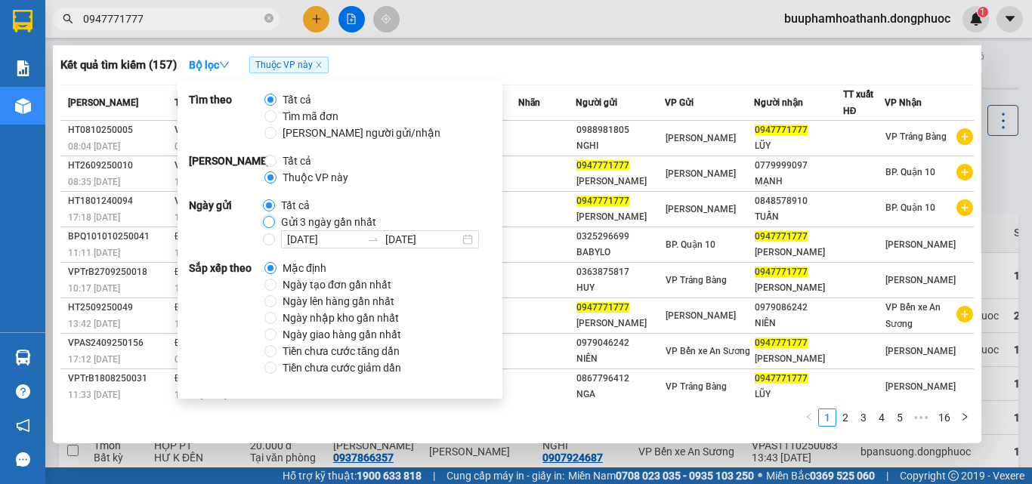
click at [268, 224] on input "Gửi 3 ngày gần nhất" at bounding box center [269, 222] width 12 height 12
radio input "true"
radio input "false"
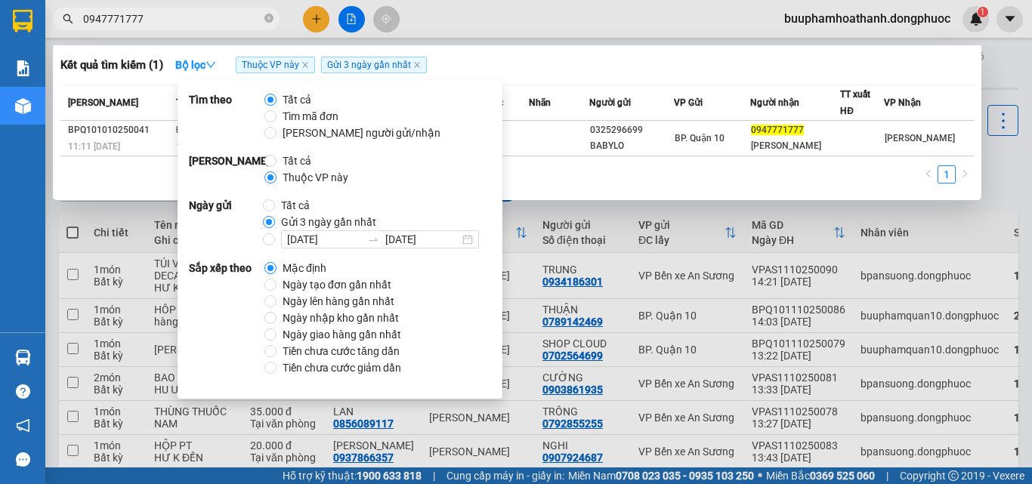
click at [231, 17] on input "0947771777" at bounding box center [172, 19] width 178 height 17
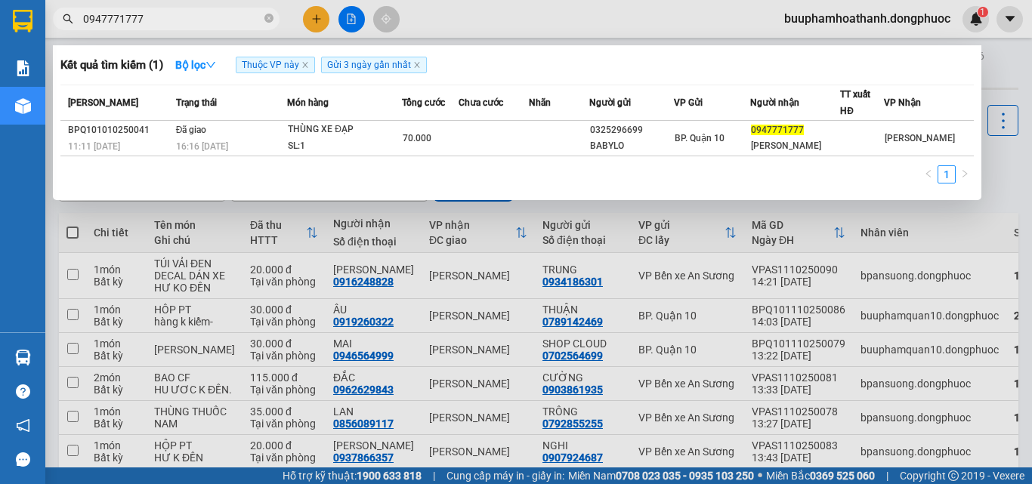
click at [226, 21] on input "0947771777" at bounding box center [172, 19] width 178 height 17
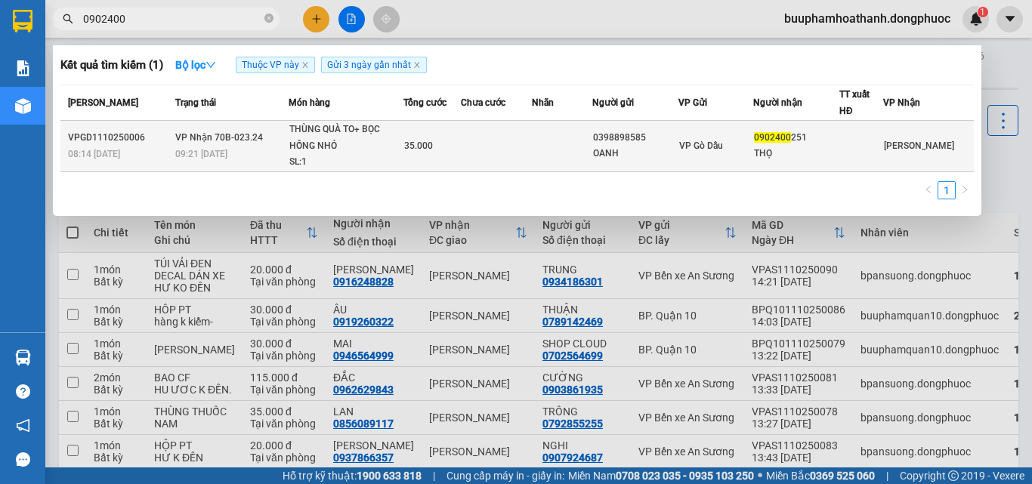
type input "0902400"
click at [349, 135] on div "THÙNG QUÀ TO+ BỌC HỒNG NHỎ" at bounding box center [345, 138] width 113 height 32
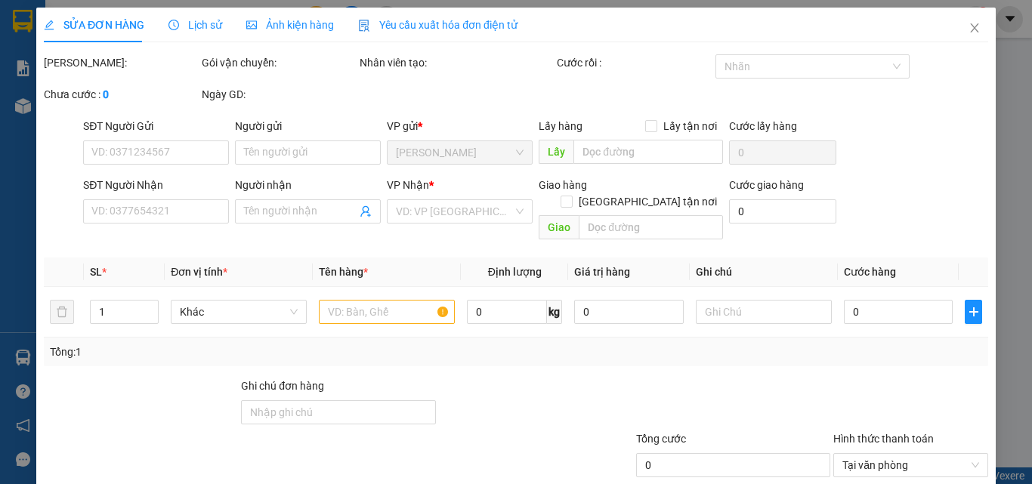
type input "0398898585"
type input "OANH"
type input "0902400251"
type input "THỌ"
type input "35.000"
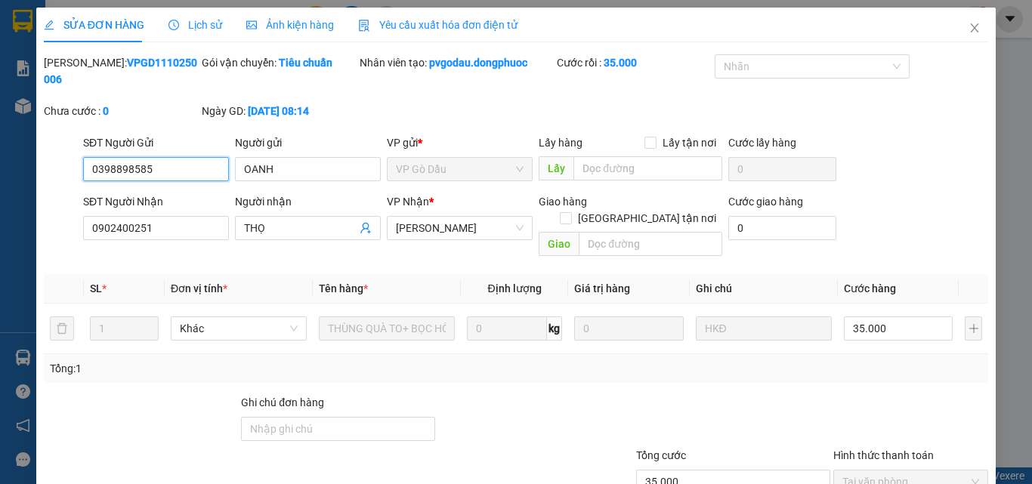
scroll to position [70, 0]
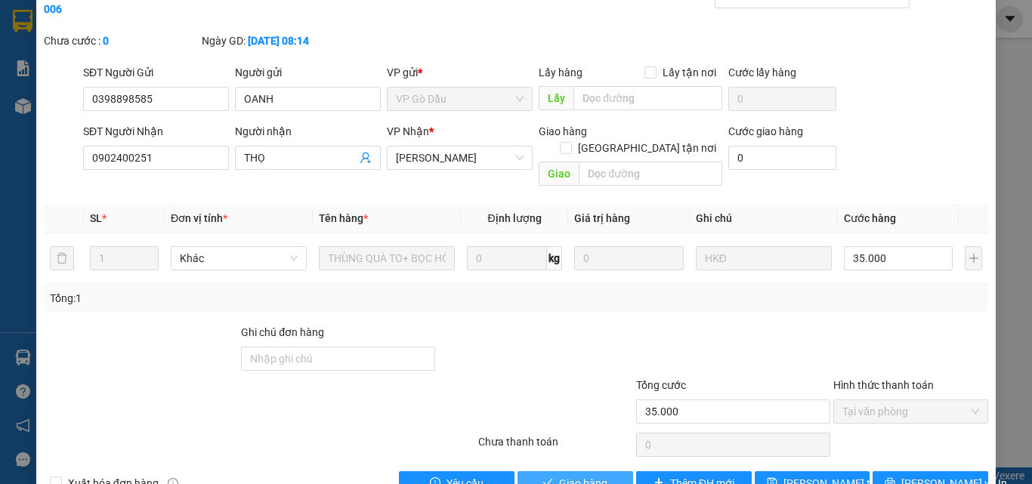
click at [562, 475] on span "Giao hàng" at bounding box center [583, 483] width 48 height 17
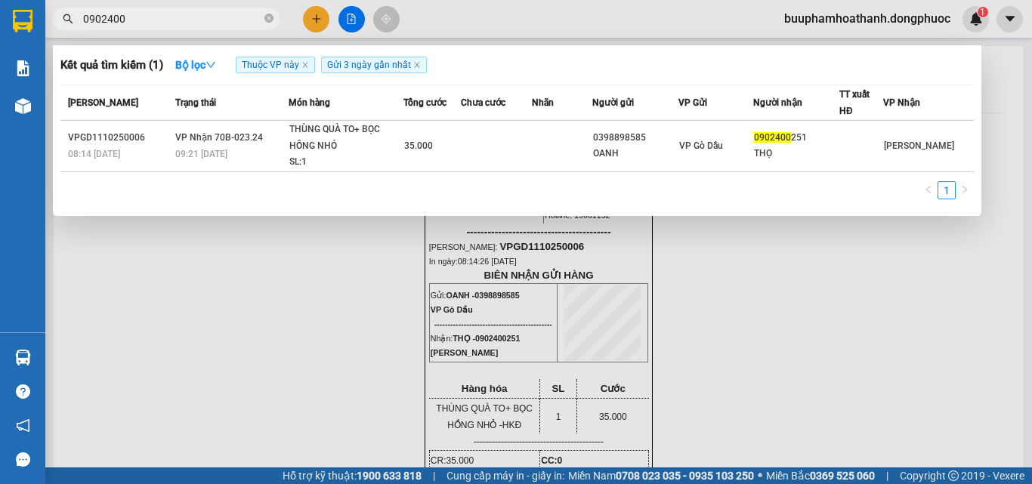
click at [162, 22] on input "0902400" at bounding box center [172, 19] width 178 height 17
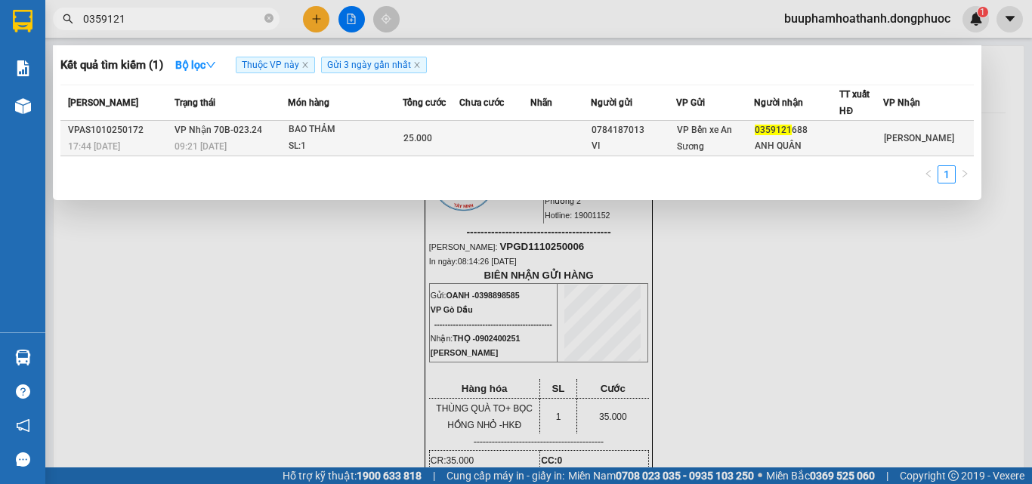
type input "0359121"
click at [442, 141] on div "25.000" at bounding box center [431, 138] width 56 height 17
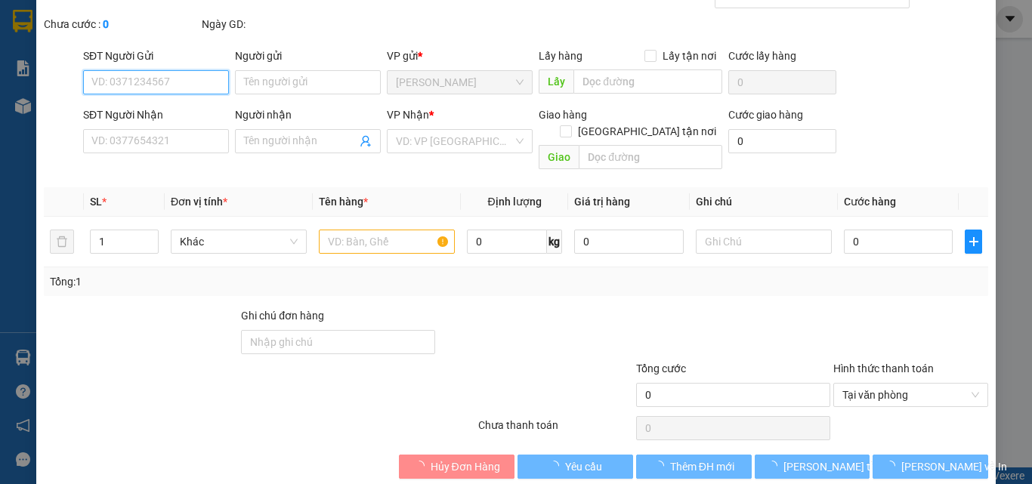
scroll to position [78, 0]
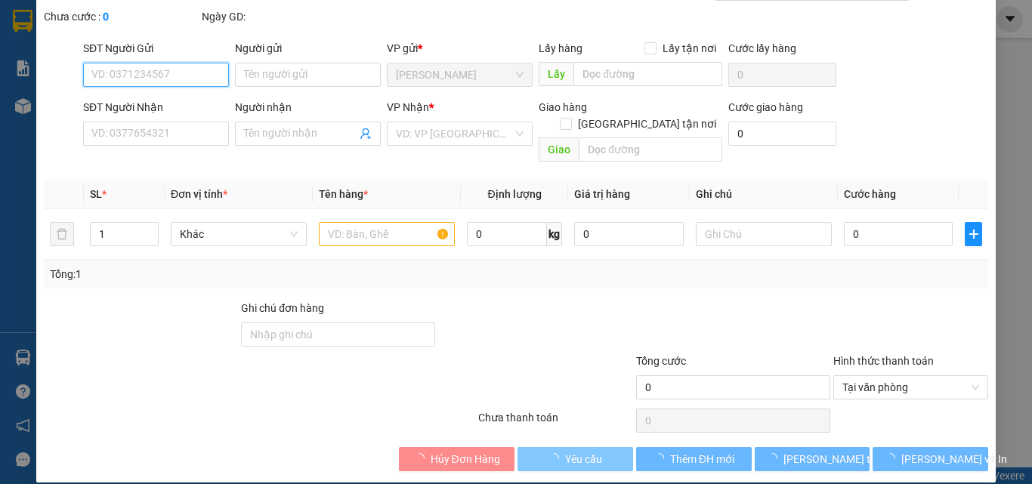
type input "0784187013"
type input "VI"
type input "0359121688"
type input "ANH QUÂN"
type input "25.000"
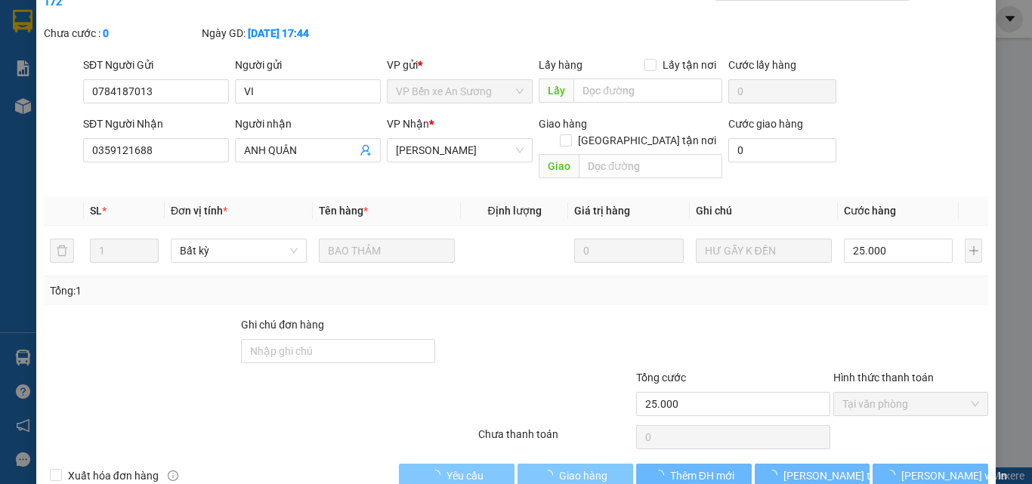
click at [571, 467] on span "Giao hàng" at bounding box center [583, 475] width 48 height 17
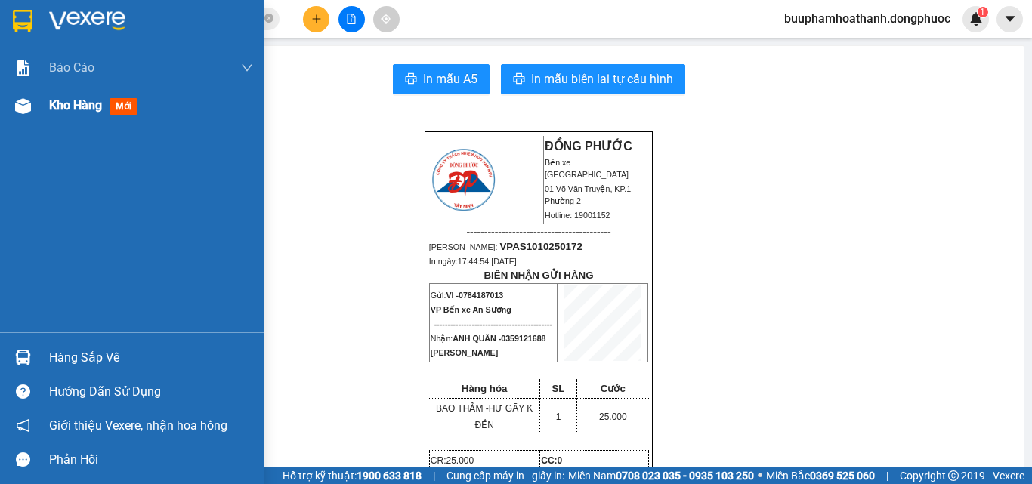
click at [39, 104] on div "Kho hàng mới" at bounding box center [132, 106] width 264 height 38
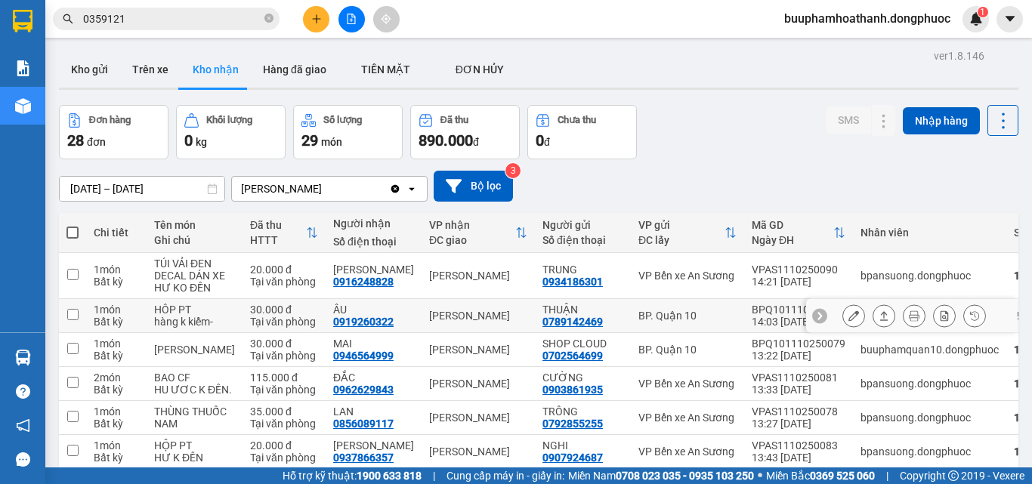
scroll to position [76, 0]
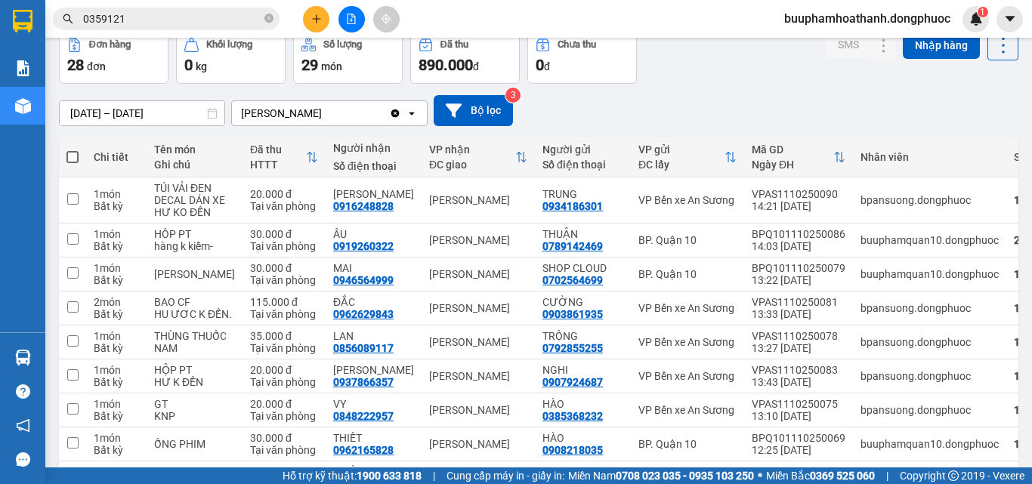
click at [211, 15] on input "0359121" at bounding box center [172, 19] width 178 height 17
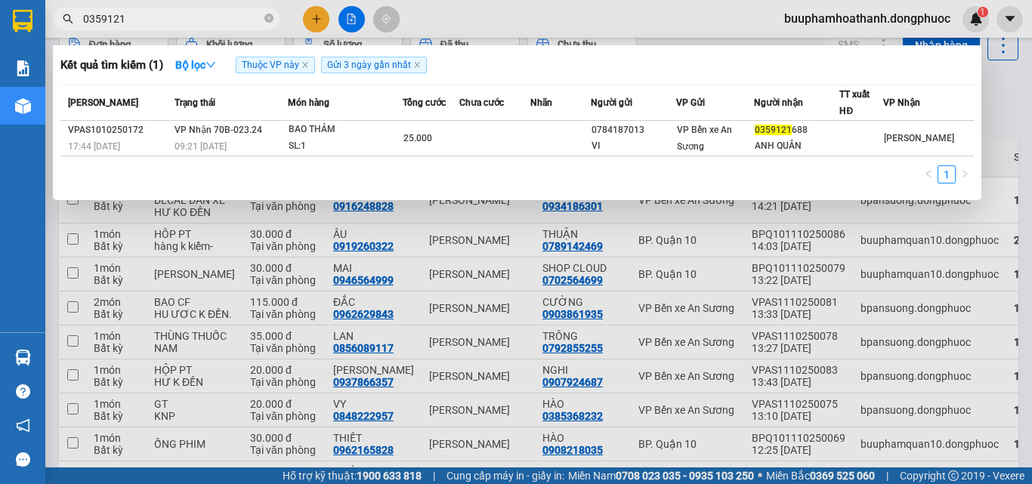
click at [211, 15] on input "0359121" at bounding box center [172, 19] width 178 height 17
type input "0856089"
click at [388, 140] on div "SL: 1" at bounding box center [345, 146] width 113 height 17
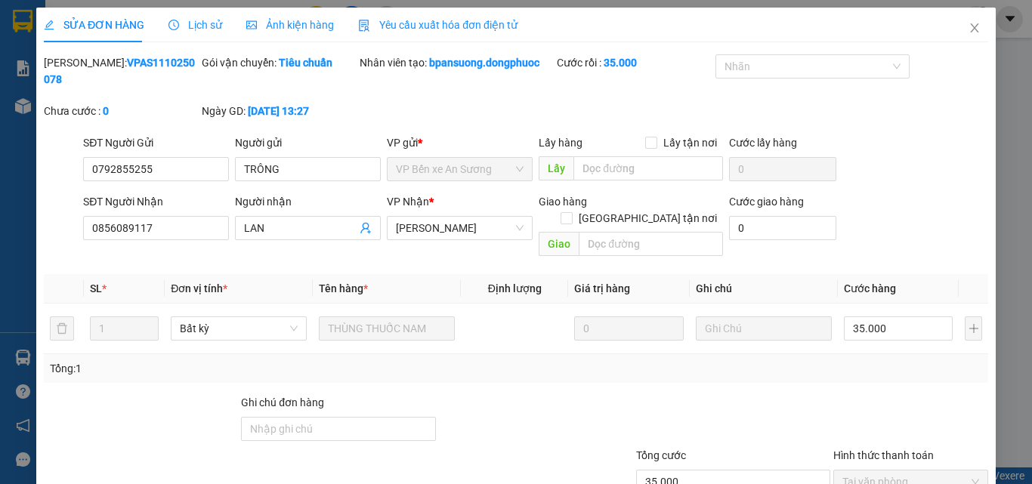
type input "0792855255"
type input "TRÔNG"
type input "0856089117"
type input "LAN"
type input "35.000"
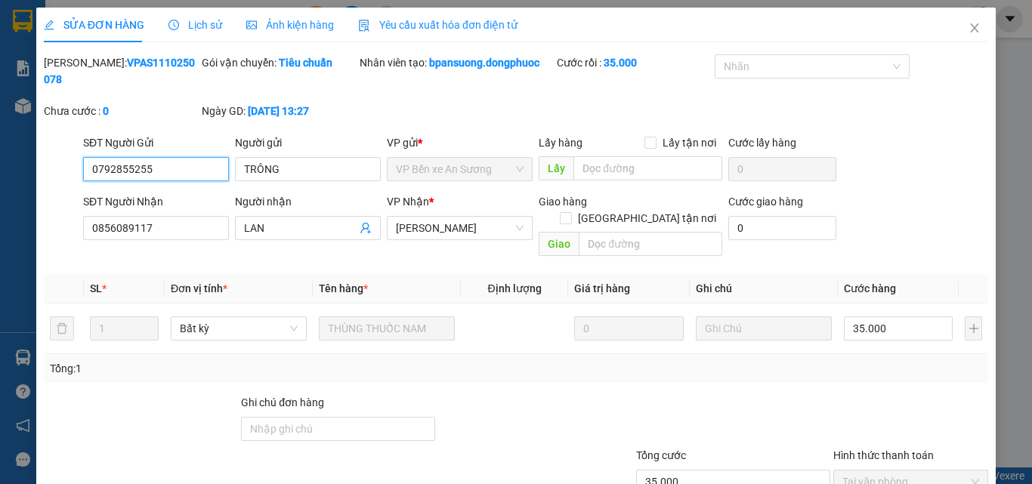
scroll to position [78, 0]
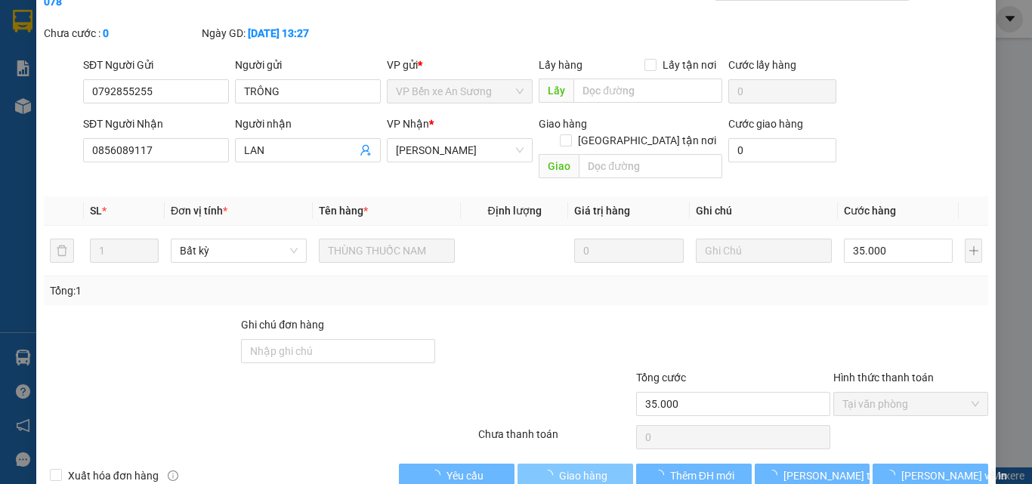
click at [579, 464] on button "Giao hàng" at bounding box center [575, 476] width 116 height 24
click at [584, 467] on span "Giao hàng" at bounding box center [583, 475] width 48 height 17
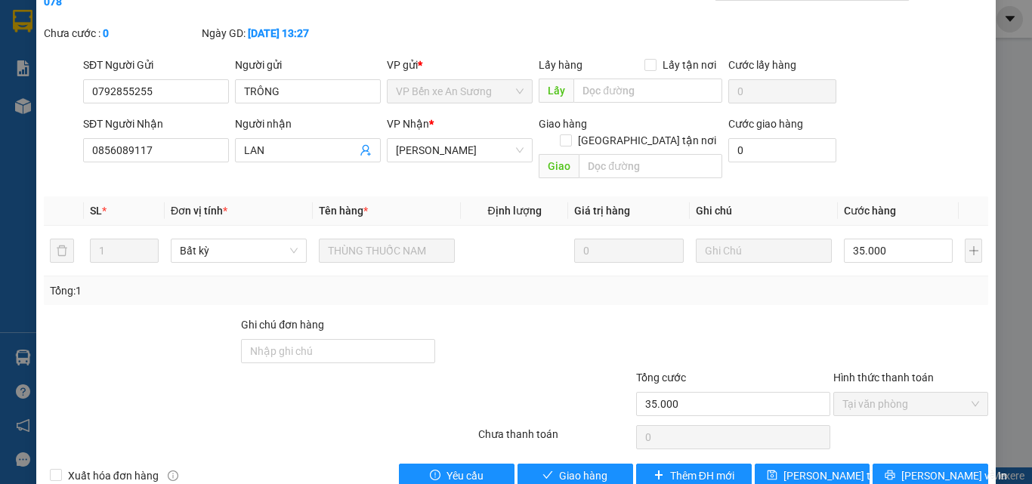
click at [585, 424] on div "Total Paid Fee 35.000 Total UnPaid Fee 0 Cash Collection Total Fee Mã ĐH: VPAS1…" at bounding box center [516, 232] width 944 height 511
click at [586, 467] on span "Giao hàng" at bounding box center [583, 475] width 48 height 17
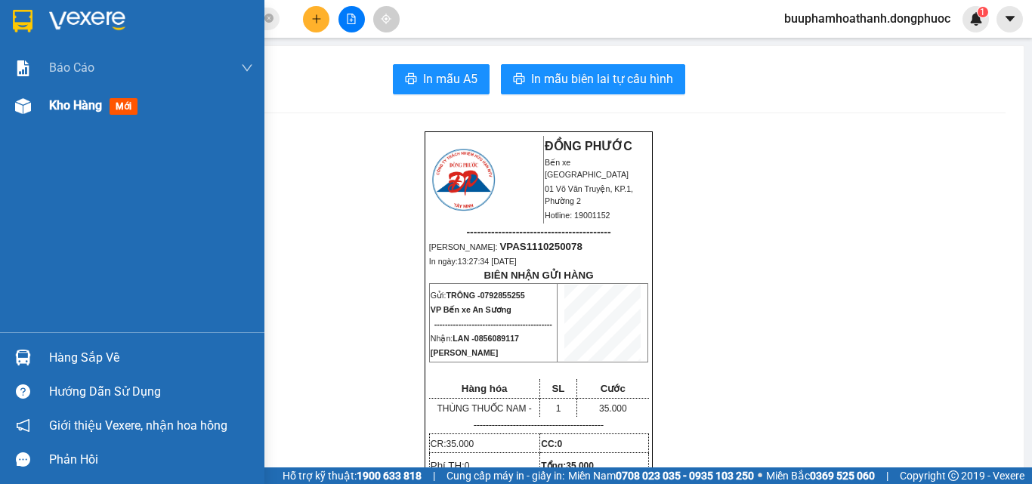
click at [36, 114] on div "Kho hàng mới" at bounding box center [132, 106] width 264 height 38
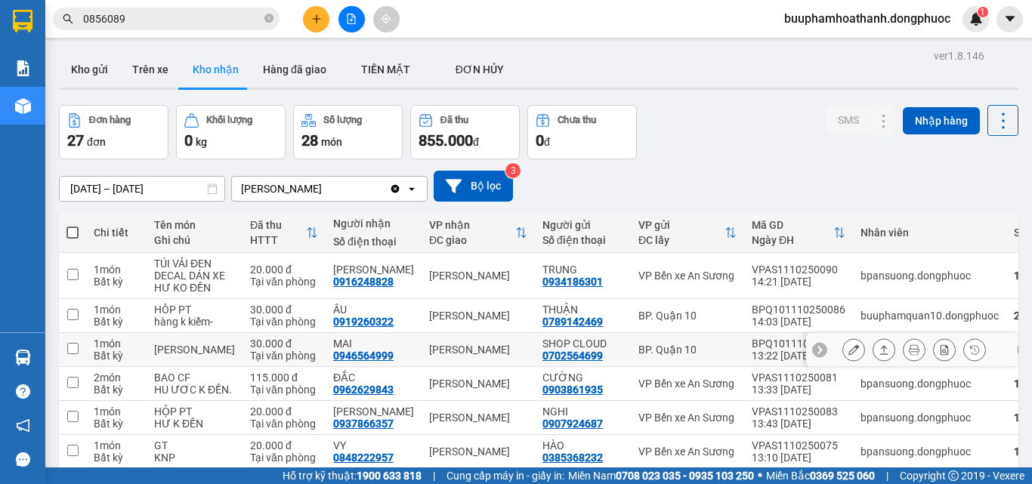
click at [218, 367] on td "TÚI BÁNH" at bounding box center [195, 350] width 96 height 34
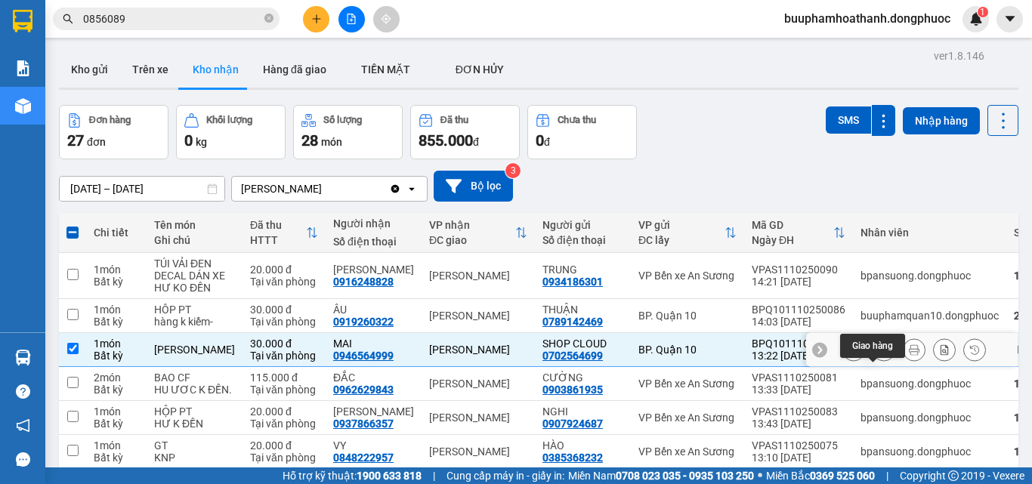
click at [878, 355] on icon at bounding box center [883, 349] width 11 height 11
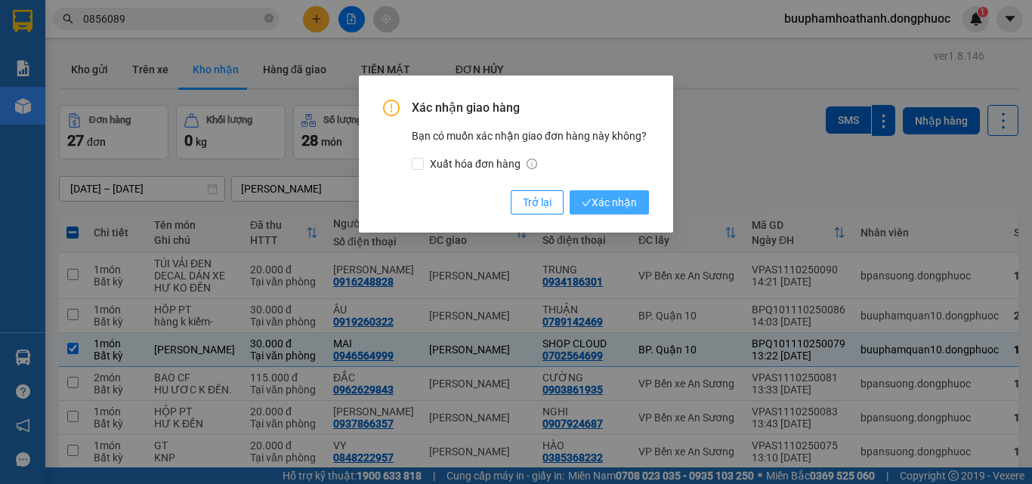
click at [628, 204] on span "Xác nhận" at bounding box center [609, 202] width 55 height 17
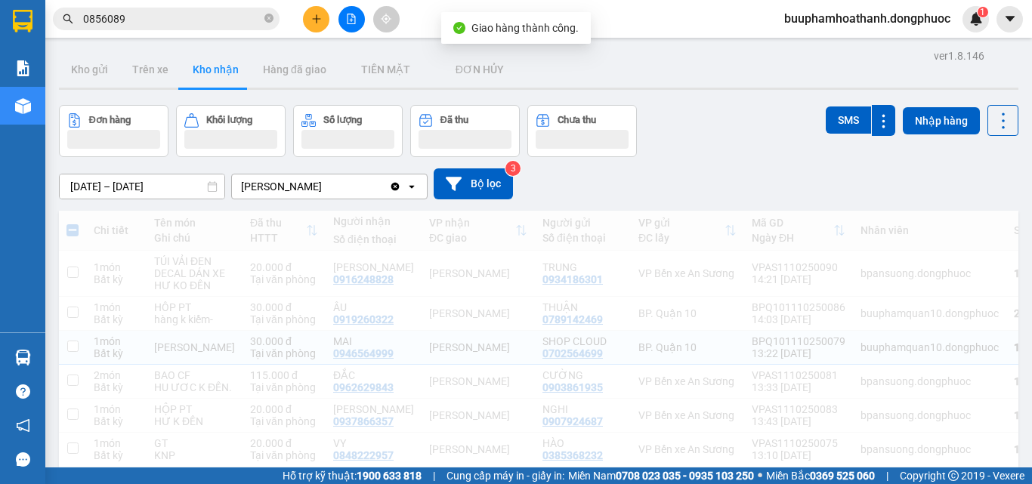
checkbox input "false"
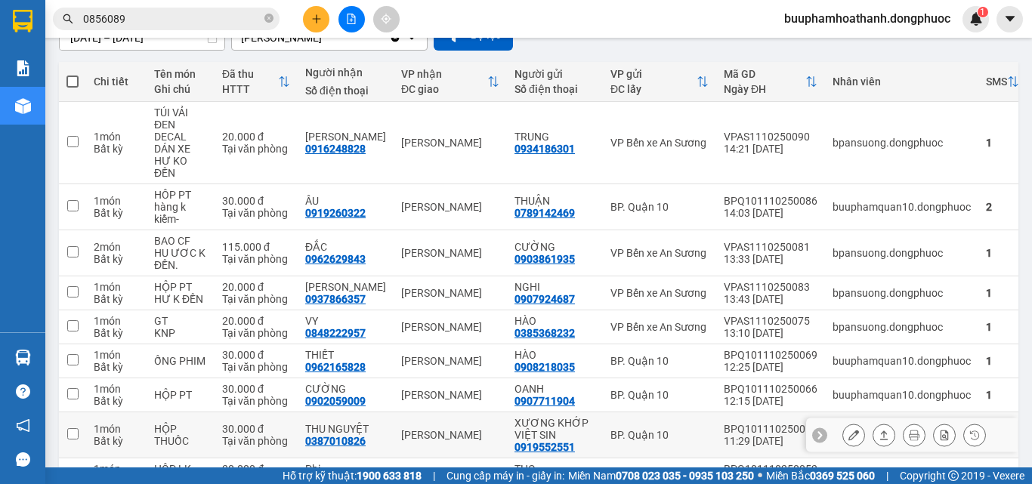
scroll to position [227, 0]
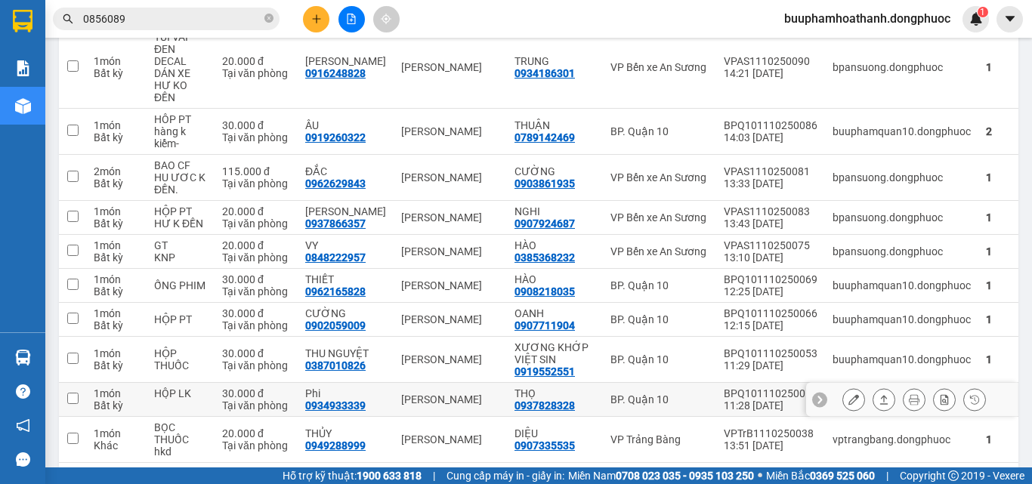
click at [193, 383] on td "HỘP LK" at bounding box center [181, 400] width 68 height 34
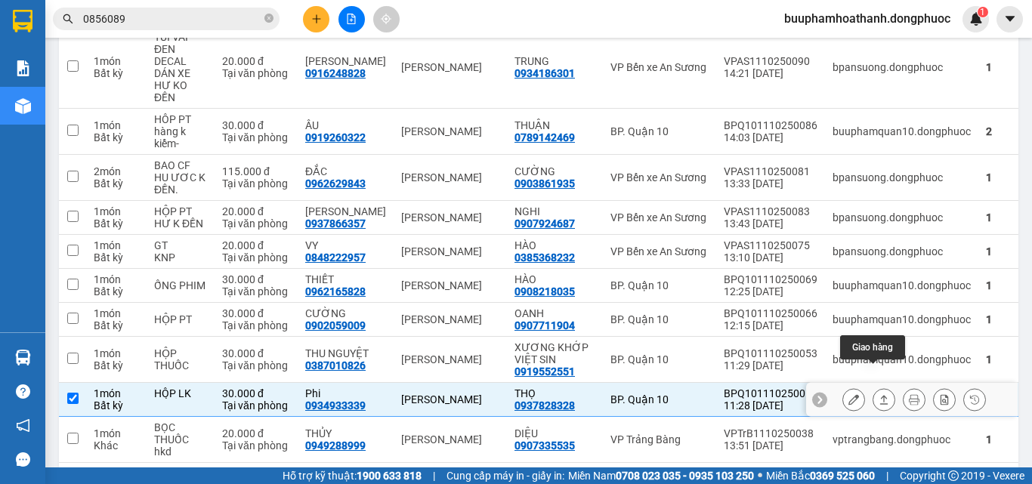
click at [880, 387] on button at bounding box center [883, 400] width 21 height 26
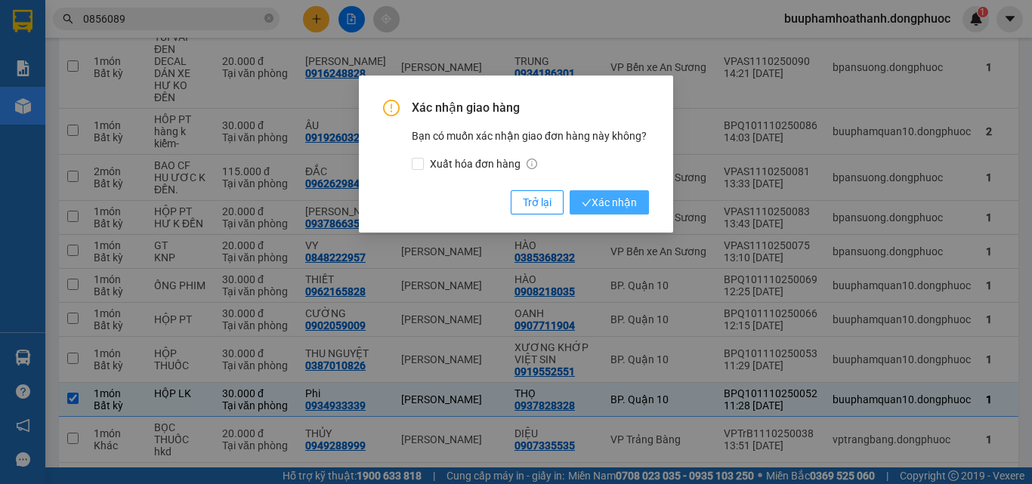
click at [613, 199] on span "Xác nhận" at bounding box center [609, 202] width 55 height 17
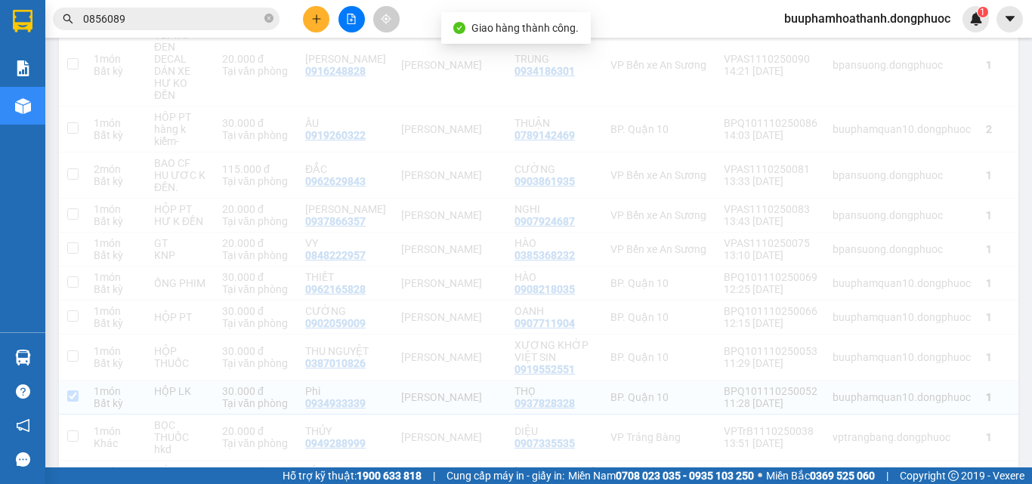
scroll to position [224, 0]
checkbox input "false"
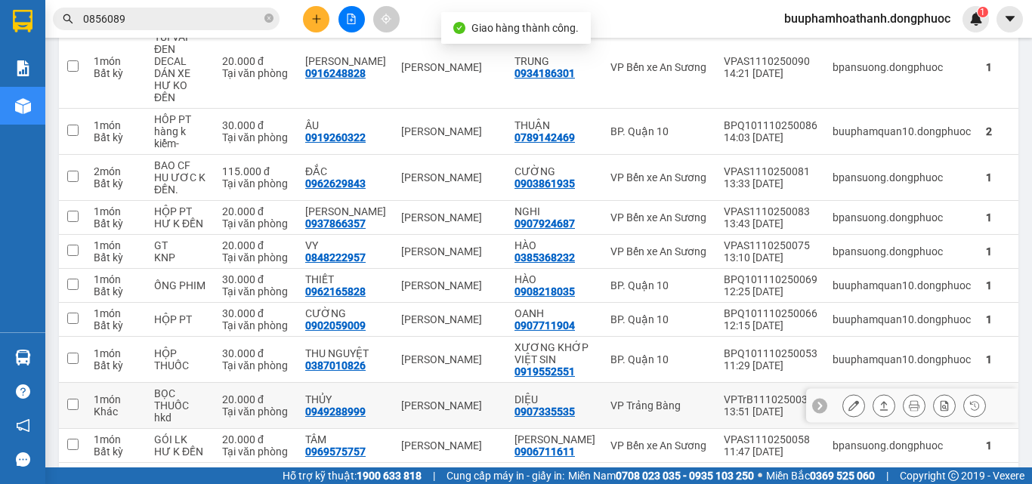
scroll to position [0, 0]
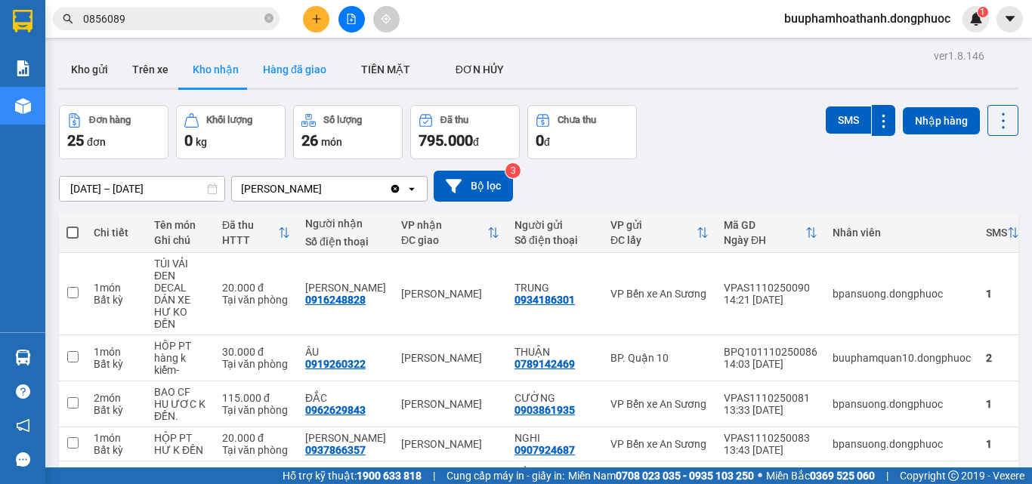
click at [287, 69] on button "Hàng đã giao" at bounding box center [295, 69] width 88 height 36
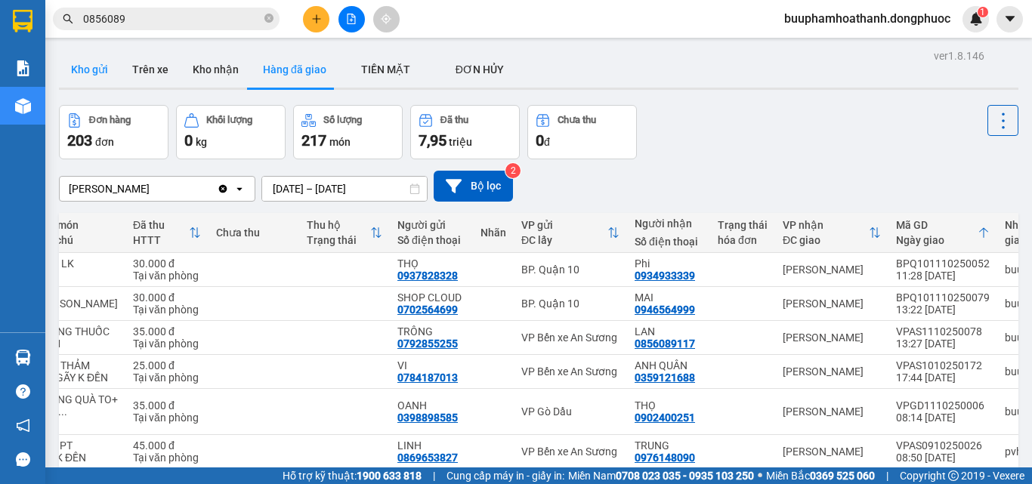
click at [93, 69] on button "Kho gửi" at bounding box center [89, 69] width 61 height 36
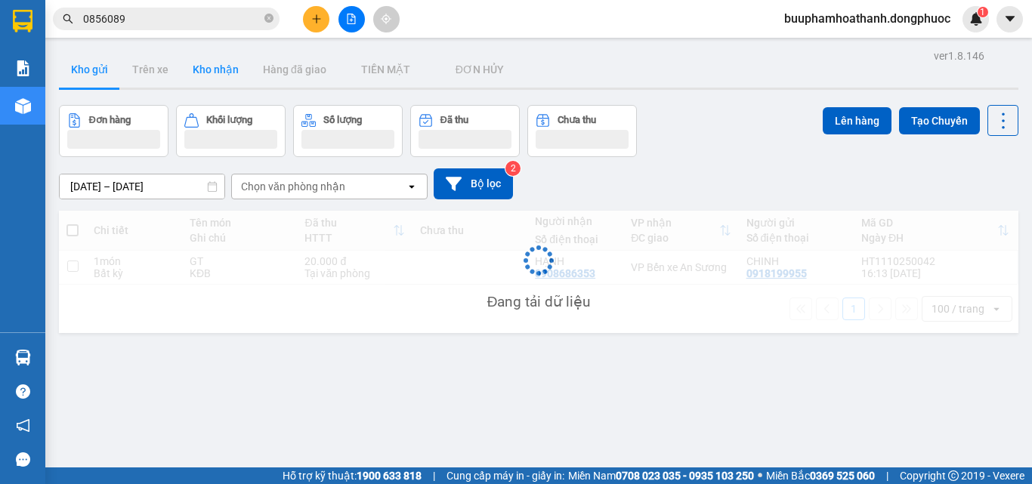
click at [224, 73] on button "Kho nhận" at bounding box center [216, 69] width 70 height 36
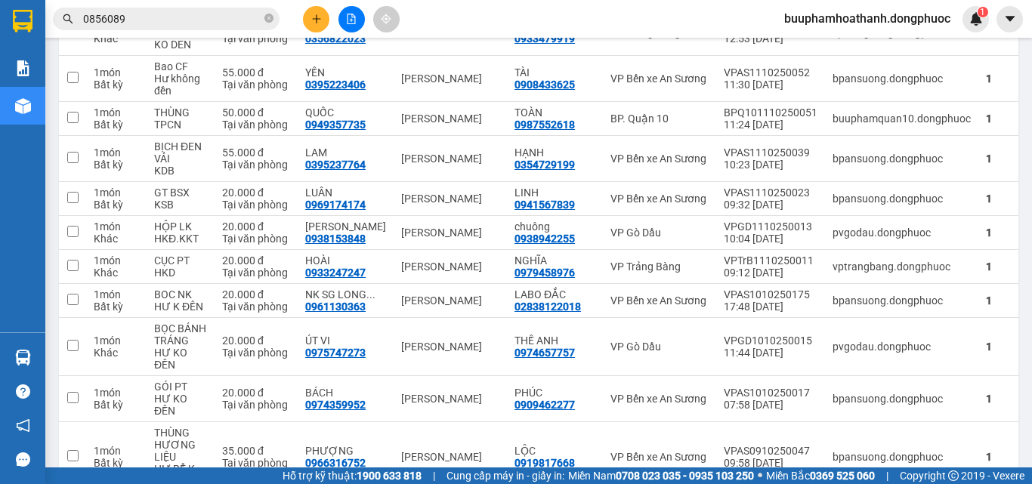
scroll to position [927, 0]
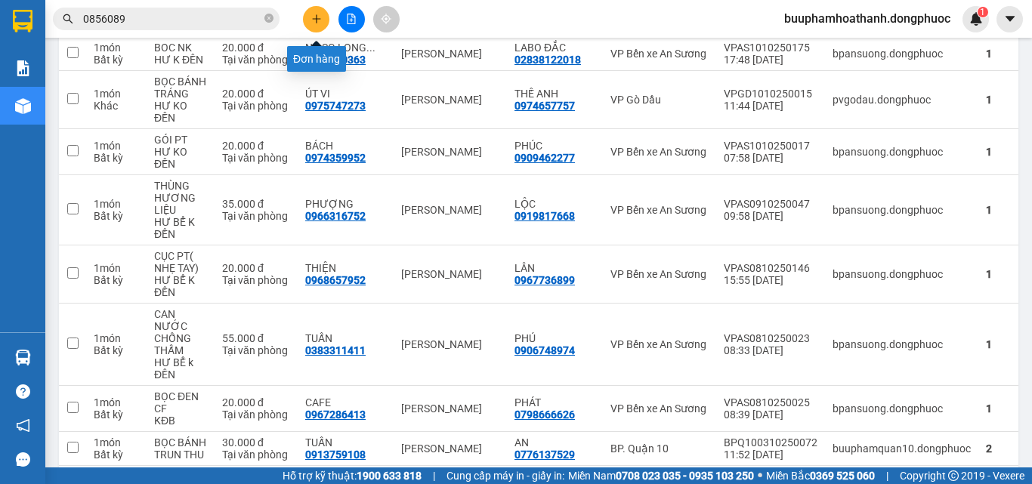
click at [319, 27] on button at bounding box center [316, 19] width 26 height 26
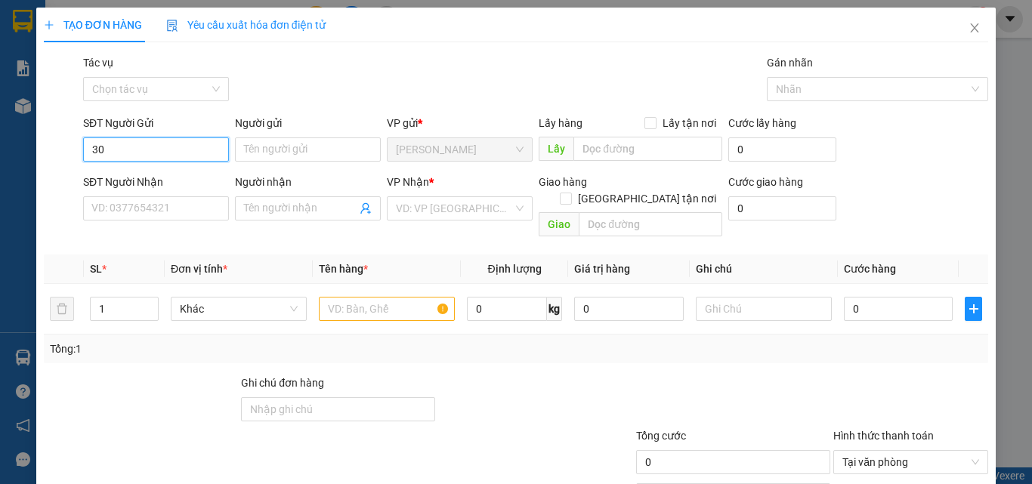
type input "3"
click at [180, 145] on input "19078" at bounding box center [156, 149] width 146 height 24
click at [177, 181] on div "0976749078 - NK NỤ CƯỜI" at bounding box center [156, 179] width 130 height 17
type input "0976749078"
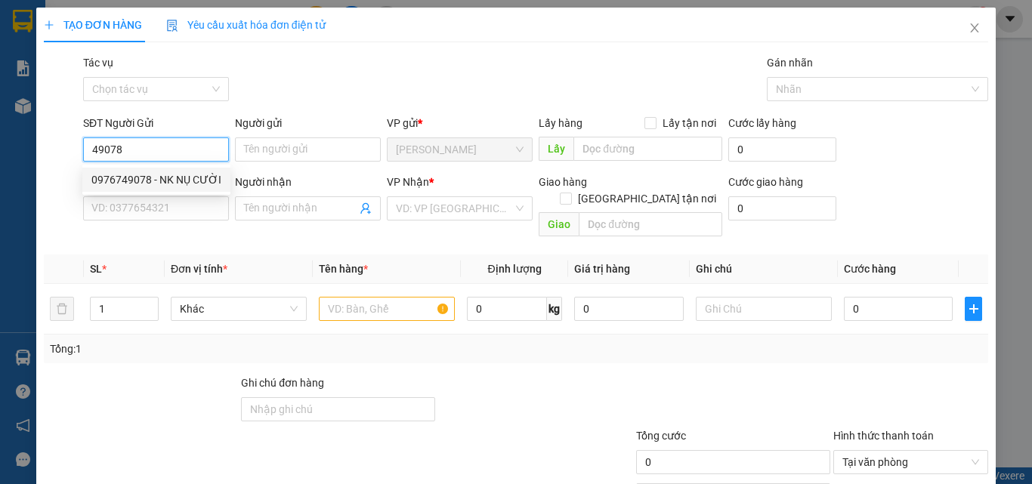
type input "NK NỤ CƯỜI"
type input "02838122018"
type input "LABO ĐẮC"
type input "20.000"
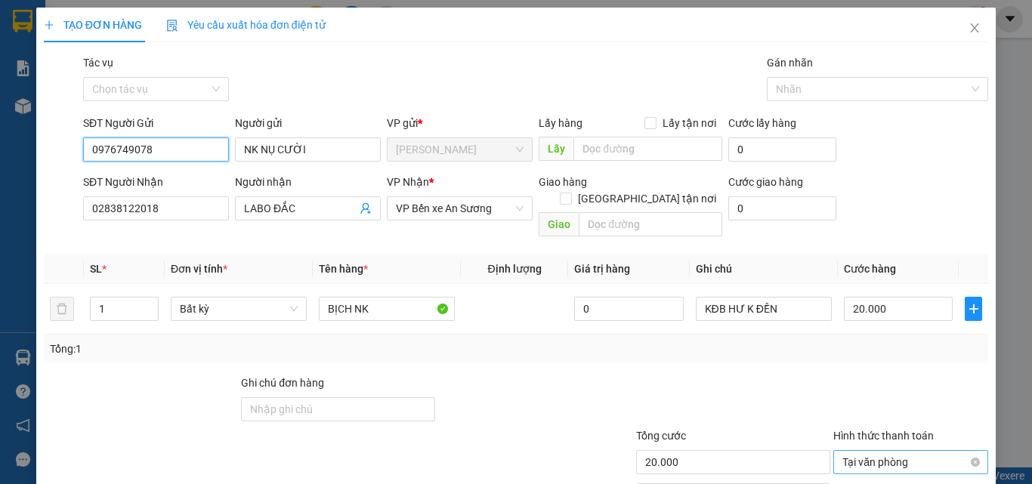
scroll to position [75, 0]
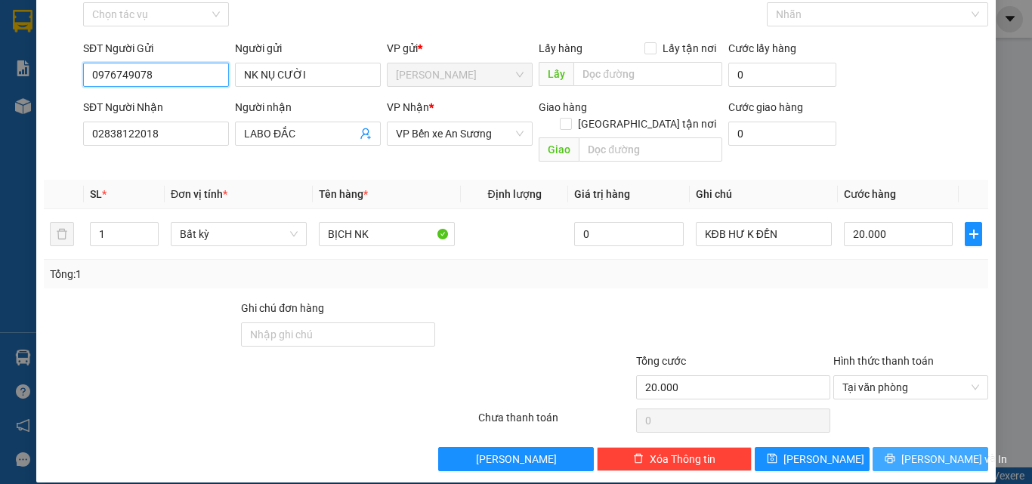
type input "0976749078"
click at [947, 451] on span "[PERSON_NAME] và In" at bounding box center [954, 459] width 106 height 17
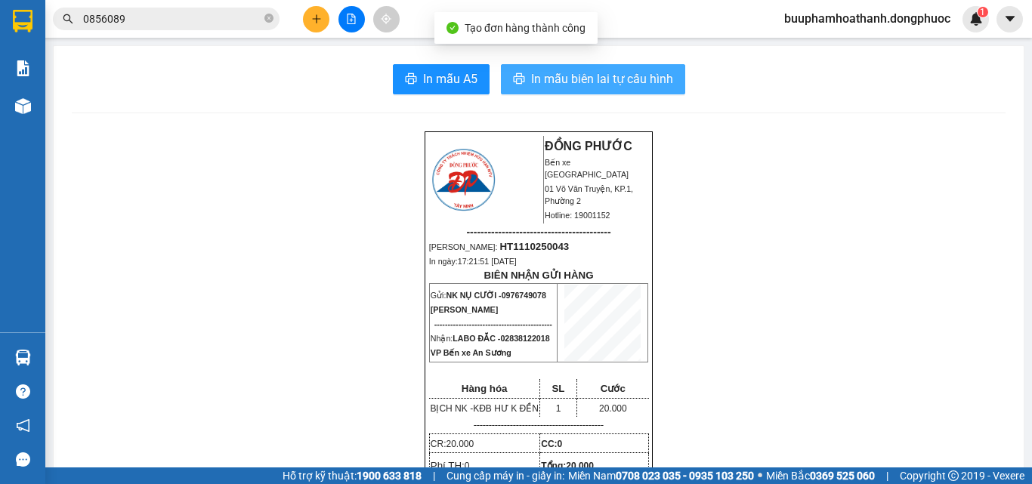
click at [611, 82] on span "In mẫu biên lai tự cấu hình" at bounding box center [602, 78] width 142 height 19
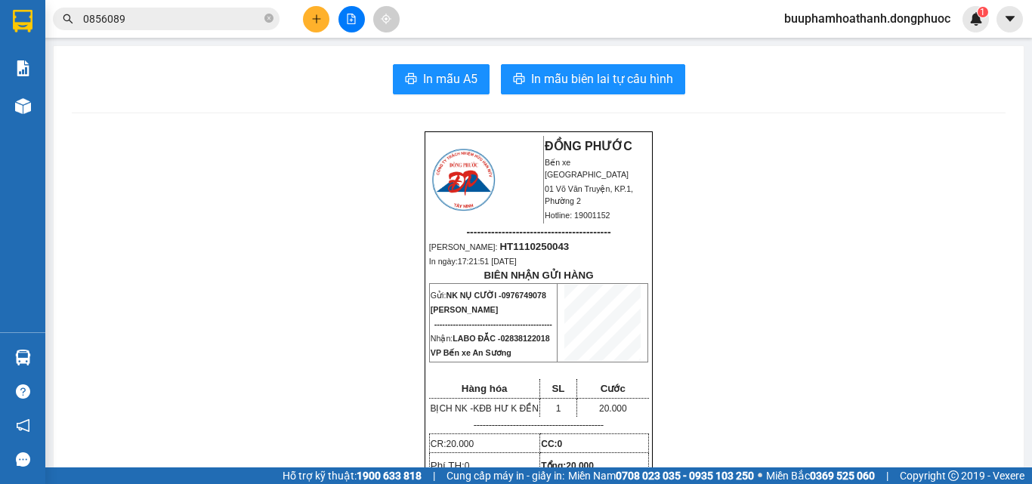
click at [153, 30] on div "Kết quả tìm kiếm ( 1 ) Bộ lọc Thuộc VP này Gửi 3 ngày gần nhất Mã ĐH Trạng thái…" at bounding box center [147, 19] width 295 height 26
click at [153, 14] on input "0856089" at bounding box center [172, 19] width 178 height 17
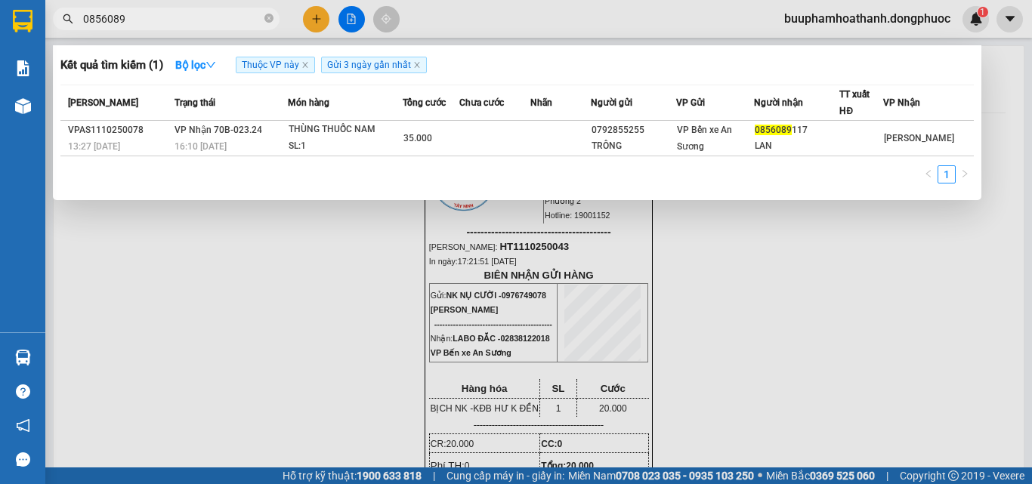
click at [153, 14] on input "0856089" at bounding box center [172, 19] width 178 height 17
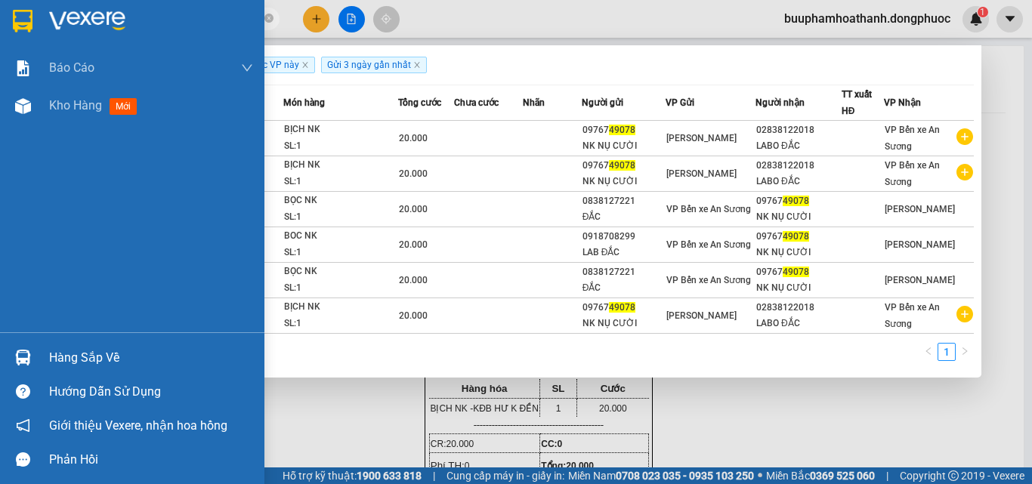
type input "49078"
click at [96, 353] on div "Hàng sắp về" at bounding box center [151, 358] width 204 height 23
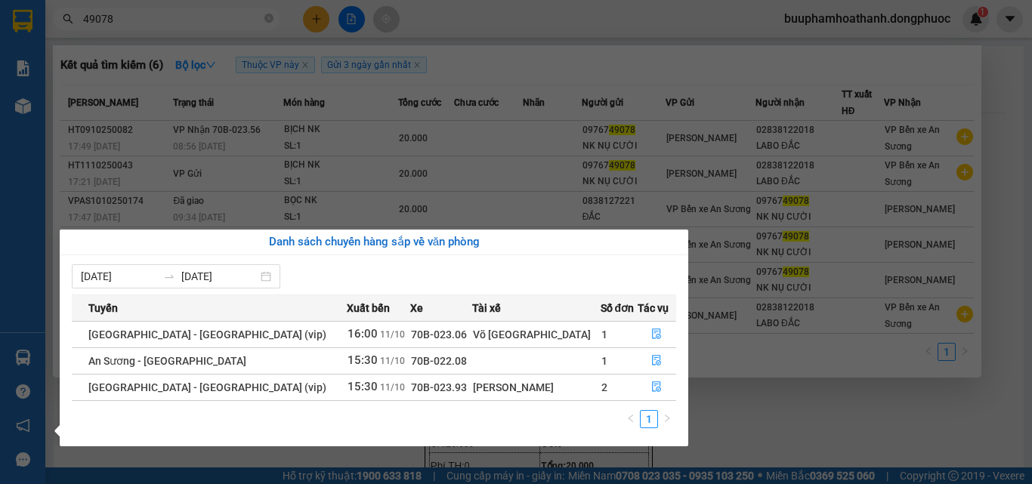
click at [327, 11] on section "Kết quả tìm kiếm ( 6 ) Bộ lọc Thuộc VP này Gửi 3 ngày gần nhất Mã ĐH Trạng thái…" at bounding box center [516, 242] width 1032 height 484
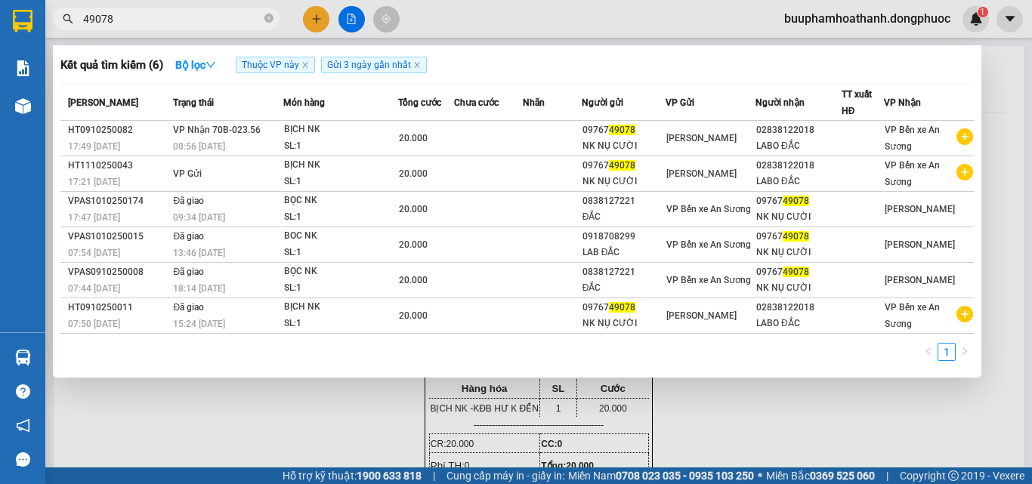
click at [325, 19] on div at bounding box center [516, 242] width 1032 height 484
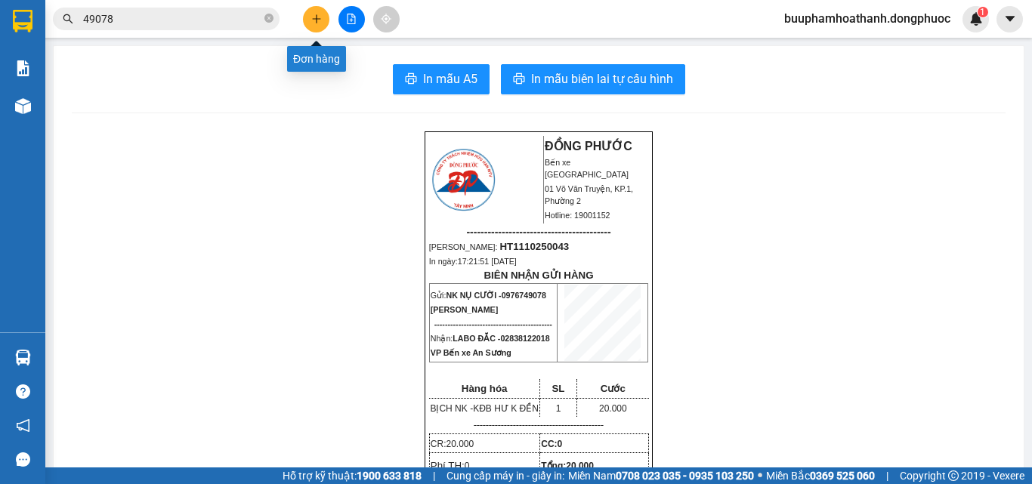
click at [322, 23] on button at bounding box center [316, 19] width 26 height 26
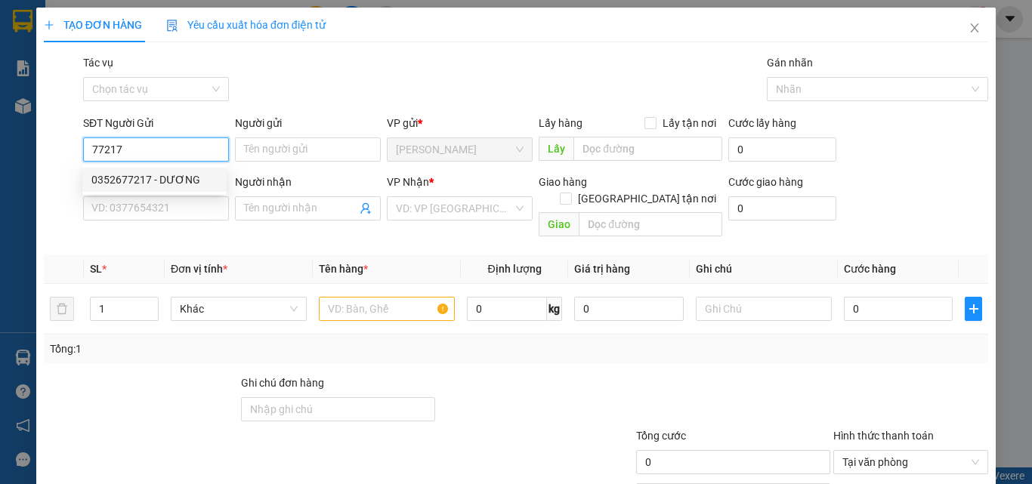
click at [185, 153] on input "77217" at bounding box center [156, 149] width 146 height 24
click at [184, 153] on input "77217" at bounding box center [156, 149] width 146 height 24
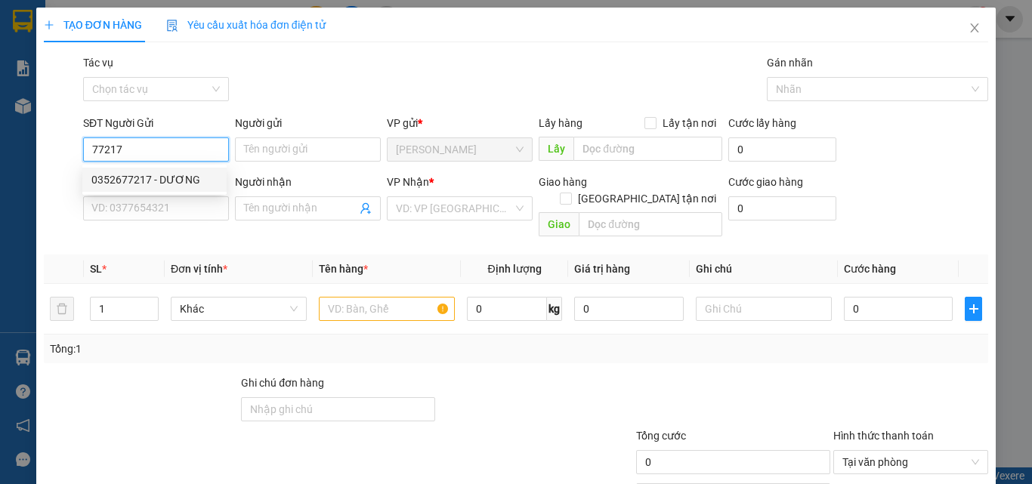
click at [184, 153] on input "77217" at bounding box center [156, 149] width 146 height 24
click at [188, 175] on div "0979977271 - NHÂN" at bounding box center [154, 179] width 126 height 17
type input "0979977271"
type input "NHÂN"
type input "0912967079"
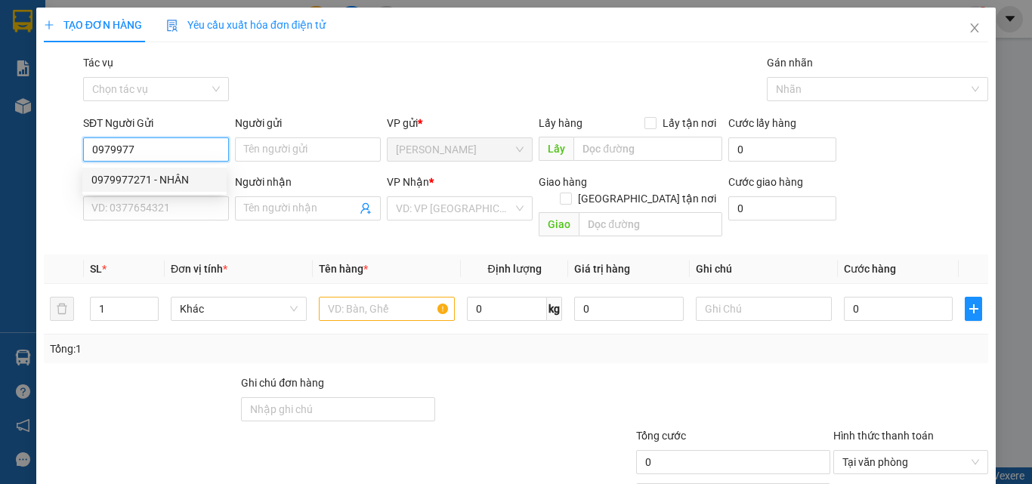
type input "KHOA"
type input "22.000"
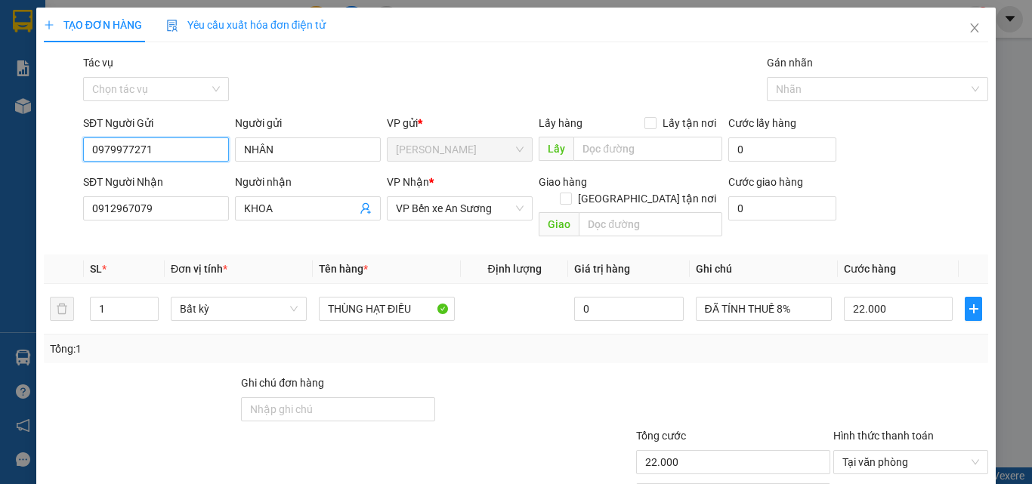
scroll to position [75, 0]
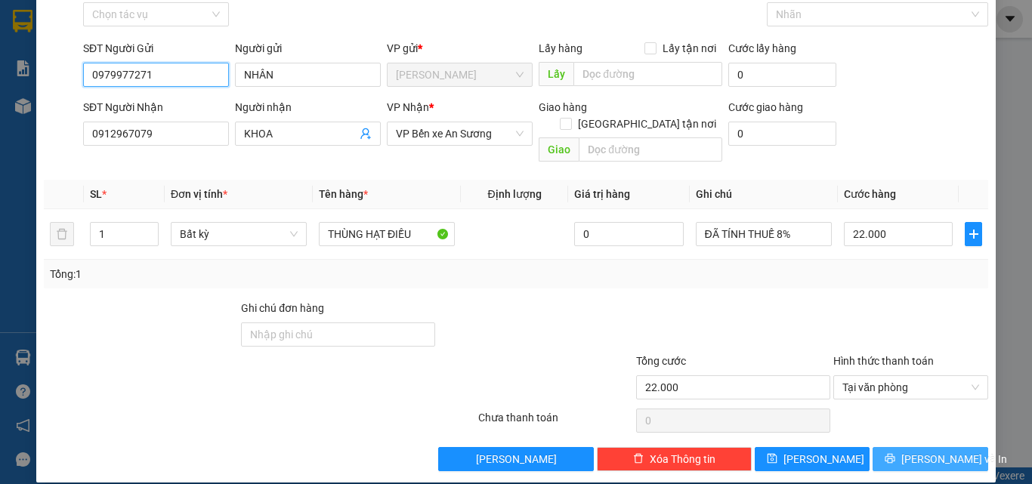
type input "0979977271"
click at [895, 453] on icon "printer" at bounding box center [889, 458] width 11 height 11
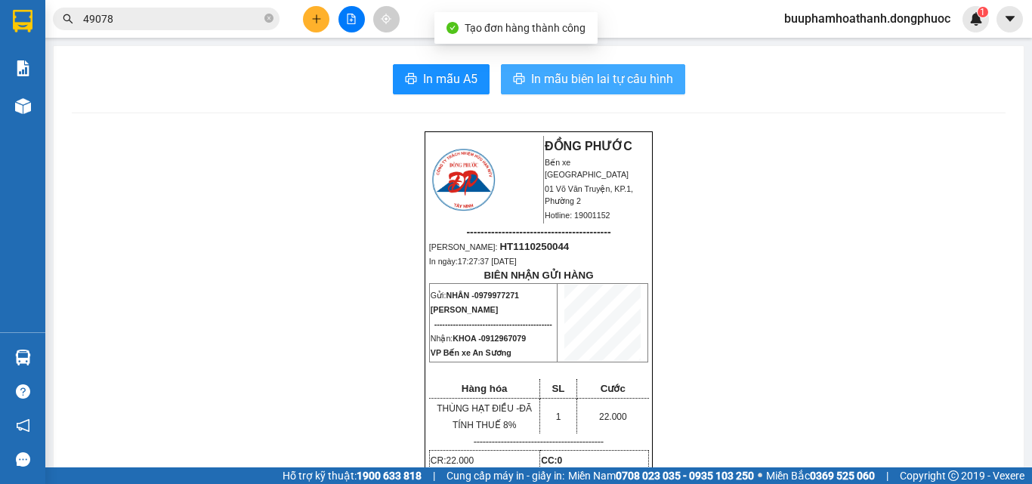
click at [531, 82] on span "In mẫu biên lai tự cấu hình" at bounding box center [602, 78] width 142 height 19
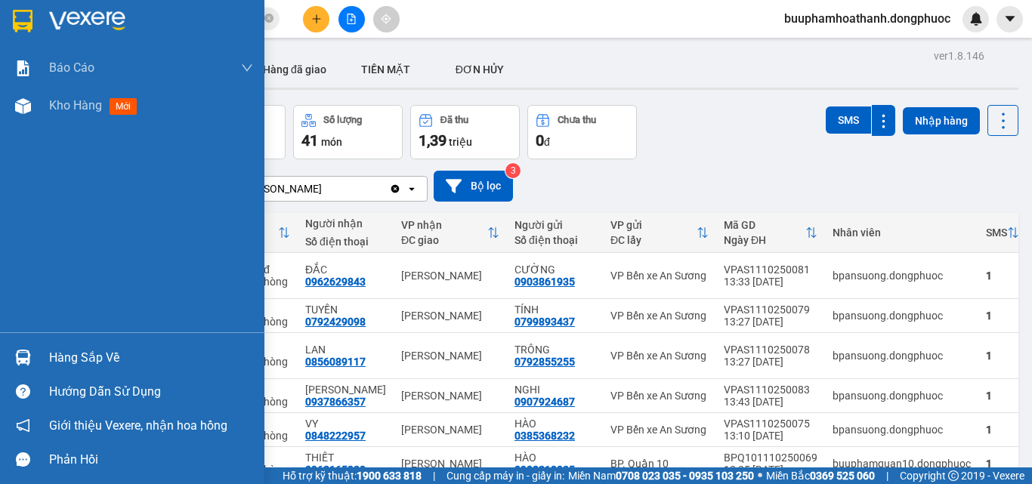
click at [30, 350] on img at bounding box center [23, 358] width 16 height 16
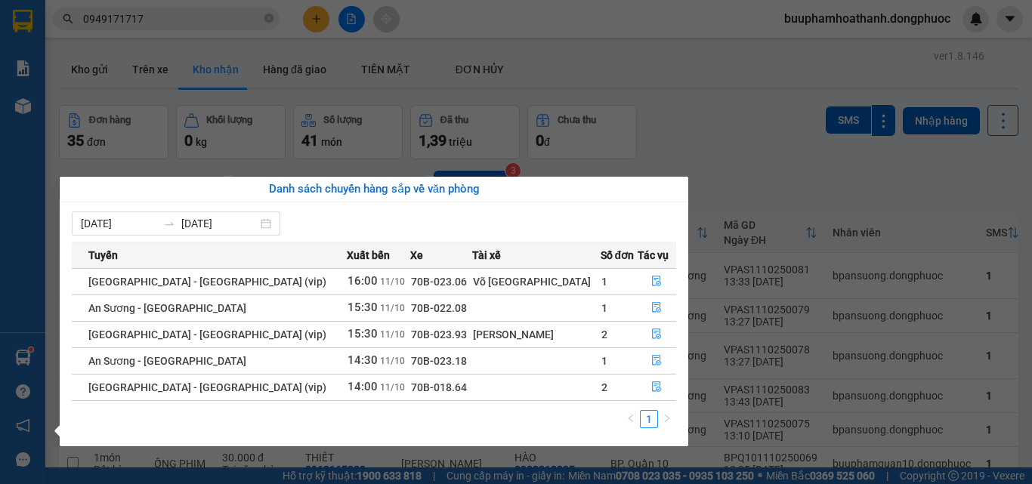
click at [153, 15] on section "Kết quả tìm kiếm ( 3 ) Bộ lọc Thuộc VP này Gửi 3 ngày gần nhất Mã ĐH Trạng thái…" at bounding box center [516, 242] width 1032 height 484
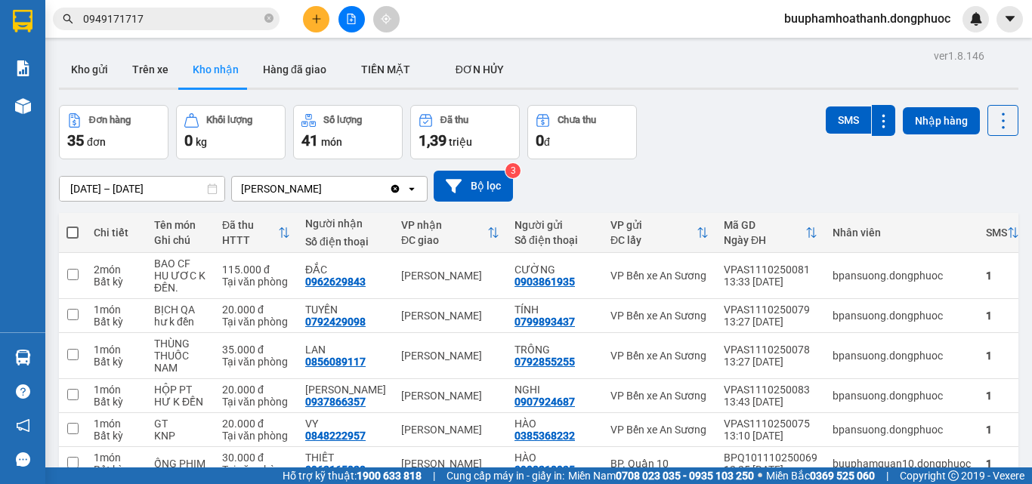
click at [153, 15] on input "0949171717" at bounding box center [172, 19] width 178 height 17
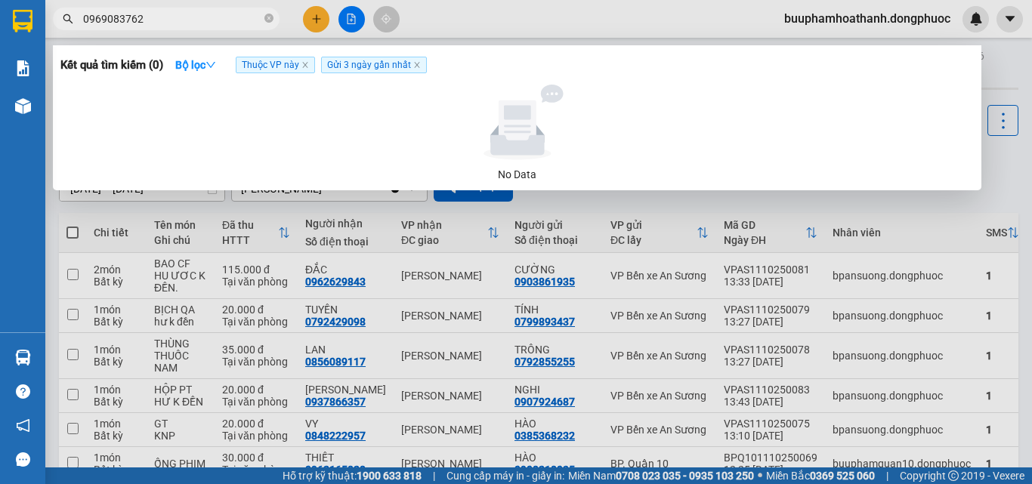
click at [418, 70] on span "Gửi 3 ngày gần nhất" at bounding box center [374, 65] width 106 height 17
click at [417, 66] on icon "close" at bounding box center [416, 65] width 5 height 5
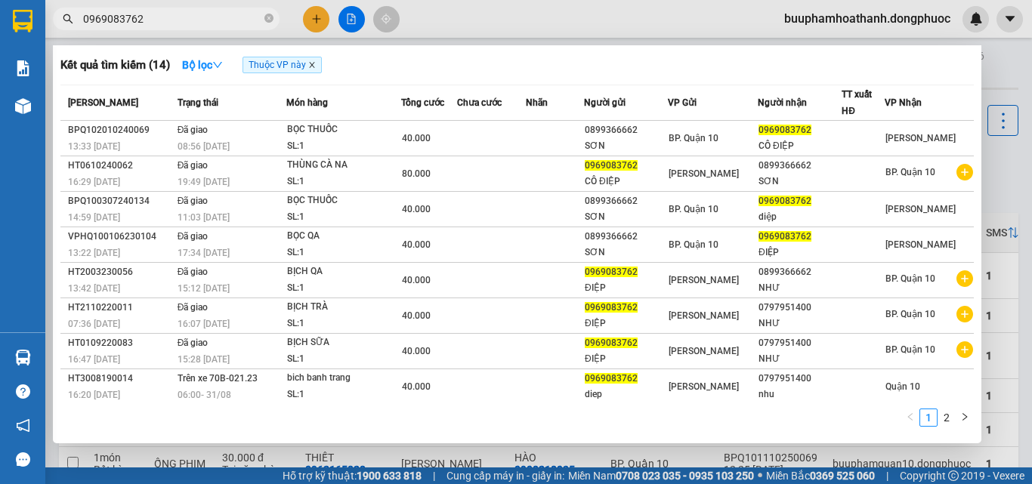
click at [316, 69] on icon "close" at bounding box center [312, 65] width 8 height 8
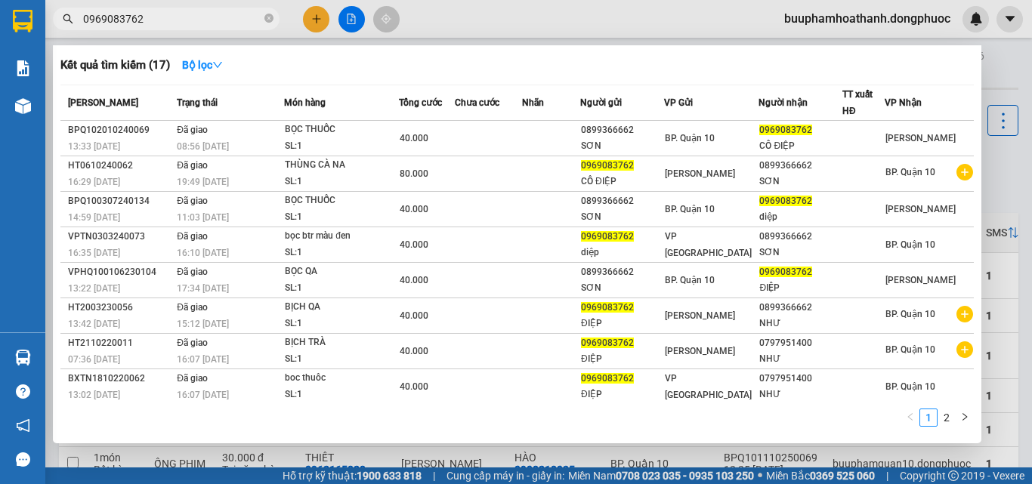
click at [1014, 188] on div at bounding box center [516, 242] width 1032 height 484
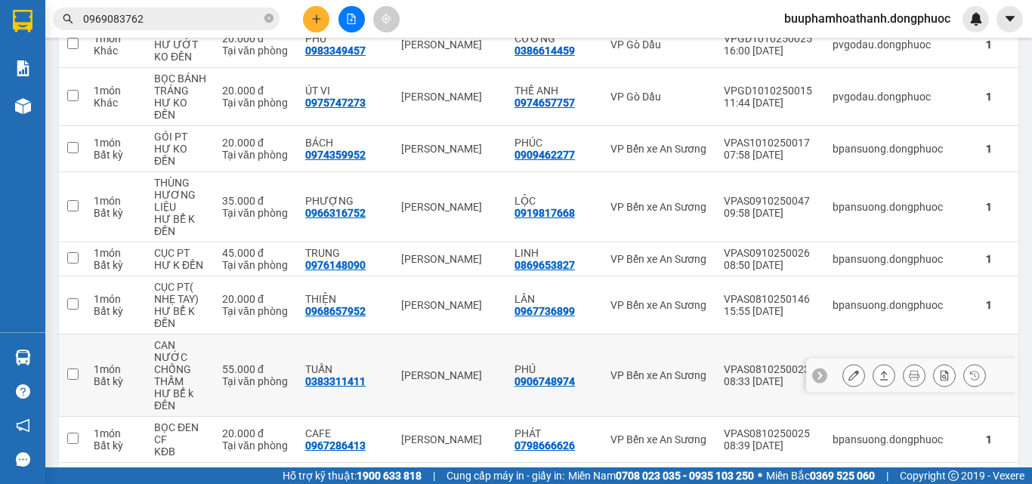
scroll to position [1327, 0]
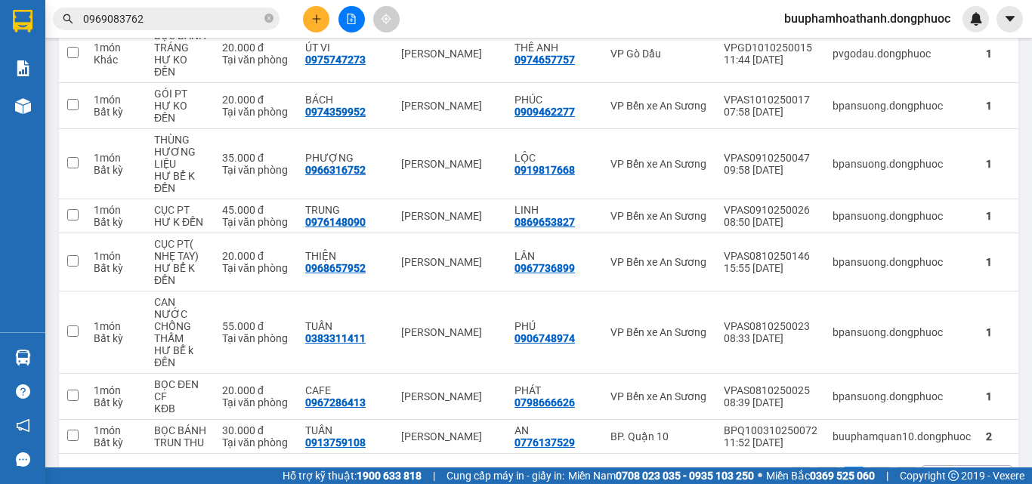
click at [214, 23] on input "0969083762" at bounding box center [172, 19] width 178 height 17
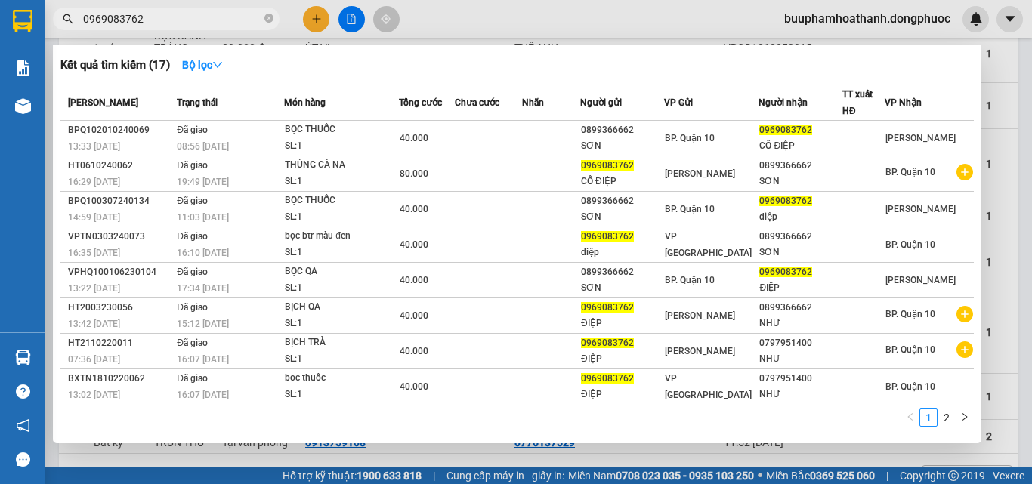
click at [214, 23] on input "0969083762" at bounding box center [172, 19] width 178 height 17
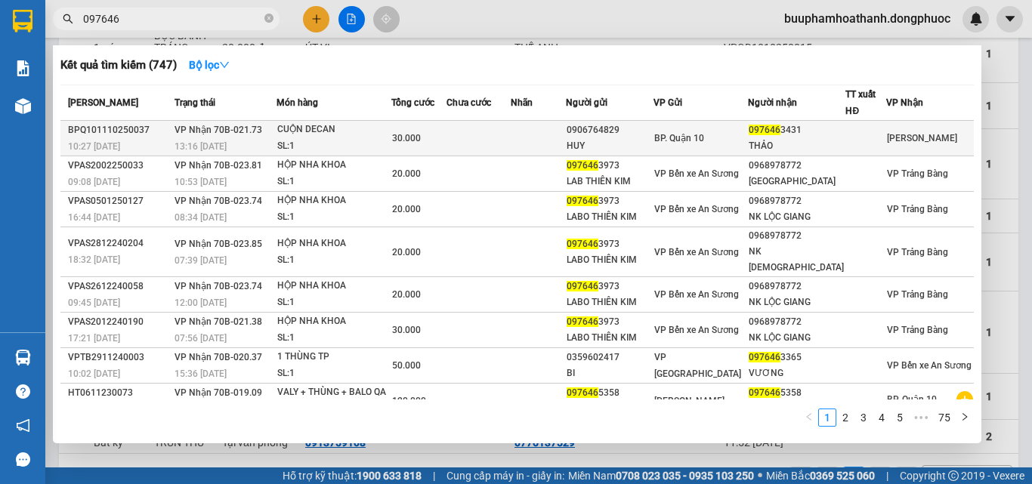
type input "097646"
click at [653, 148] on div "HUY" at bounding box center [609, 146] width 86 height 16
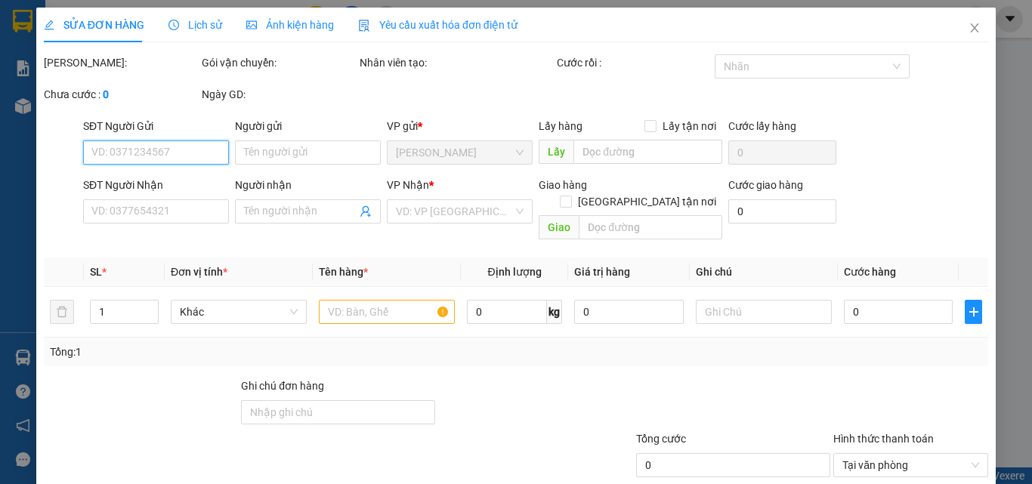
scroll to position [78, 0]
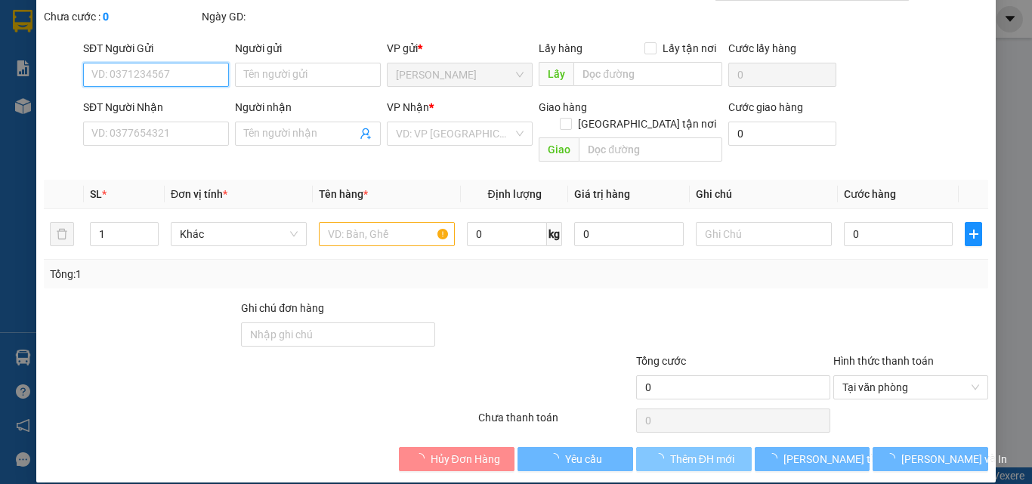
type input "0906764829"
type input "HUY"
type input "0976463431"
type input "THẢO"
type input "30.000"
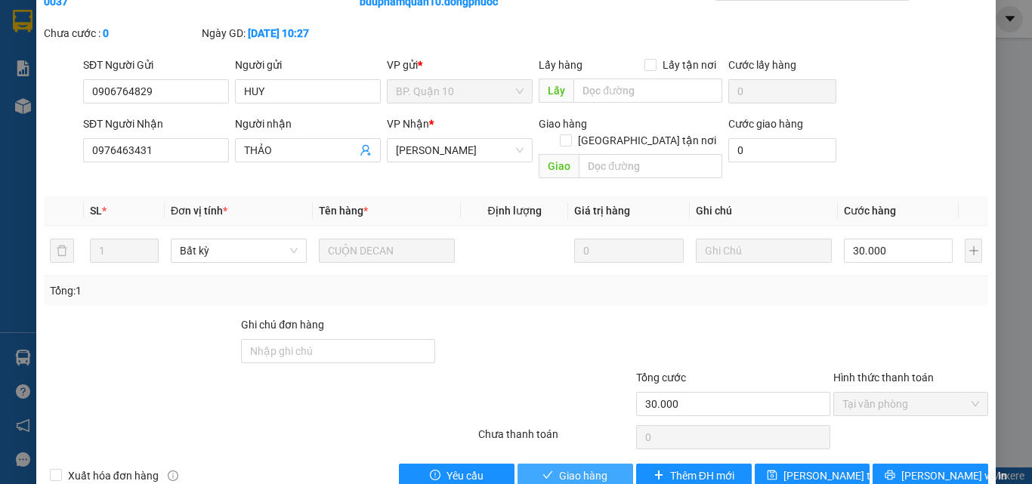
click at [578, 467] on span "Giao hàng" at bounding box center [583, 475] width 48 height 17
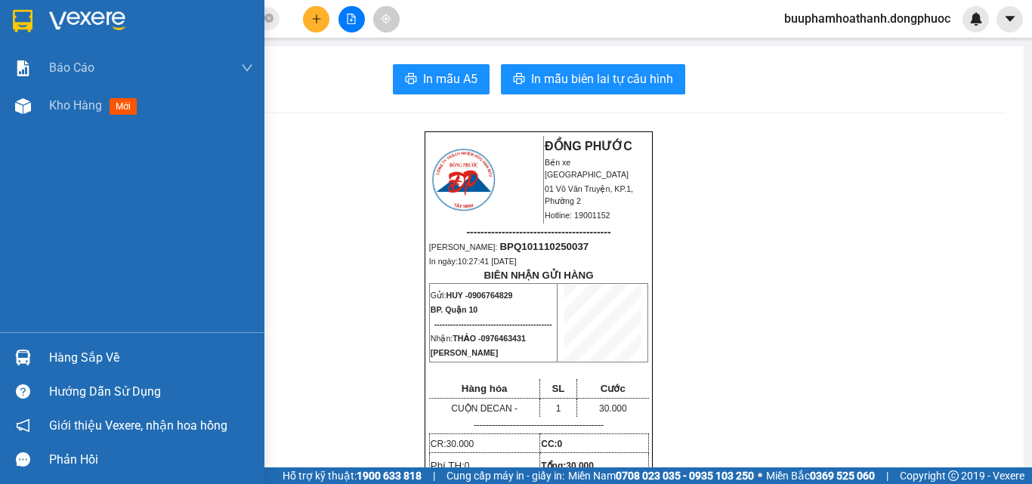
click at [26, 346] on div at bounding box center [23, 357] width 26 height 26
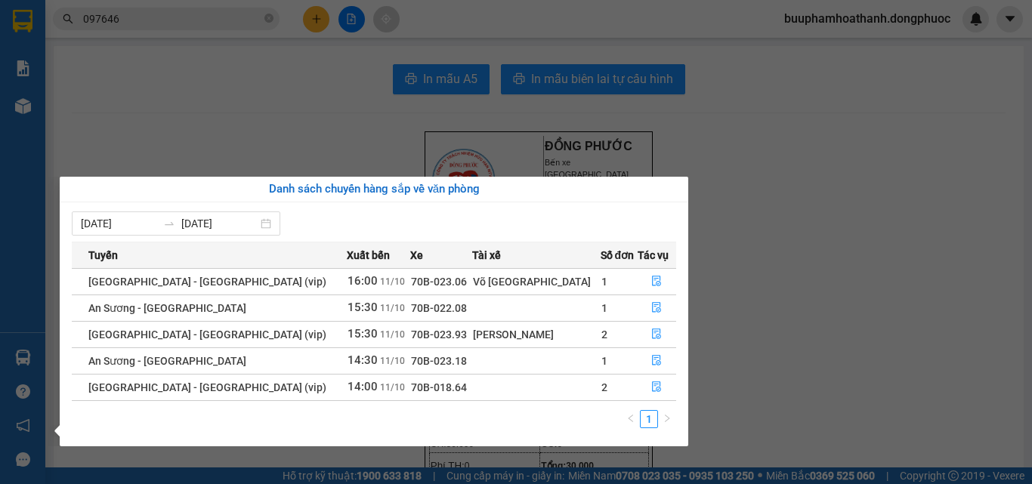
click at [159, 106] on section "Kết quả tìm kiếm ( 747 ) Bộ lọc Mã ĐH Trạng thái Món hàng Tổng cước Chưa cước N…" at bounding box center [516, 242] width 1032 height 484
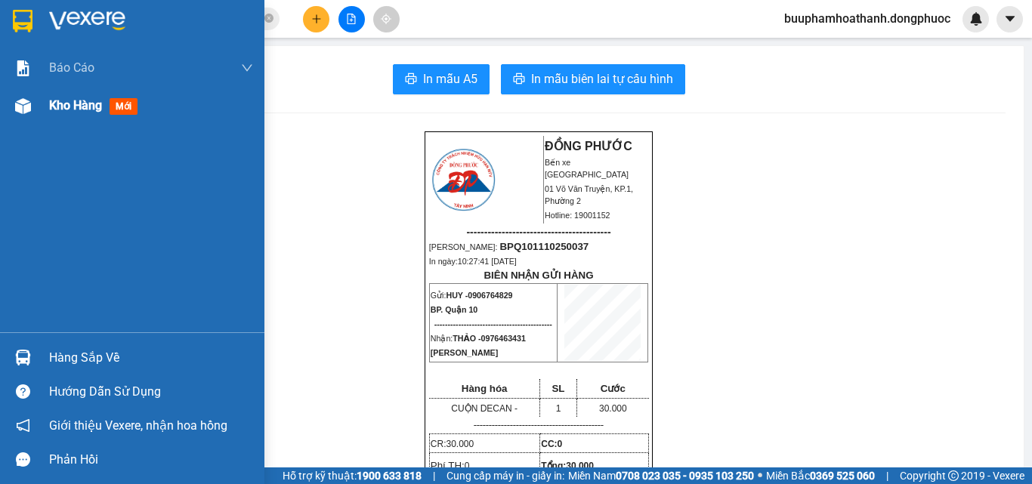
click at [34, 113] on div at bounding box center [23, 106] width 26 height 26
click at [35, 113] on div at bounding box center [23, 106] width 26 height 26
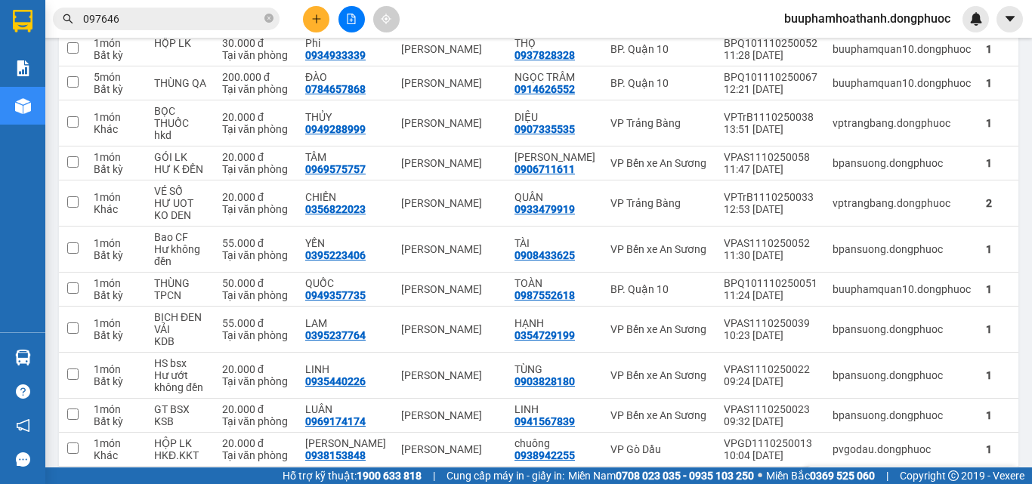
scroll to position [755, 0]
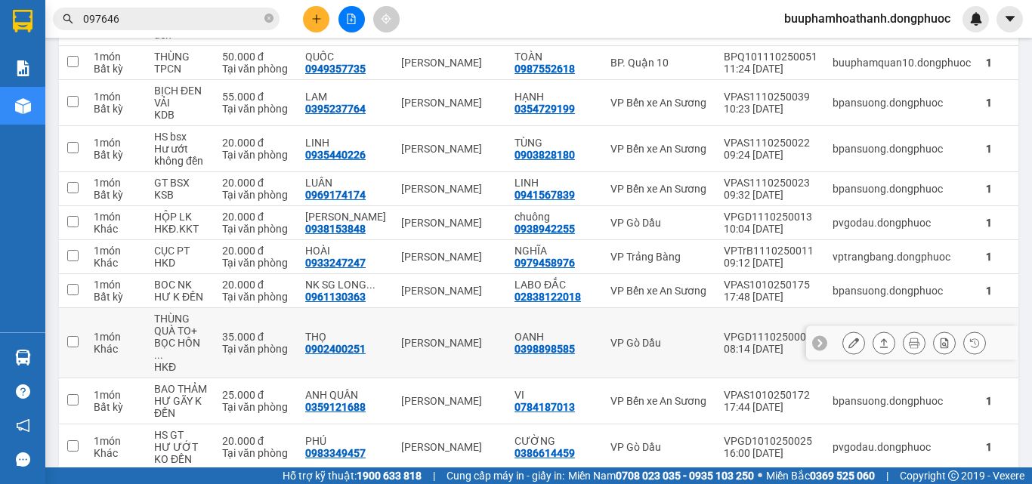
click at [264, 343] on div "Tại văn phòng" at bounding box center [256, 349] width 68 height 12
checkbox input "true"
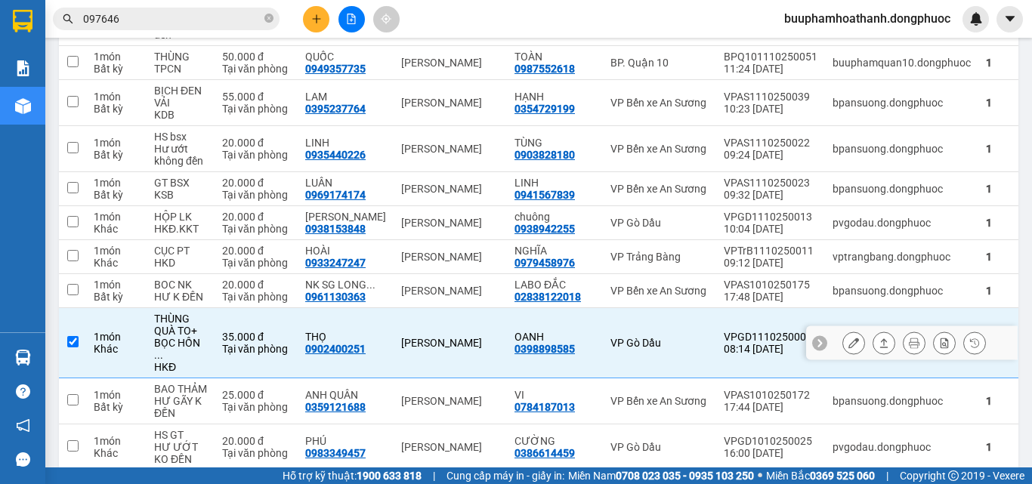
scroll to position [831, 0]
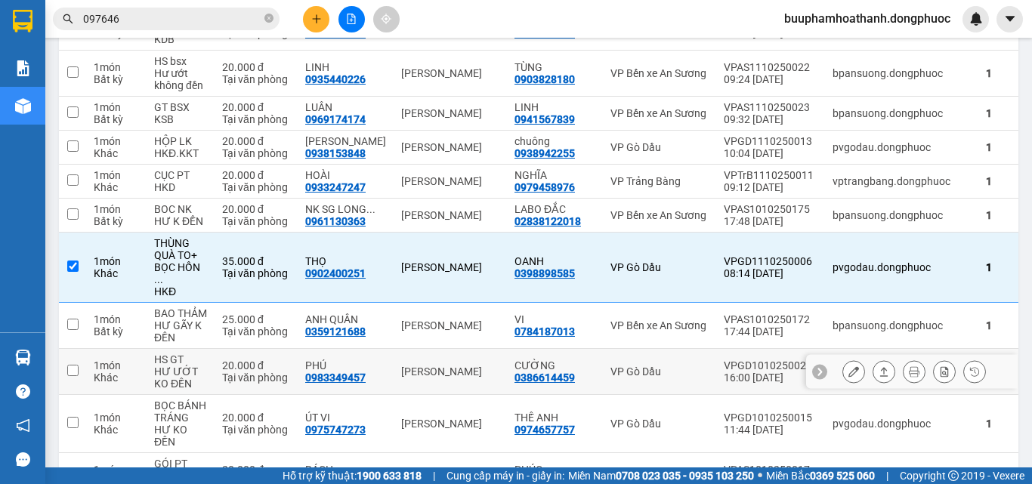
click at [286, 359] on div "20.000 đ" at bounding box center [256, 365] width 68 height 12
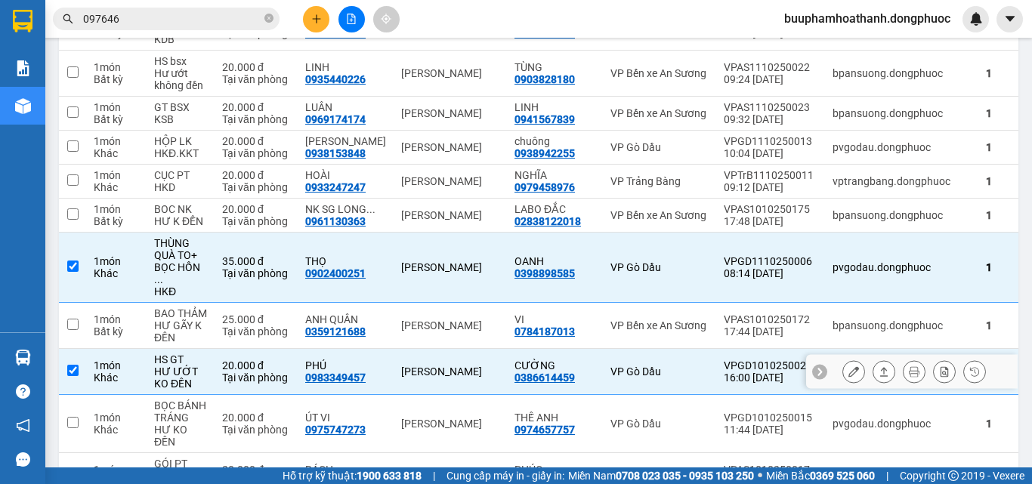
click at [873, 359] on button at bounding box center [883, 372] width 21 height 26
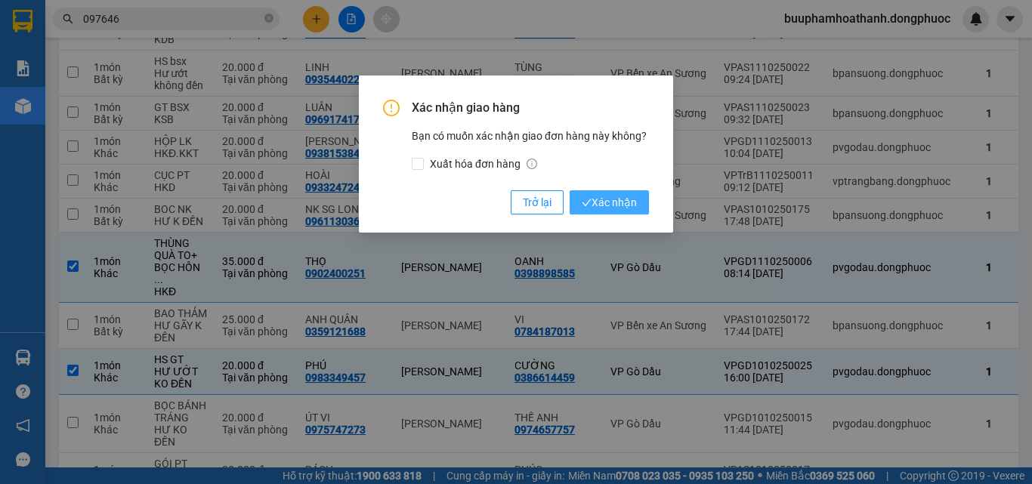
click at [619, 200] on span "Xác nhận" at bounding box center [609, 202] width 55 height 17
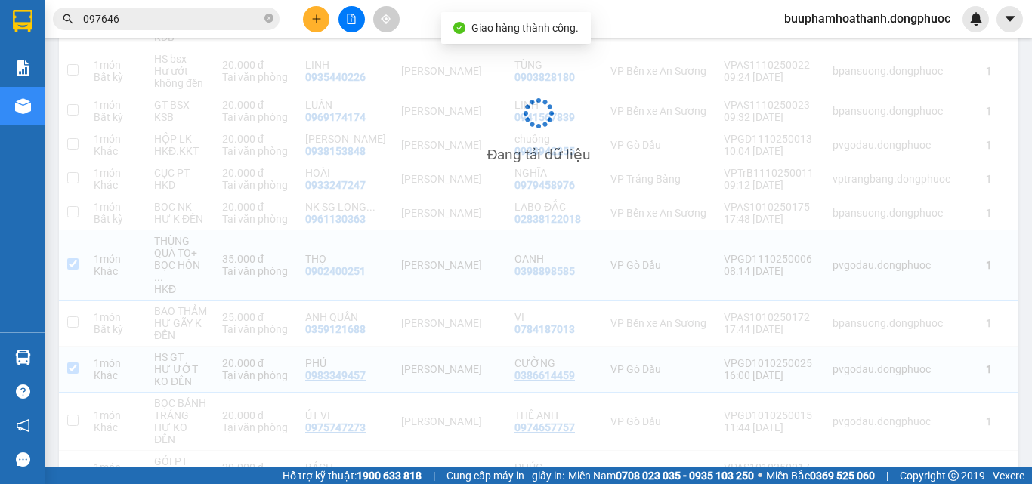
scroll to position [829, 0]
checkbox input "false"
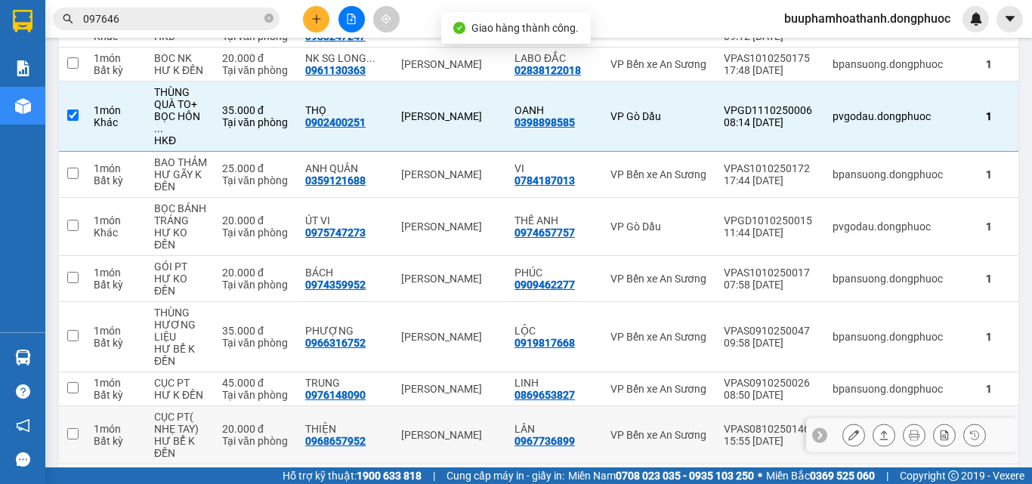
scroll to position [1133, 0]
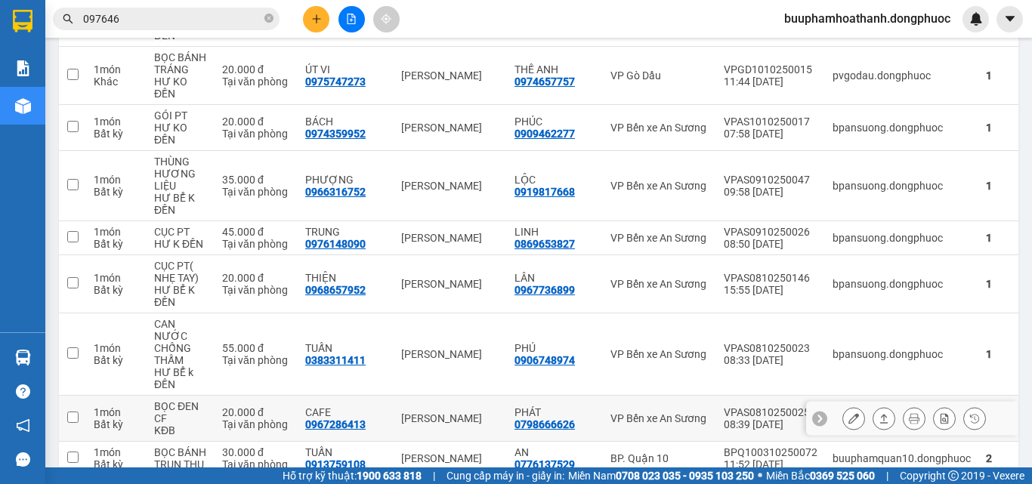
click at [377, 406] on div "CAFE 0967286413" at bounding box center [345, 418] width 81 height 24
checkbox input "true"
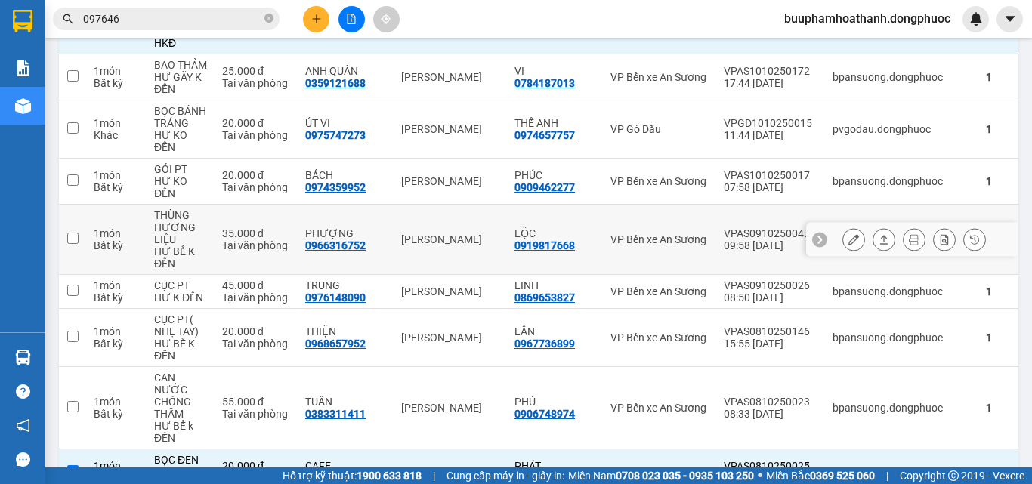
scroll to position [928, 0]
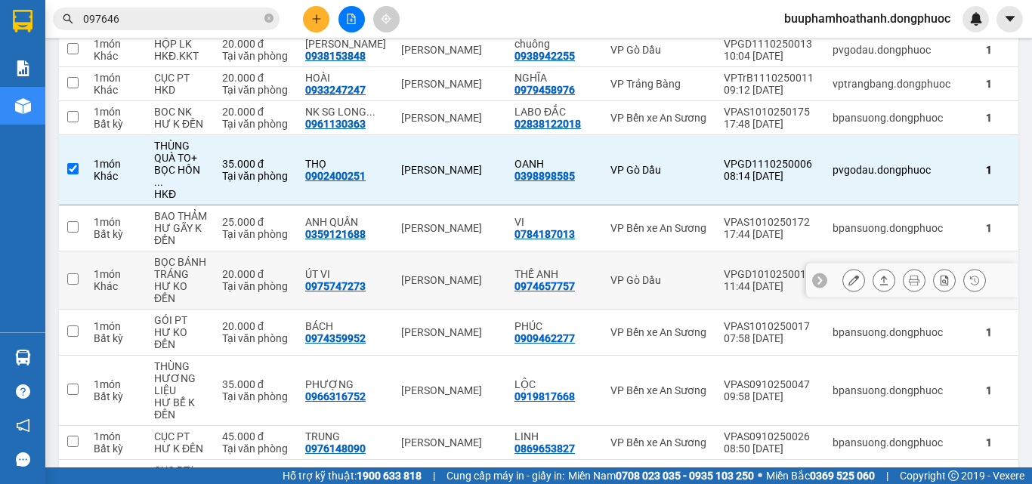
click at [377, 268] on div "ÚT VI 0975747273" at bounding box center [345, 280] width 81 height 24
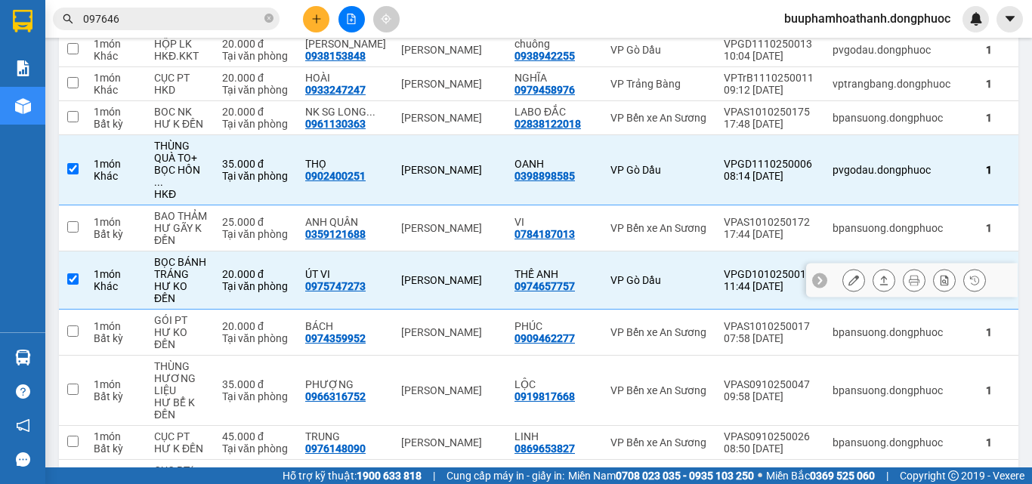
checkbox input "true"
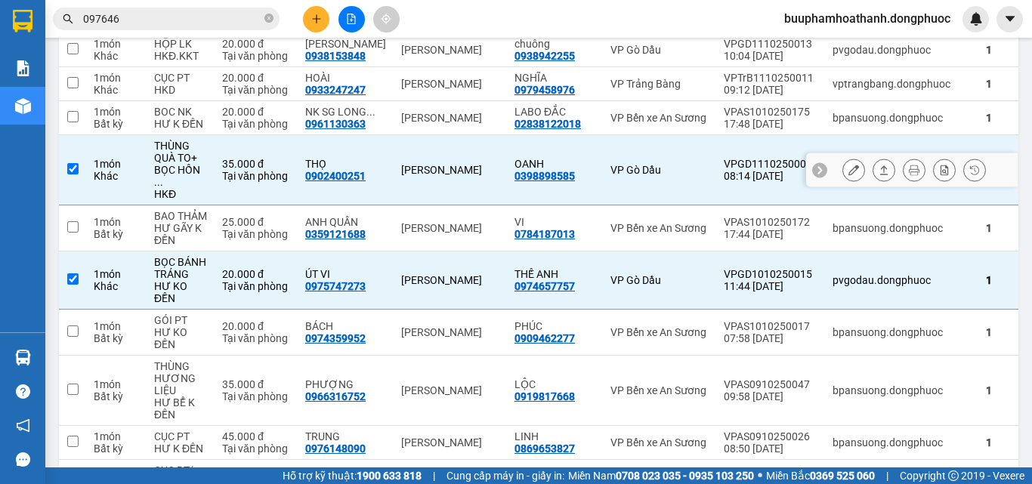
click at [72, 168] on td at bounding box center [72, 170] width 27 height 70
checkbox input "false"
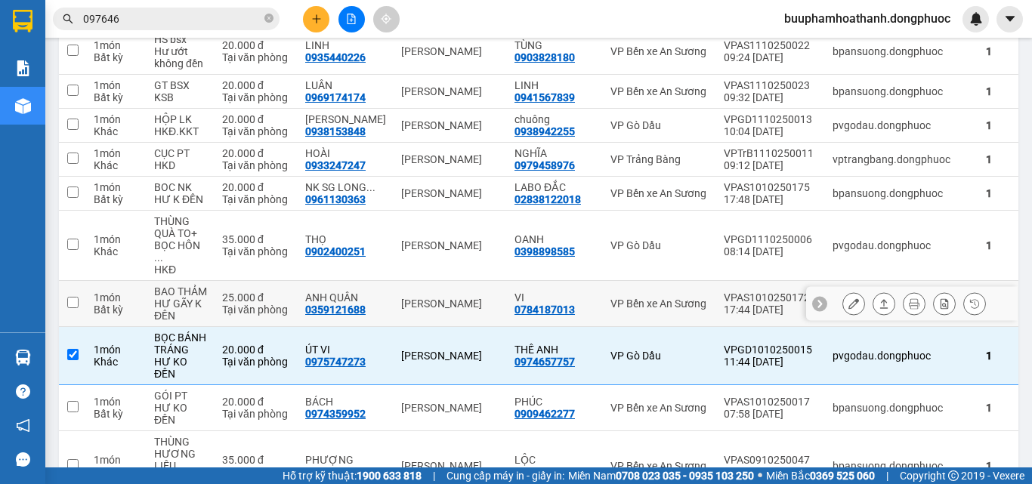
scroll to position [777, 0]
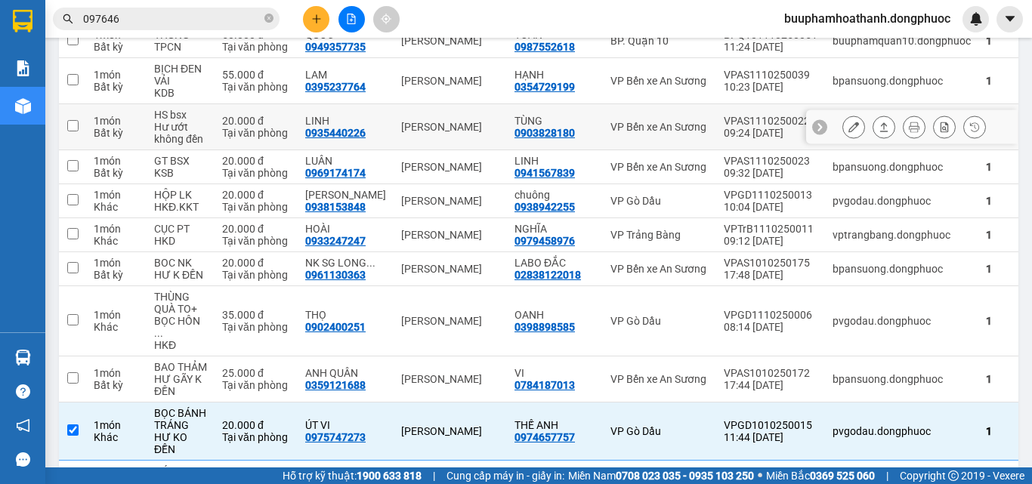
click at [313, 138] on td "LINH 0935440226" at bounding box center [346, 127] width 96 height 46
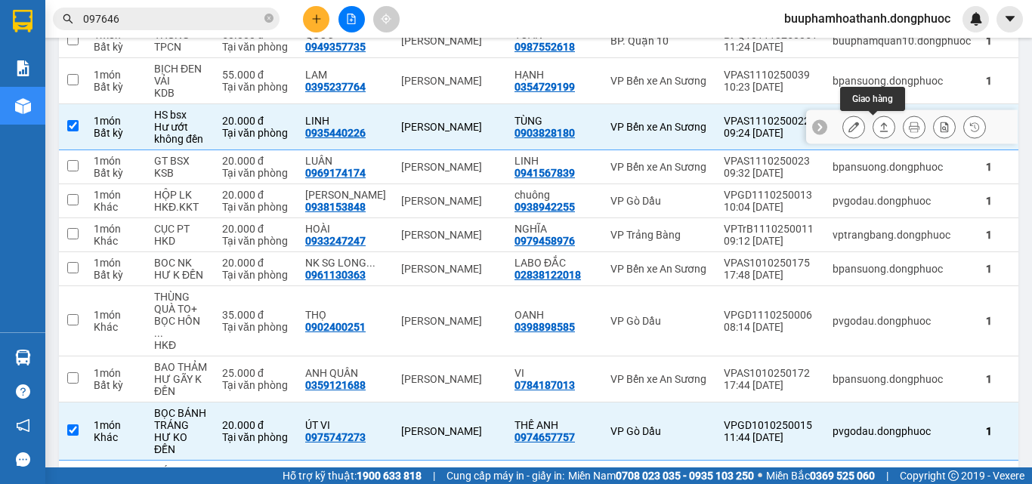
click at [880, 126] on icon at bounding box center [884, 126] width 8 height 9
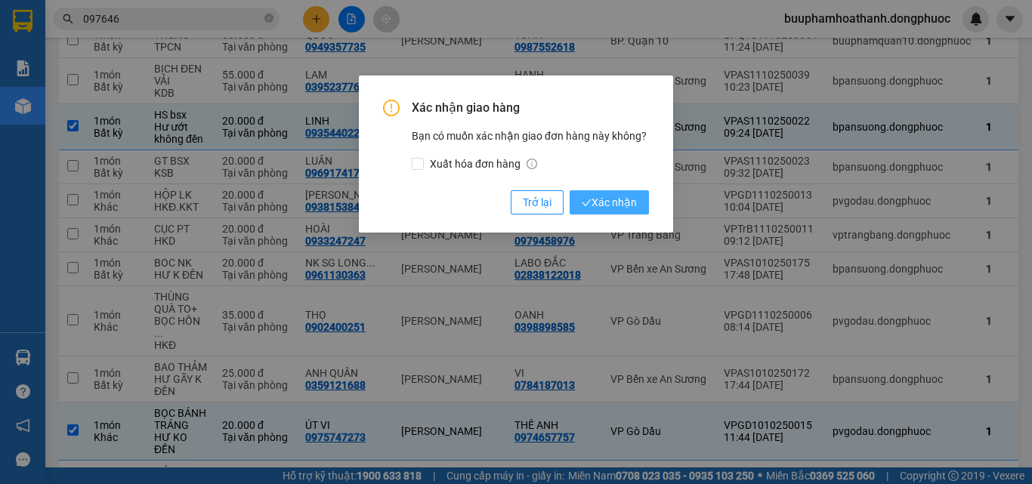
click at [622, 201] on span "Xác nhận" at bounding box center [609, 202] width 55 height 17
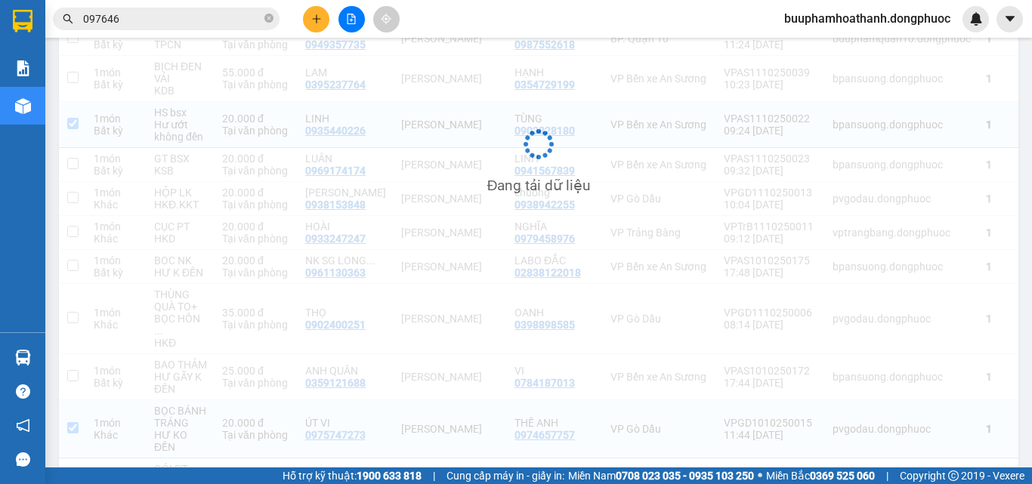
scroll to position [775, 0]
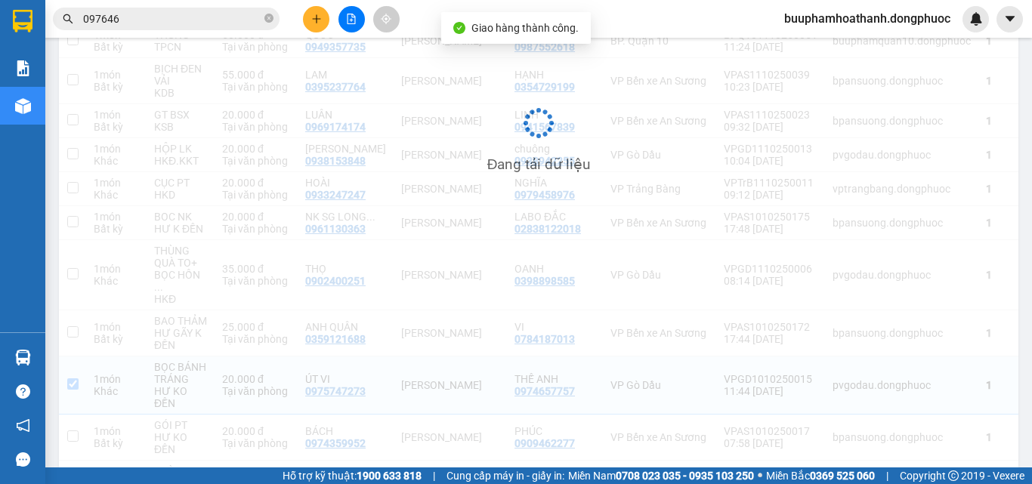
checkbox input "false"
checkbox input "true"
checkbox input "false"
checkbox input "true"
checkbox input "false"
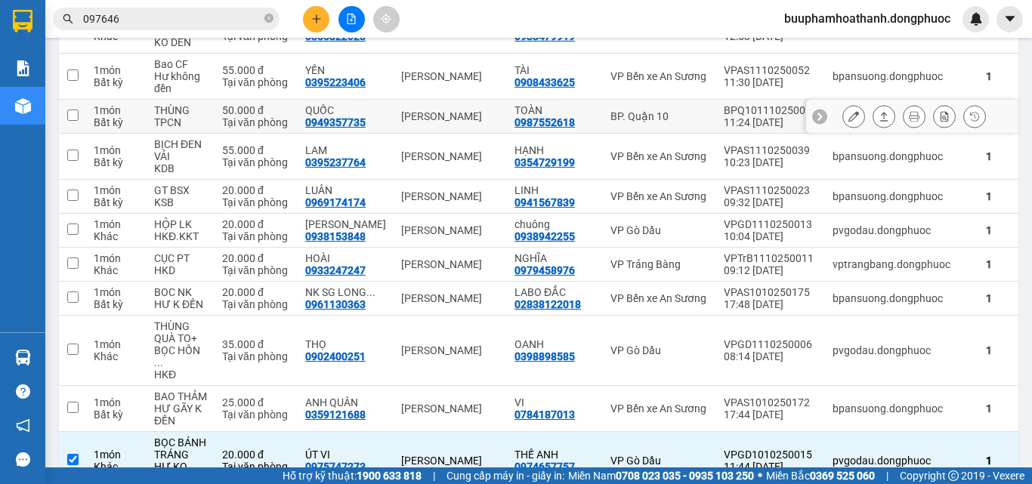
scroll to position [626, 0]
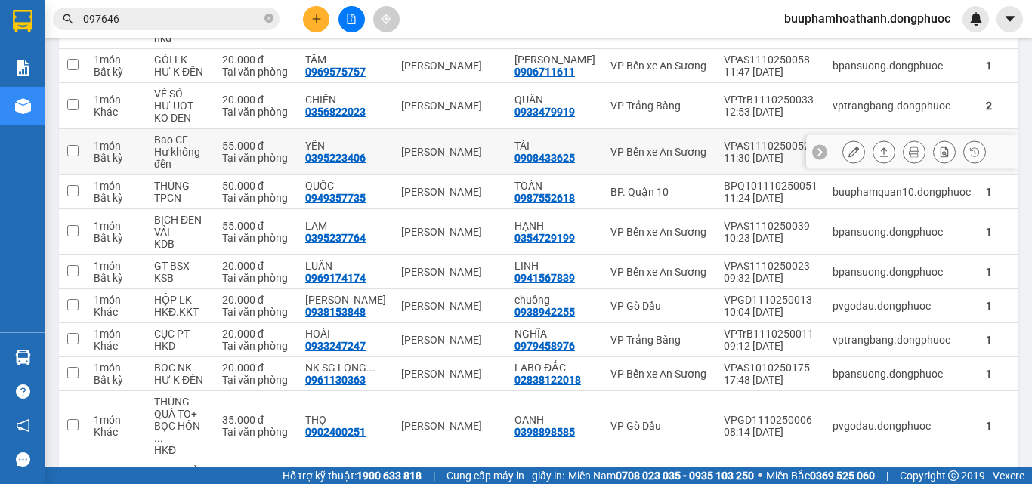
click at [298, 163] on td "55.000 đ Tại văn phòng" at bounding box center [255, 152] width 83 height 46
checkbox input "true"
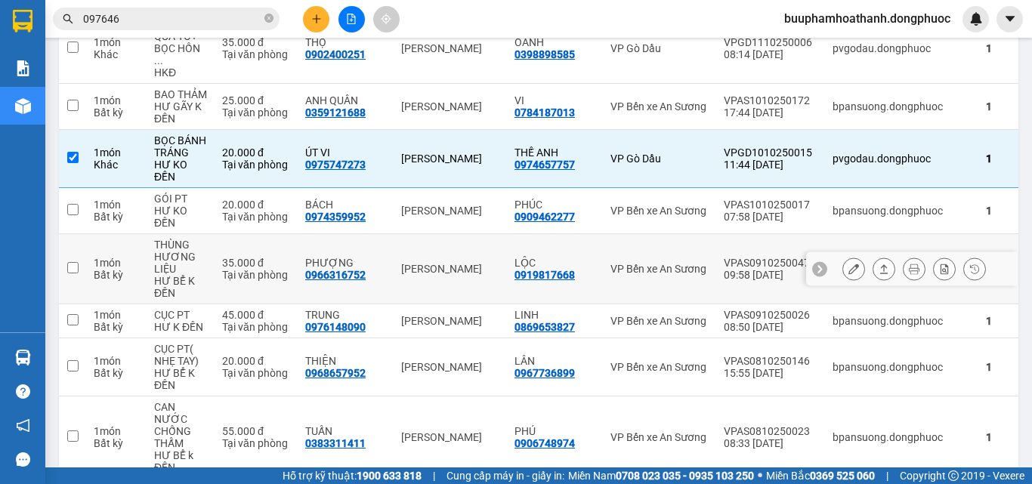
scroll to position [1109, 0]
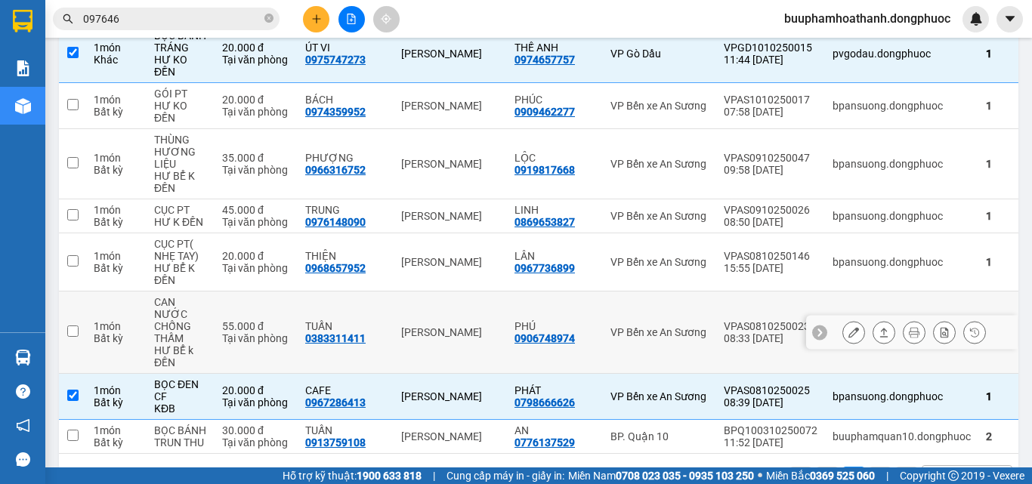
click at [290, 332] on div "Tại văn phòng" at bounding box center [256, 338] width 68 height 12
checkbox input "true"
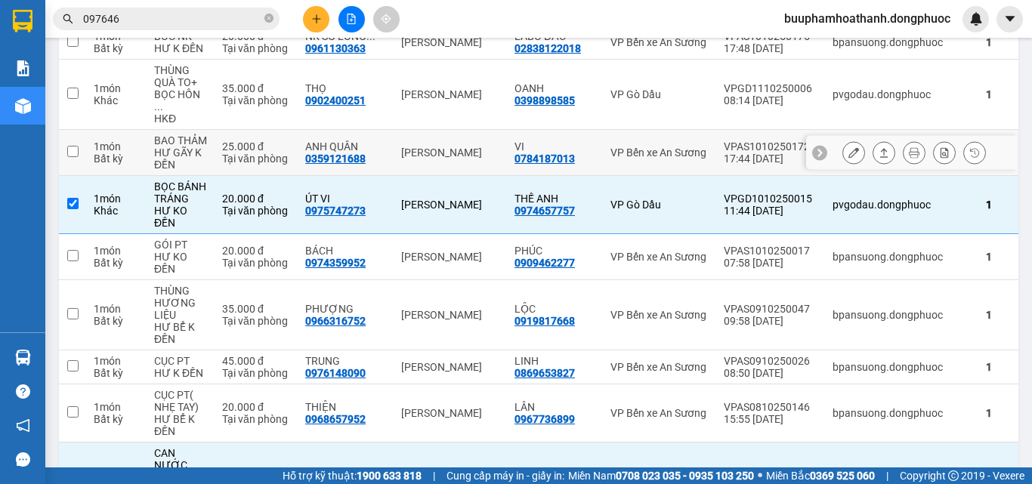
scroll to position [580, 0]
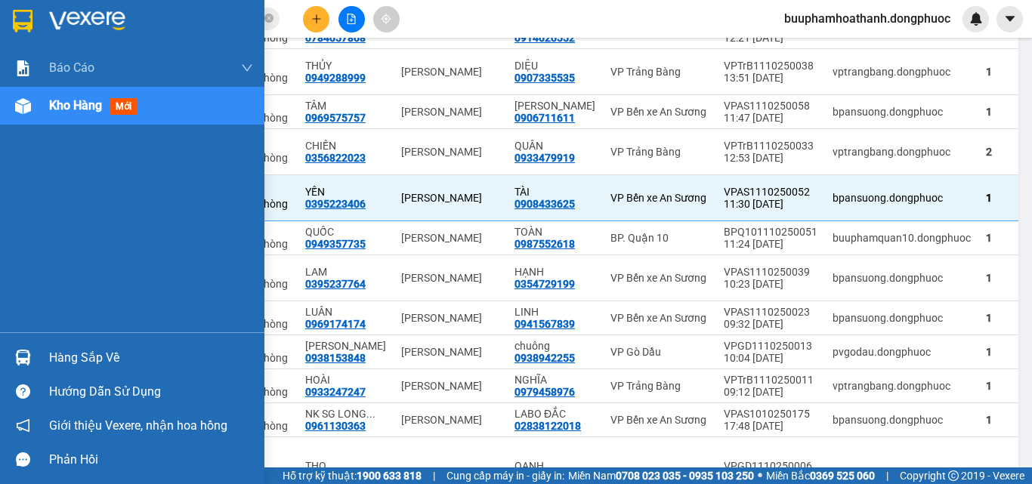
click at [85, 359] on div "Hàng sắp về" at bounding box center [151, 358] width 204 height 23
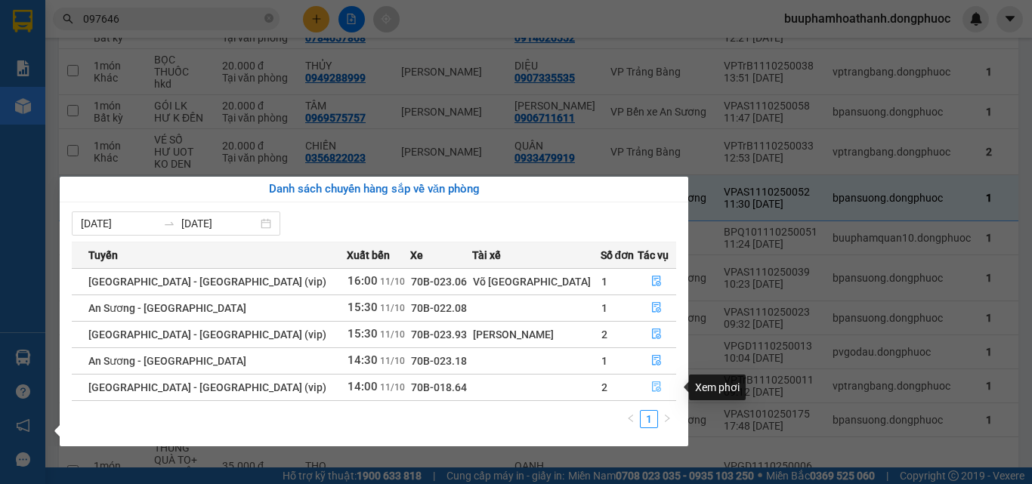
click at [651, 388] on icon "file-done" at bounding box center [656, 386] width 11 height 11
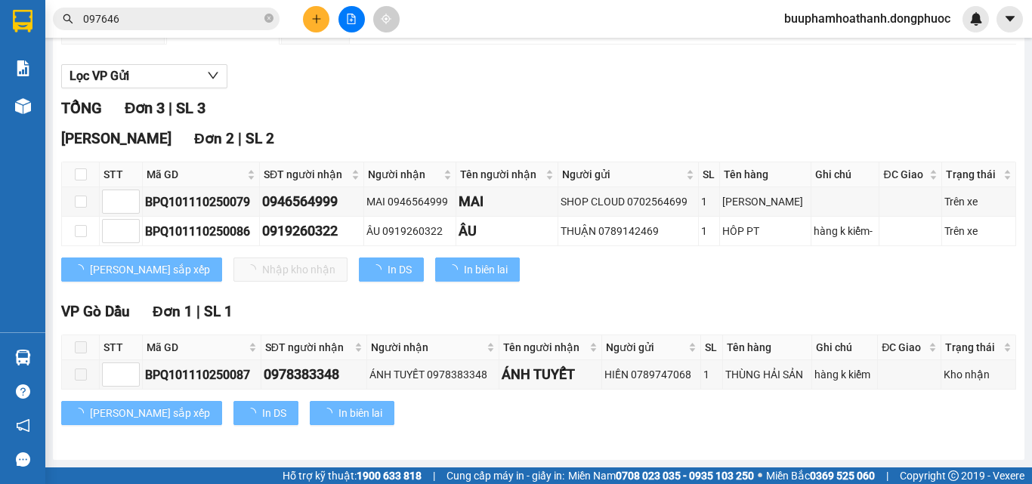
scroll to position [154, 0]
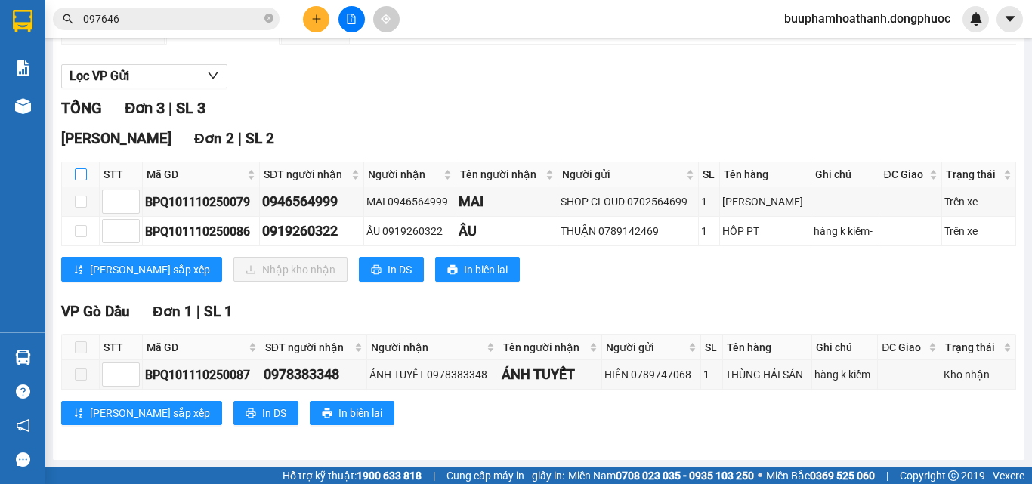
click at [80, 174] on input "checkbox" at bounding box center [81, 174] width 12 height 12
checkbox input "true"
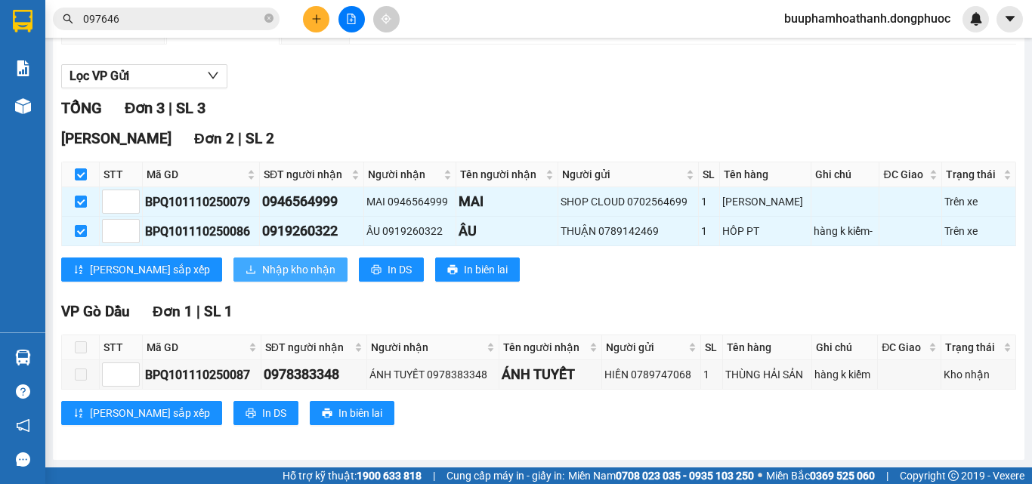
click at [262, 273] on span "Nhập kho nhận" at bounding box center [298, 269] width 73 height 17
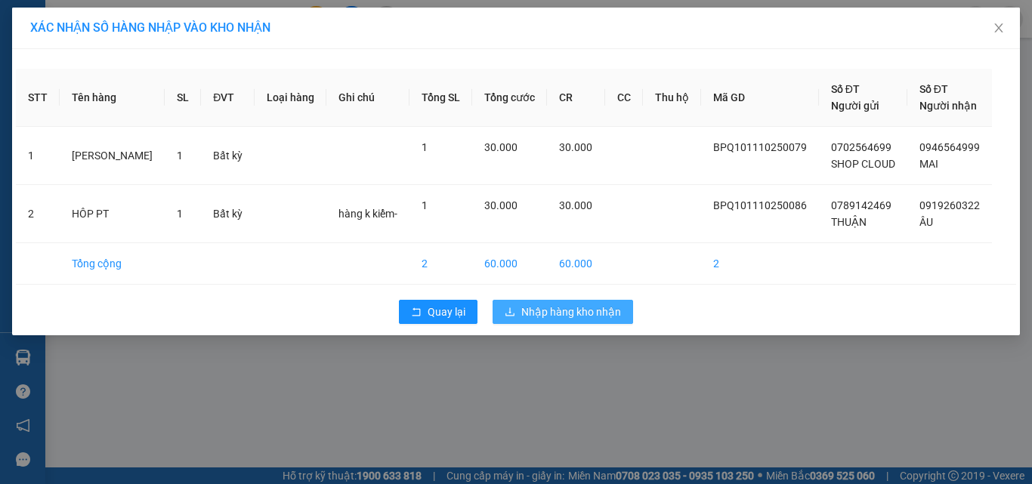
click at [554, 310] on span "Nhập hàng kho nhận" at bounding box center [571, 312] width 100 height 17
click at [31, 362] on div at bounding box center [23, 357] width 26 height 26
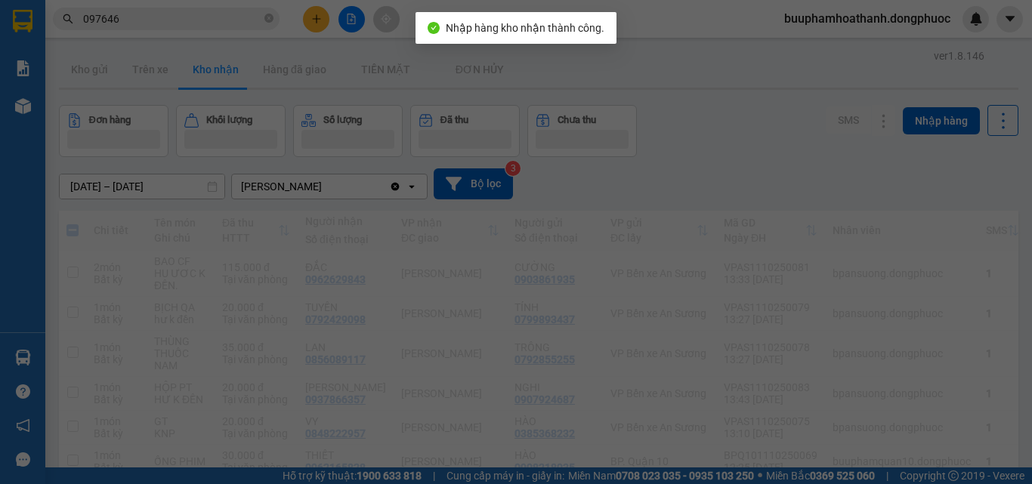
click at [29, 357] on div "Báo cáo Mẫu 1: Báo cáo dòng tiền Mẫu 1: Báo cáo dòng tiền theo nhân viên Mẫu 1:…" at bounding box center [22, 242] width 45 height 484
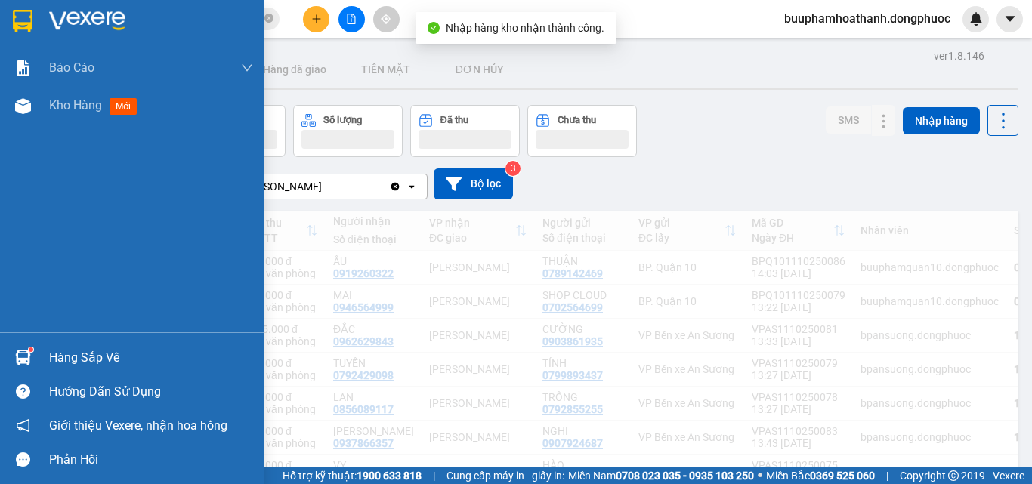
click at [29, 358] on img at bounding box center [23, 358] width 16 height 16
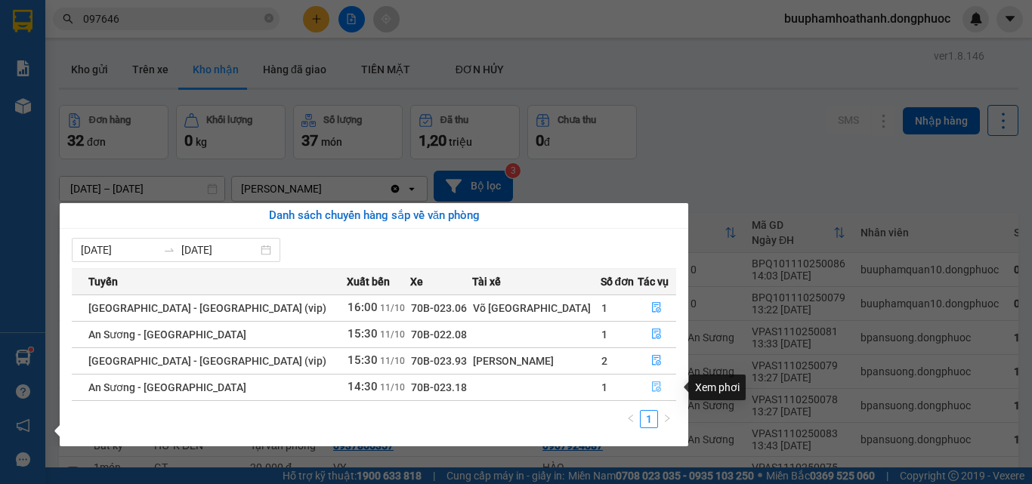
click at [643, 393] on button "button" at bounding box center [657, 387] width 38 height 24
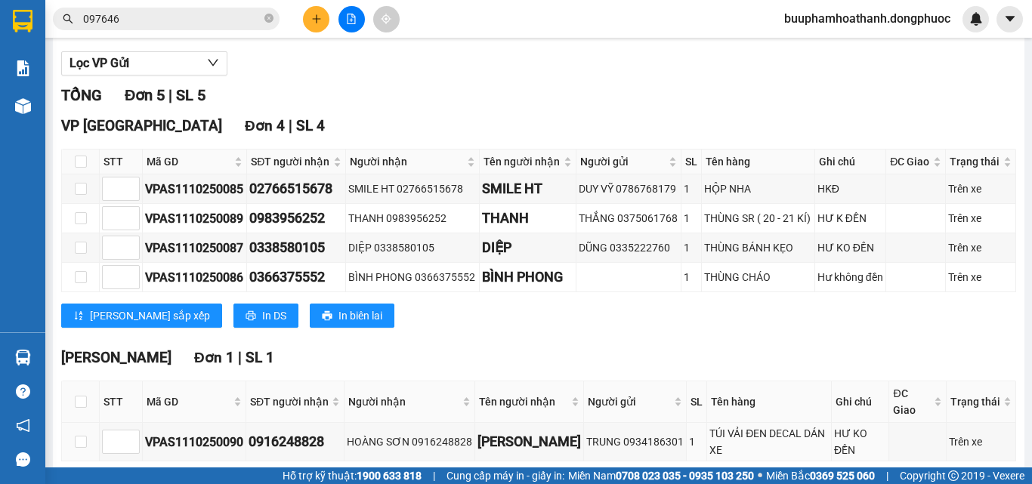
scroll to position [239, 0]
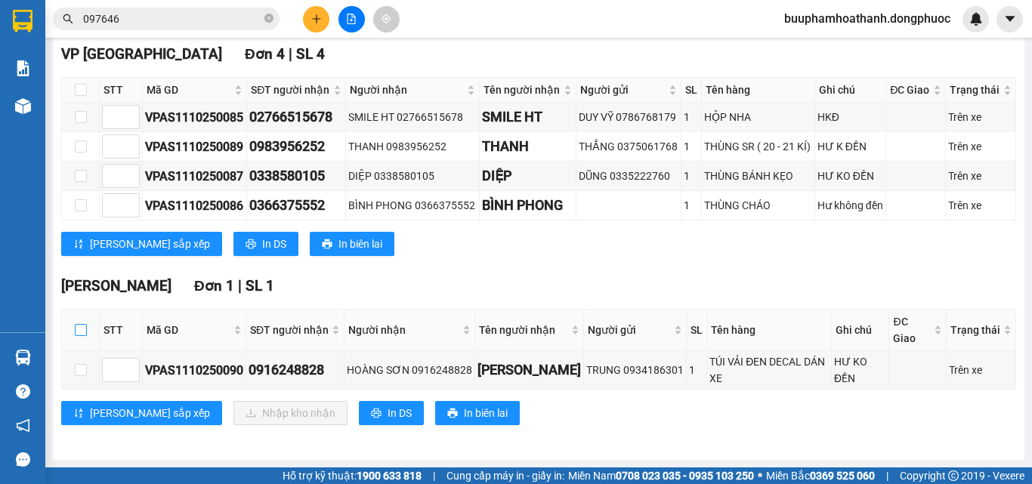
click at [78, 332] on input "checkbox" at bounding box center [81, 330] width 12 height 12
checkbox input "true"
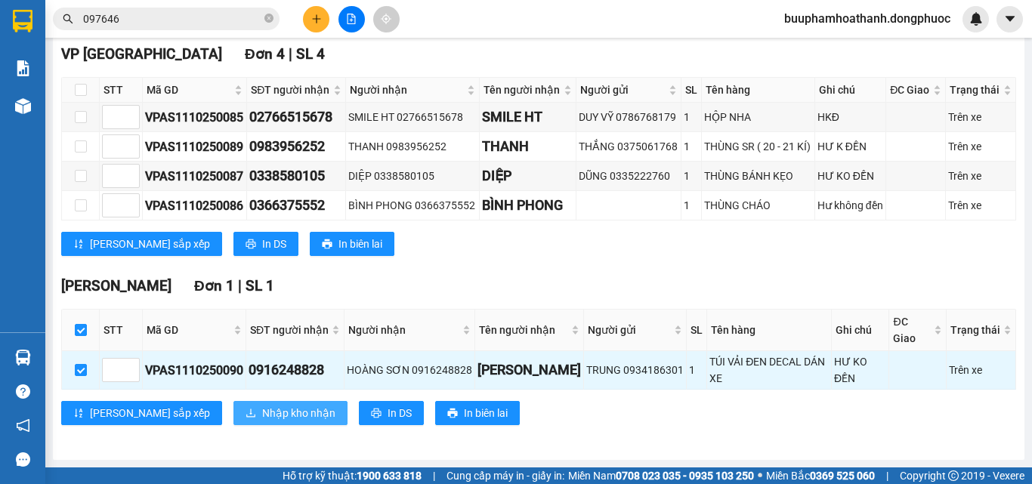
click at [267, 413] on span "Nhập kho nhận" at bounding box center [298, 413] width 73 height 17
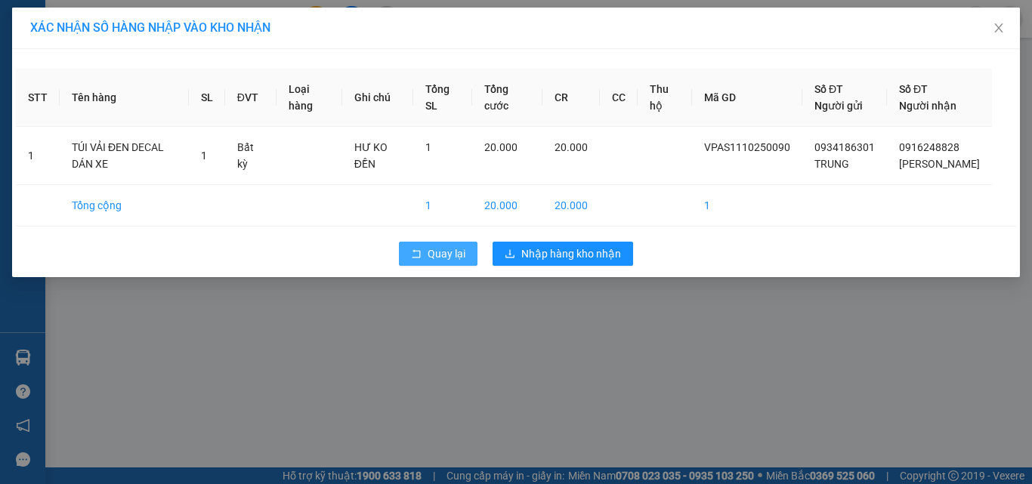
click at [421, 259] on icon "rollback" at bounding box center [416, 253] width 11 height 11
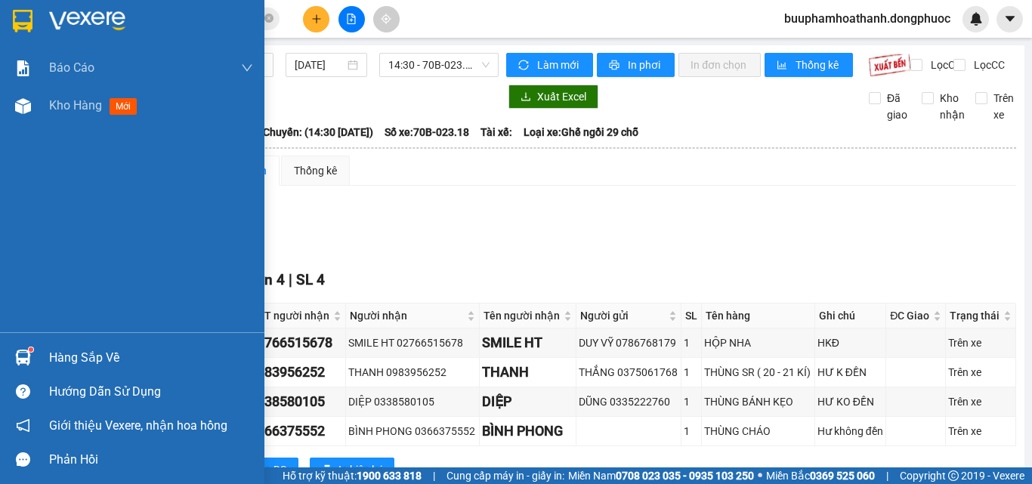
click at [79, 344] on div "Hàng sắp về" at bounding box center [132, 358] width 264 height 34
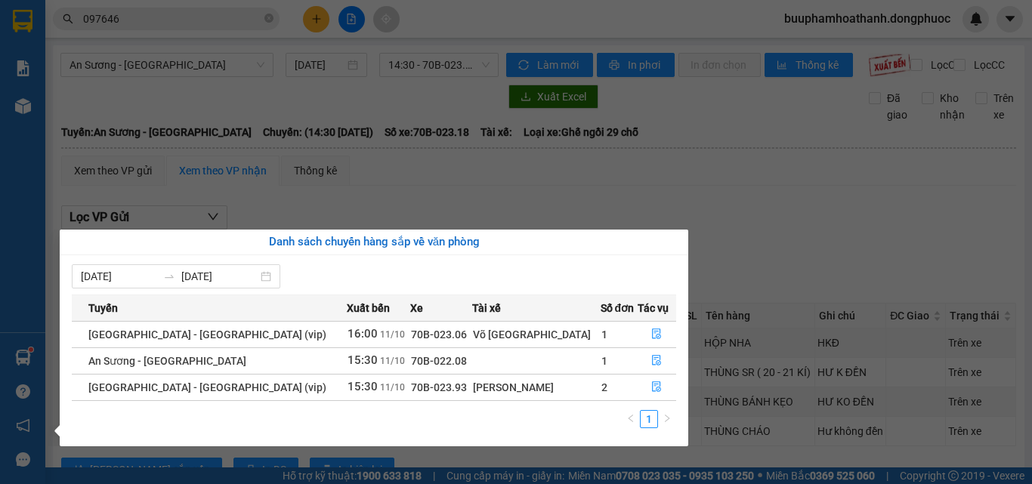
click at [174, 12] on section "Kết quả tìm kiếm ( 747 ) Bộ lọc Mã ĐH Trạng thái Món hàng Tổng cước Chưa cước N…" at bounding box center [516, 242] width 1032 height 484
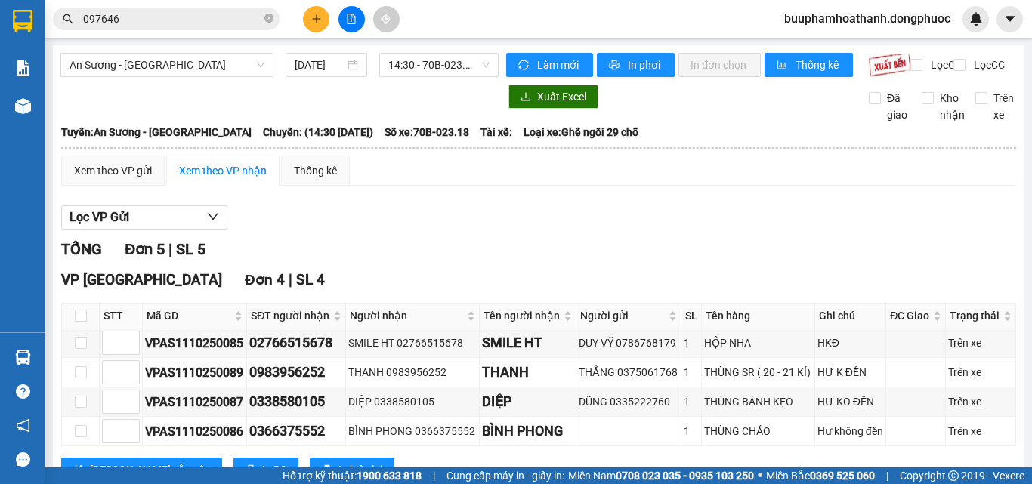
click at [174, 12] on input "097646" at bounding box center [172, 19] width 178 height 17
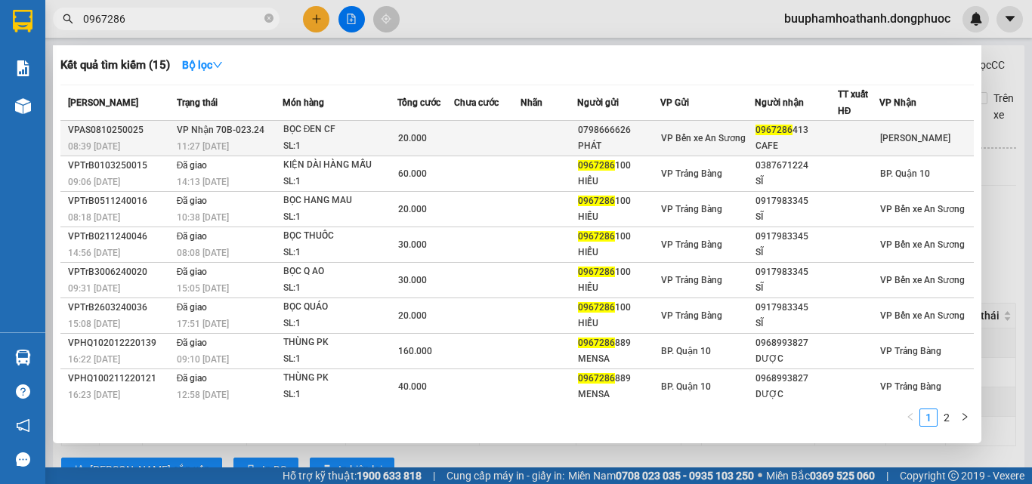
type input "0967286"
click at [825, 152] on div "CAFE" at bounding box center [796, 146] width 82 height 16
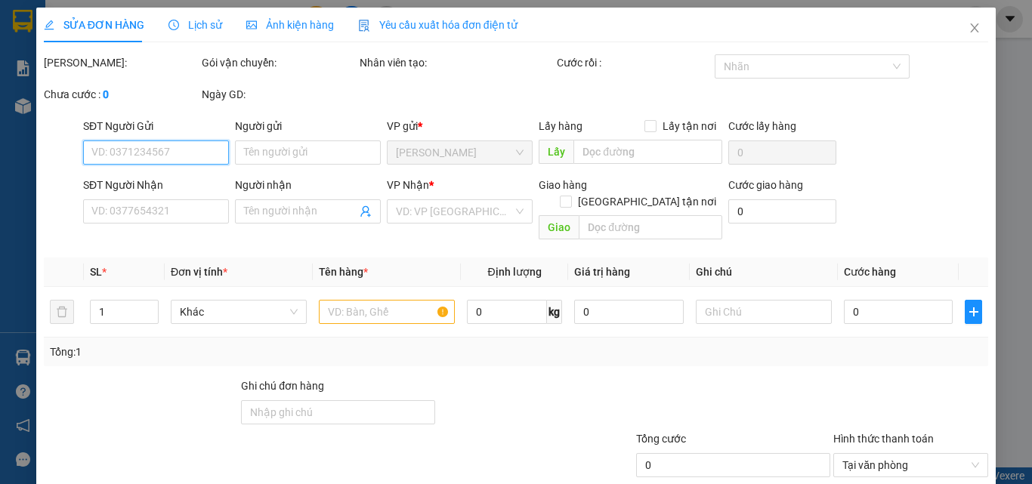
type input "0798666626"
type input "PHÁT"
type input "0967286413"
type input "CAFE"
type input "20.000"
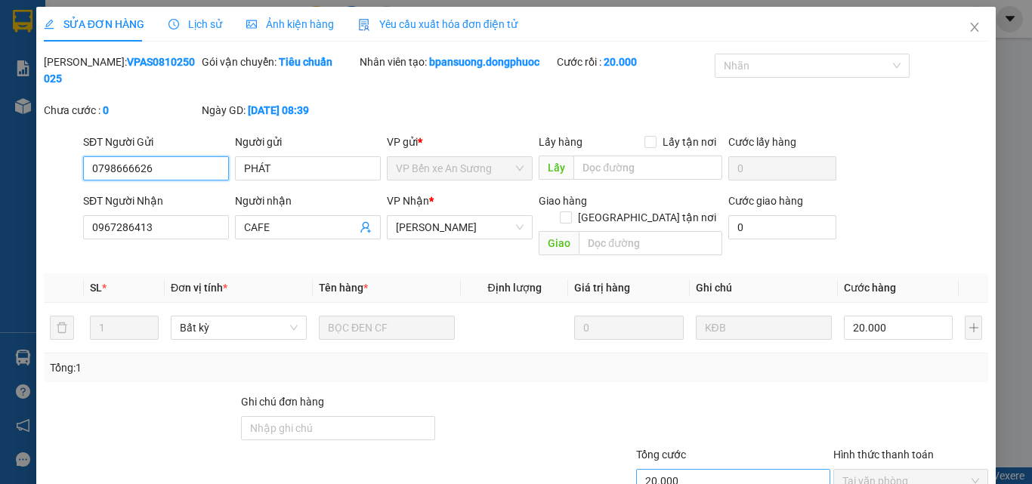
scroll to position [78, 0]
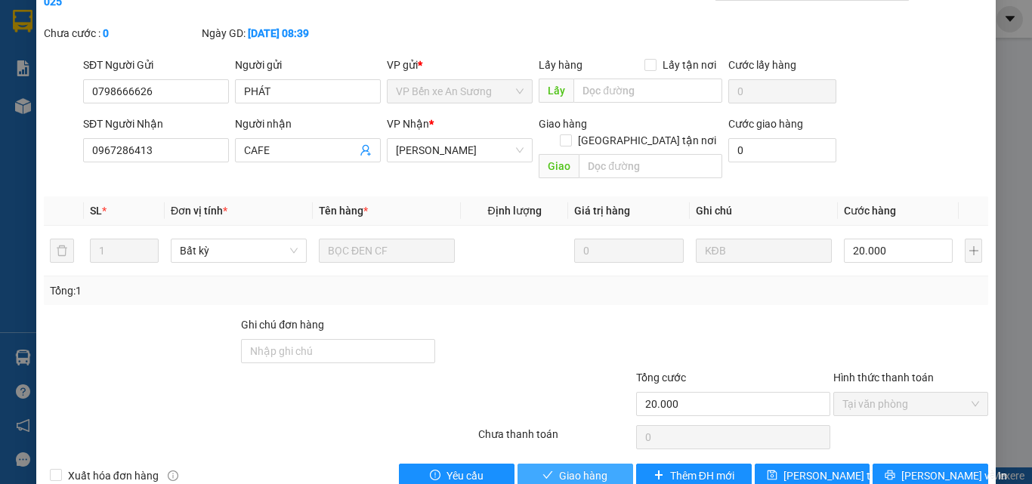
click at [566, 464] on button "Giao hàng" at bounding box center [575, 476] width 116 height 24
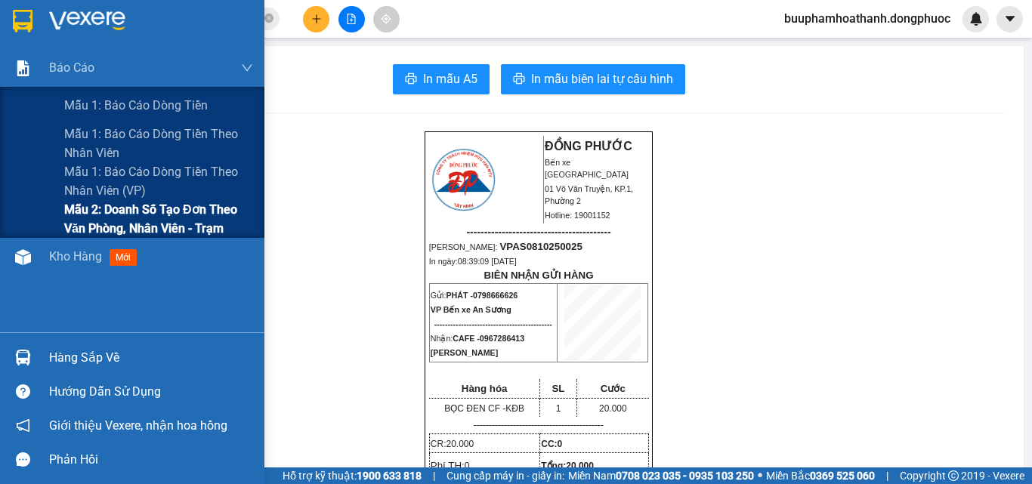
click at [128, 220] on span "Mẫu 2: Doanh số tạo đơn theo Văn phòng, nhân viên - Trạm" at bounding box center [158, 219] width 189 height 38
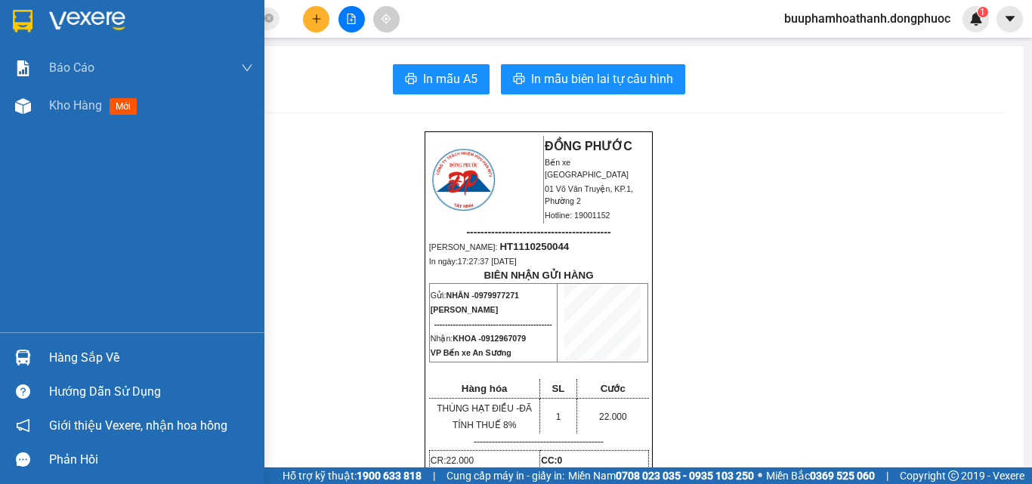
click at [23, 354] on img at bounding box center [23, 358] width 16 height 16
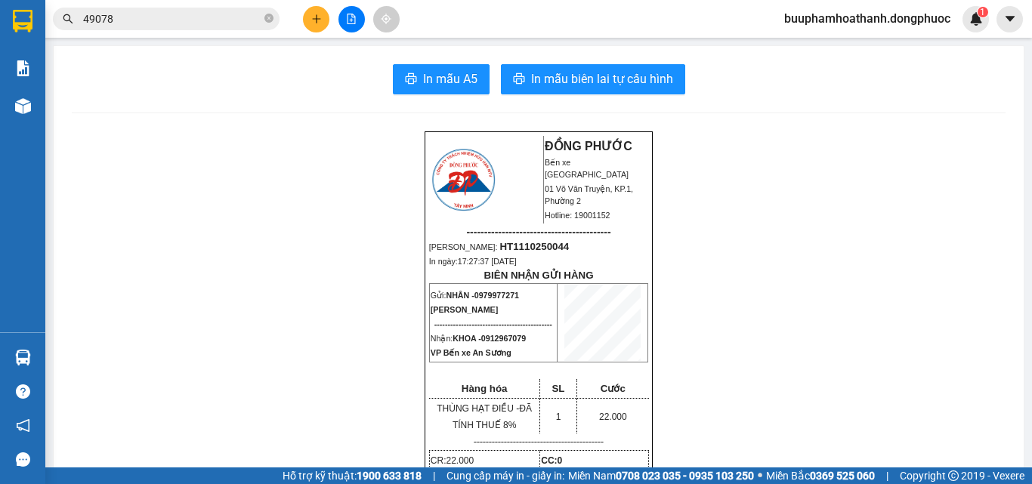
click at [151, 197] on section "Kết quả tìm kiếm ( 6 ) Bộ lọc Thuộc VP này Gửi 3 ngày gần nhất Mã ĐH Trạng thái…" at bounding box center [516, 242] width 1032 height 484
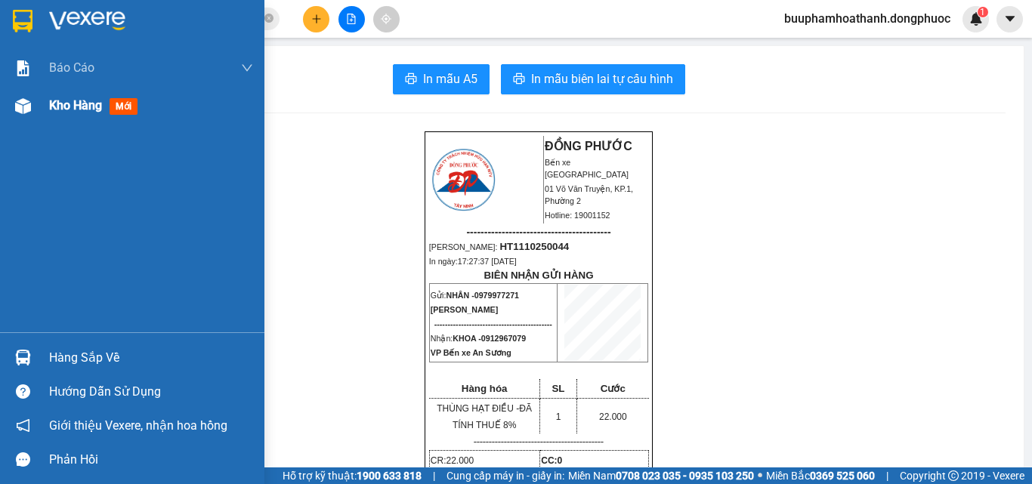
click at [26, 114] on div at bounding box center [23, 106] width 26 height 26
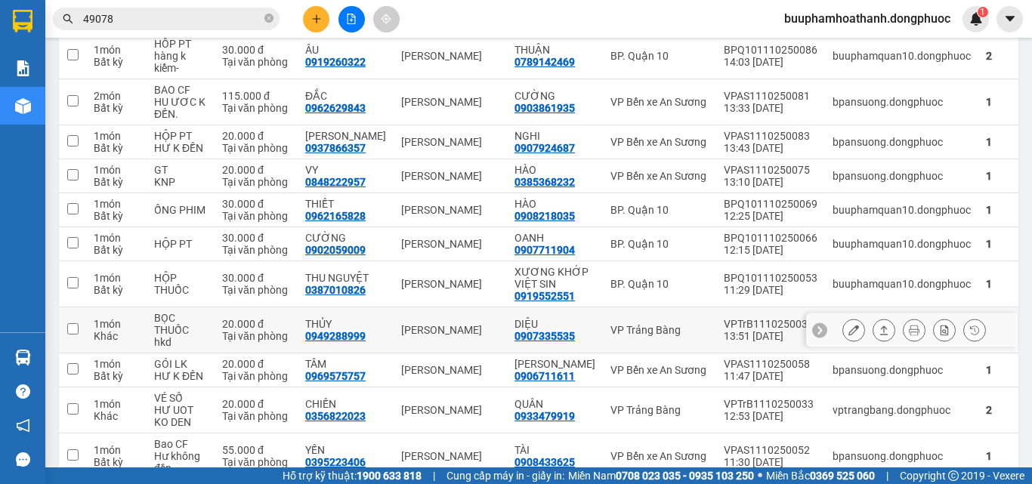
scroll to position [378, 0]
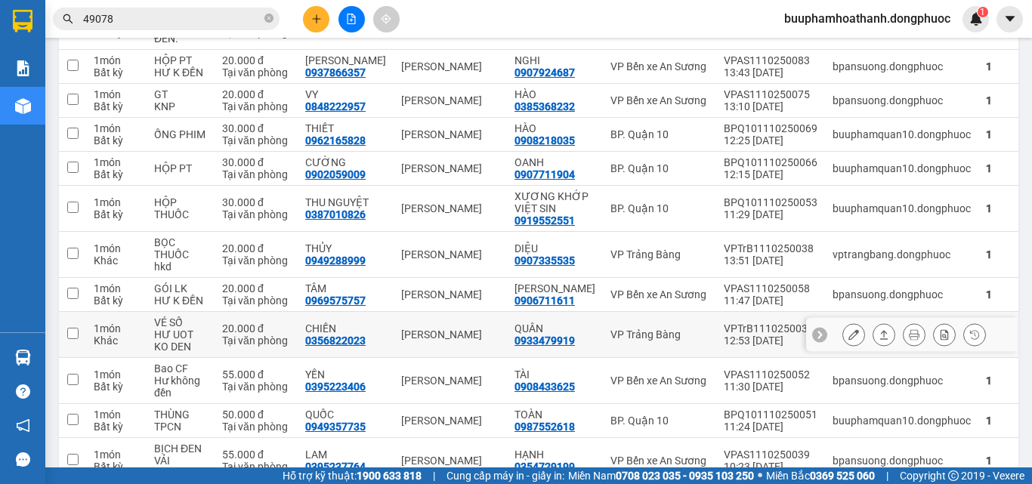
click at [290, 335] on div "Tại văn phòng" at bounding box center [256, 341] width 68 height 12
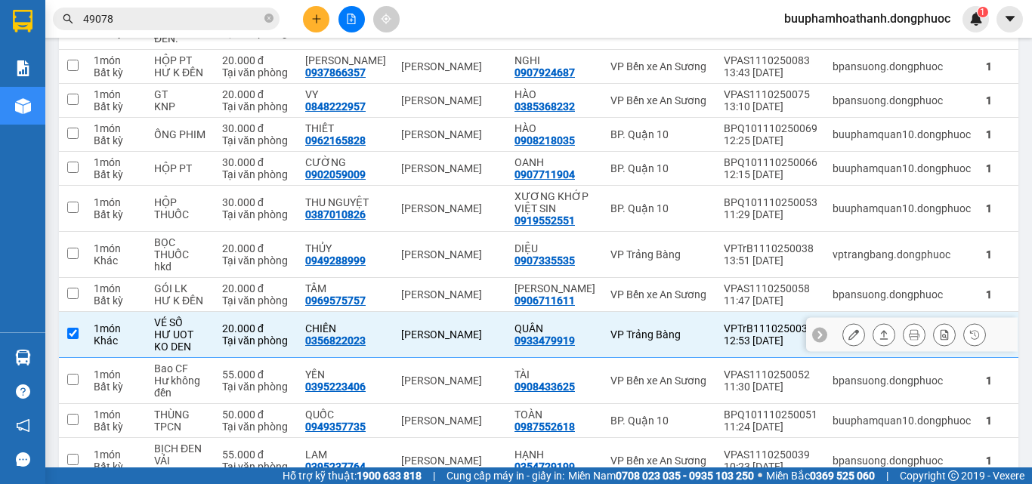
click at [878, 329] on icon at bounding box center [883, 334] width 11 height 11
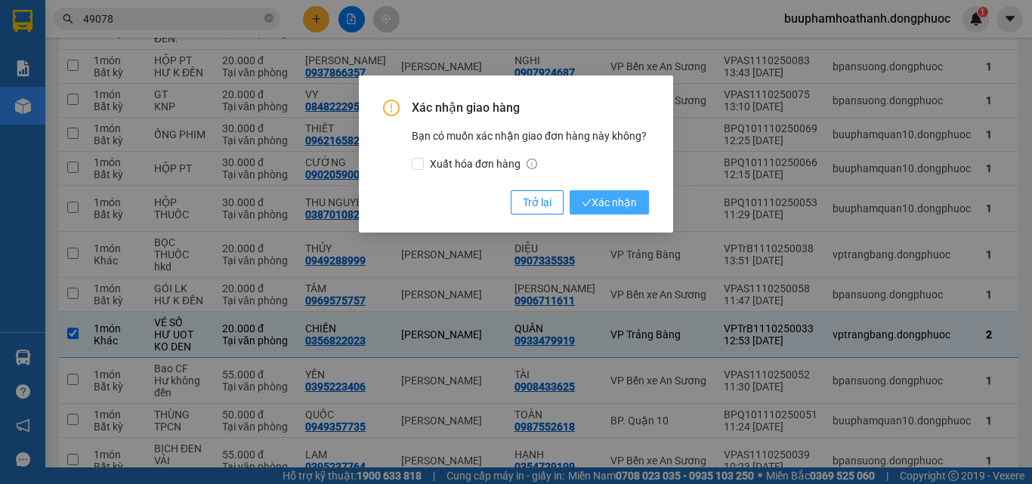
click at [631, 202] on span "Xác nhận" at bounding box center [609, 202] width 55 height 17
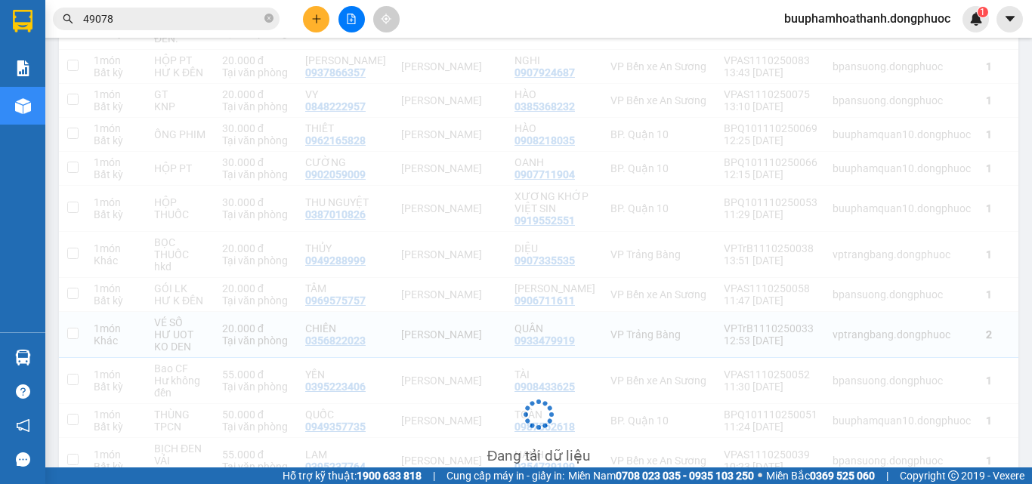
checkbox input "false"
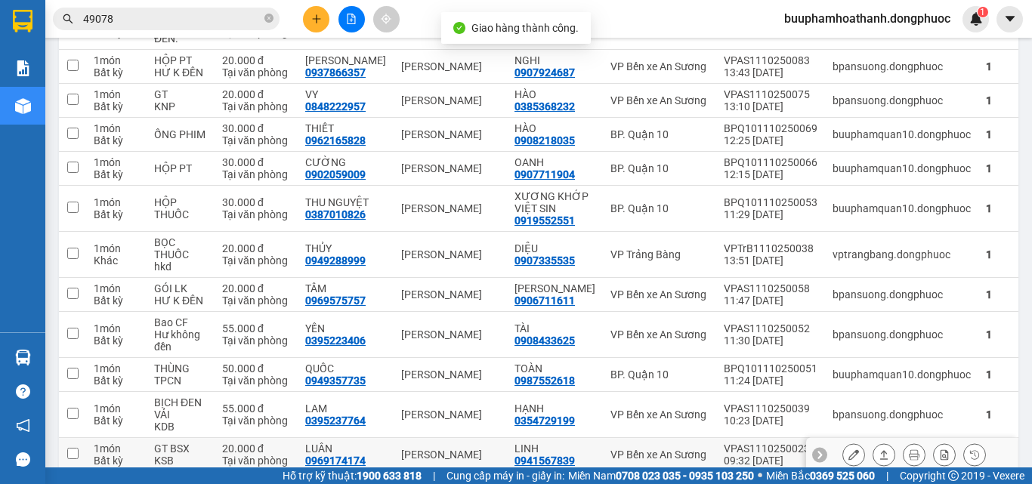
scroll to position [453, 0]
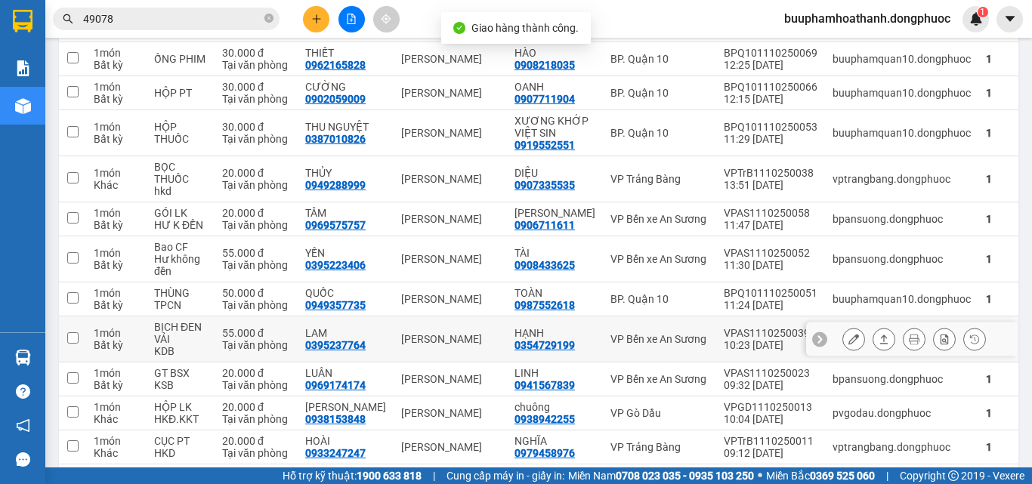
click at [323, 339] on div "0395237764" at bounding box center [335, 345] width 60 height 12
click at [428, 333] on div "[PERSON_NAME]" at bounding box center [450, 339] width 98 height 12
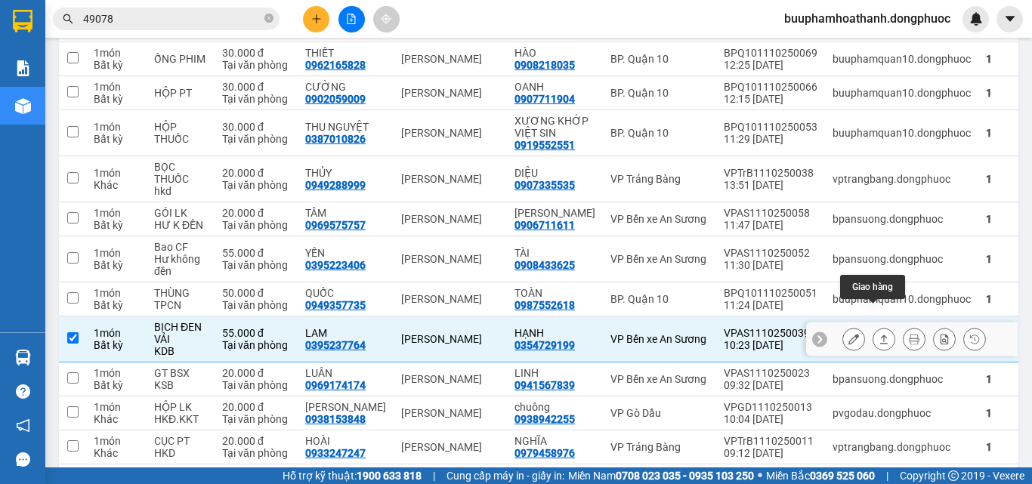
click at [878, 334] on icon at bounding box center [883, 339] width 11 height 11
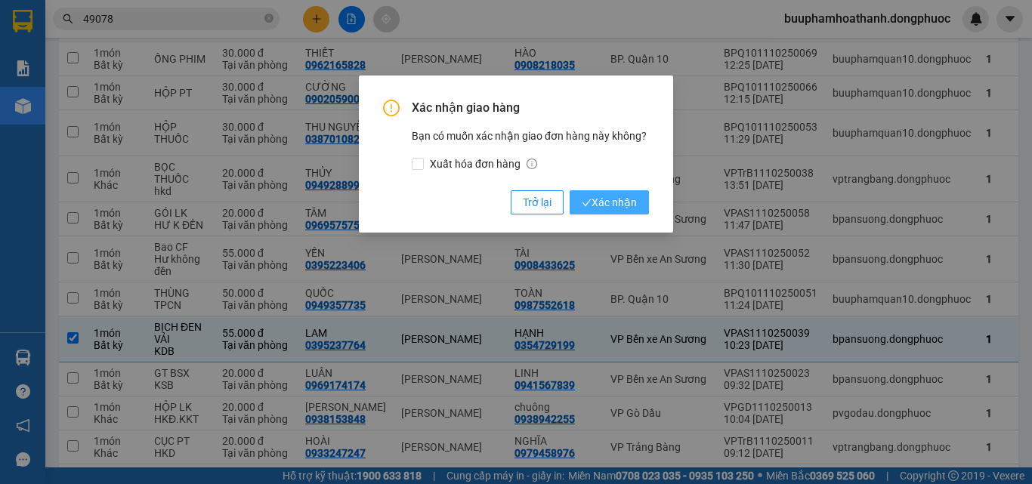
click at [624, 206] on span "Xác nhận" at bounding box center [609, 202] width 55 height 17
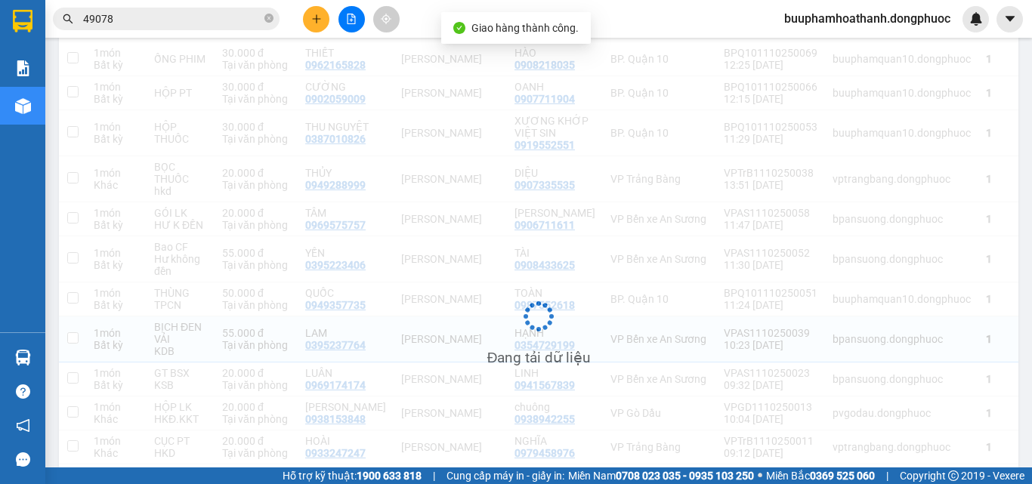
checkbox input "false"
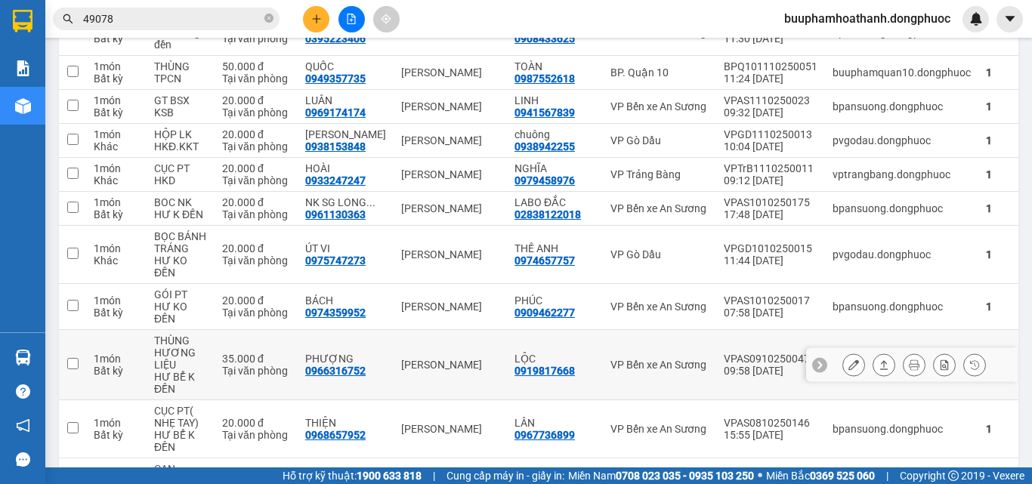
scroll to position [788, 0]
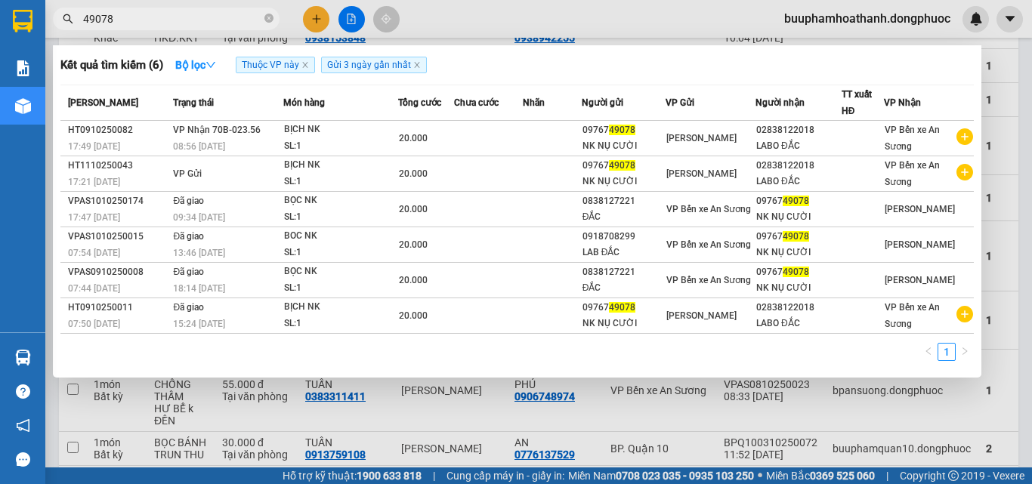
click at [196, 25] on input "49078" at bounding box center [172, 19] width 178 height 17
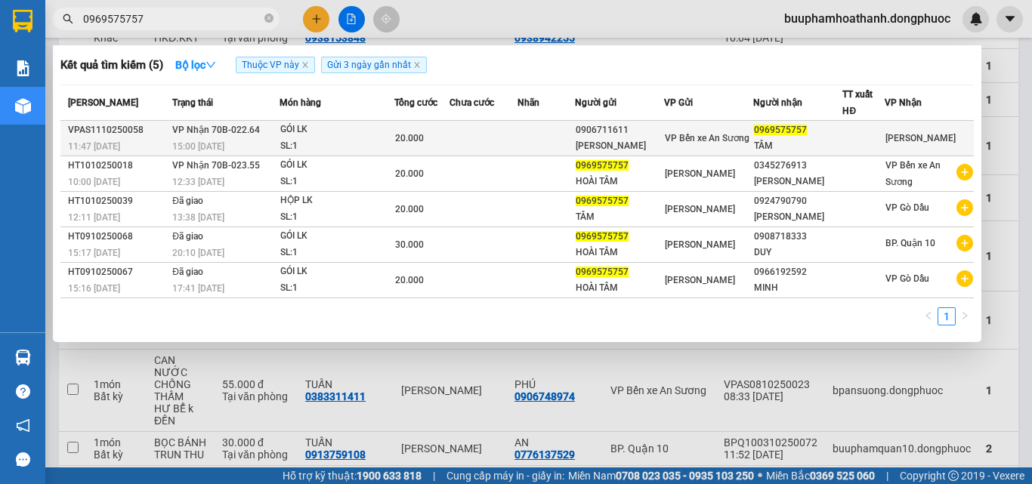
type input "0969575757"
click at [547, 143] on td at bounding box center [545, 138] width 57 height 35
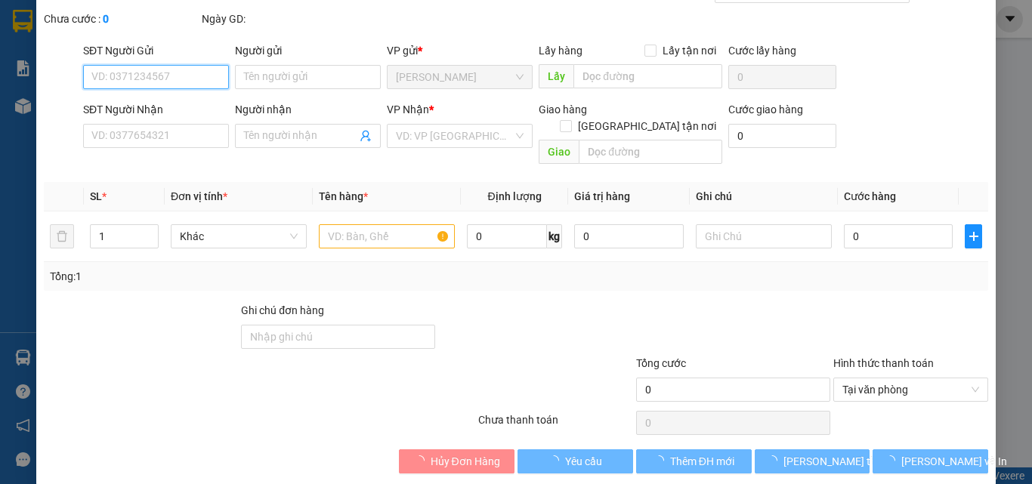
scroll to position [78, 0]
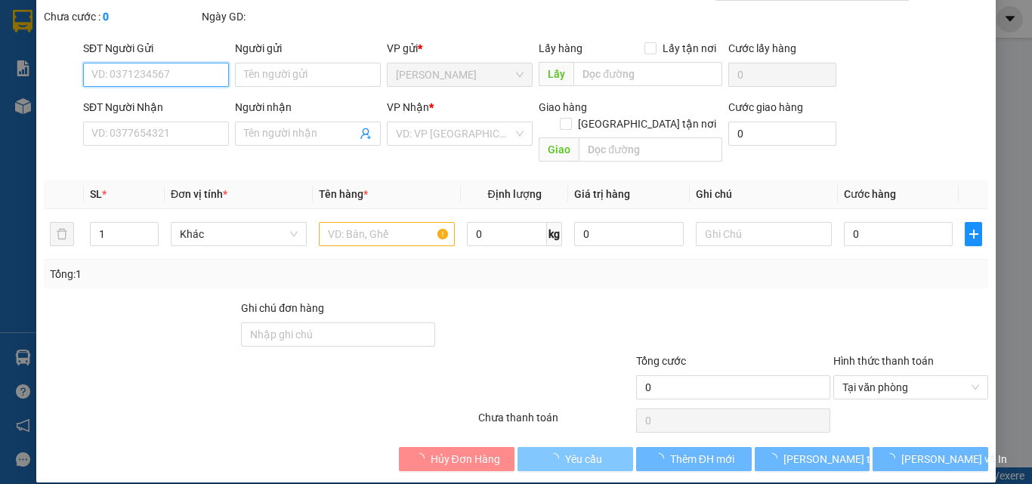
type input "0906711611"
type input "[PERSON_NAME]"
type input "0969575757"
type input "TÂM"
type input "20.000"
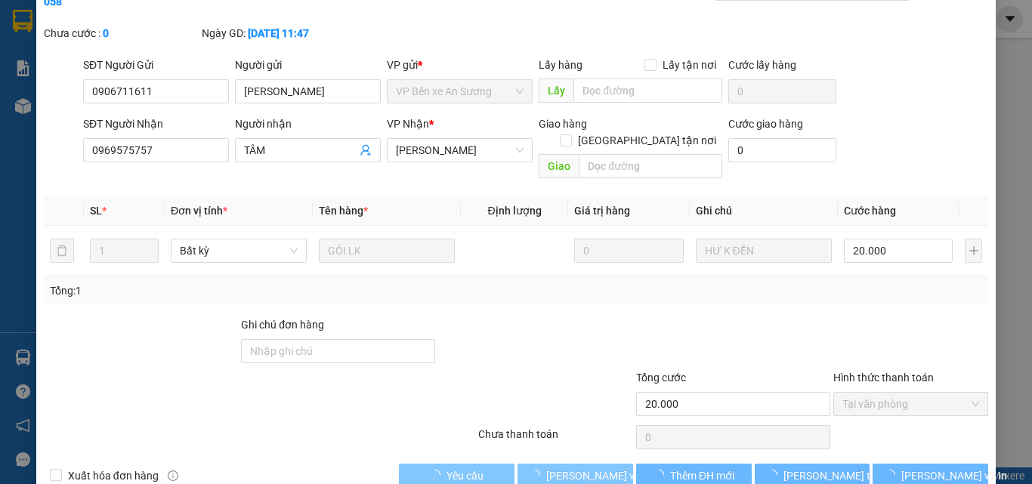
click at [590, 467] on span "[PERSON_NAME] và Giao hàng" at bounding box center [618, 475] width 145 height 17
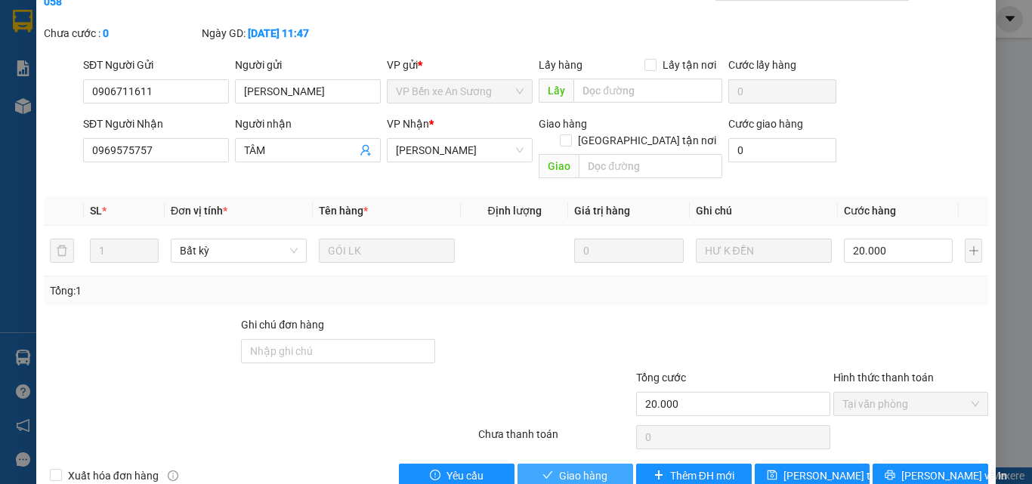
click at [586, 467] on span "Giao hàng" at bounding box center [583, 475] width 48 height 17
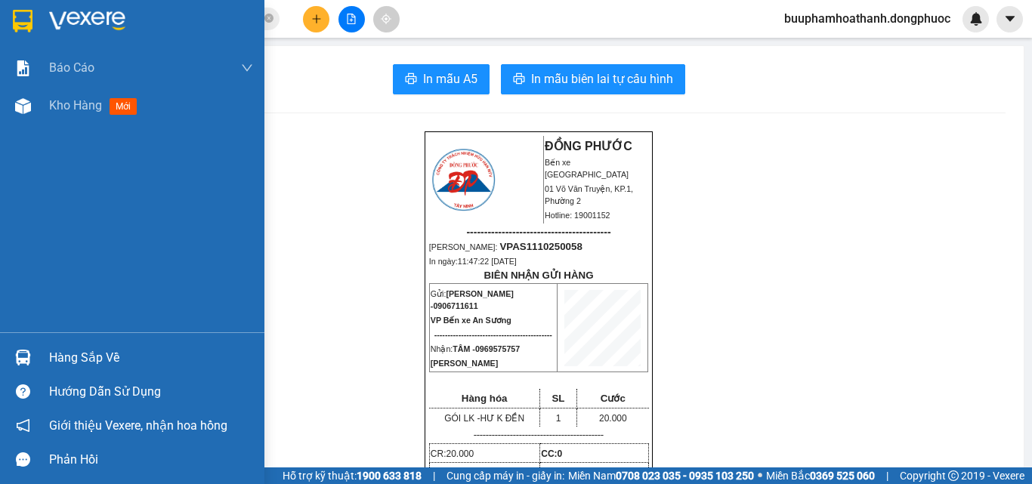
click at [29, 355] on img at bounding box center [23, 358] width 16 height 16
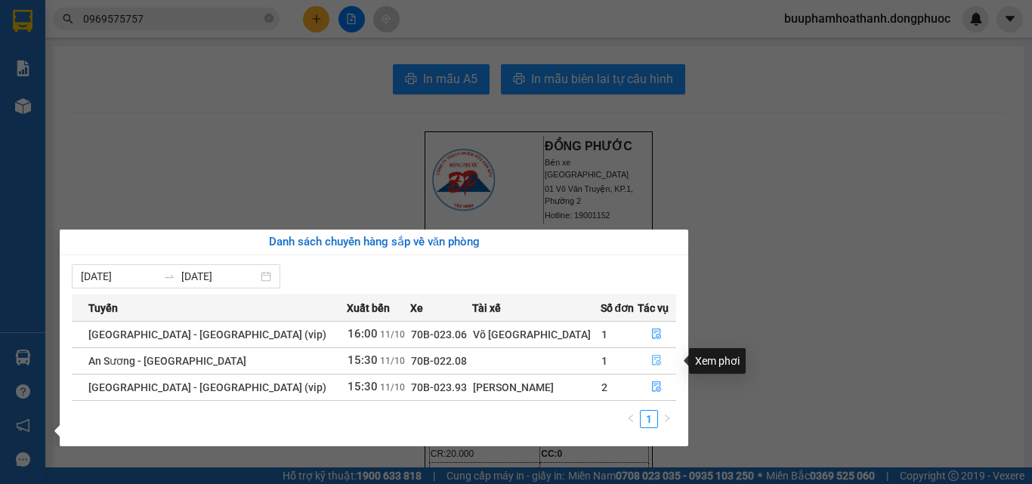
click at [640, 358] on button "button" at bounding box center [657, 361] width 38 height 24
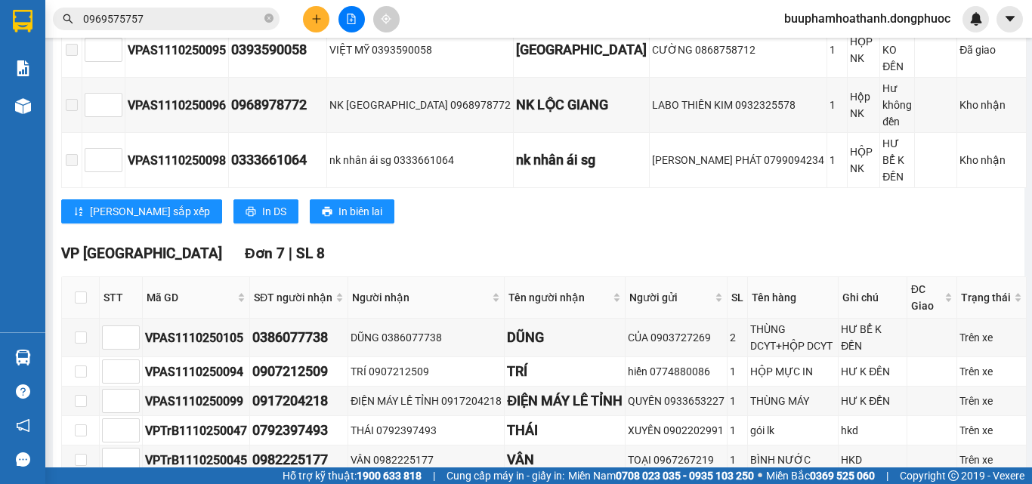
scroll to position [610, 0]
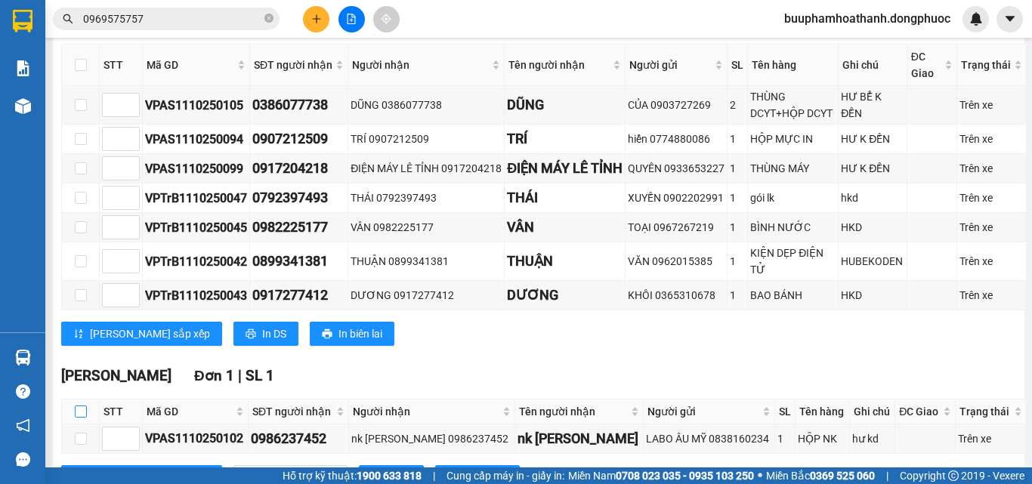
click at [85, 406] on input "checkbox" at bounding box center [81, 412] width 12 height 12
checkbox input "true"
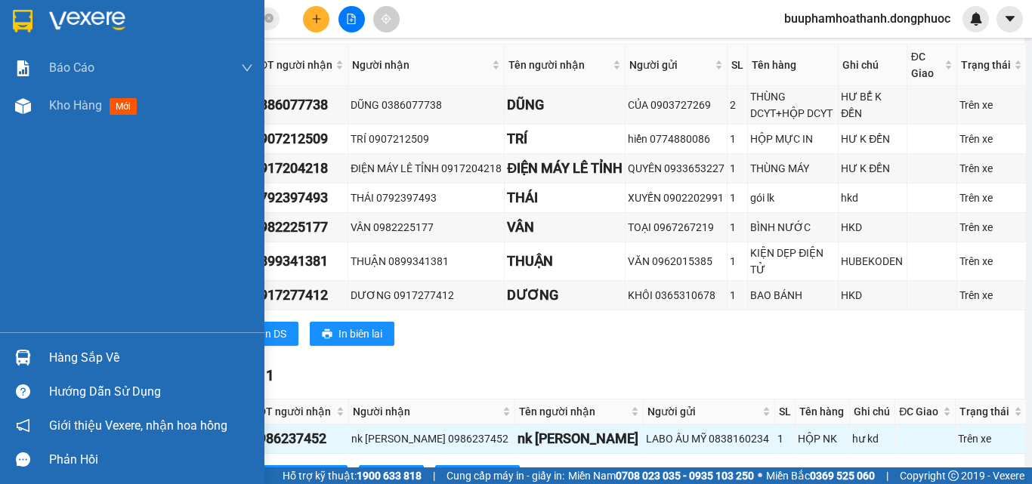
click at [34, 366] on div at bounding box center [23, 357] width 26 height 26
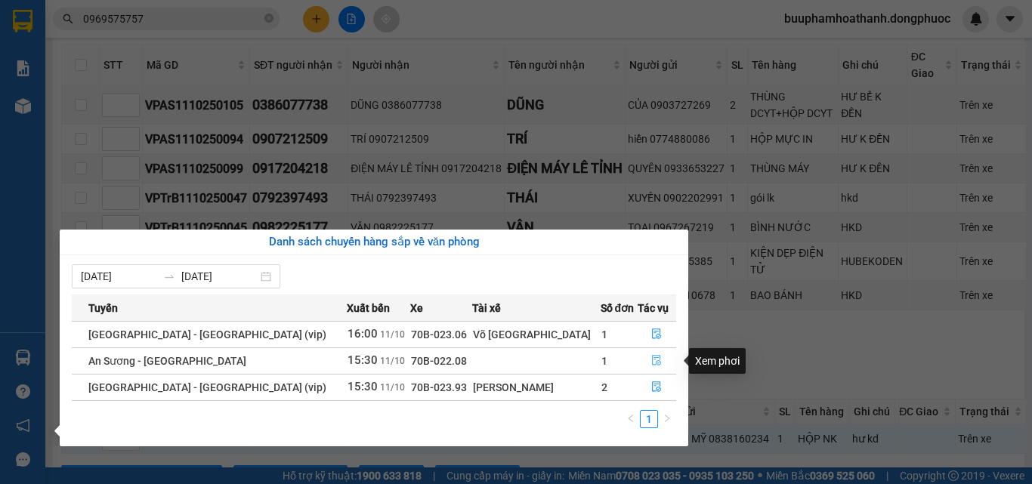
click at [651, 363] on icon "file-done" at bounding box center [656, 360] width 11 height 11
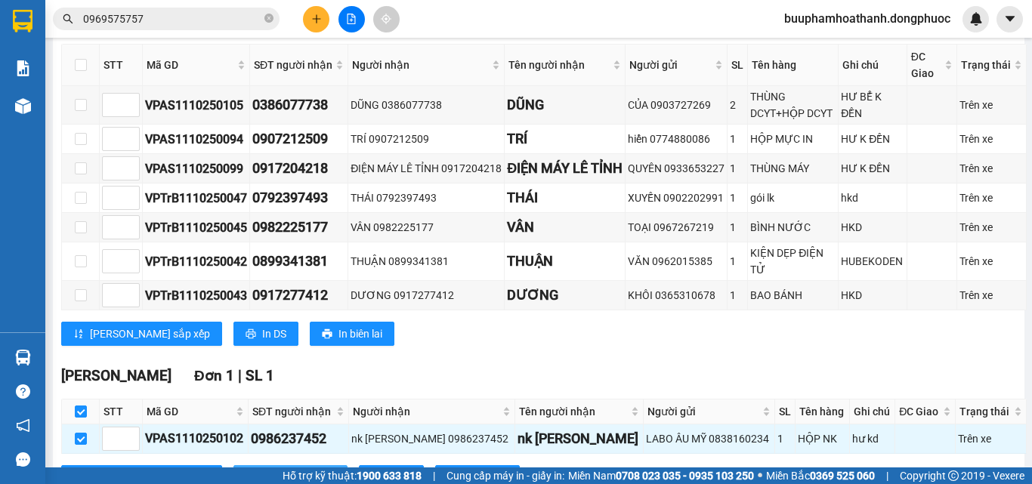
click at [262, 469] on span "Nhập kho nhận" at bounding box center [298, 477] width 73 height 17
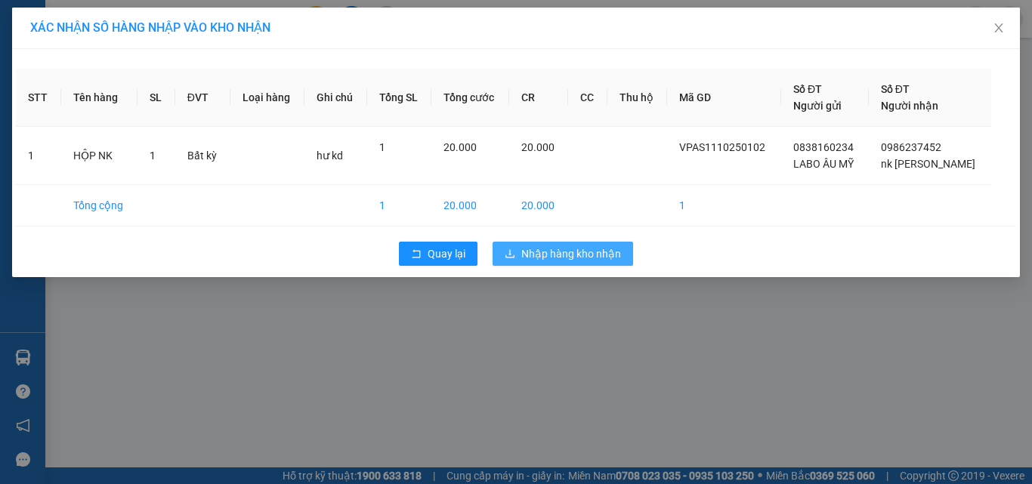
click at [570, 249] on span "Nhập hàng kho nhận" at bounding box center [571, 253] width 100 height 17
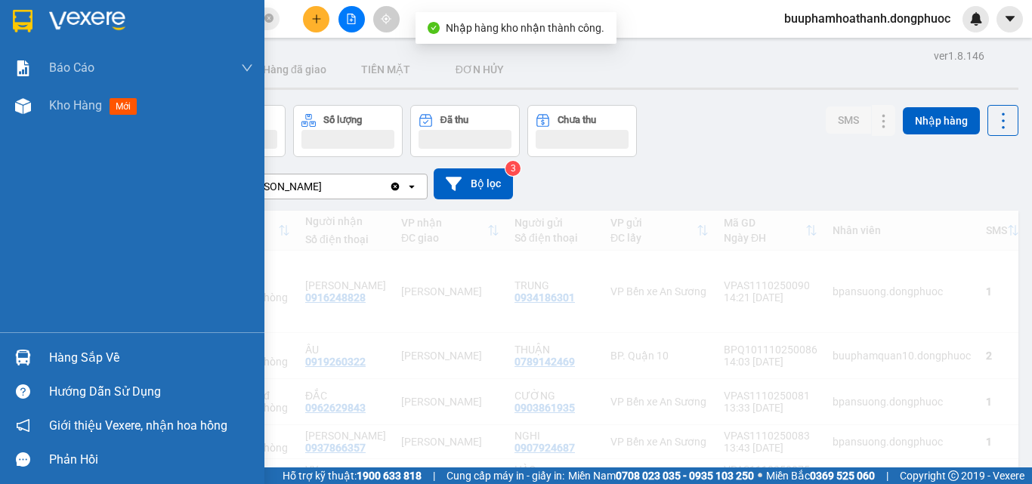
click at [39, 359] on div "Hàng sắp về" at bounding box center [132, 358] width 264 height 34
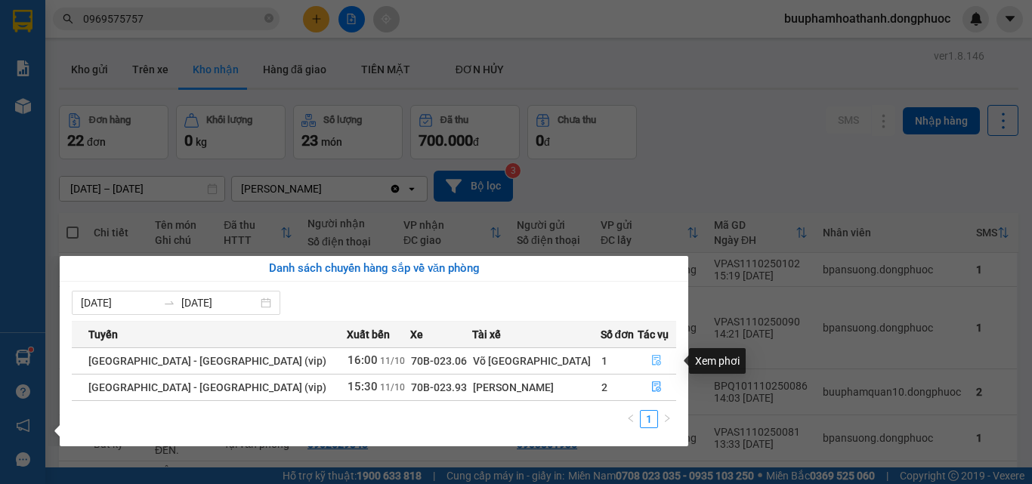
click at [643, 358] on button "button" at bounding box center [657, 361] width 38 height 24
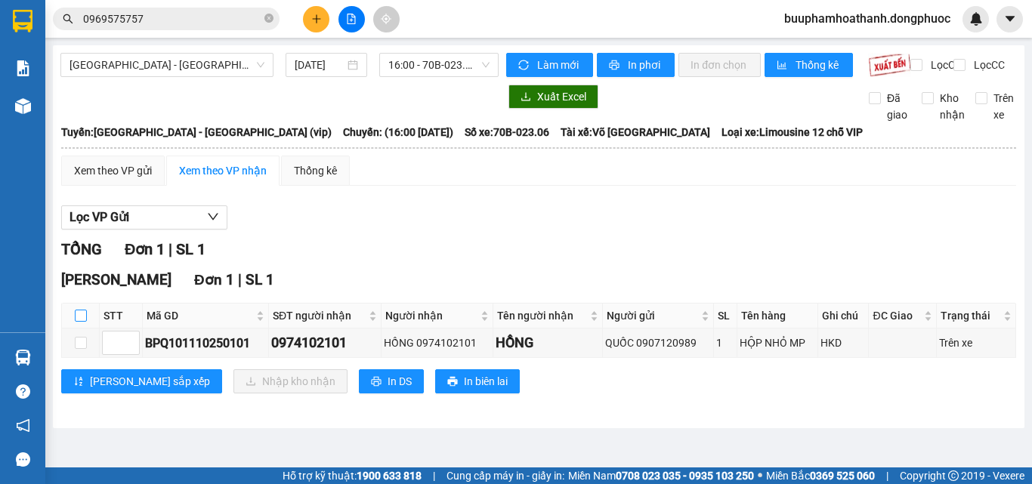
click at [81, 322] on input "checkbox" at bounding box center [81, 316] width 12 height 12
checkbox input "true"
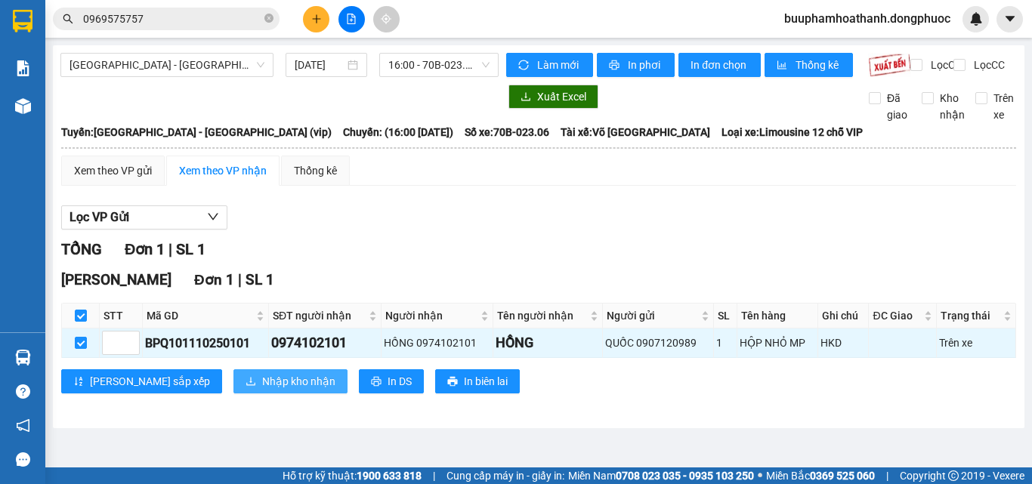
click at [262, 386] on span "Nhập kho nhận" at bounding box center [298, 381] width 73 height 17
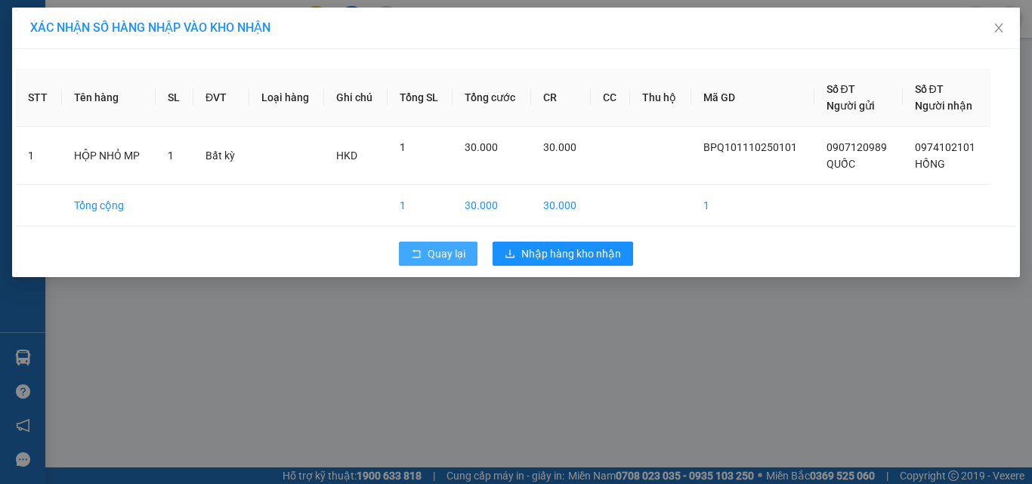
click at [458, 256] on span "Quay lại" at bounding box center [446, 253] width 38 height 17
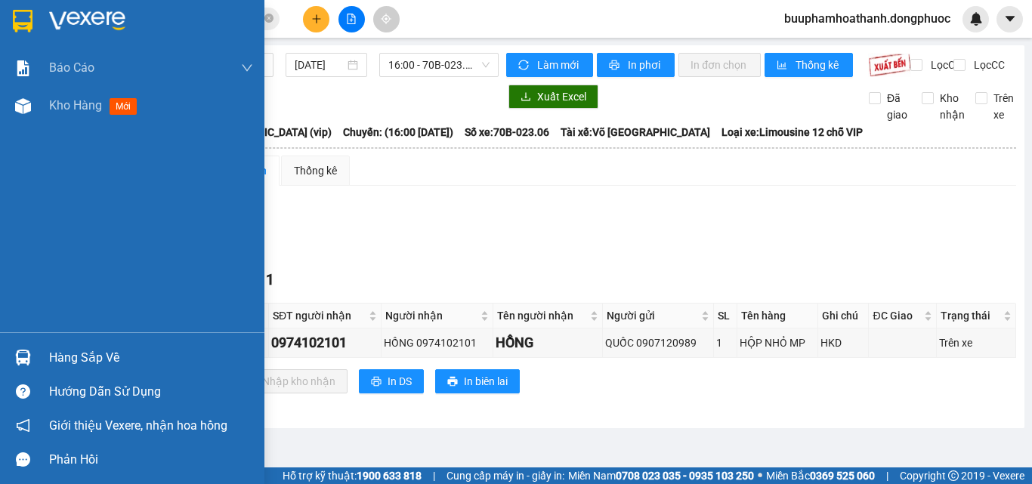
click at [58, 355] on div "Hàng sắp về" at bounding box center [151, 358] width 204 height 23
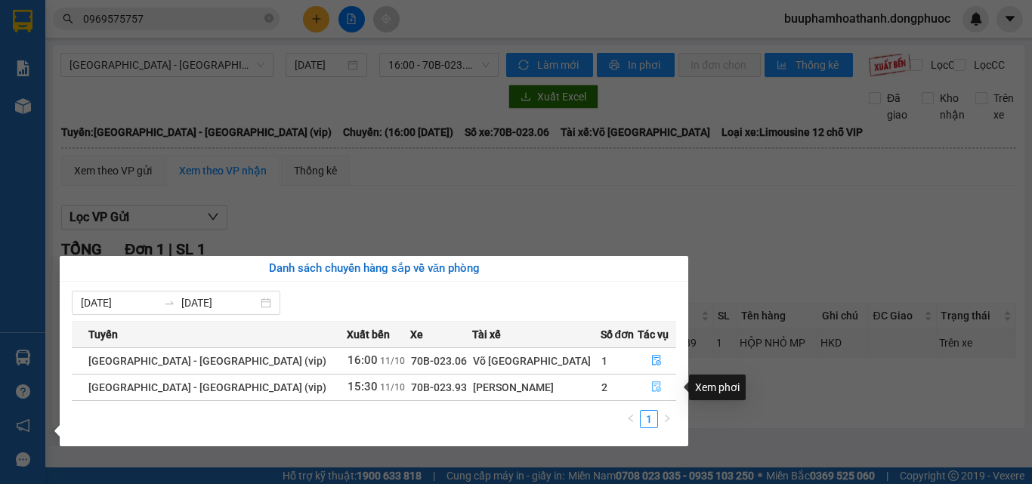
click at [656, 387] on button "button" at bounding box center [657, 387] width 38 height 24
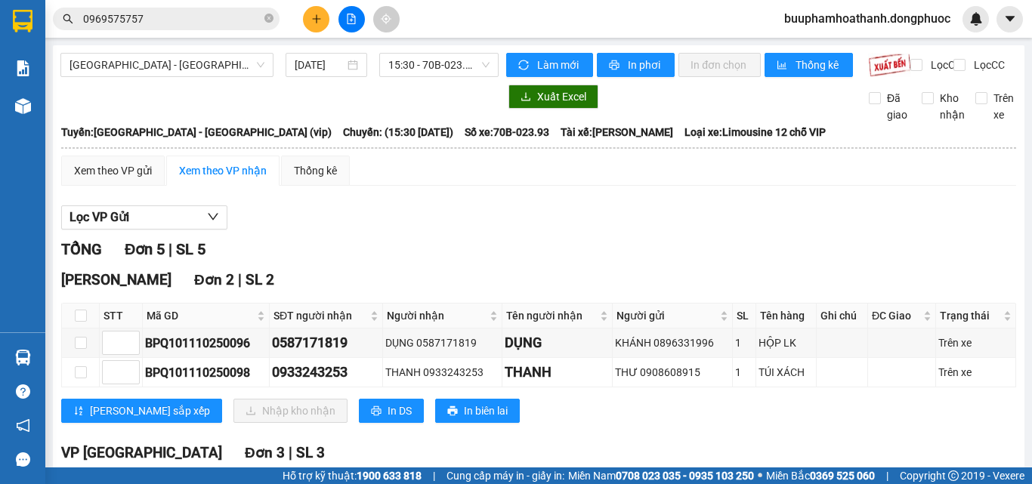
scroll to position [213, 0]
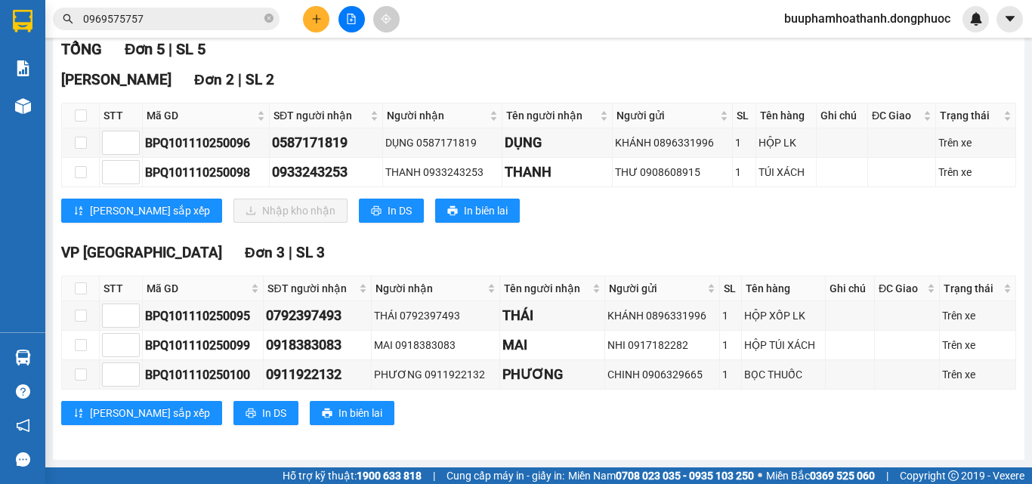
click at [73, 114] on th at bounding box center [81, 115] width 38 height 25
click at [81, 117] on input "checkbox" at bounding box center [81, 116] width 12 height 12
checkbox input "true"
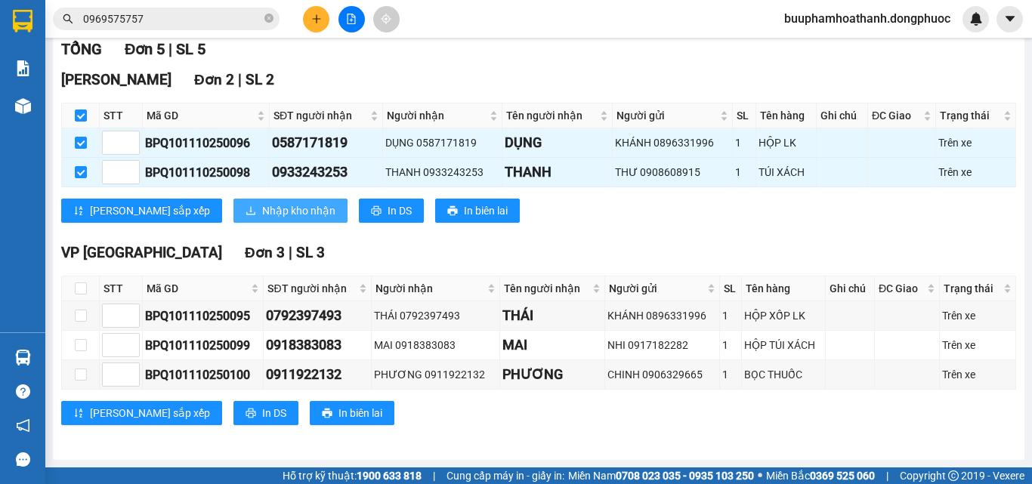
click at [262, 207] on span "Nhập kho nhận" at bounding box center [298, 210] width 73 height 17
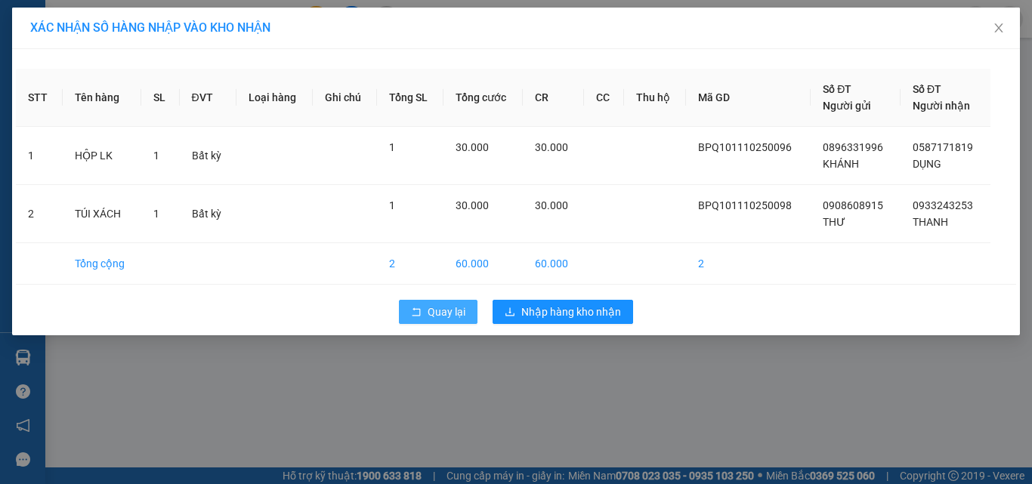
click at [427, 316] on button "Quay lại" at bounding box center [438, 312] width 79 height 24
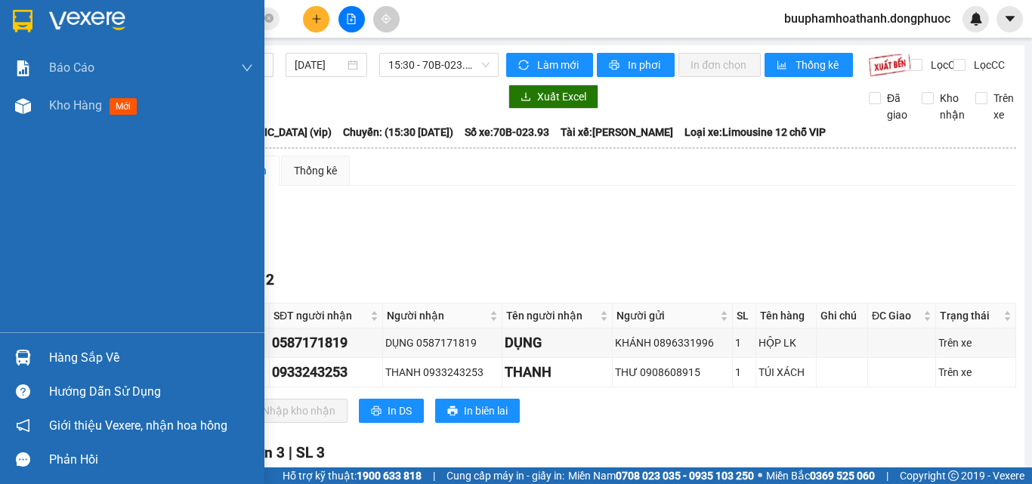
click at [34, 362] on div at bounding box center [23, 357] width 26 height 26
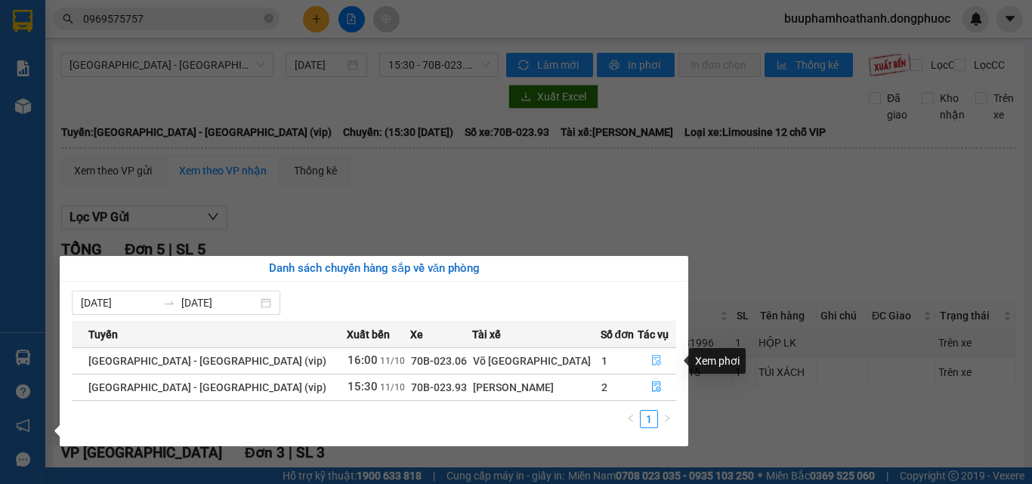
click at [641, 362] on button "button" at bounding box center [657, 361] width 38 height 24
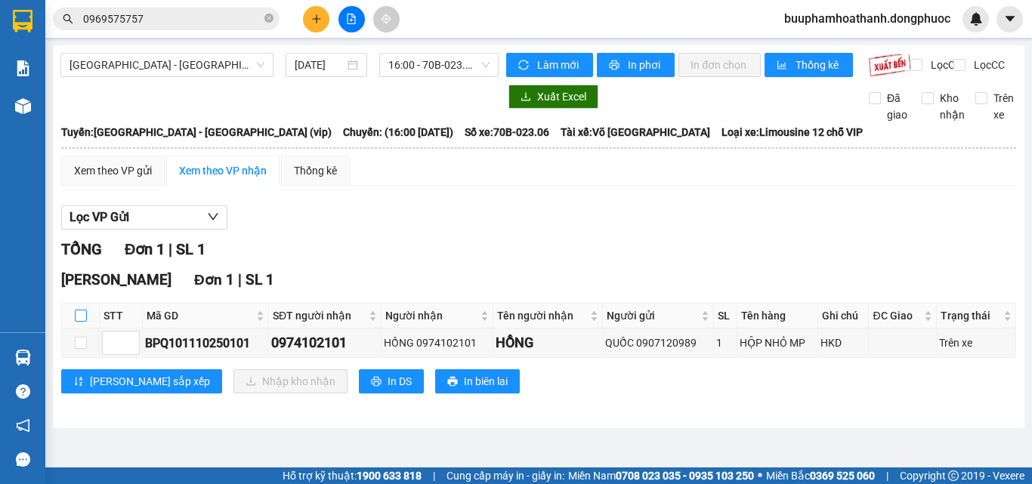
click at [82, 322] on input "checkbox" at bounding box center [81, 316] width 12 height 12
checkbox input "true"
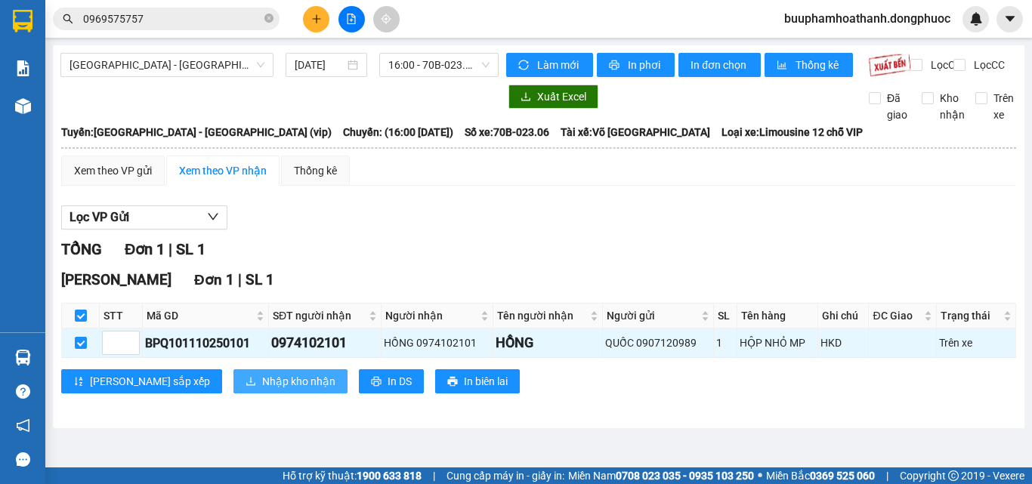
click at [262, 390] on span "Nhập kho nhận" at bounding box center [298, 381] width 73 height 17
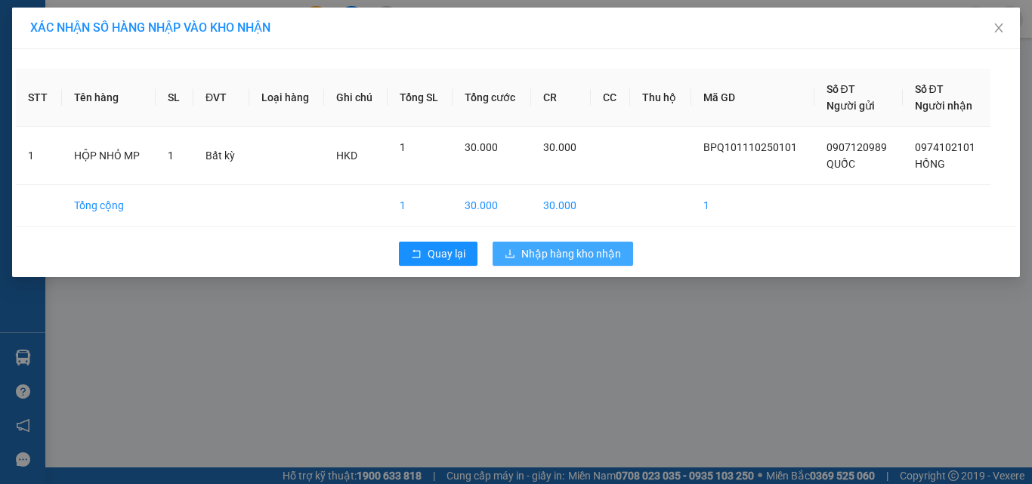
click at [548, 254] on span "Nhập hàng kho nhận" at bounding box center [571, 253] width 100 height 17
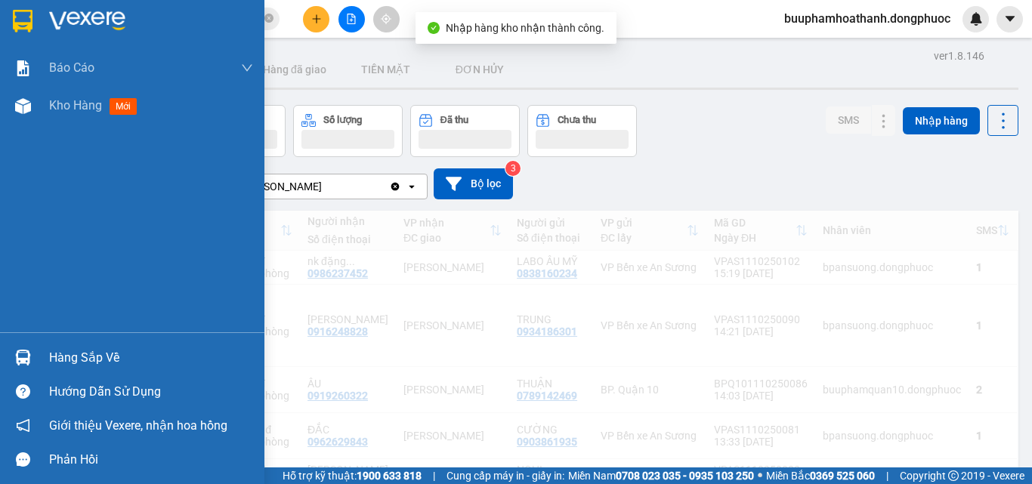
click at [32, 363] on div at bounding box center [23, 357] width 26 height 26
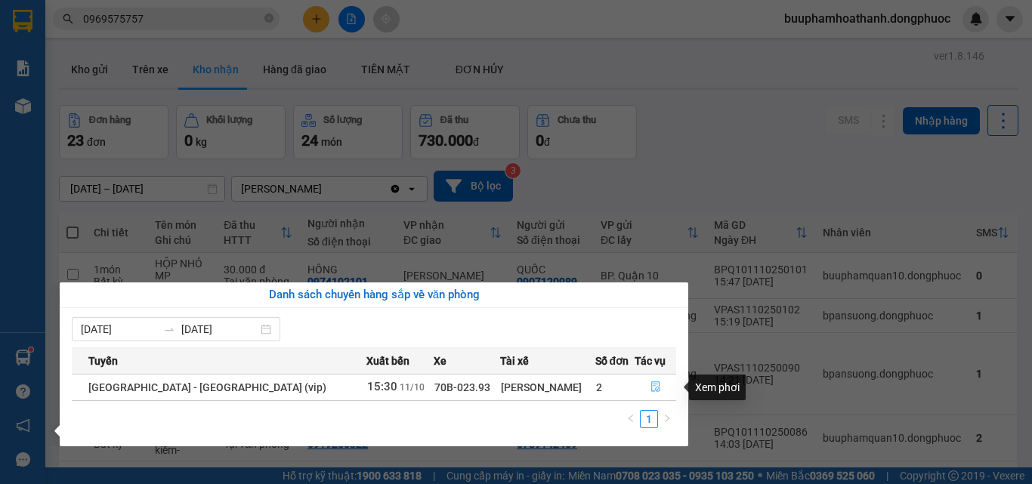
click at [650, 383] on icon "file-done" at bounding box center [655, 386] width 11 height 11
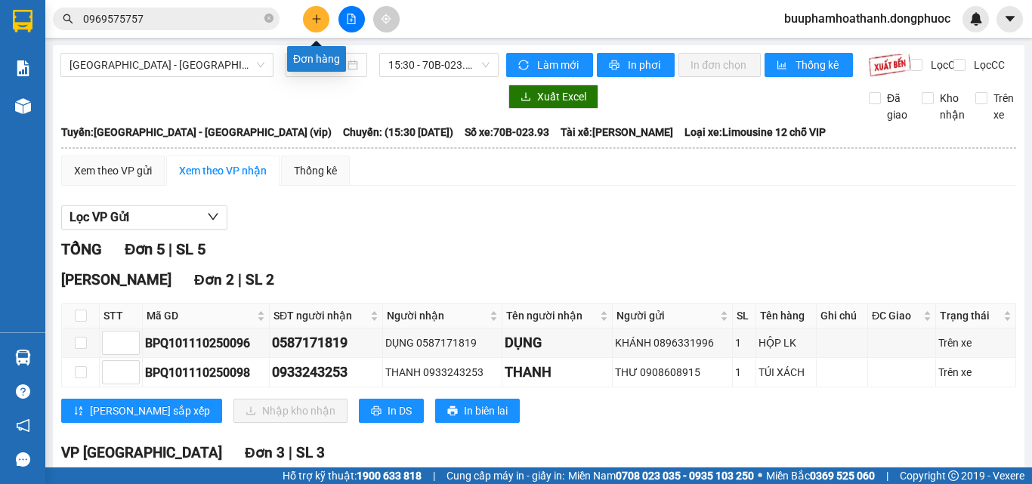
click at [322, 22] on button at bounding box center [316, 19] width 26 height 26
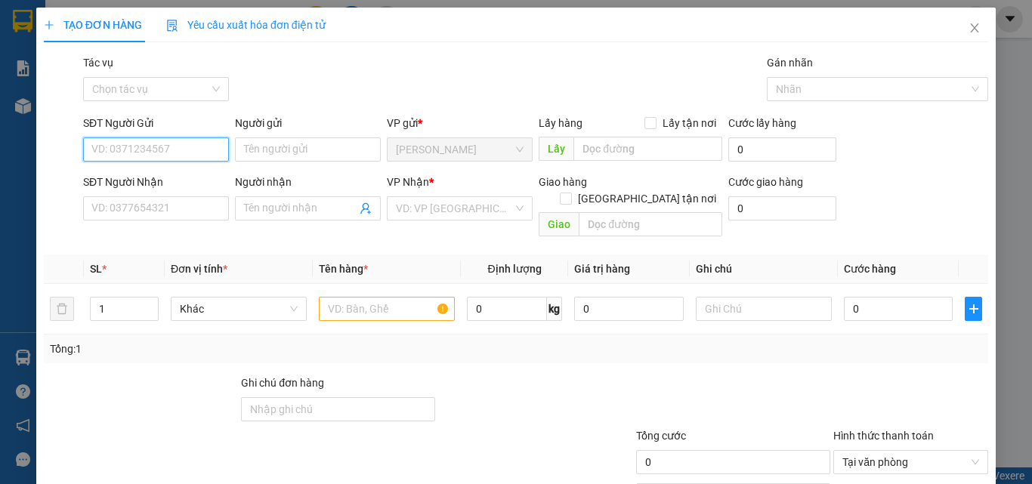
click at [177, 147] on input "SĐT Người Gửi" at bounding box center [156, 149] width 146 height 24
type input "0988706473"
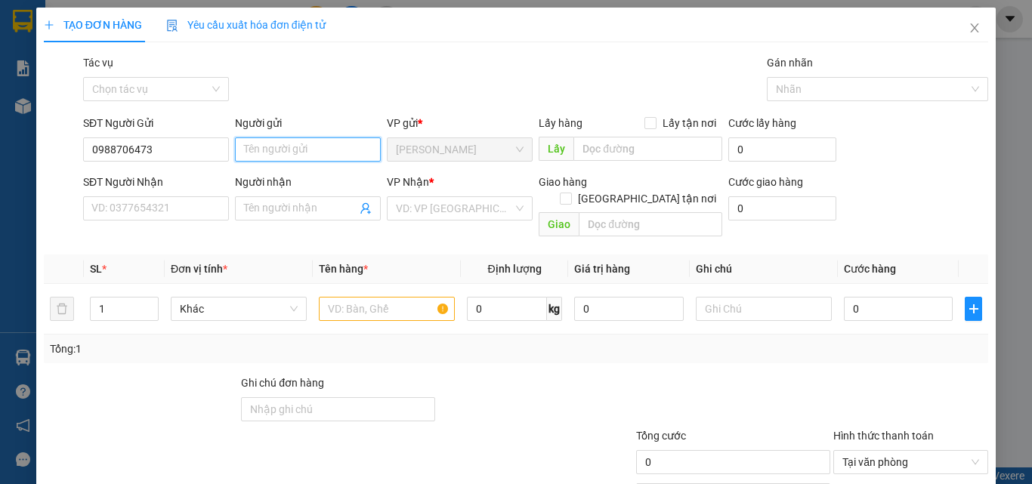
click at [274, 151] on input "Người gửi" at bounding box center [308, 149] width 146 height 24
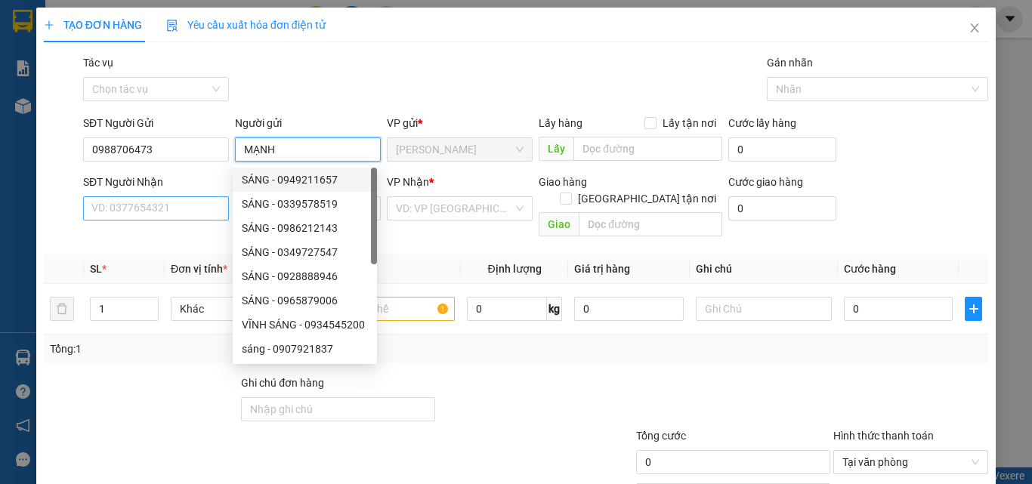
type input "MẠNH"
click at [192, 211] on input "SĐT Người Nhận" at bounding box center [156, 208] width 146 height 24
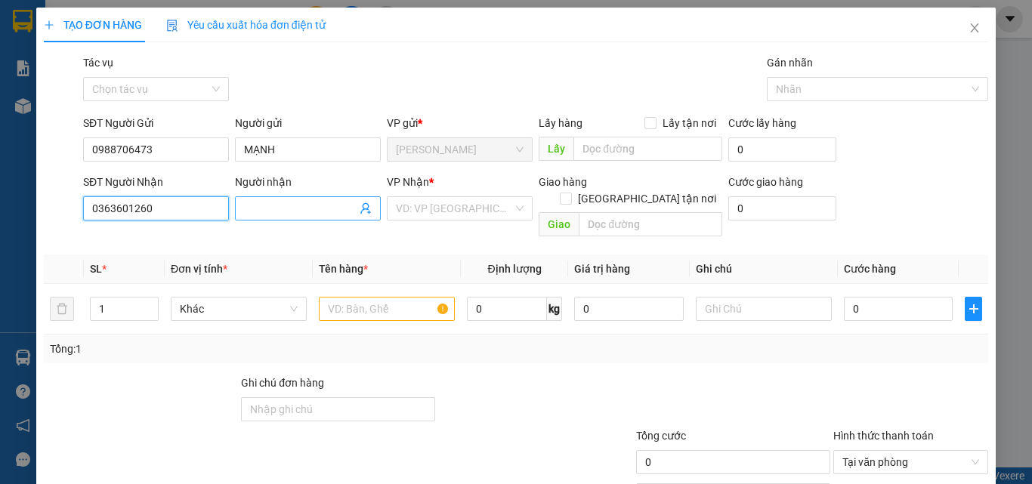
type input "0363601260"
click at [277, 205] on input "Người nhận" at bounding box center [300, 208] width 113 height 17
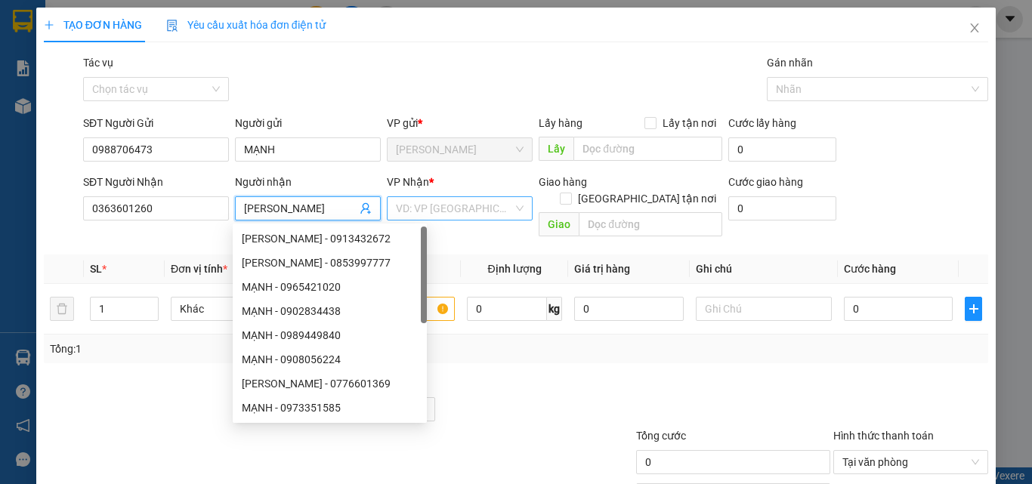
type input "[PERSON_NAME]"
click at [423, 208] on input "search" at bounding box center [454, 208] width 117 height 23
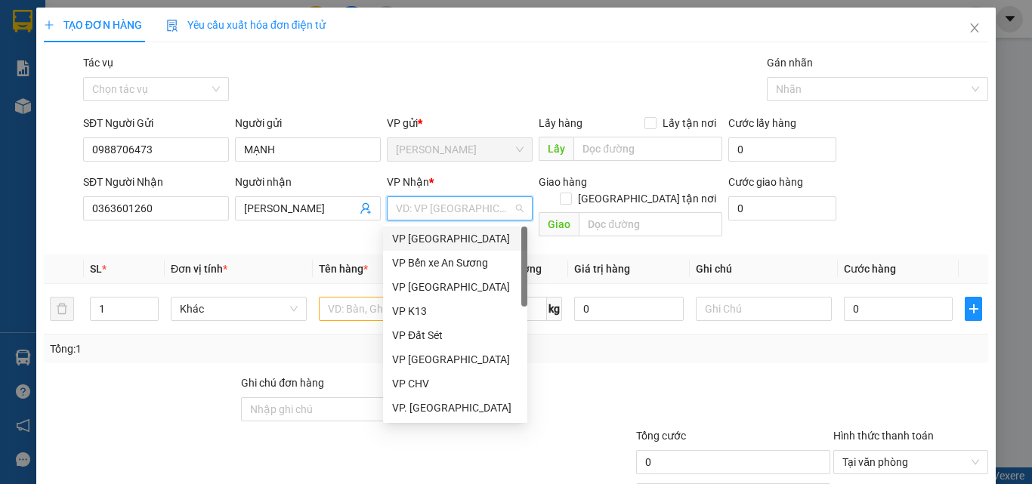
type input "Q"
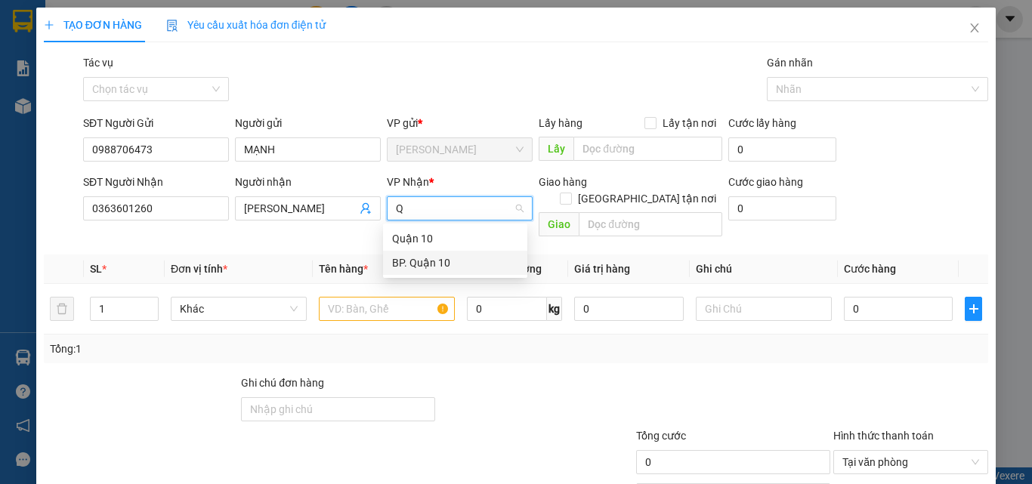
click at [405, 261] on div "BP. Quận 10" at bounding box center [455, 263] width 126 height 17
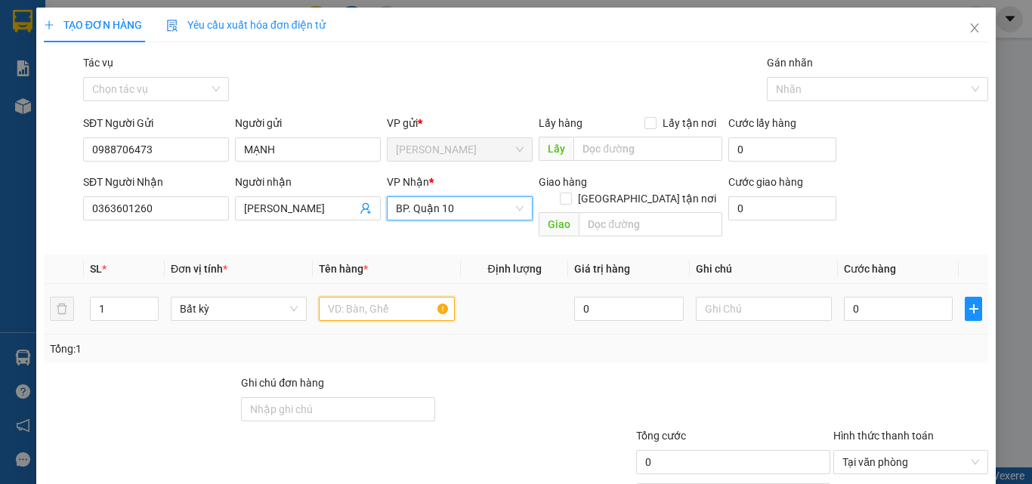
click at [374, 297] on input "text" at bounding box center [387, 309] width 136 height 24
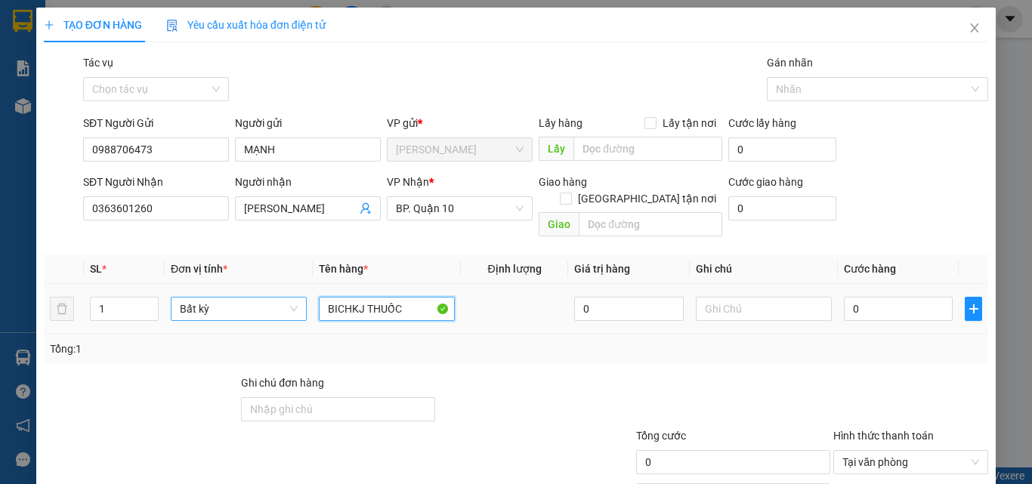
drag, startPoint x: 356, startPoint y: 291, endPoint x: 301, endPoint y: 300, distance: 55.9
click at [301, 300] on tr "1 Bất kỳ BICHKJ THUỐC 0 0" at bounding box center [516, 309] width 944 height 51
click at [358, 297] on input "BỊCH J THUỐC" at bounding box center [387, 309] width 136 height 24
type input "BỊCH THUỐC"
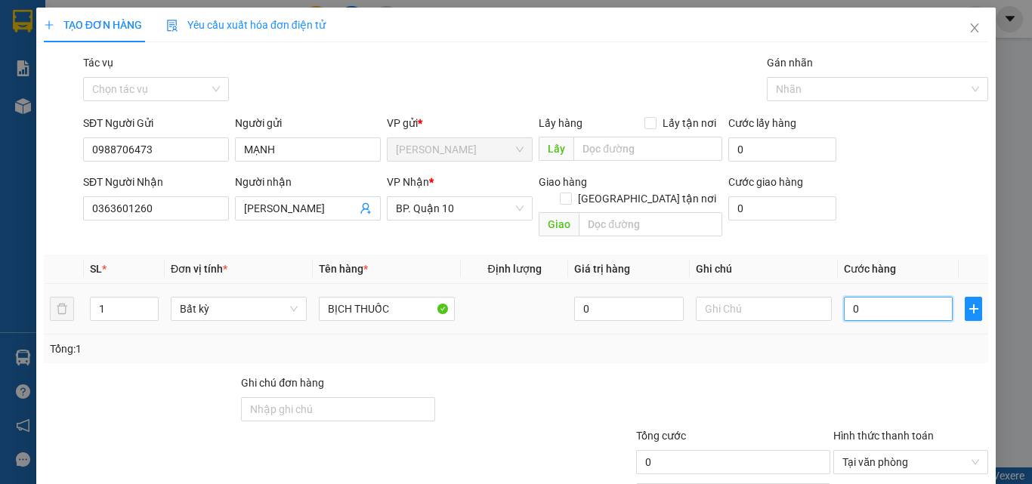
click at [867, 297] on input "0" at bounding box center [898, 309] width 109 height 24
type input "3"
type input "30"
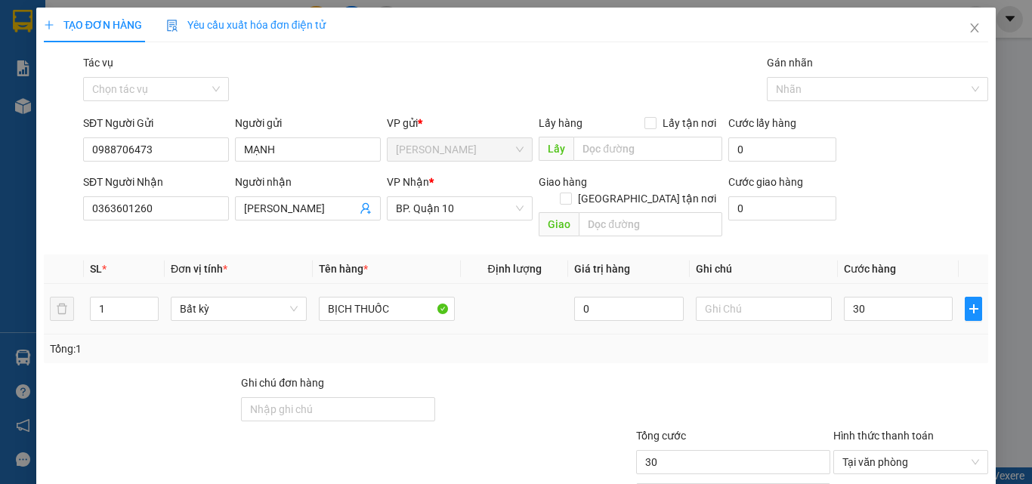
type input "30.000"
click at [841, 342] on div "Tổng: 1" at bounding box center [516, 349] width 944 height 29
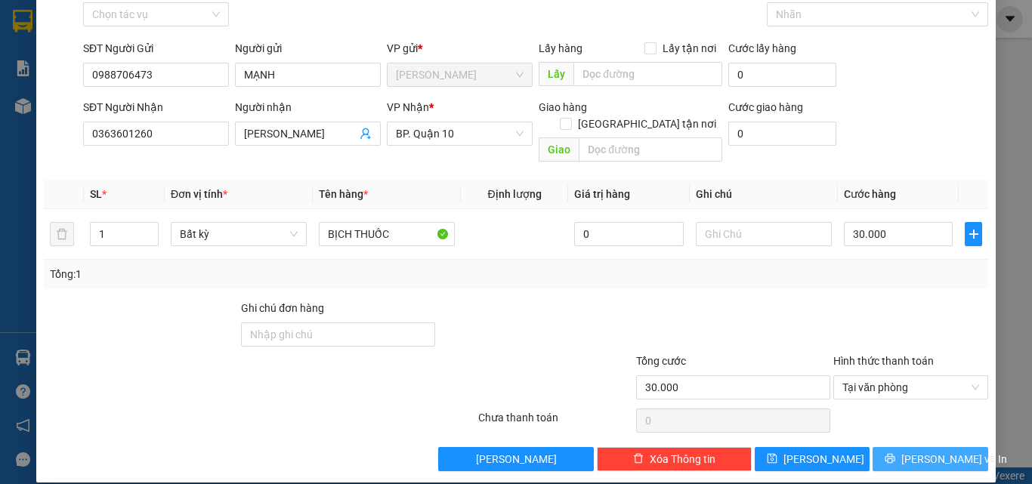
click at [890, 453] on icon "printer" at bounding box center [889, 458] width 11 height 11
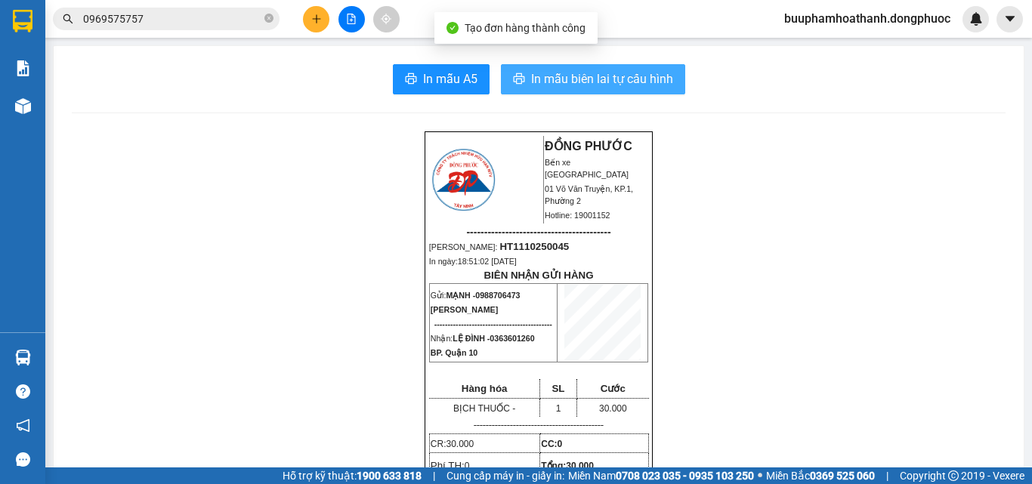
click at [559, 66] on button "In mẫu biên lai tự cấu hình" at bounding box center [593, 79] width 184 height 30
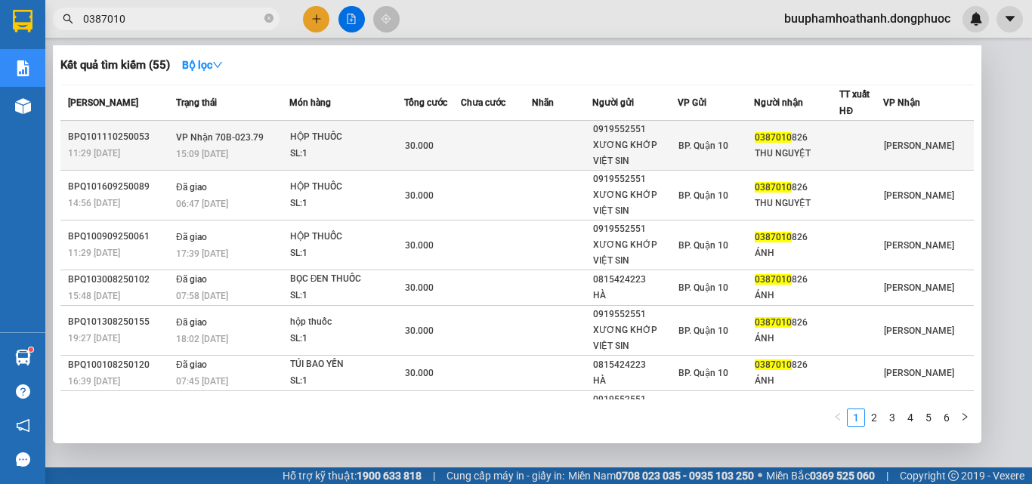
type input "0387010"
click at [301, 144] on div "HỘP THUỐC" at bounding box center [346, 137] width 113 height 17
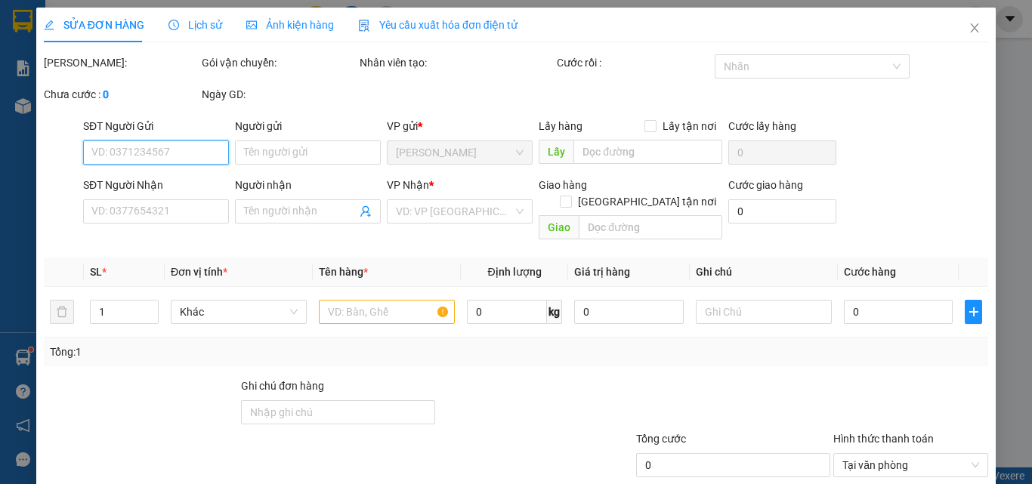
scroll to position [78, 0]
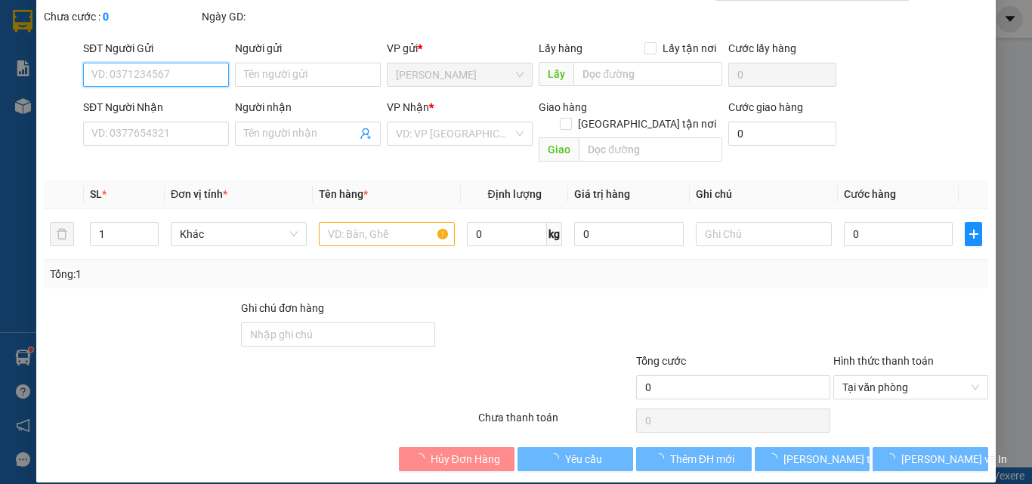
type input "0919552551"
type input "XƯƠNG KHỚP VIỆT SIN"
type input "0387010826"
type input "THU NGUYỆT"
type input "30.000"
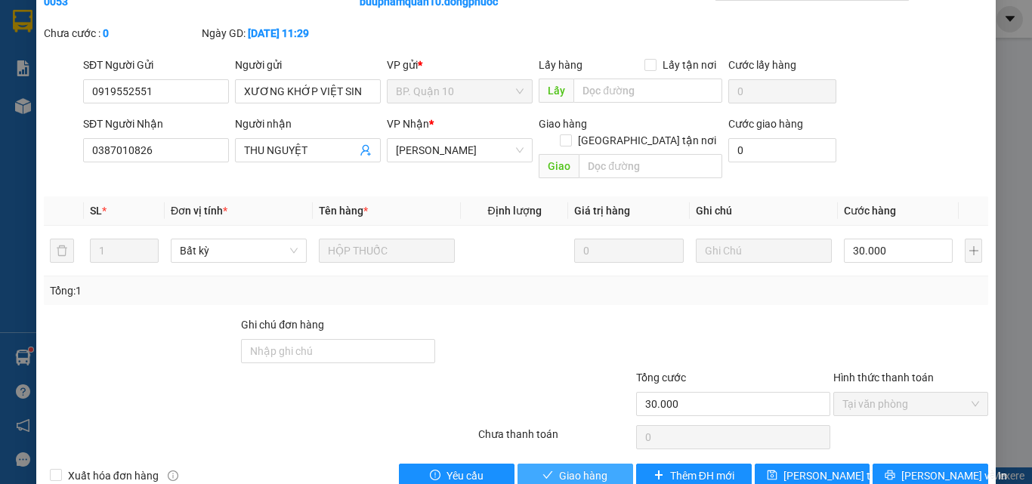
click at [561, 467] on span "Giao hàng" at bounding box center [583, 475] width 48 height 17
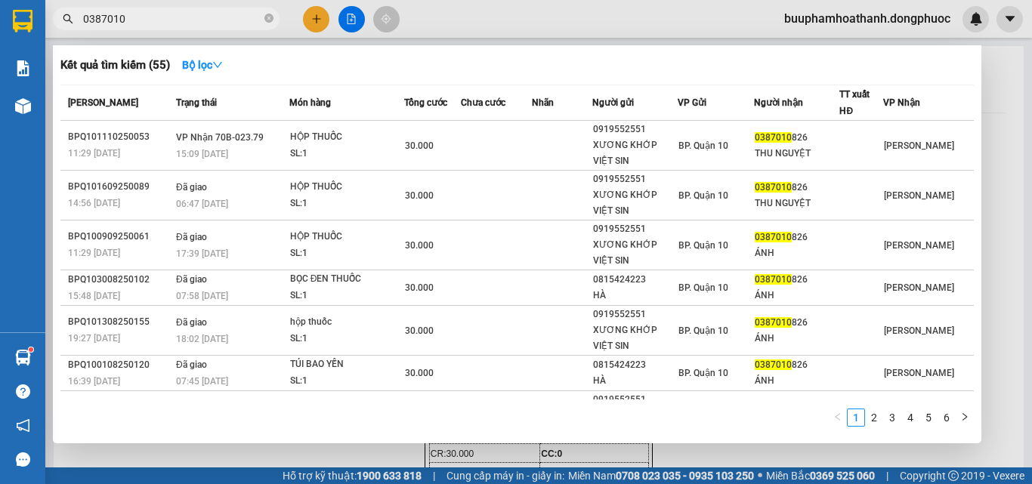
click at [227, 20] on input "0387010" at bounding box center [172, 19] width 178 height 17
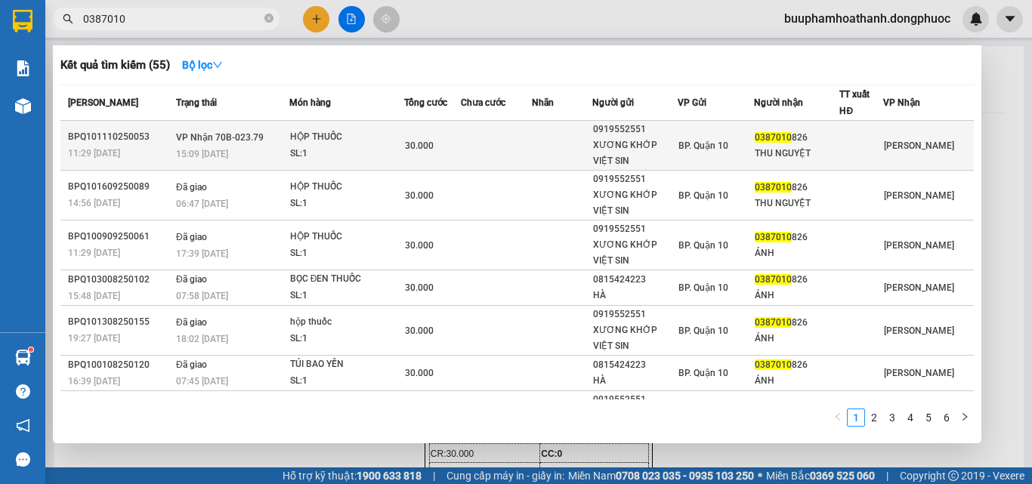
click at [505, 132] on td at bounding box center [496, 146] width 71 height 50
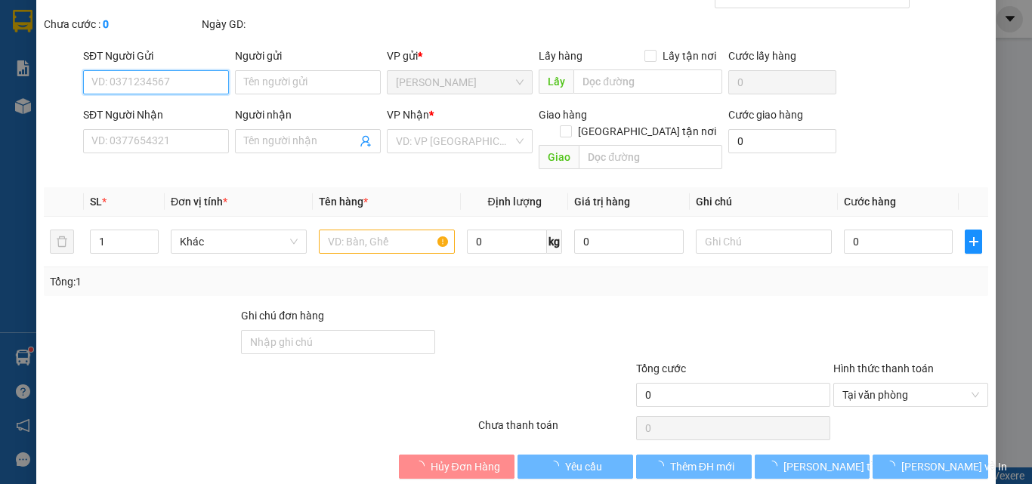
scroll to position [78, 0]
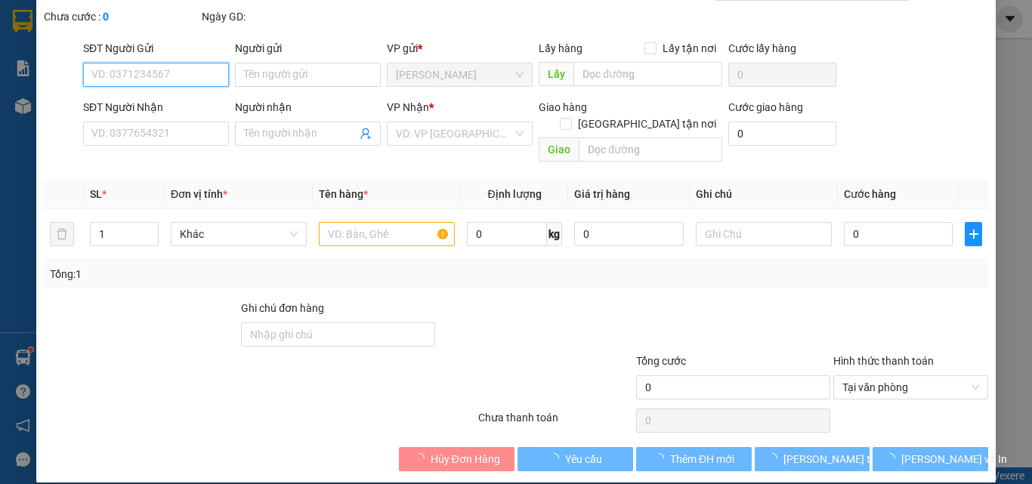
type input "0919552551"
type input "XƯƠNG KHỚP VIỆT SIN"
type input "0387010826"
type input "THU NGUYỆT"
type input "30.000"
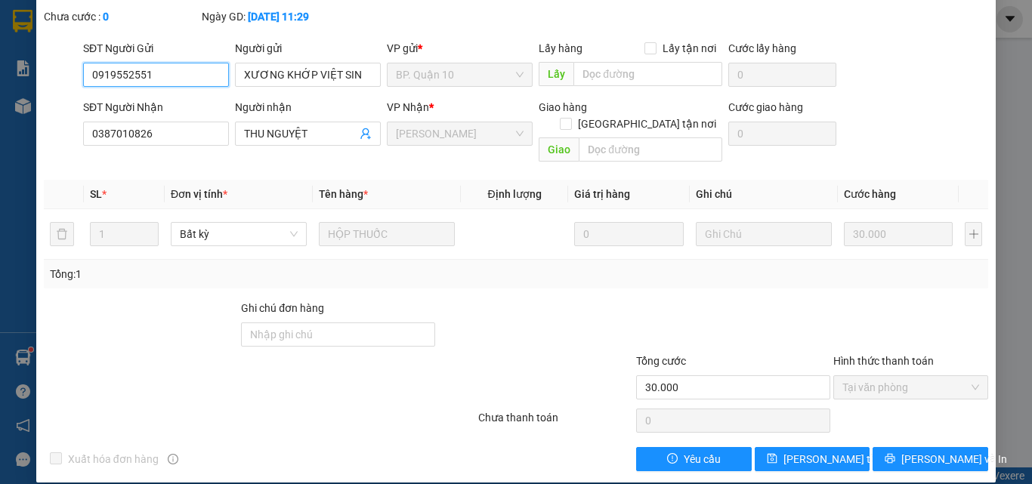
scroll to position [0, 0]
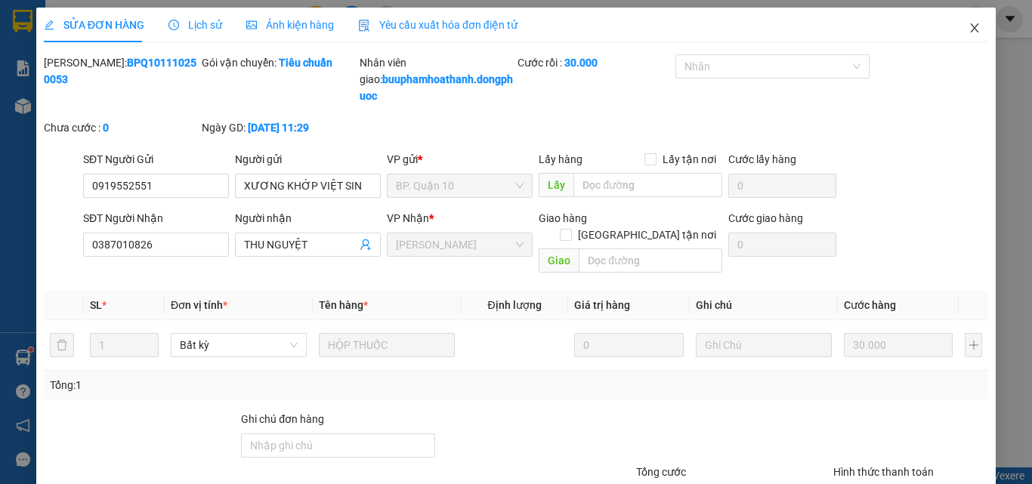
click at [967, 38] on span "Close" at bounding box center [974, 29] width 42 height 42
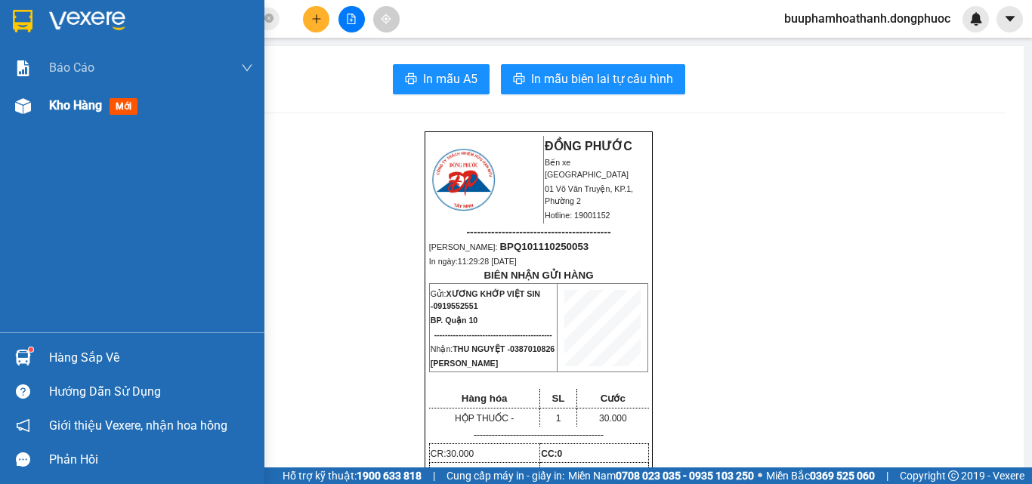
click at [37, 106] on div "Kho hàng mới" at bounding box center [132, 106] width 264 height 38
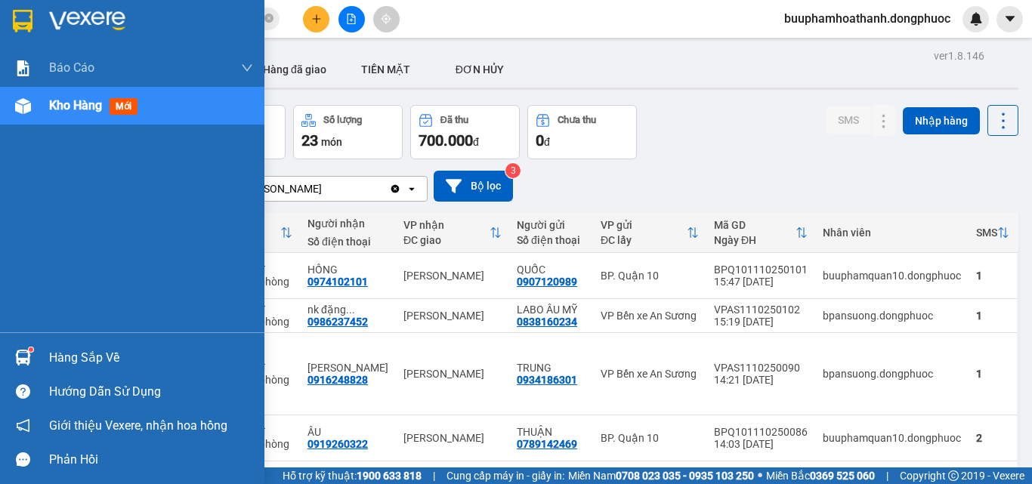
click at [27, 354] on img at bounding box center [23, 358] width 16 height 16
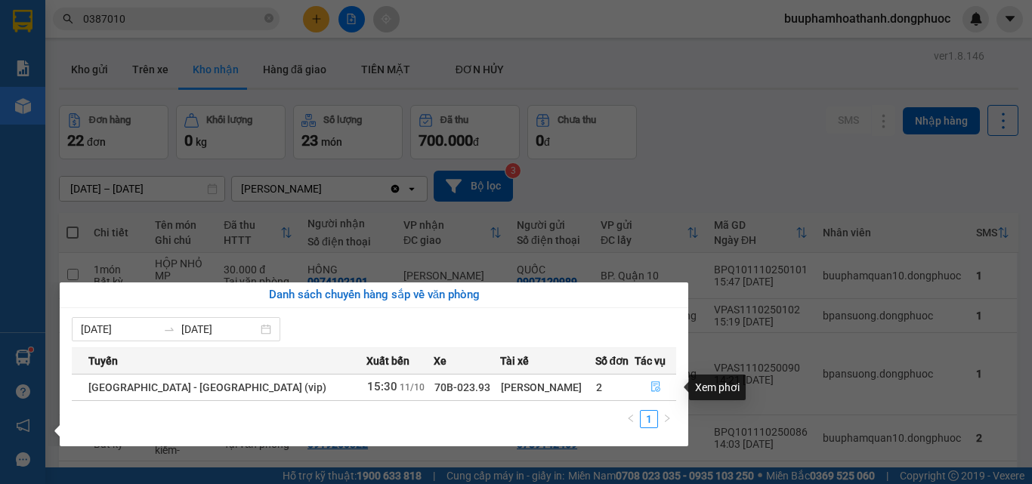
click at [651, 391] on icon "file-done" at bounding box center [655, 386] width 11 height 11
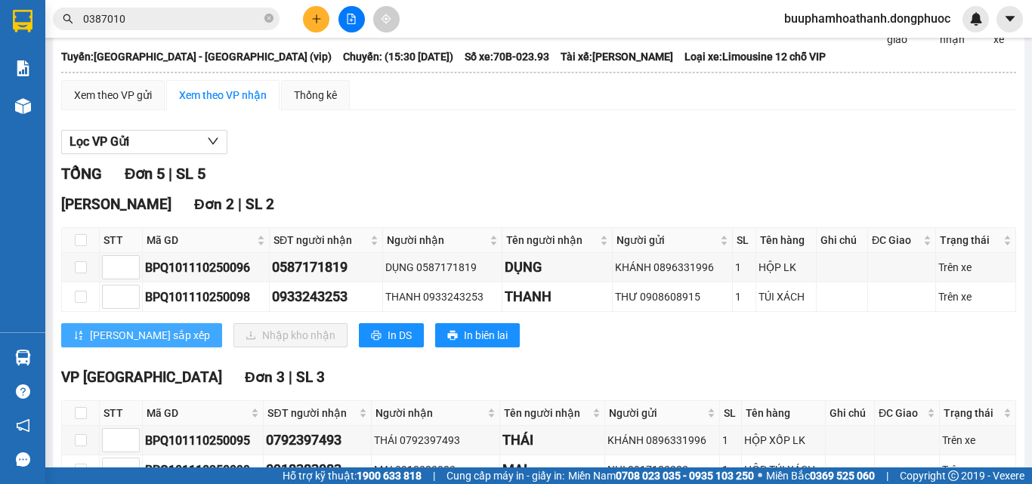
scroll to position [151, 0]
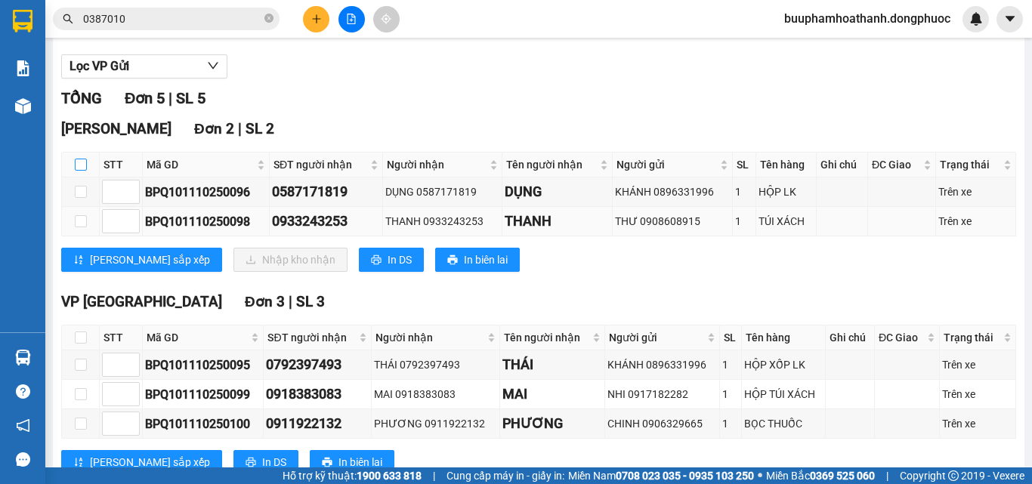
drag, startPoint x: 75, startPoint y: 180, endPoint x: 299, endPoint y: 242, distance: 232.7
click at [76, 171] on input "checkbox" at bounding box center [81, 165] width 12 height 12
checkbox input "true"
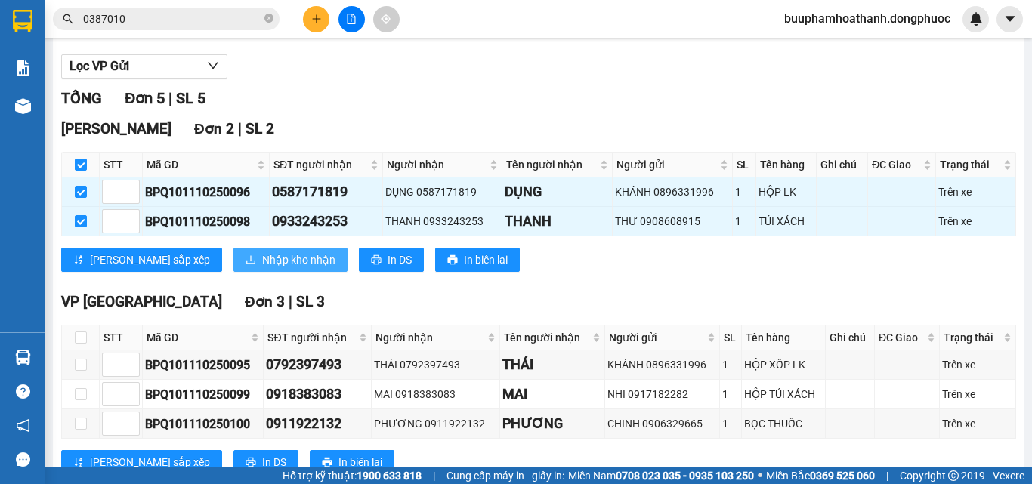
click at [265, 268] on span "Nhập kho nhận" at bounding box center [298, 259] width 73 height 17
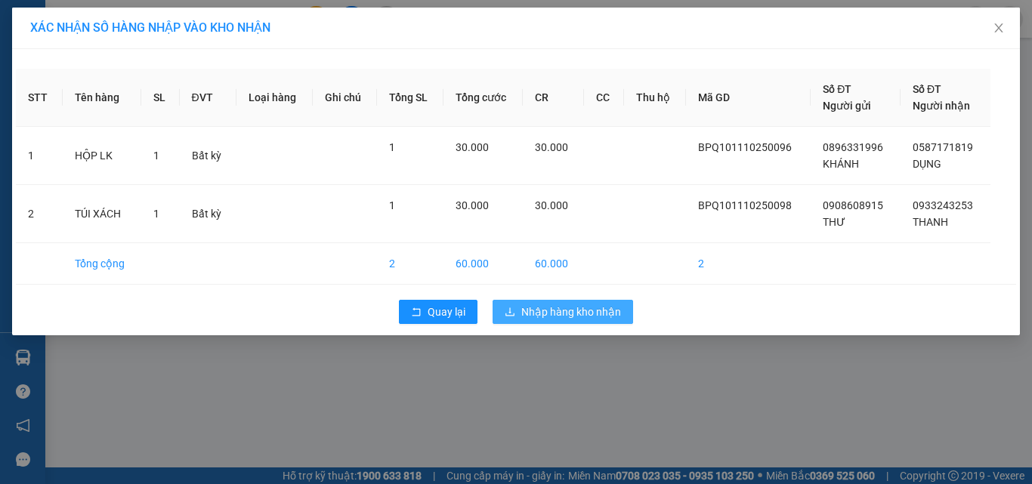
click at [564, 316] on span "Nhập hàng kho nhận" at bounding box center [571, 312] width 100 height 17
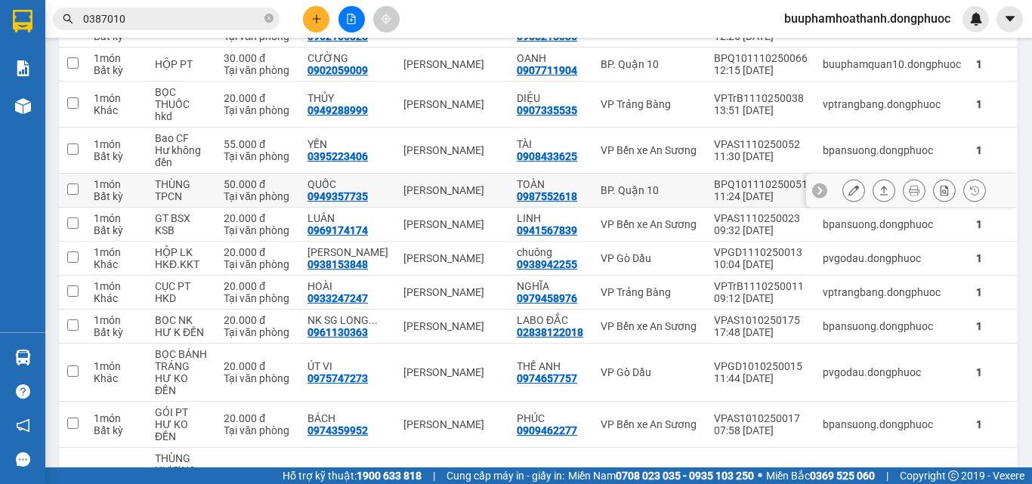
scroll to position [328, 0]
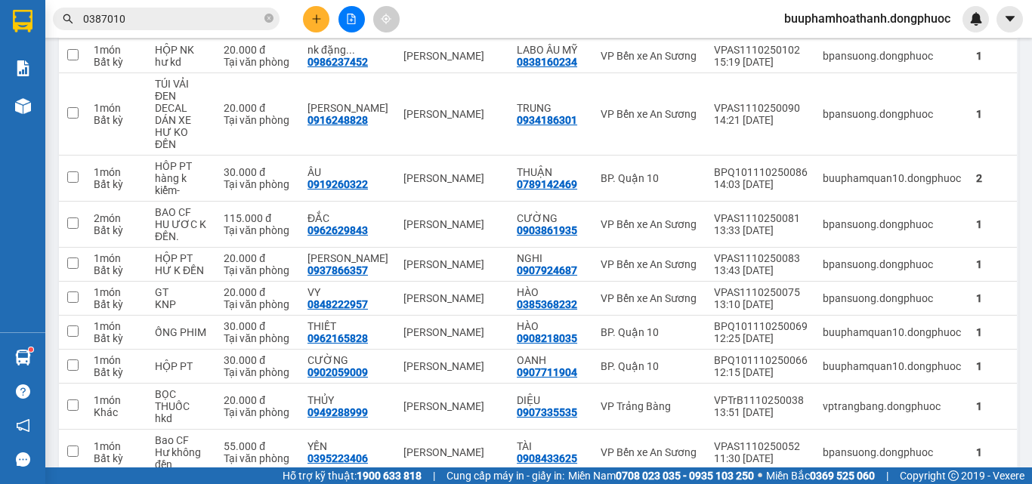
click at [156, 11] on input "0387010" at bounding box center [172, 19] width 178 height 17
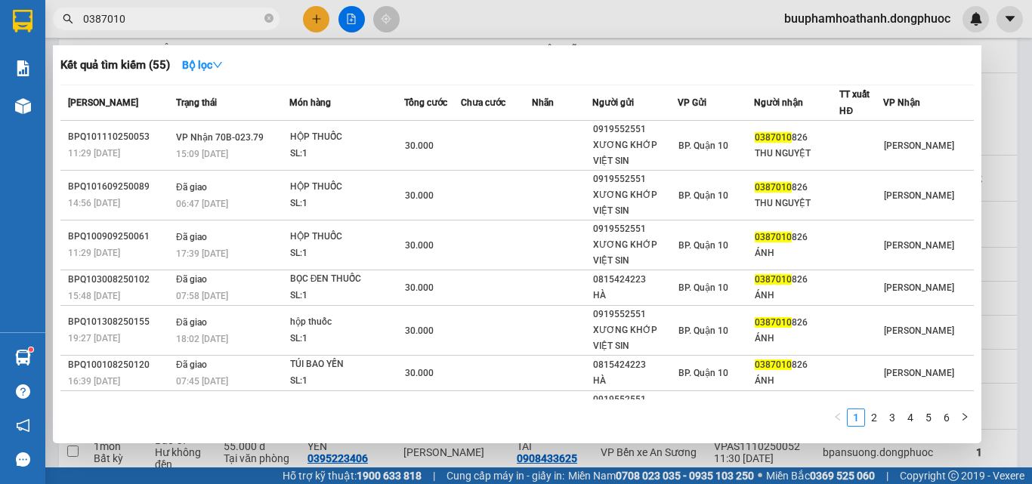
click at [156, 11] on input "0387010" at bounding box center [172, 19] width 178 height 17
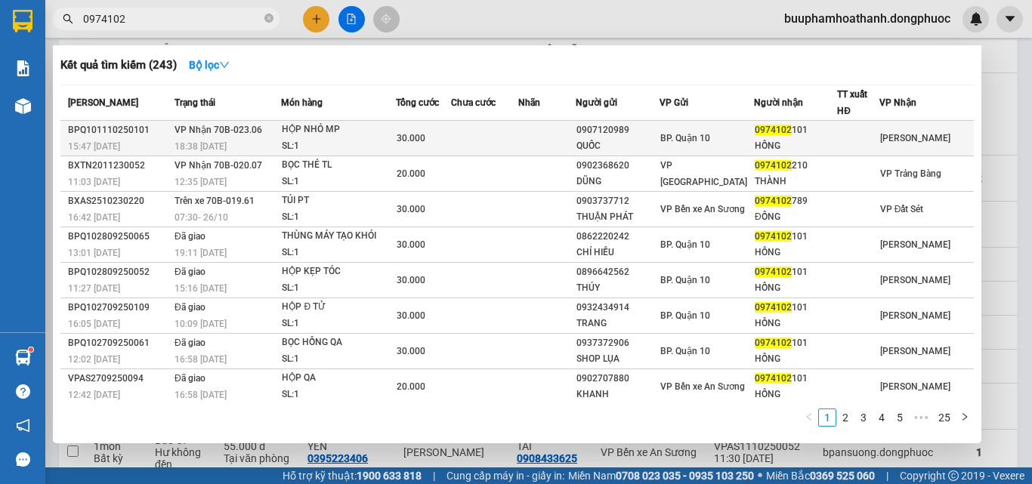
type input "0974102"
click at [377, 141] on div "SL: 1" at bounding box center [338, 146] width 113 height 17
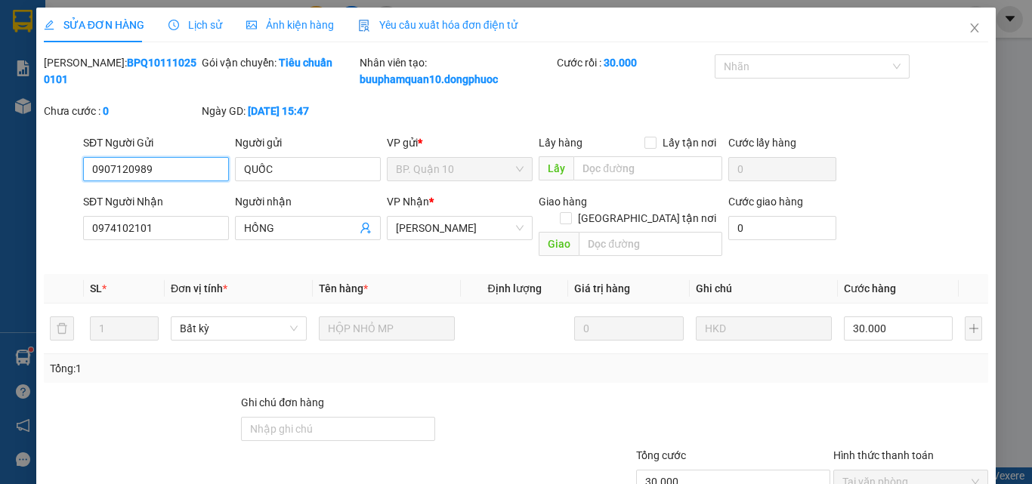
type input "0907120989"
type input "QUỐC"
type input "0974102101"
type input "HỒNG"
type input "30.000"
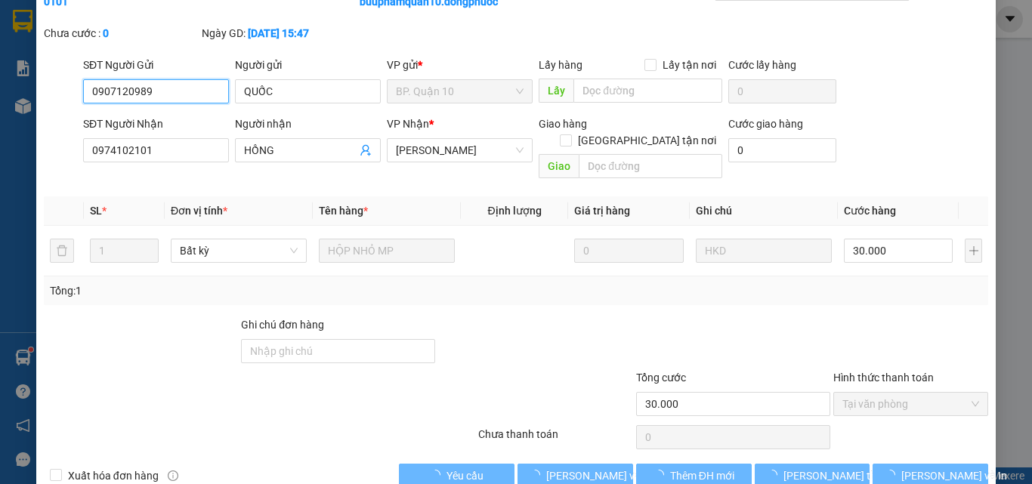
scroll to position [94, 0]
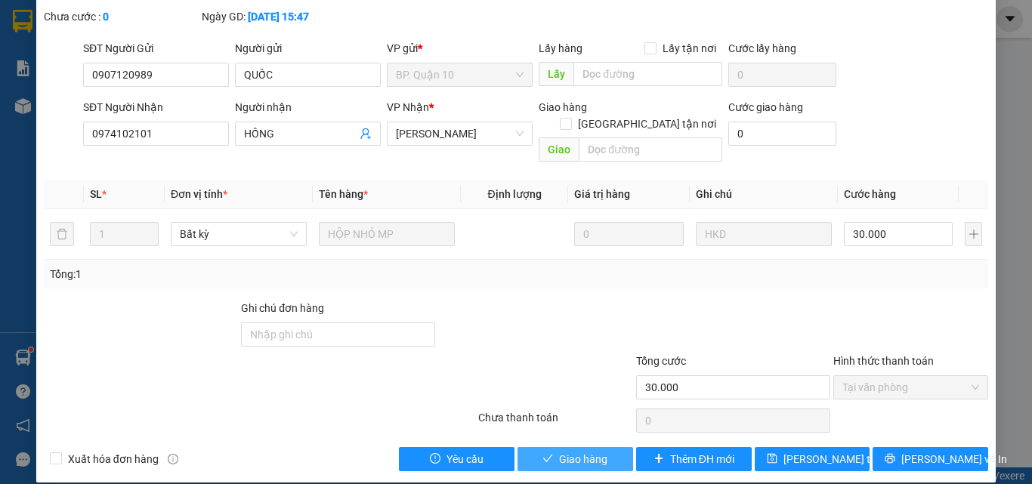
click at [605, 447] on button "Giao hàng" at bounding box center [575, 459] width 116 height 24
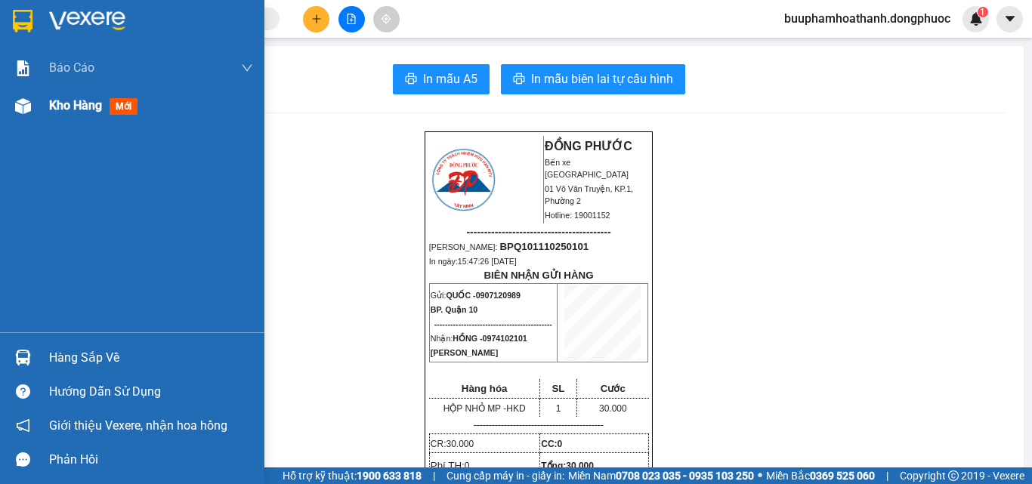
click at [28, 113] on img at bounding box center [23, 106] width 16 height 16
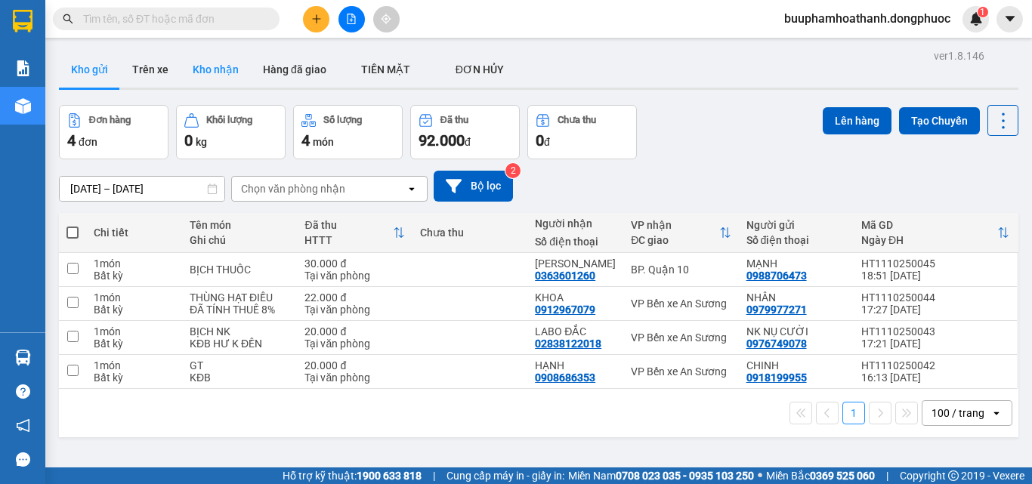
click at [242, 65] on button "Kho nhận" at bounding box center [216, 69] width 70 height 36
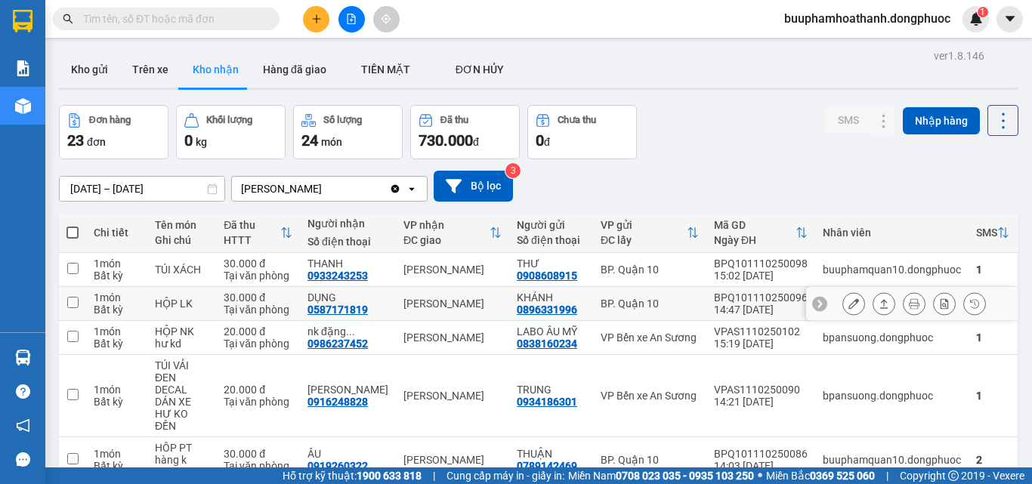
click at [369, 298] on div "DỤNG" at bounding box center [347, 298] width 81 height 12
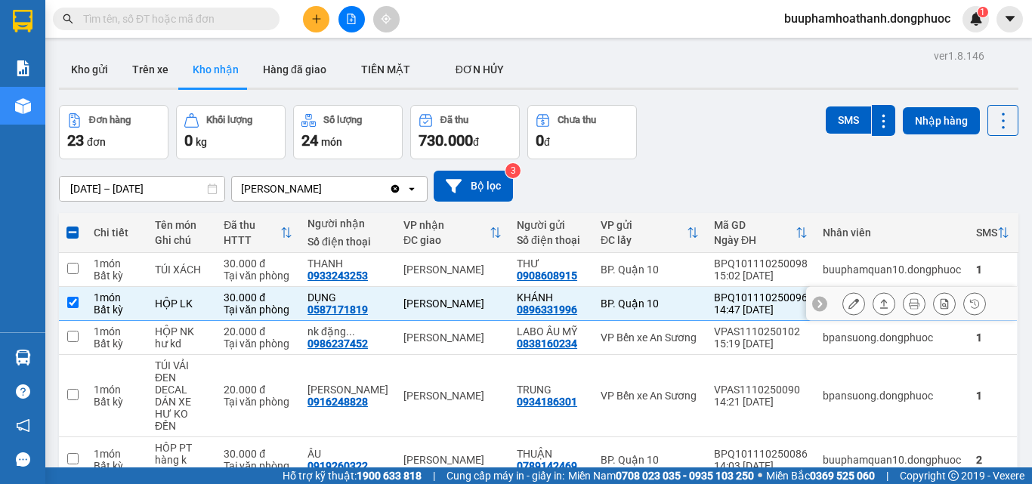
click at [878, 302] on icon at bounding box center [883, 303] width 11 height 11
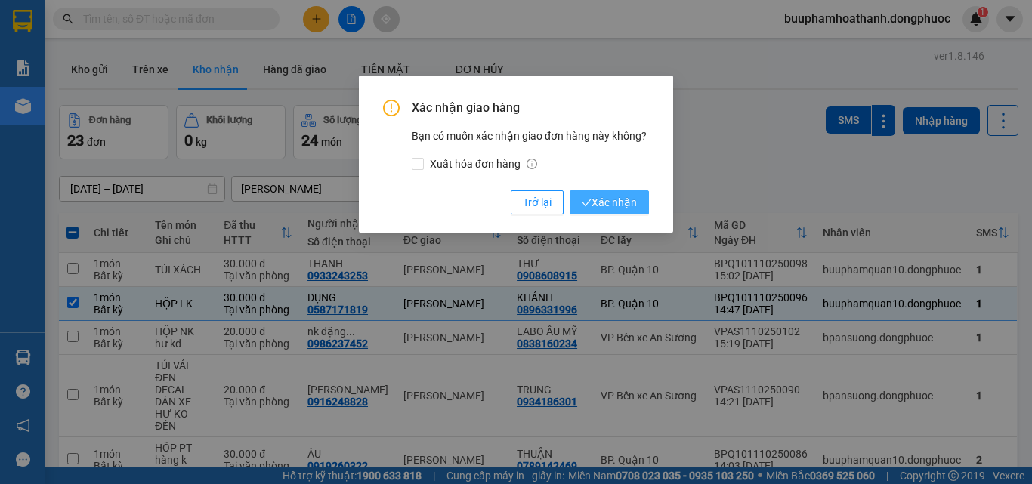
click at [606, 196] on span "Xác nhận" at bounding box center [609, 202] width 55 height 17
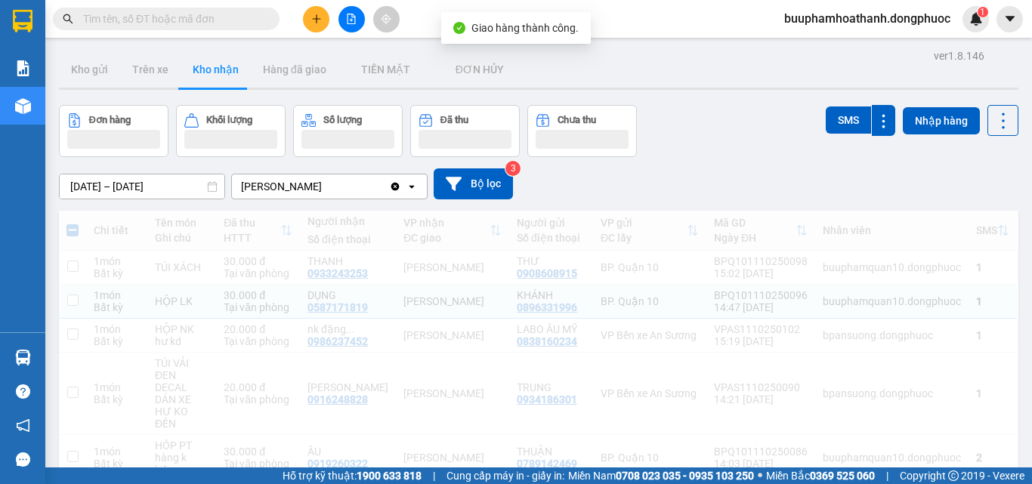
checkbox input "false"
